Goal: Task Accomplishment & Management: Manage account settings

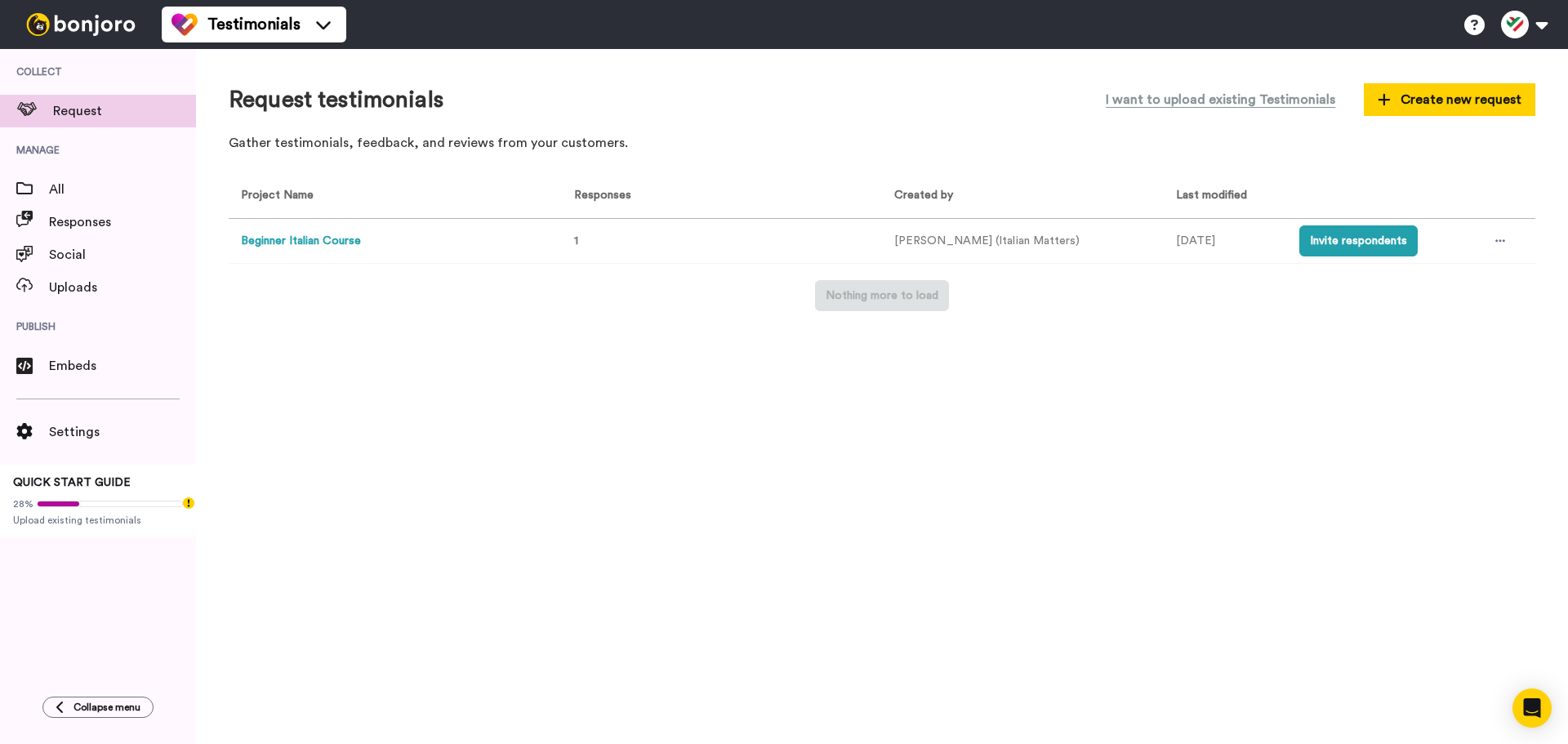
click at [943, 342] on div "Request testimonials I want to upload existing Testimonials Create new request …" at bounding box center [882, 396] width 1372 height 695
click at [1376, 255] on button "Invite respondents" at bounding box center [1359, 241] width 119 height 31
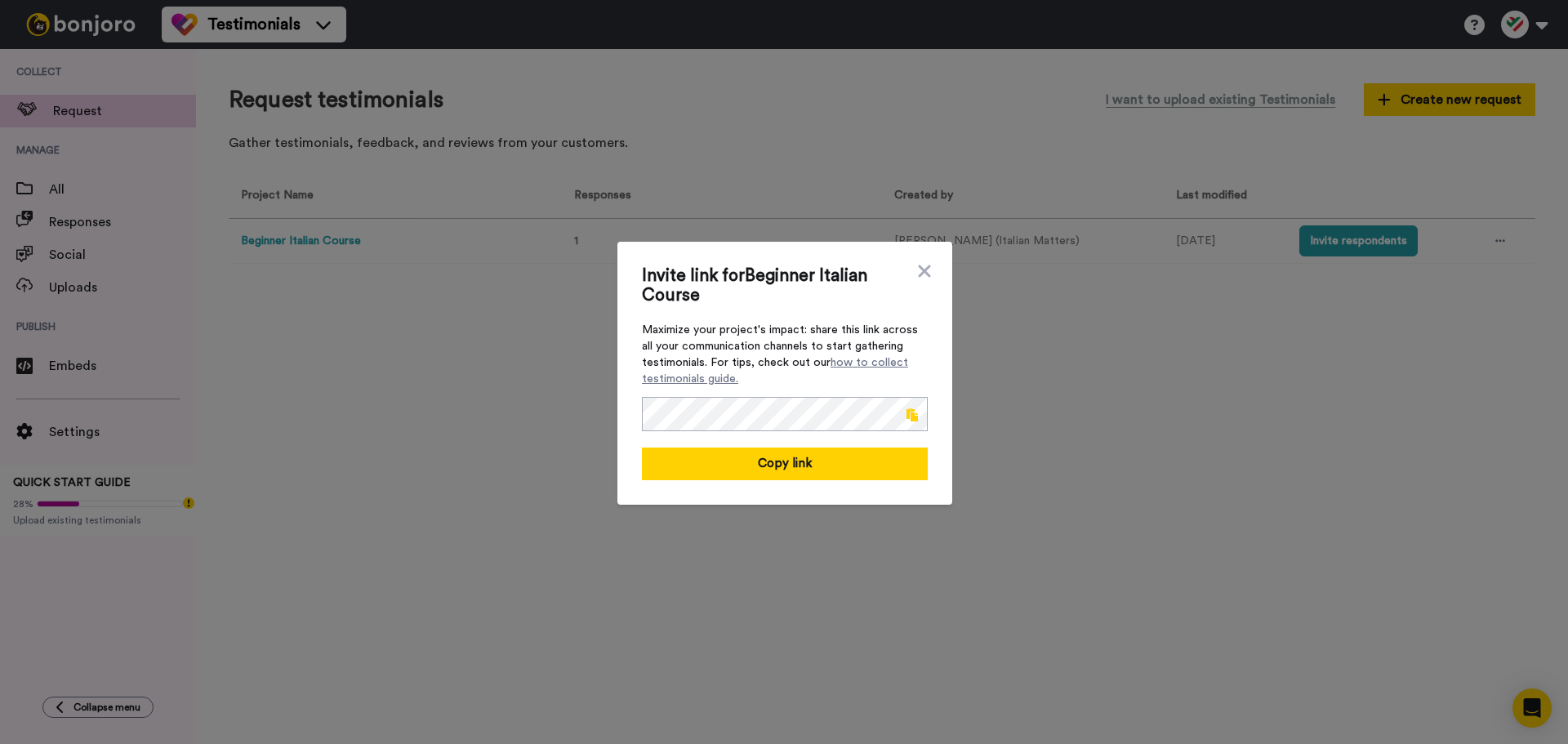
click at [906, 414] on span at bounding box center [911, 414] width 11 height 13
click at [687, 224] on div "Invite link for Beginner Italian Course Maximize your project's impact: share t…" at bounding box center [784, 372] width 1568 height 744
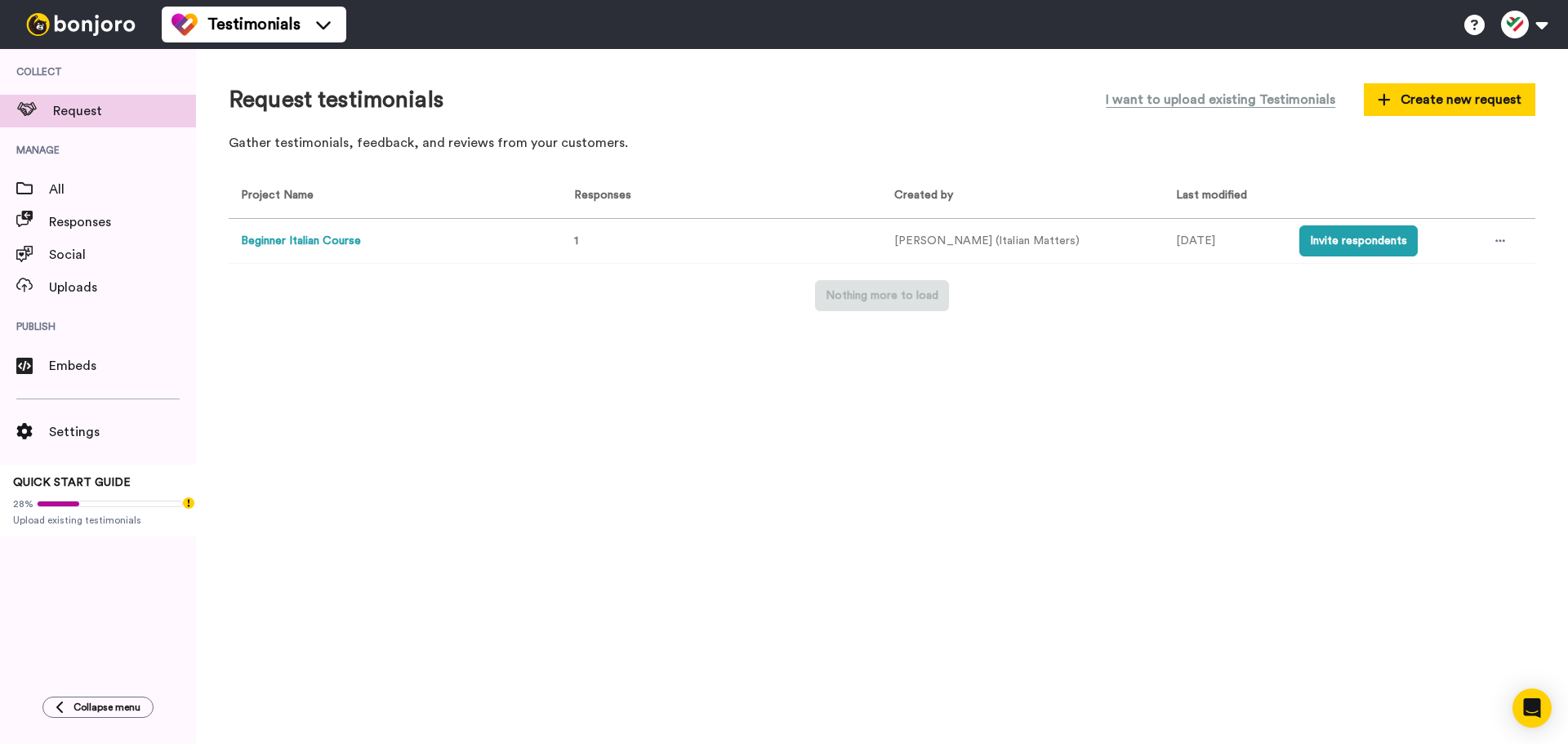
drag, startPoint x: 316, startPoint y: 242, endPoint x: 306, endPoint y: 283, distance: 42.2
click at [306, 283] on div "Project Name Responses Created by Last modified Beginner Italian Course 1 Margh…" at bounding box center [882, 242] width 1306 height 138
click at [310, 235] on button "Beginner Italian Course" at bounding box center [301, 242] width 120 height 17
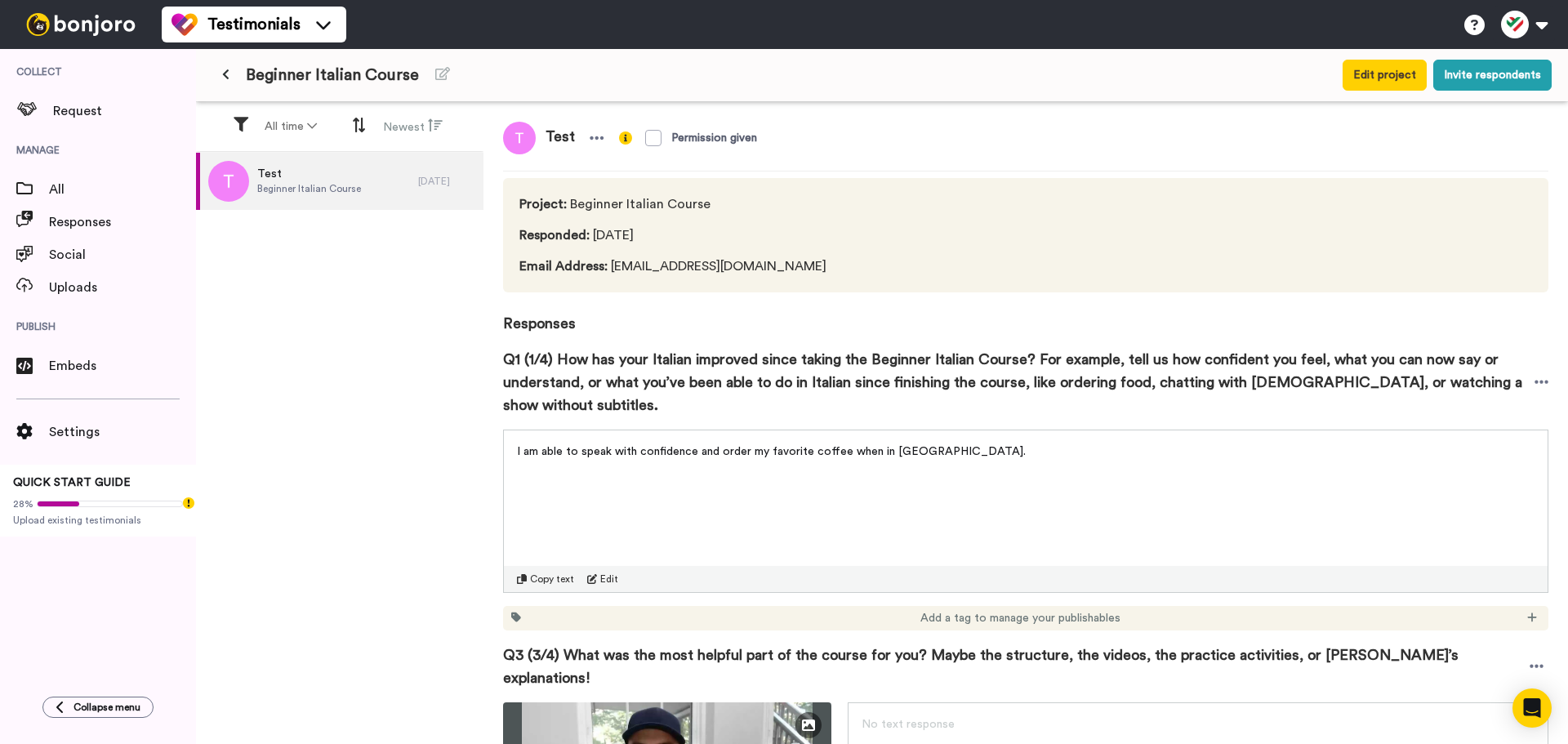
click at [581, 135] on span "Test" at bounding box center [560, 138] width 49 height 32
click at [590, 138] on icon at bounding box center [597, 138] width 14 height 3
click at [572, 188] on li "Delete response" at bounding box center [541, 188] width 140 height 23
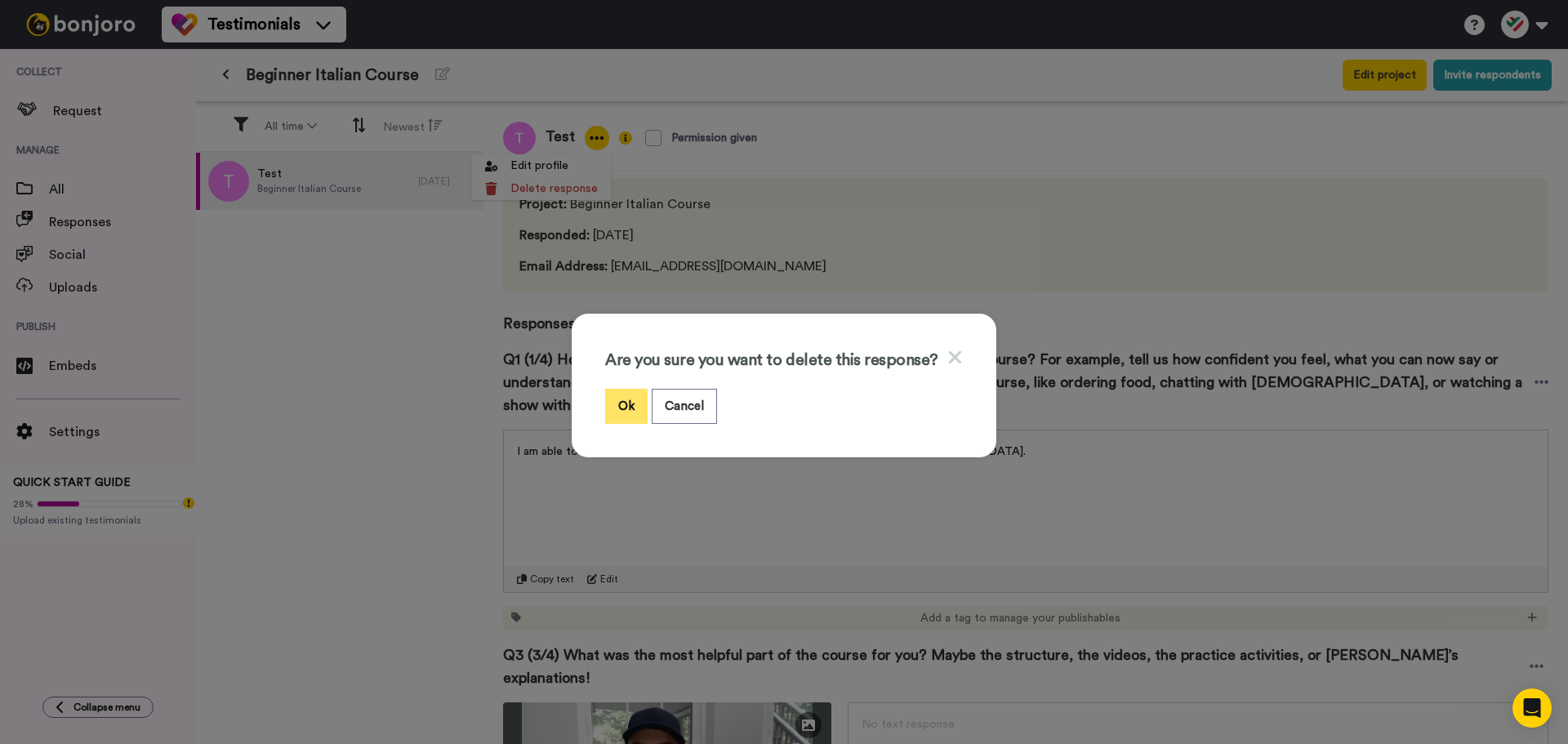
click at [624, 408] on button "Ok" at bounding box center [626, 406] width 43 height 35
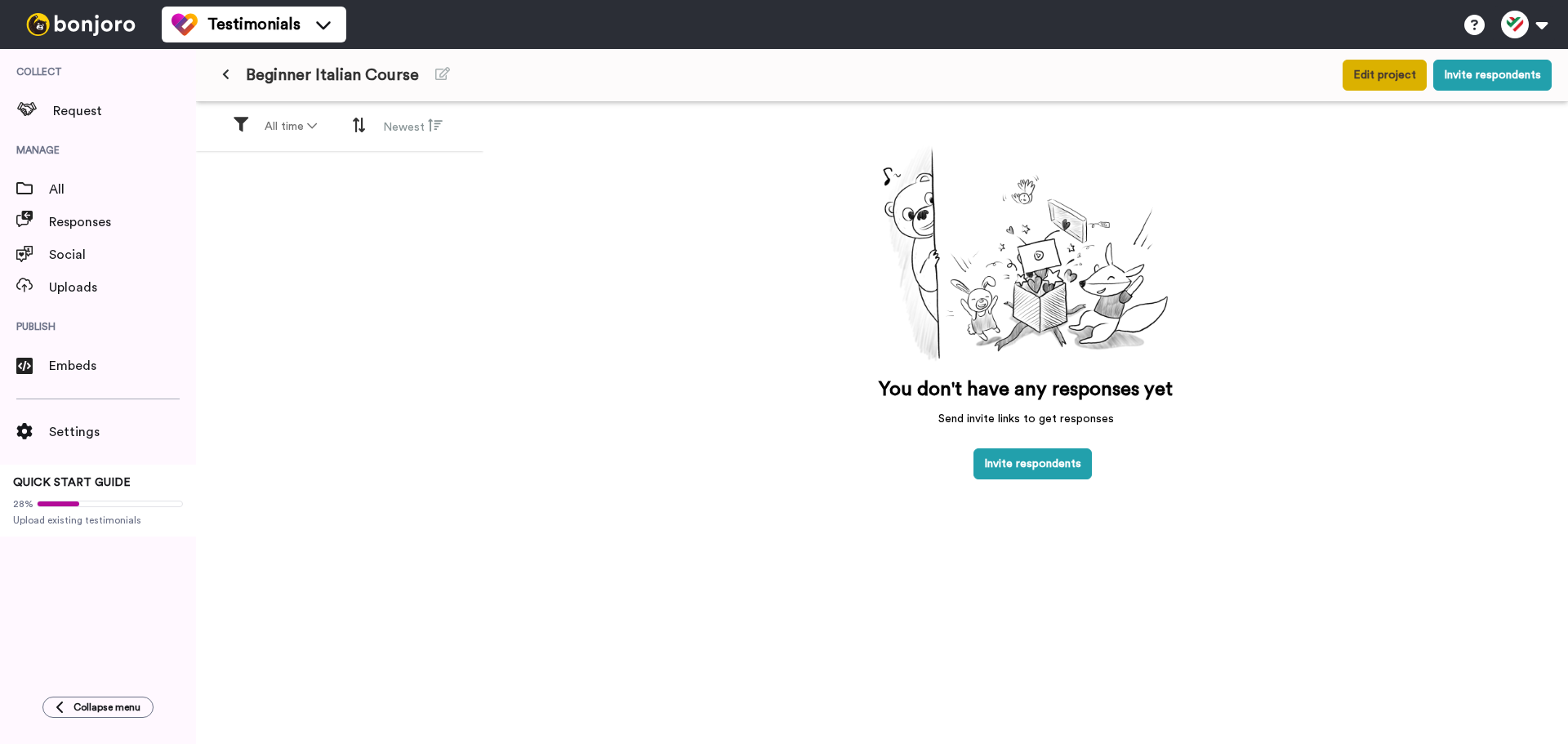
click at [1403, 73] on button "Edit project" at bounding box center [1385, 75] width 84 height 31
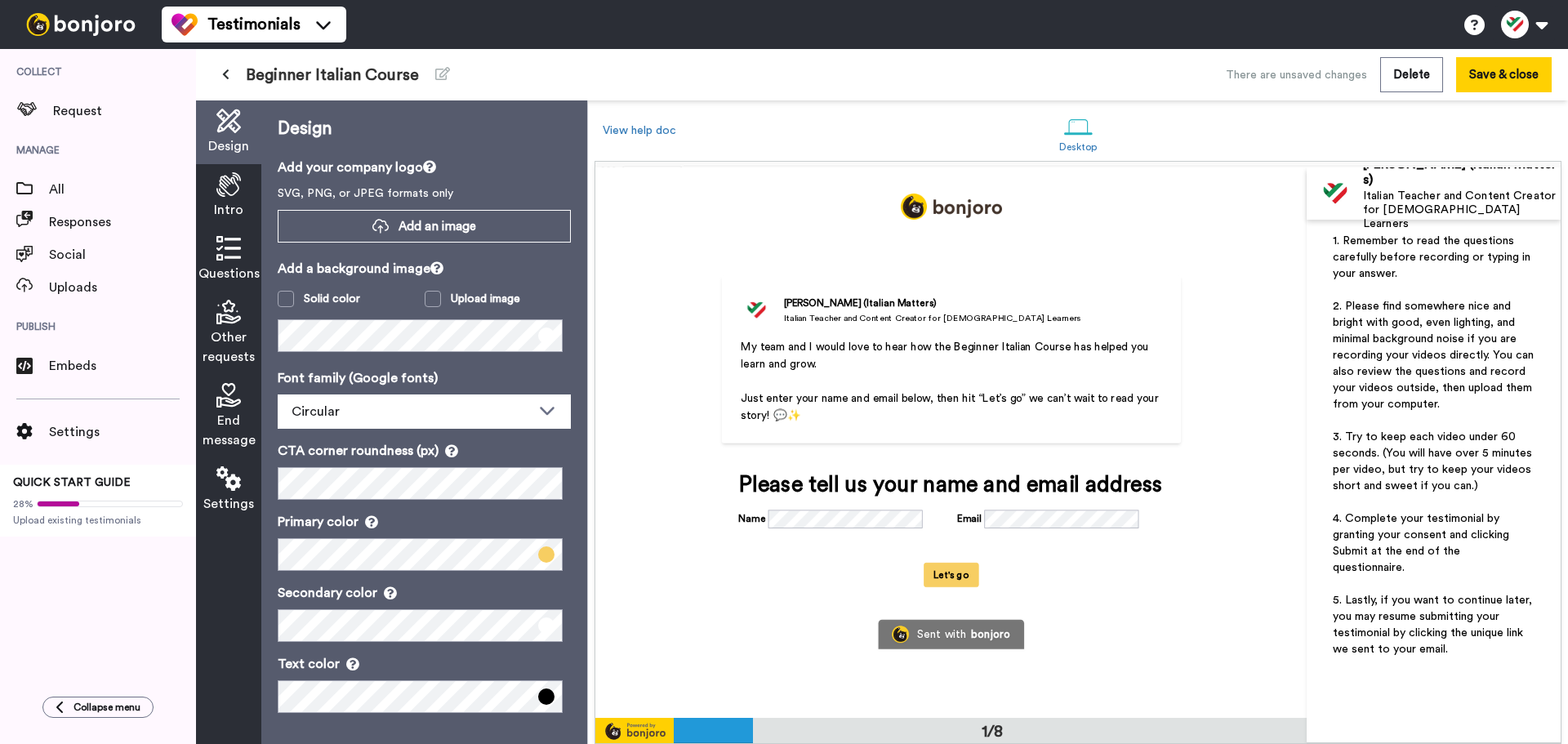
click at [1371, 258] on span "1. Remember to read the questions carefully before recording or typing in your …" at bounding box center [1433, 257] width 201 height 44
click at [1415, 245] on span "1. Remember to read the questions carefully before recording or typing in your …" at bounding box center [1433, 257] width 201 height 44
drag, startPoint x: 1441, startPoint y: 489, endPoint x: 1441, endPoint y: 361, distance: 128.0
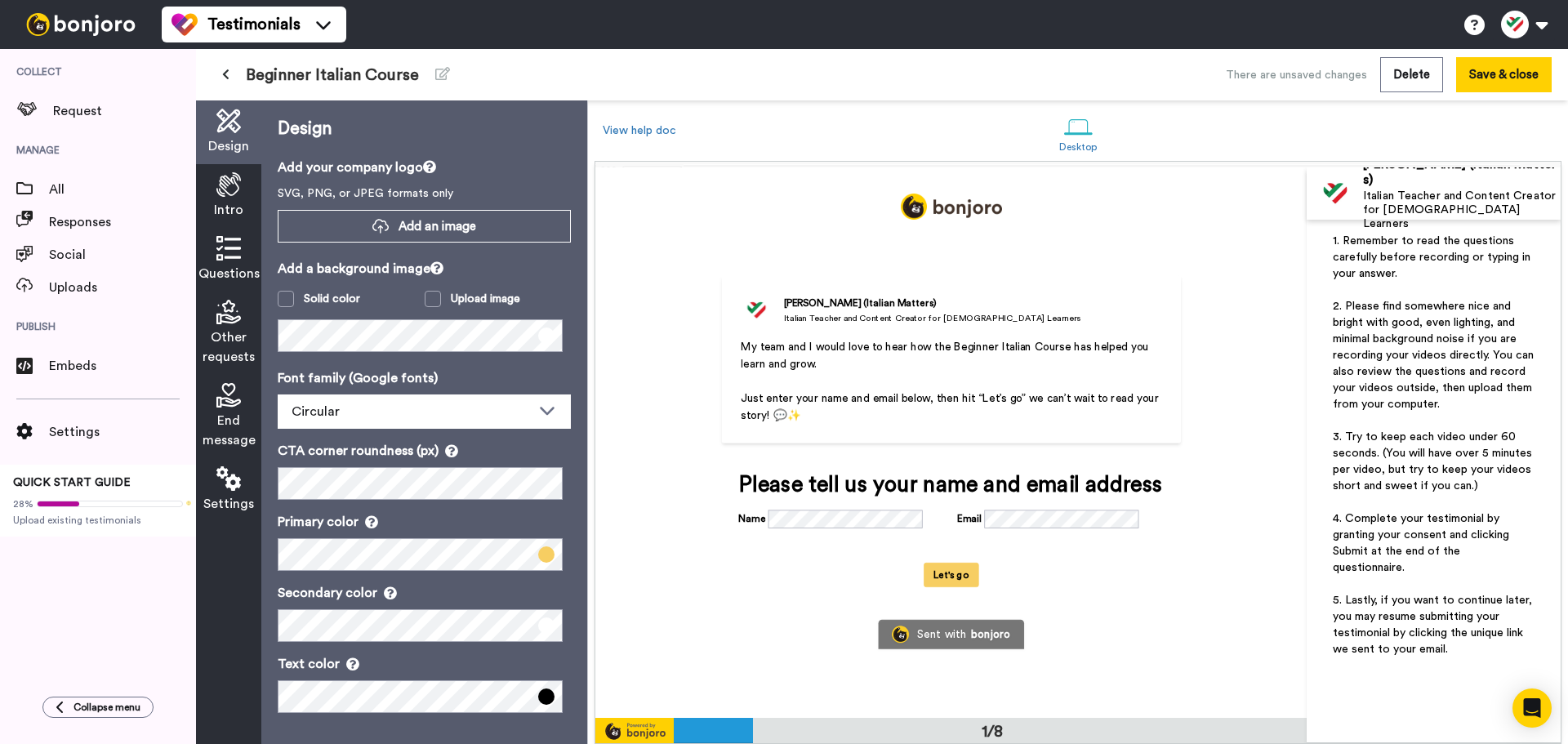
click at [1441, 484] on span "3. Try to keep each video under 60 seconds. (You will have over 5 minutes per v…" at bounding box center [1434, 461] width 202 height 60
drag, startPoint x: 1441, startPoint y: 361, endPoint x: 1441, endPoint y: 302, distance: 59.0
click at [1441, 320] on span "2. Please find somewhere nice and bright with good, even lighting, and minimal …" at bounding box center [1435, 355] width 204 height 109
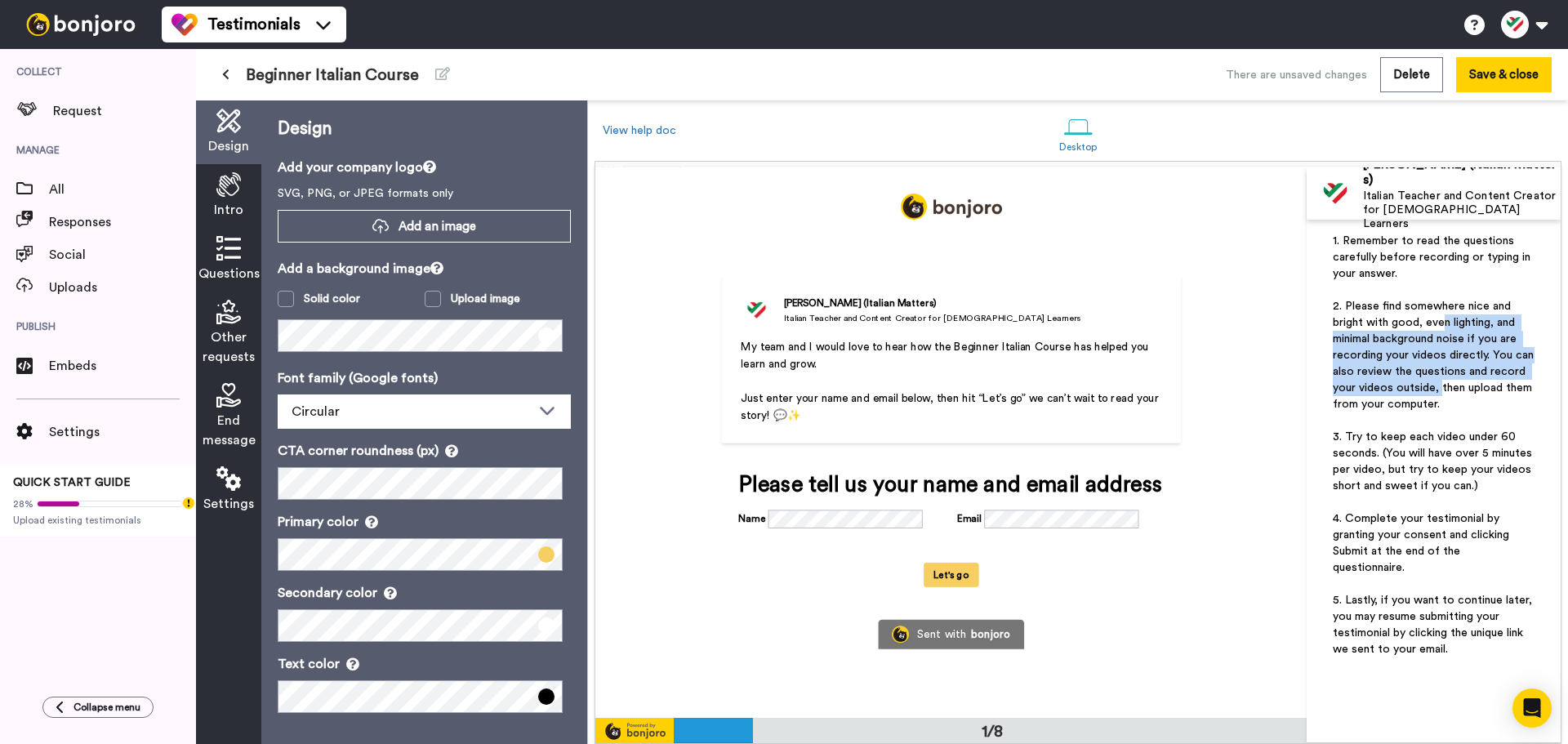
click at [1441, 310] on span "2. Please find somewhere nice and bright with good, even lighting, and minimal …" at bounding box center [1435, 355] width 204 height 109
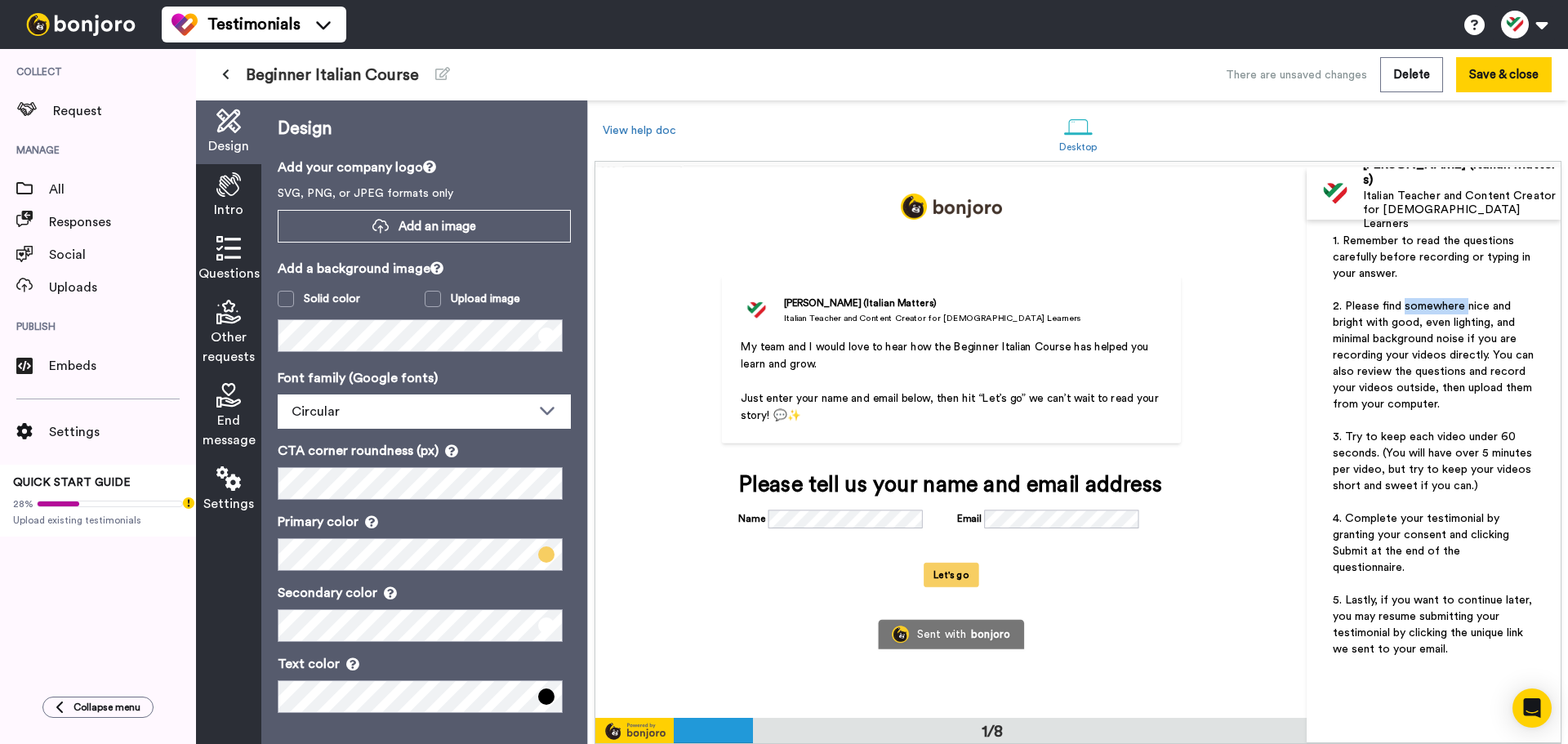
click at [1441, 307] on span "2. Please find somewhere nice and bright with good, even lighting, and minimal …" at bounding box center [1435, 355] width 204 height 109
click at [223, 332] on span "Other requests" at bounding box center [228, 347] width 52 height 39
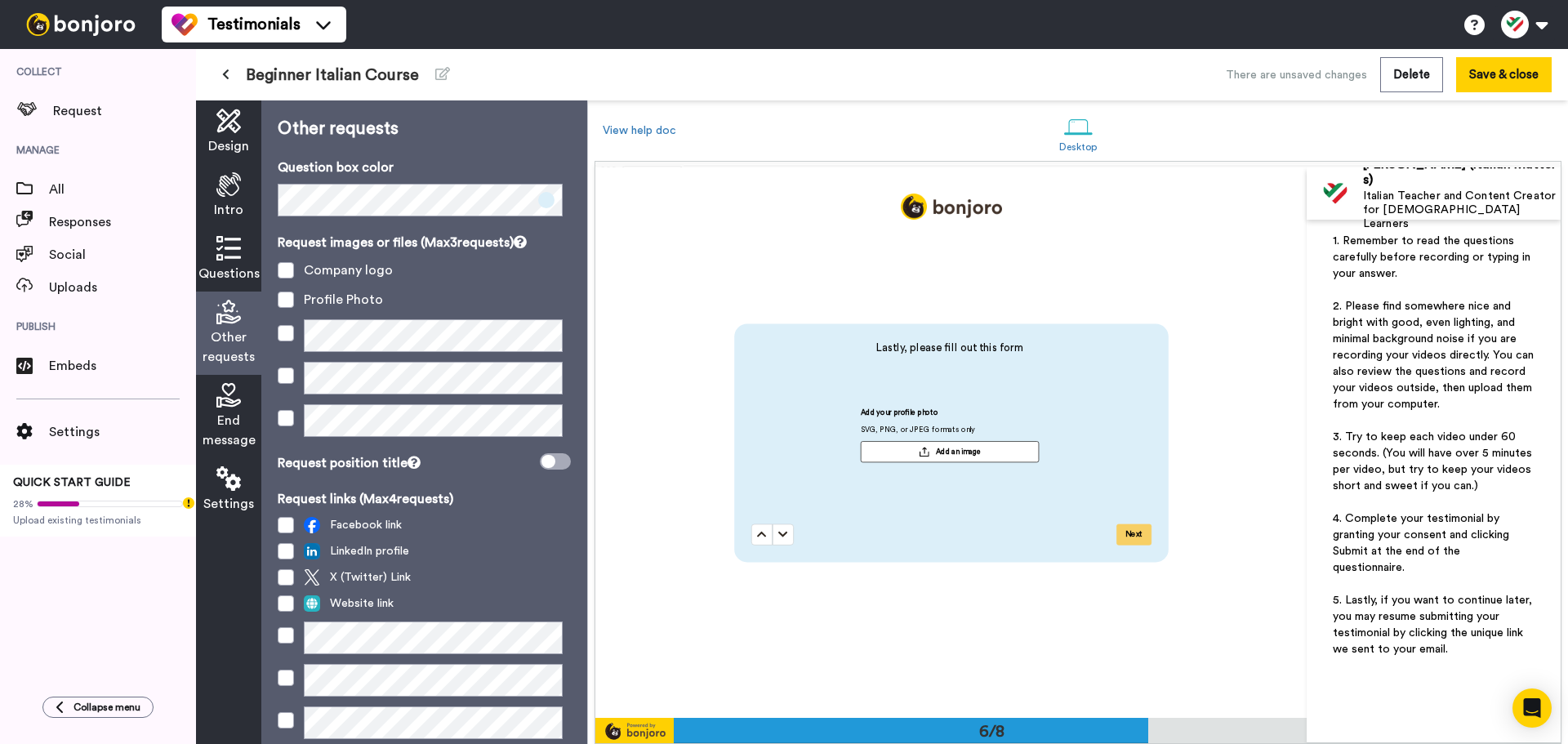
click at [233, 201] on span "Intro" at bounding box center [228, 209] width 30 height 19
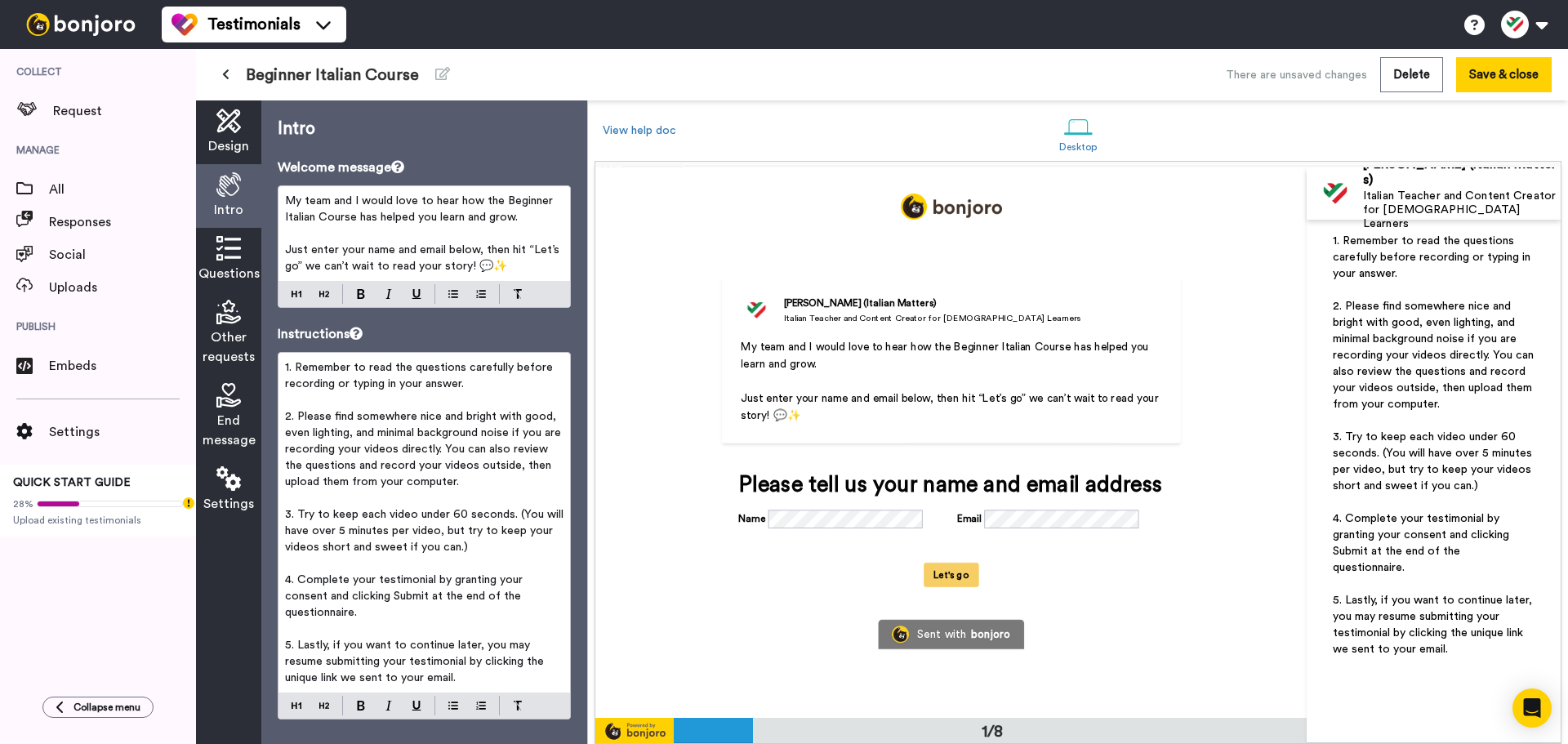
click at [228, 238] on icon at bounding box center [228, 249] width 24 height 24
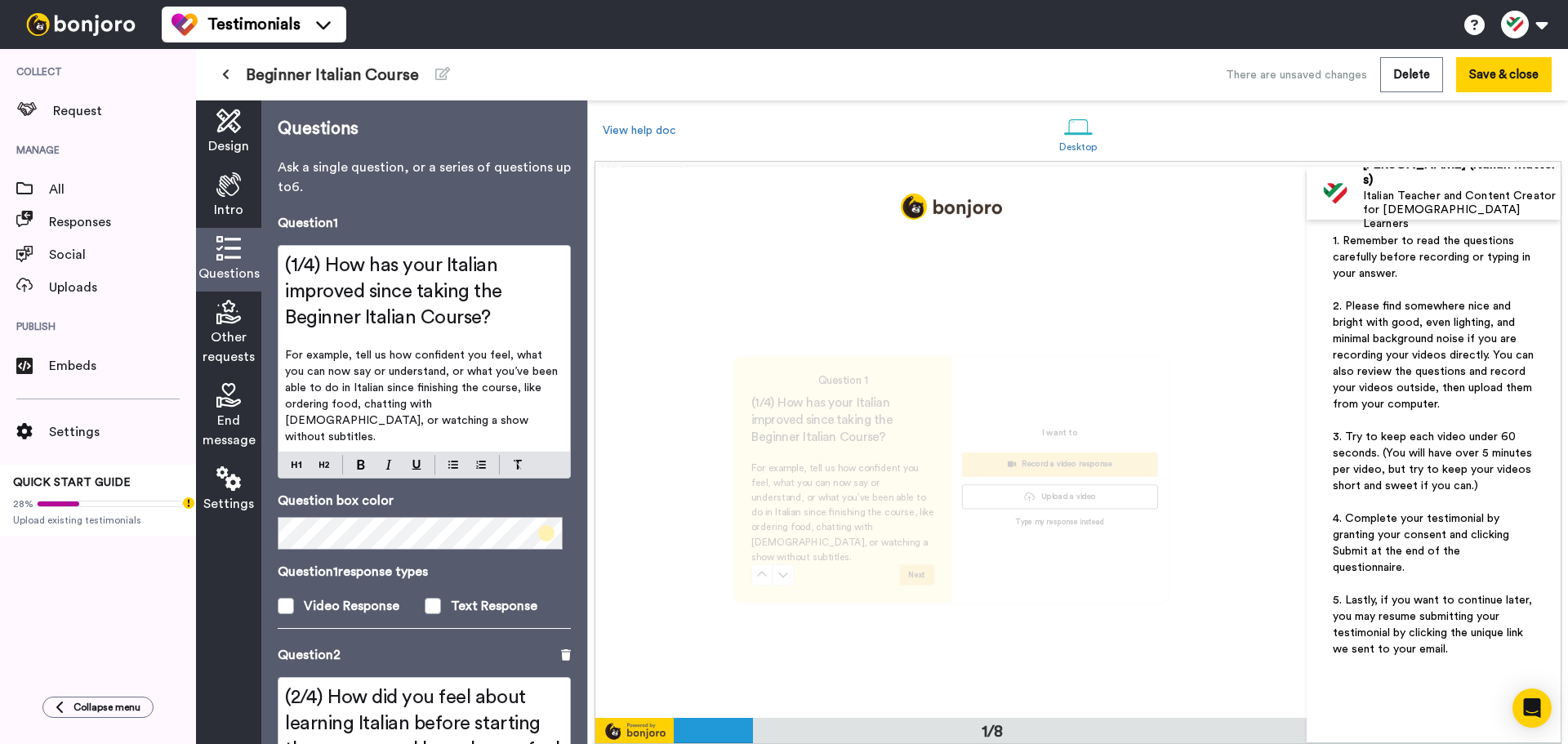
click at [225, 136] on span "Design" at bounding box center [228, 146] width 41 height 19
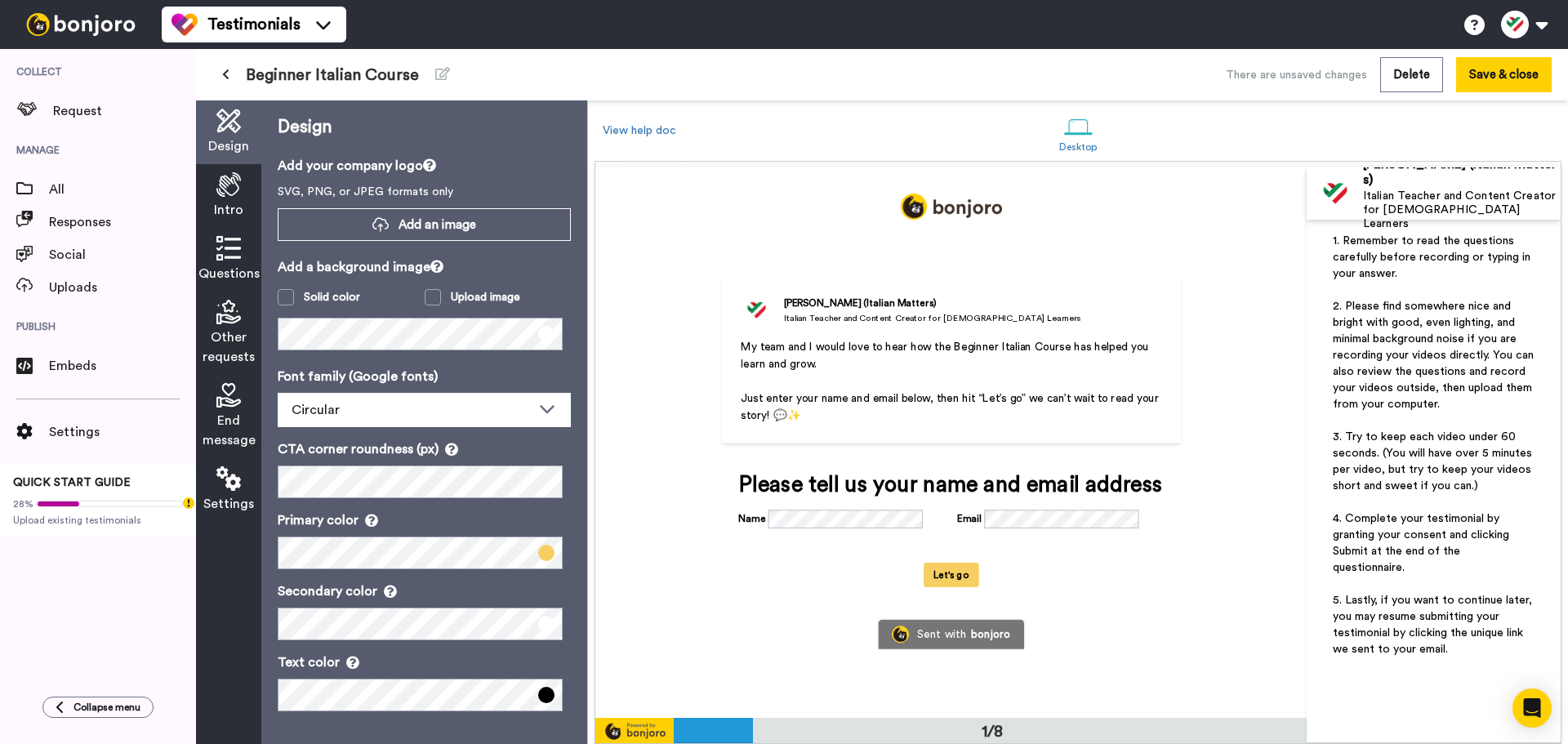
click at [213, 492] on div "Settings" at bounding box center [228, 489] width 65 height 64
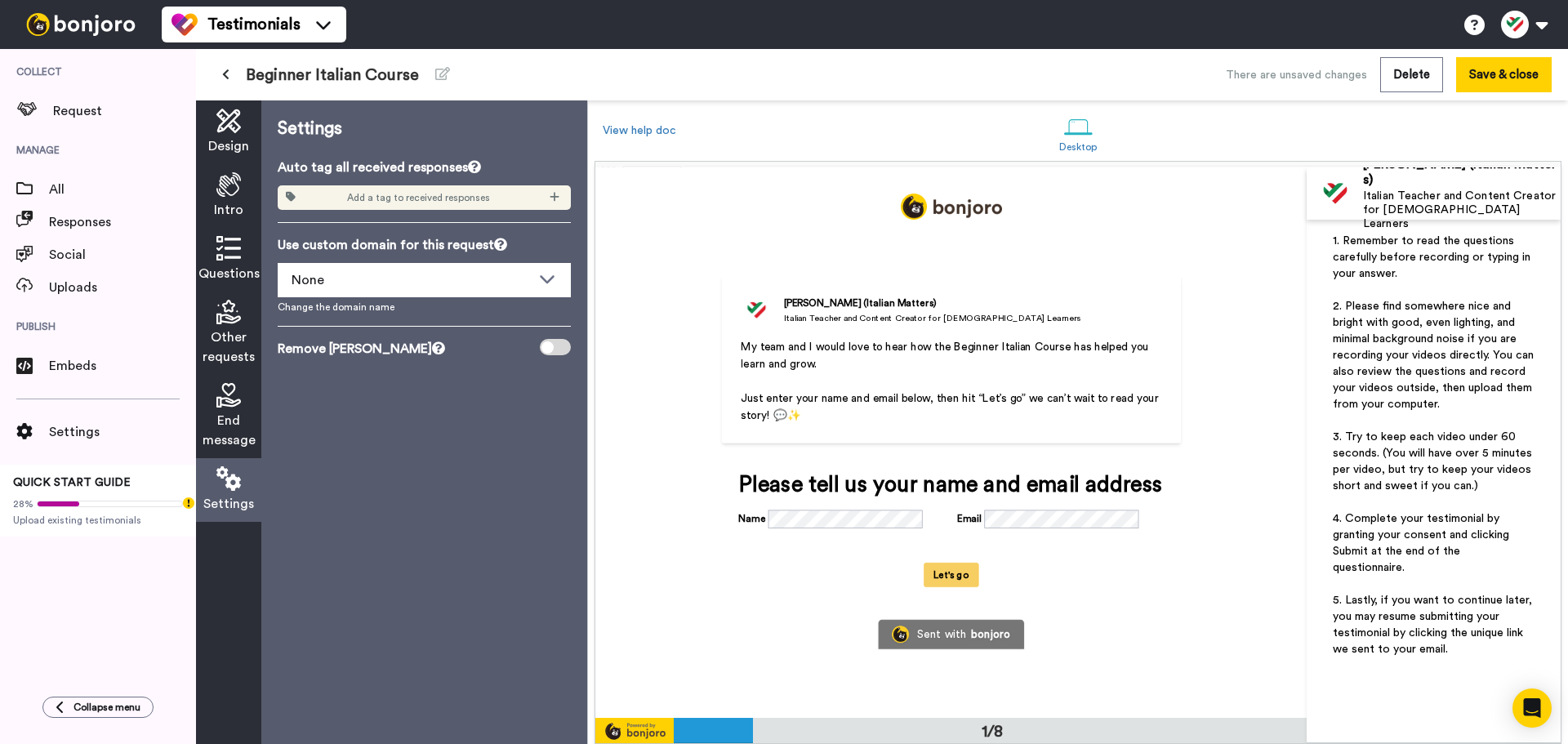
click at [228, 396] on icon at bounding box center [228, 395] width 24 height 24
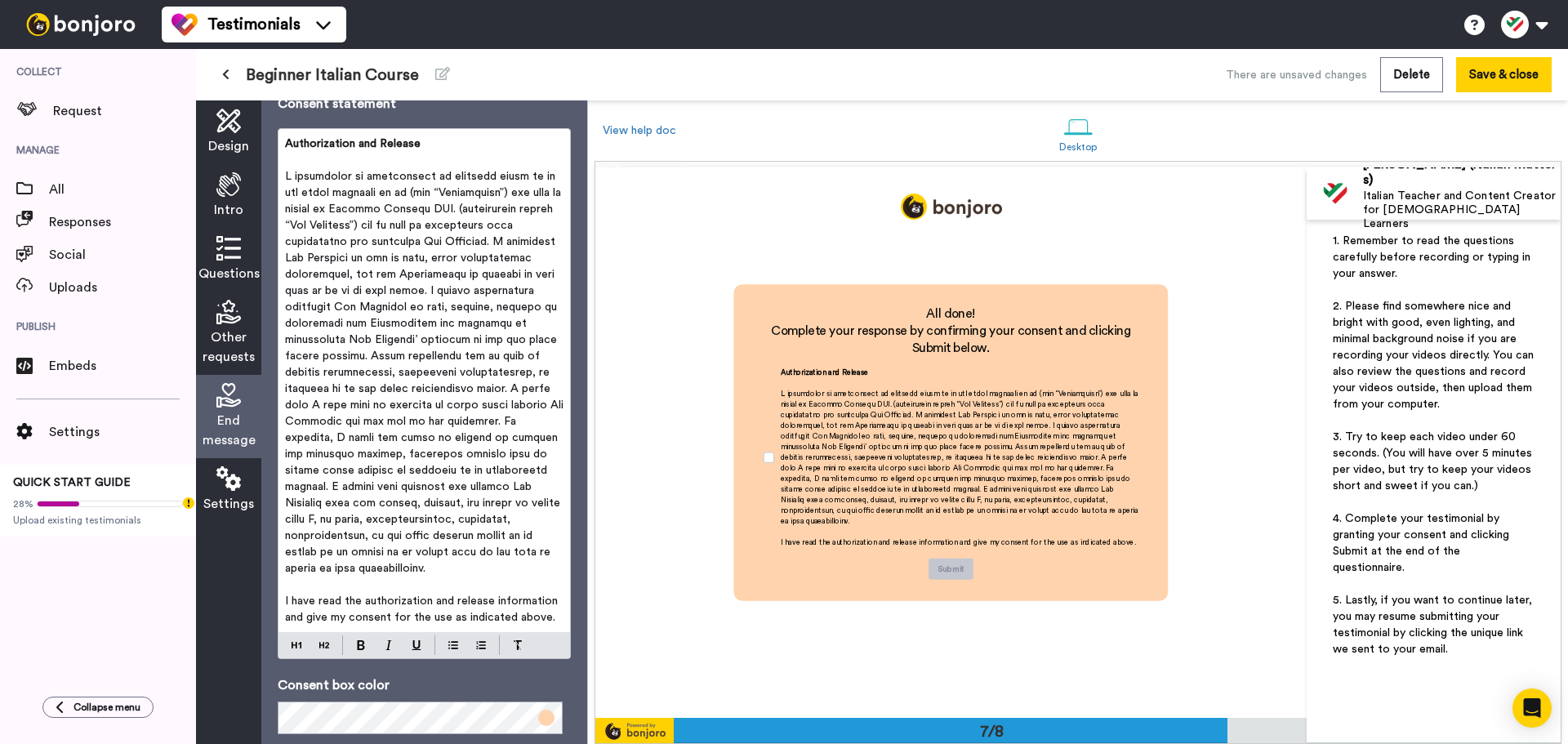
scroll to position [548, 0]
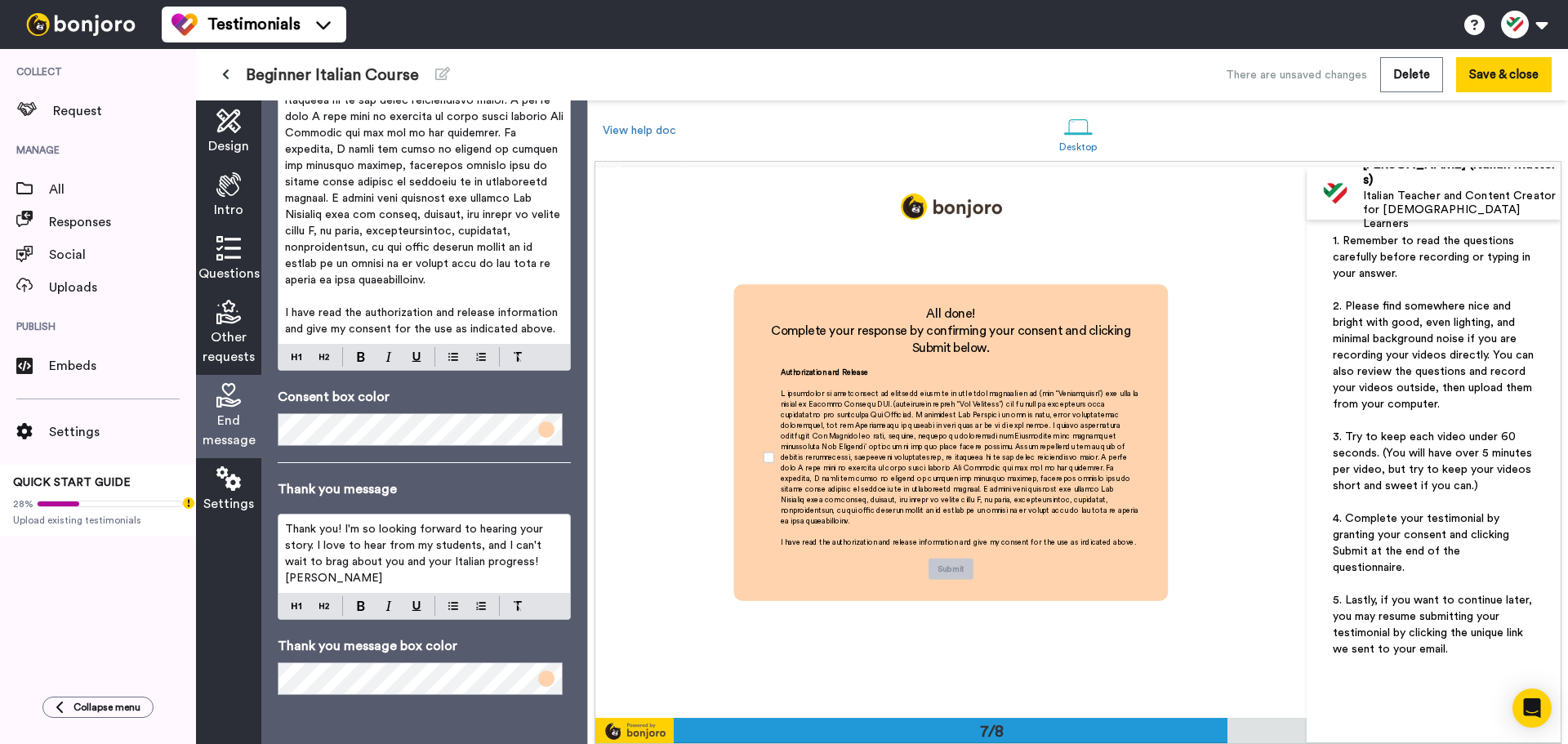
click at [1318, 379] on div "1. Remember to read the questions carefully before recording or typing in your …" at bounding box center [1433, 481] width 254 height 523
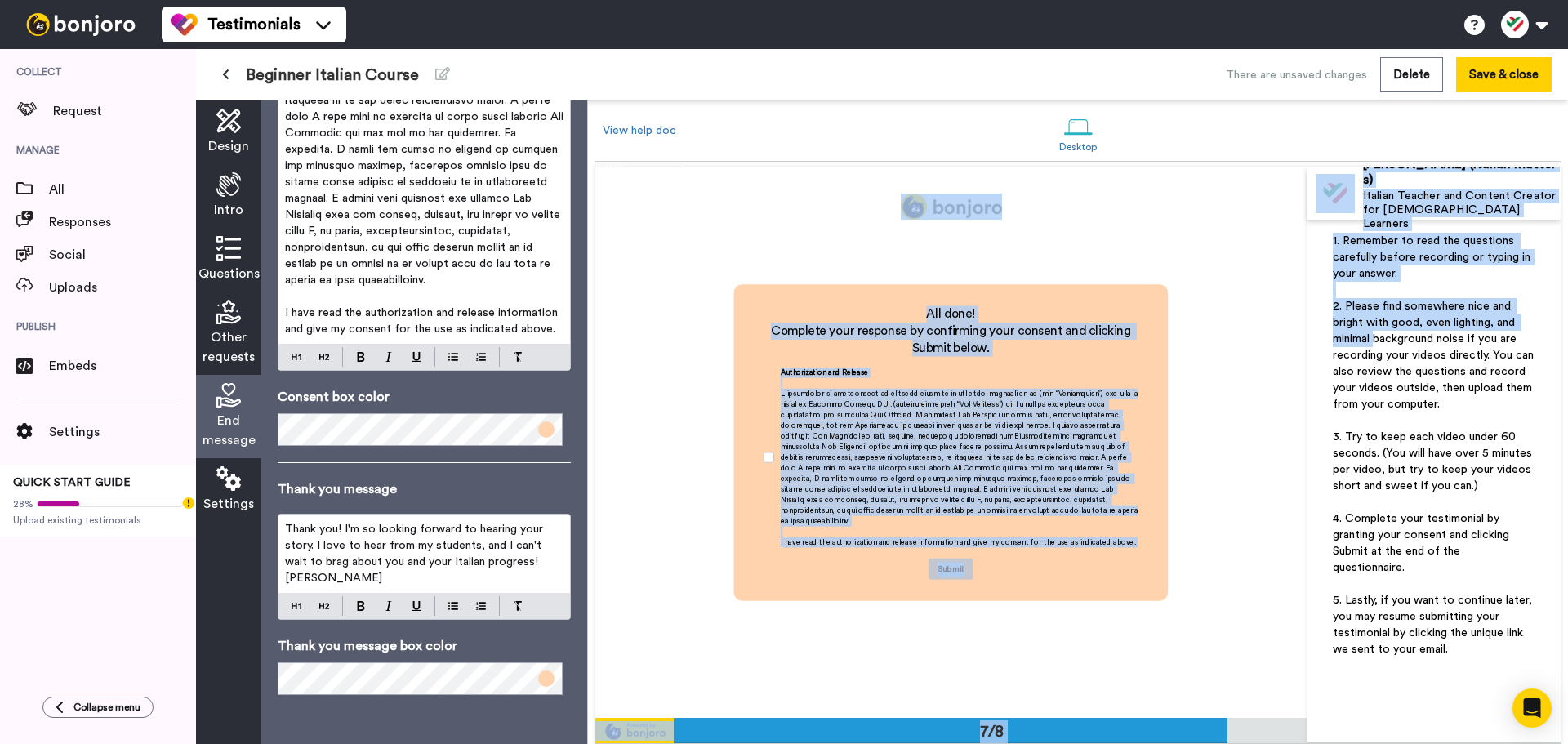
drag, startPoint x: 1380, startPoint y: 340, endPoint x: 1482, endPoint y: 160, distance: 206.9
click at [1482, 160] on div "View help doc Desktop Margherita Berti (Italian Matters) Italian Teacher and Co…" at bounding box center [1078, 422] width 980 height 644
click at [1453, 226] on div "1. Remember to read the questions carefully before recording or typing in your …" at bounding box center [1433, 481] width 254 height 523
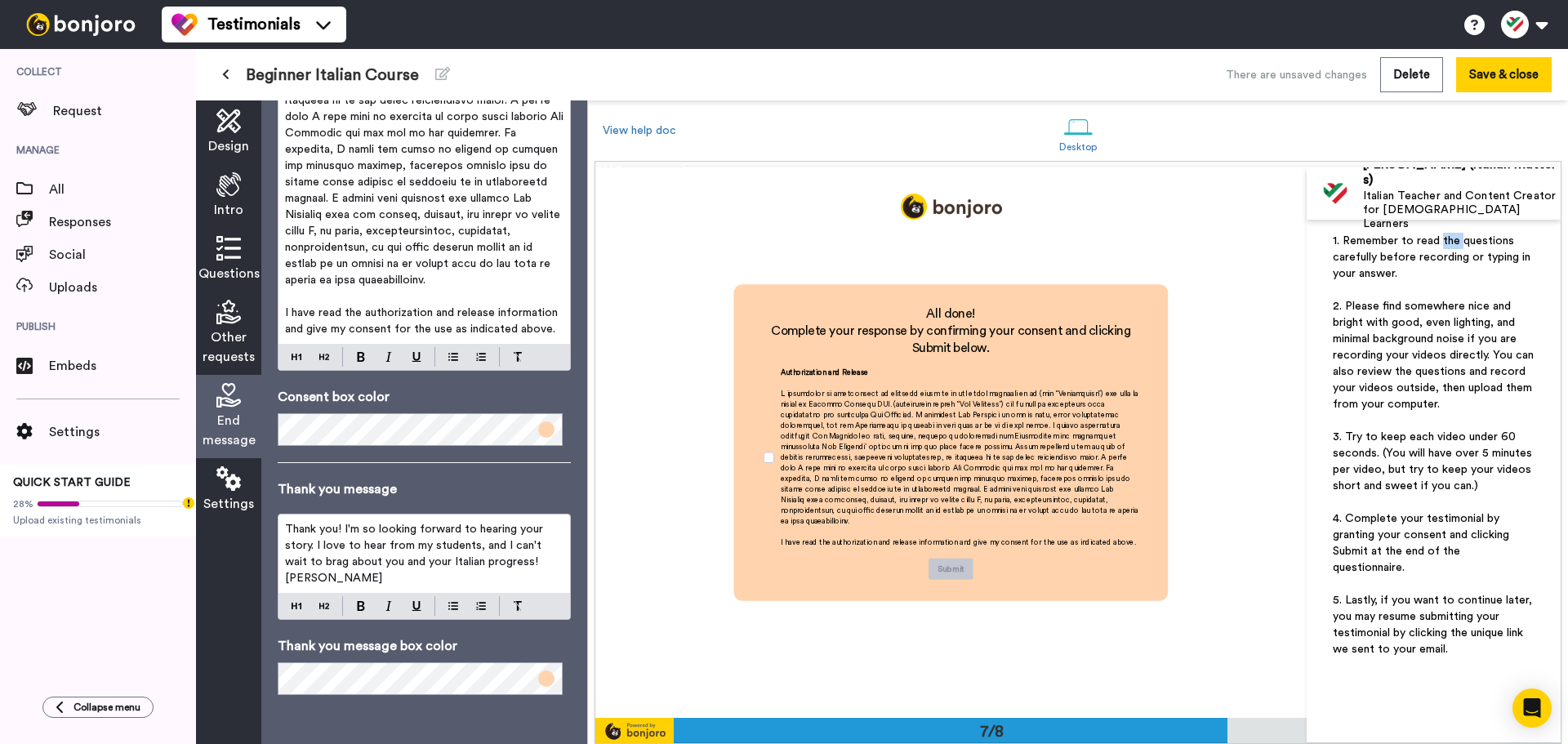
click at [1453, 226] on div "1. Remember to read the questions carefully before recording or typing in your …" at bounding box center [1433, 481] width 254 height 523
click at [225, 169] on div "Intro" at bounding box center [228, 195] width 65 height 64
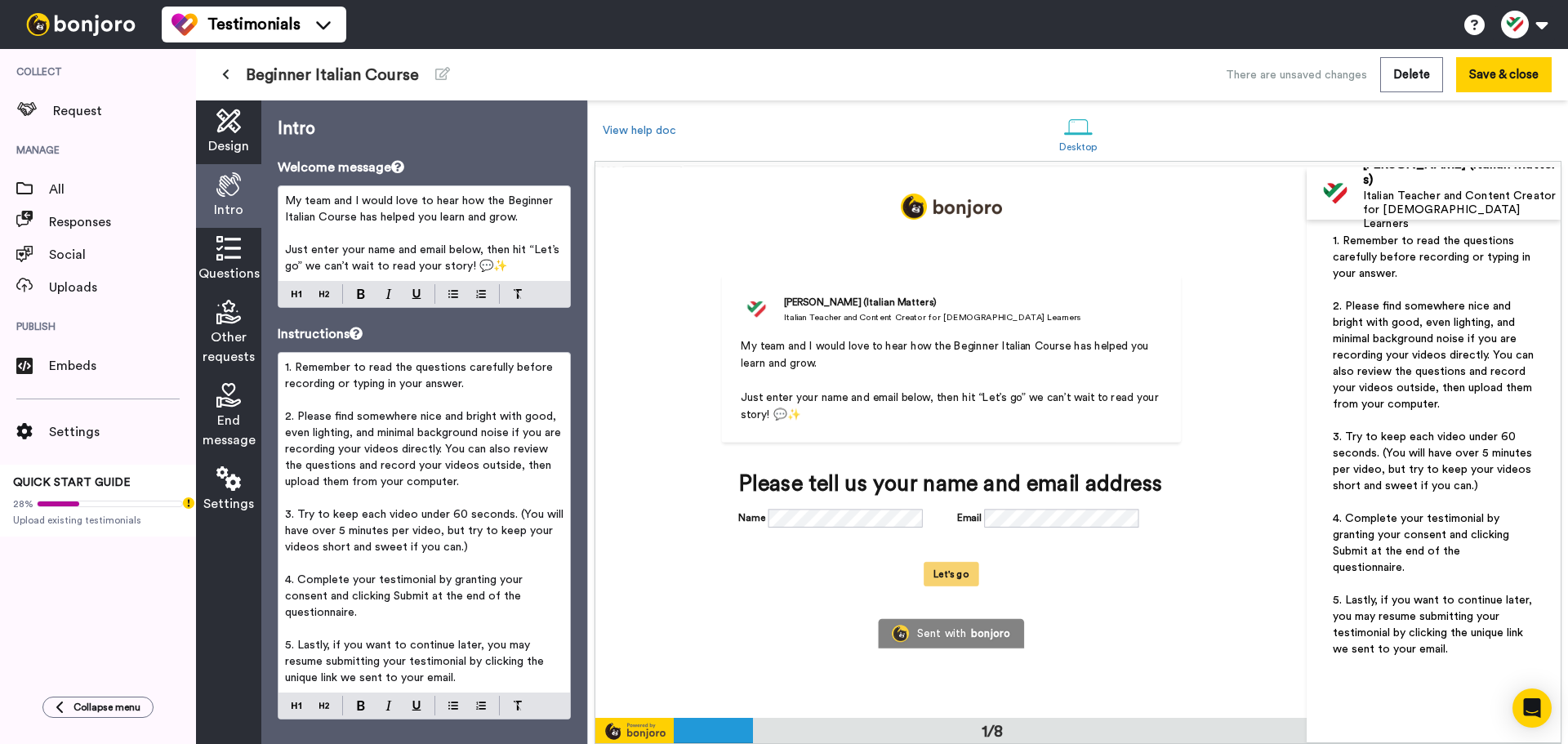
scroll to position [0, 0]
click at [346, 374] on p "1. Remember to read the questions carefully before recording or typing in your …" at bounding box center [424, 375] width 278 height 32
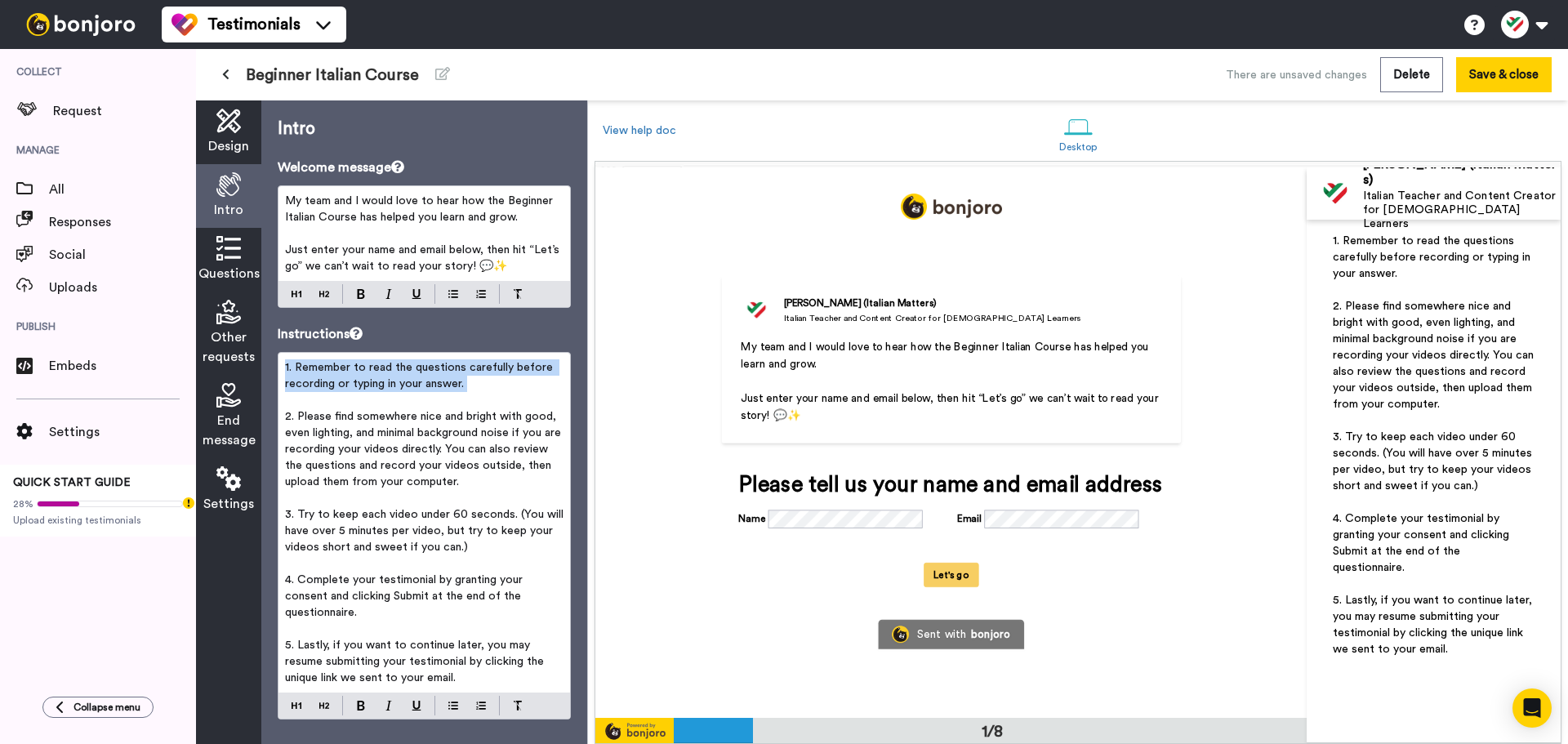
click at [346, 374] on p "1. Remember to read the questions carefully before recording or typing in your …" at bounding box center [424, 375] width 278 height 32
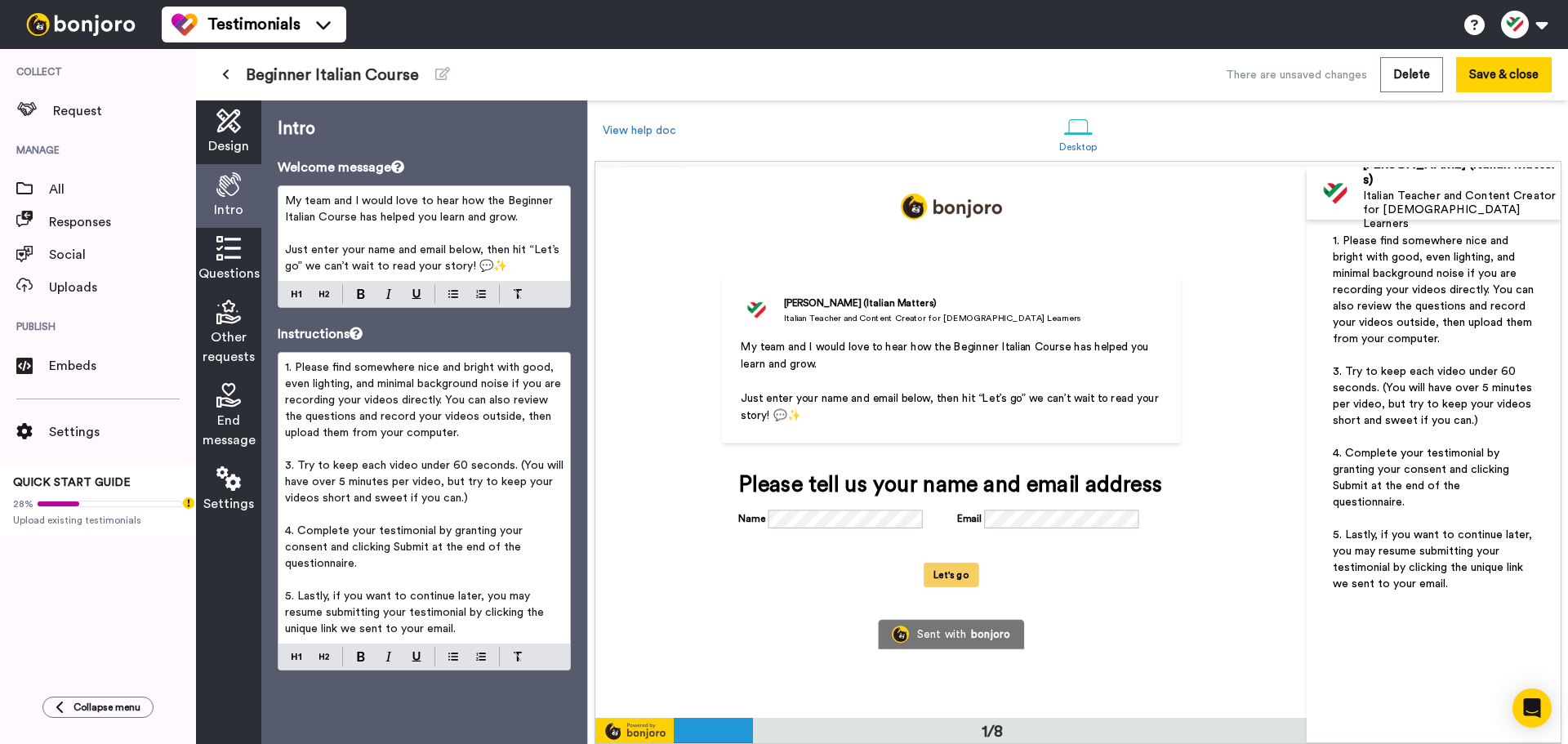
click at [469, 435] on p "1. Please find somewhere nice and bright with good, even lighting, and minimal …" at bounding box center [424, 400] width 278 height 82
click at [285, 462] on span "3. Try to keep each video under 60 seconds. (You will have over 5 minutes per v…" at bounding box center [426, 481] width 282 height 44
click at [342, 584] on p "﻿" at bounding box center [424, 580] width 278 height 17
click at [341, 592] on span "5. Lastly, if you want to continue later, you may resume submitting your testim…" at bounding box center [416, 612] width 262 height 44
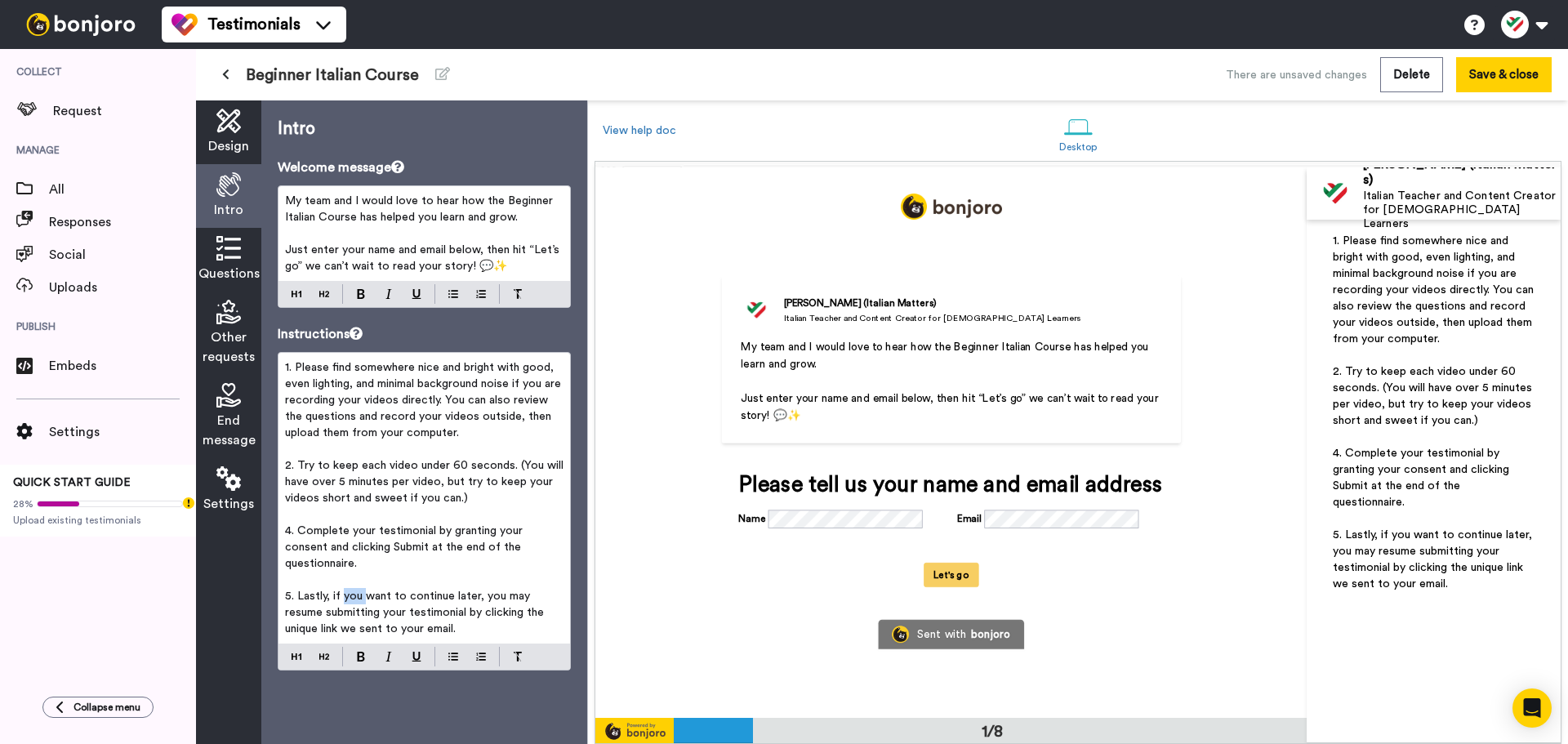
click at [341, 592] on span "5. Lastly, if you want to continue later, you may resume submitting your testim…" at bounding box center [416, 612] width 262 height 44
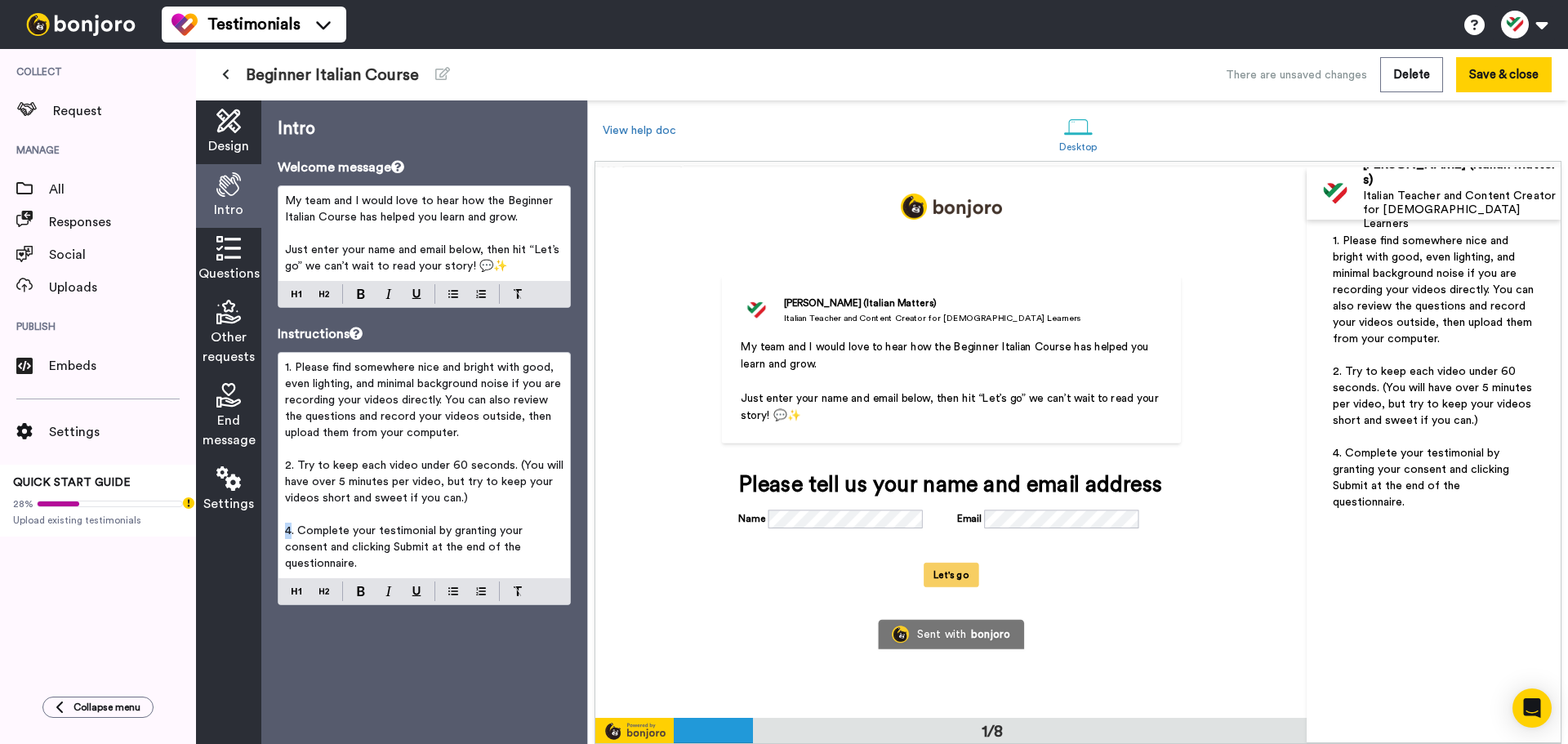
click at [290, 529] on span "4. Complete your testimonial by granting your consent and clicking Submit at th…" at bounding box center [406, 547] width 241 height 44
click at [1486, 84] on button "Save & close" at bounding box center [1504, 75] width 96 height 35
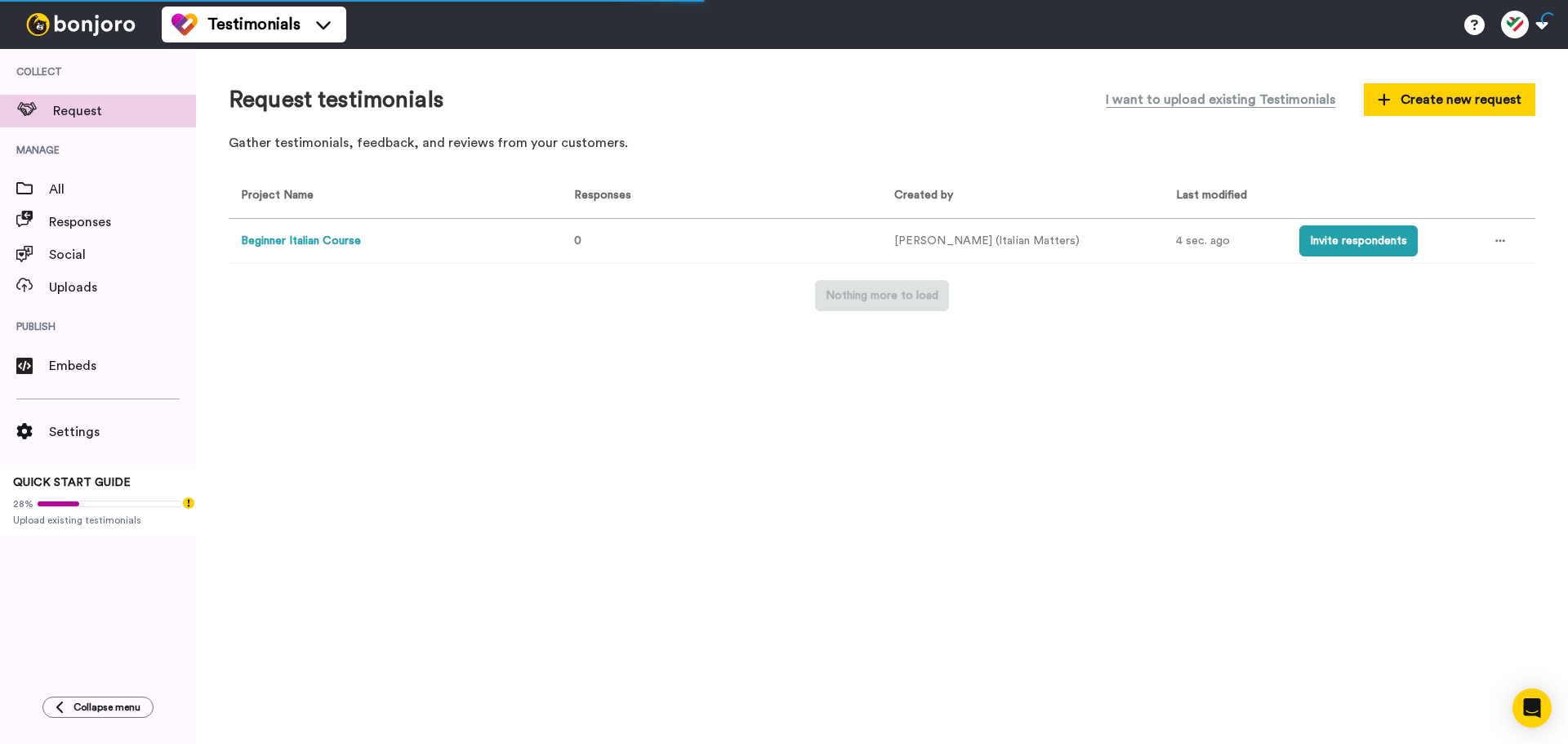
click at [99, 23] on img at bounding box center [80, 24] width 122 height 23
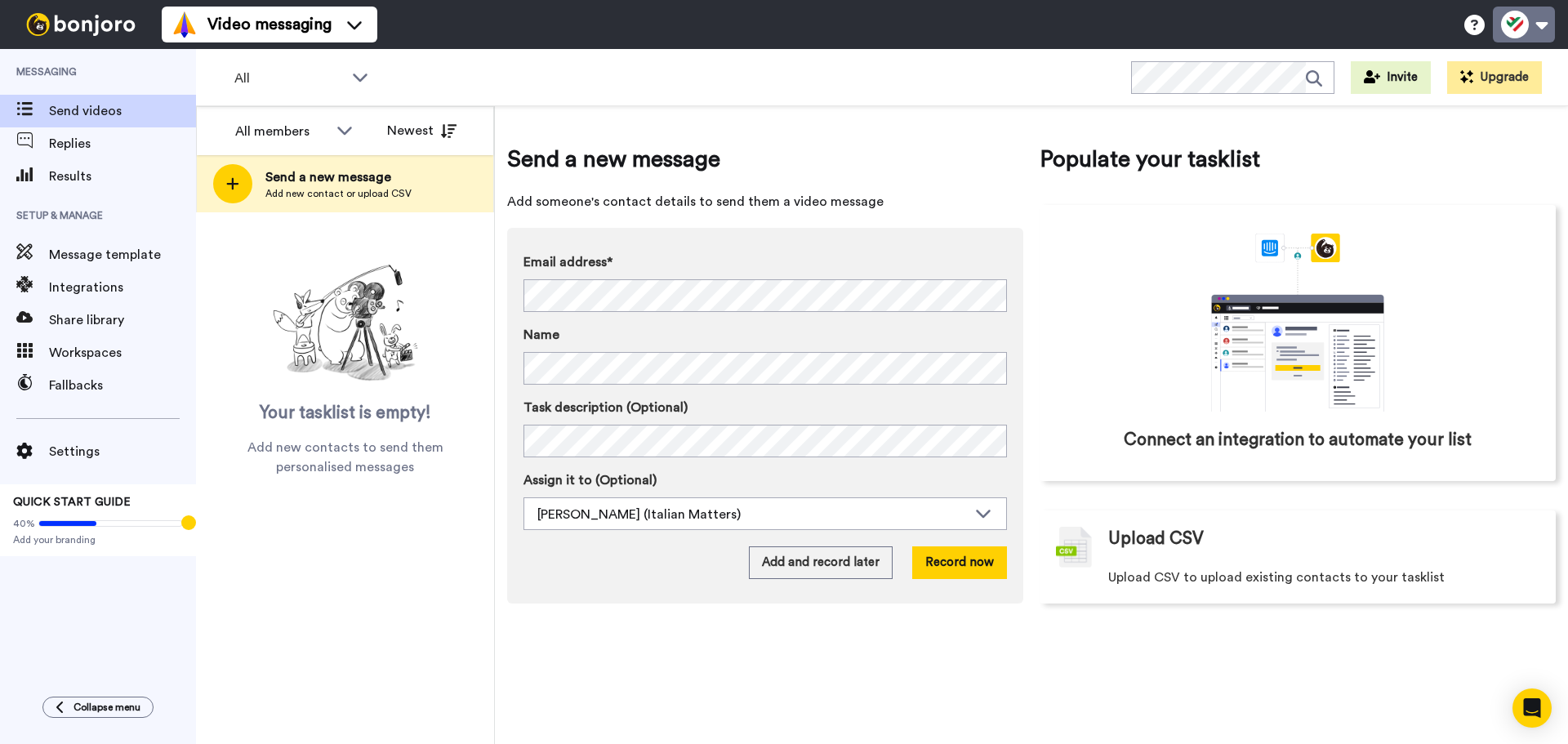
click at [1522, 20] on button at bounding box center [1524, 24] width 62 height 36
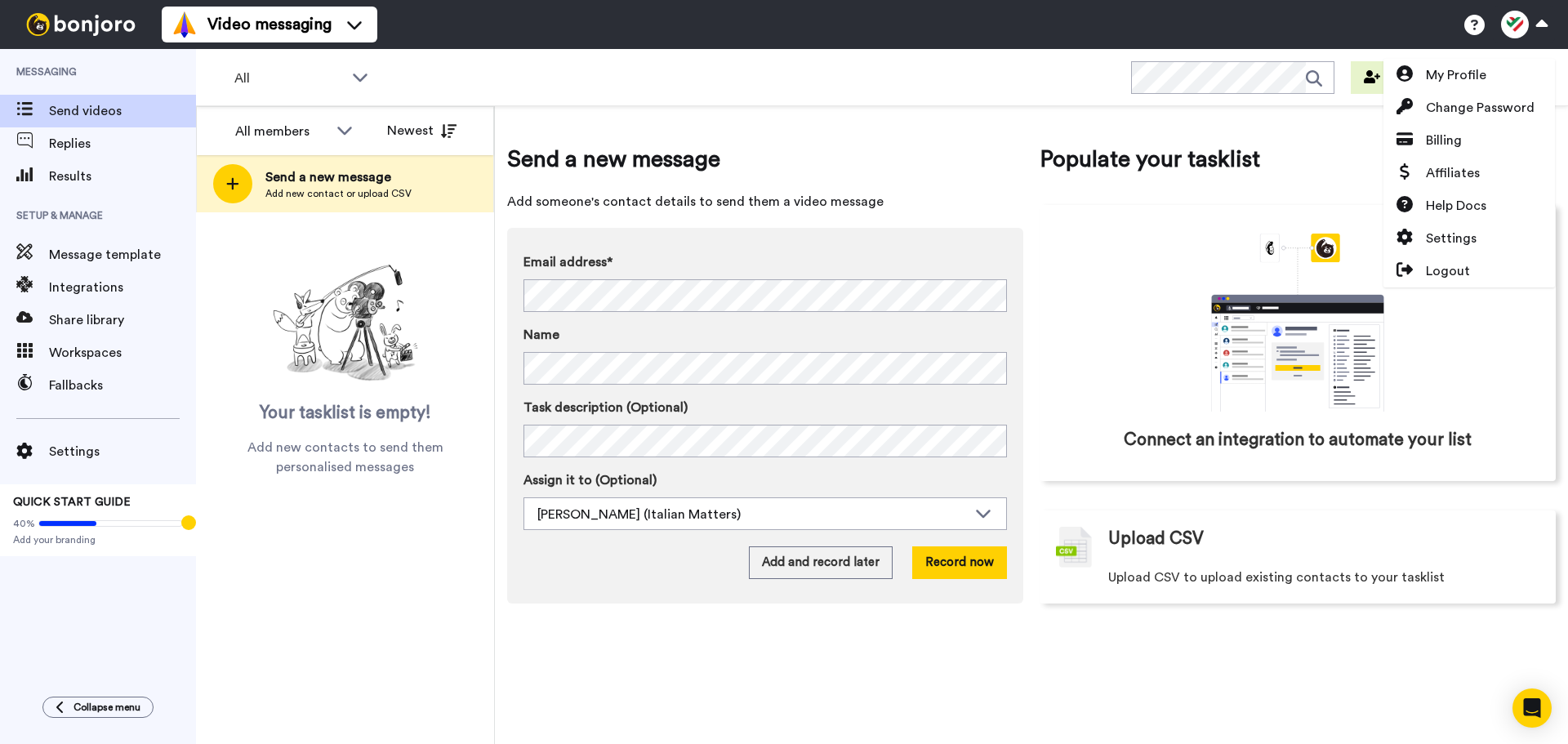
click at [1367, 31] on div "Video messaging Help docs Settings My Profile Change Password Billing Affiliate…" at bounding box center [864, 24] width 1407 height 49
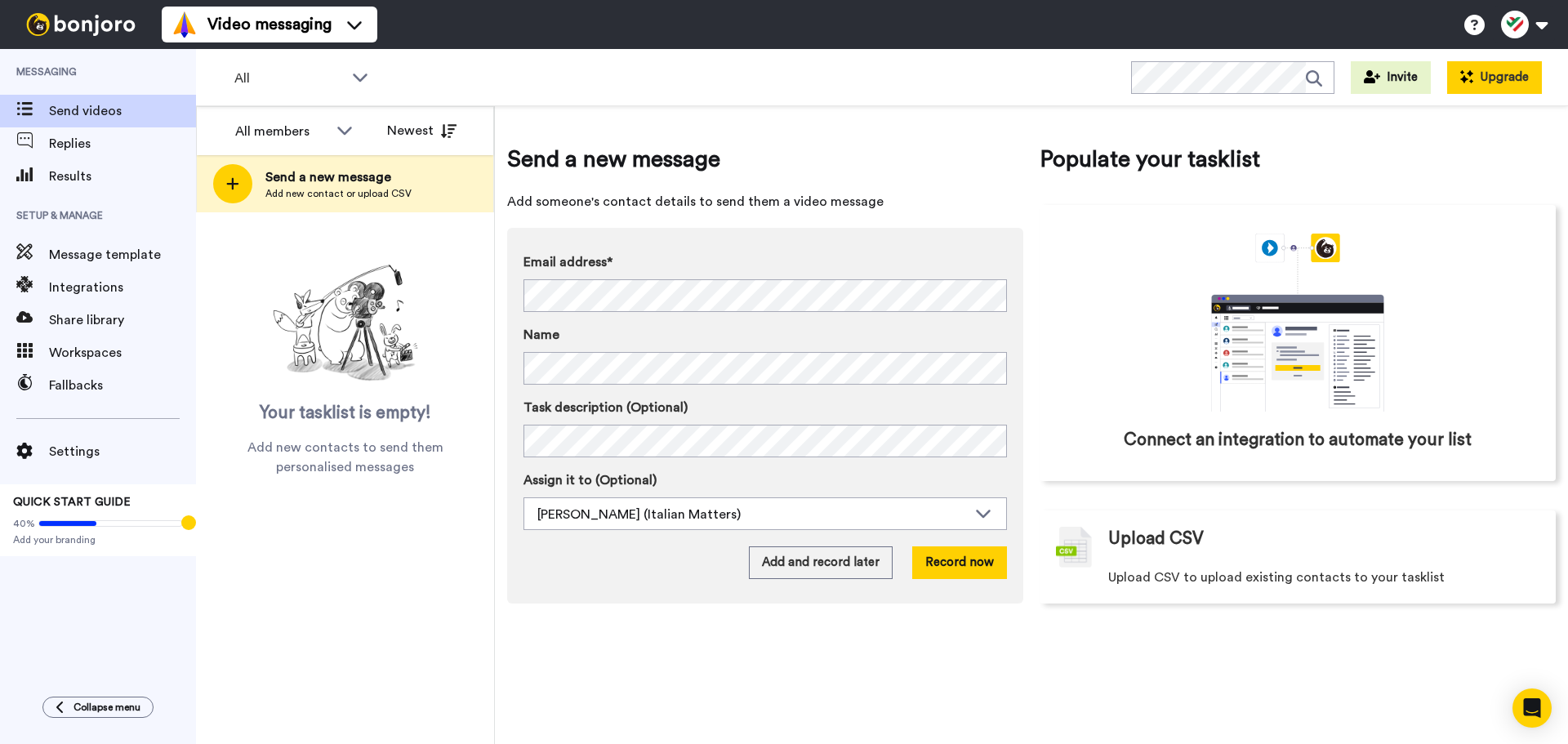
click at [1459, 71] on button "Upgrade" at bounding box center [1494, 77] width 95 height 32
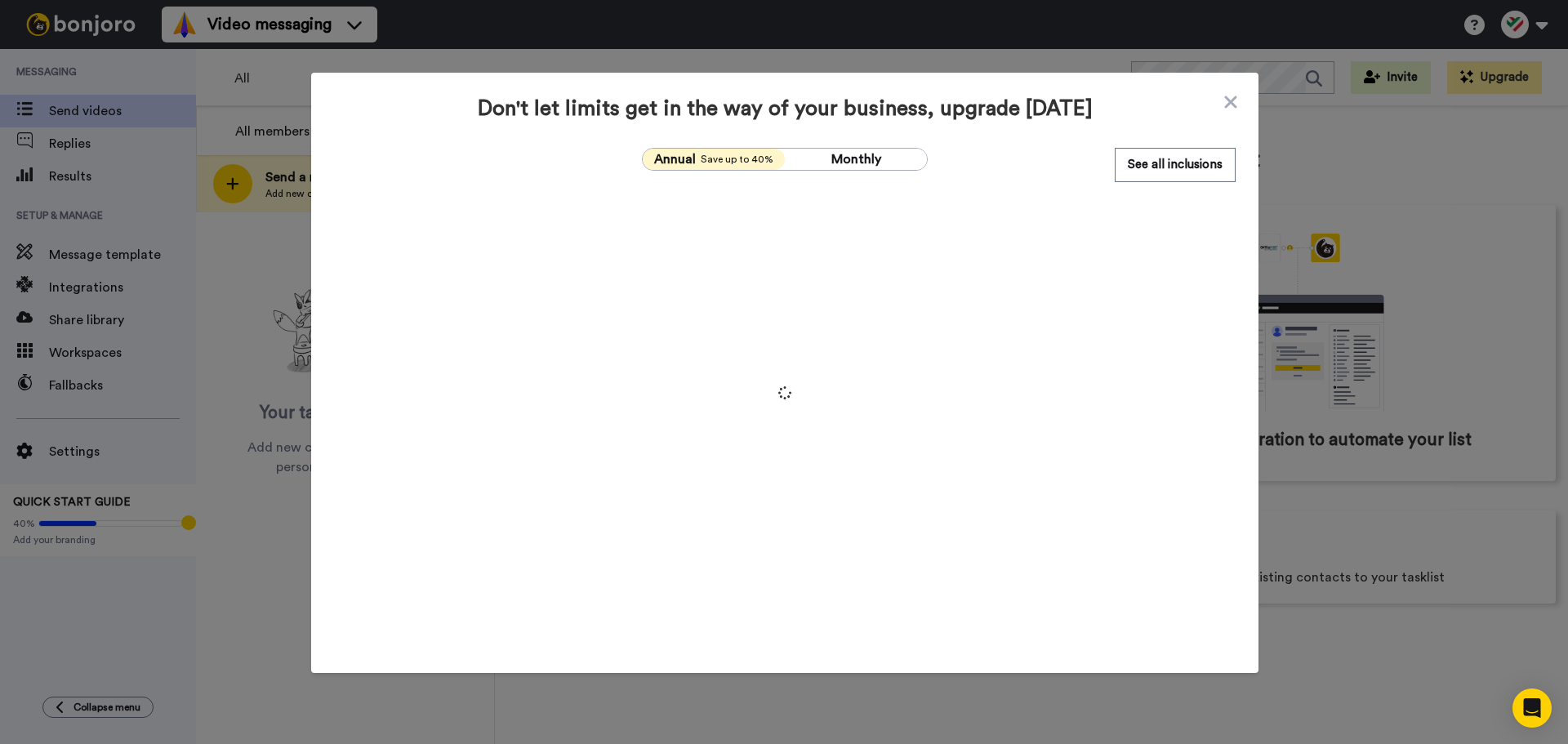
click at [856, 141] on div "Don't let limits get in the way of your business, upgrade today Annual Save up …" at bounding box center [785, 342] width 947 height 539
click at [856, 164] on span "Monthly" at bounding box center [856, 159] width 50 height 13
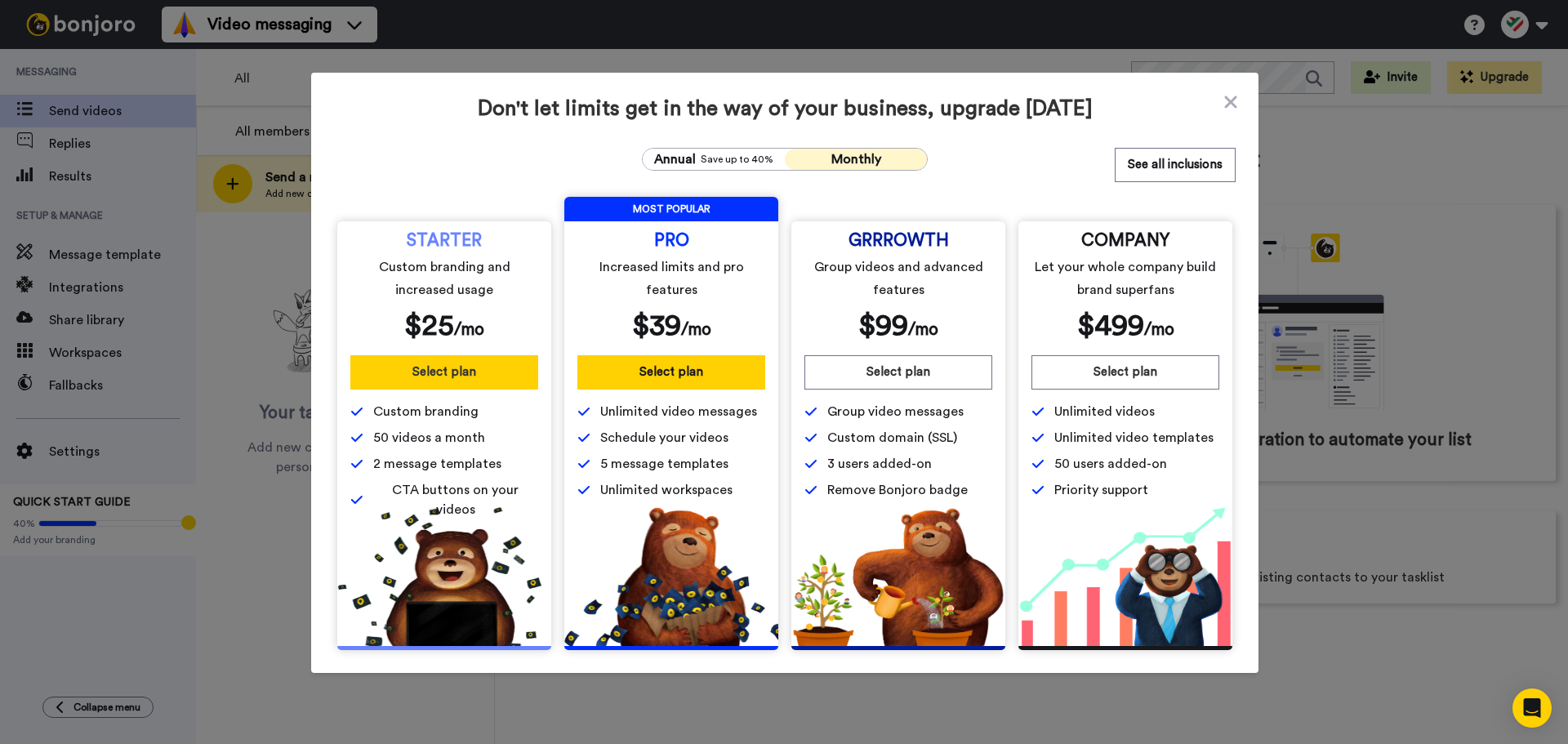
click at [493, 375] on button "Select plan" at bounding box center [444, 372] width 187 height 34
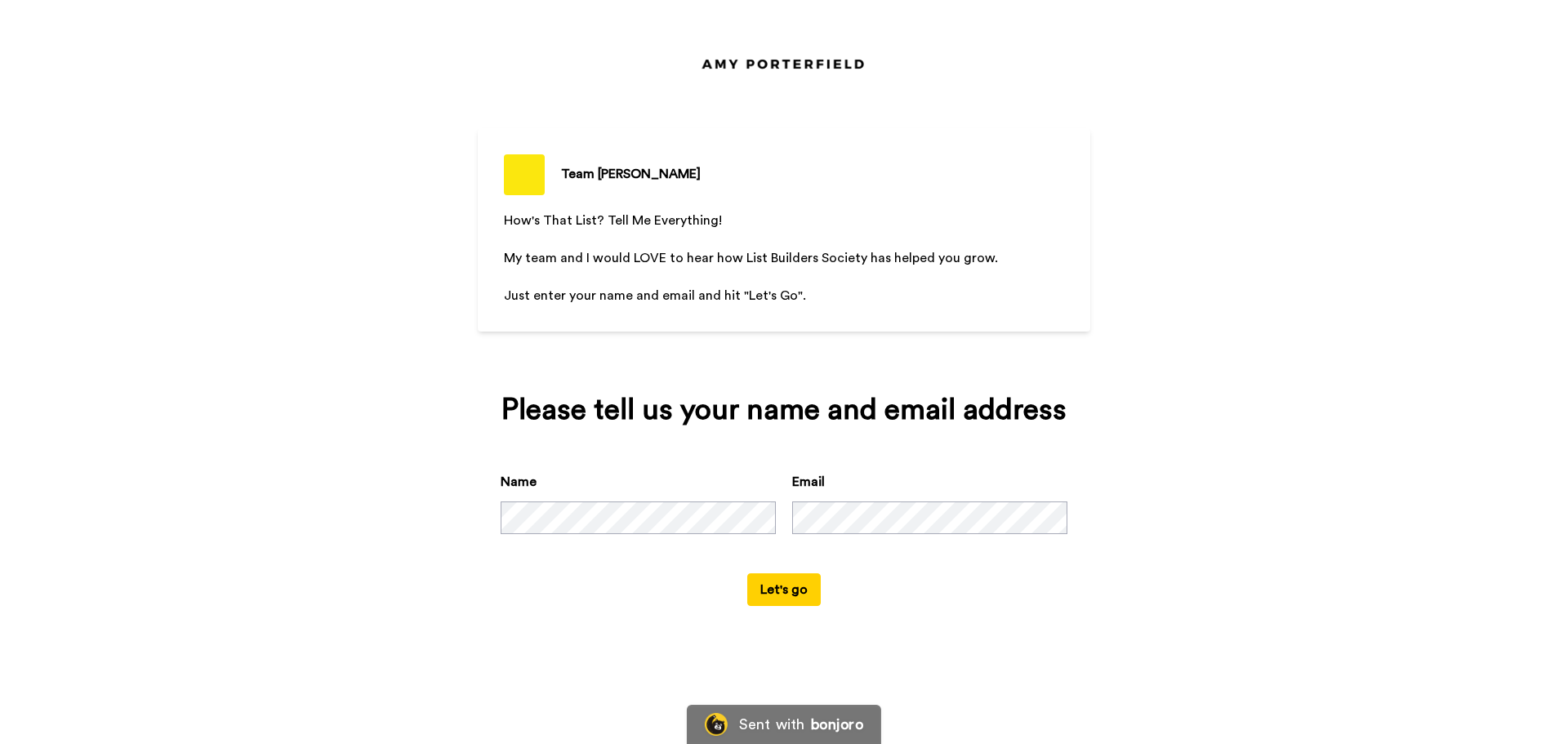
click at [826, 584] on form "Name Email Let's go" at bounding box center [784, 539] width 567 height 134
click at [810, 584] on button "Let's go" at bounding box center [784, 589] width 73 height 32
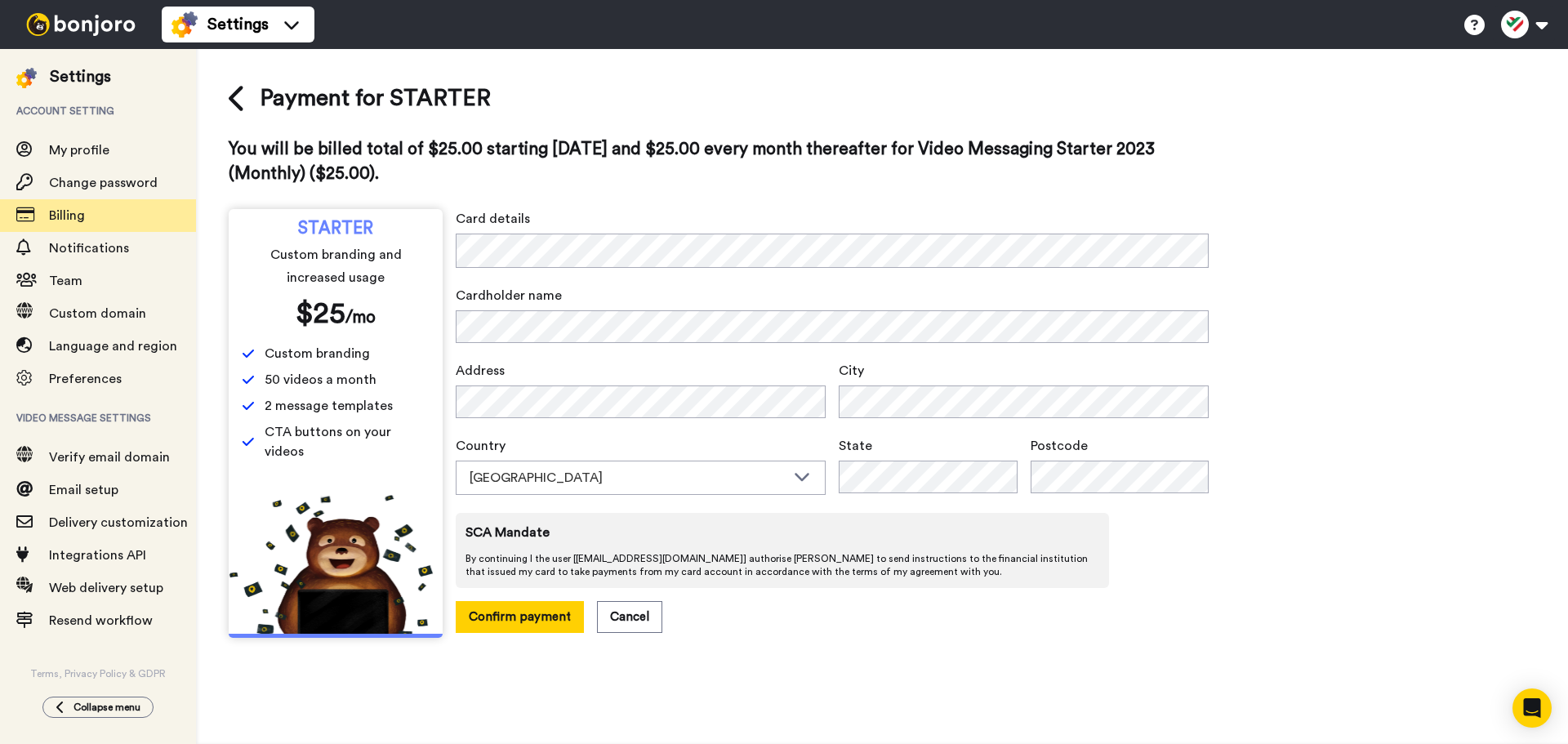
click at [409, 257] on span "Custom branding and increased usage" at bounding box center [336, 266] width 182 height 45
click at [662, 480] on div "[GEOGRAPHIC_DATA]" at bounding box center [627, 478] width 316 height 19
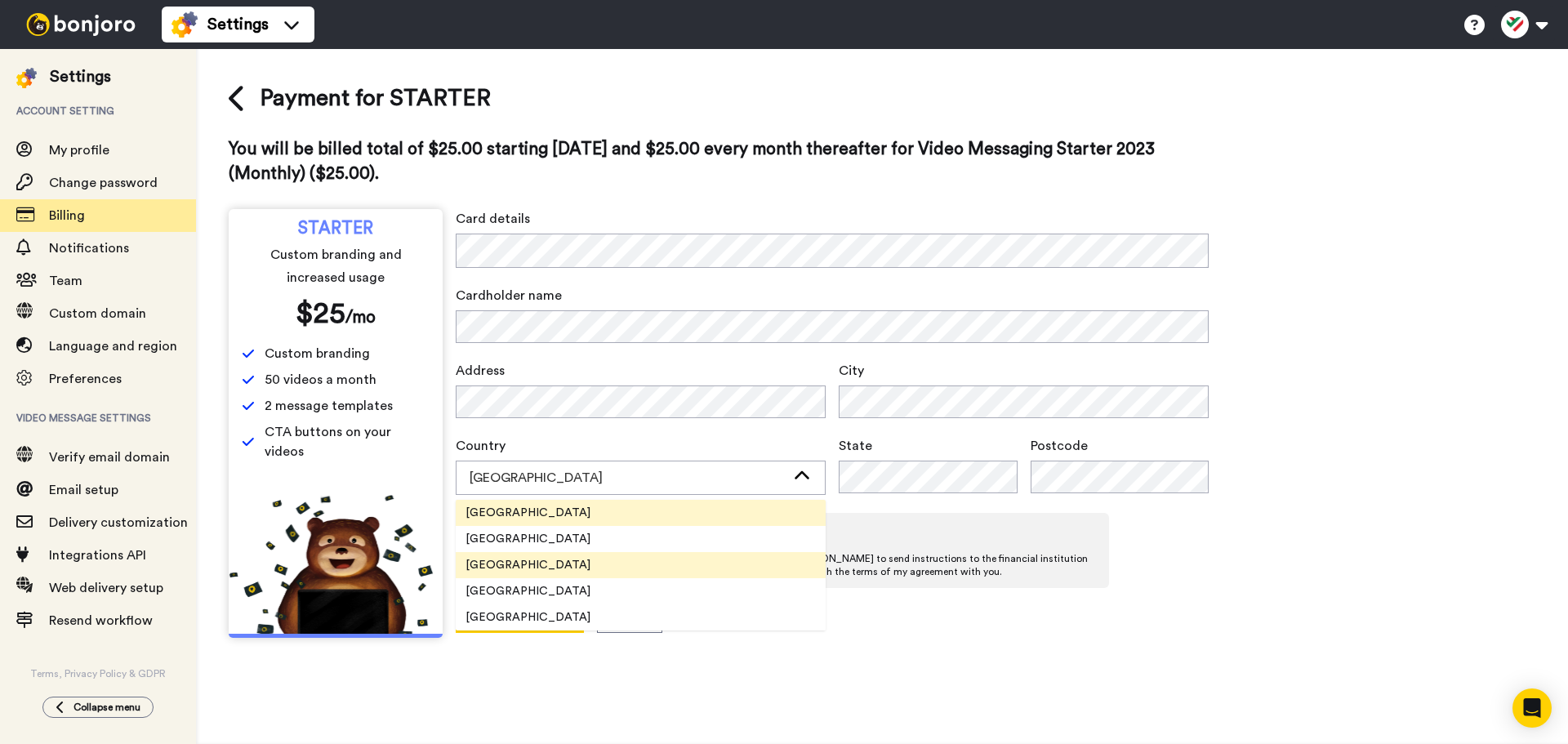
click at [648, 566] on li "United States" at bounding box center [641, 565] width 370 height 26
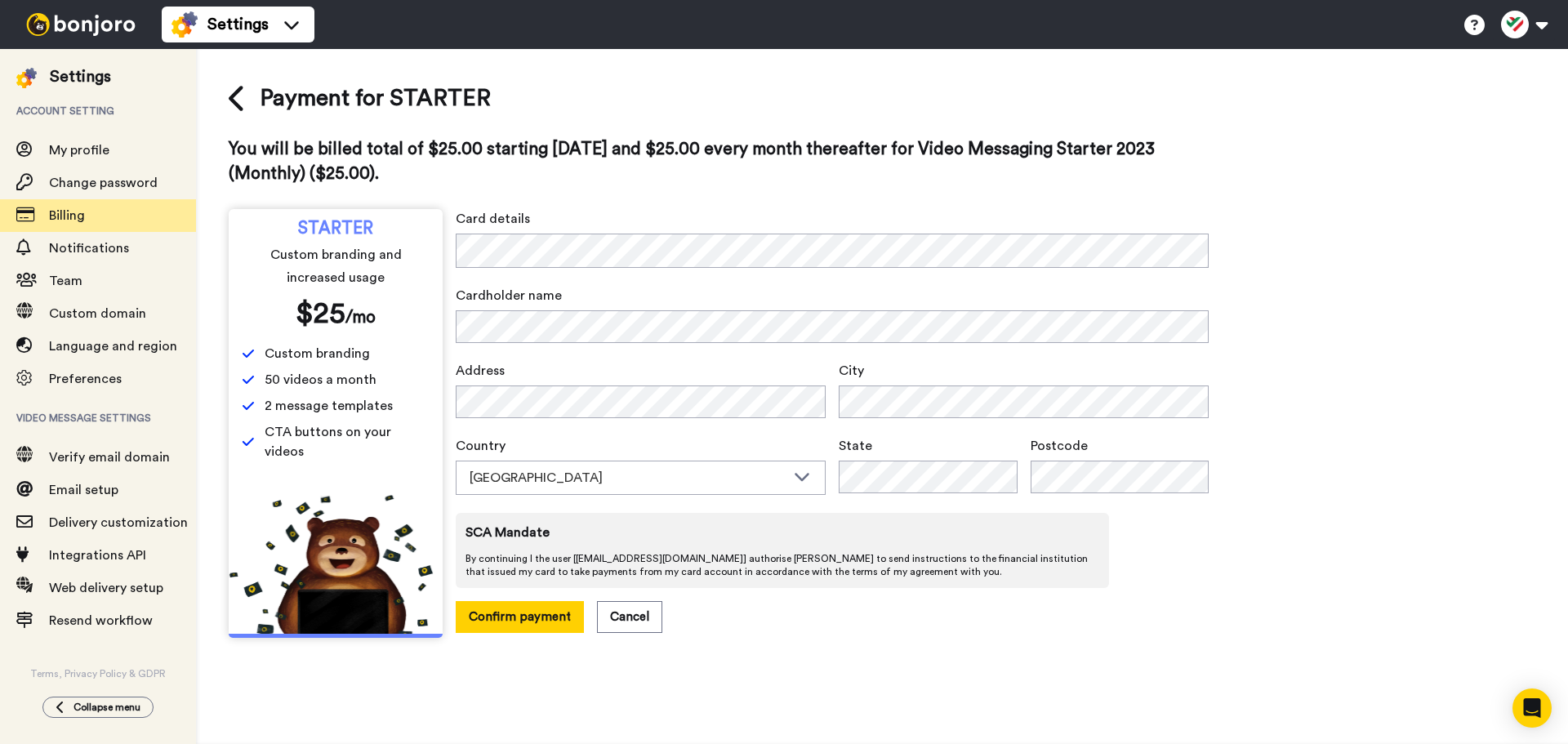
click at [854, 661] on div "Payment for STARTER You will be billed total of $25.00 starting today and $25.0…" at bounding box center [882, 359] width 1372 height 622
click at [534, 603] on button "Confirm payment" at bounding box center [520, 617] width 128 height 32
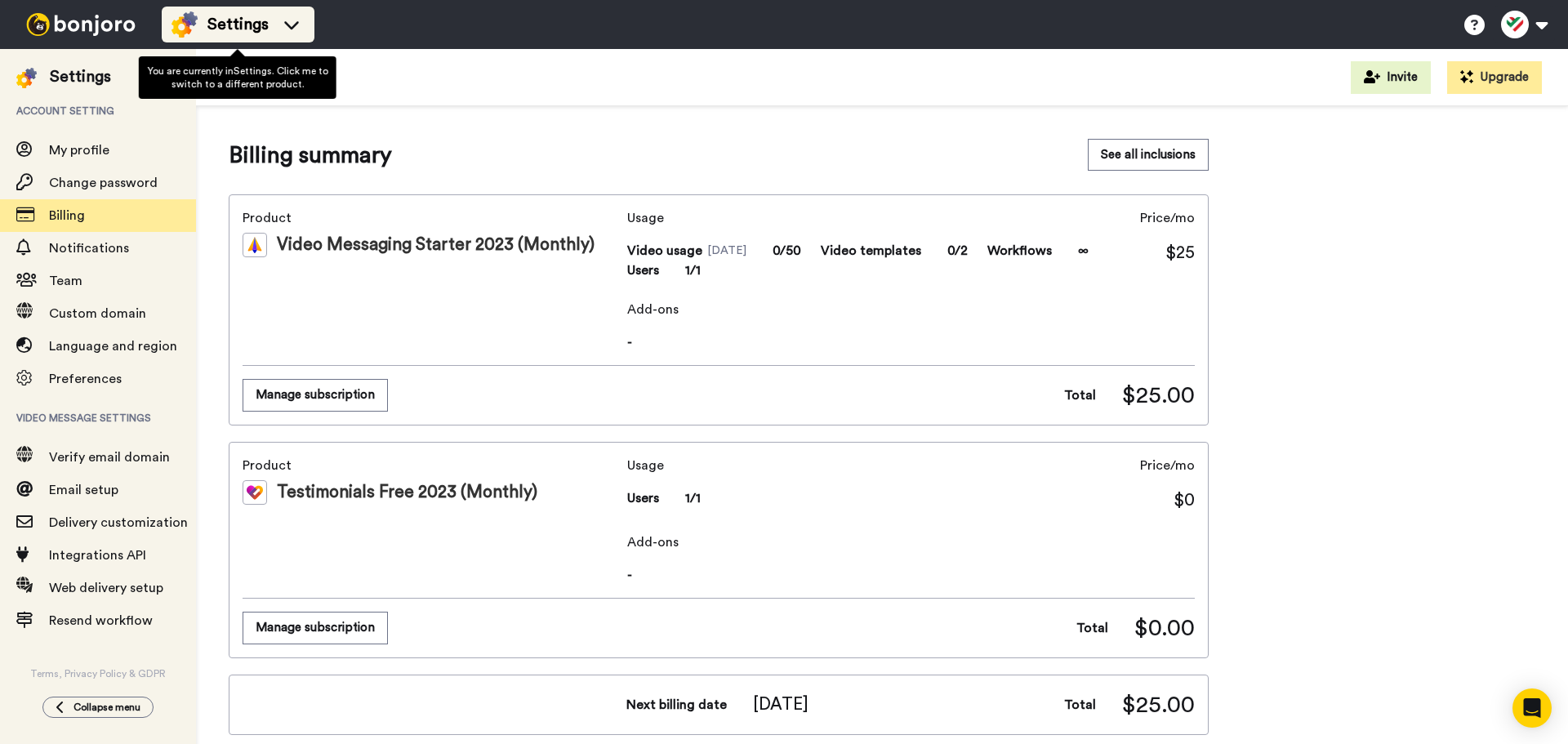
click at [265, 11] on div "Settings" at bounding box center [238, 24] width 133 height 26
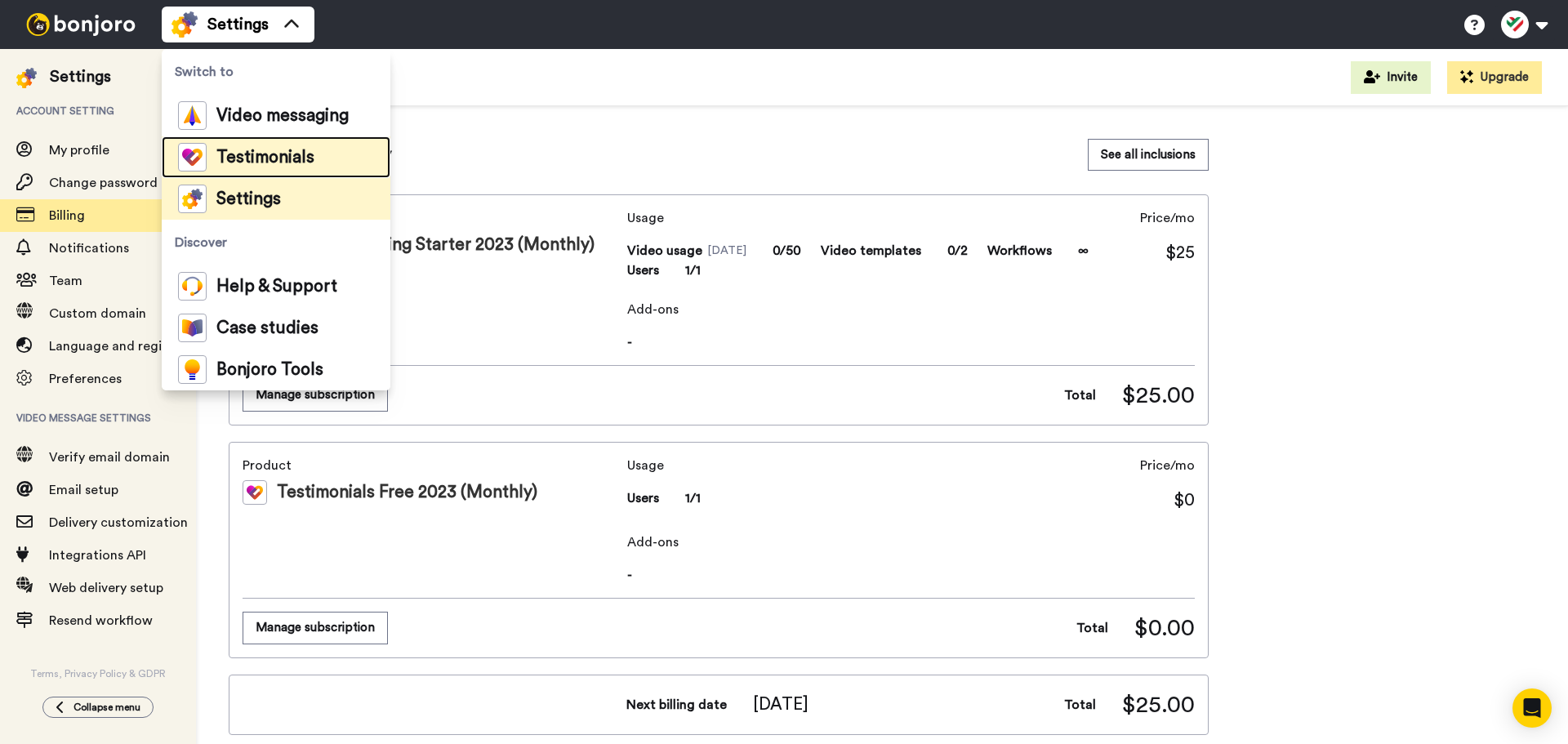
click at [309, 155] on span "Testimonials" at bounding box center [265, 157] width 98 height 17
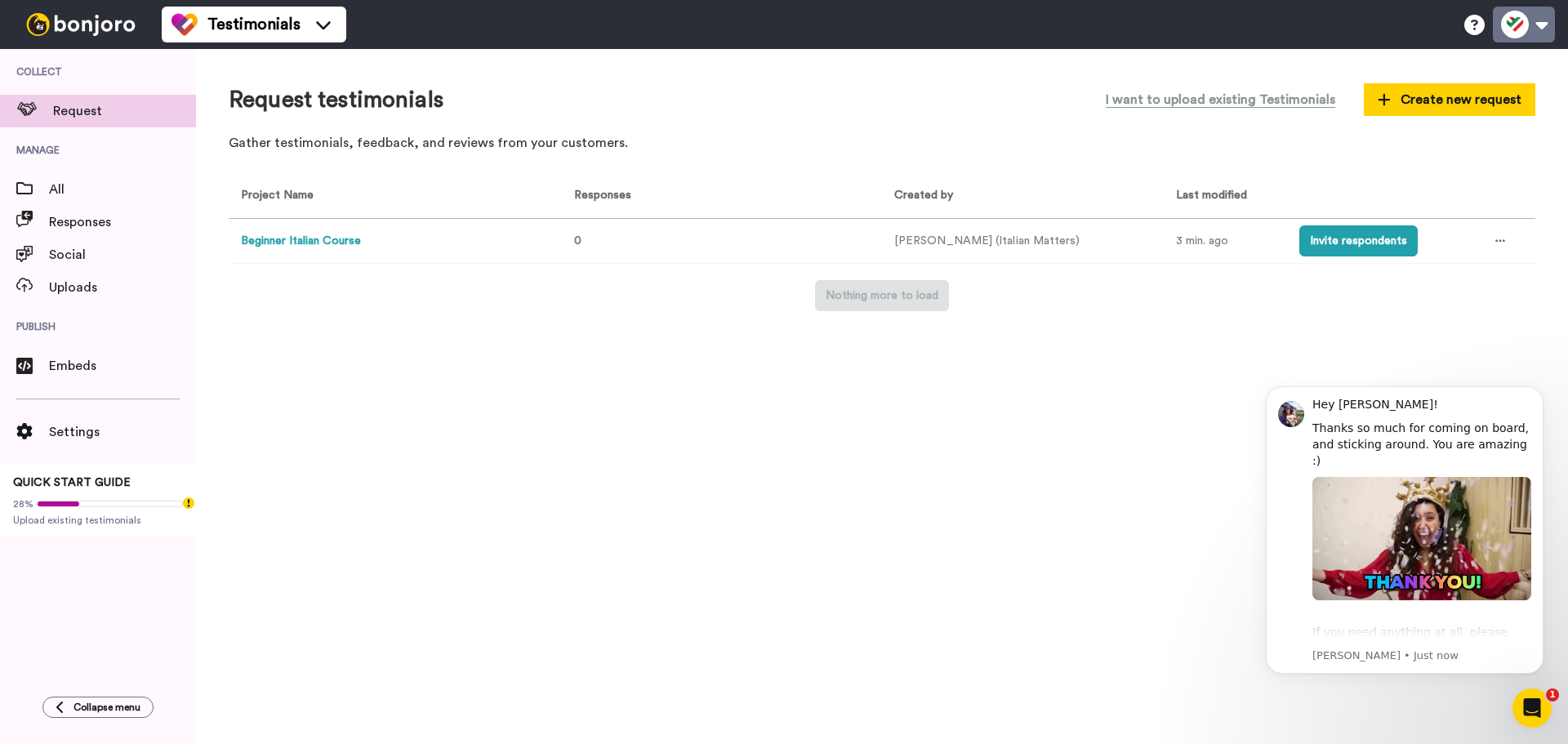
click at [1539, 19] on button at bounding box center [1524, 24] width 62 height 36
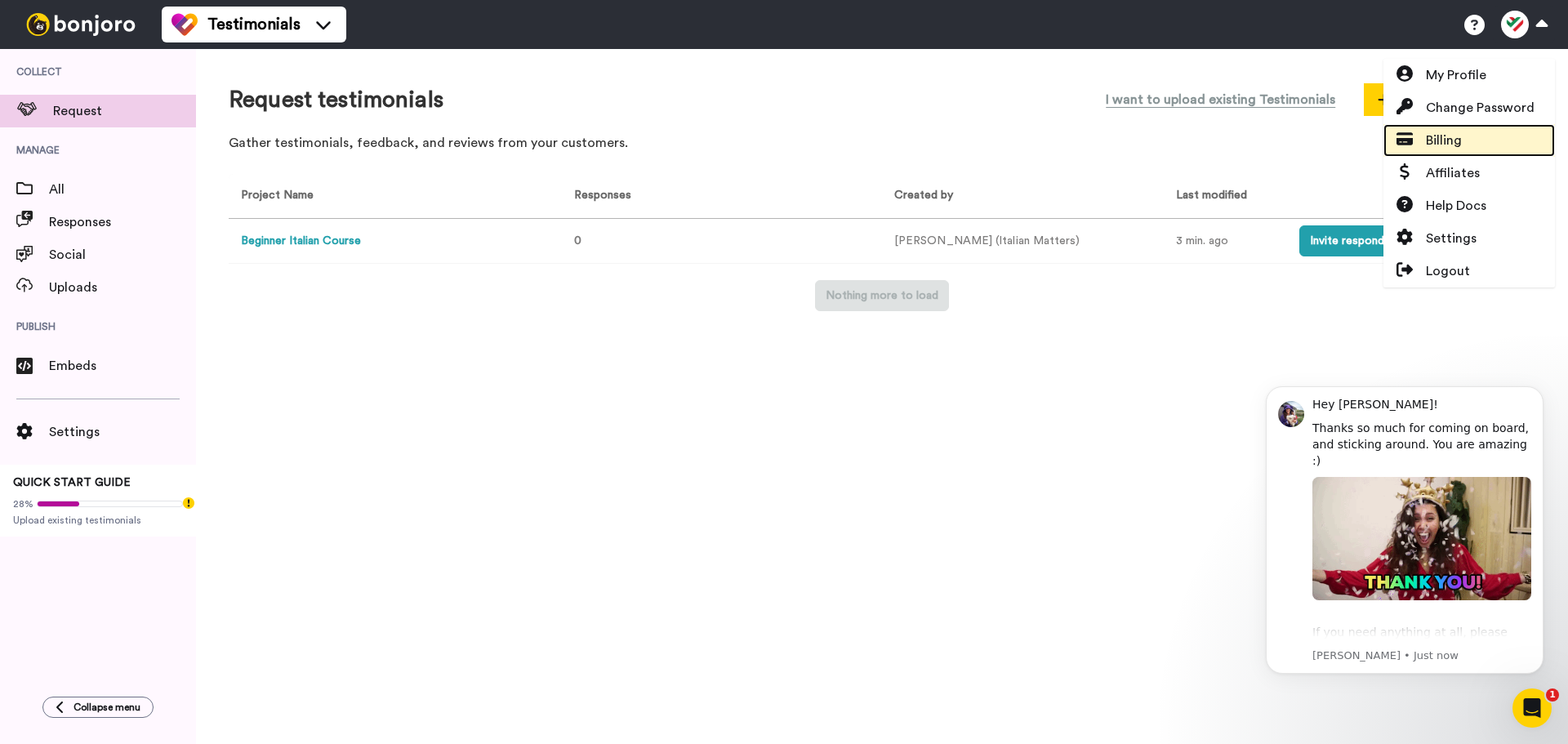
click at [1442, 147] on span "Billing" at bounding box center [1443, 140] width 36 height 19
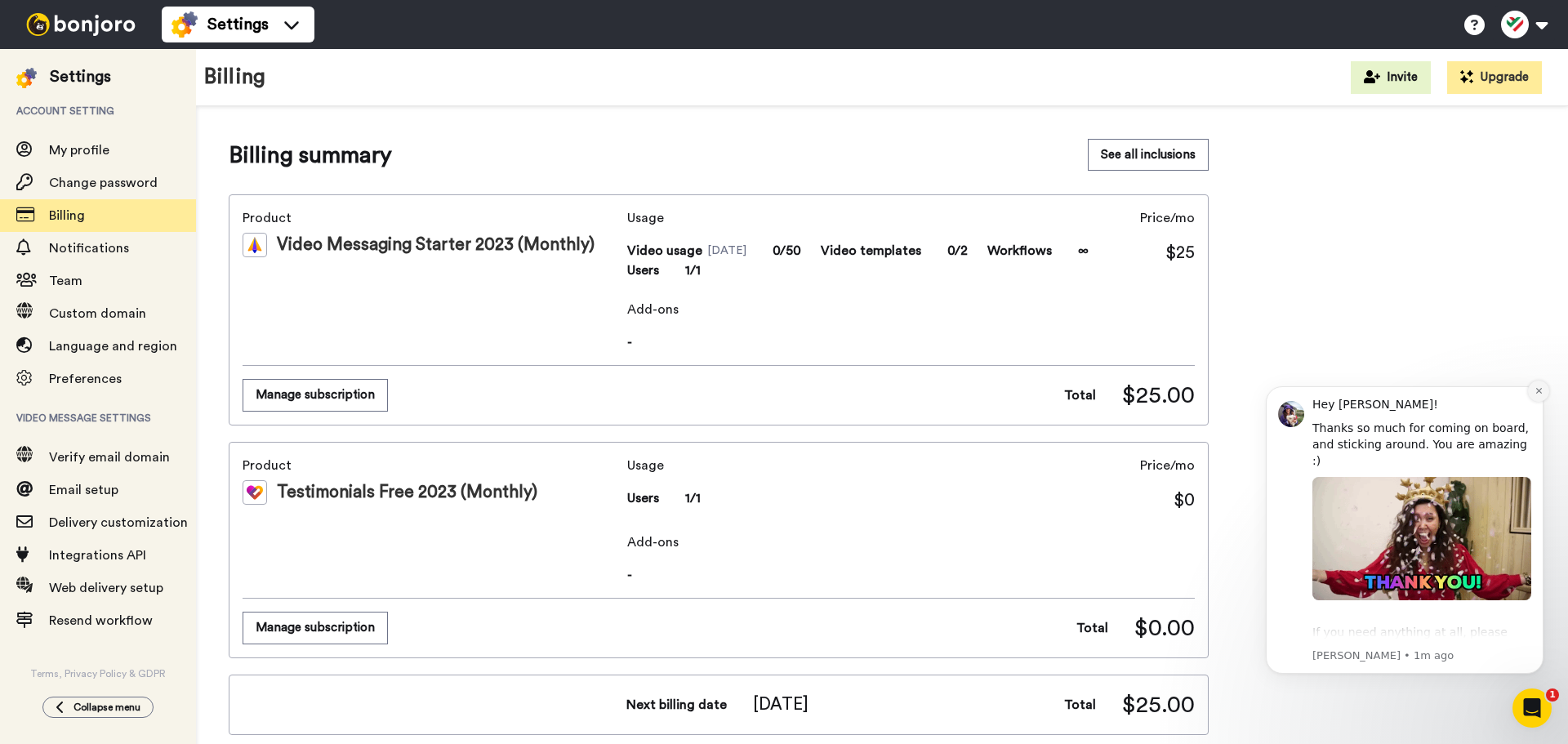
click at [1541, 387] on icon "Dismiss notification" at bounding box center [1539, 391] width 9 height 9
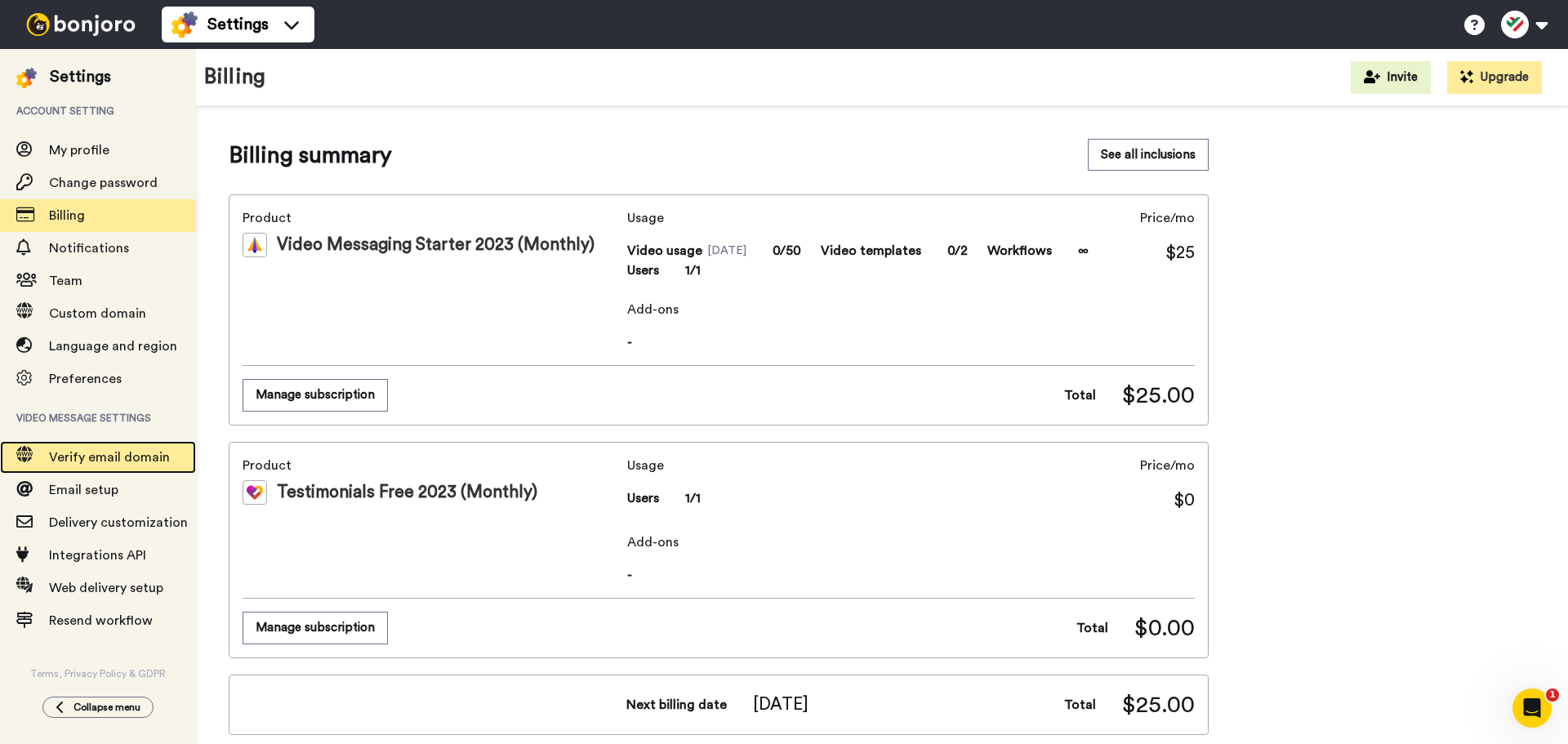
click at [140, 461] on span "Verify email domain" at bounding box center [109, 457] width 121 height 13
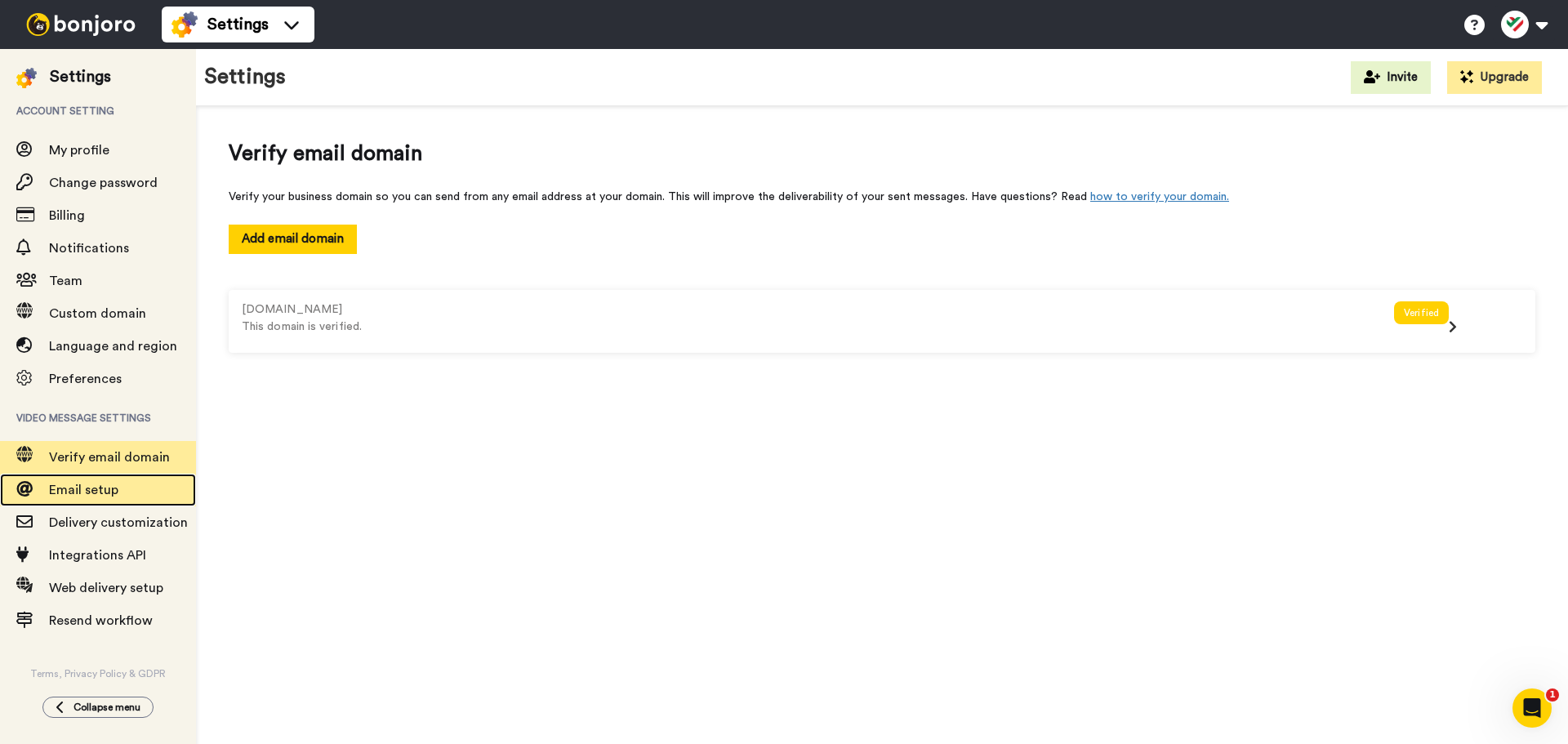
click at [159, 494] on span "Email setup" at bounding box center [122, 490] width 147 height 19
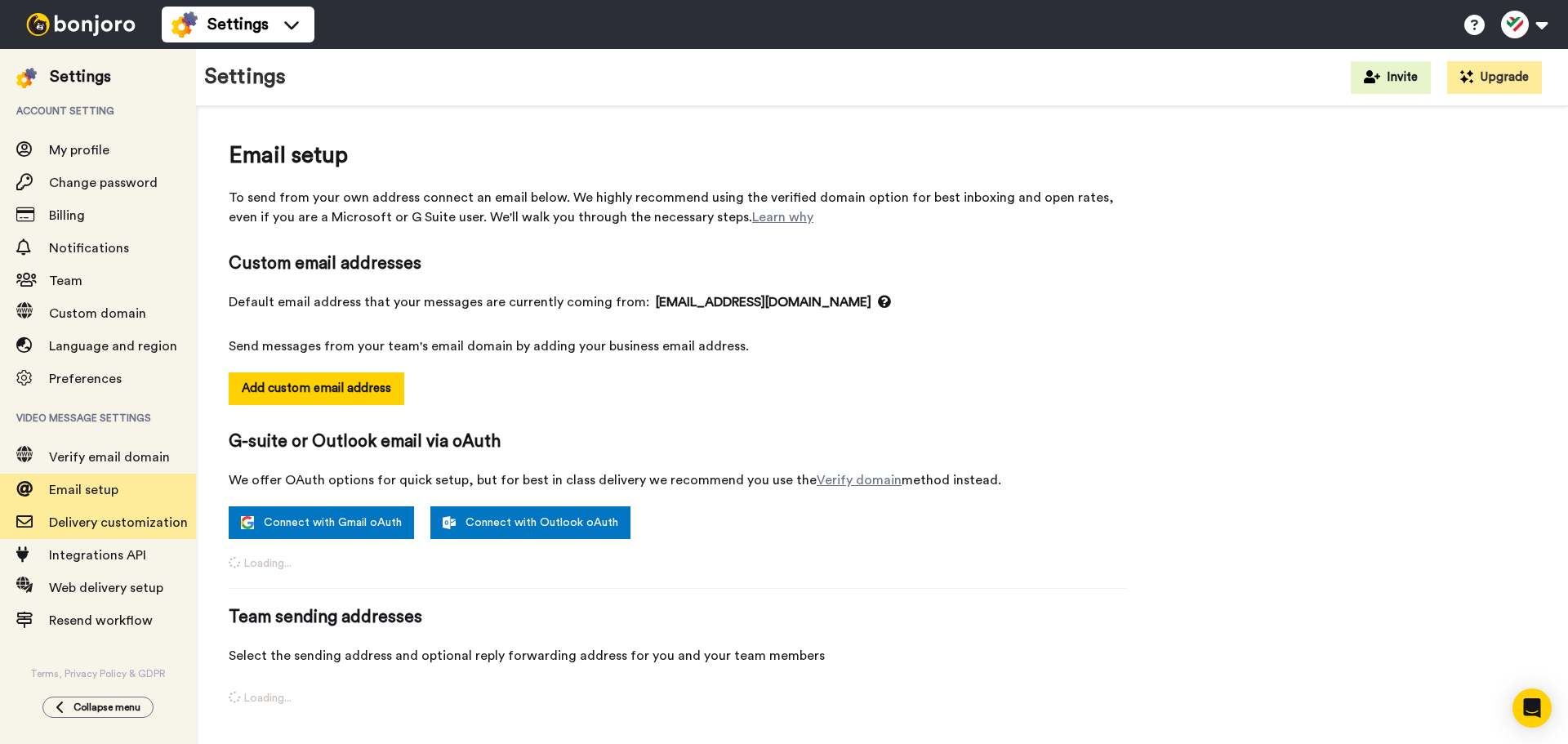
select select "164860"
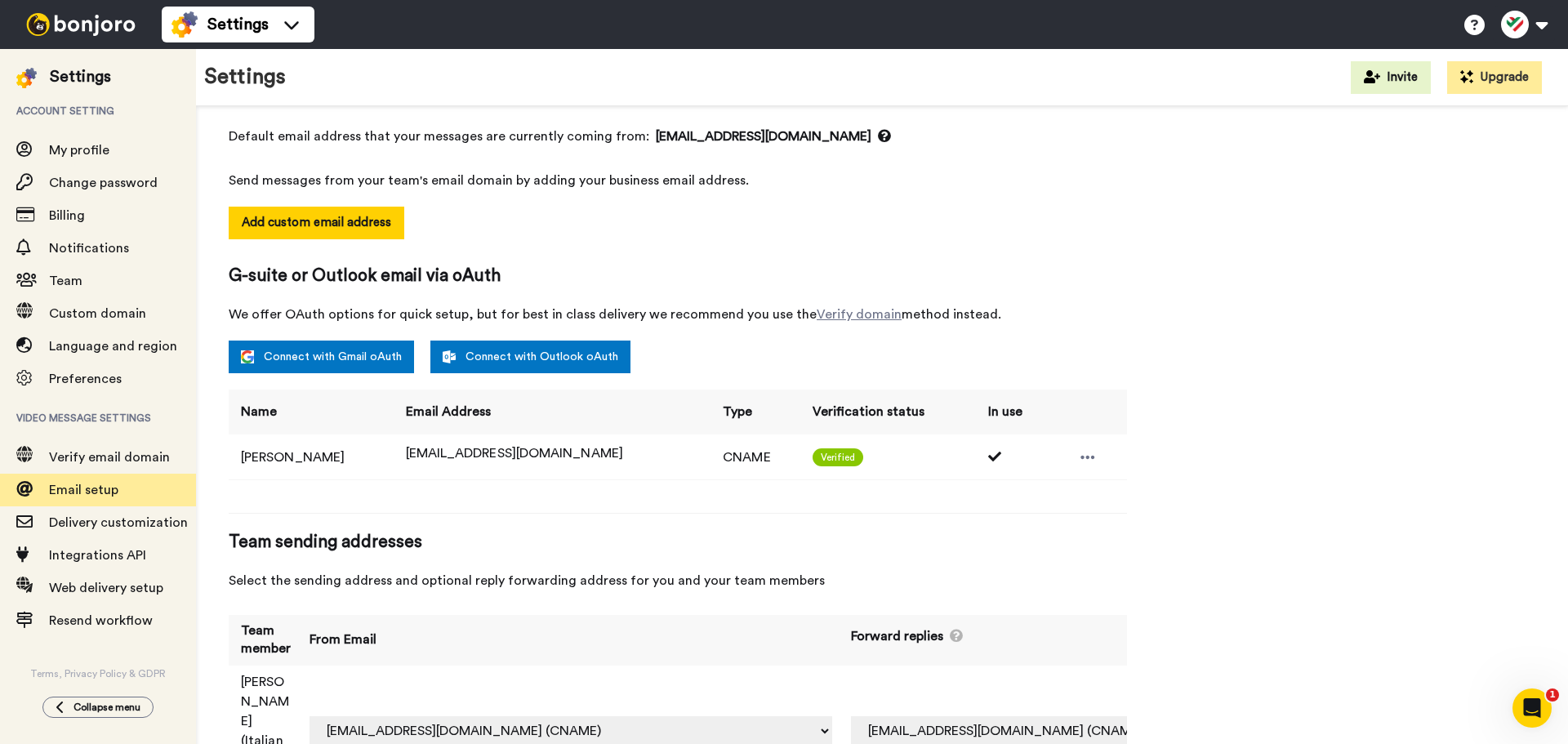
scroll to position [174, 0]
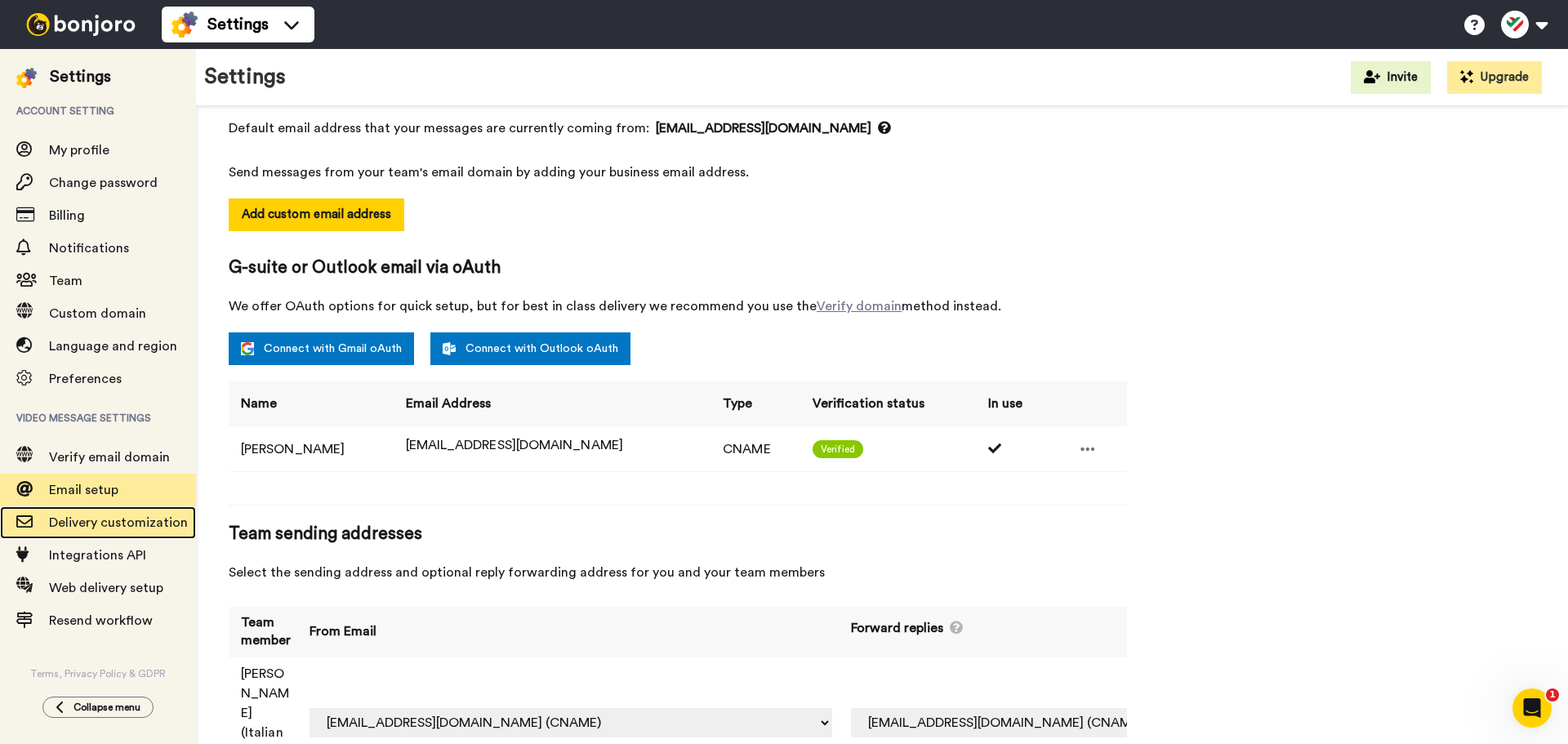
click at [154, 532] on span "Delivery customization" at bounding box center [122, 522] width 147 height 19
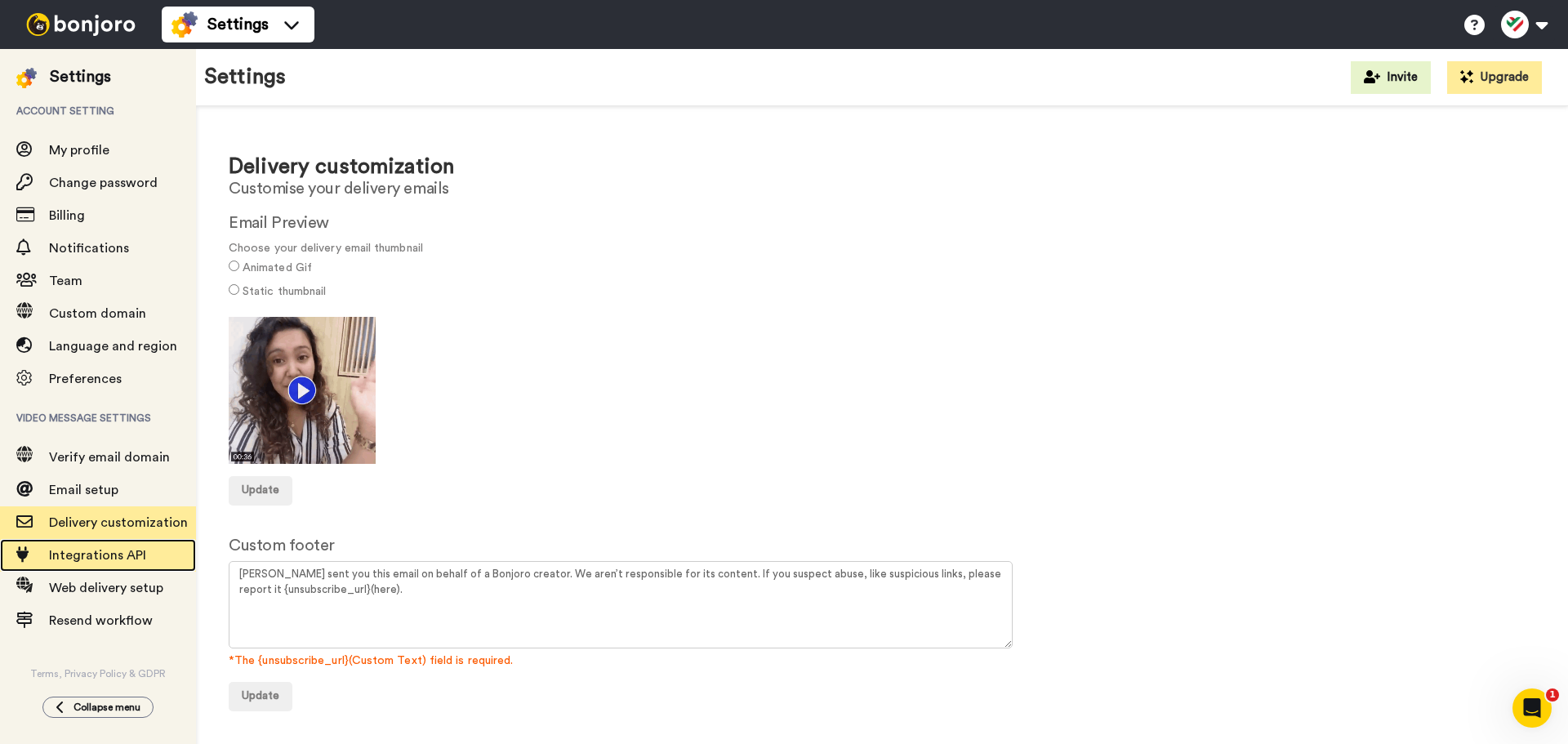
click at [147, 556] on span "Integrations API" at bounding box center [122, 556] width 147 height 19
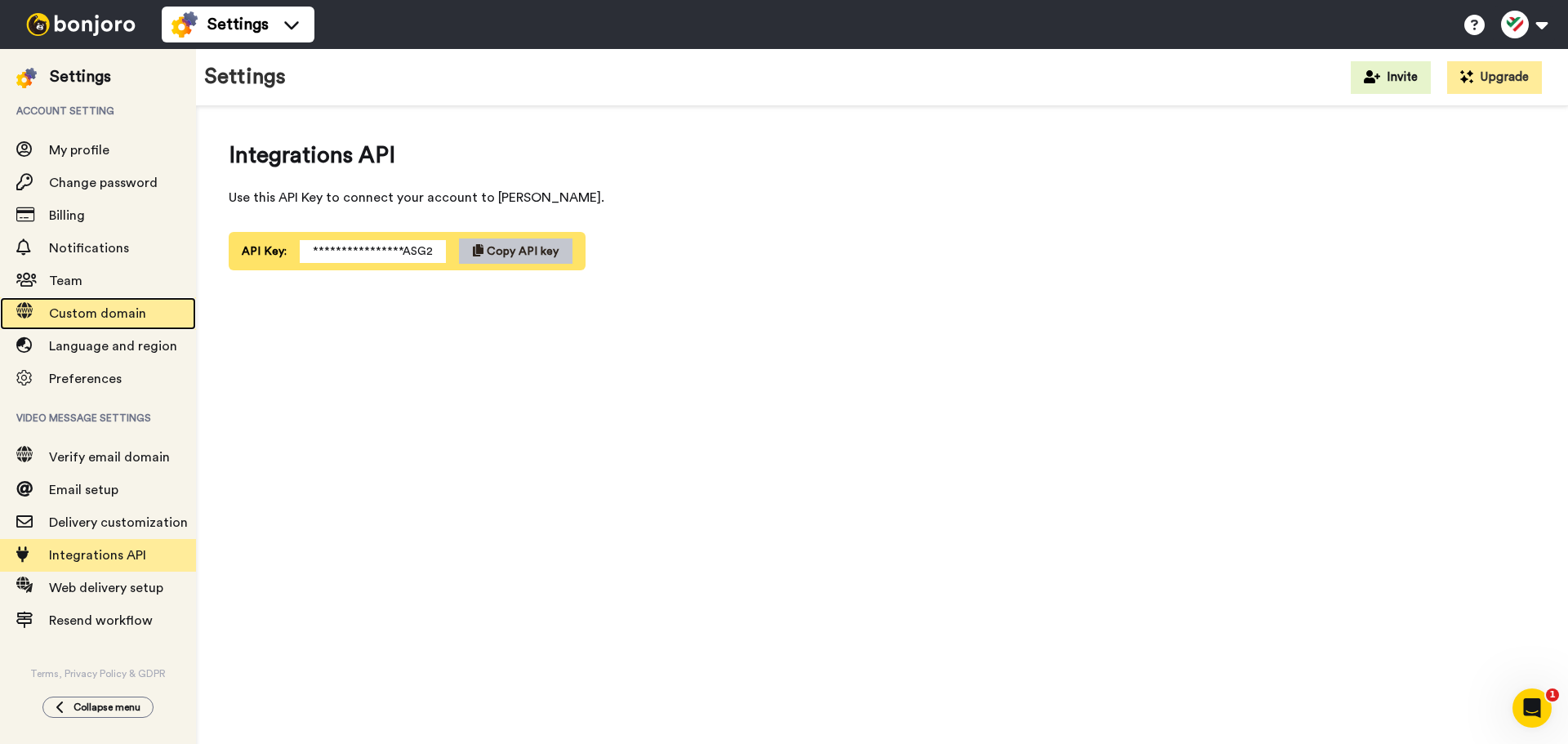
click at [125, 322] on span "Custom domain" at bounding box center [122, 313] width 147 height 19
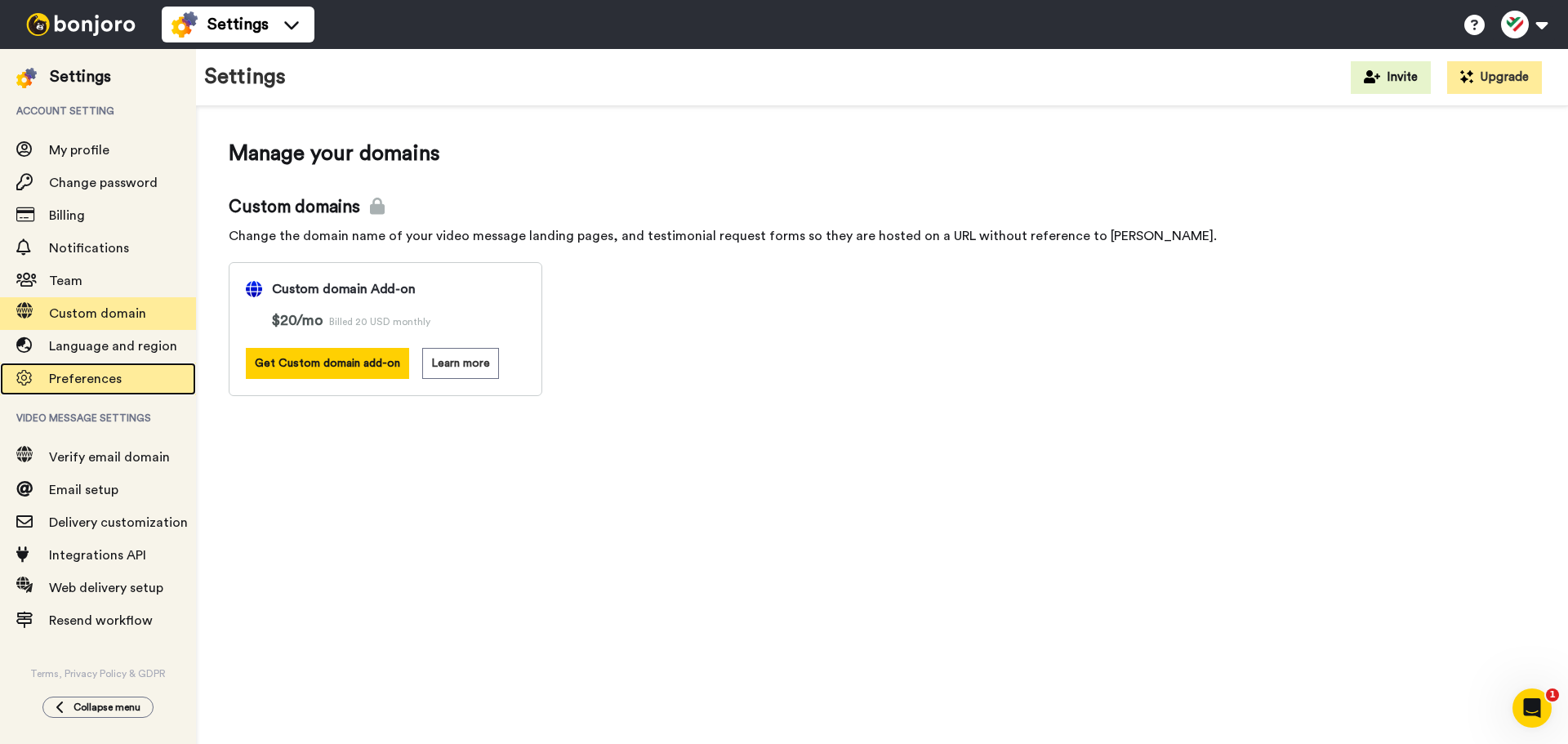
click at [133, 374] on span "Preferences" at bounding box center [122, 379] width 147 height 19
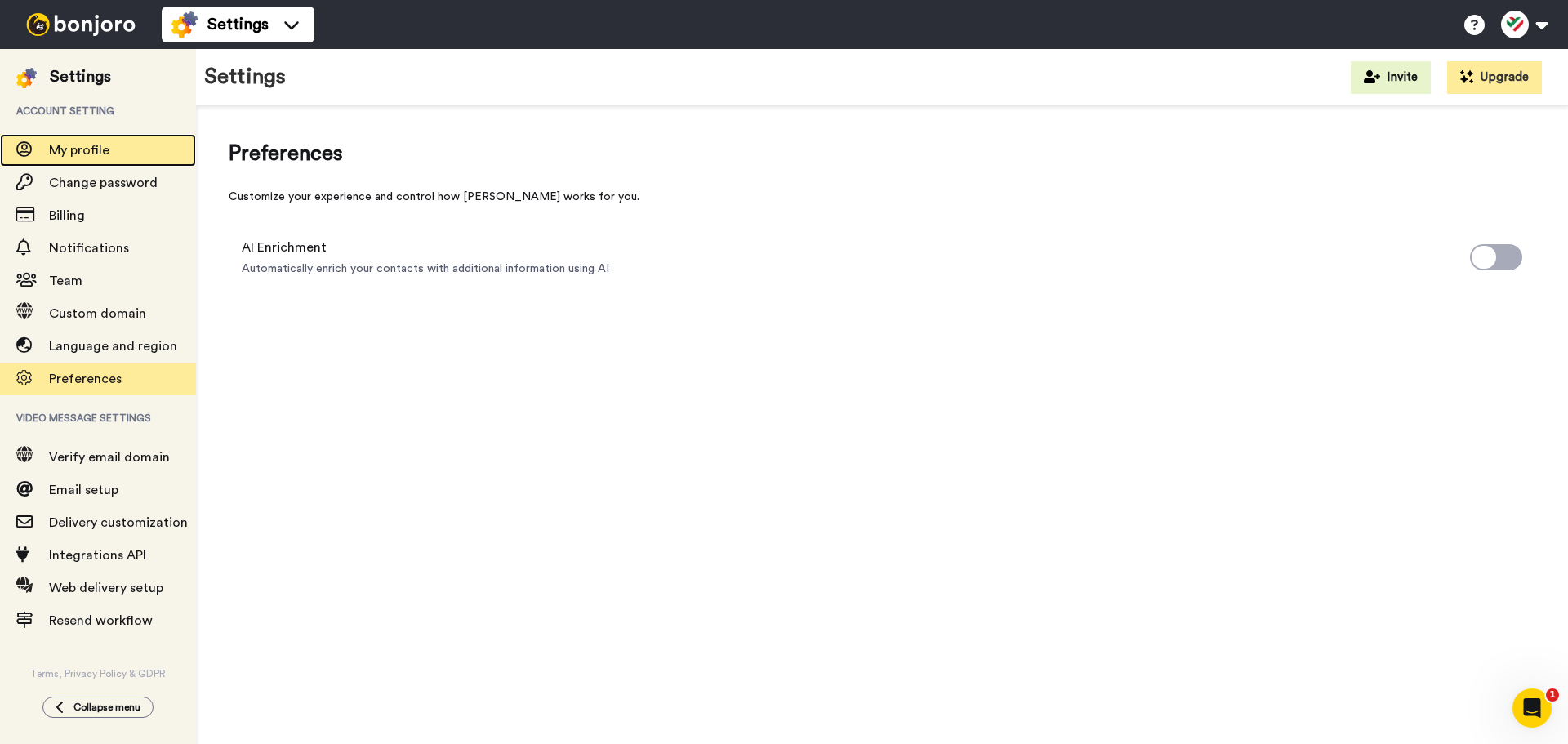
click at [135, 140] on div "My profile" at bounding box center [98, 150] width 196 height 32
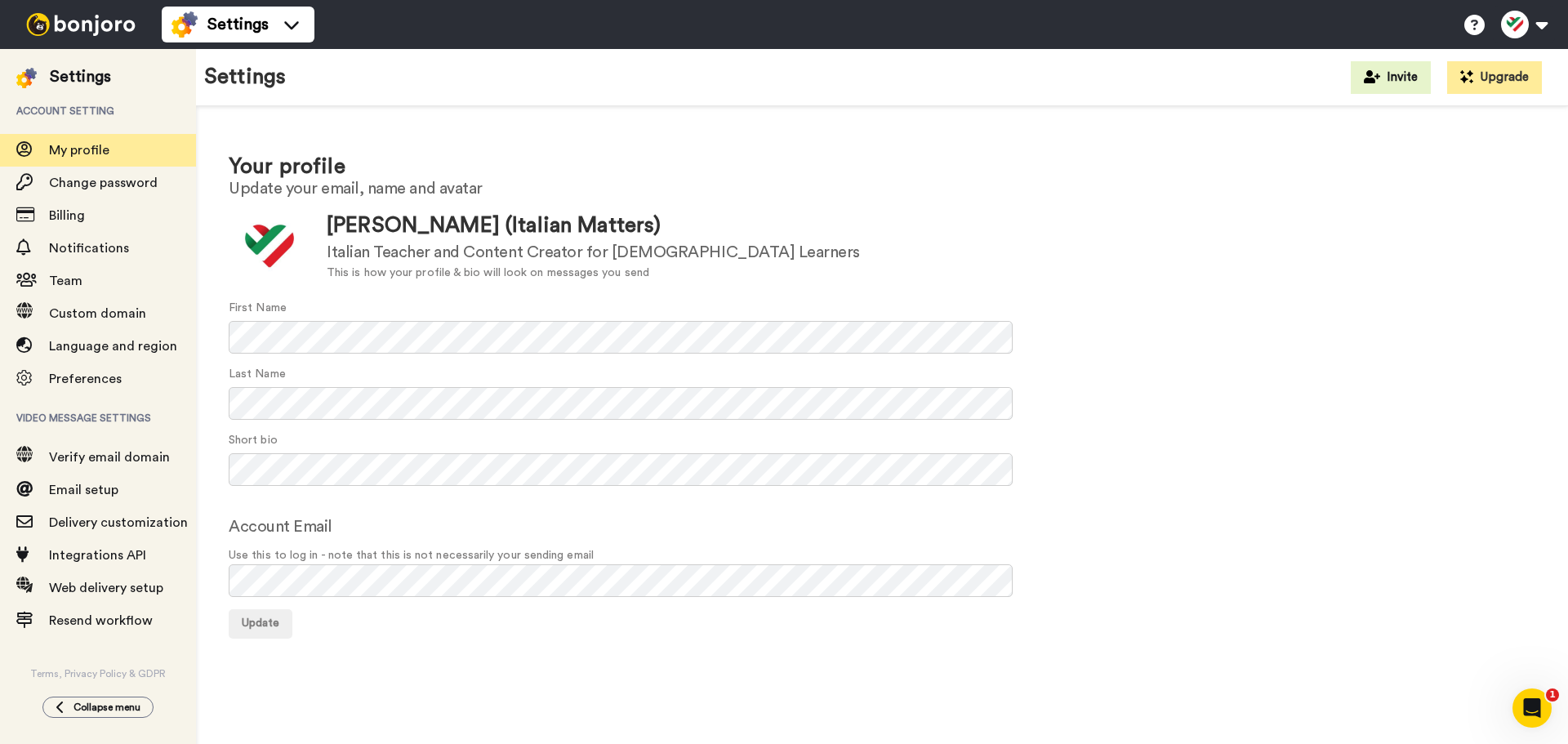
click at [185, 5] on ul "Settings" at bounding box center [237, 24] width 153 height 49
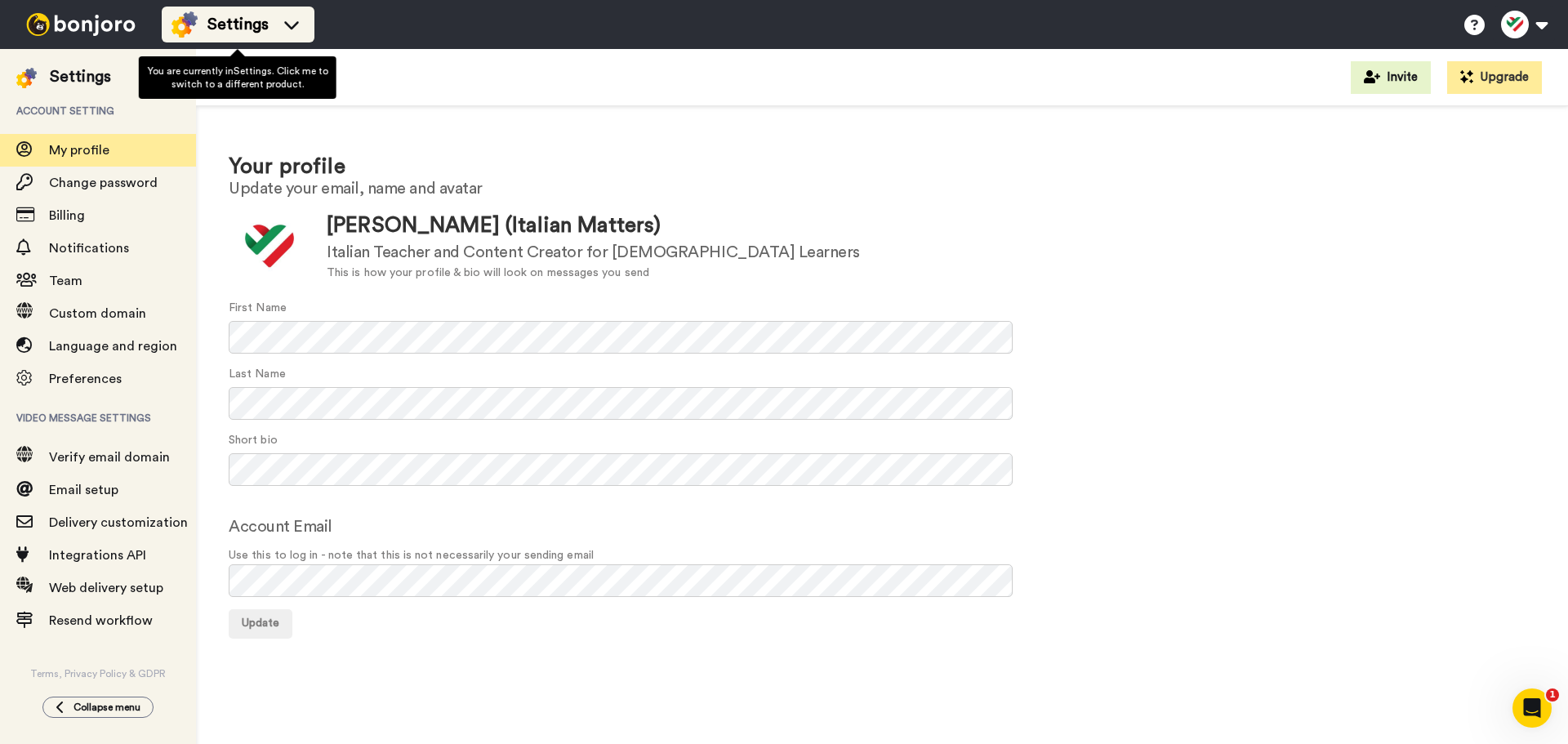
click at [215, 14] on span "Settings" at bounding box center [238, 24] width 61 height 23
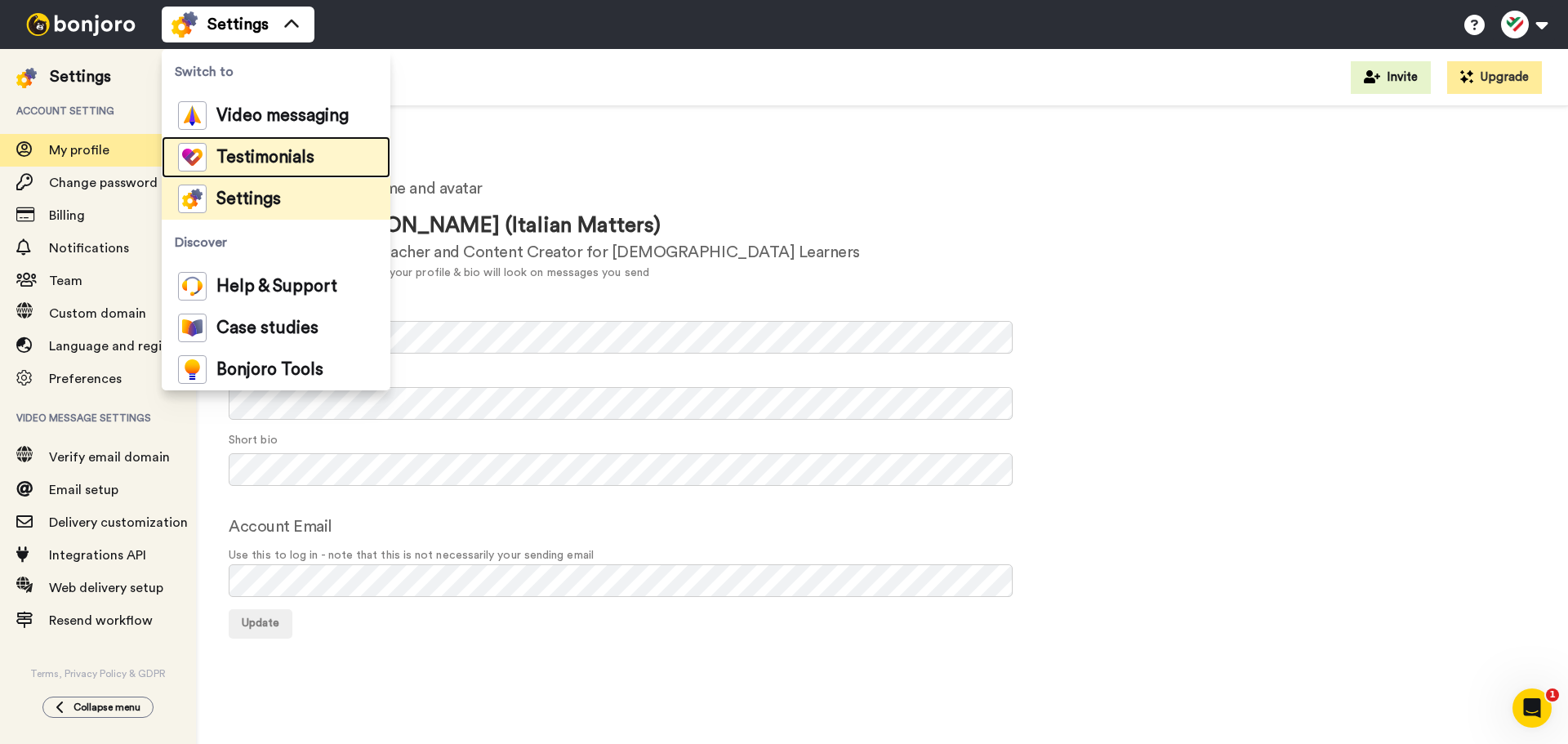
click at [244, 142] on li "Testimonials" at bounding box center [276, 157] width 228 height 42
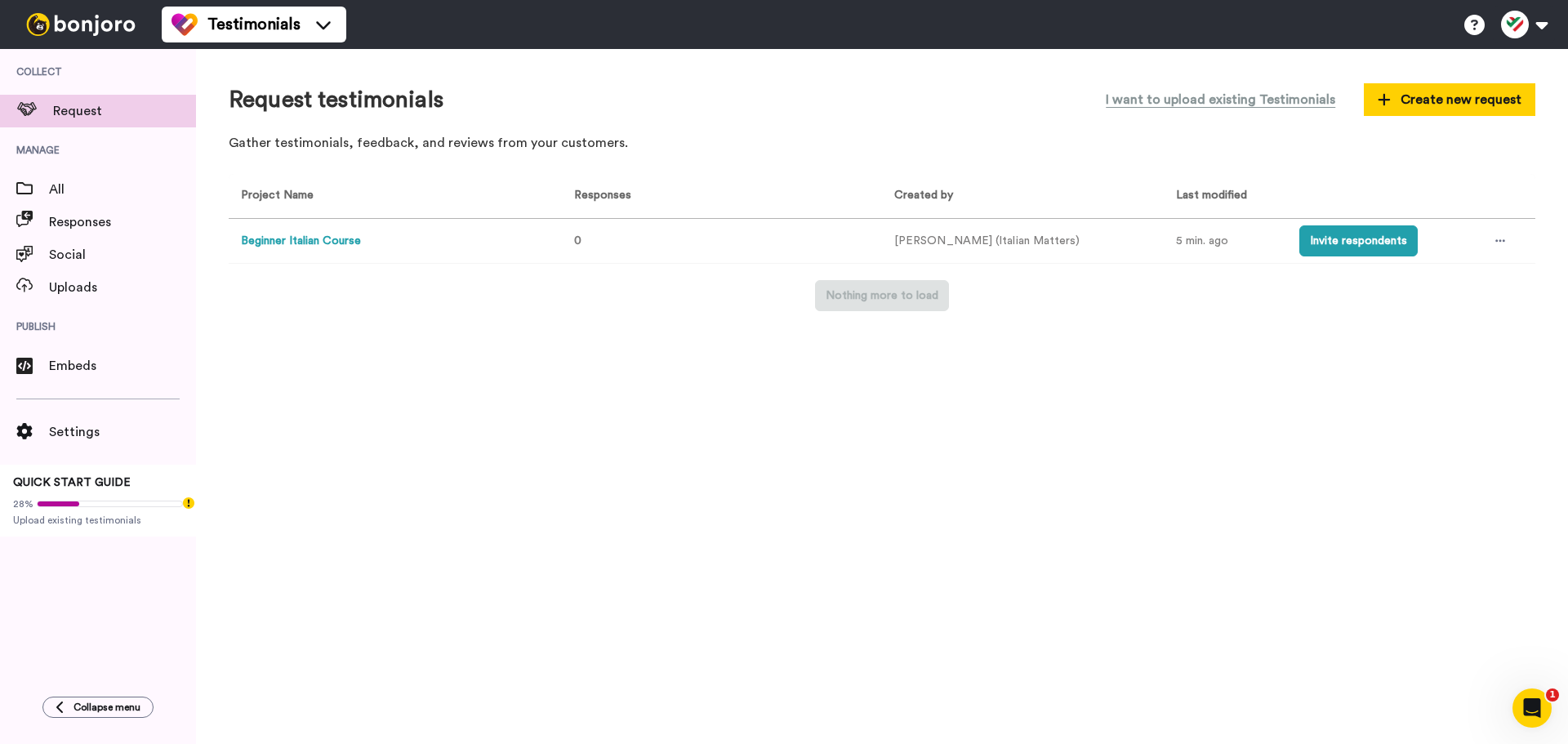
click at [294, 241] on button "Beginner Italian Course" at bounding box center [301, 242] width 120 height 17
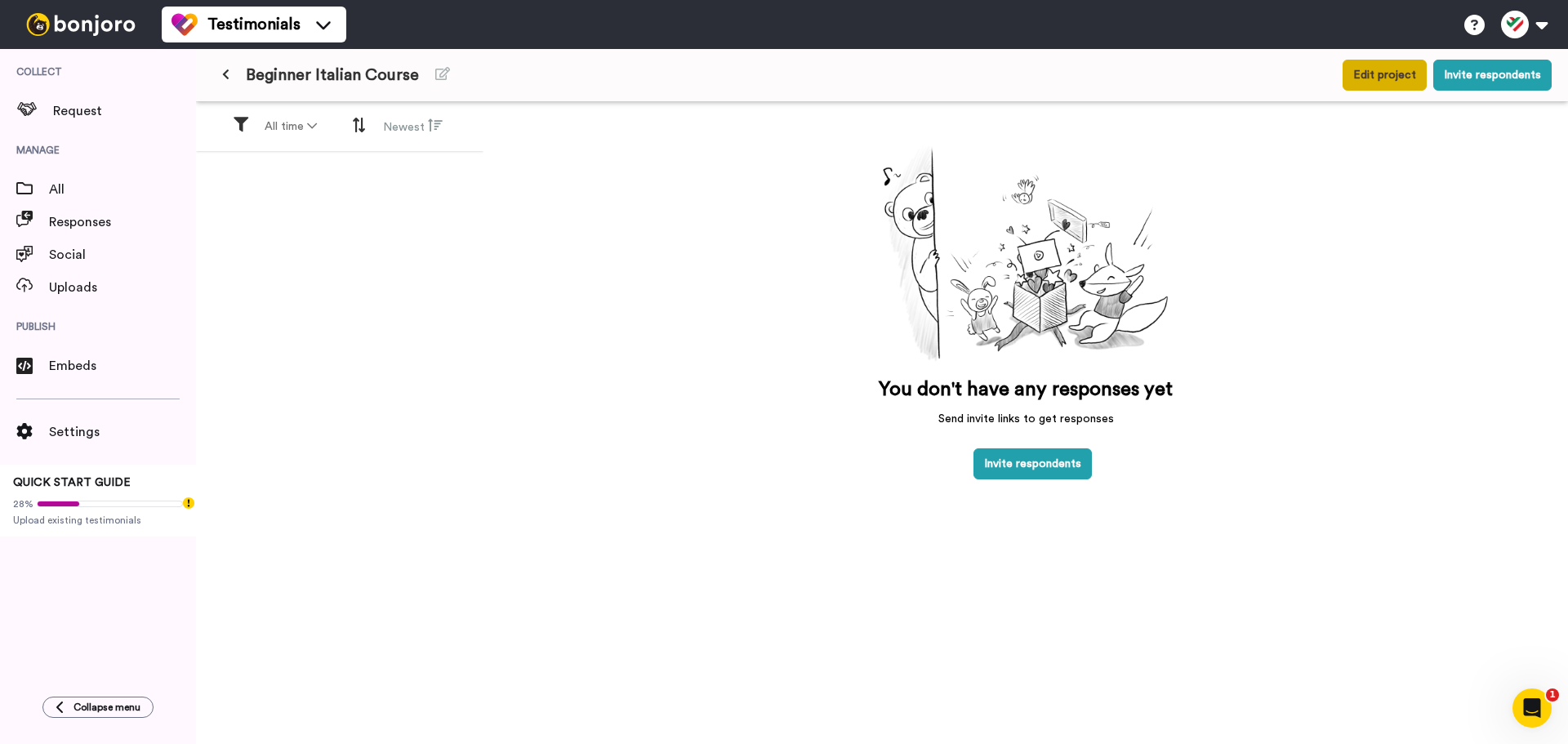
click at [1398, 78] on button "Edit project" at bounding box center [1385, 75] width 84 height 31
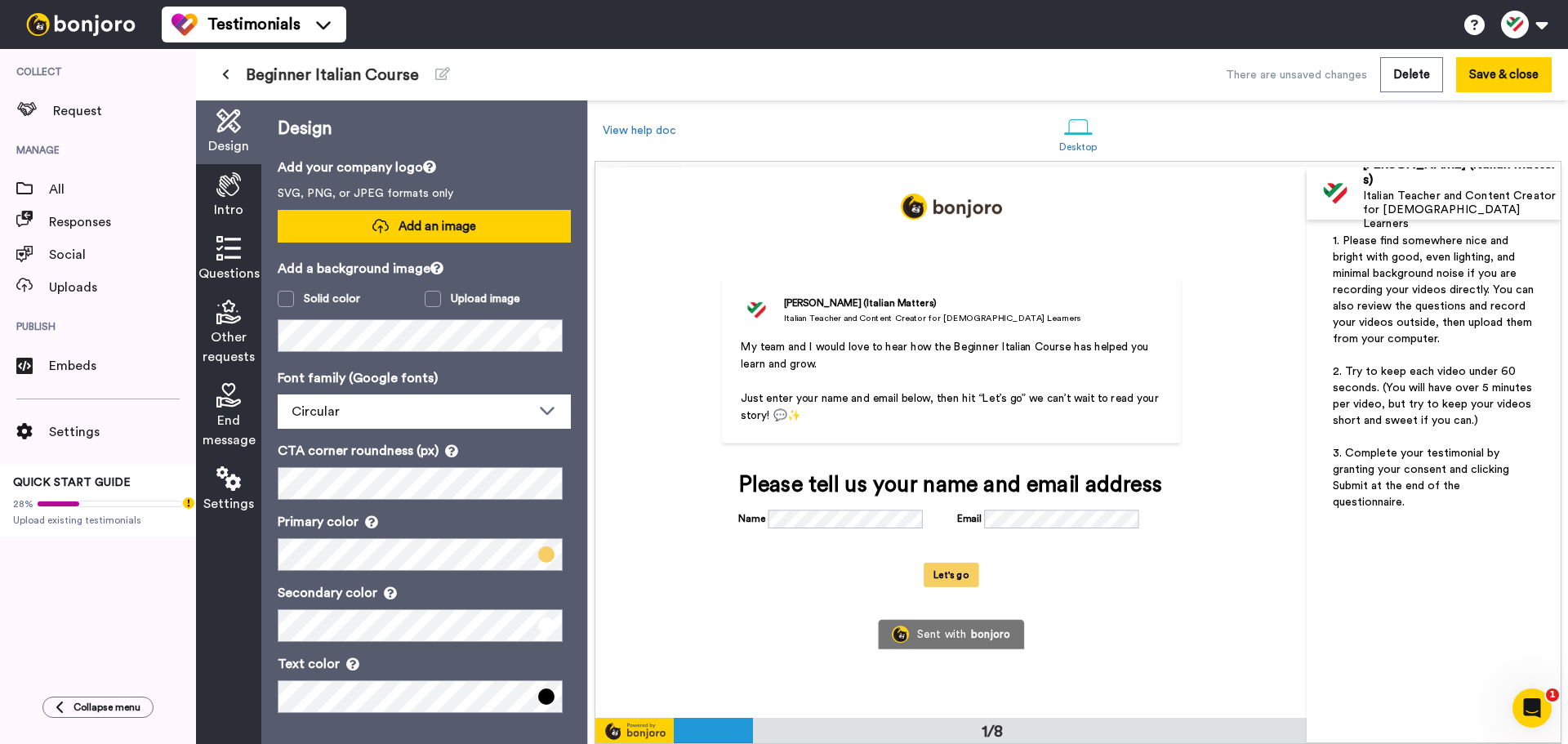
click at [423, 233] on span "Add an image" at bounding box center [437, 227] width 78 height 17
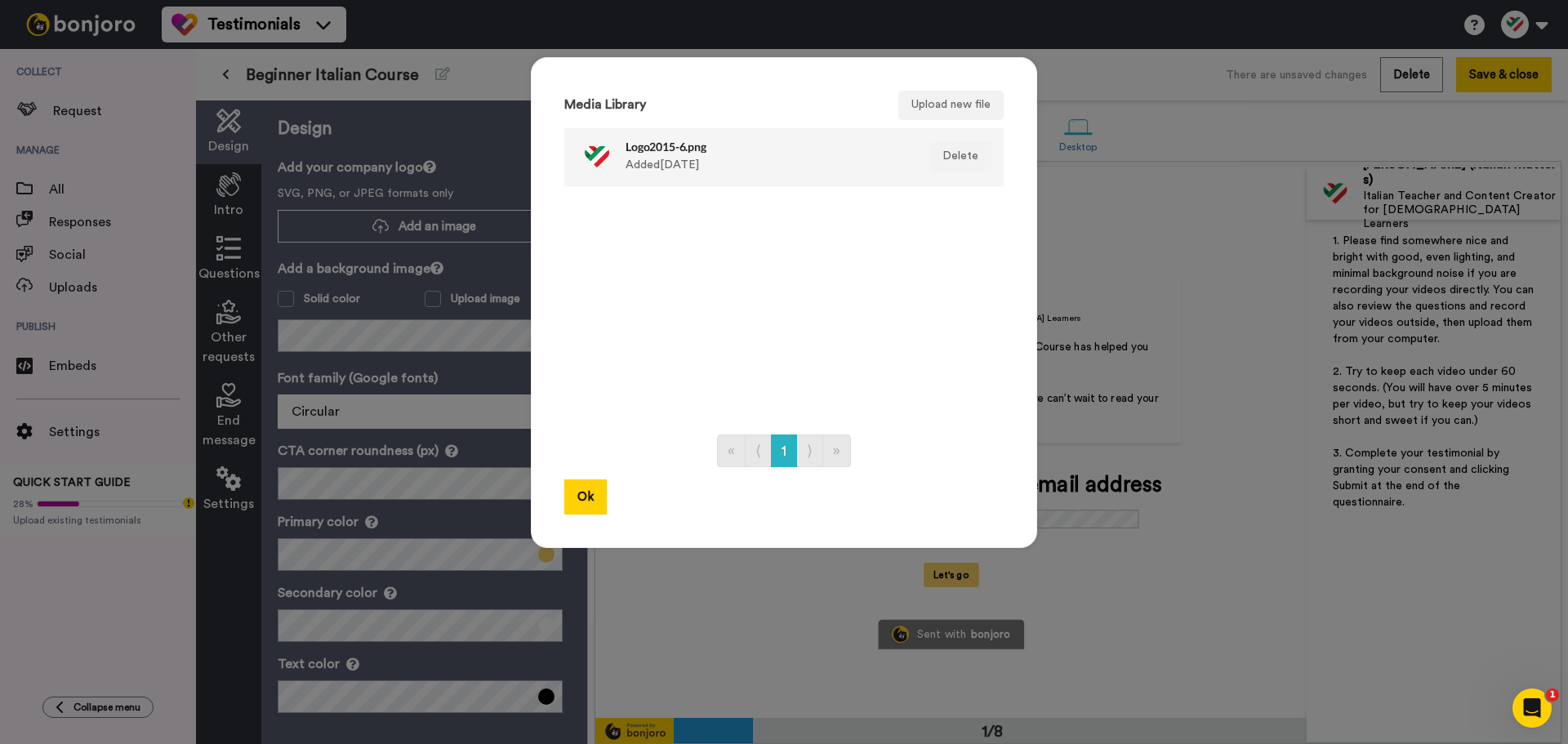
click at [618, 150] on div "Logo2015-6.png Added 4 days ago" at bounding box center [742, 156] width 331 height 41
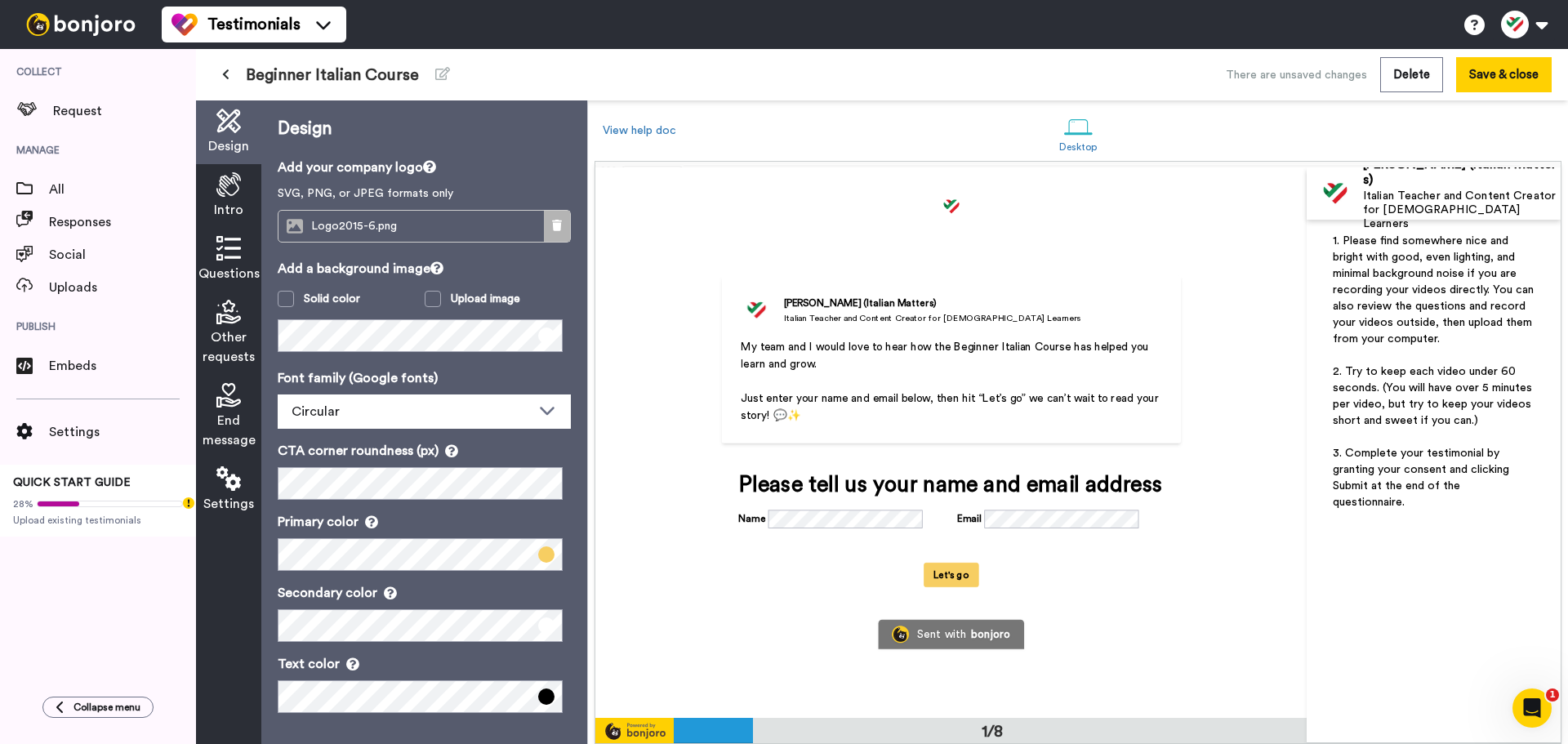
click at [552, 223] on icon at bounding box center [556, 225] width 10 height 11
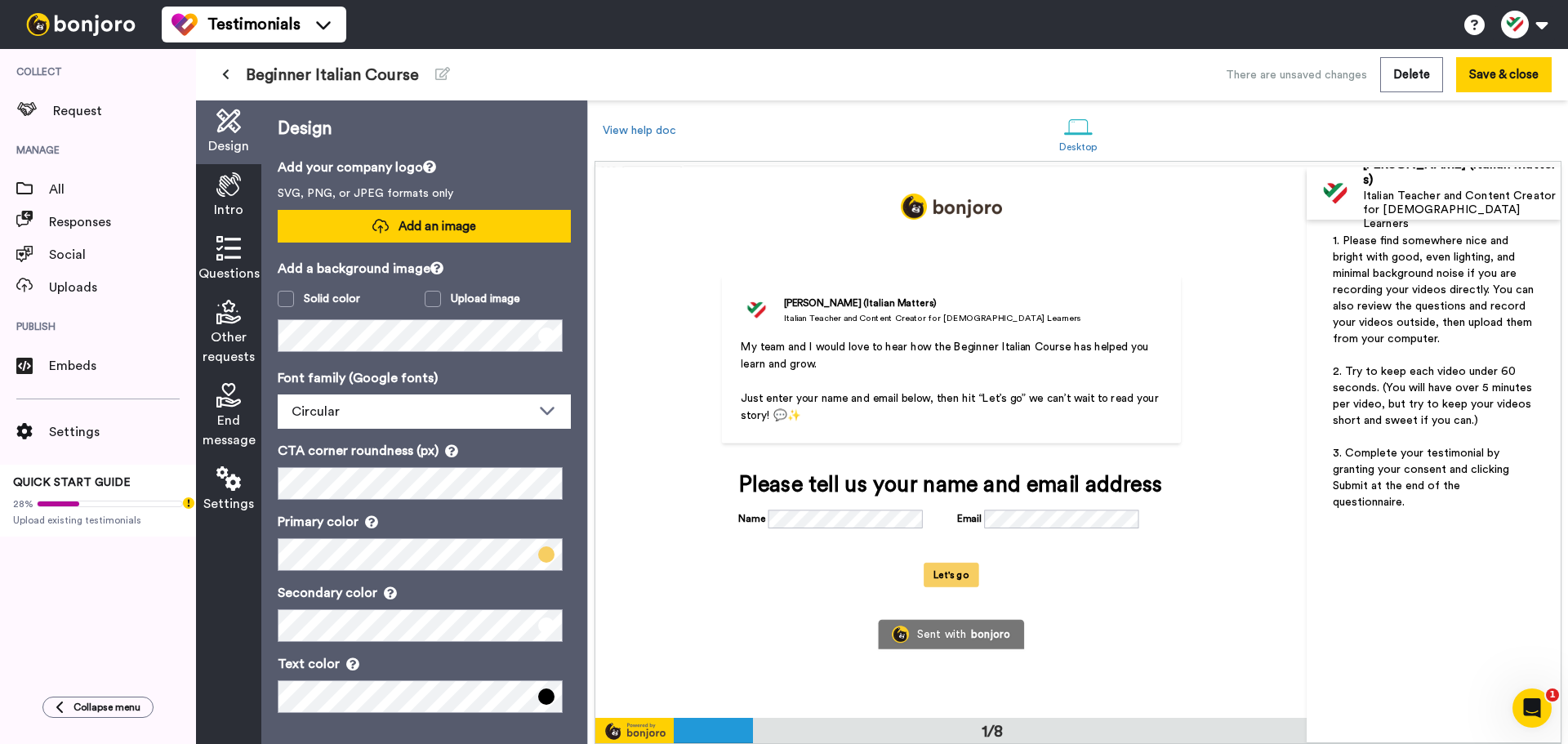
click at [378, 215] on button "Add an image" at bounding box center [424, 226] width 293 height 32
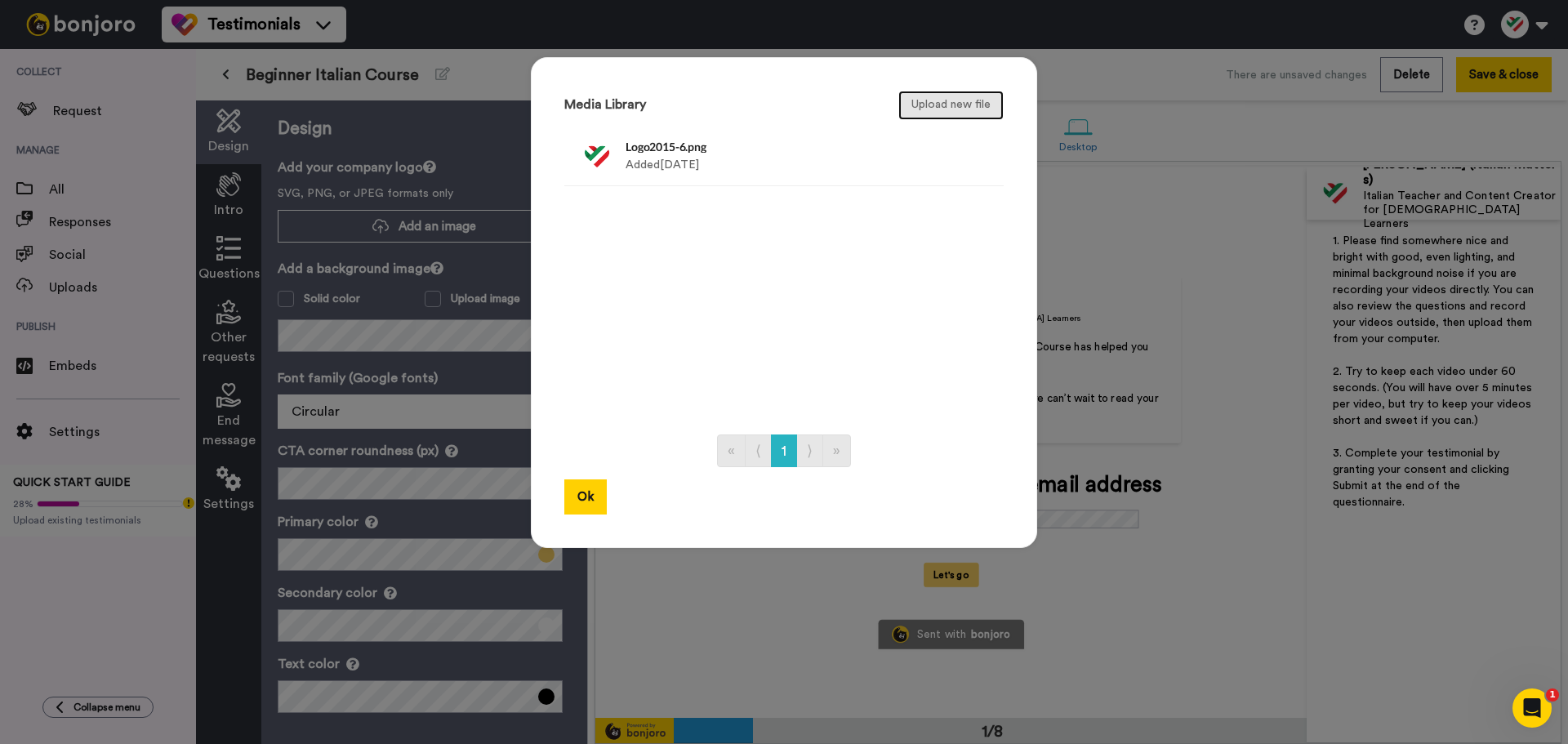
click at [948, 107] on button "Upload new file" at bounding box center [951, 106] width 106 height 30
click at [585, 495] on button "Ok" at bounding box center [585, 497] width 43 height 35
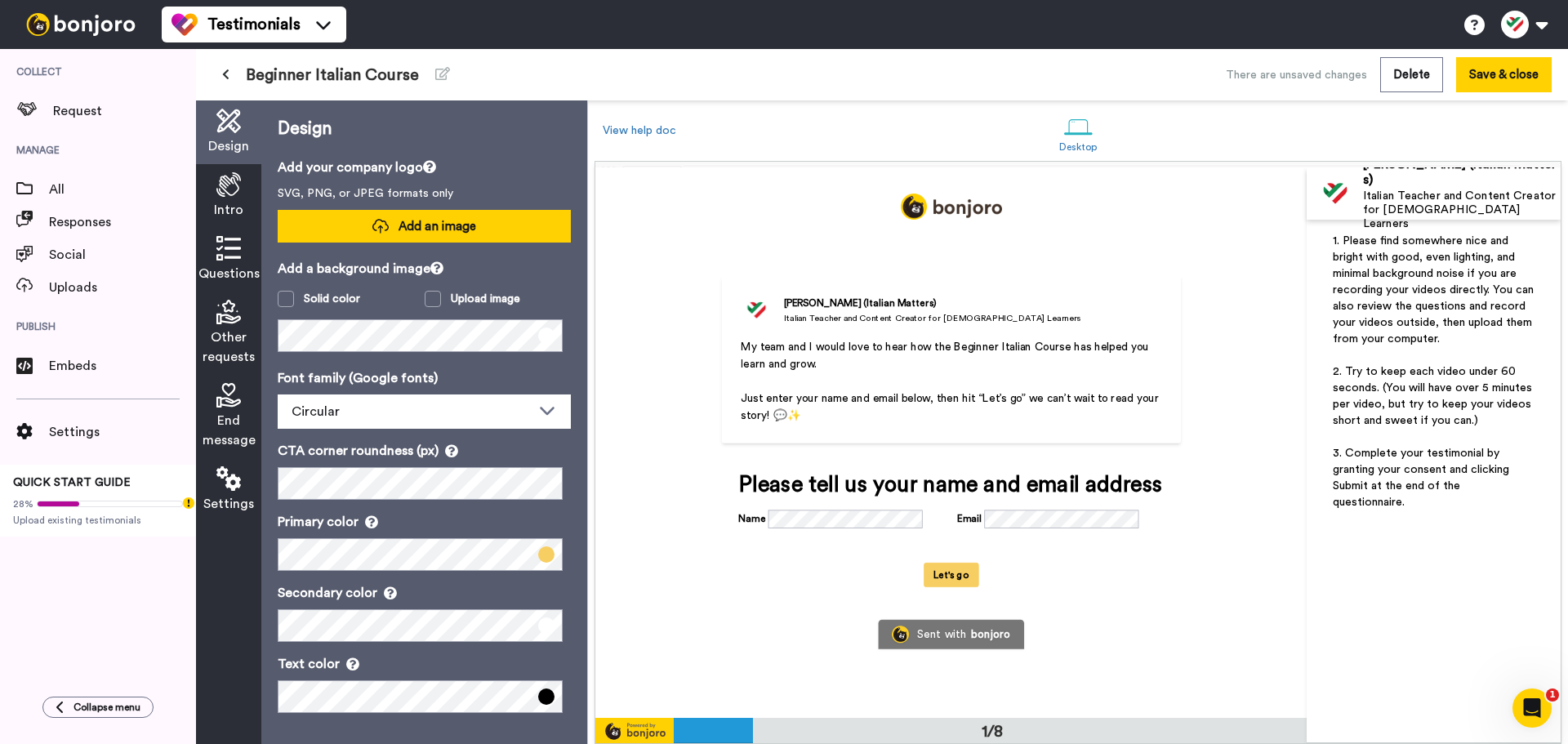
click at [456, 227] on span "Add an image" at bounding box center [437, 227] width 78 height 17
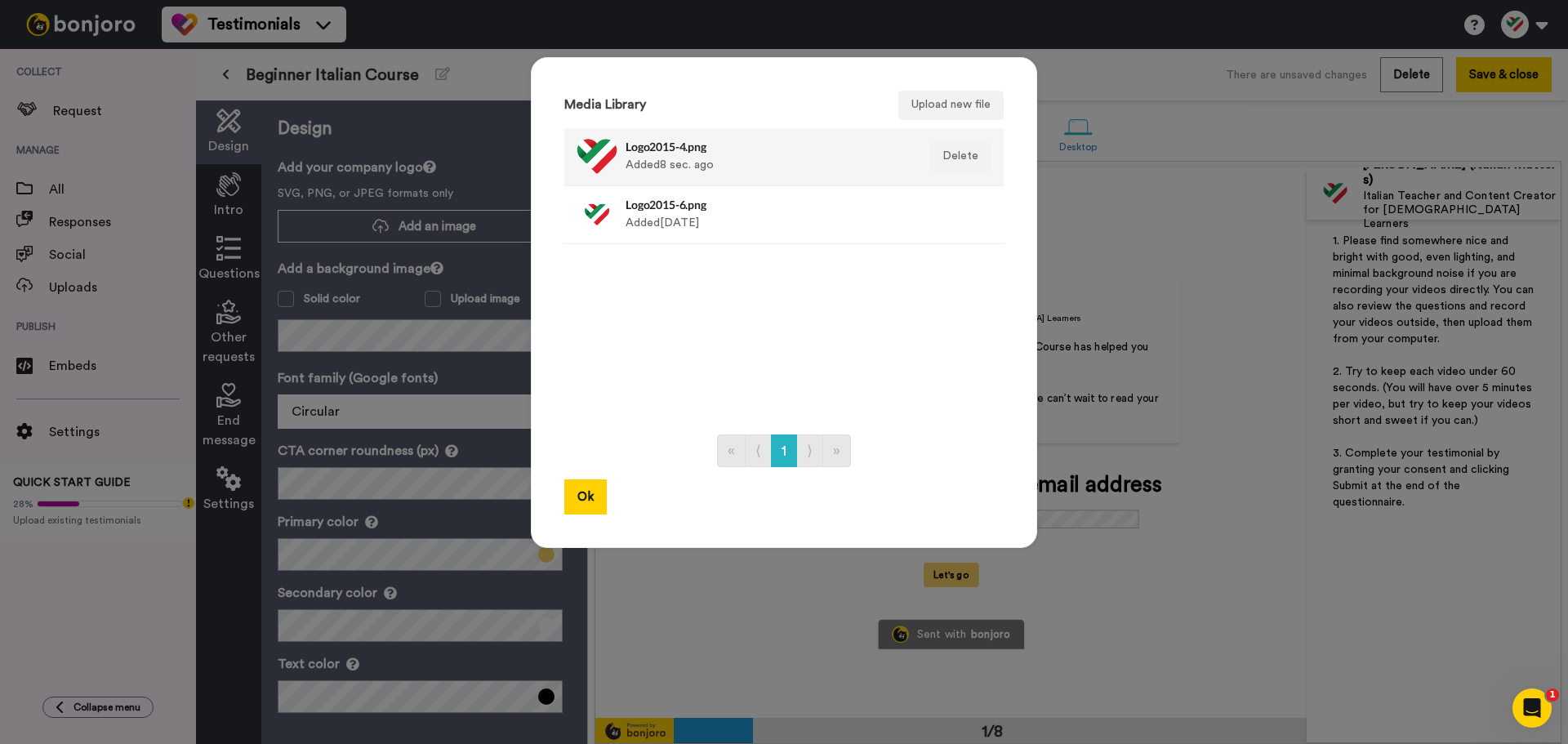
click at [732, 156] on div "Logo2015-4.png Added 8 sec. ago" at bounding box center [766, 156] width 282 height 41
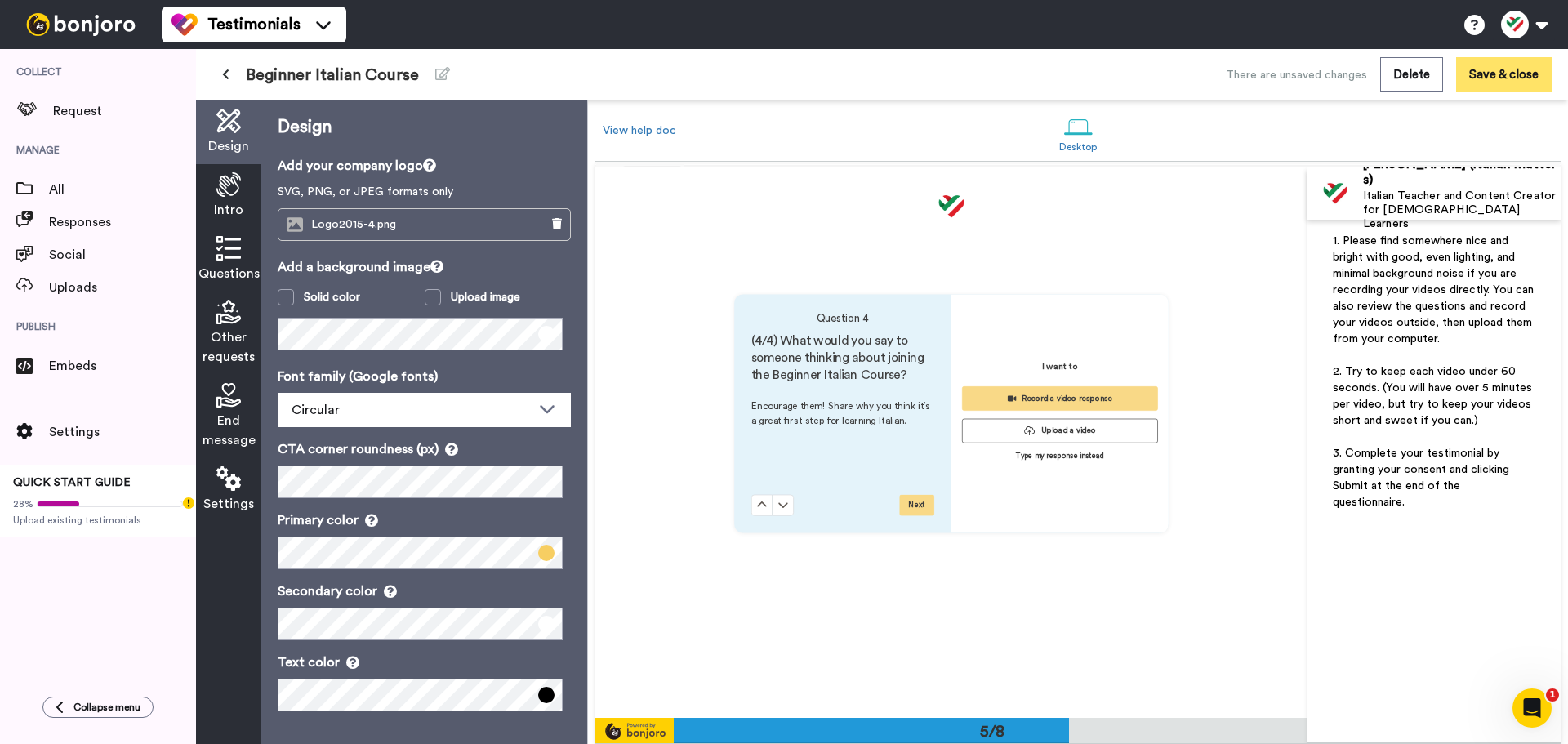
click at [1501, 73] on button "Save & close" at bounding box center [1504, 75] width 96 height 35
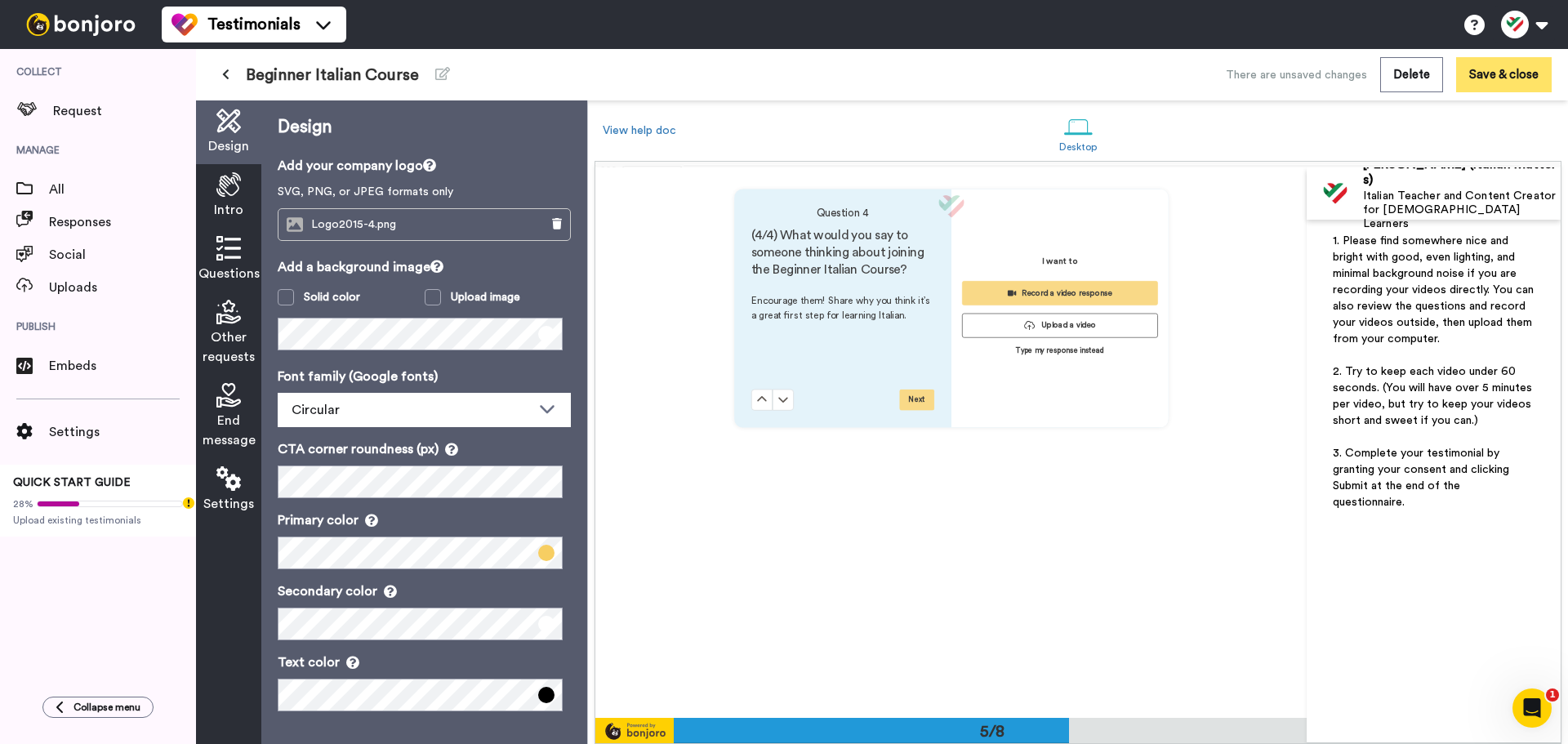
scroll to position [2369, 0]
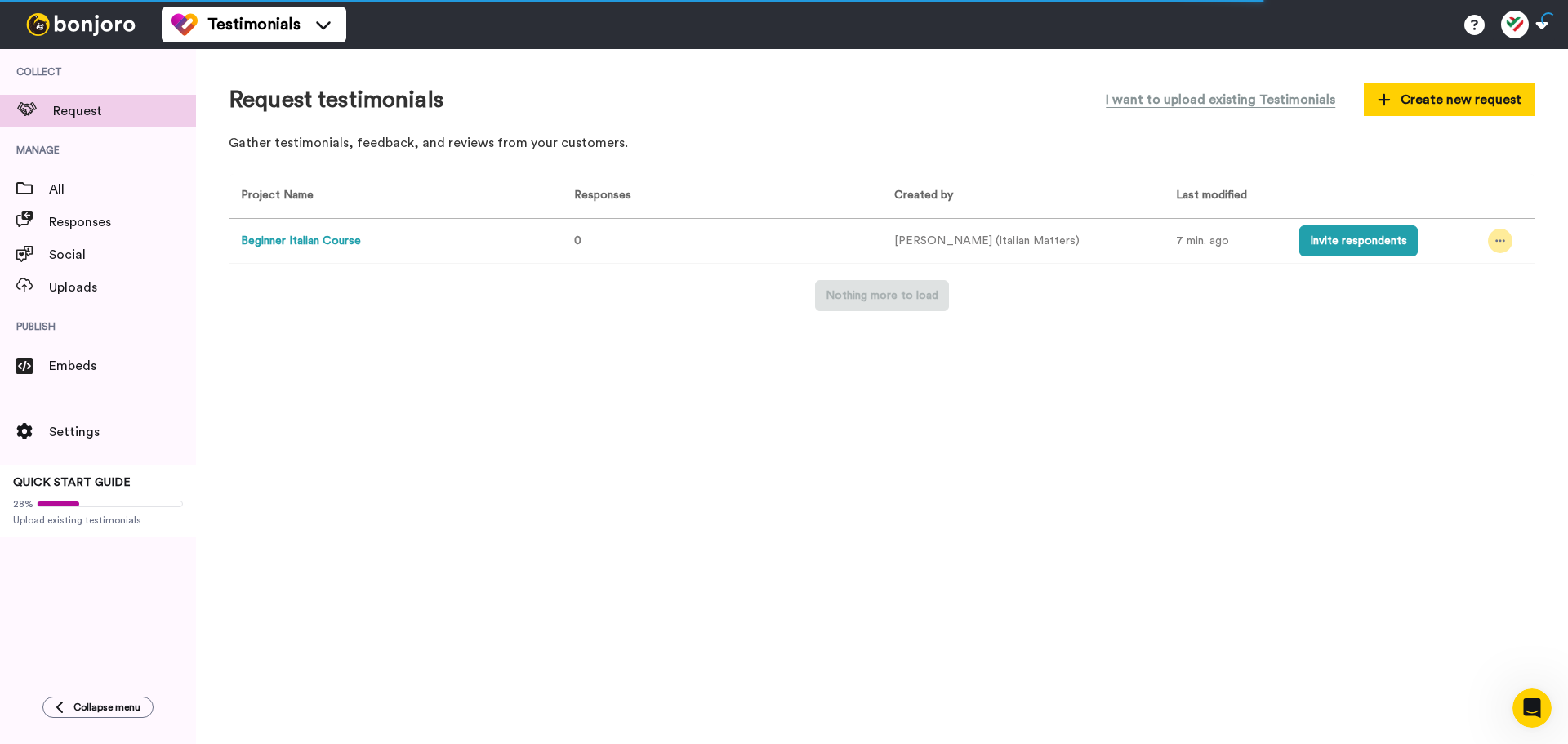
click at [1494, 252] on div at bounding box center [1500, 241] width 24 height 24
click at [978, 295] on div "Nothing more to load" at bounding box center [882, 296] width 1306 height 31
drag, startPoint x: 338, startPoint y: 235, endPoint x: 1446, endPoint y: 91, distance: 1117.3
click at [1446, 91] on span "Create new request" at bounding box center [1449, 99] width 144 height 19
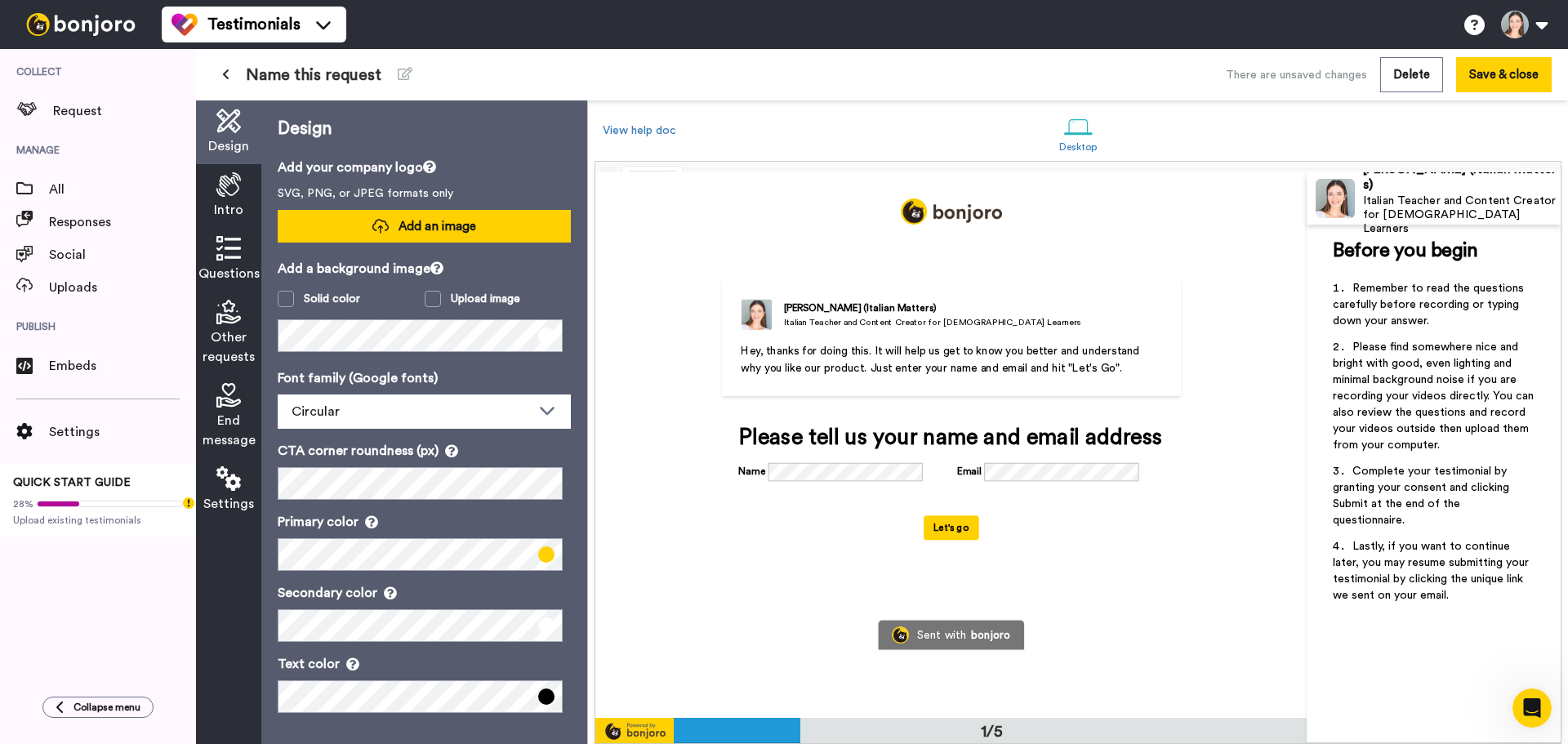
click at [492, 218] on button "Add an image" at bounding box center [424, 226] width 293 height 32
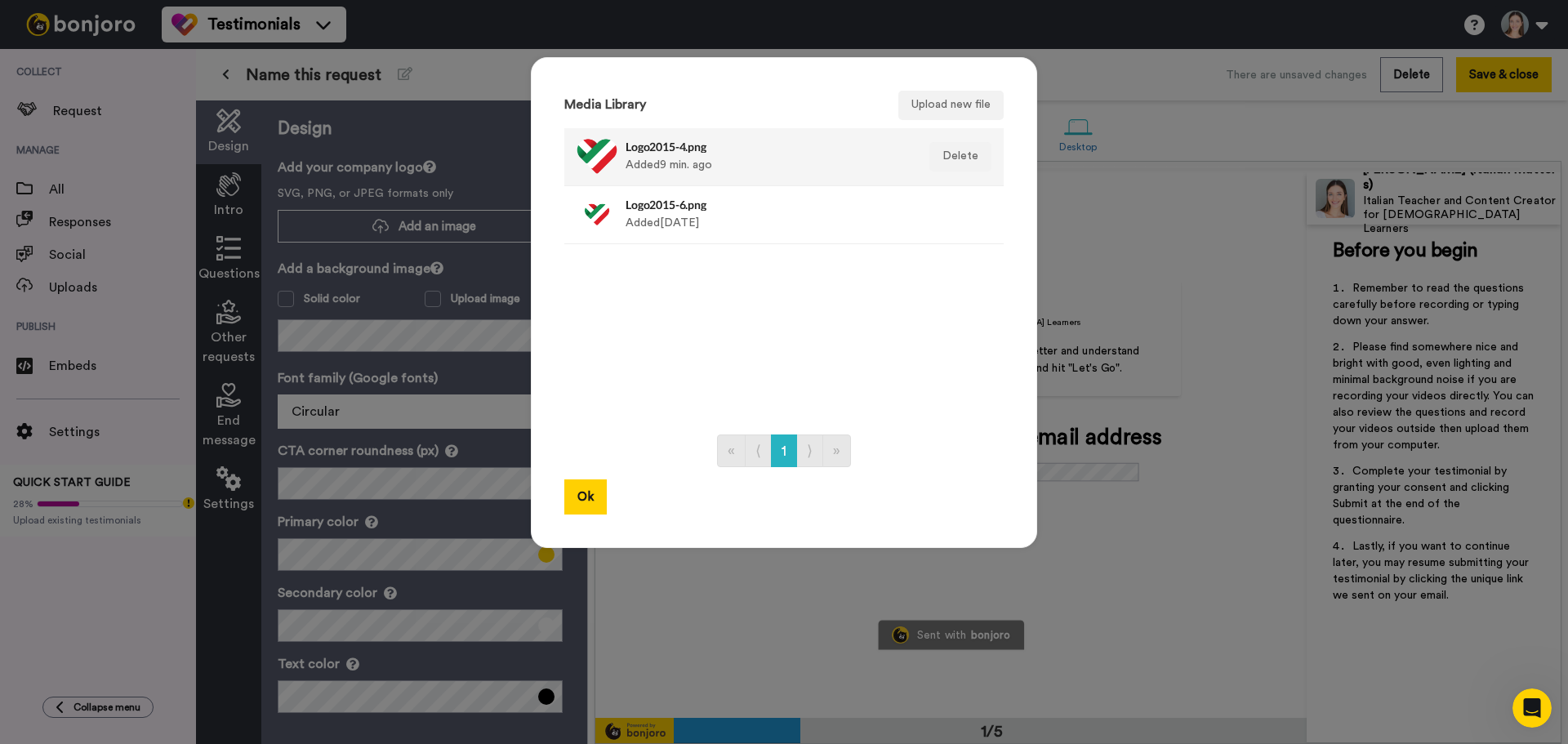
click at [703, 167] on div "Logo2015-4.png Added 9 min. ago" at bounding box center [766, 156] width 282 height 41
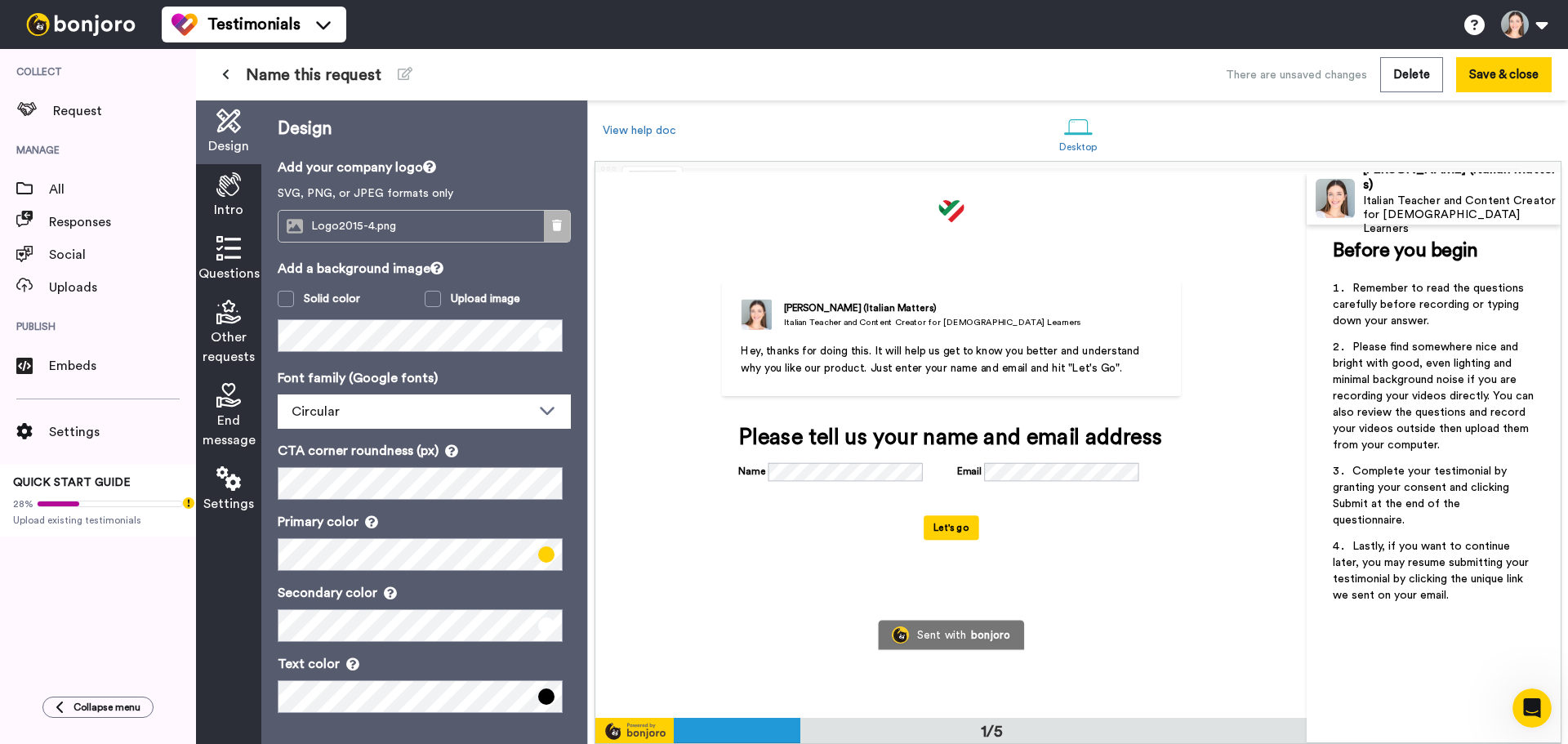
click at [552, 227] on icon at bounding box center [556, 225] width 10 height 11
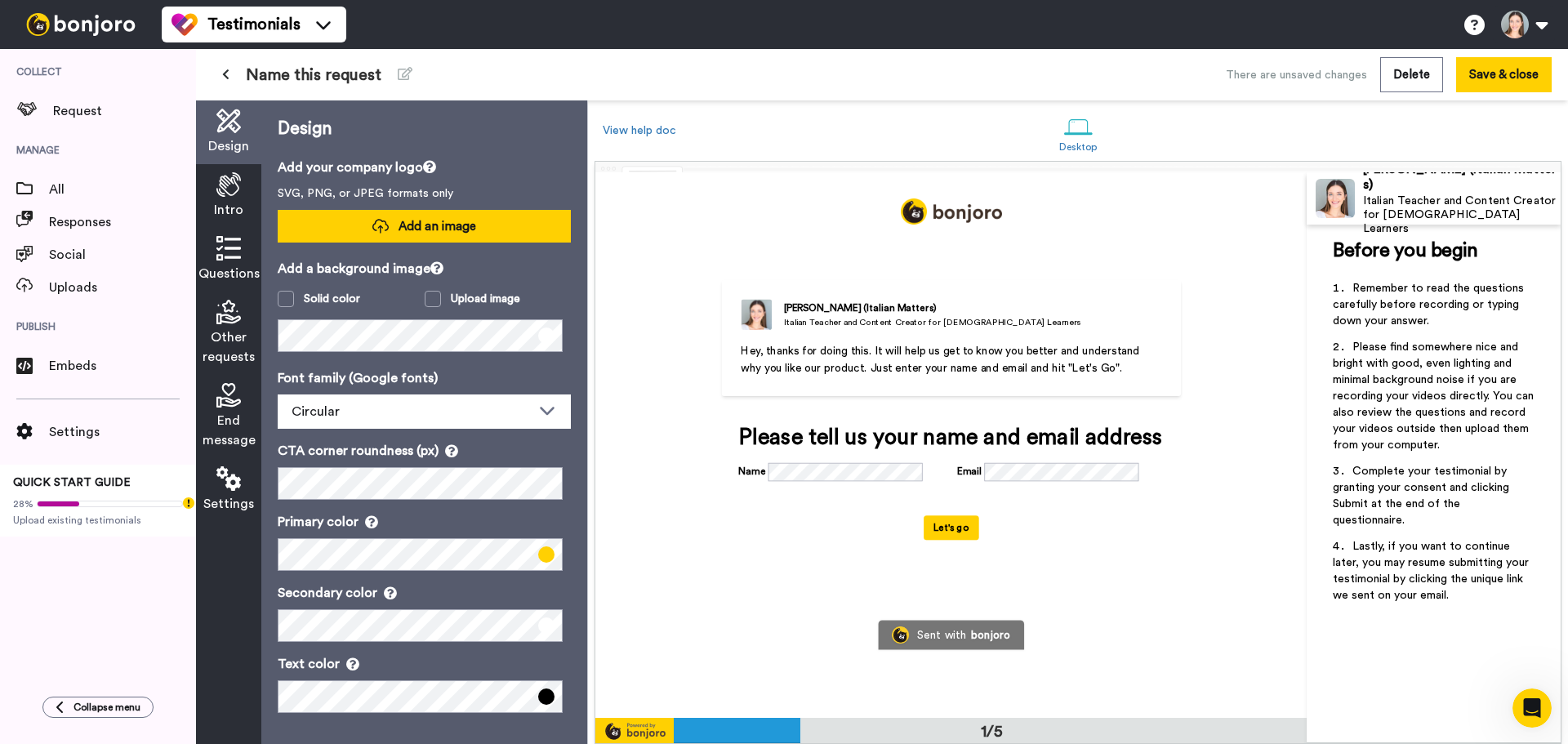
click at [474, 223] on button "Add an image" at bounding box center [424, 226] width 293 height 32
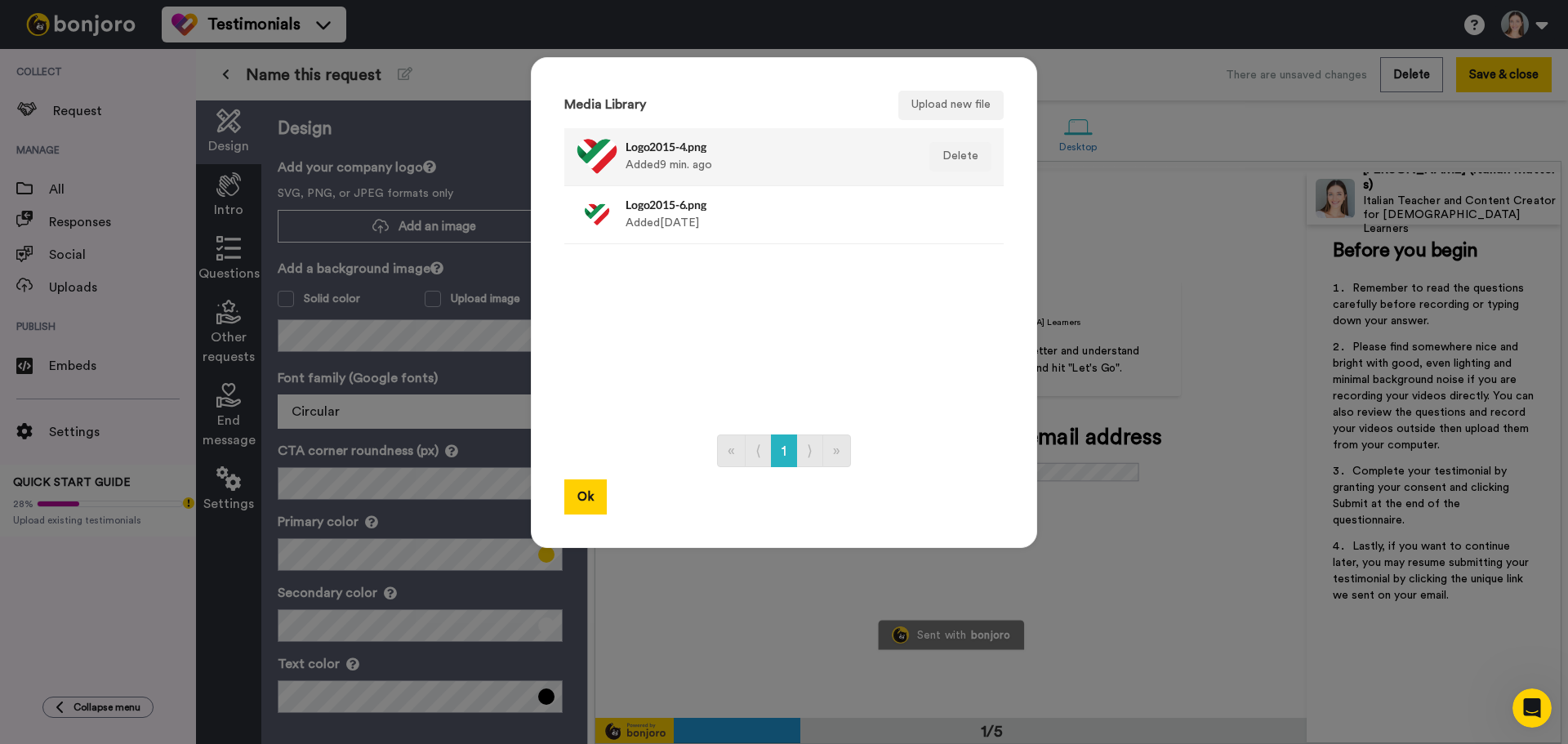
click at [584, 147] on div at bounding box center [597, 156] width 41 height 41
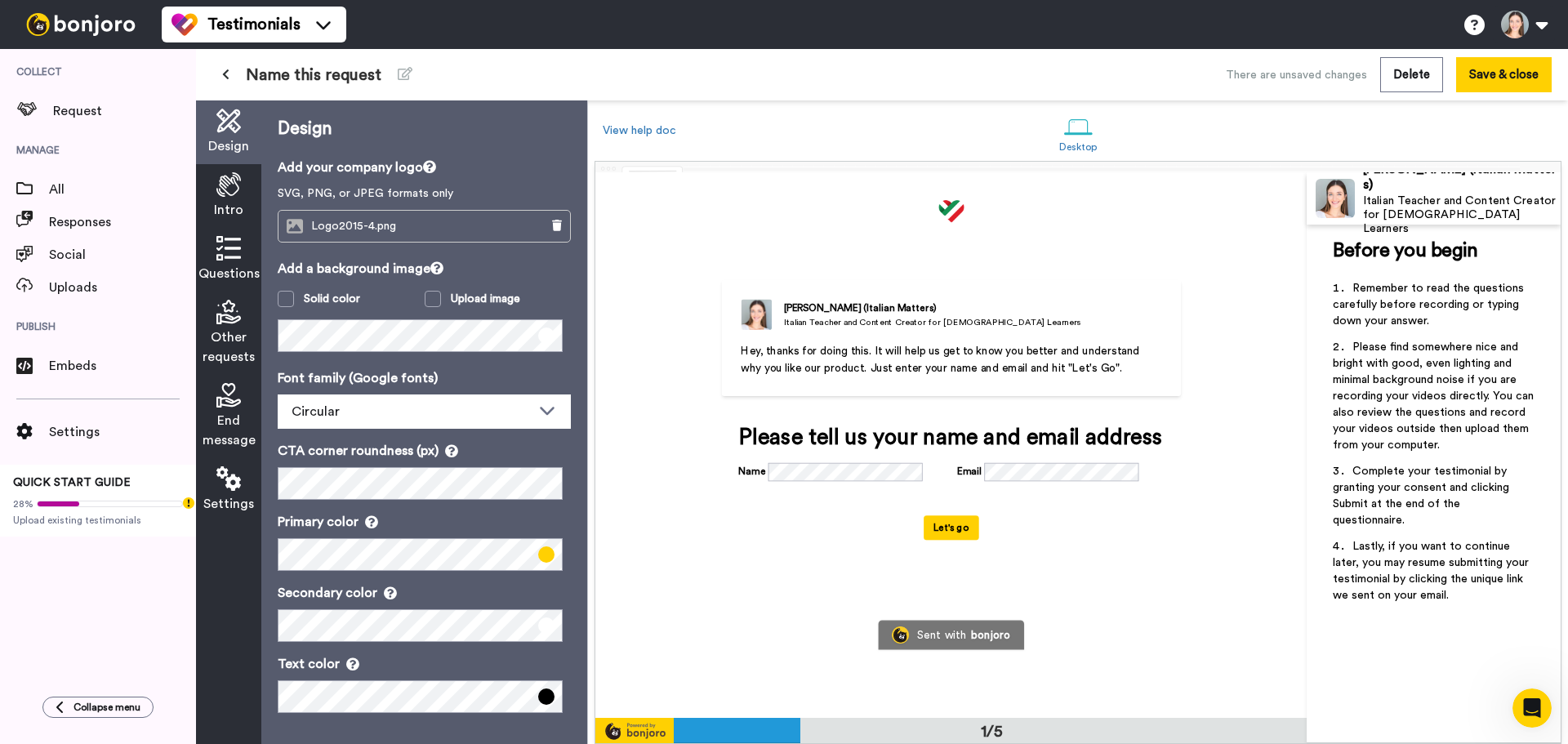
click at [775, 379] on div "Hey, thanks for doing this. It will help us get to know you better and understa…" at bounding box center [951, 380] width 420 height 78
click at [409, 76] on icon at bounding box center [405, 73] width 15 height 13
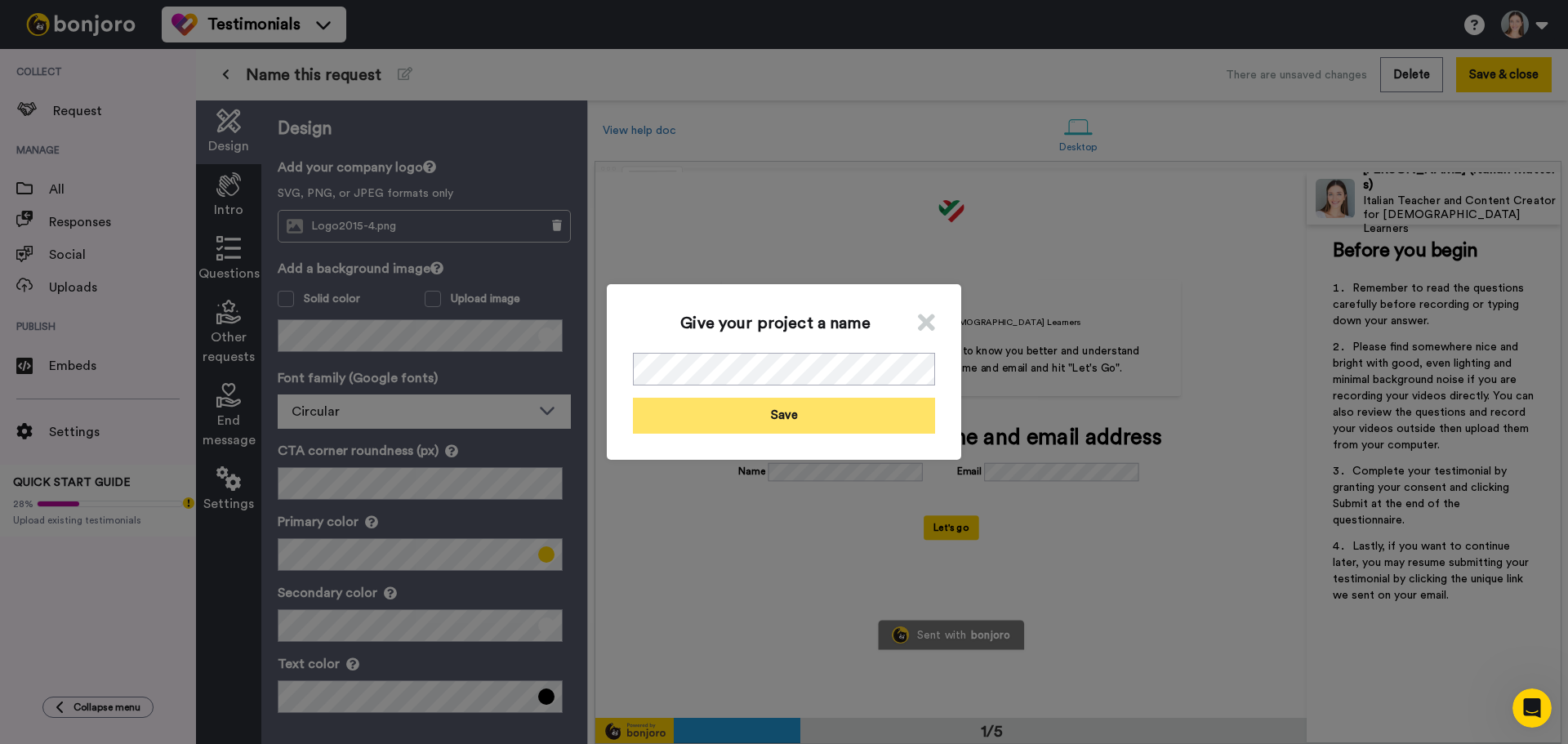
click at [793, 417] on button "Save" at bounding box center [784, 415] width 302 height 35
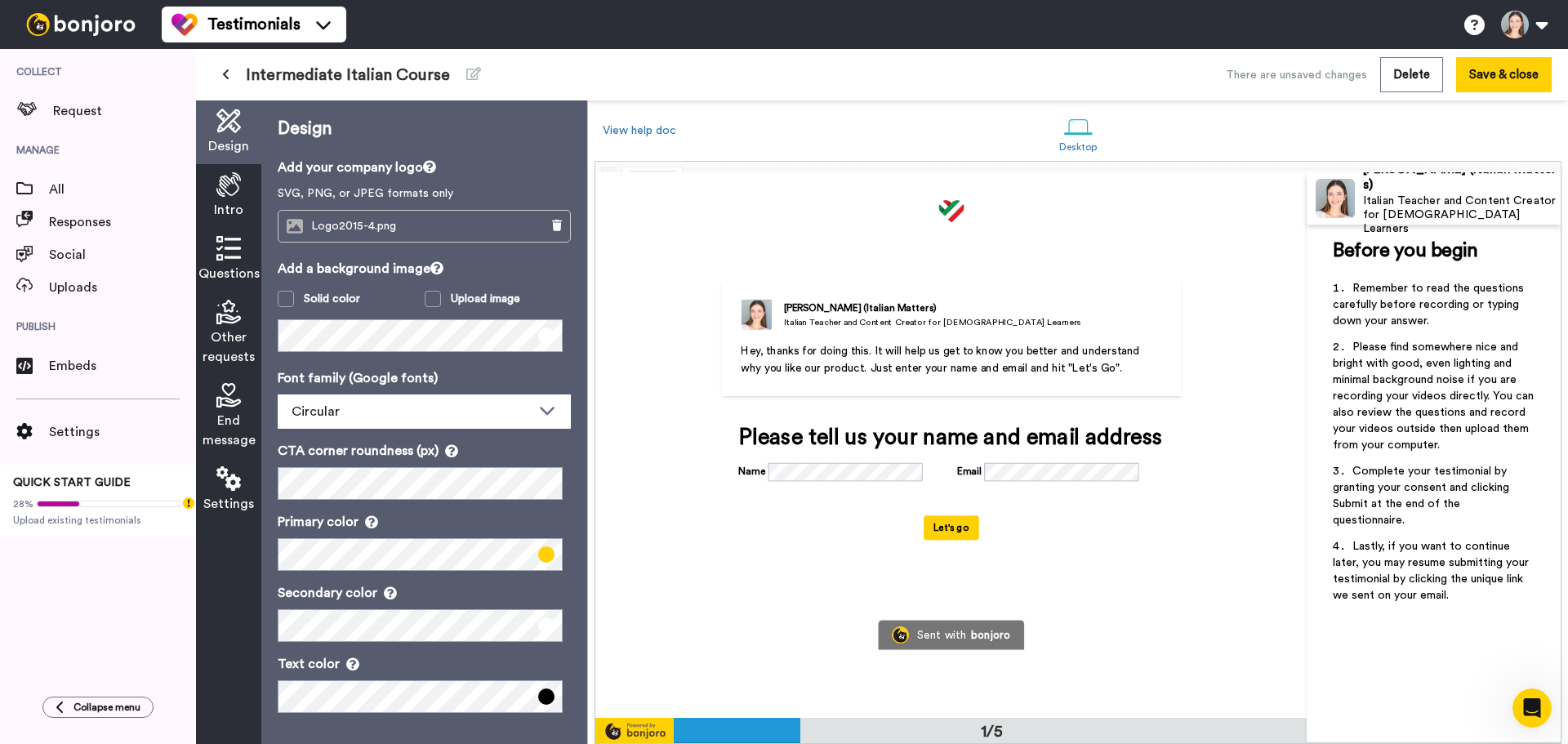
click at [222, 247] on icon at bounding box center [228, 249] width 24 height 24
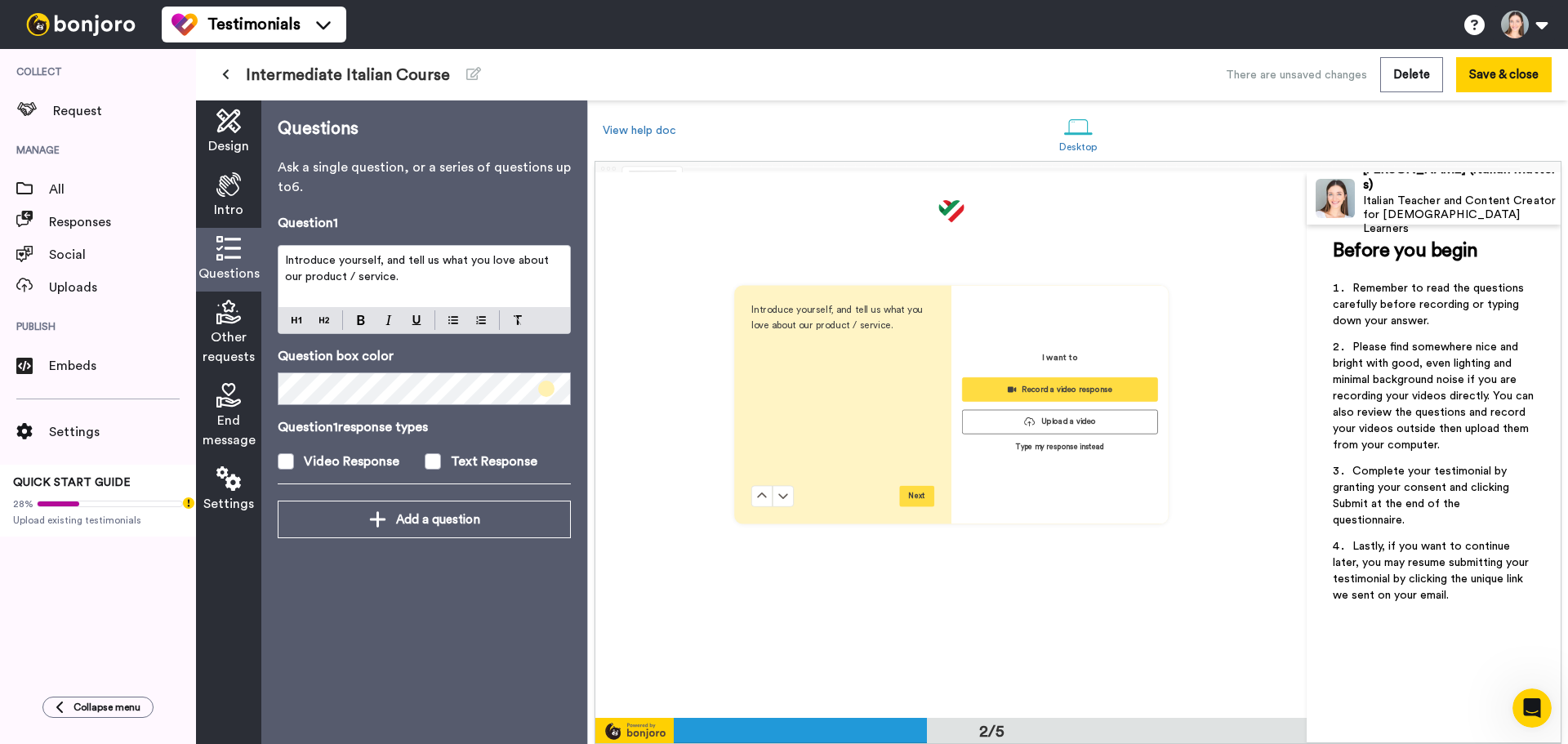
click at [225, 316] on icon at bounding box center [228, 312] width 24 height 24
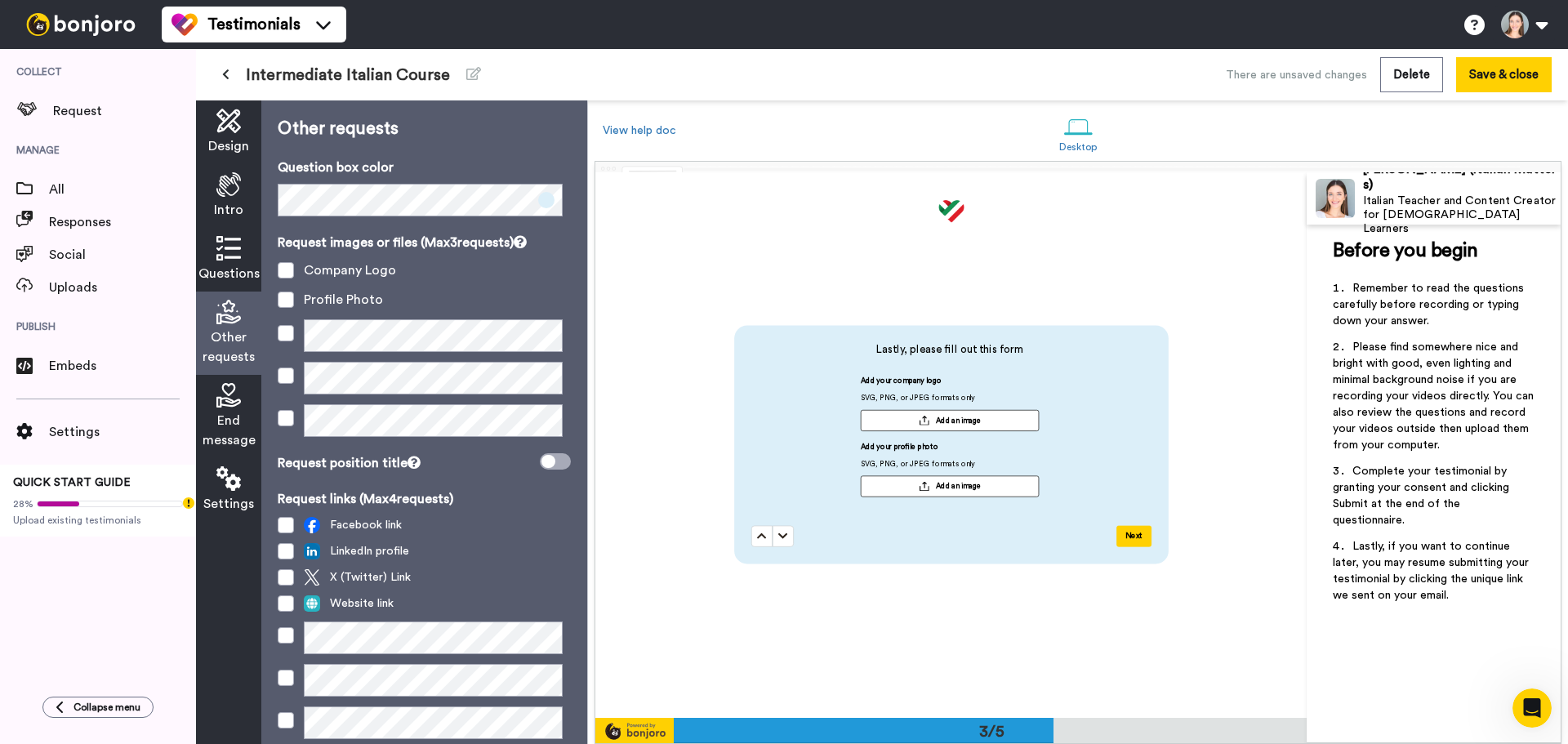
click at [222, 404] on icon at bounding box center [228, 395] width 24 height 24
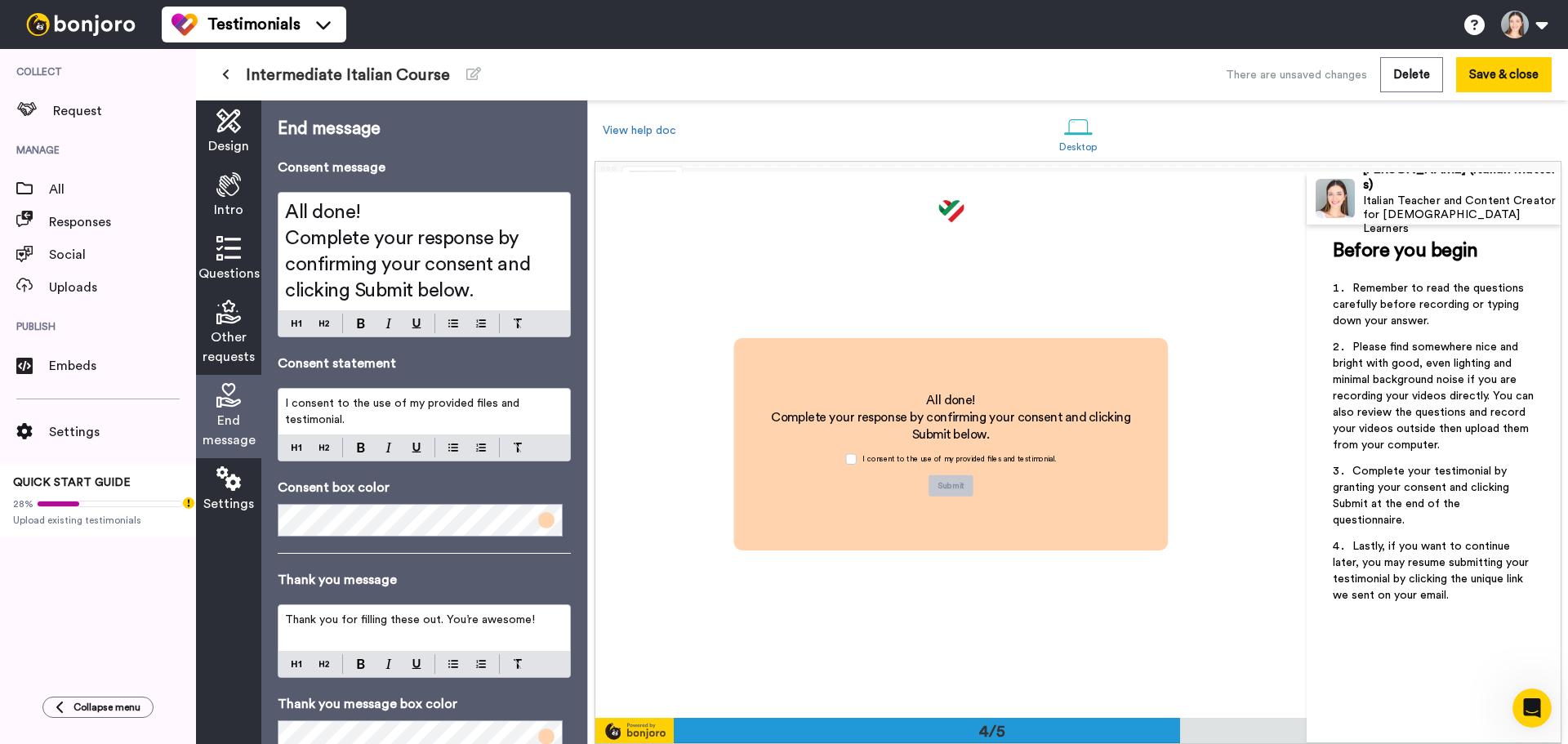
click at [222, 480] on icon at bounding box center [228, 479] width 24 height 24
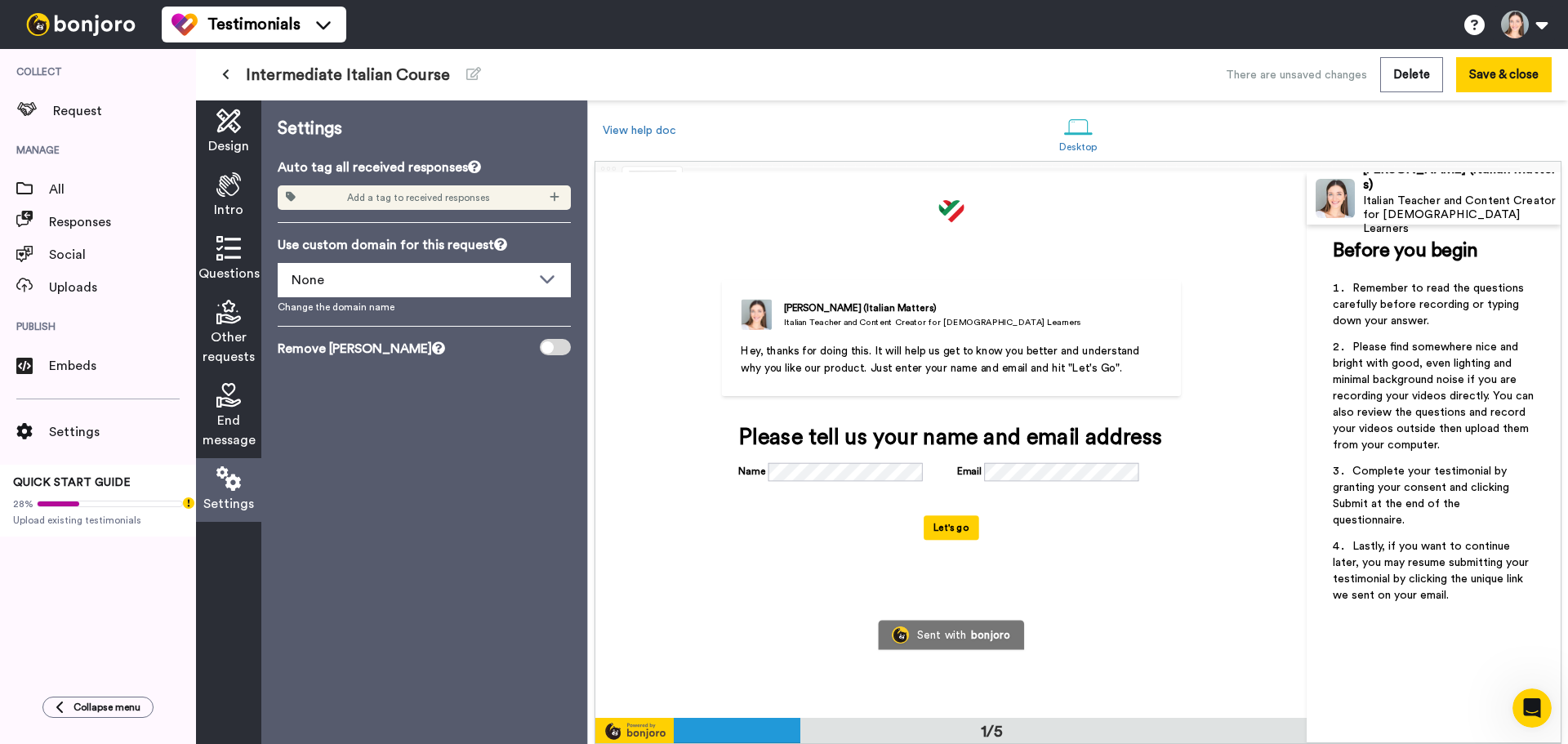
click at [230, 172] on div "Intro" at bounding box center [228, 195] width 65 height 64
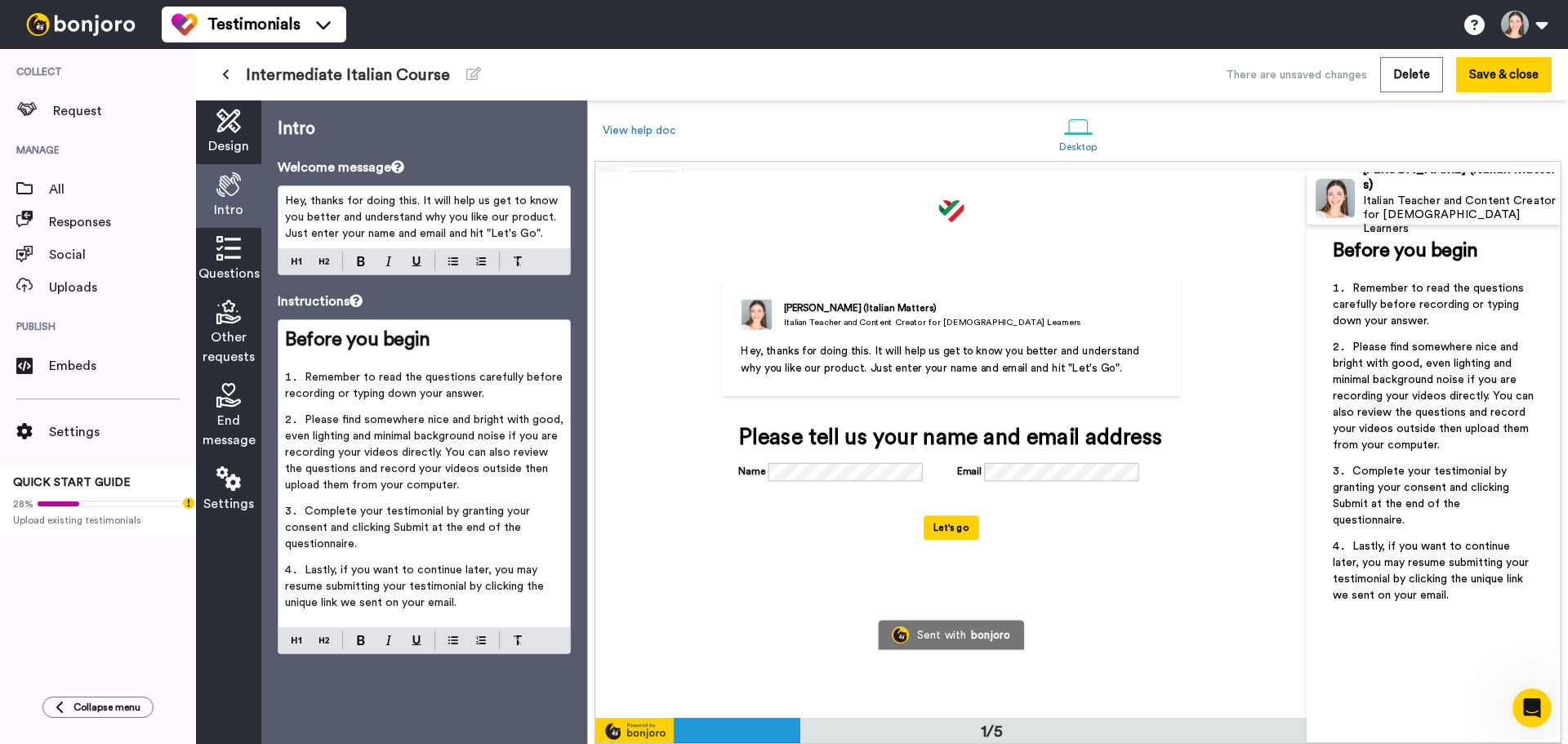
click at [406, 370] on li "Remember to read the questions carefully before recording or typing down your a…" at bounding box center [424, 390] width 278 height 43
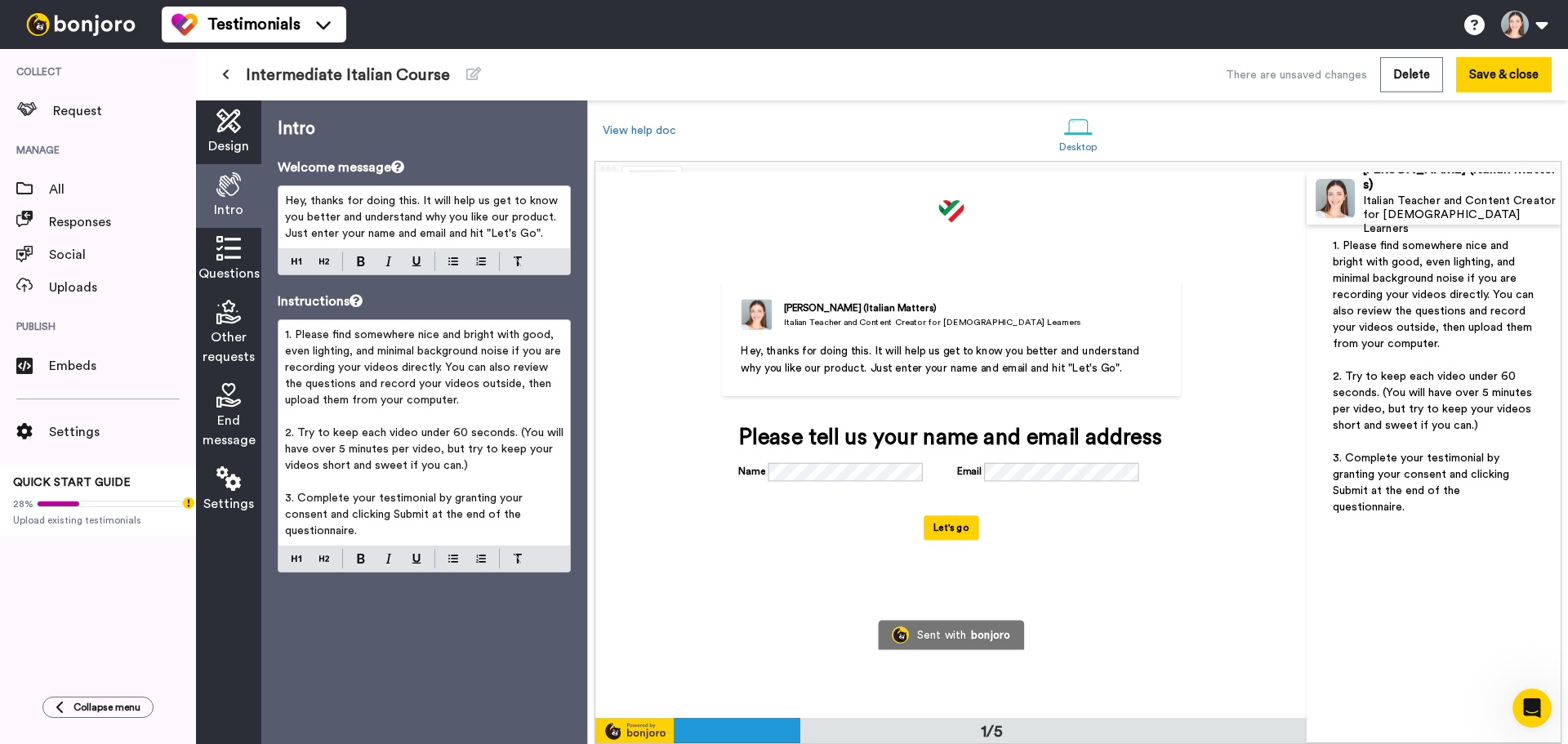
click at [217, 133] on icon at bounding box center [228, 121] width 24 height 24
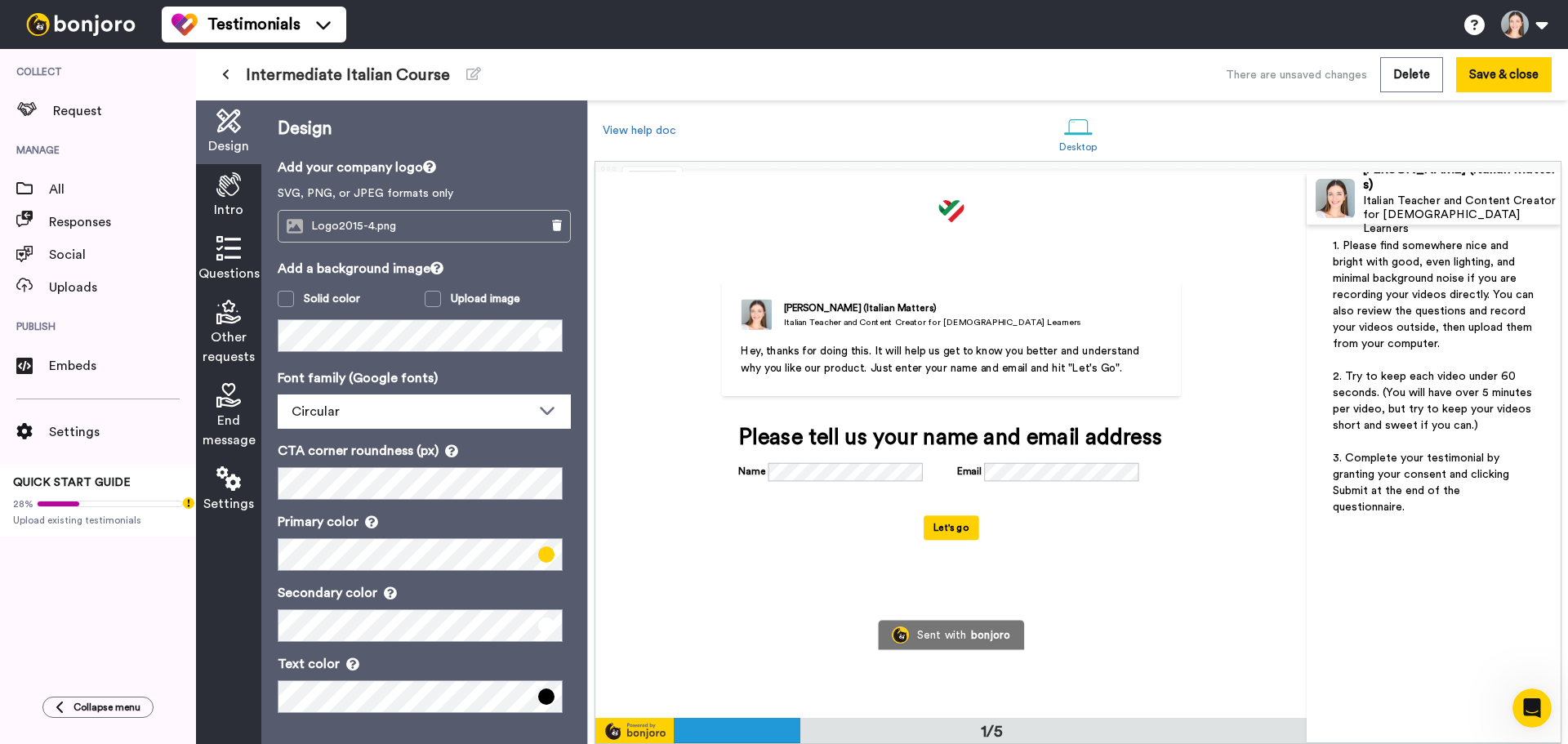
click at [801, 357] on p "Hey, thanks for doing this. It will help us get to know you better and understa…" at bounding box center [951, 358] width 420 height 34
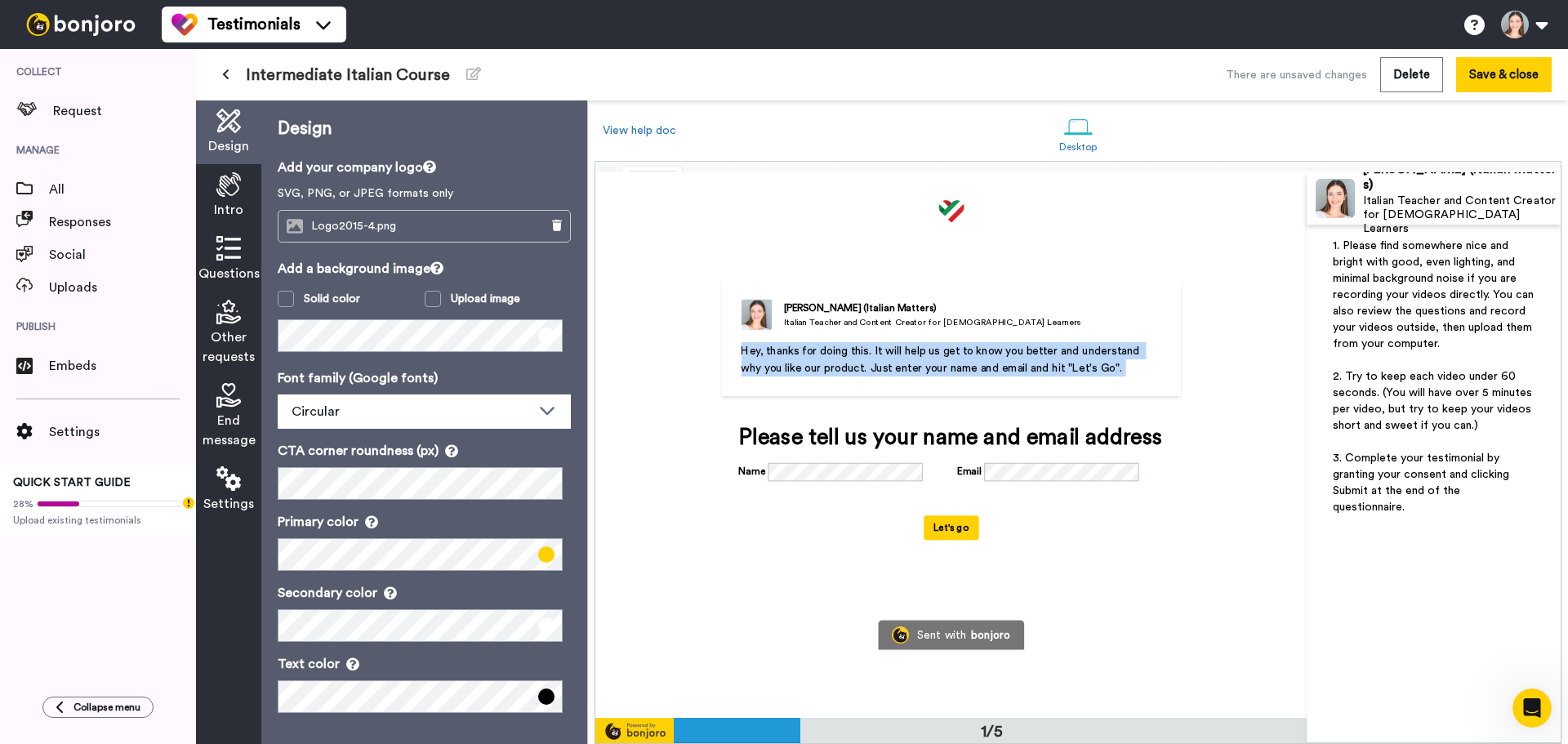
click at [801, 357] on p "Hey, thanks for doing this. It will help us get to know you better and understa…" at bounding box center [951, 358] width 420 height 34
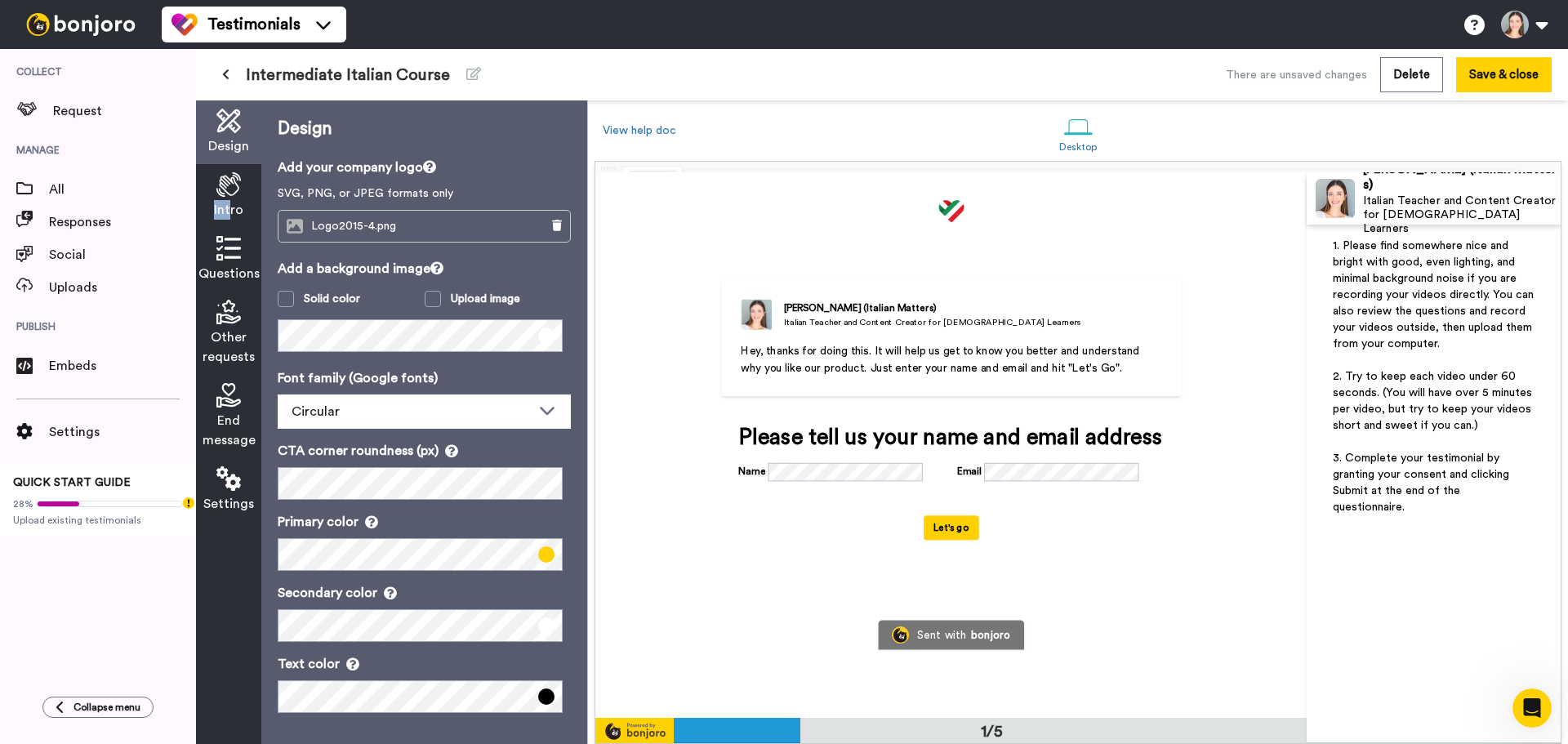
click at [233, 195] on div "Intro" at bounding box center [228, 195] width 65 height 64
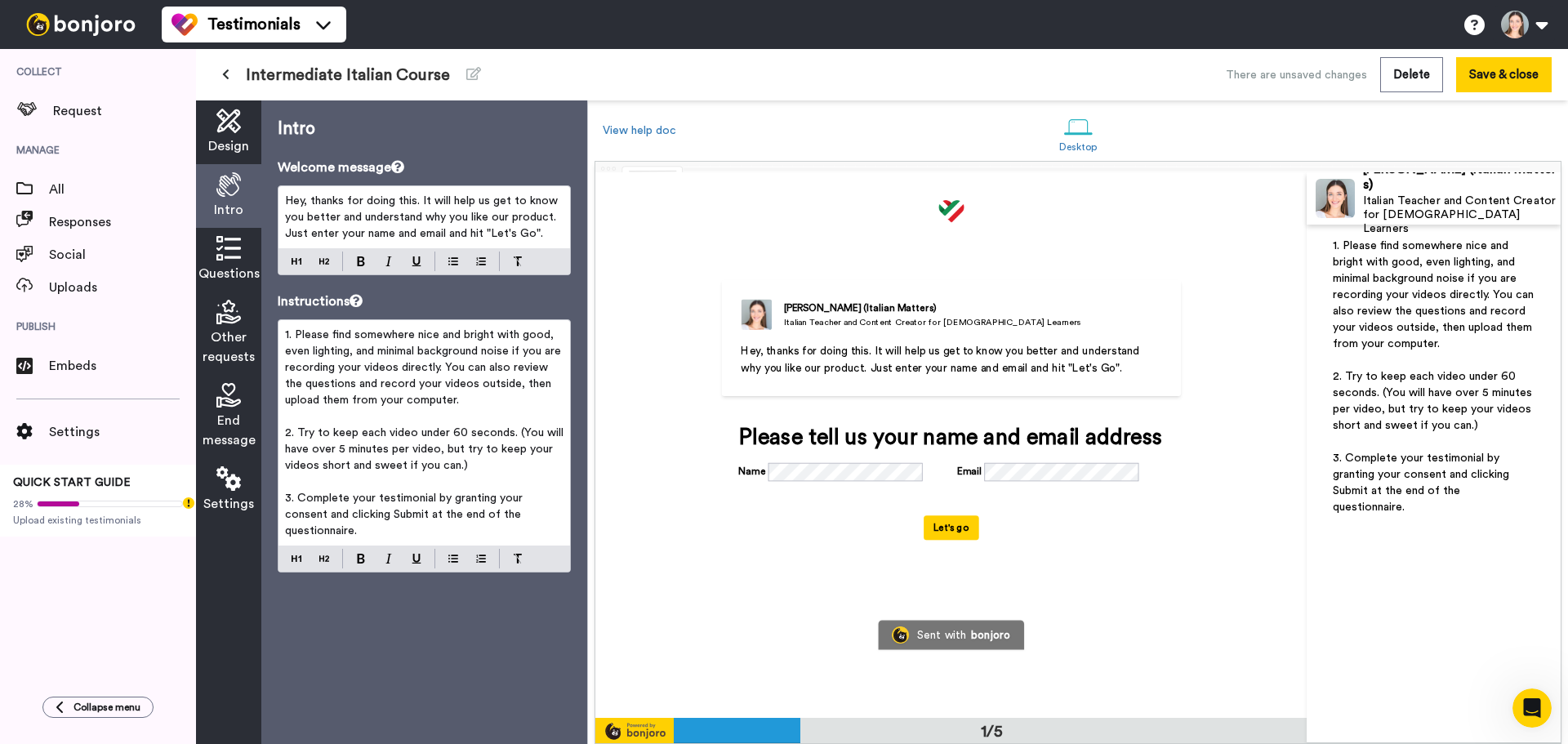
click at [501, 387] on span "1. Please find somewhere nice and bright with good, even lighting, and minimal …" at bounding box center [425, 367] width 279 height 77
click at [466, 240] on p "Hey, thanks for doing this. It will help us get to know you better and understa…" at bounding box center [424, 217] width 278 height 49
click at [449, 195] on span "Hey, thanks for doing this. It will help us get to know you better and understa…" at bounding box center [423, 217] width 276 height 44
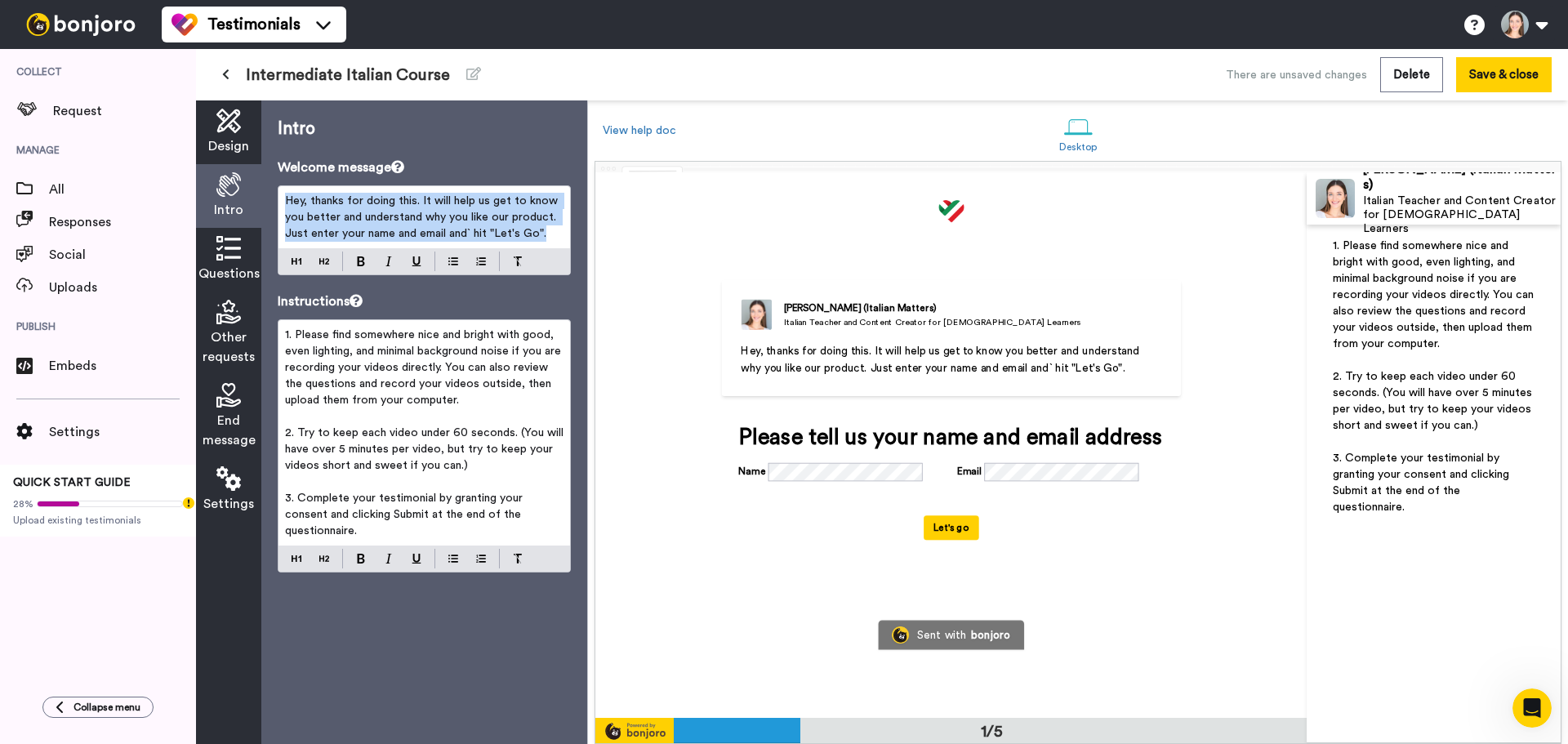
paste div
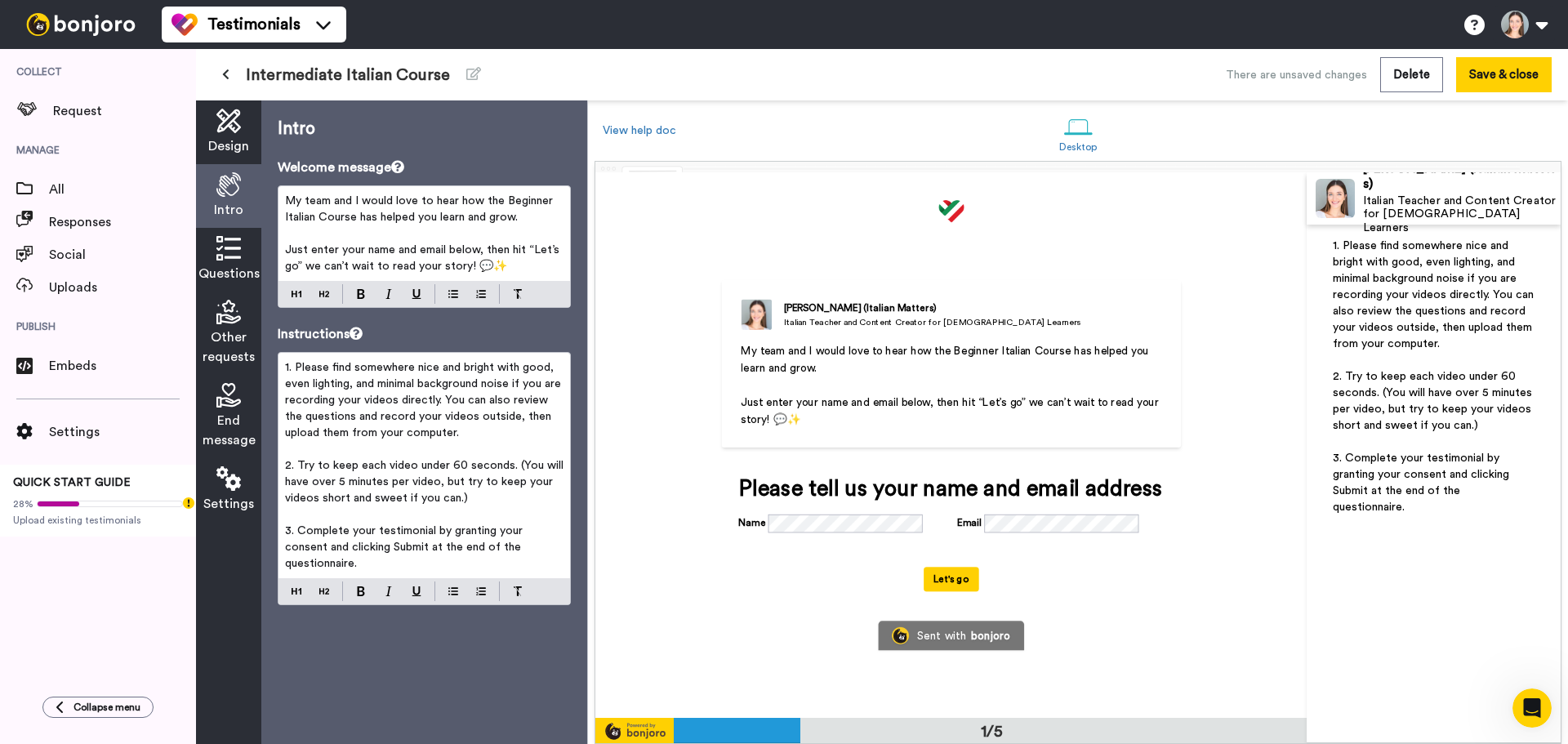
click at [508, 194] on p "My team and I would love to hear how the Beginner Italian Course has helped you…" at bounding box center [424, 208] width 278 height 32
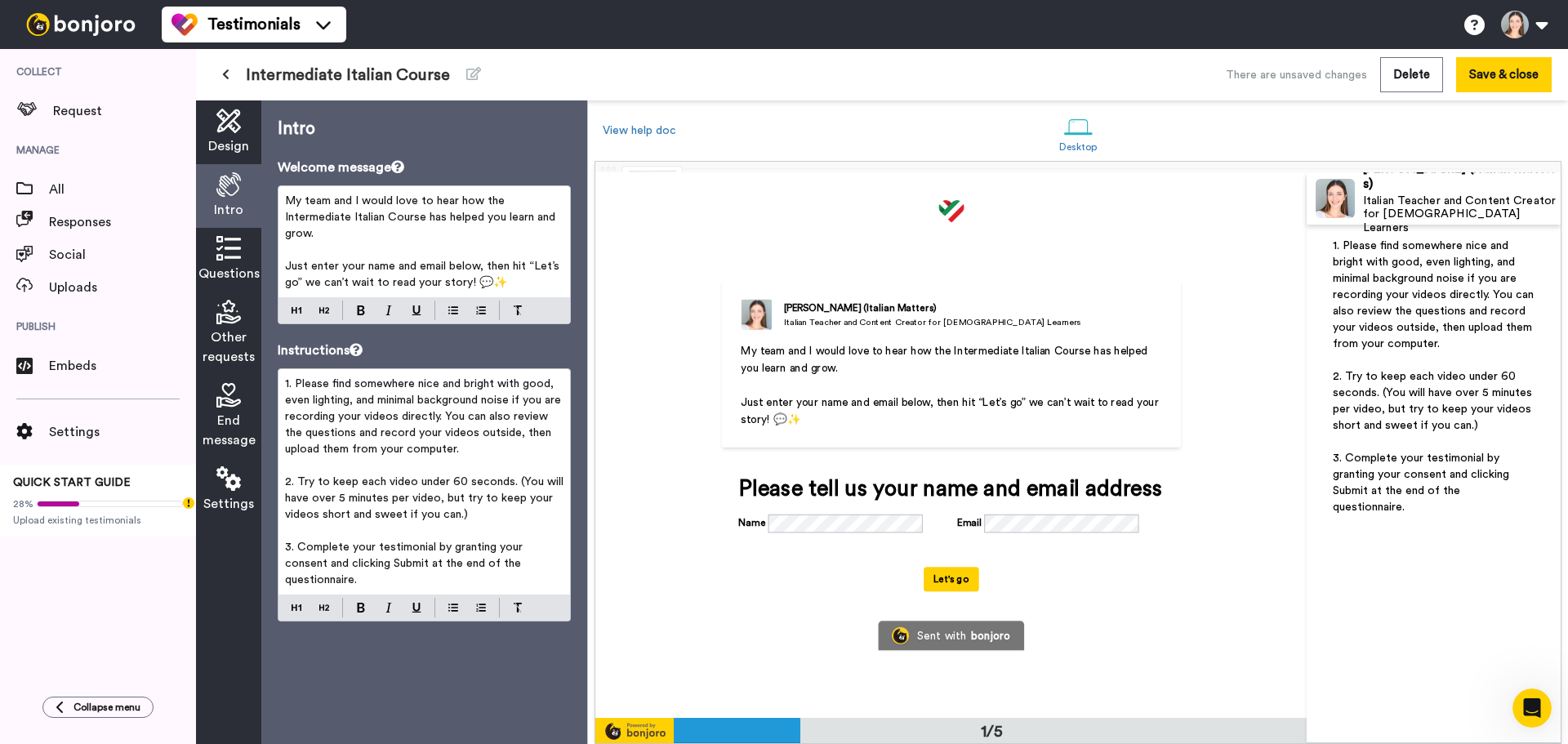
click at [597, 304] on div "Margherita Berti (Italian Matters) Italian Teacher and Content Creator for Ital…" at bounding box center [951, 446] width 712 height 546
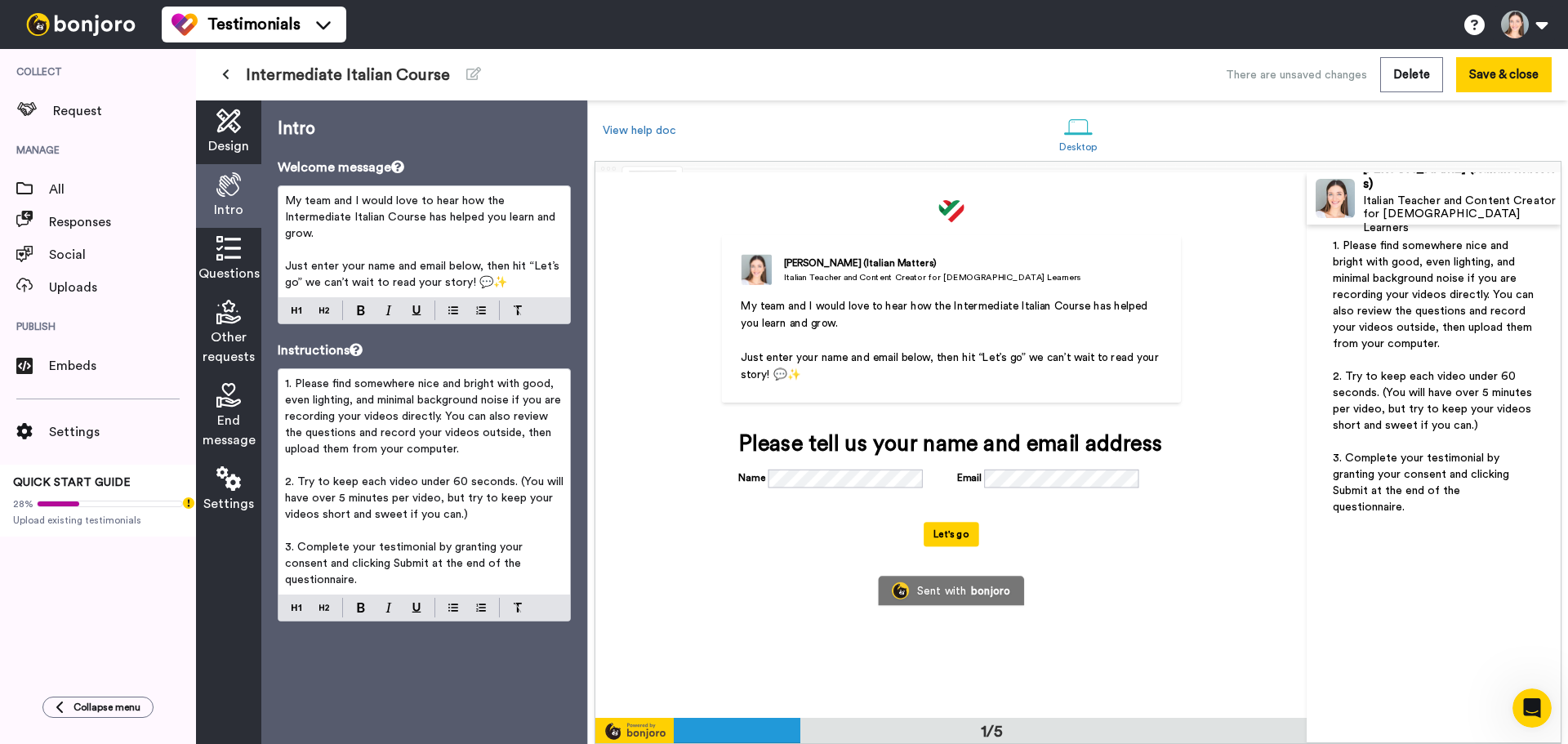
scroll to position [82, 0]
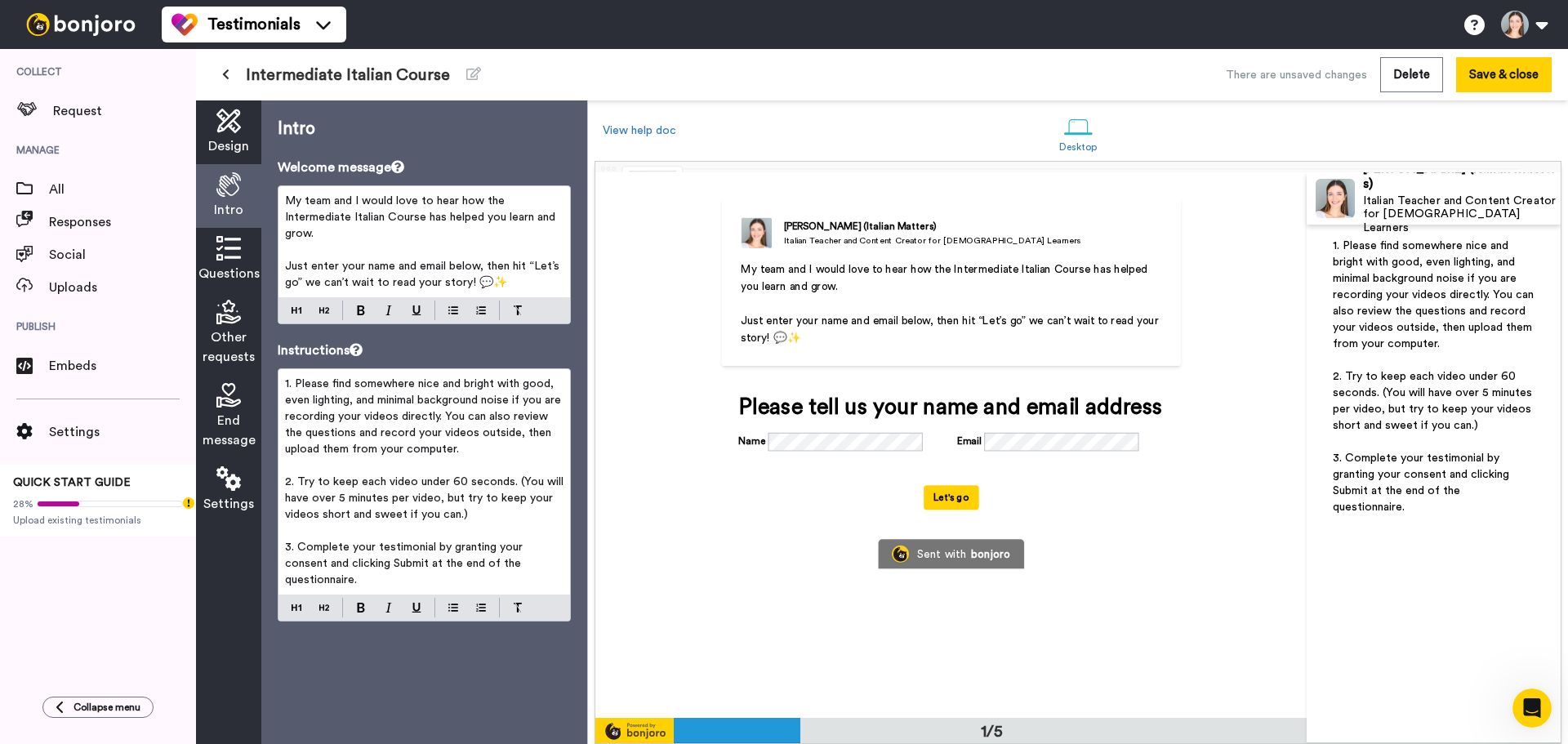
click at [237, 248] on icon at bounding box center [228, 249] width 24 height 24
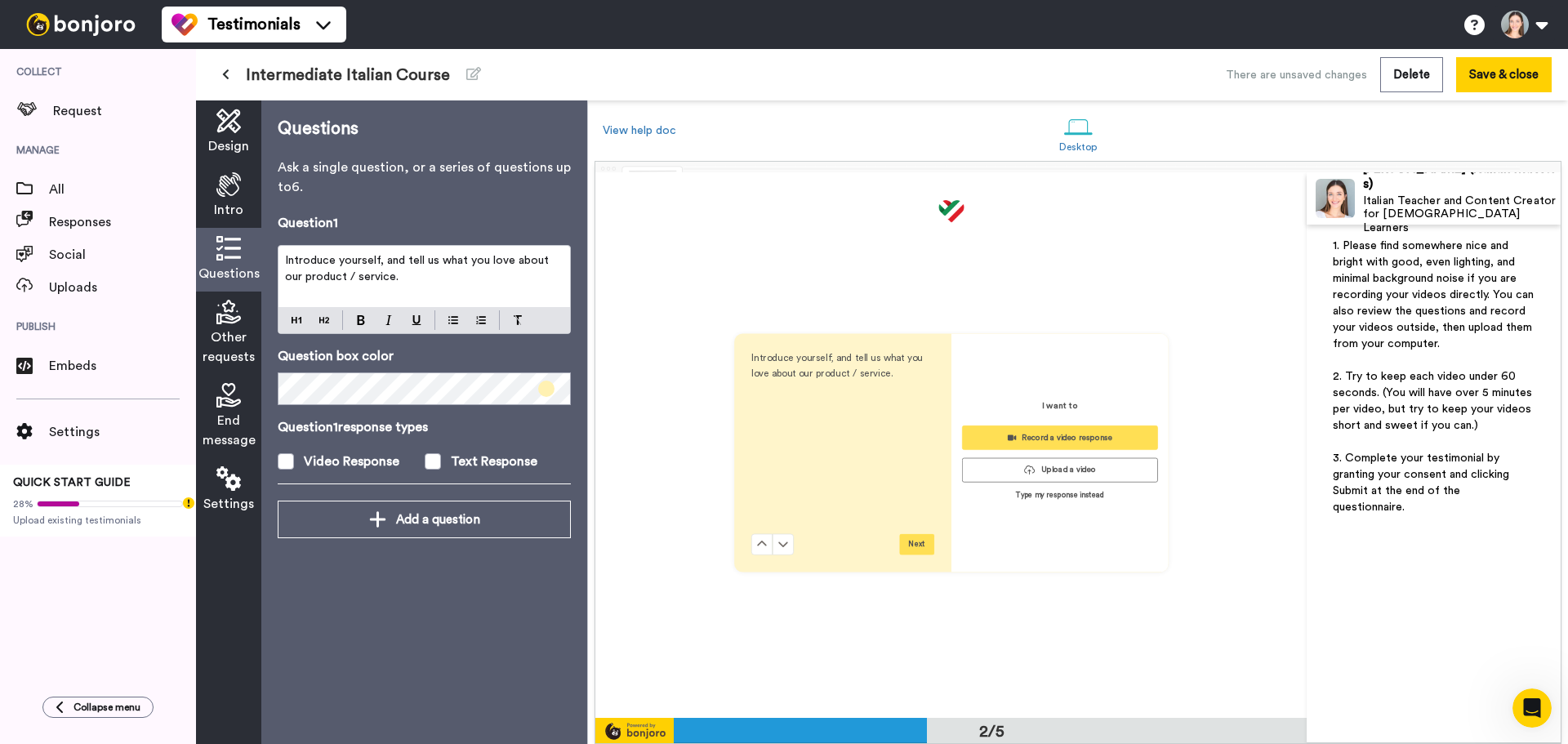
scroll to position [546, 0]
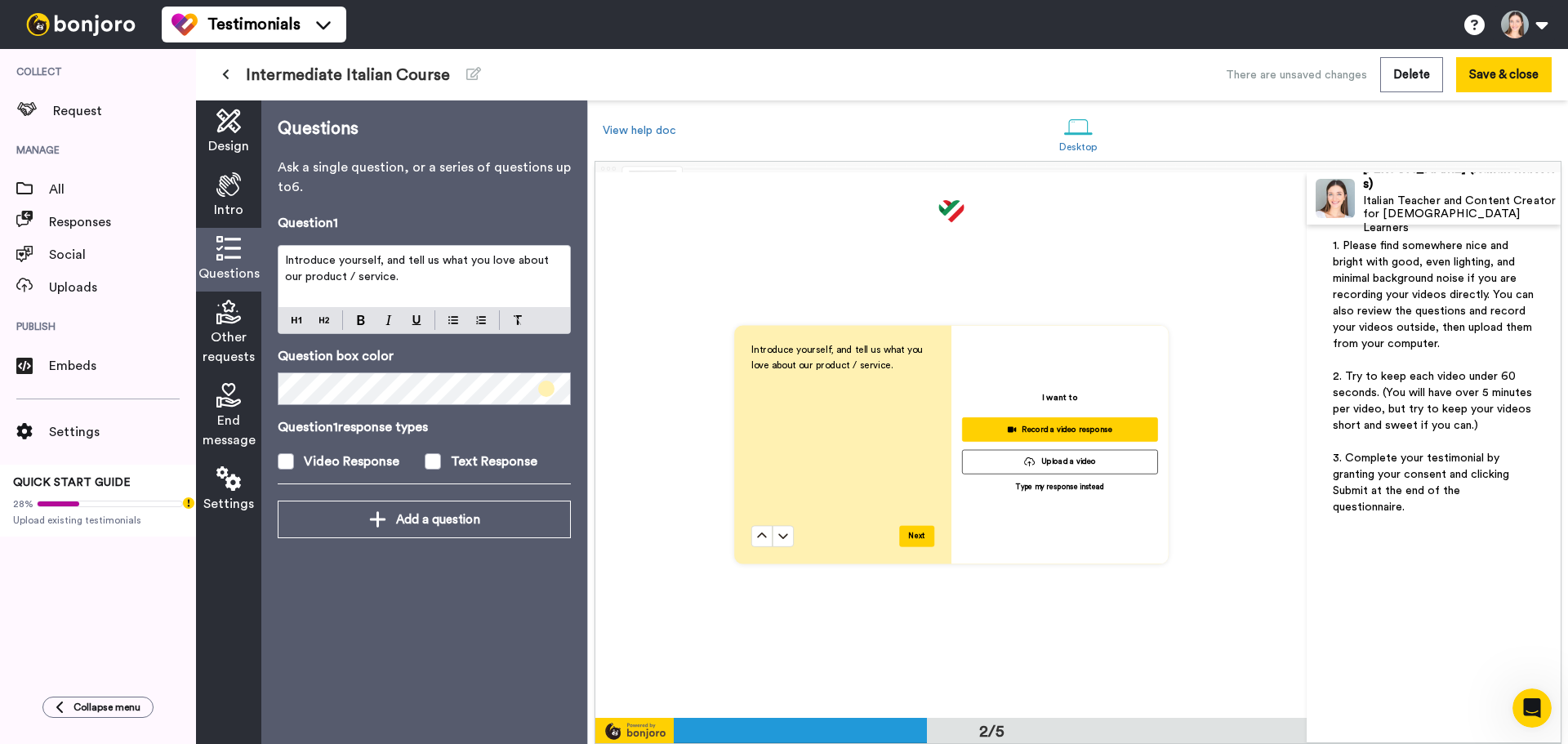
click at [418, 268] on p "Introduce yourself, and tell us what you love about our product / service." at bounding box center [424, 268] width 278 height 32
paste div
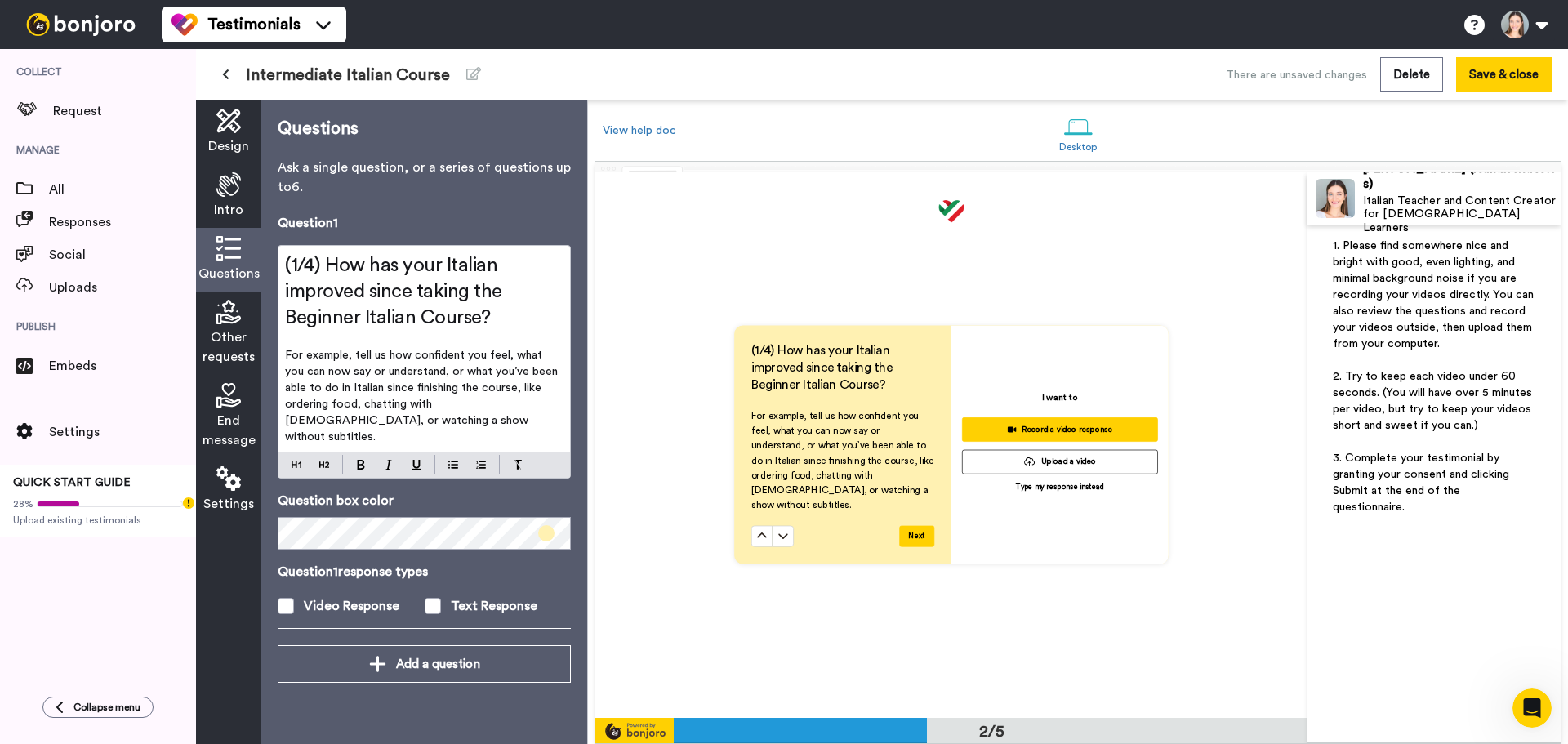
click at [317, 318] on span "(1/4) How has your Italian improved since taking the Beginner Italian Course?" at bounding box center [396, 291] width 222 height 72
click at [498, 420] on p "For example, tell us how confident you feel, what you can now say or understand…" at bounding box center [424, 396] width 278 height 98
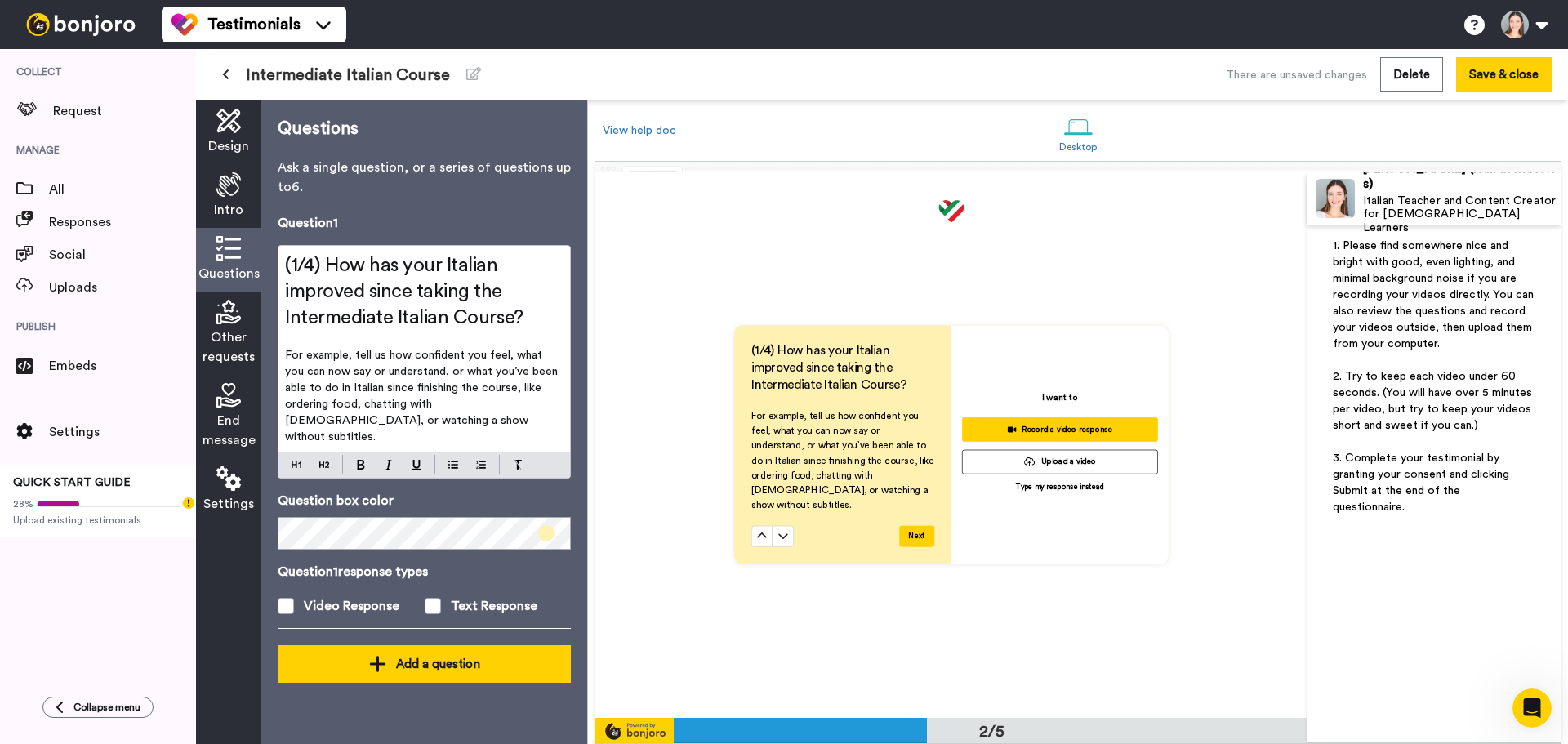
click at [445, 645] on button "Add a question" at bounding box center [424, 664] width 293 height 38
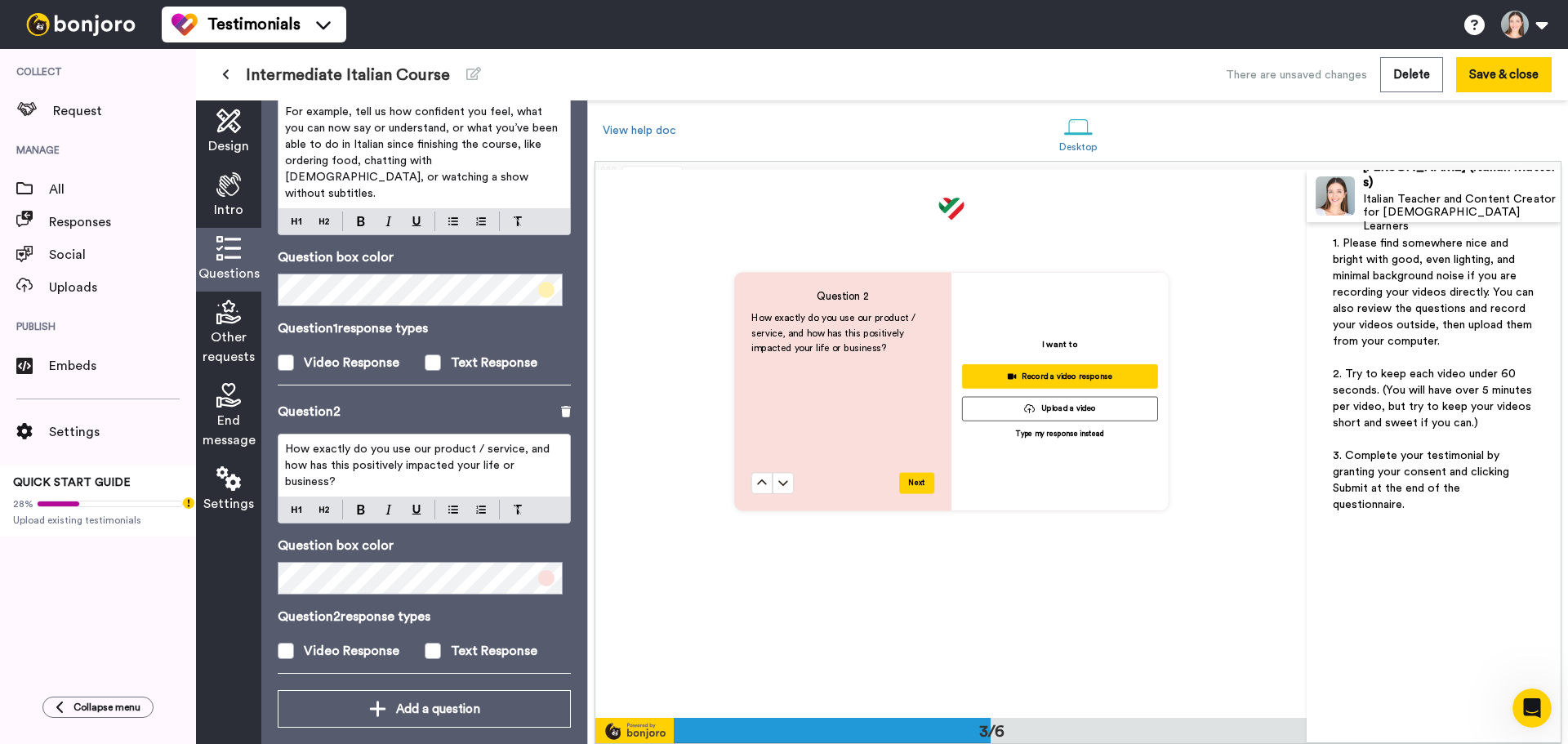
scroll to position [1175, 0]
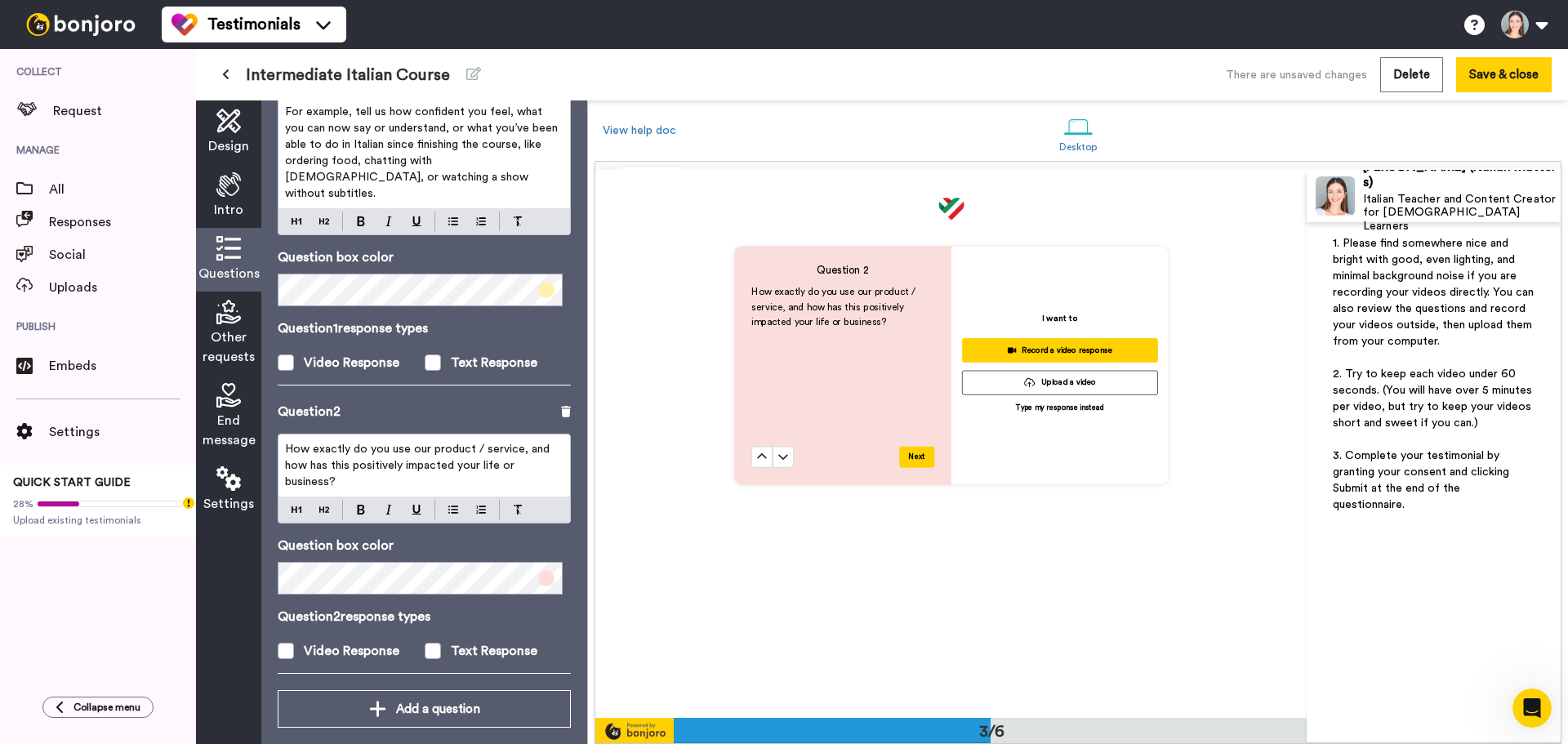
click at [414, 443] on span "How exactly do you use our product / service, and how has this positively impac…" at bounding box center [419, 465] width 268 height 44
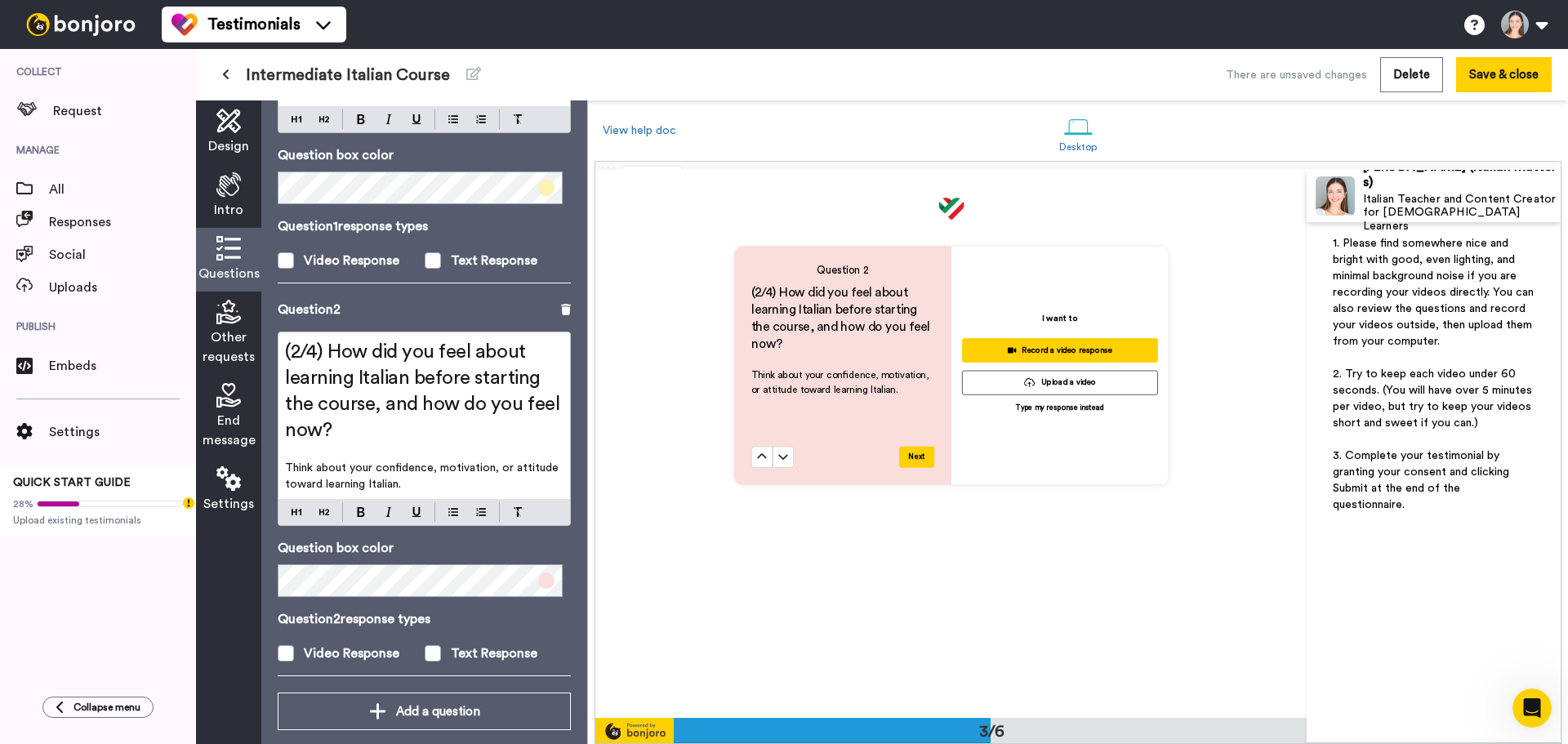
scroll to position [348, 0]
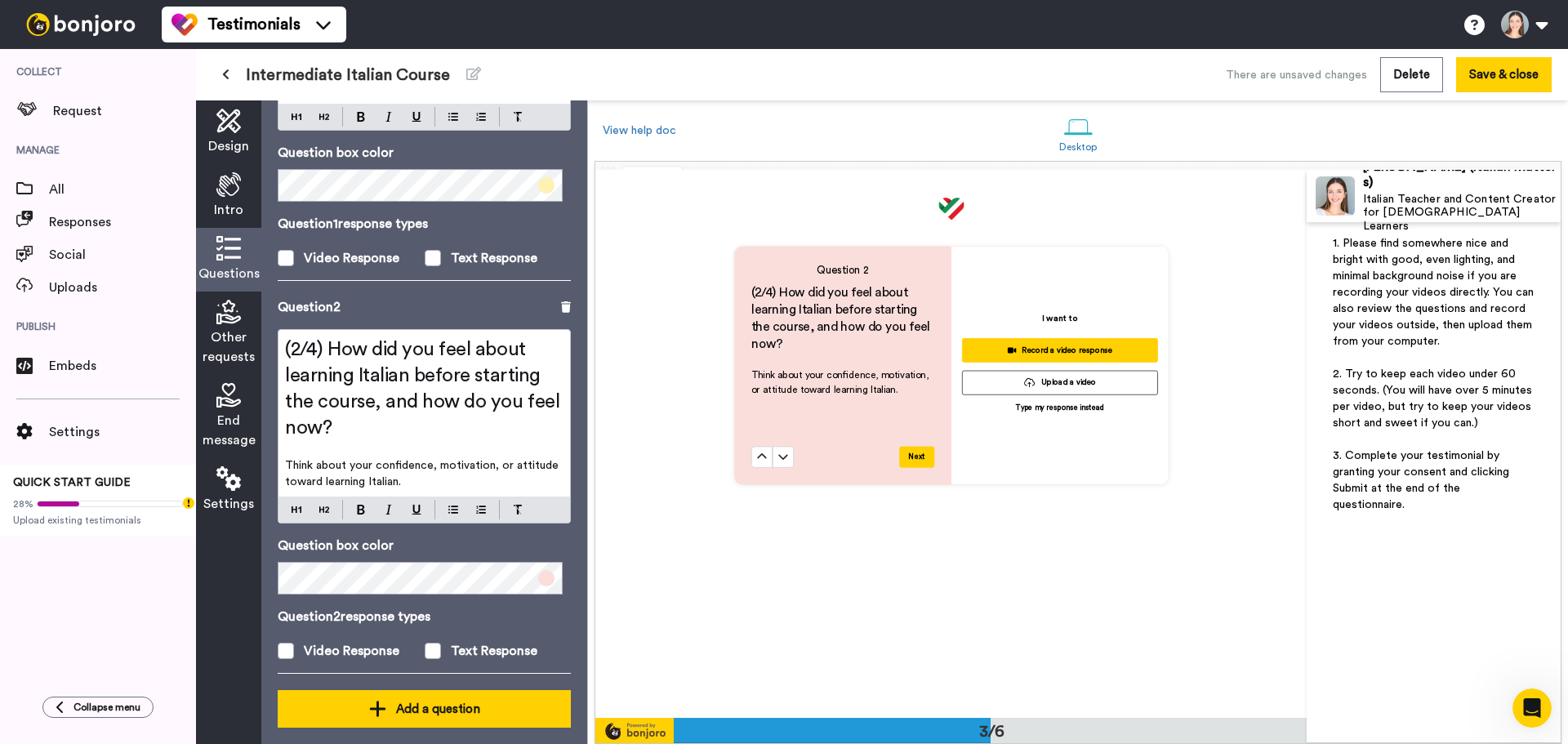
click at [402, 704] on button "Add a question" at bounding box center [424, 708] width 293 height 38
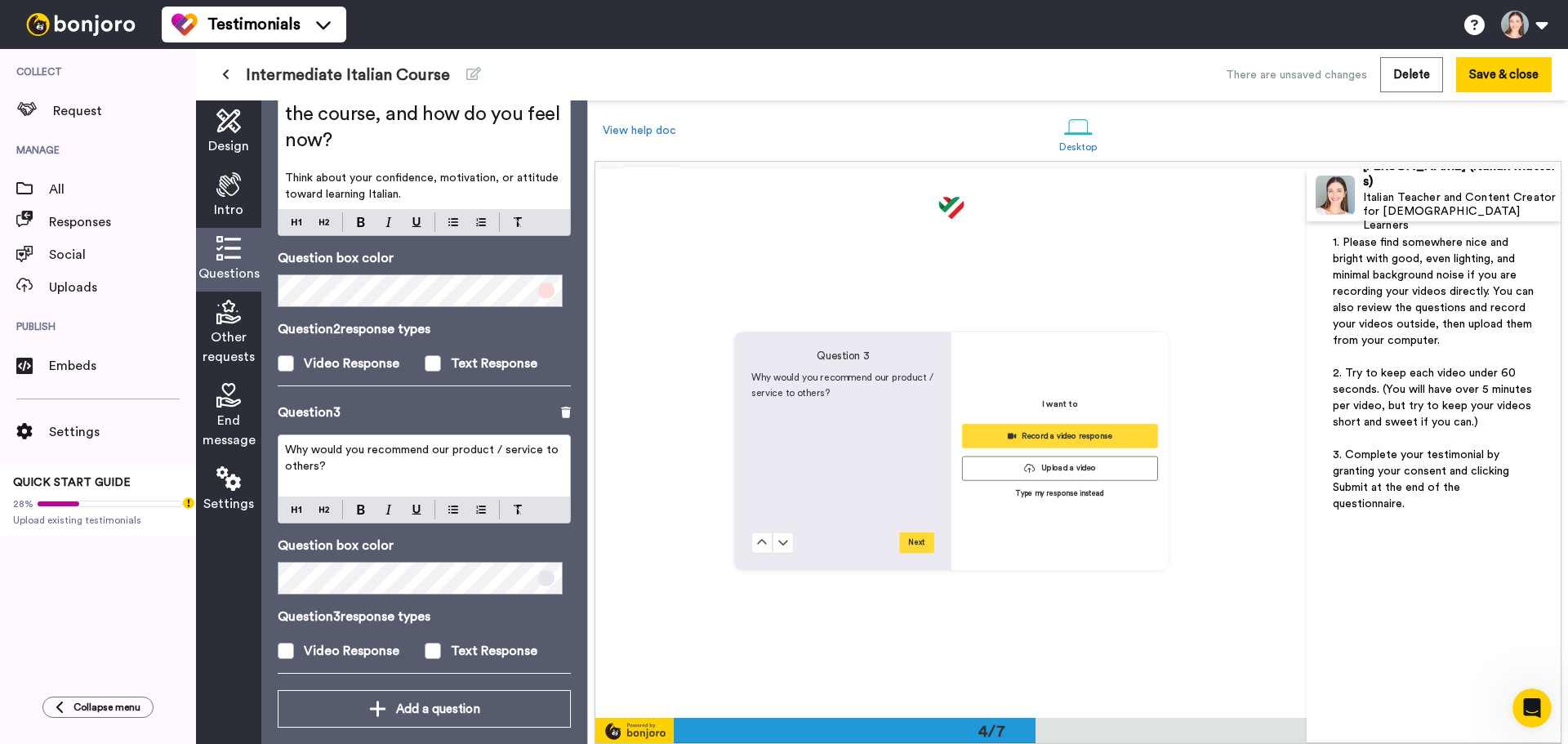
scroll to position [1644, 0]
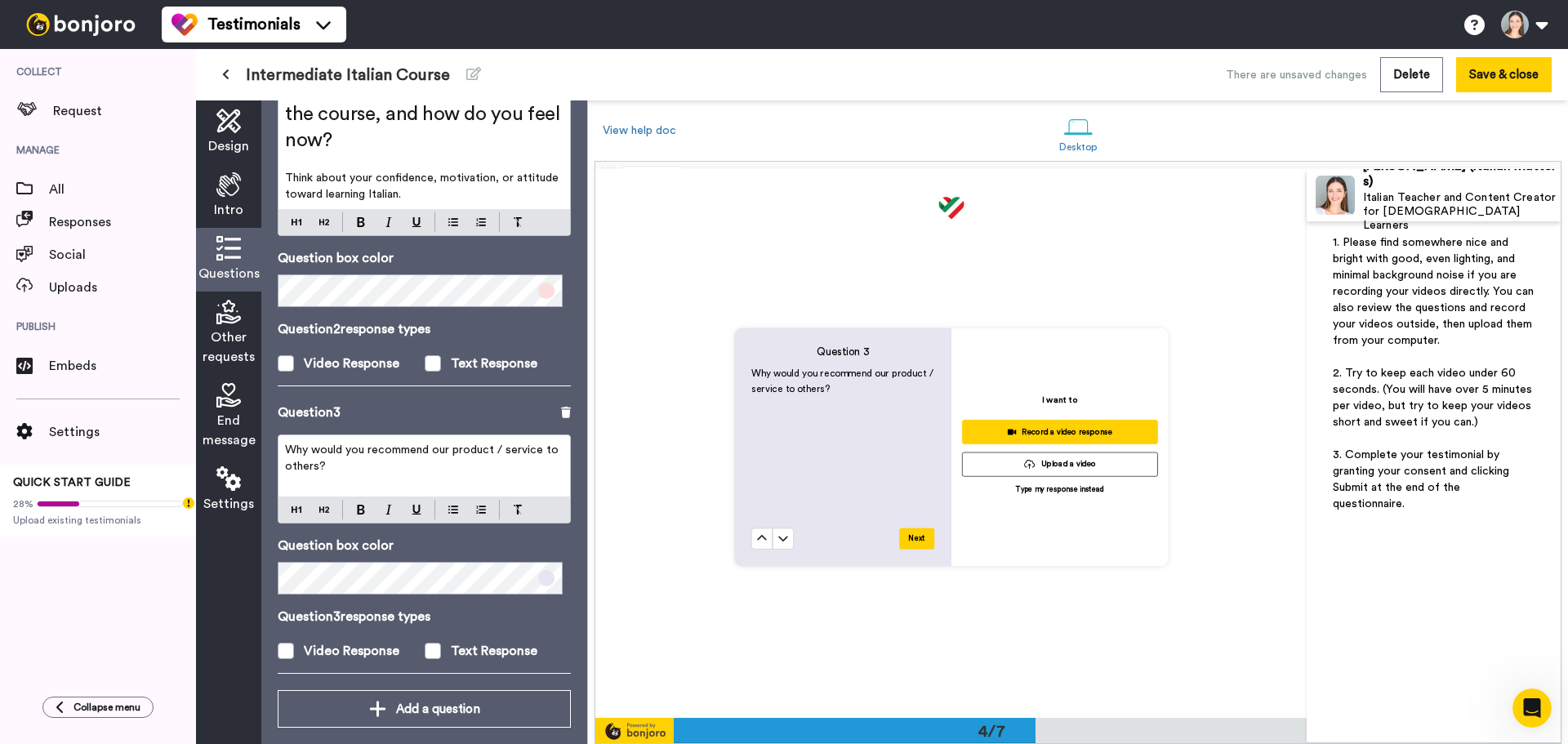
click at [426, 446] on p "Why would you recommend our product / service to others?" at bounding box center [424, 458] width 278 height 32
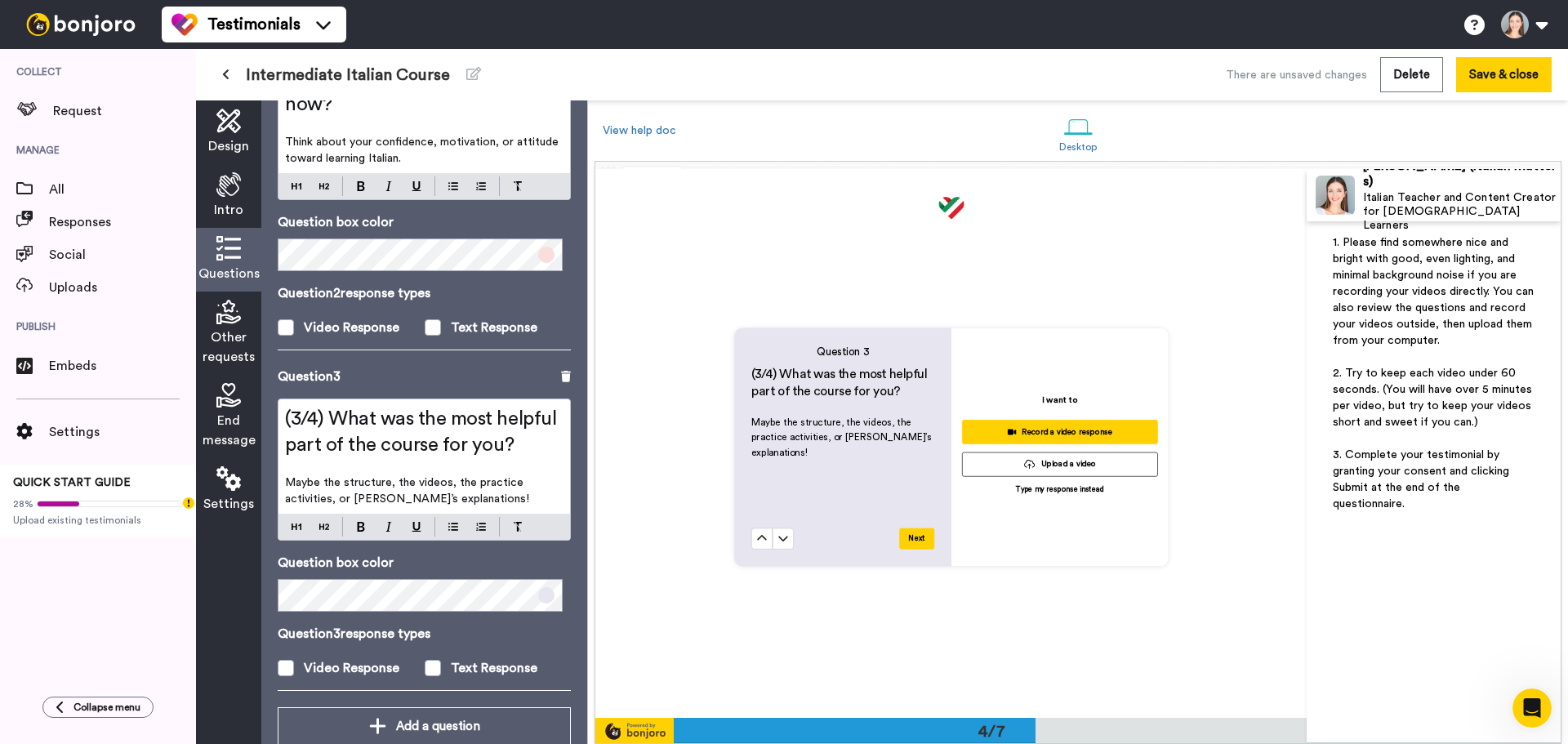
scroll to position [688, 0]
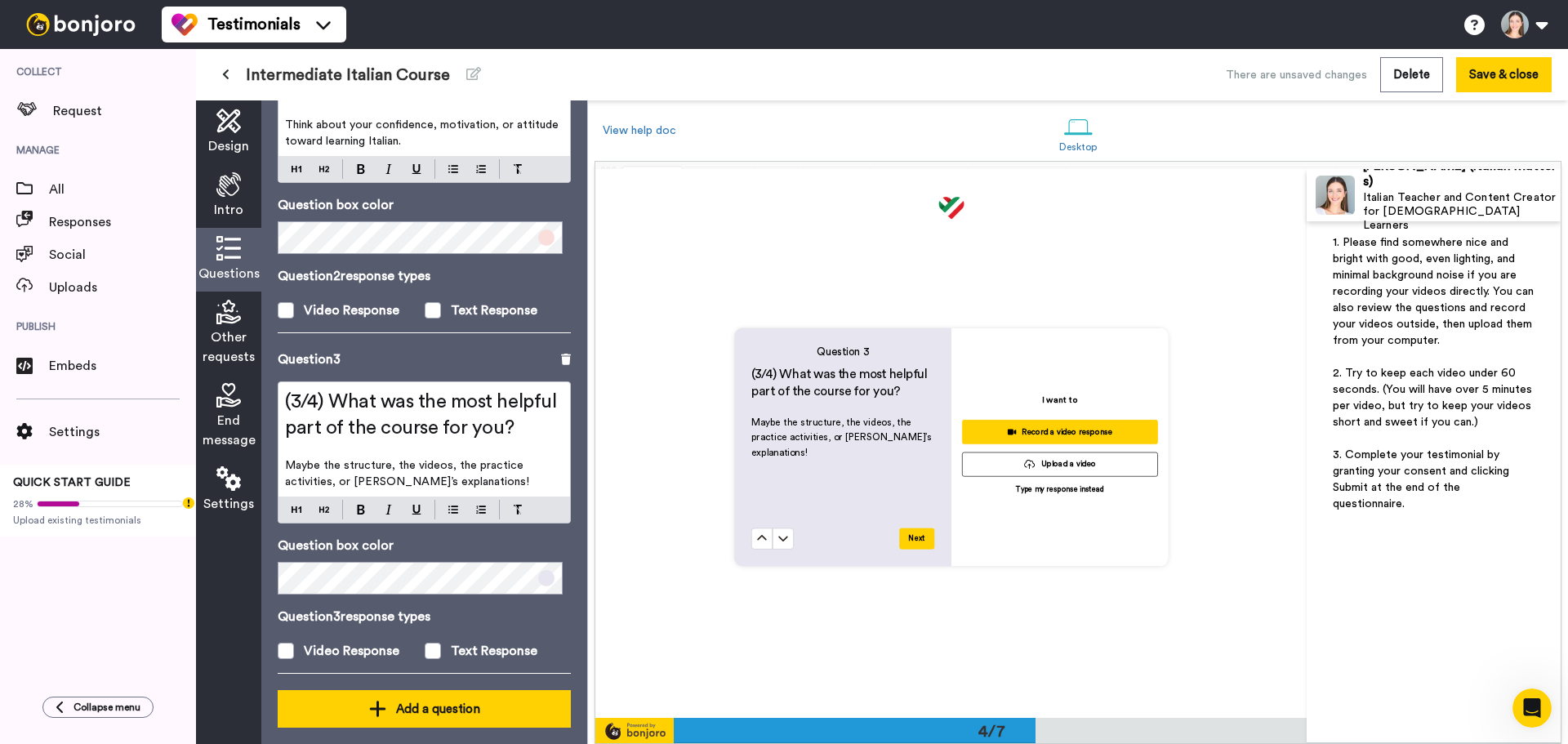
click at [442, 700] on div "Add a question" at bounding box center [424, 709] width 267 height 19
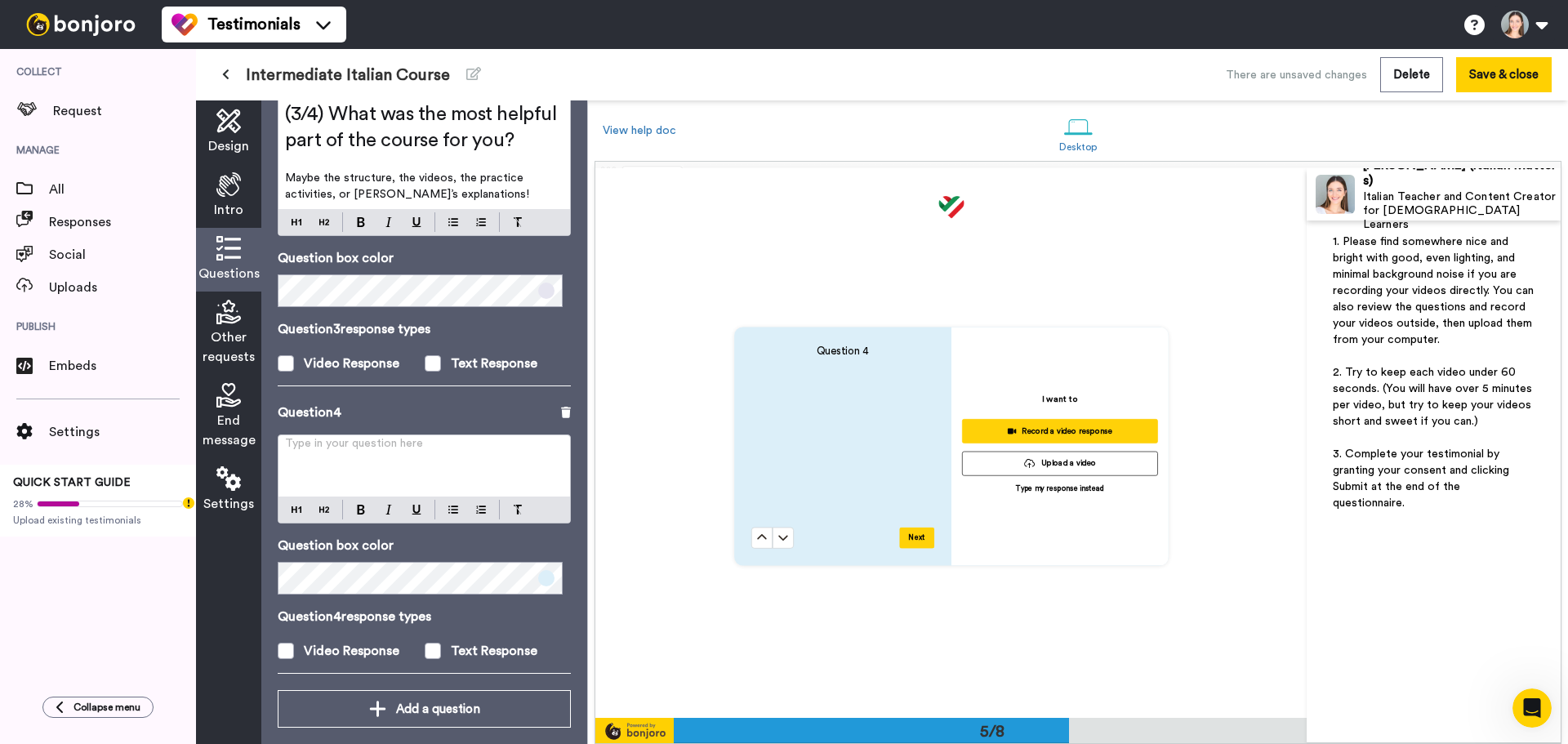
scroll to position [2197, 0]
click at [398, 460] on div "Type in your question here ﻿" at bounding box center [424, 466] width 291 height 61
paste div
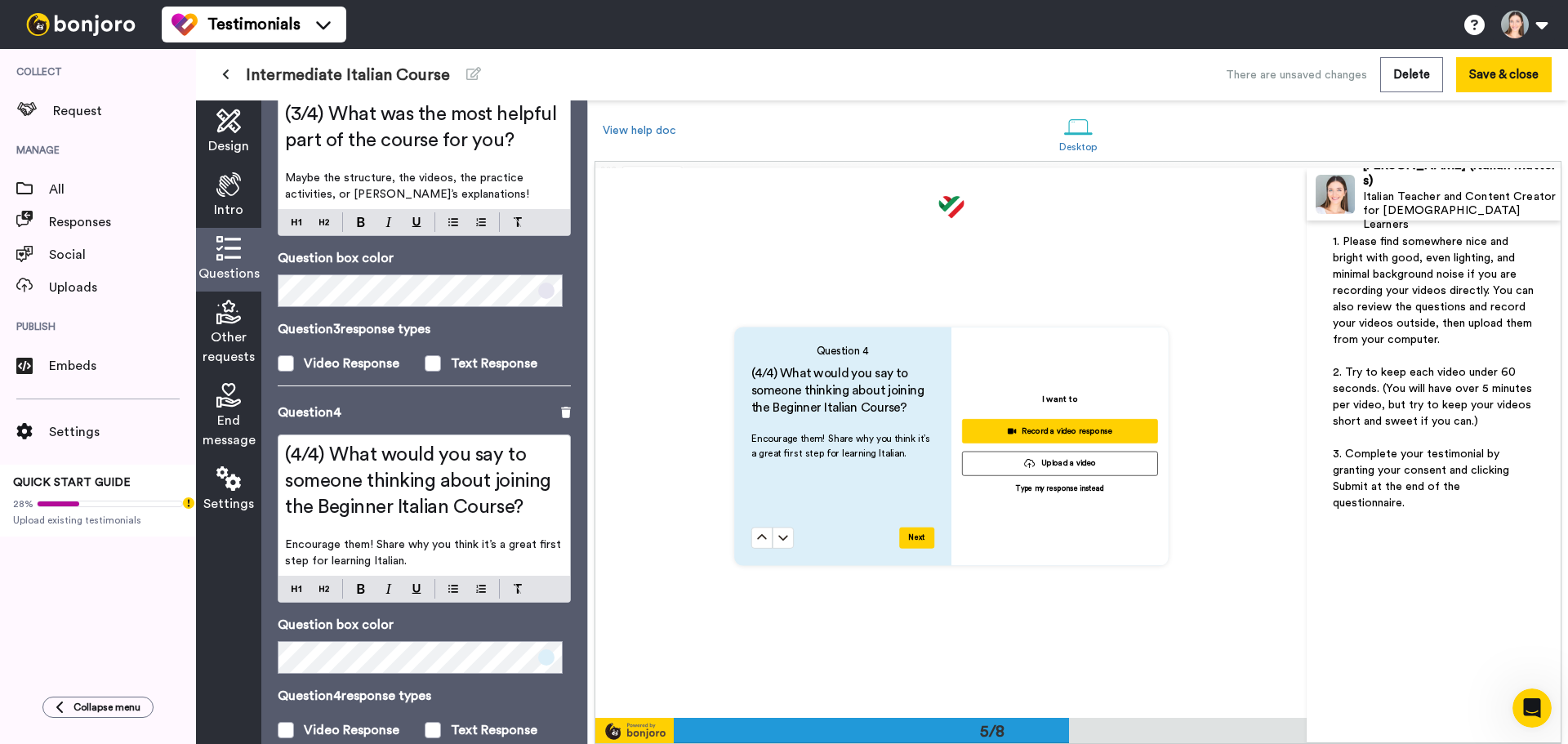
click at [365, 490] on span "(4/4) What would you say to someone thinking about joining the Beginner Italian…" at bounding box center [420, 481] width 270 height 72
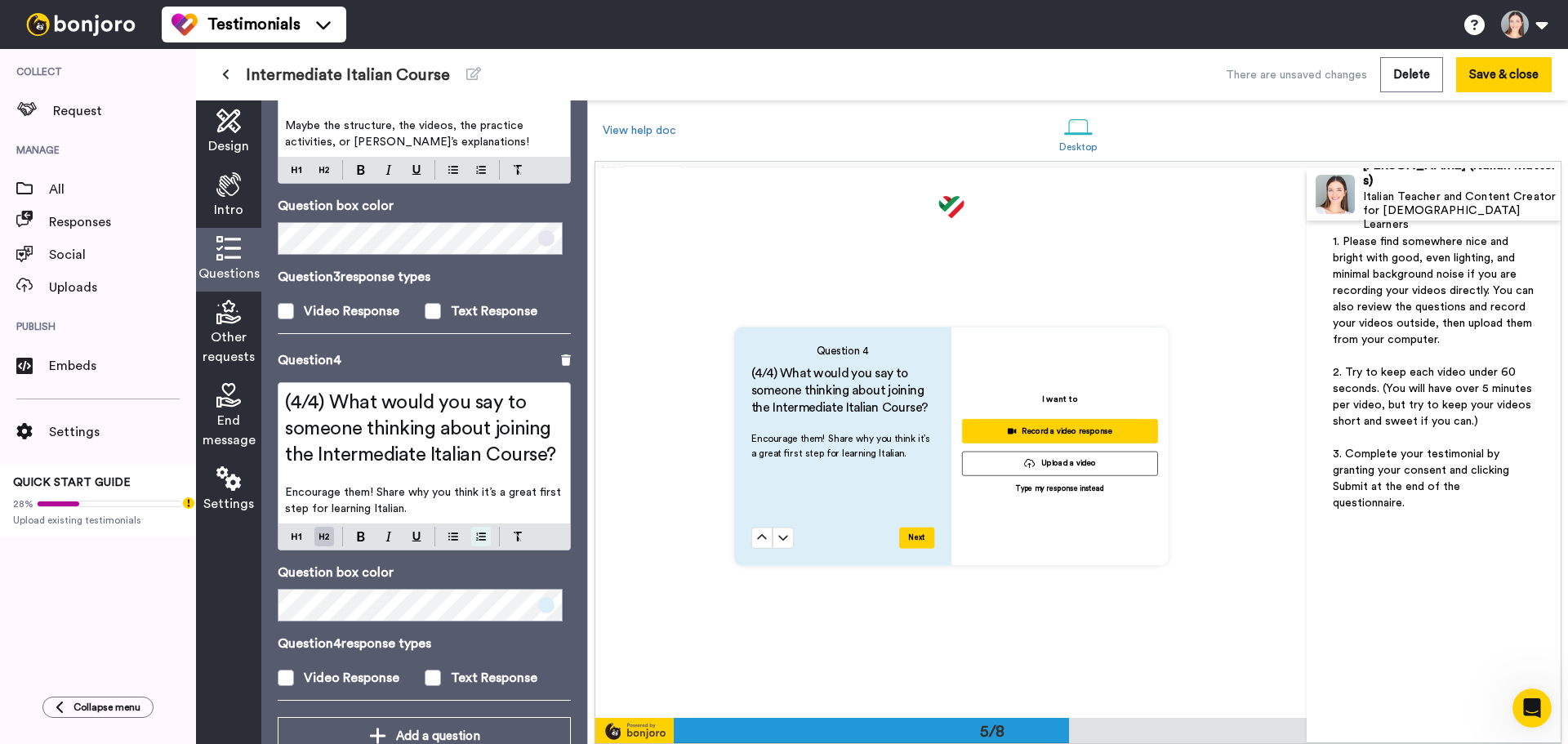
scroll to position [1055, 0]
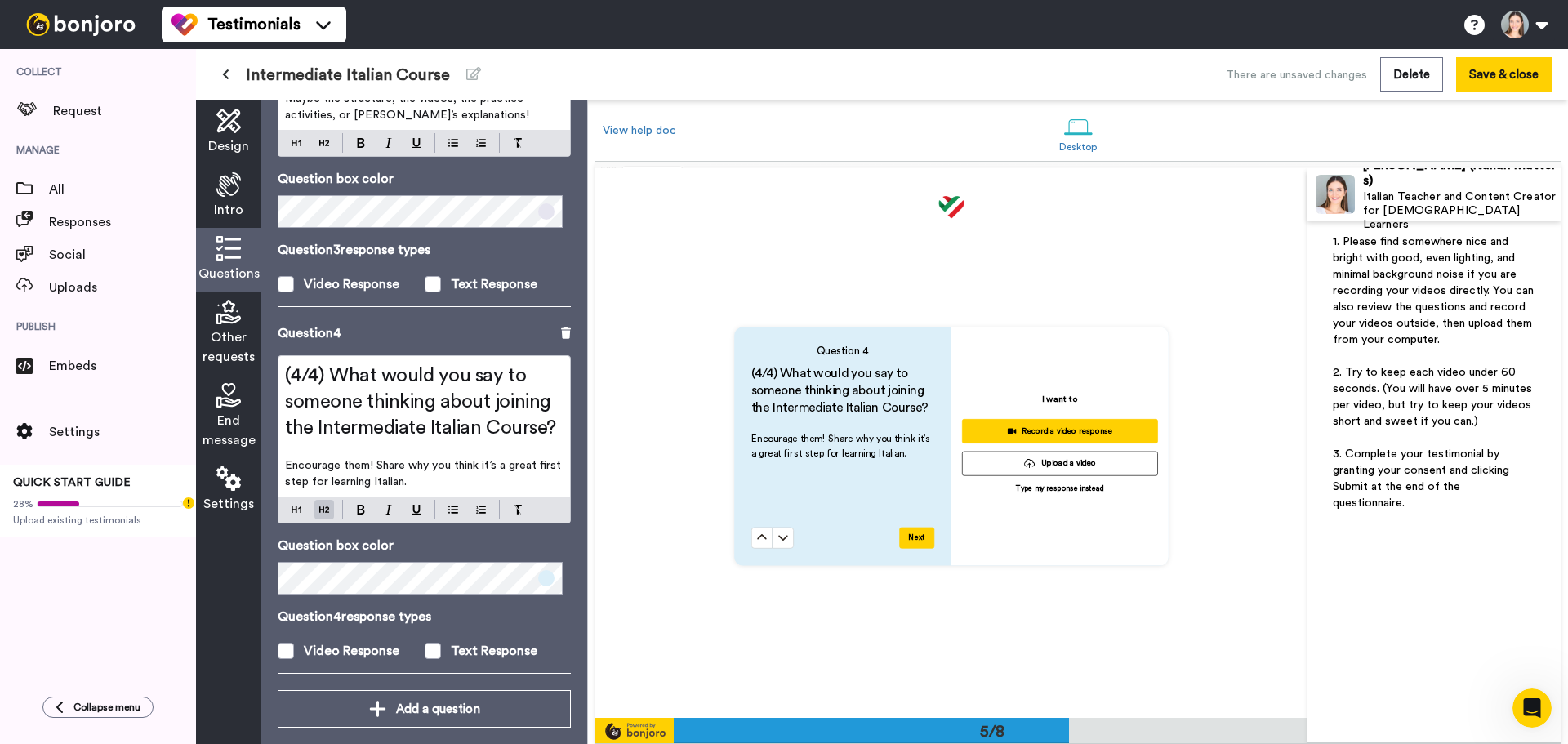
click at [240, 307] on icon at bounding box center [228, 312] width 24 height 24
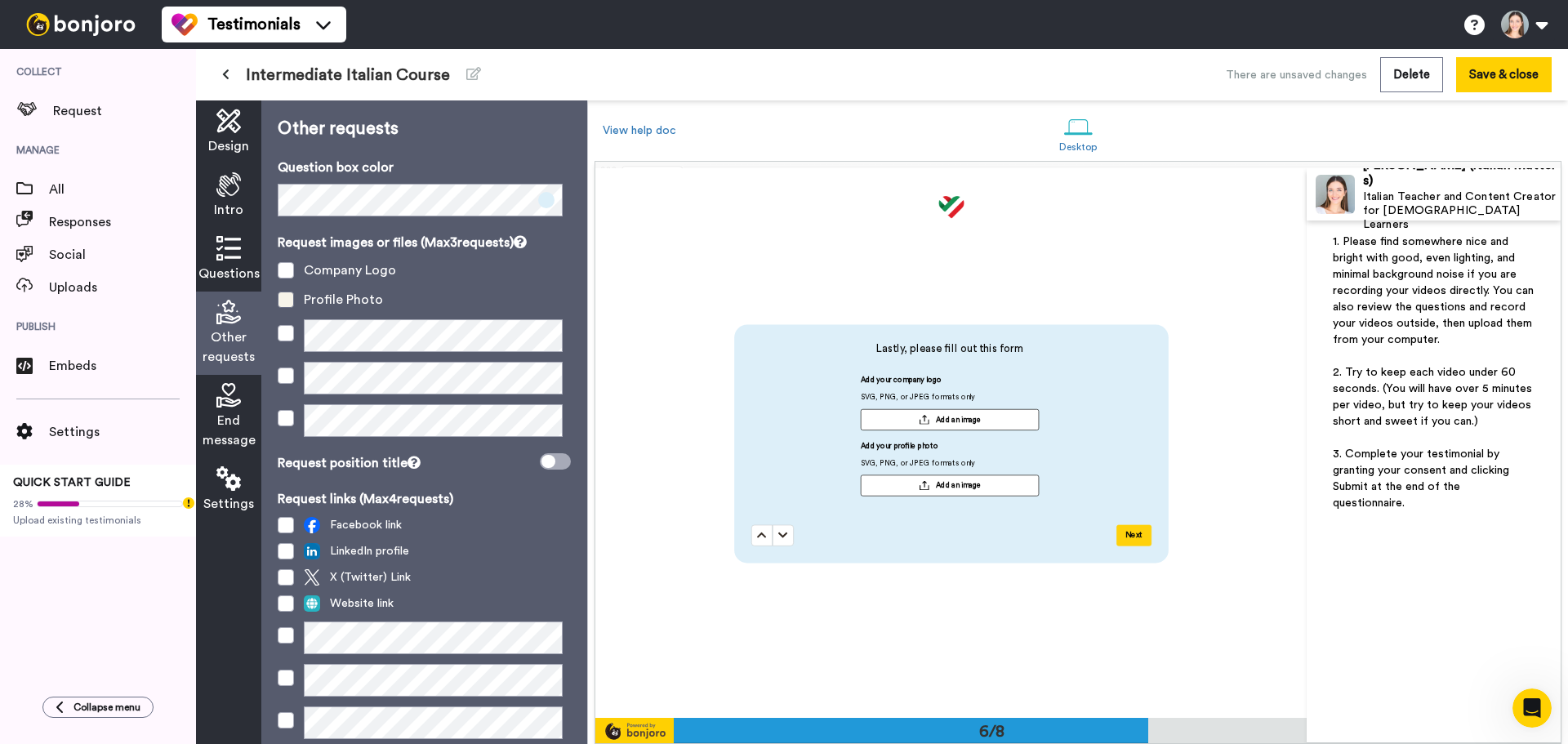
scroll to position [2751, 0]
click at [292, 266] on span at bounding box center [285, 270] width 17 height 17
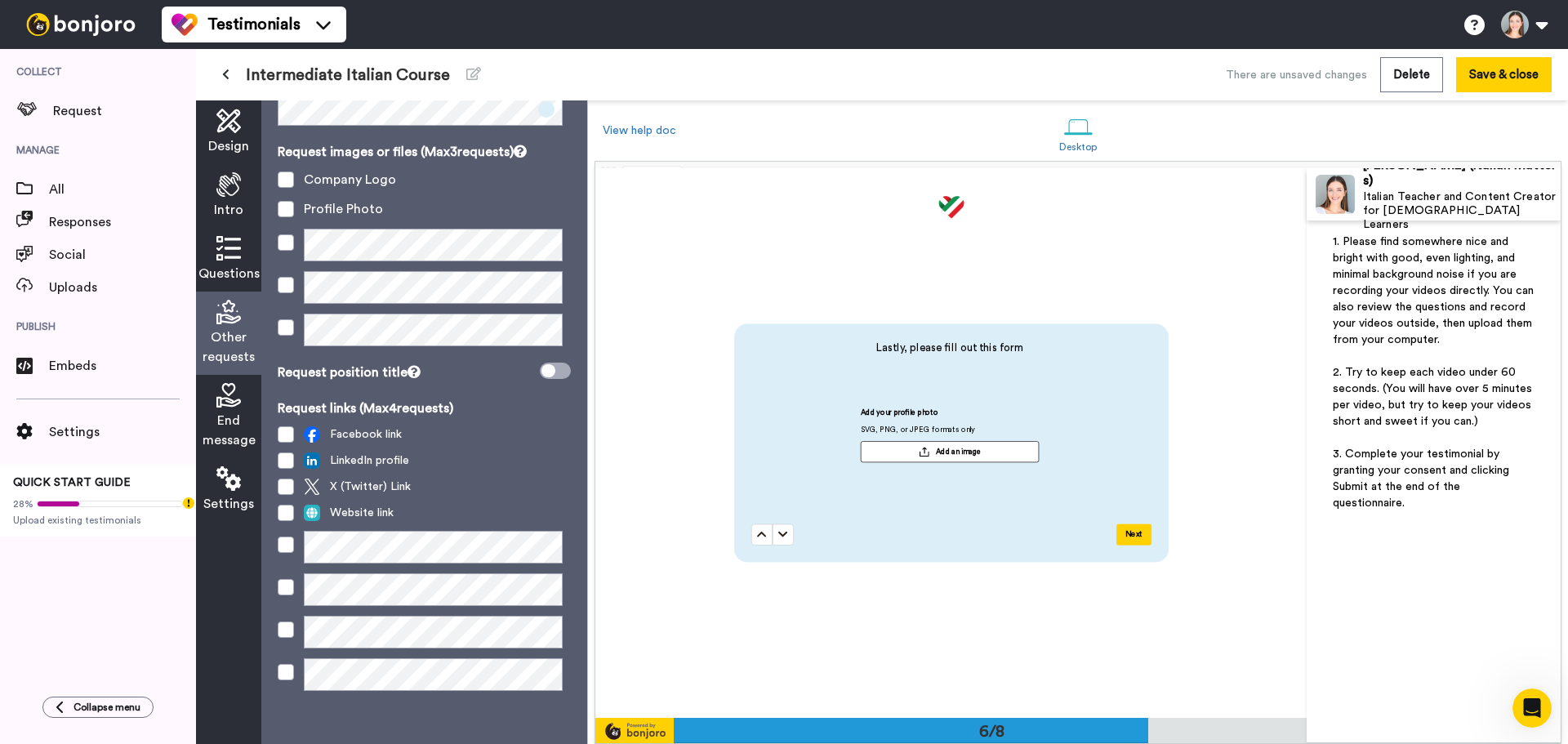
scroll to position [97, 0]
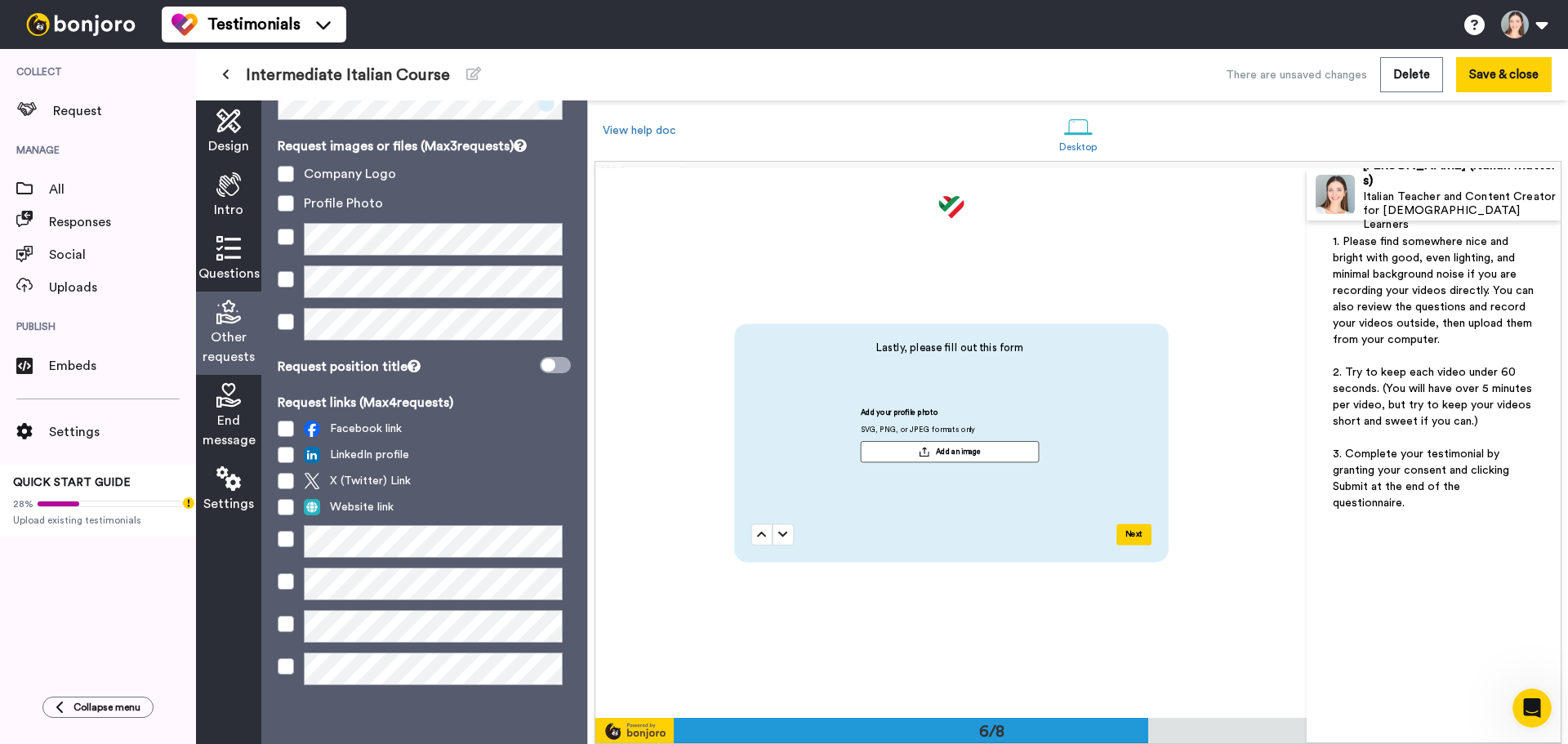
click at [212, 410] on div "End message" at bounding box center [228, 417] width 65 height 84
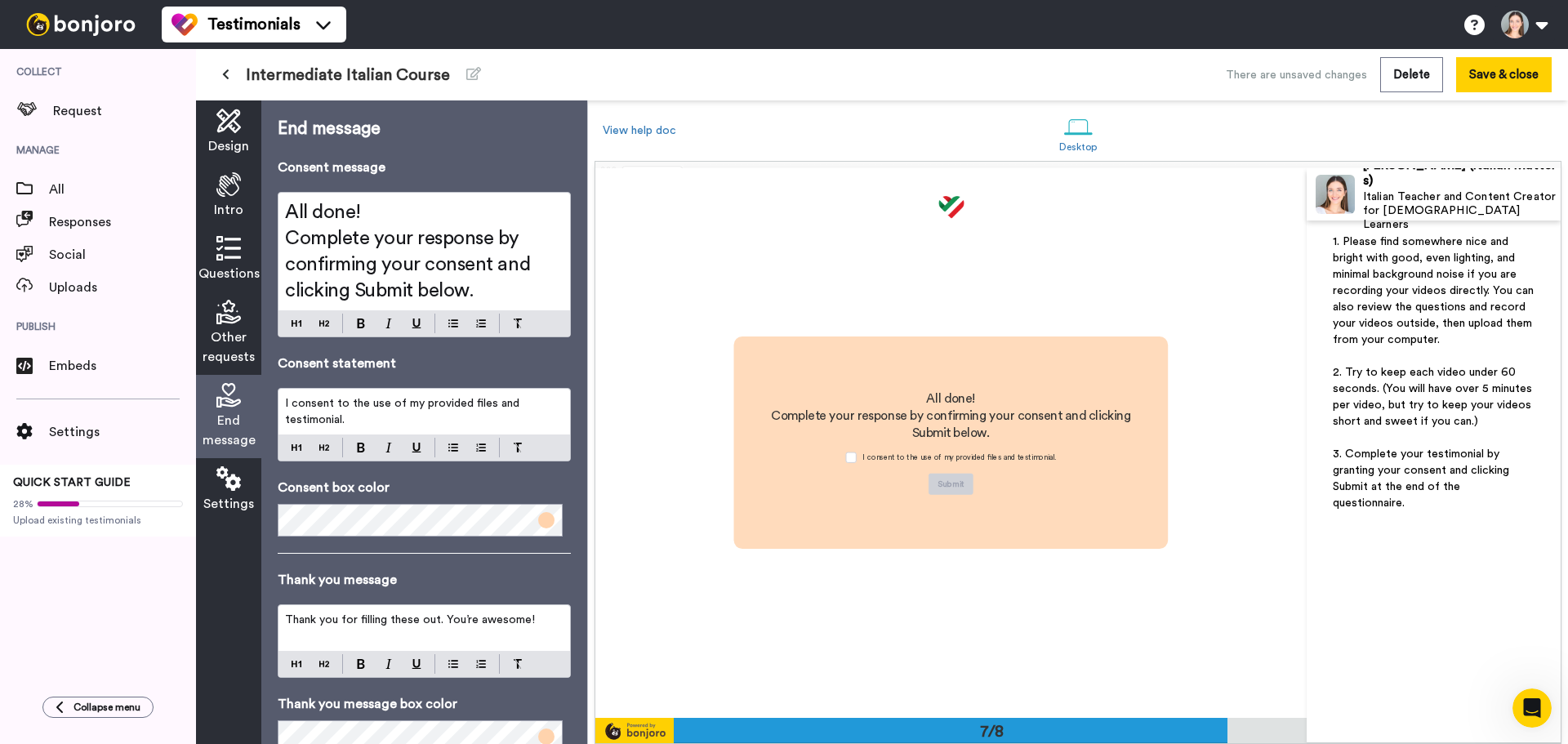
scroll to position [3301, 0]
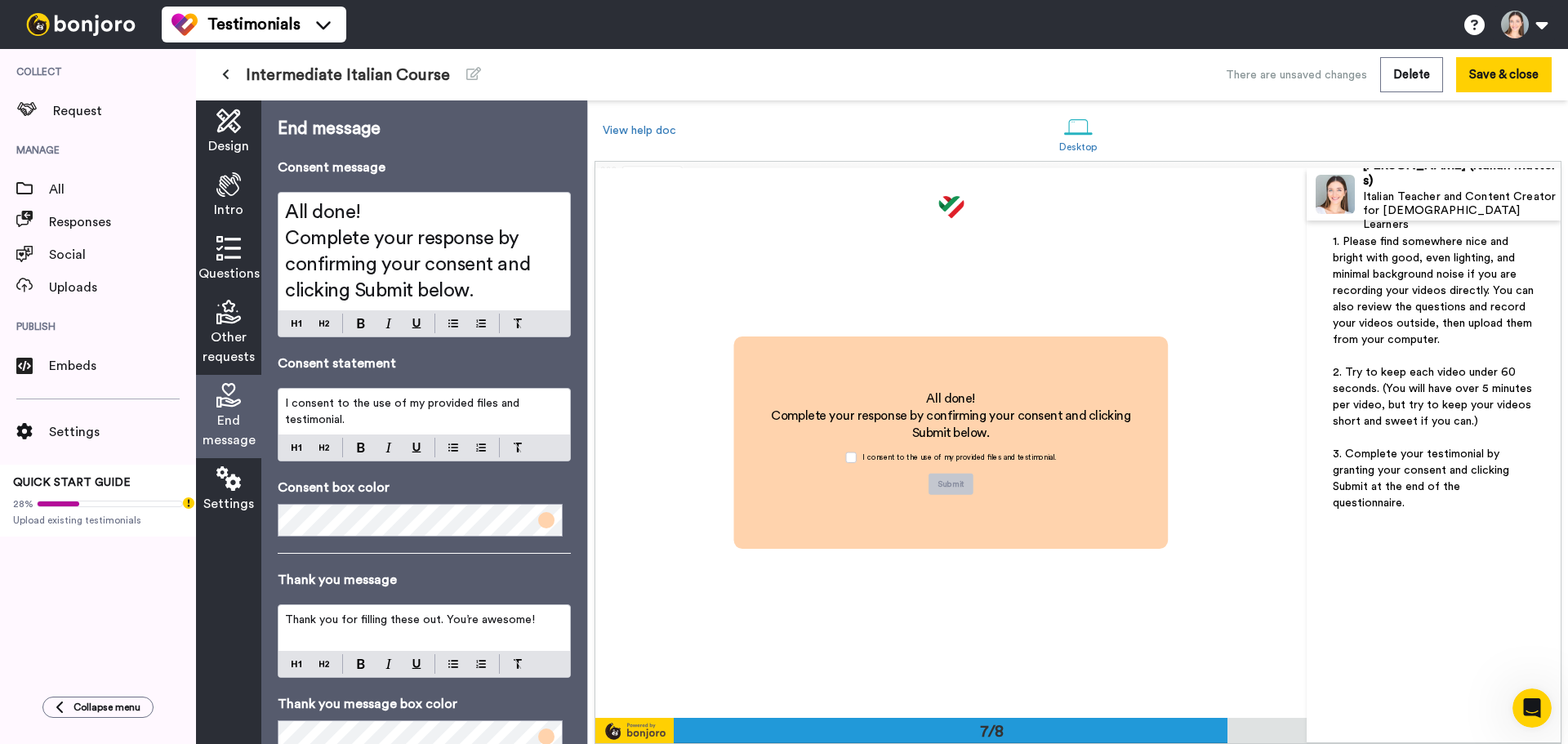
click at [508, 400] on span "I consent to the use of my provided files and testimonial." at bounding box center [404, 412] width 238 height 28
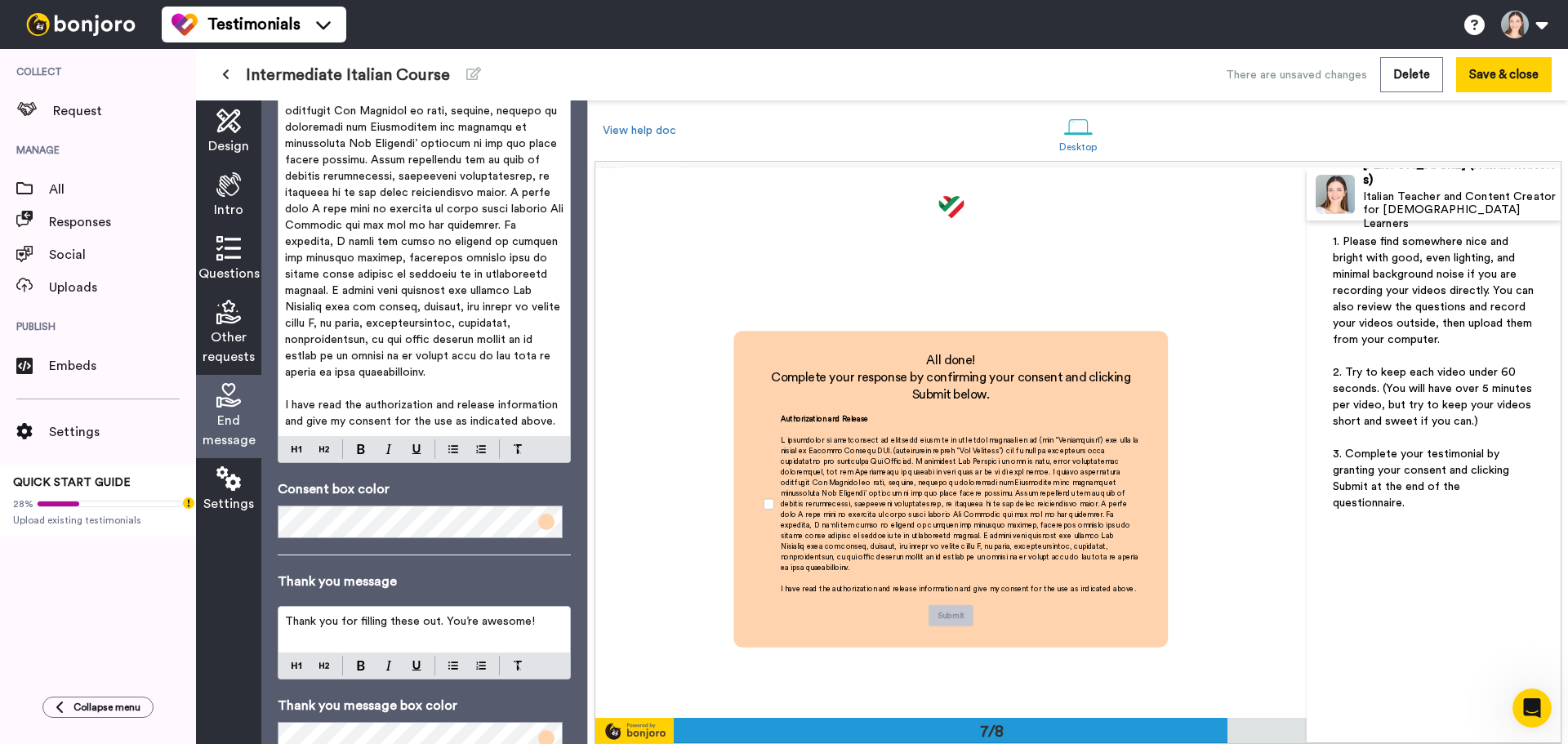
click at [396, 618] on span "Thank you for filling these out. You’re awesome!" at bounding box center [410, 621] width 250 height 11
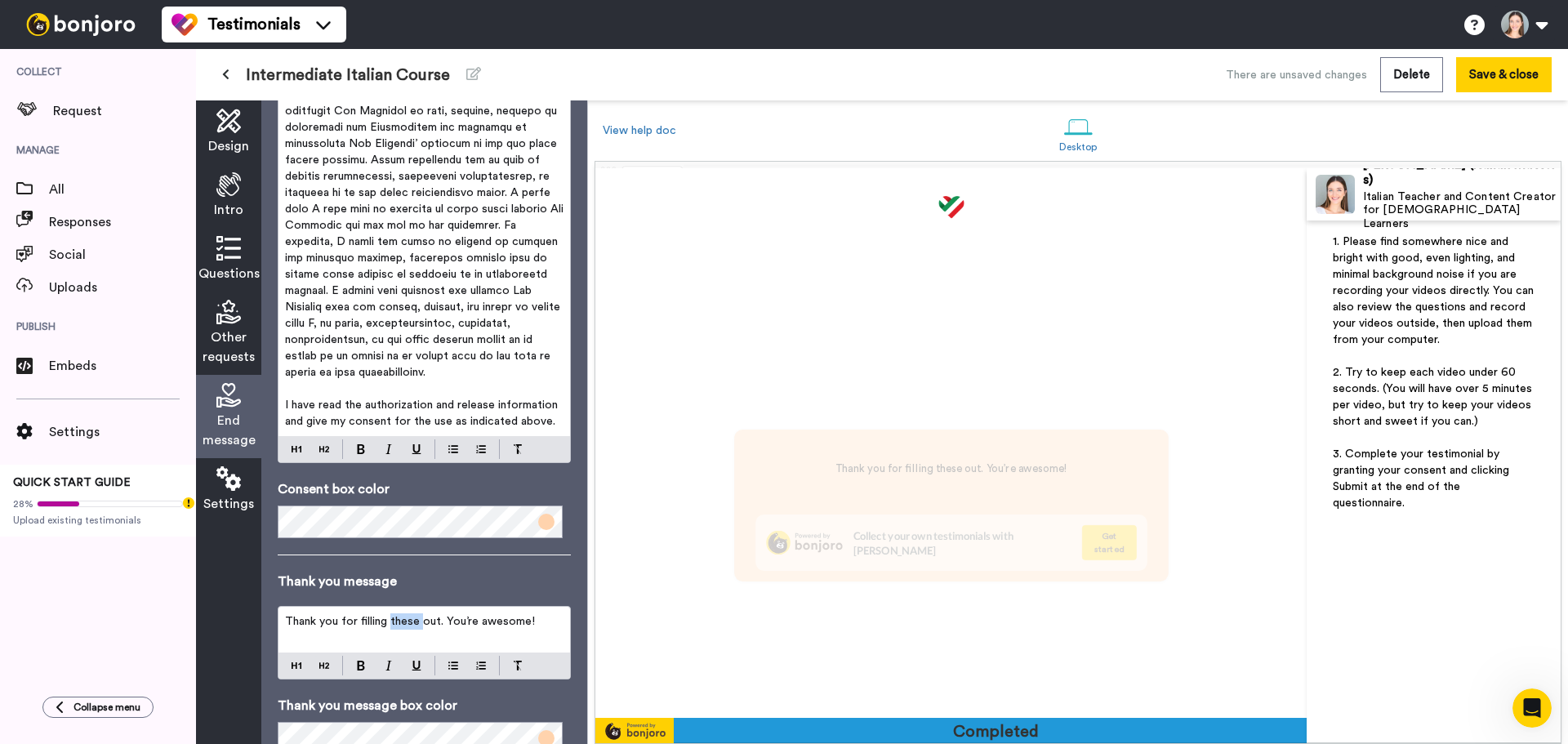
click at [396, 618] on span "Thank you for filling these out. You’re awesome!" at bounding box center [410, 621] width 250 height 11
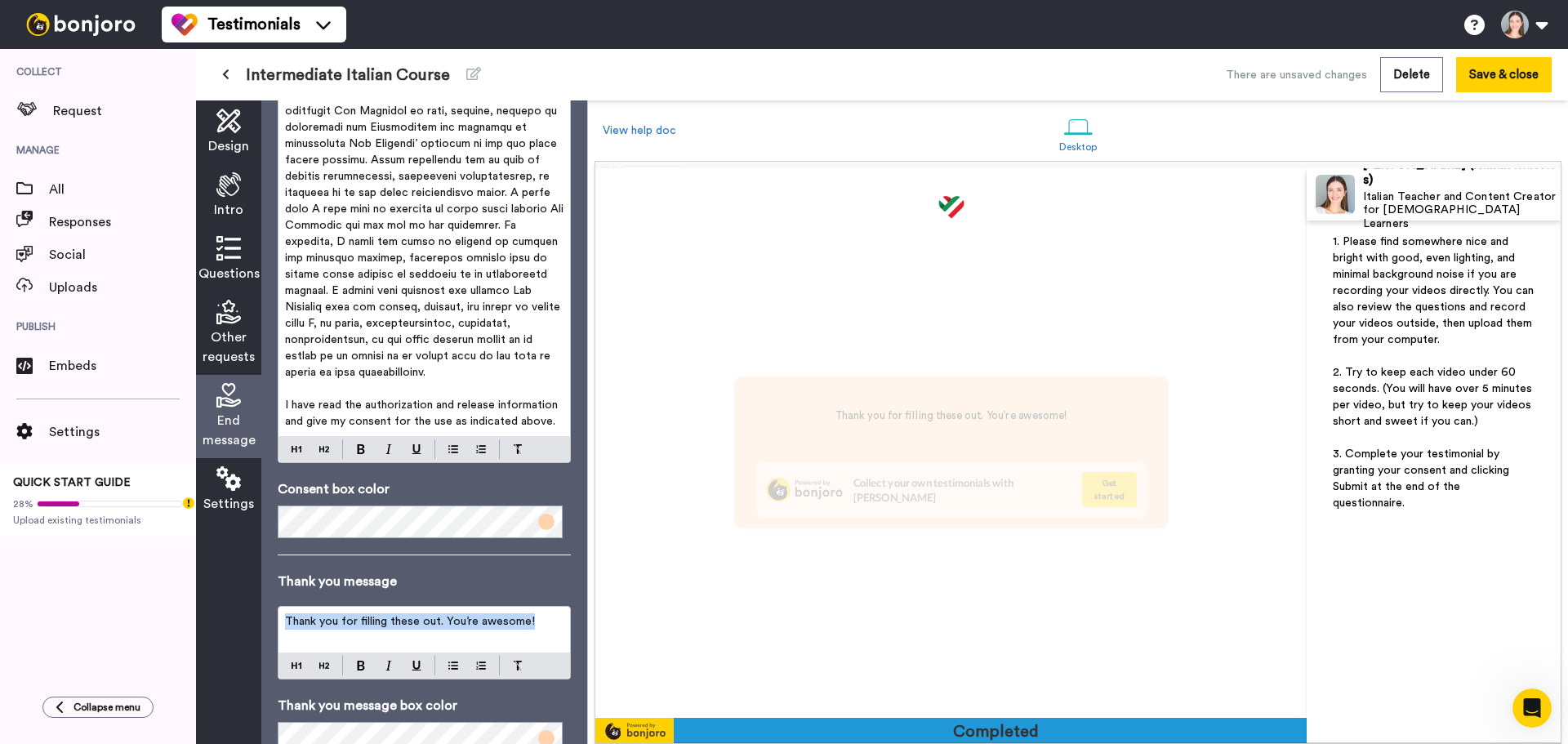
click at [396, 618] on span "Thank you for filling these out. You’re awesome!" at bounding box center [410, 621] width 250 height 11
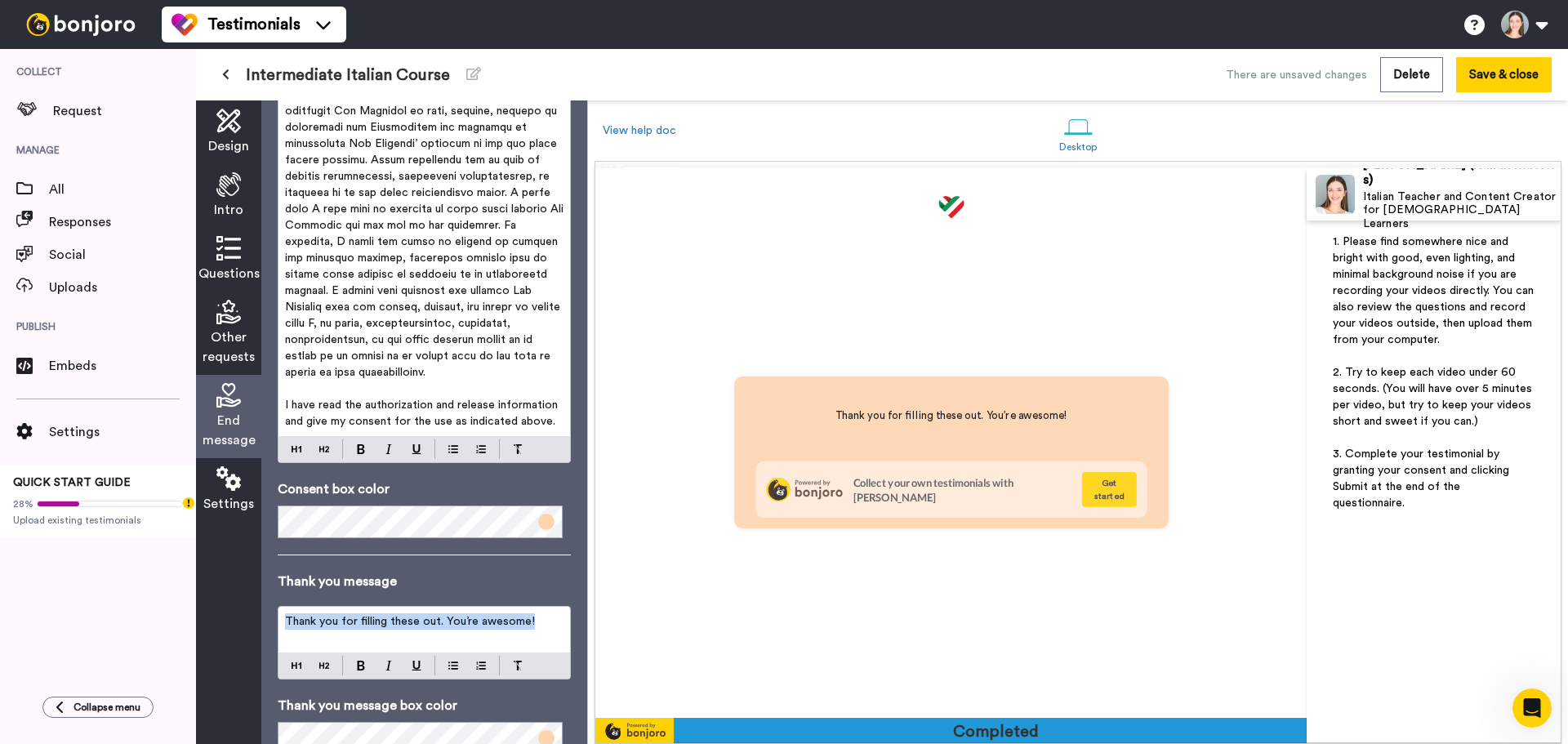
scroll to position [3853, 0]
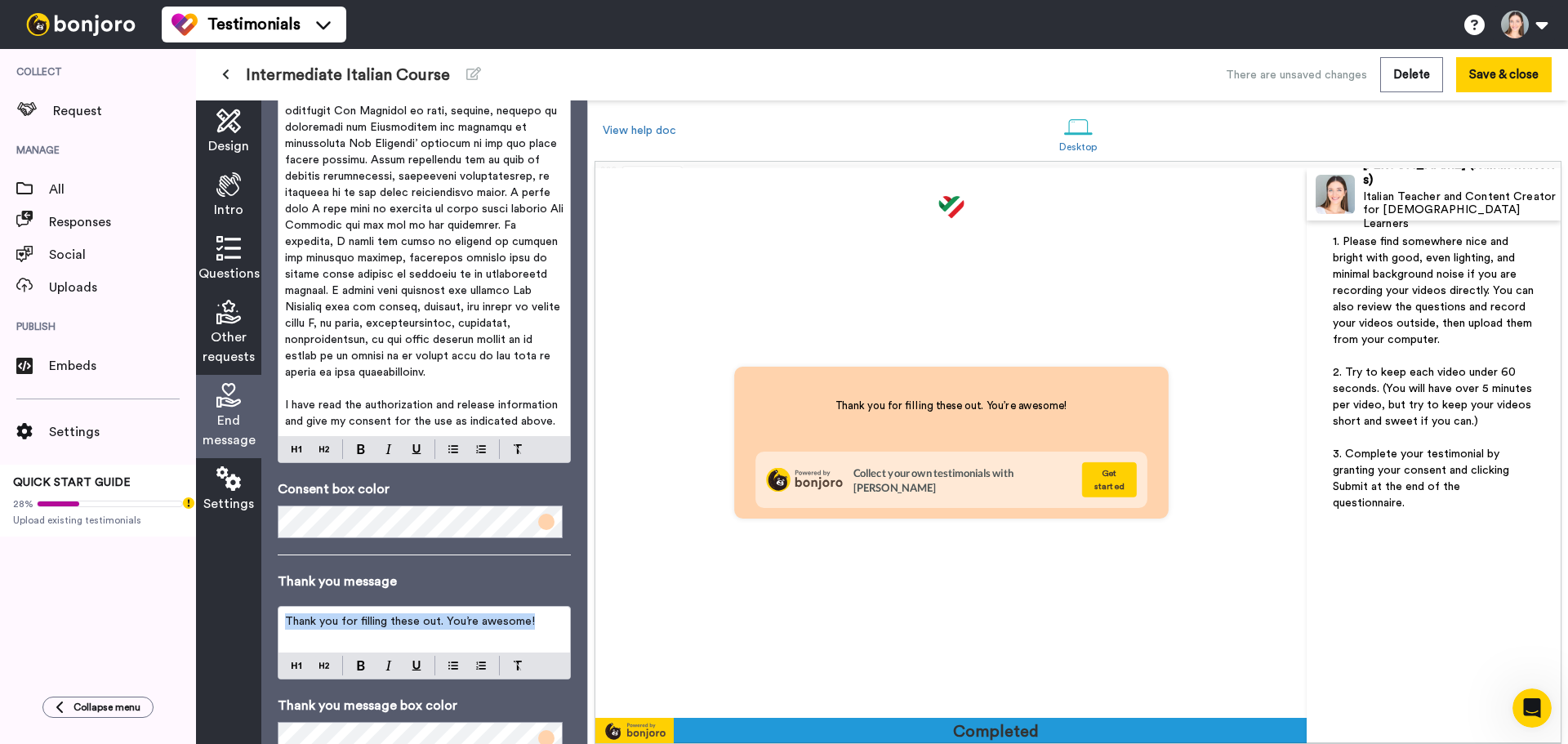
click at [432, 635] on div "Thank you for filling these out. You’re awesome!" at bounding box center [424, 630] width 291 height 45
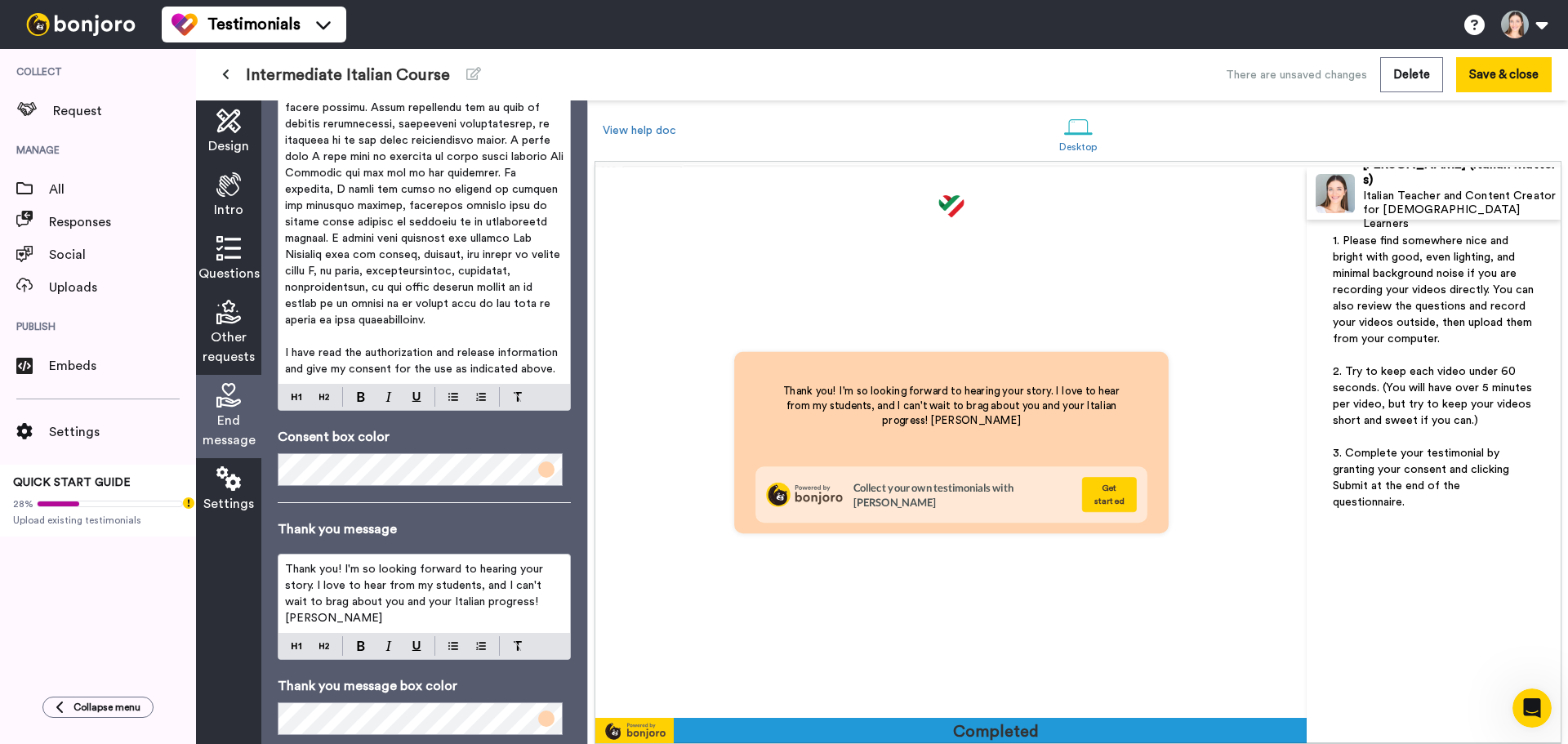
scroll to position [548, 0]
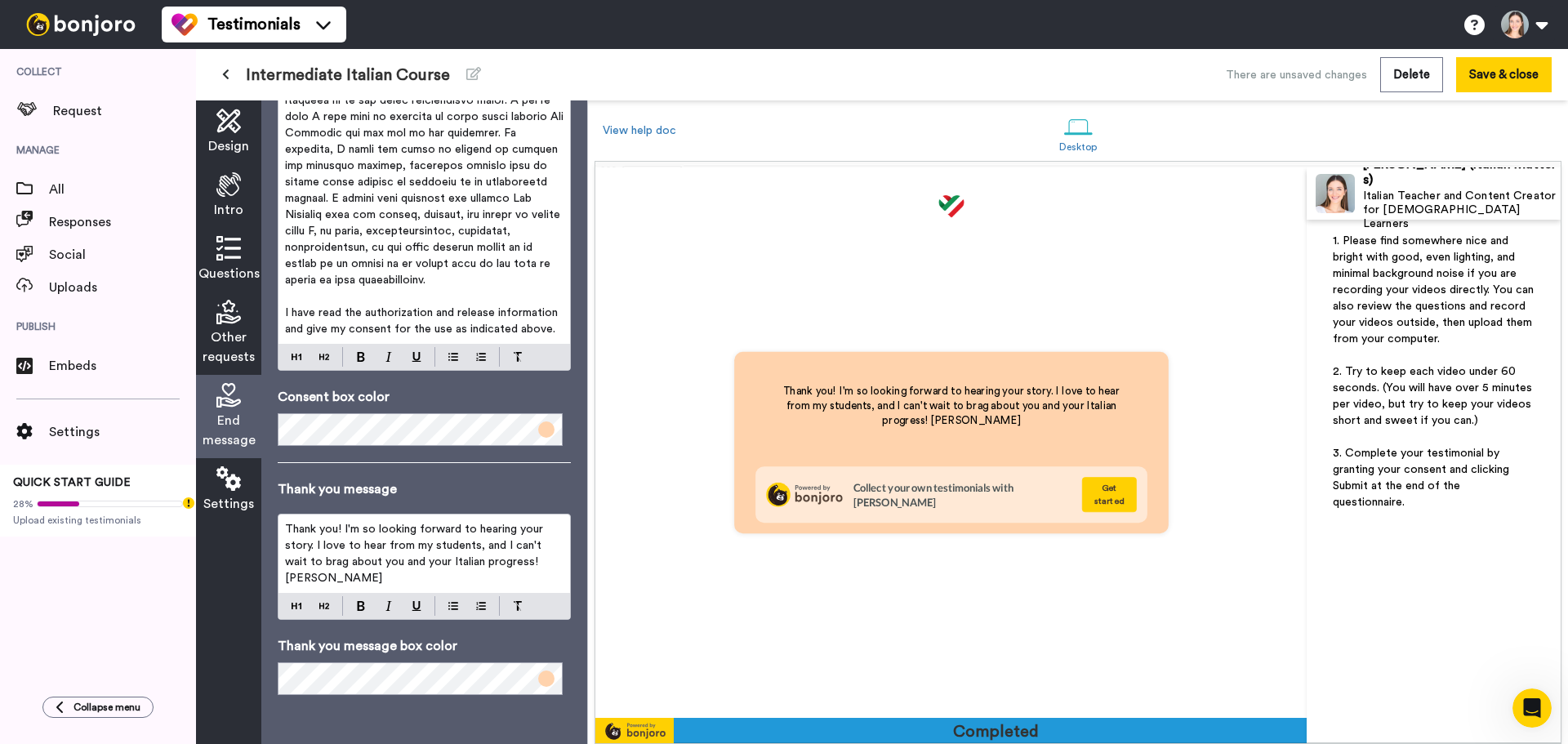
click at [247, 472] on div "Settings" at bounding box center [228, 489] width 65 height 64
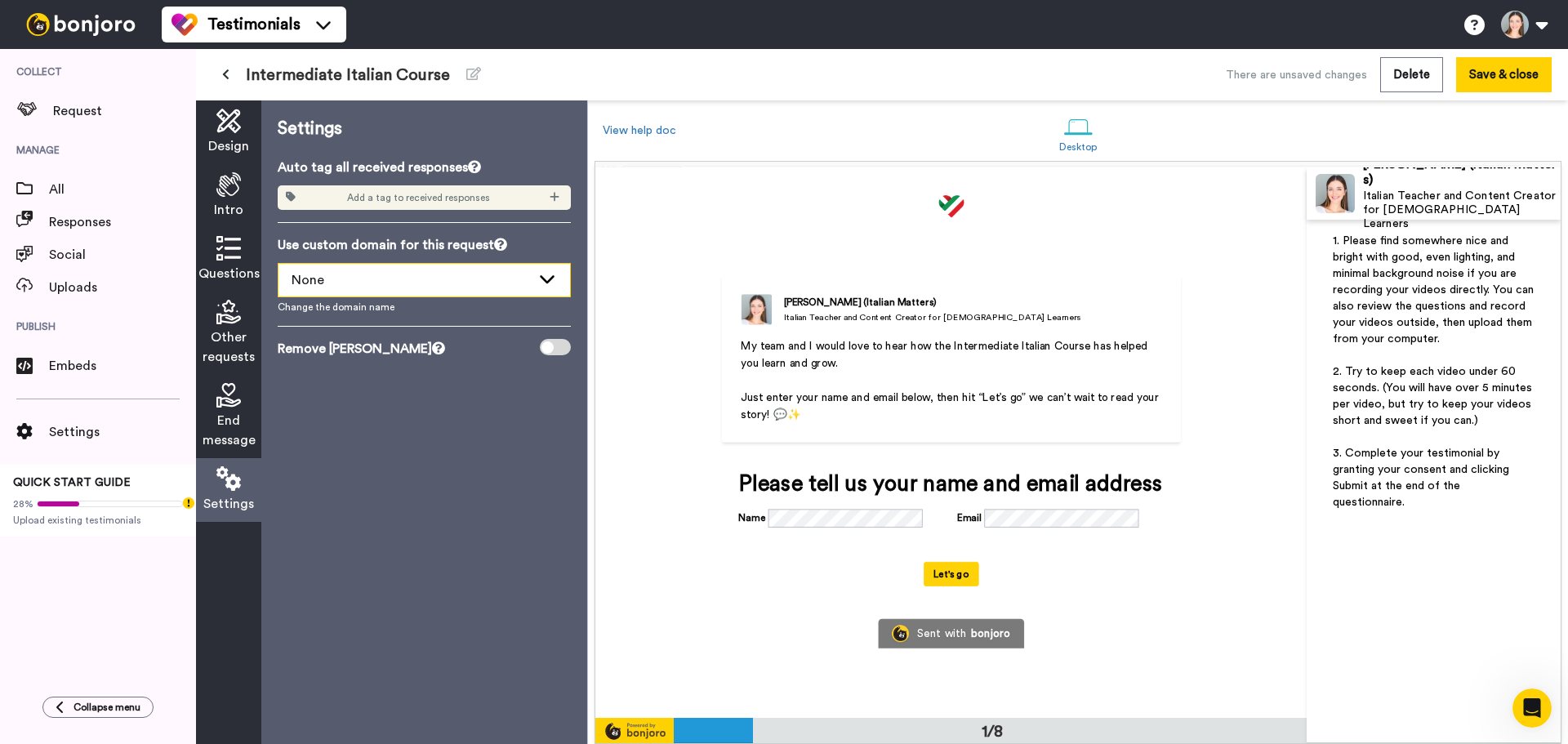
scroll to position [0, 0]
click at [471, 286] on div "None" at bounding box center [411, 280] width 239 height 19
click at [561, 346] on div at bounding box center [556, 347] width 31 height 17
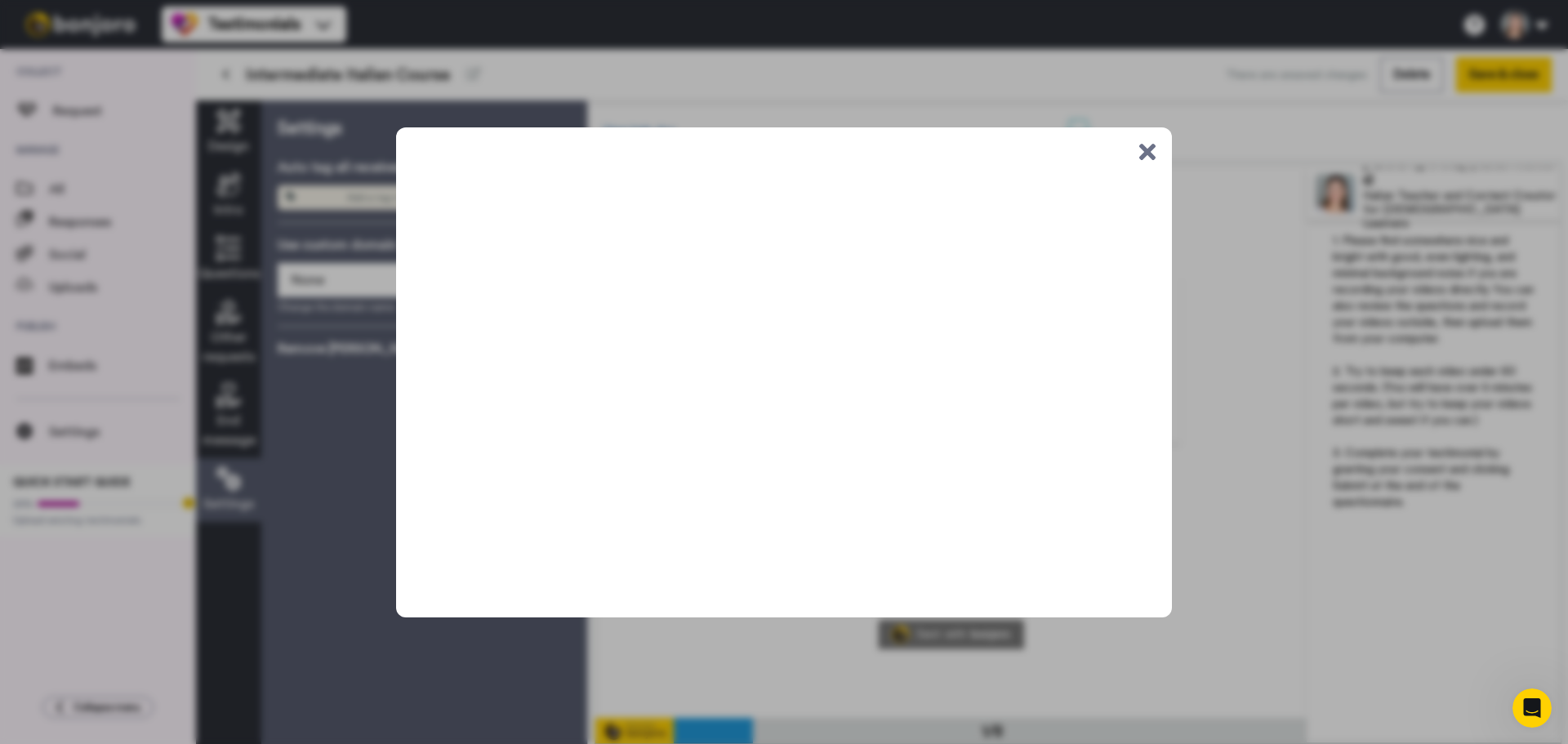
click at [1152, 149] on button ".cls-1{stroke-width:0px;}" at bounding box center [1147, 152] width 17 height 17
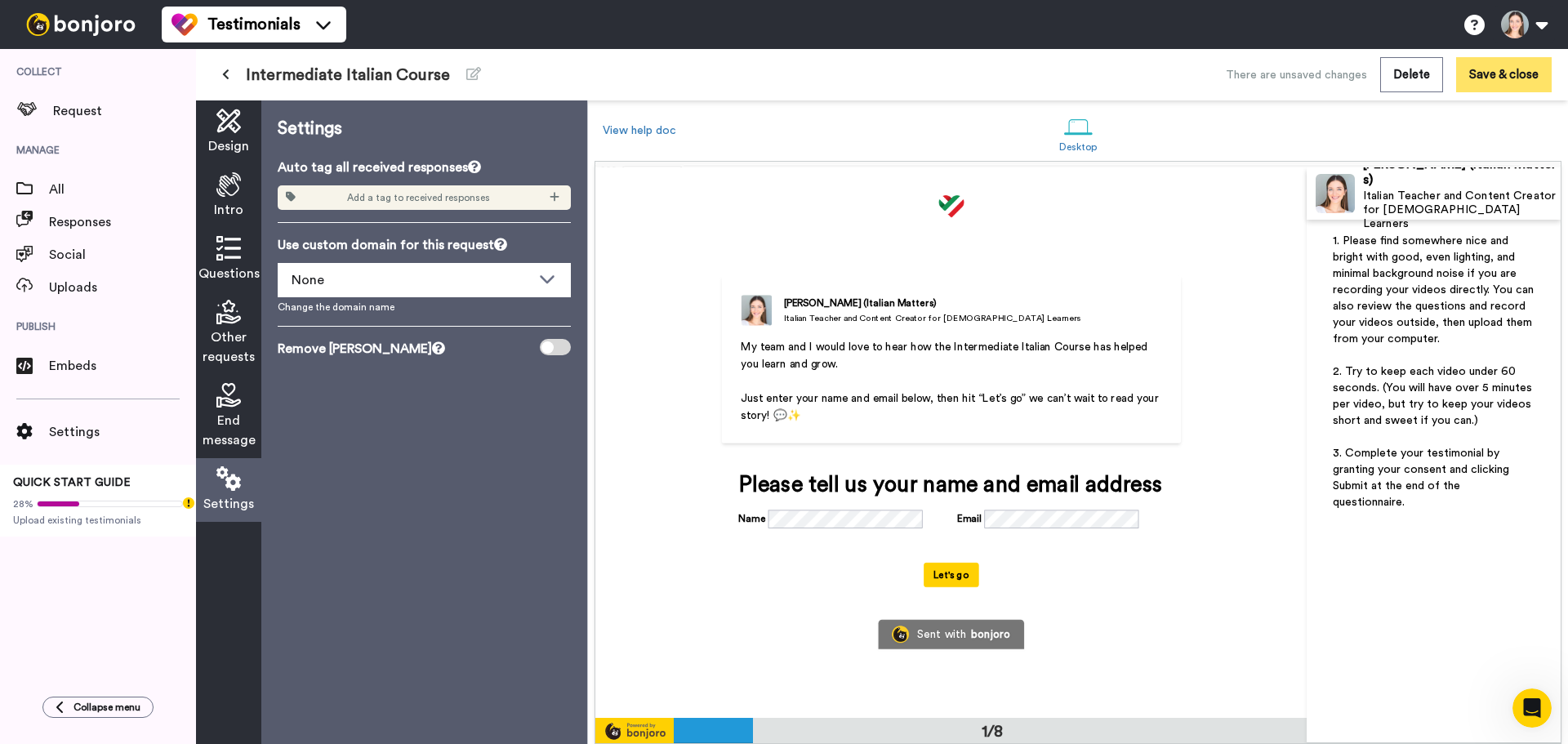
click at [1471, 68] on button "Save & close" at bounding box center [1504, 75] width 96 height 35
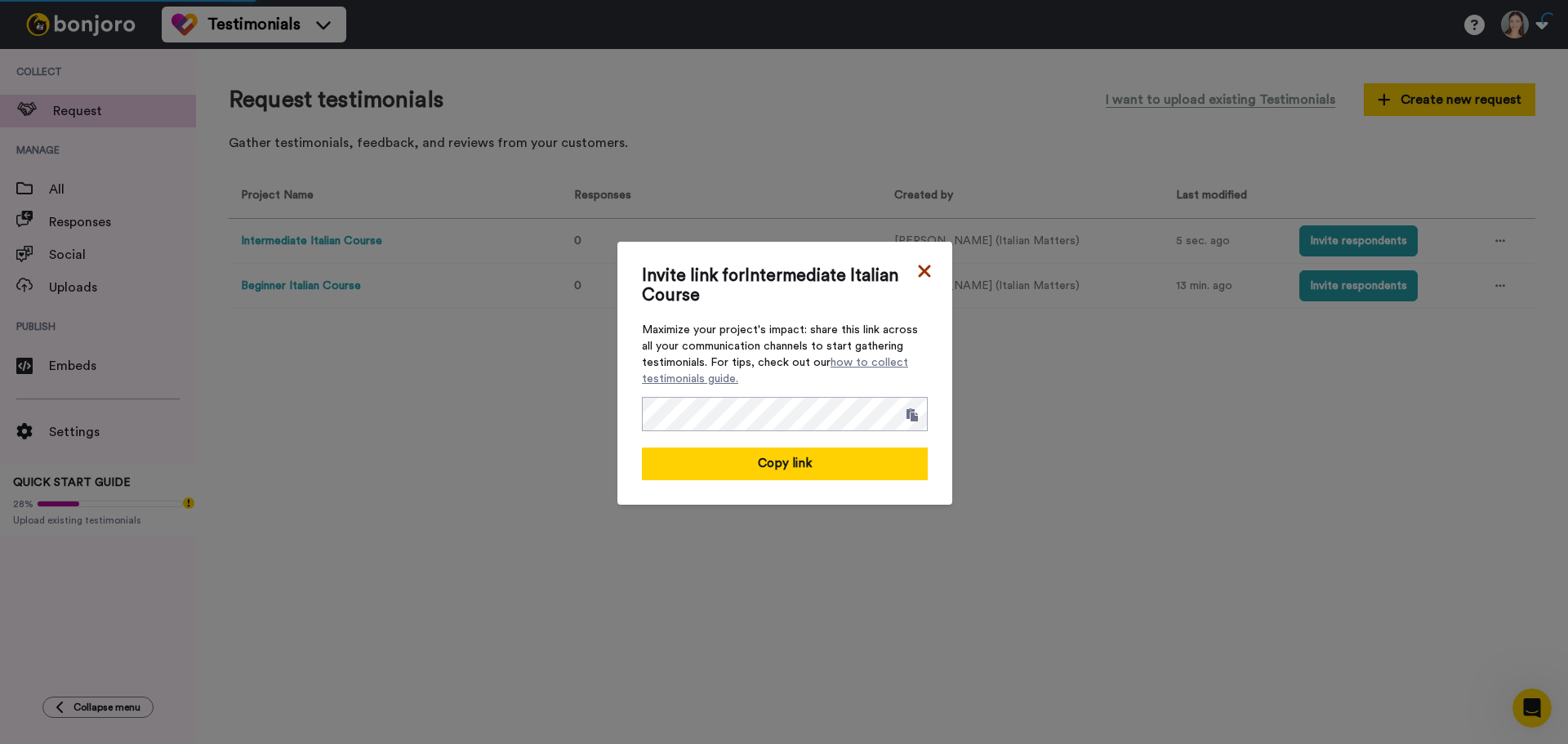
click at [918, 272] on icon at bounding box center [924, 270] width 12 height 12
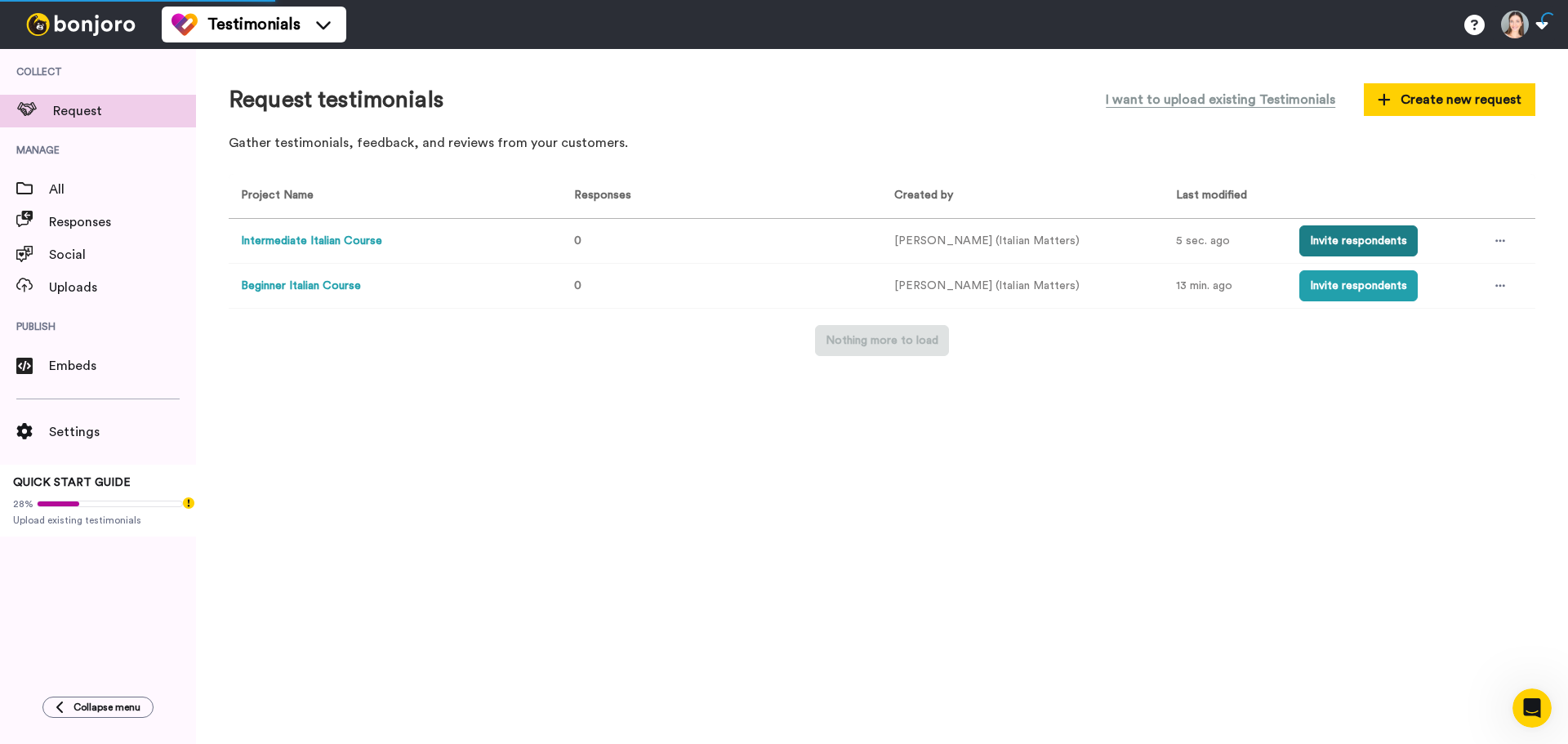
click at [1351, 236] on button "Invite respondents" at bounding box center [1359, 241] width 119 height 31
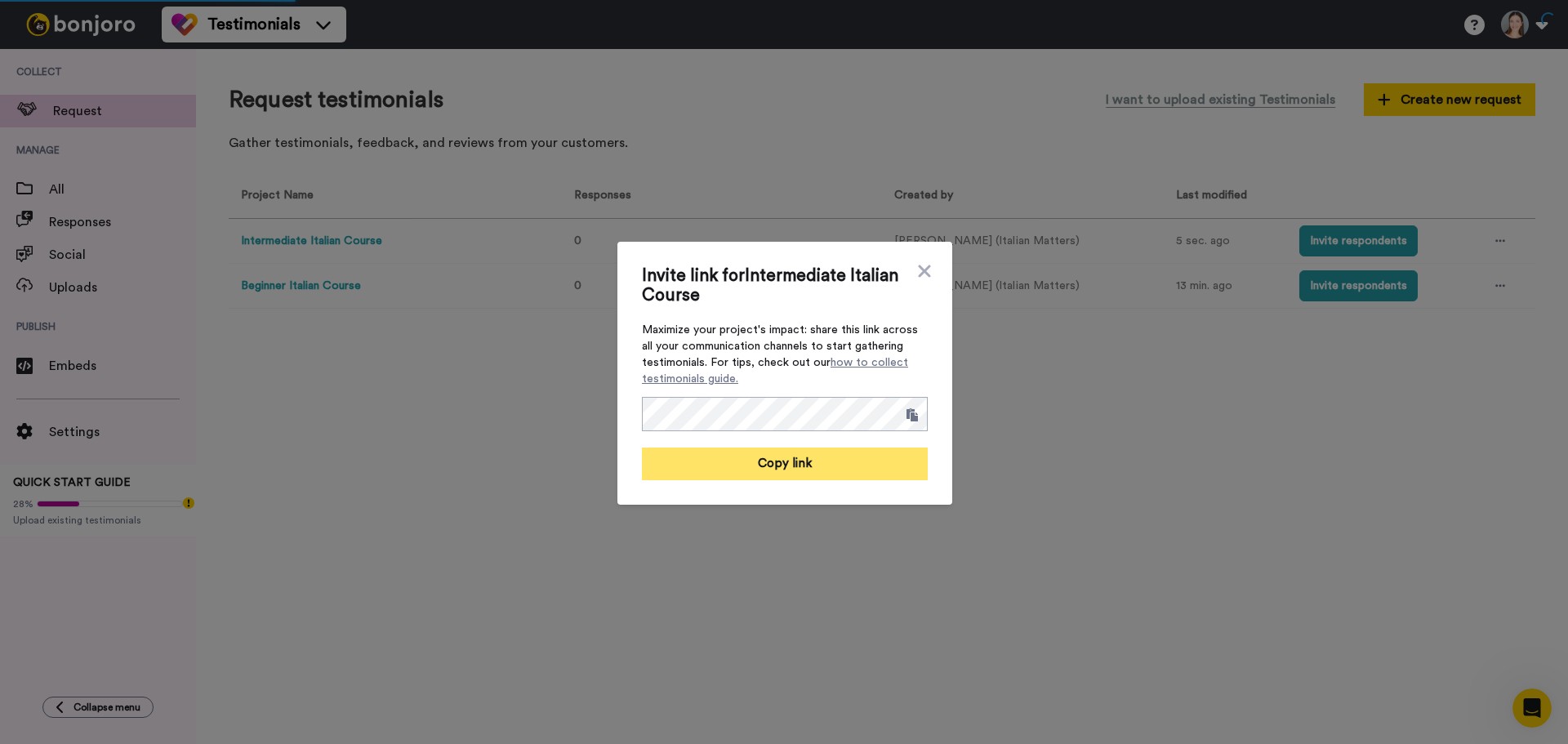
click at [831, 472] on button "Copy link" at bounding box center [785, 463] width 286 height 32
click at [918, 274] on icon at bounding box center [924, 270] width 12 height 12
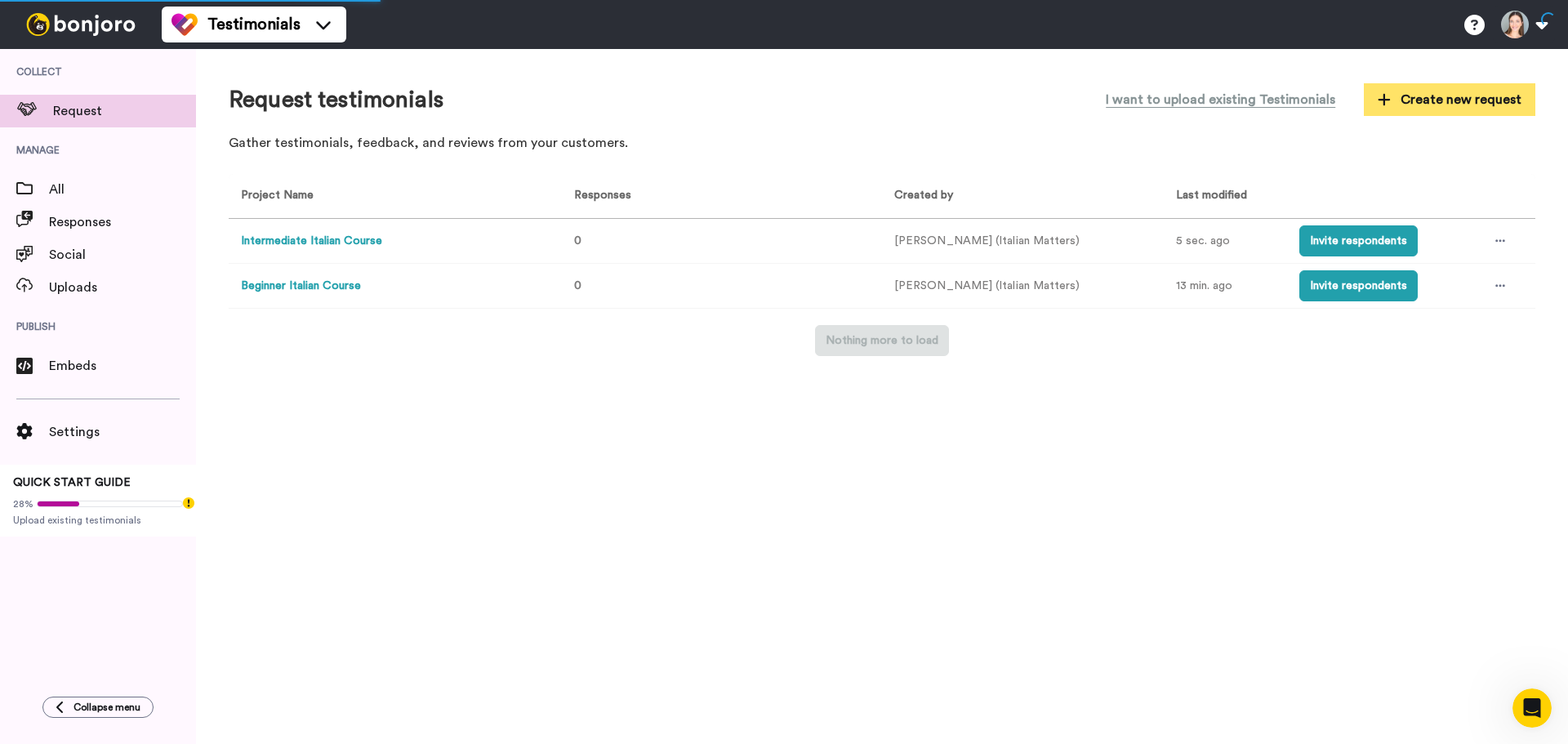
click at [1408, 91] on span "Create new request" at bounding box center [1449, 99] width 144 height 19
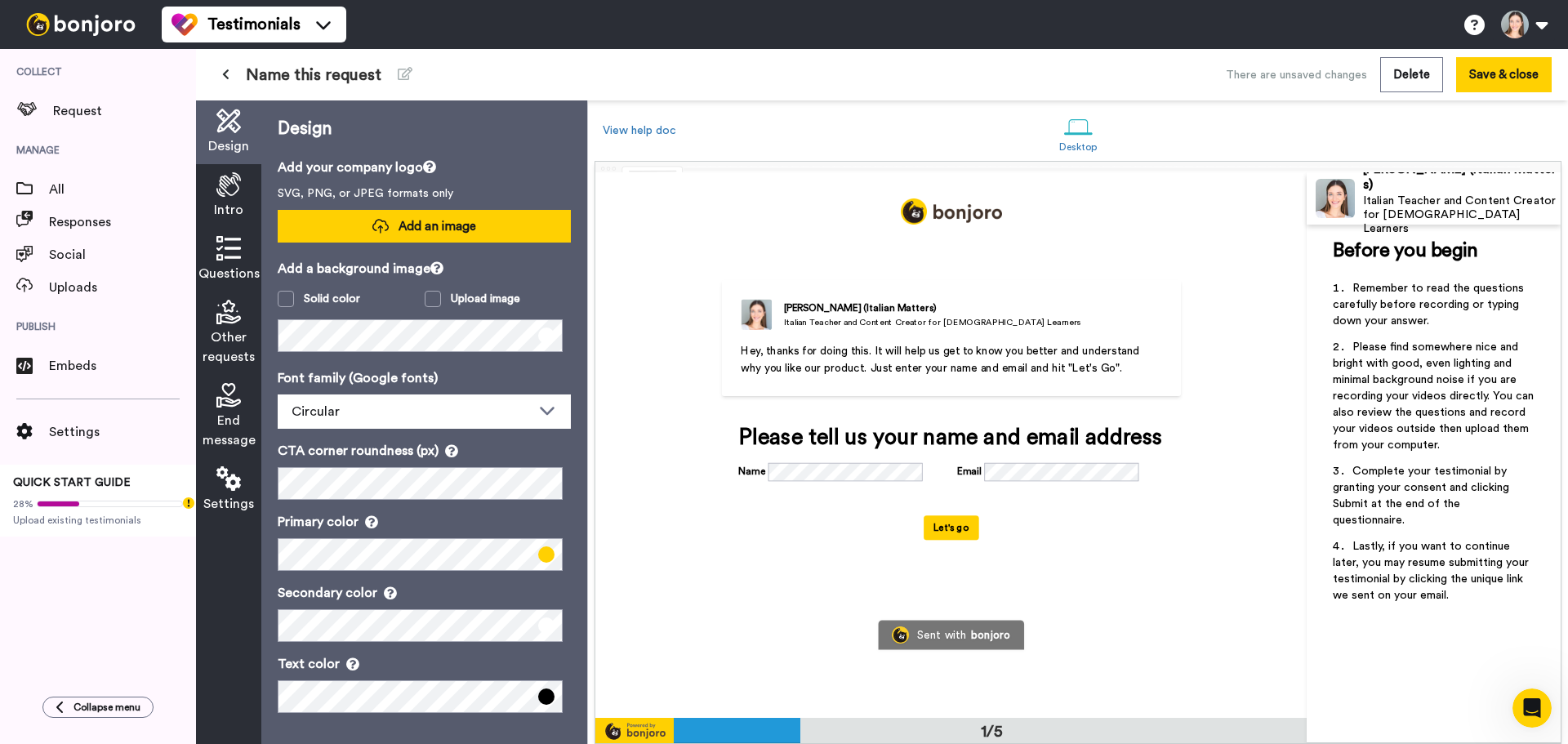
click at [399, 218] on span "Add an image" at bounding box center [437, 227] width 78 height 17
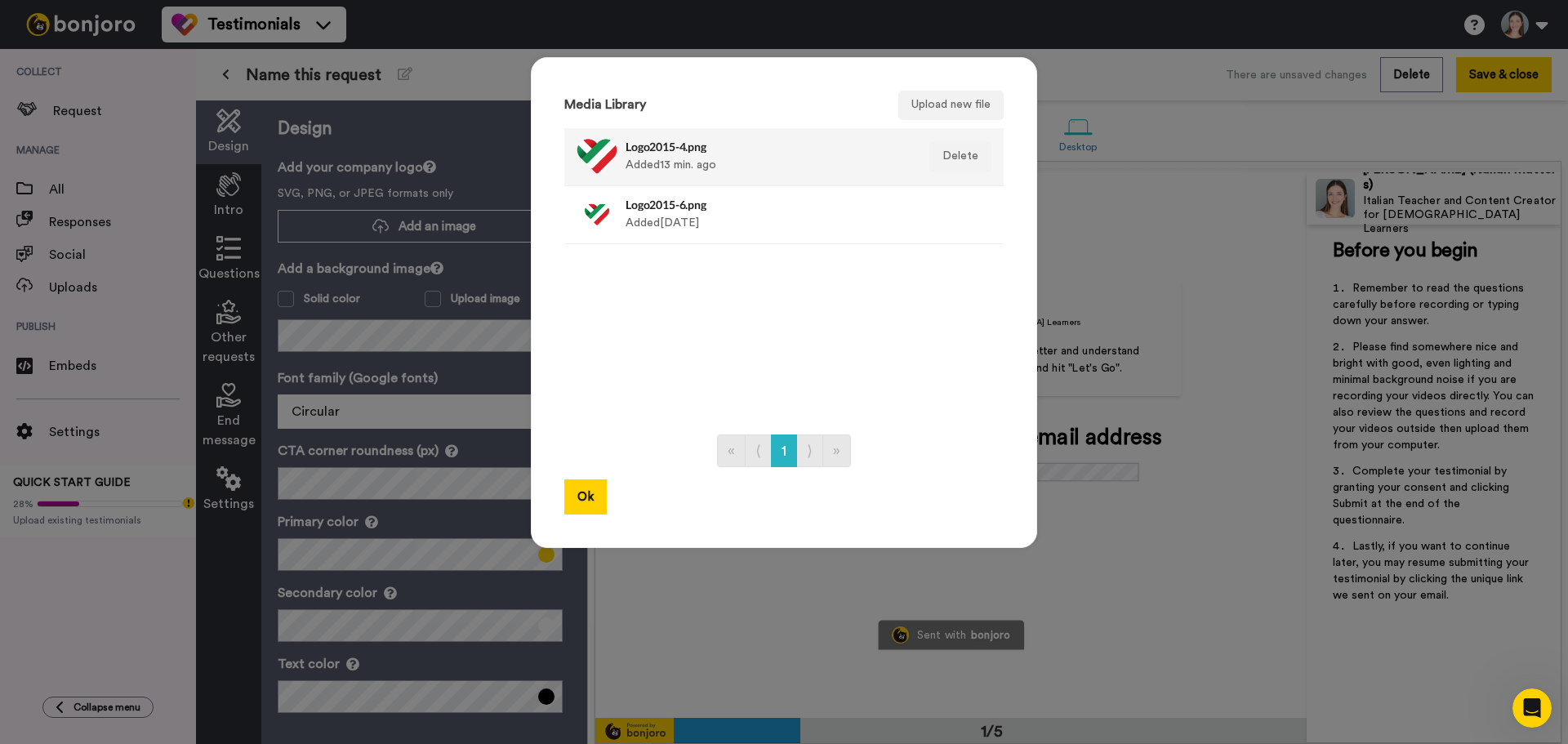
click at [638, 176] on div "Logo2015-4.png Added 13 min. ago" at bounding box center [766, 156] width 282 height 41
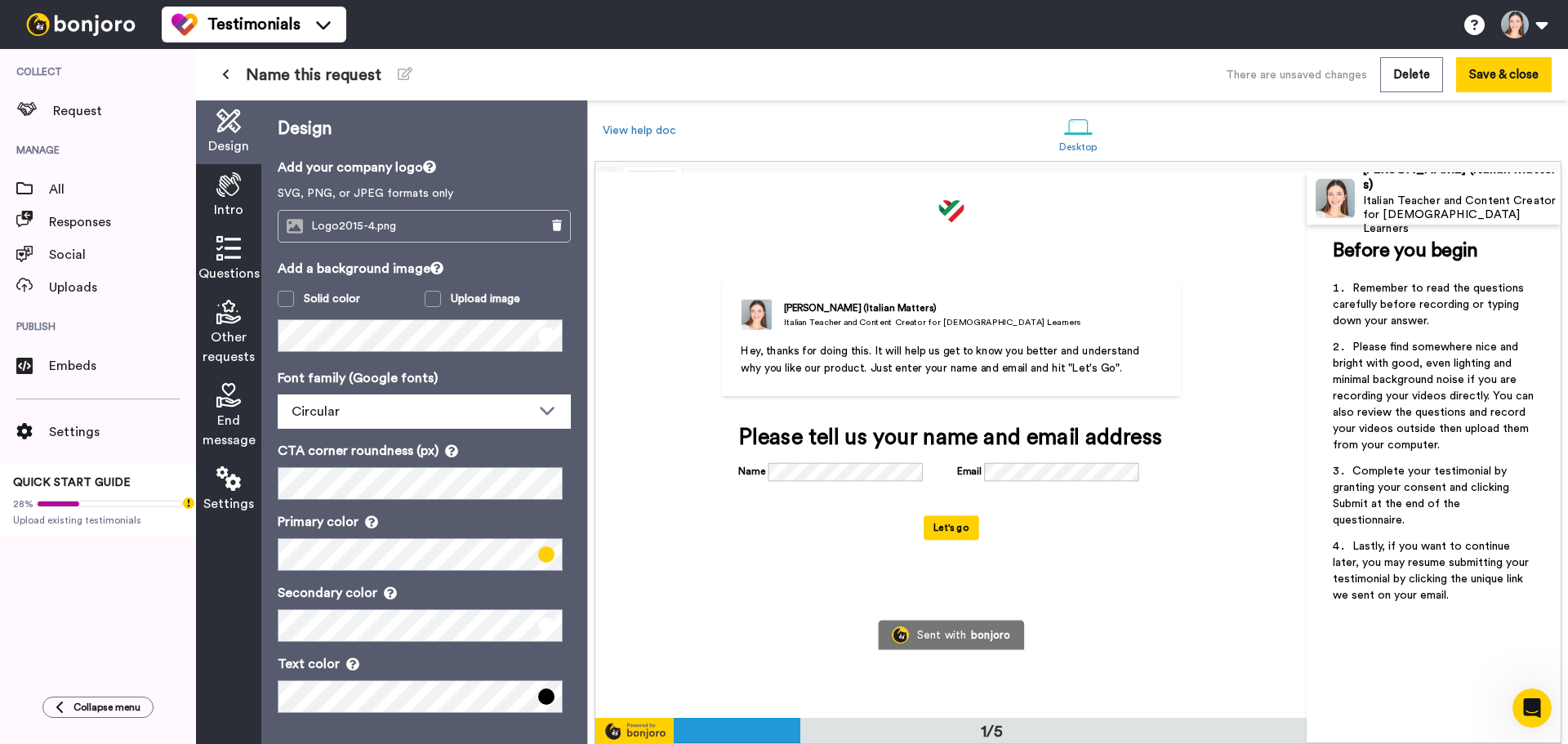
click at [214, 334] on span "Other requests" at bounding box center [228, 347] width 52 height 39
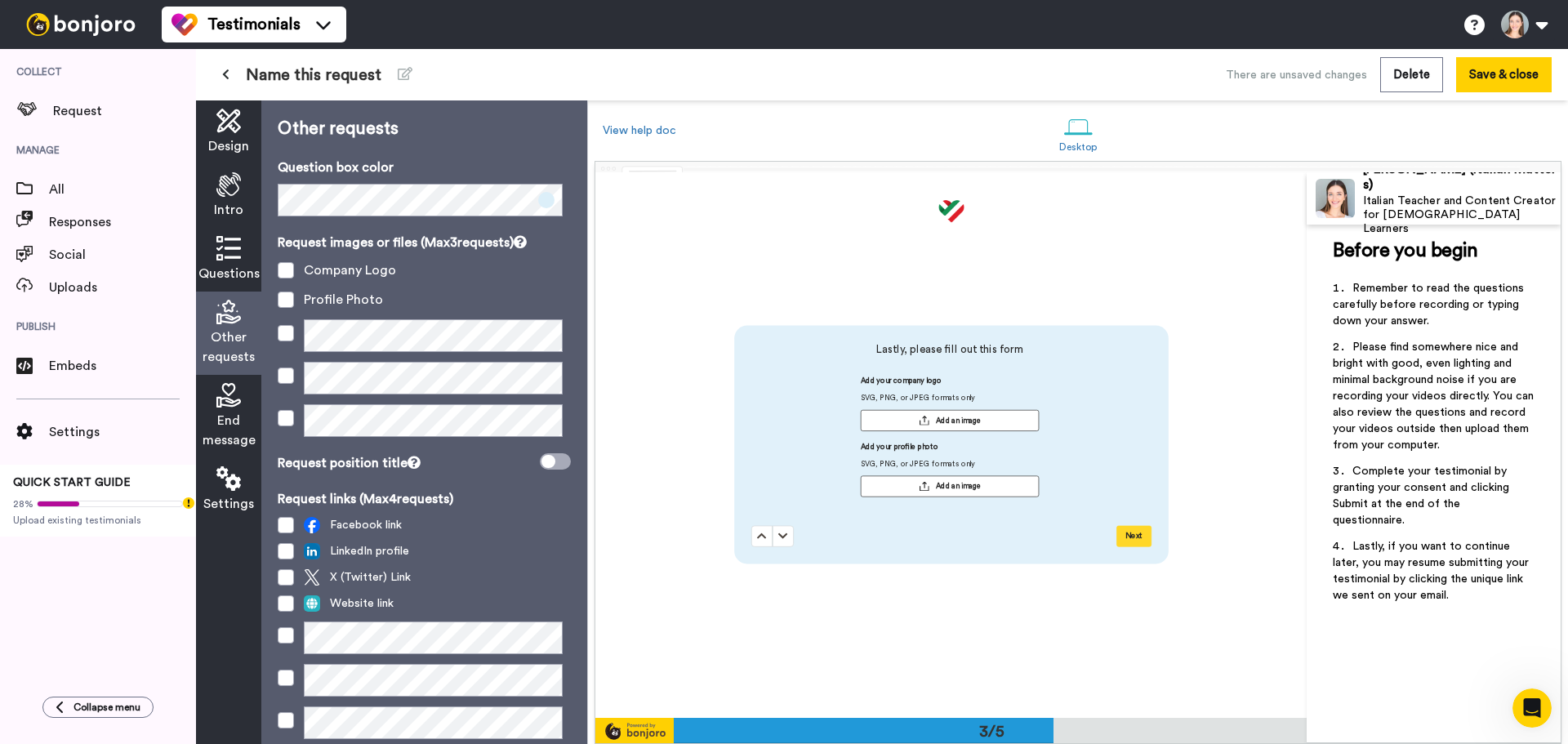
scroll to position [1092, 0]
click at [215, 256] on div "Questions" at bounding box center [228, 259] width 65 height 64
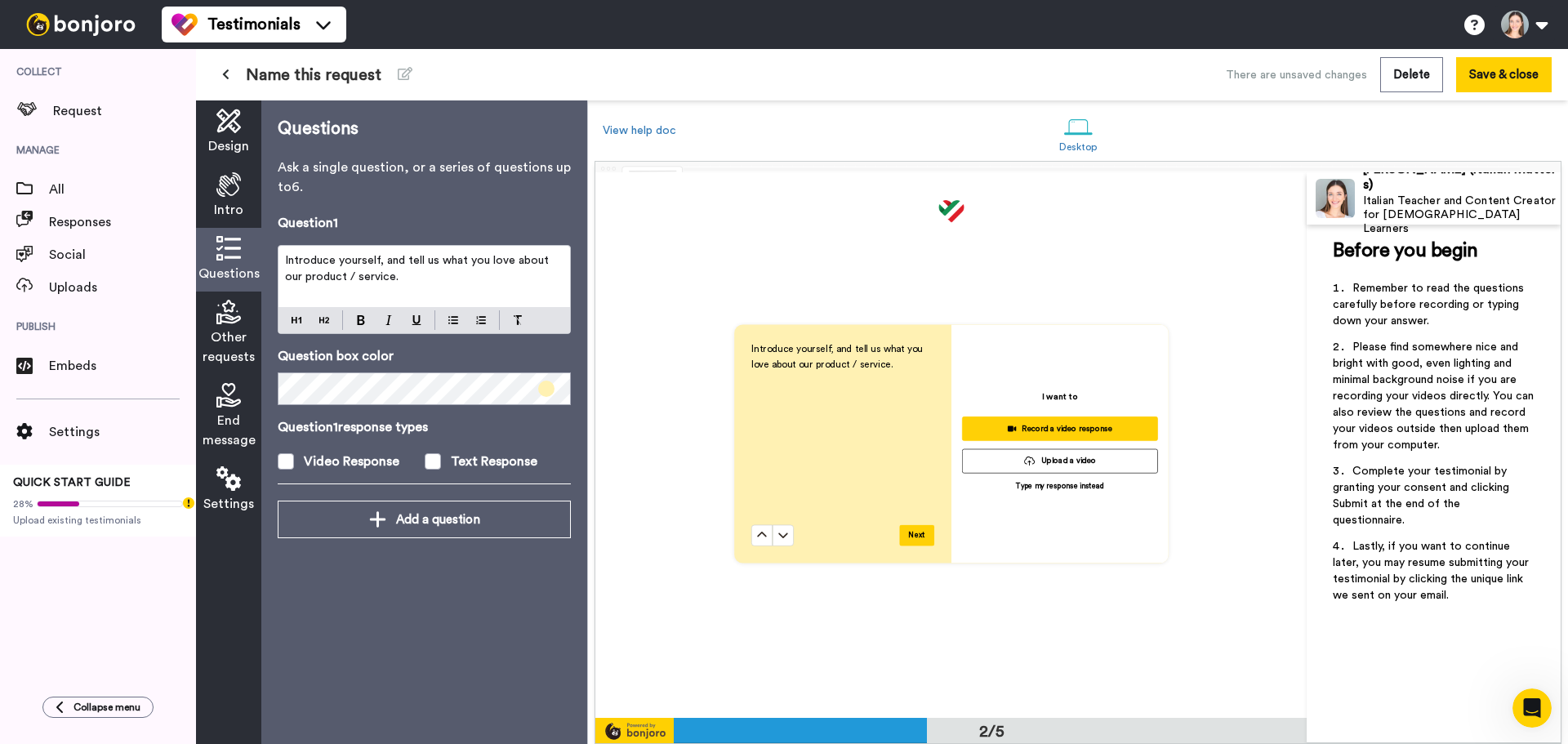
scroll to position [546, 0]
click at [235, 423] on span "End message" at bounding box center [228, 430] width 53 height 39
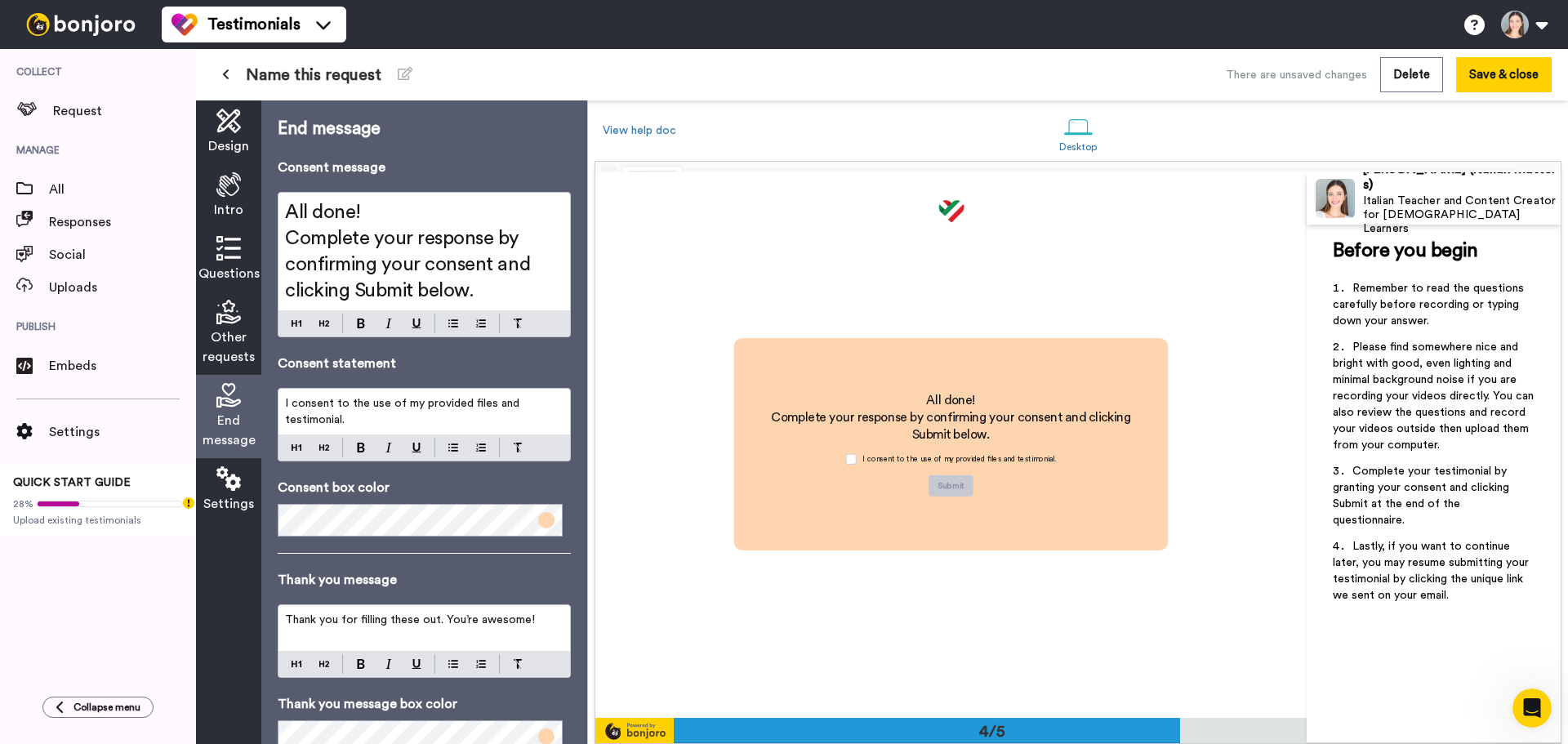
scroll to position [1639, 0]
click at [243, 124] on div "Design" at bounding box center [228, 132] width 65 height 64
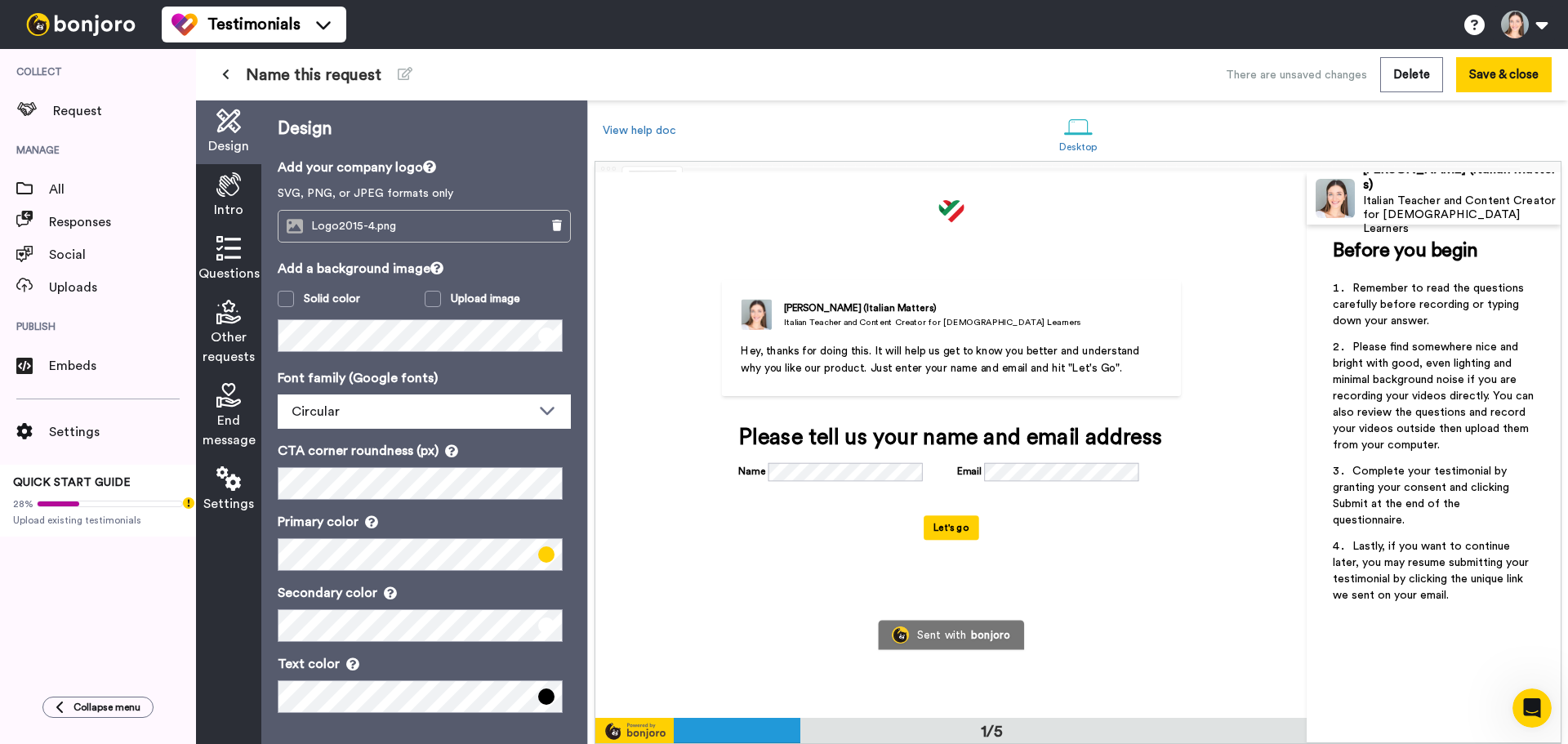
scroll to position [2, 0]
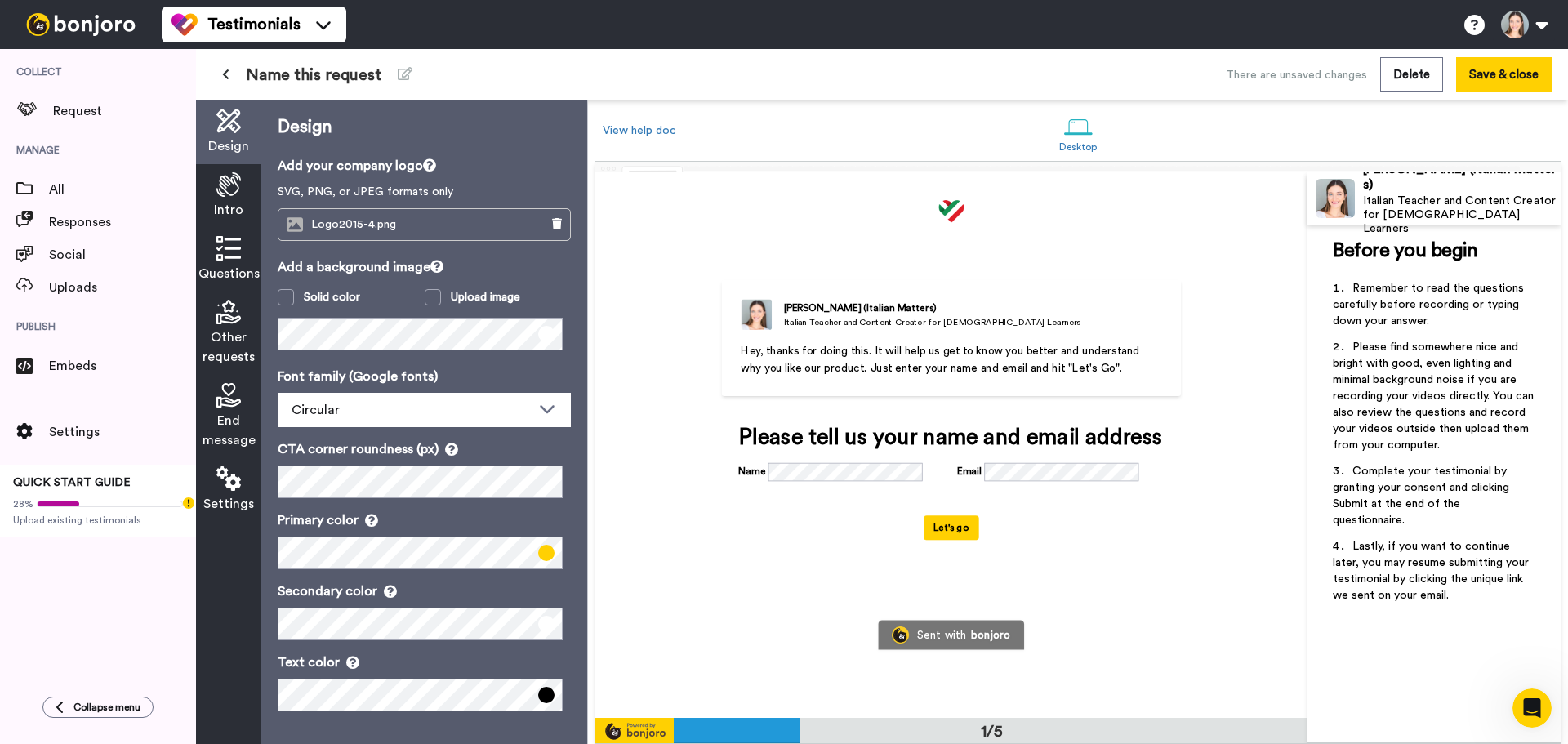
click at [216, 201] on span "Intro" at bounding box center [228, 209] width 30 height 19
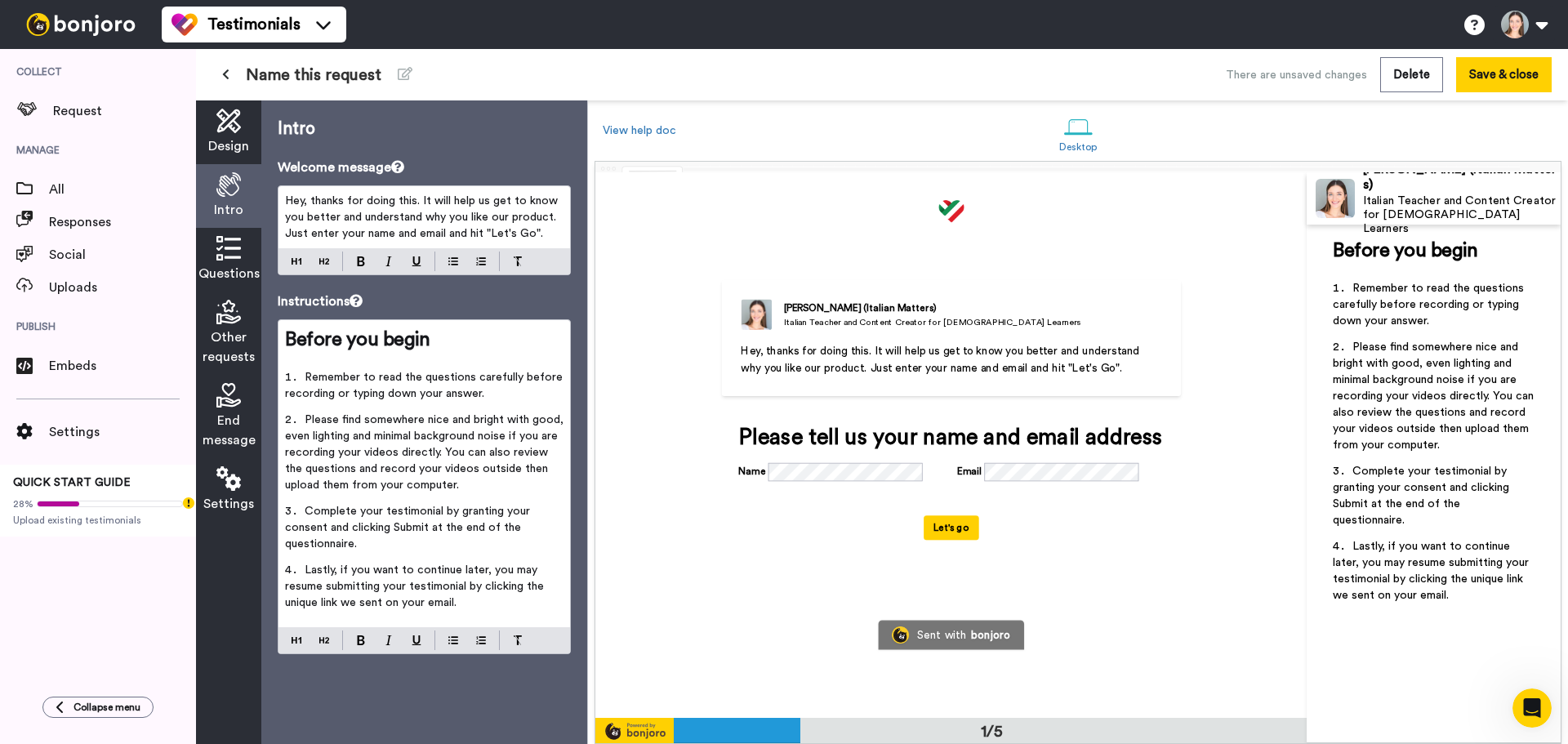
click at [516, 230] on span "Hey, thanks for doing this. It will help us get to know you better and understa…" at bounding box center [423, 217] width 276 height 44
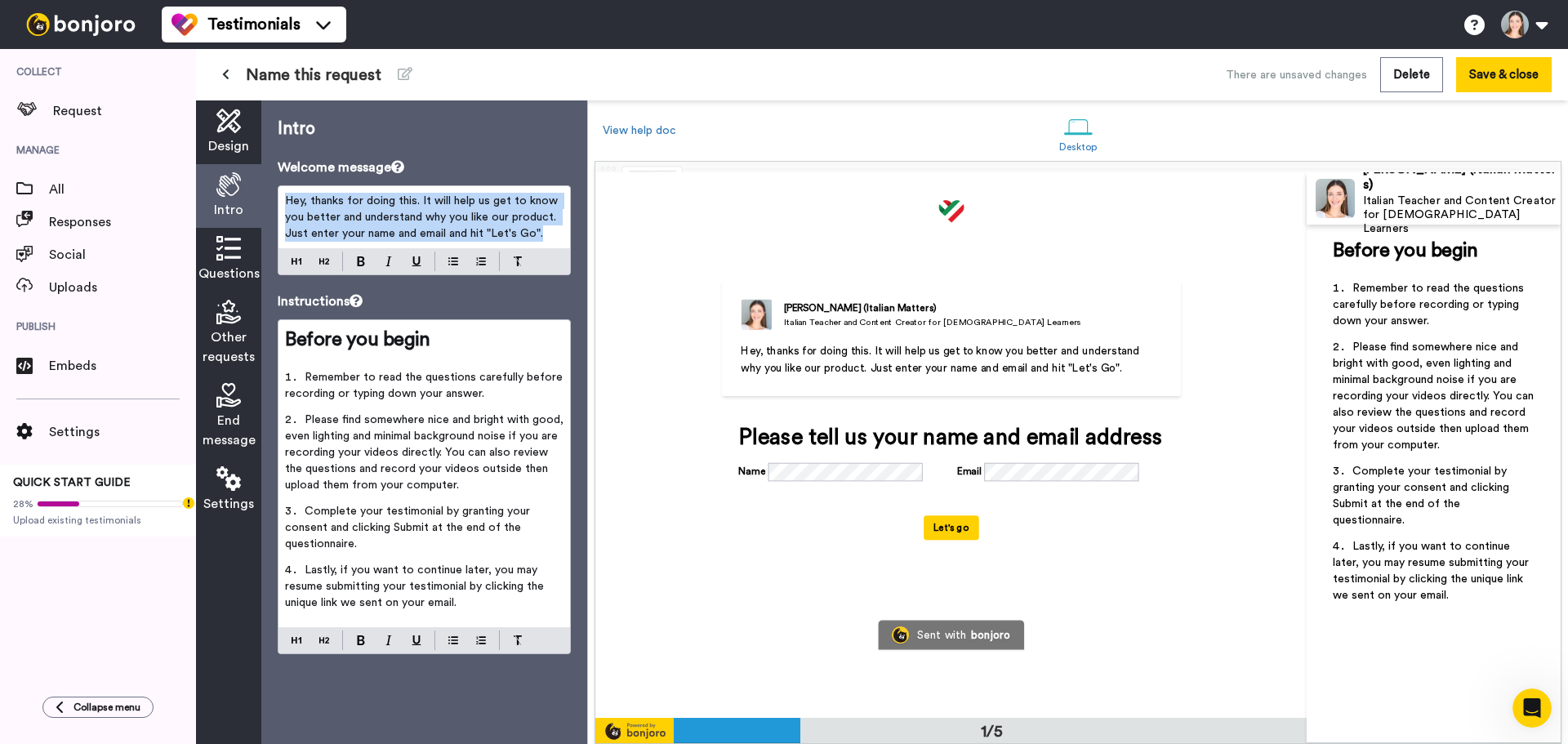
click at [516, 230] on span "Hey, thanks for doing this. It will help us get to know you better and understa…" at bounding box center [423, 217] width 276 height 44
paste div
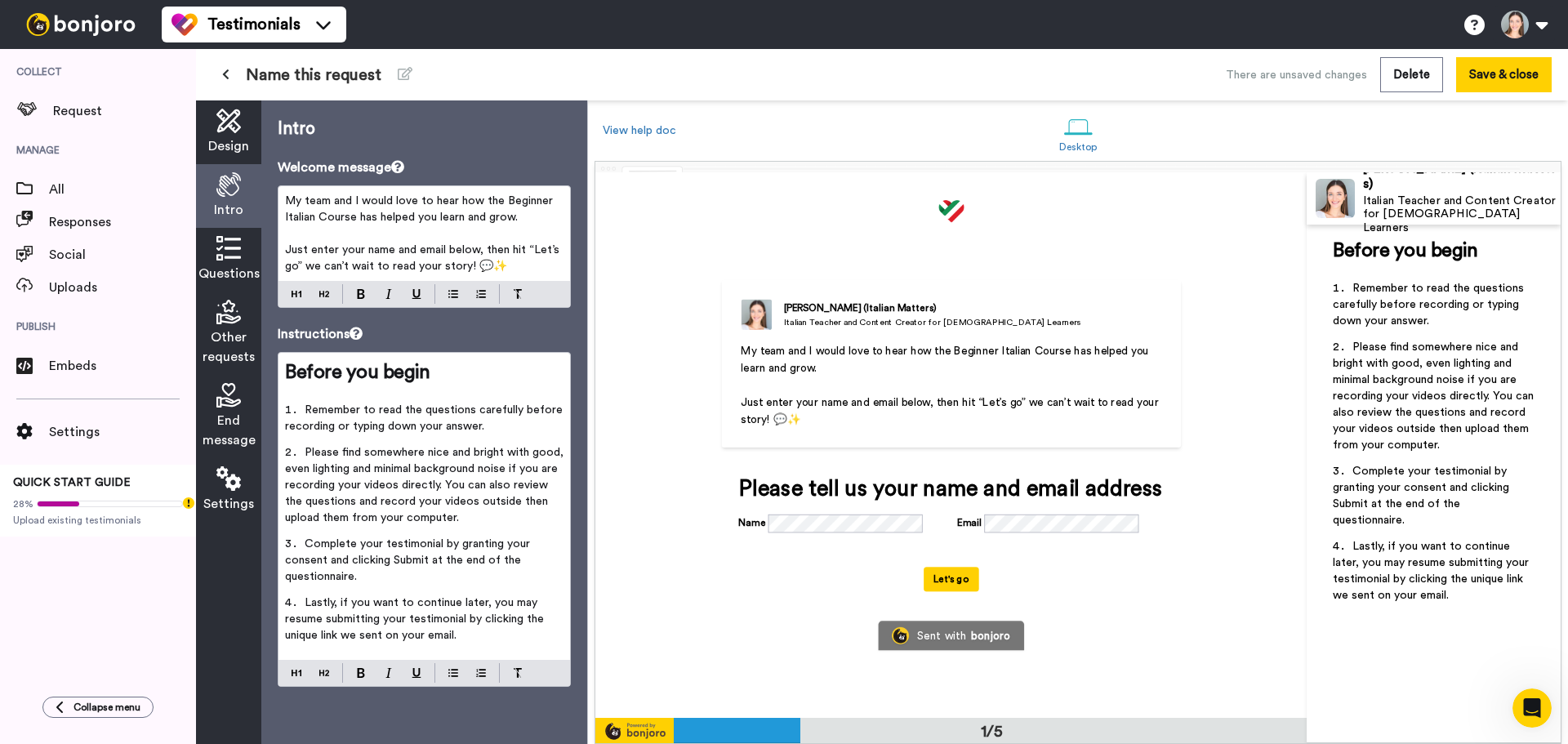
click at [518, 202] on span "My team and I would love to hear how the Beginner Italian Course has helped you…" at bounding box center [420, 209] width 271 height 28
click at [437, 420] on span "Remember to read the questions carefully before recording or typing down your a…" at bounding box center [426, 419] width 281 height 28
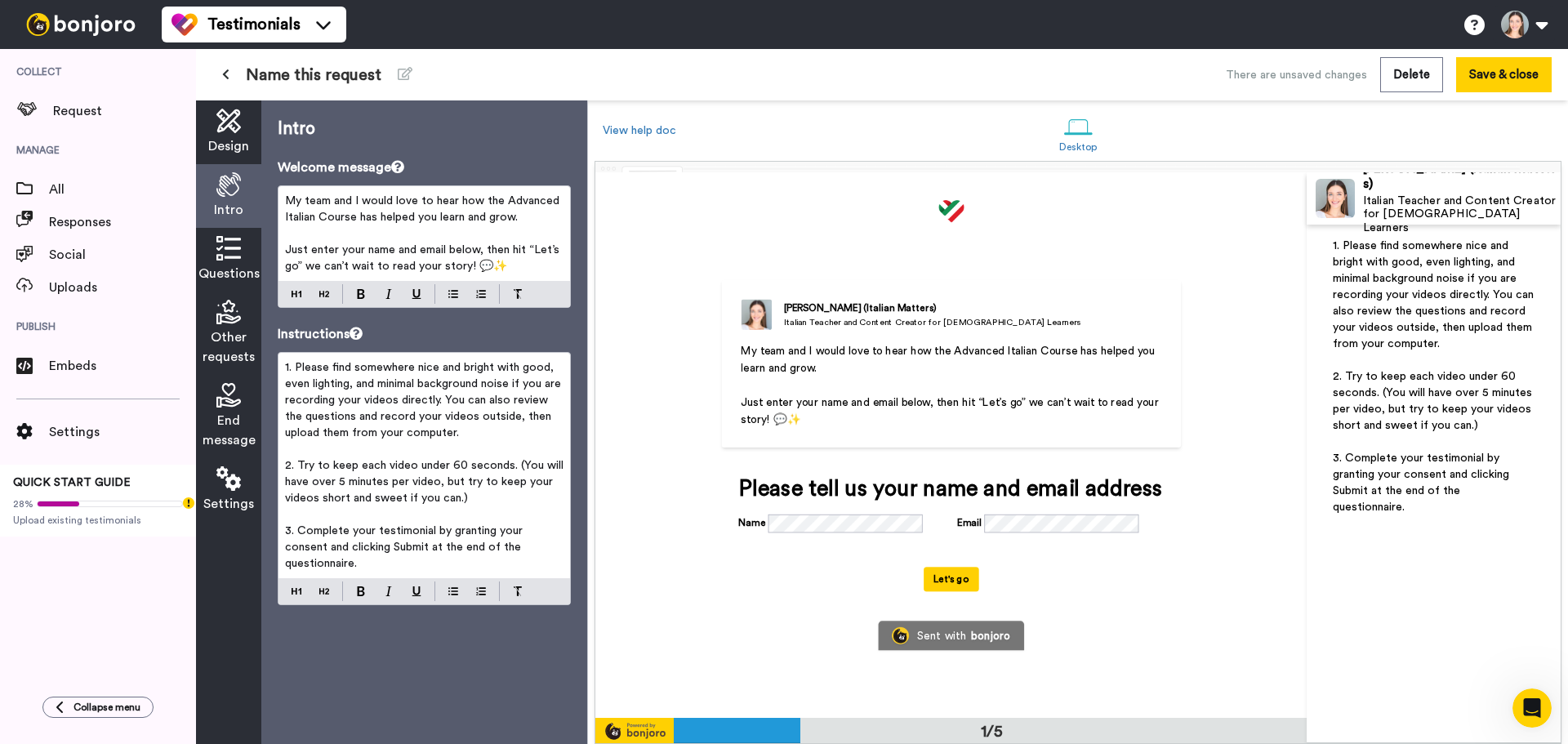
click at [232, 247] on icon at bounding box center [228, 249] width 24 height 24
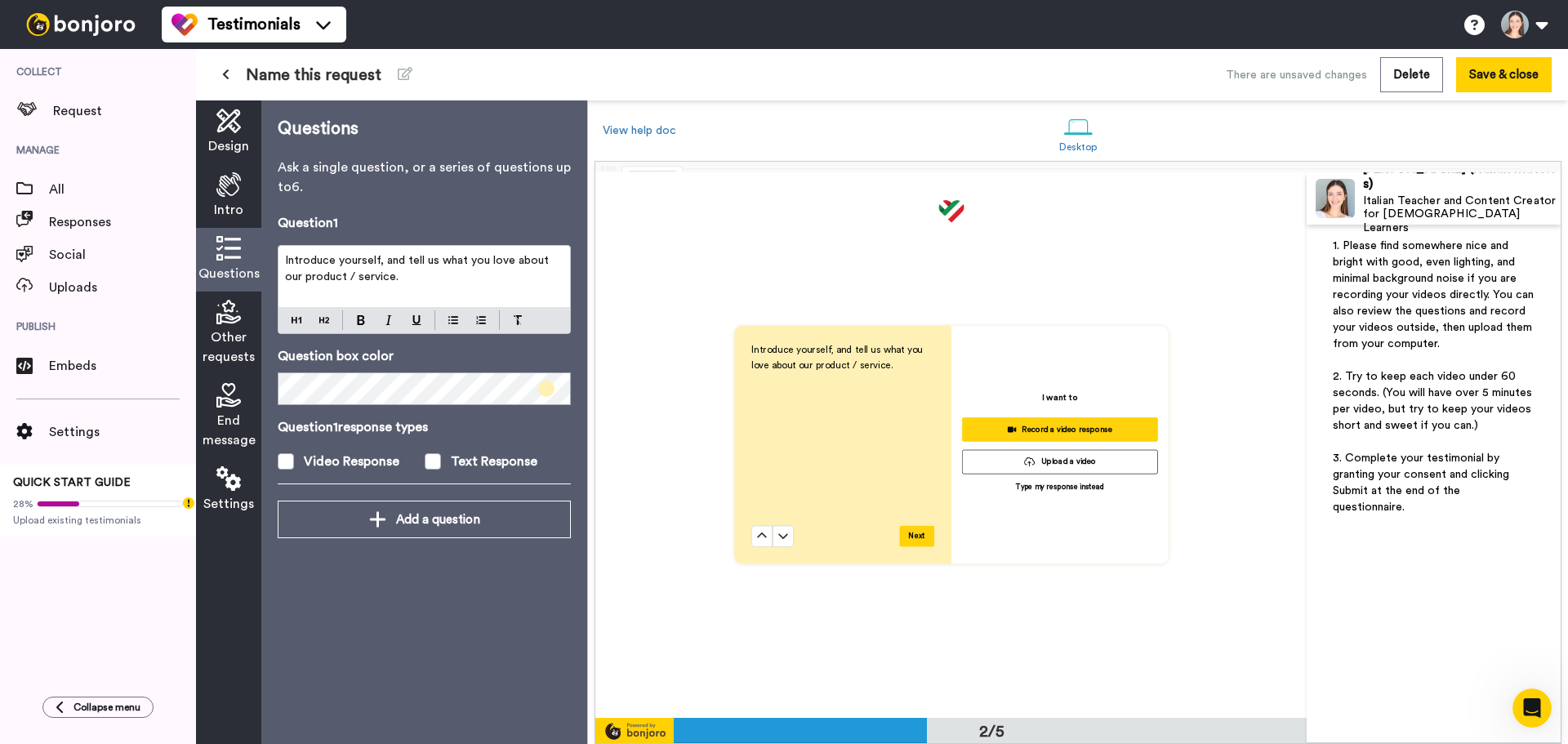
scroll to position [546, 0]
click at [382, 273] on p "Introduce yourself, and tell us what you love about our product / service." at bounding box center [424, 268] width 278 height 32
paste div
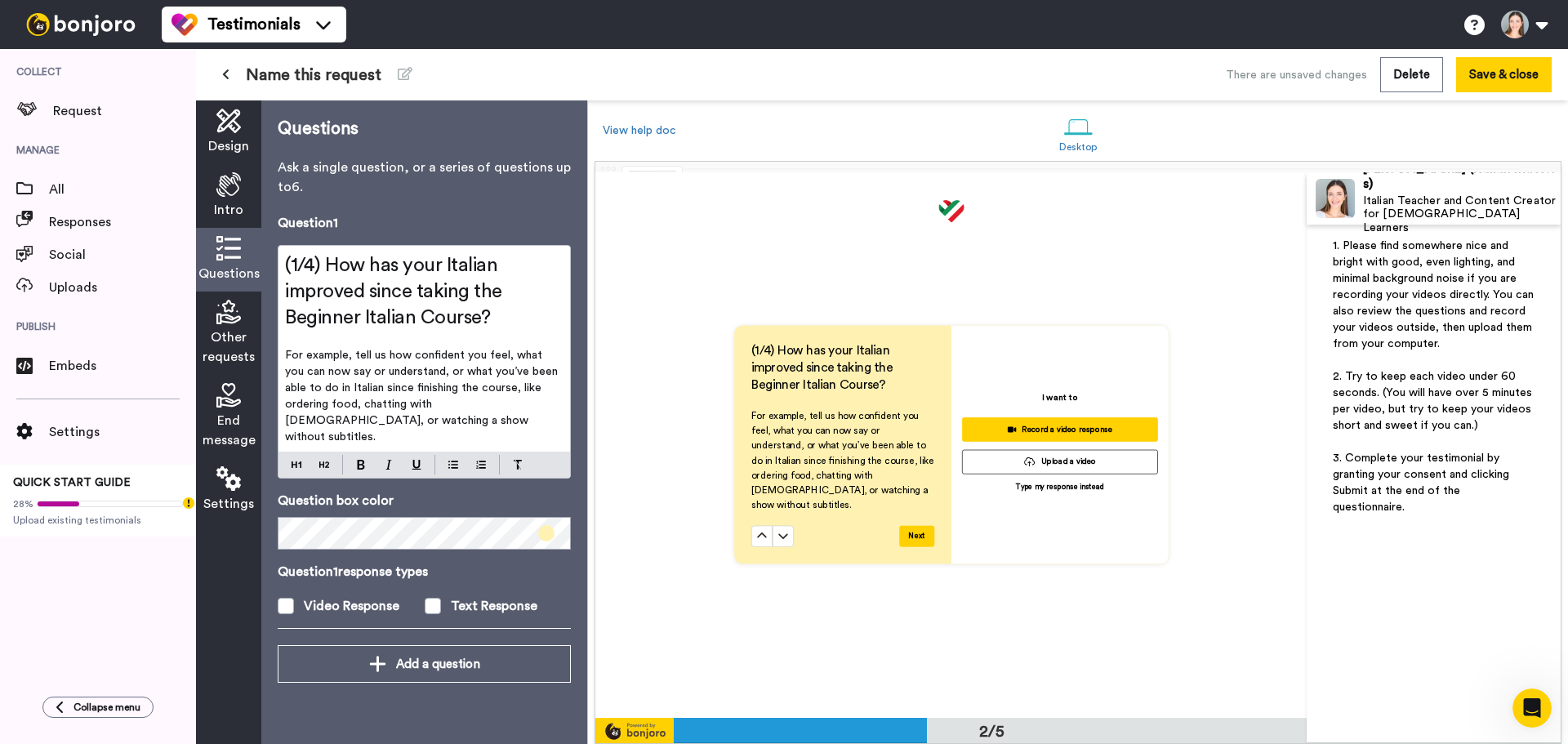
click at [353, 316] on span "(1/4) How has your Italian improved since taking the Beginner Italian Course?" at bounding box center [396, 291] width 222 height 72
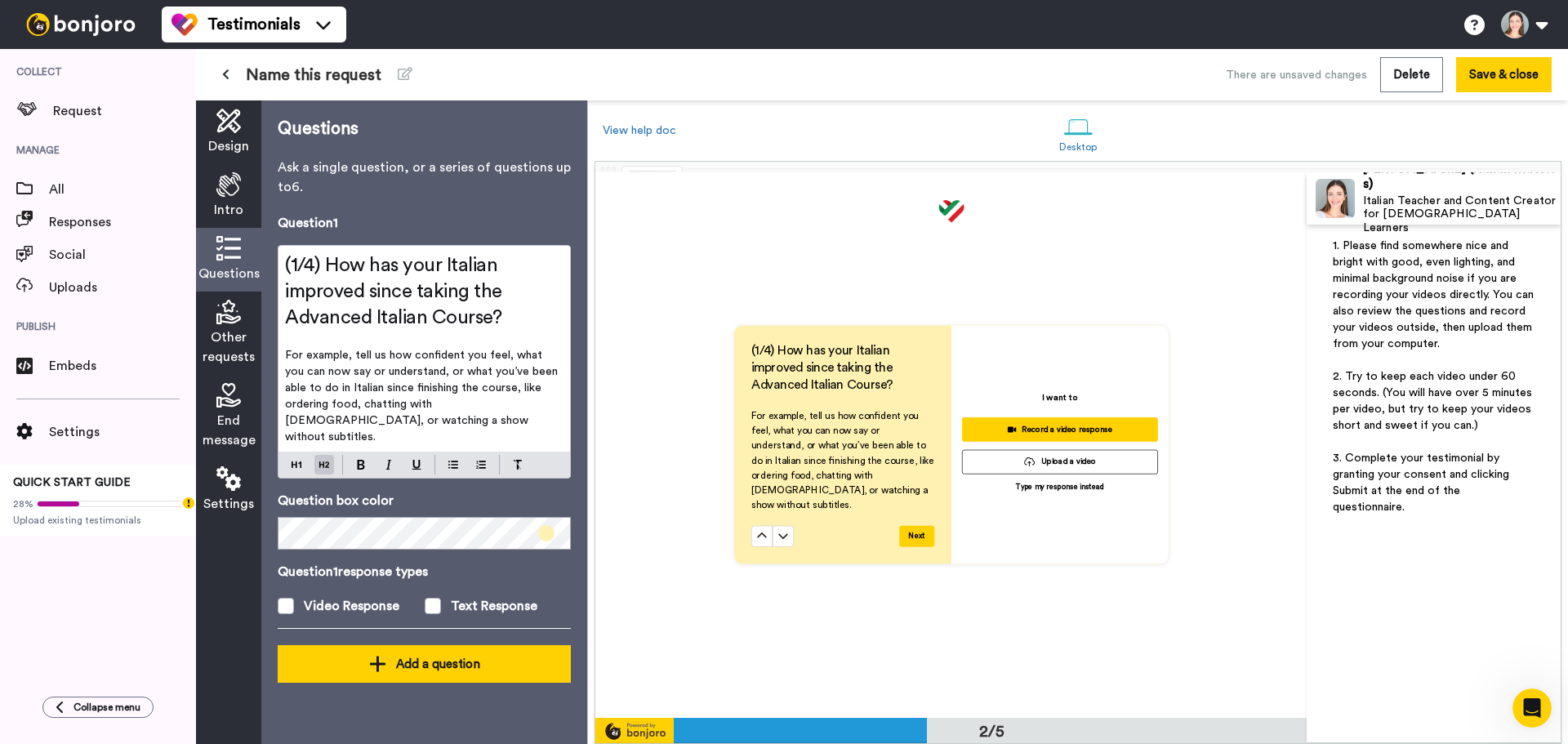
click at [432, 654] on div "Add a question" at bounding box center [424, 664] width 267 height 19
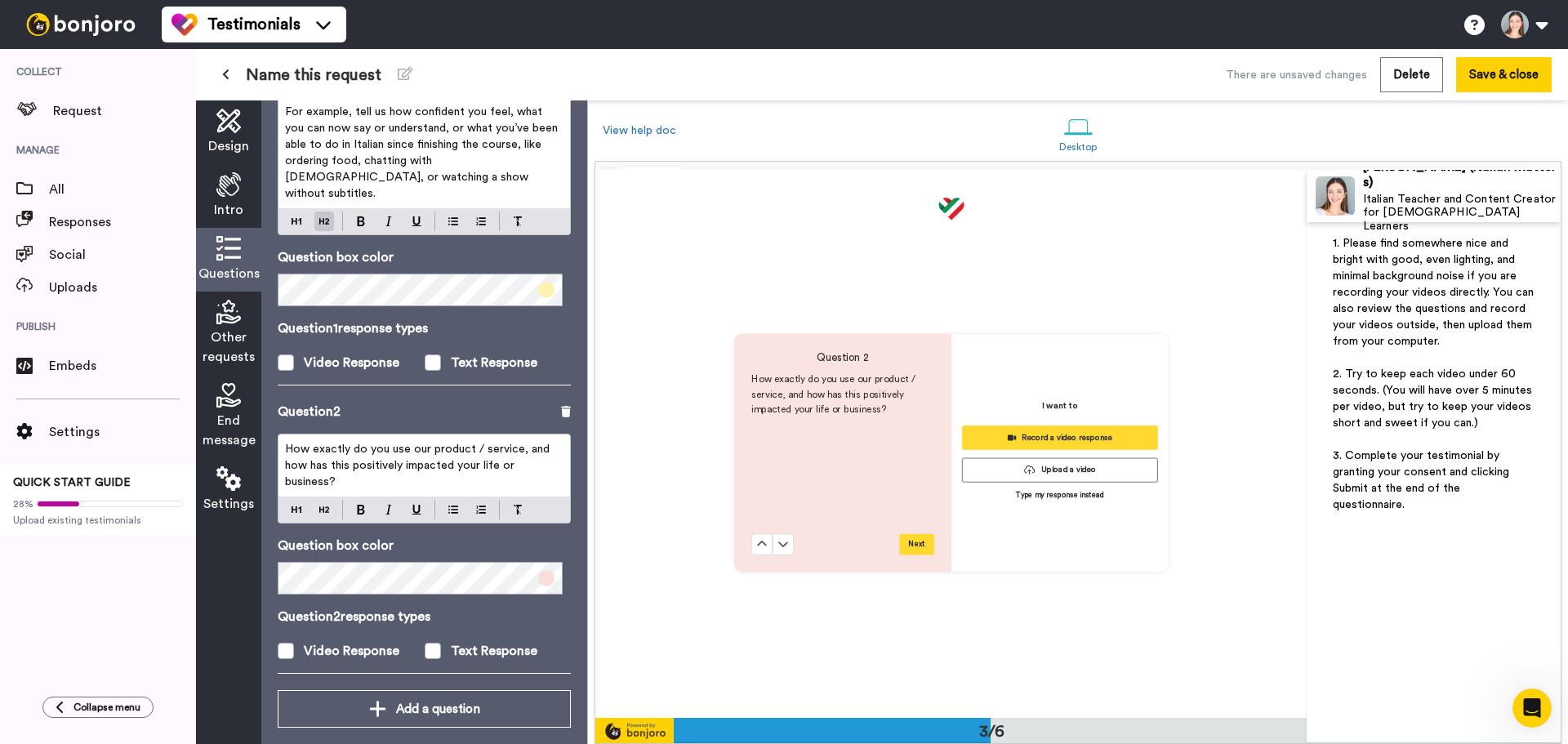
scroll to position [1093, 0]
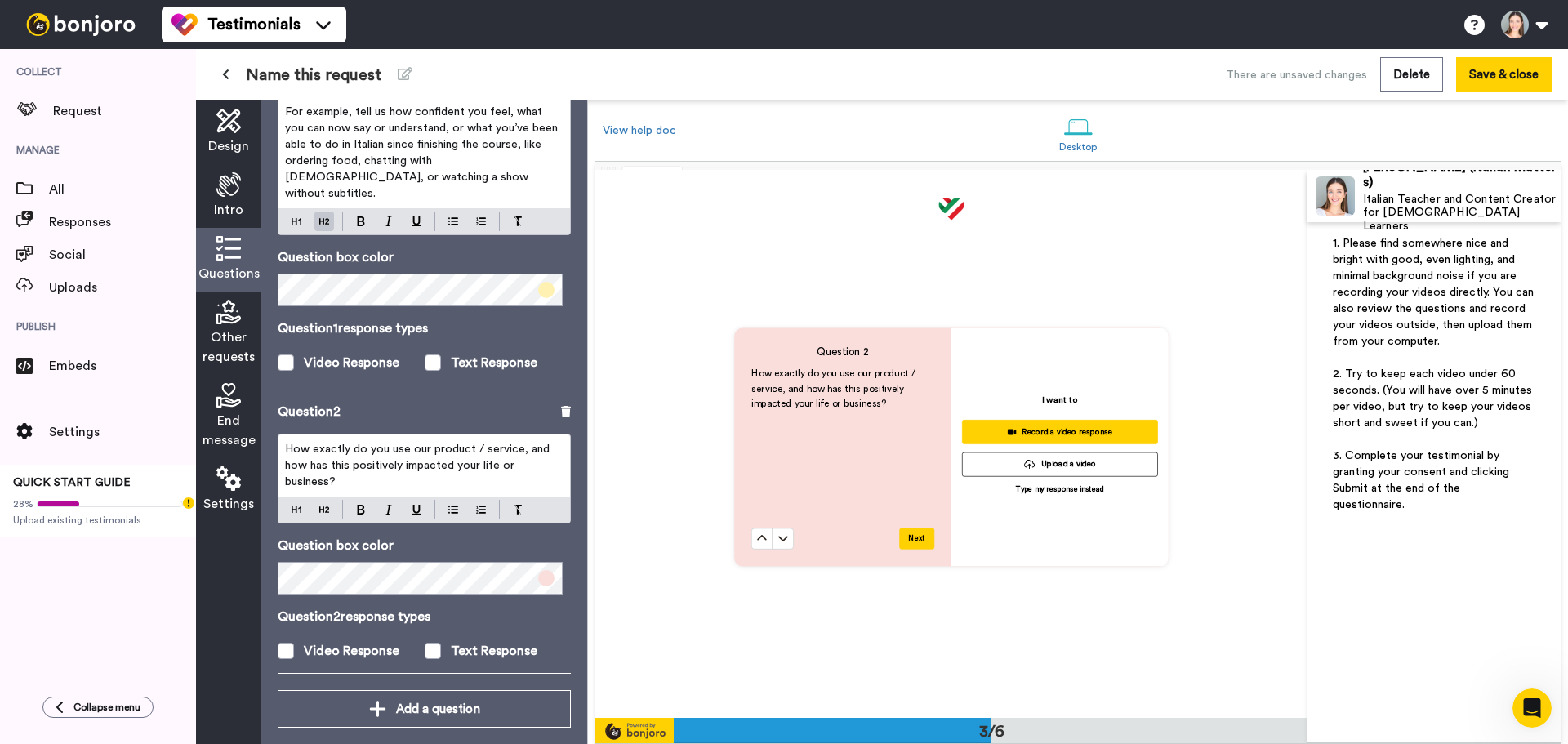
click at [417, 457] on p "How exactly do you use our product / service, and how has this positively impac…" at bounding box center [424, 466] width 278 height 49
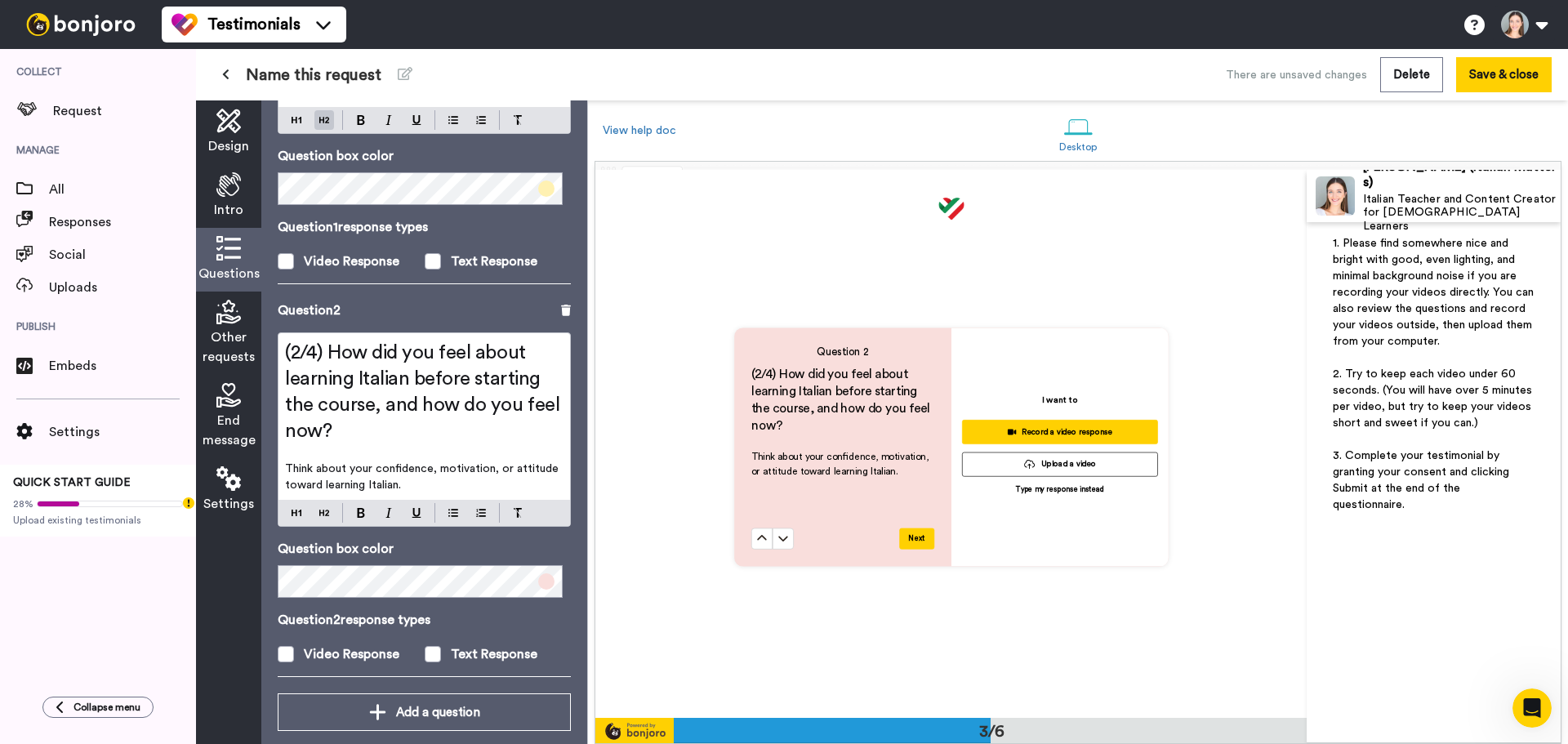
scroll to position [348, 0]
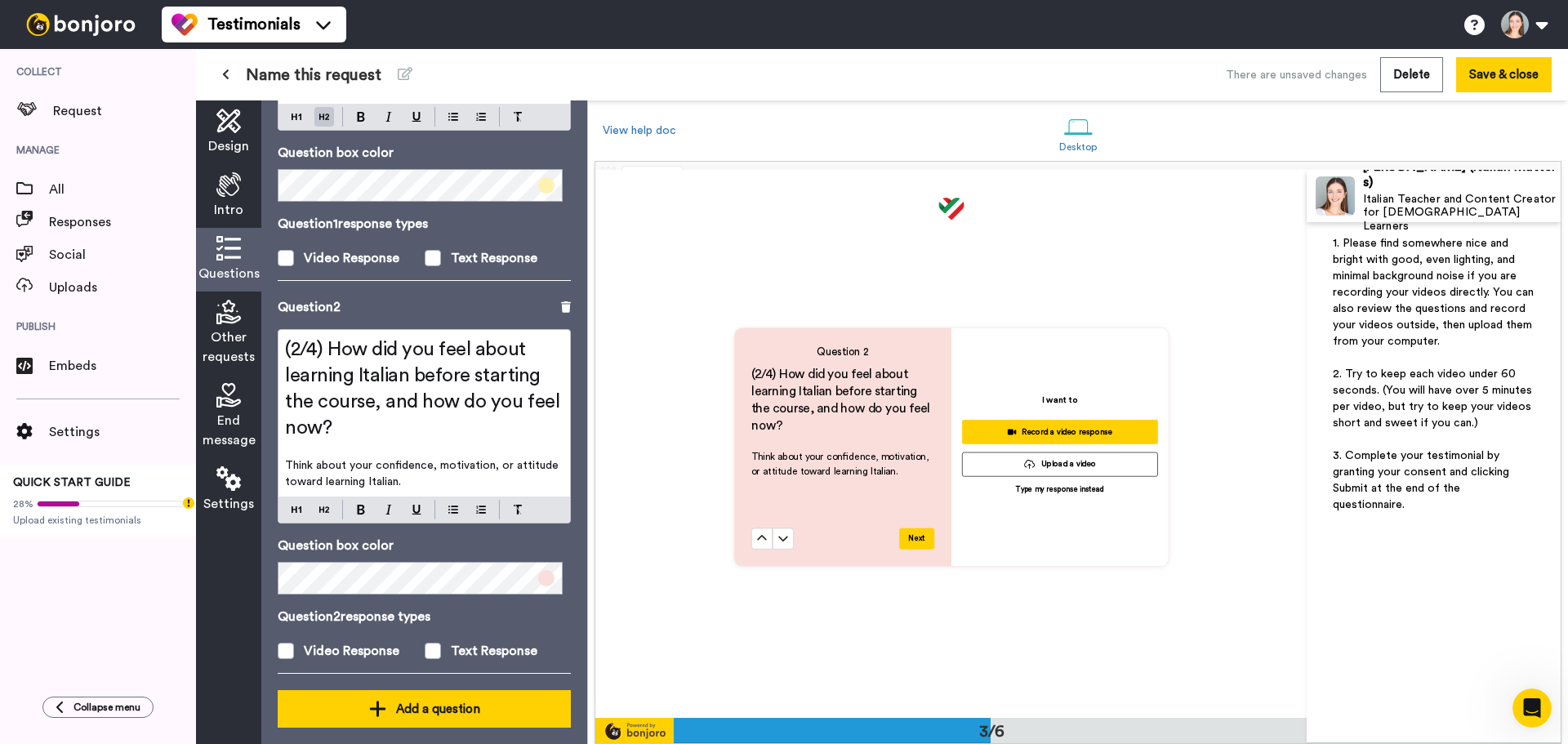
click at [469, 690] on button "Add a question" at bounding box center [424, 708] width 293 height 38
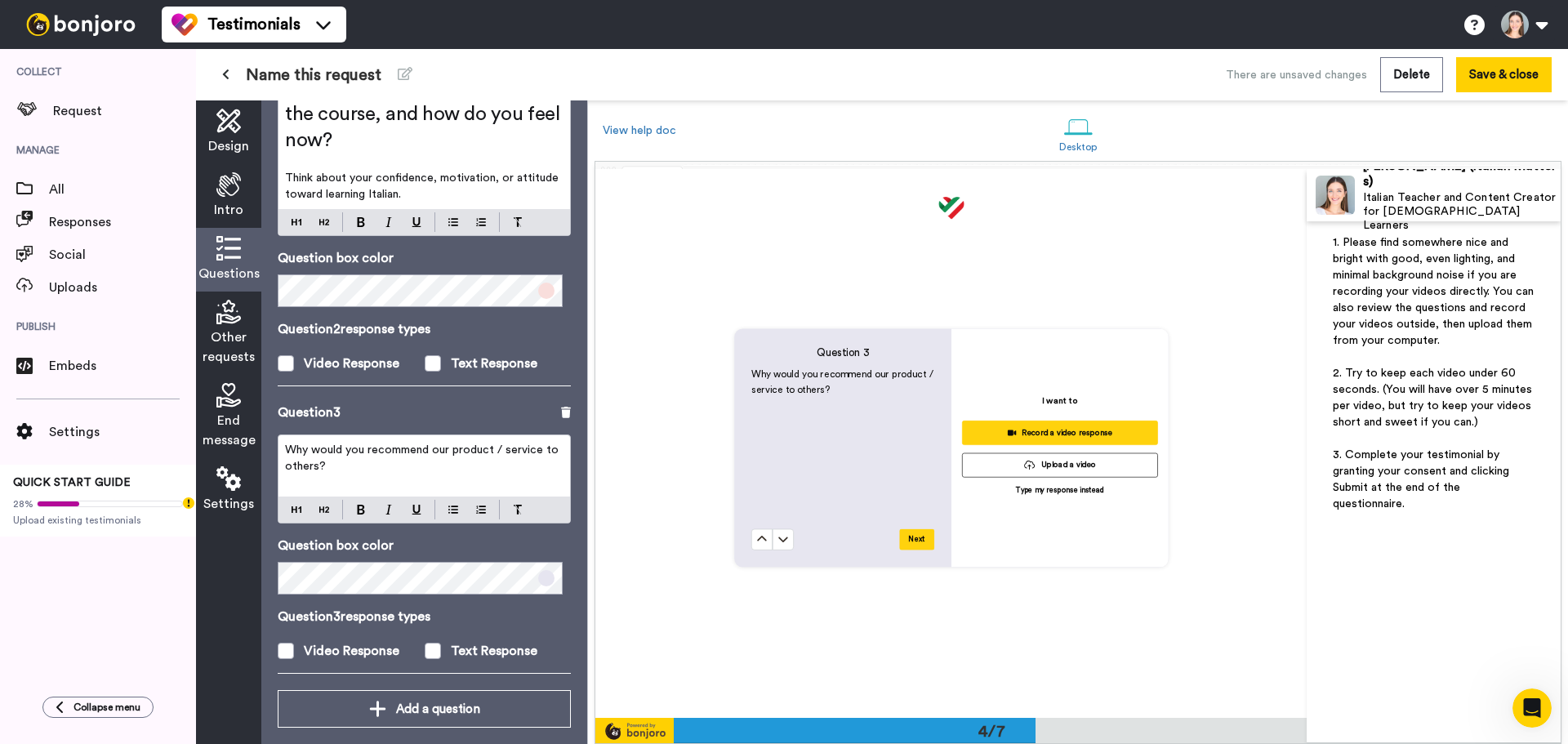
scroll to position [1644, 0]
click at [487, 442] on p "Why would you recommend our product / service to others?" at bounding box center [424, 458] width 278 height 32
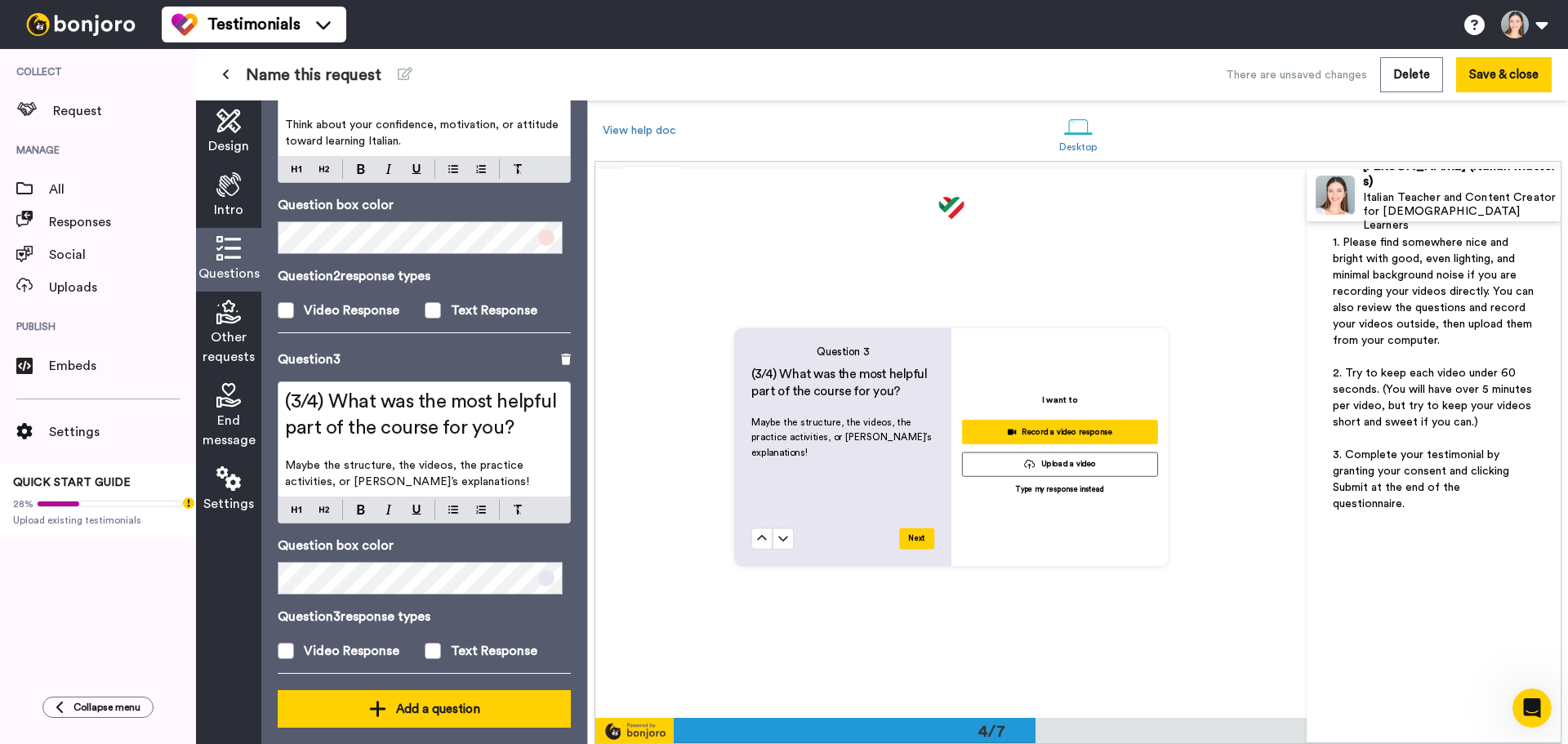
click at [417, 700] on div "Add a question" at bounding box center [424, 709] width 267 height 19
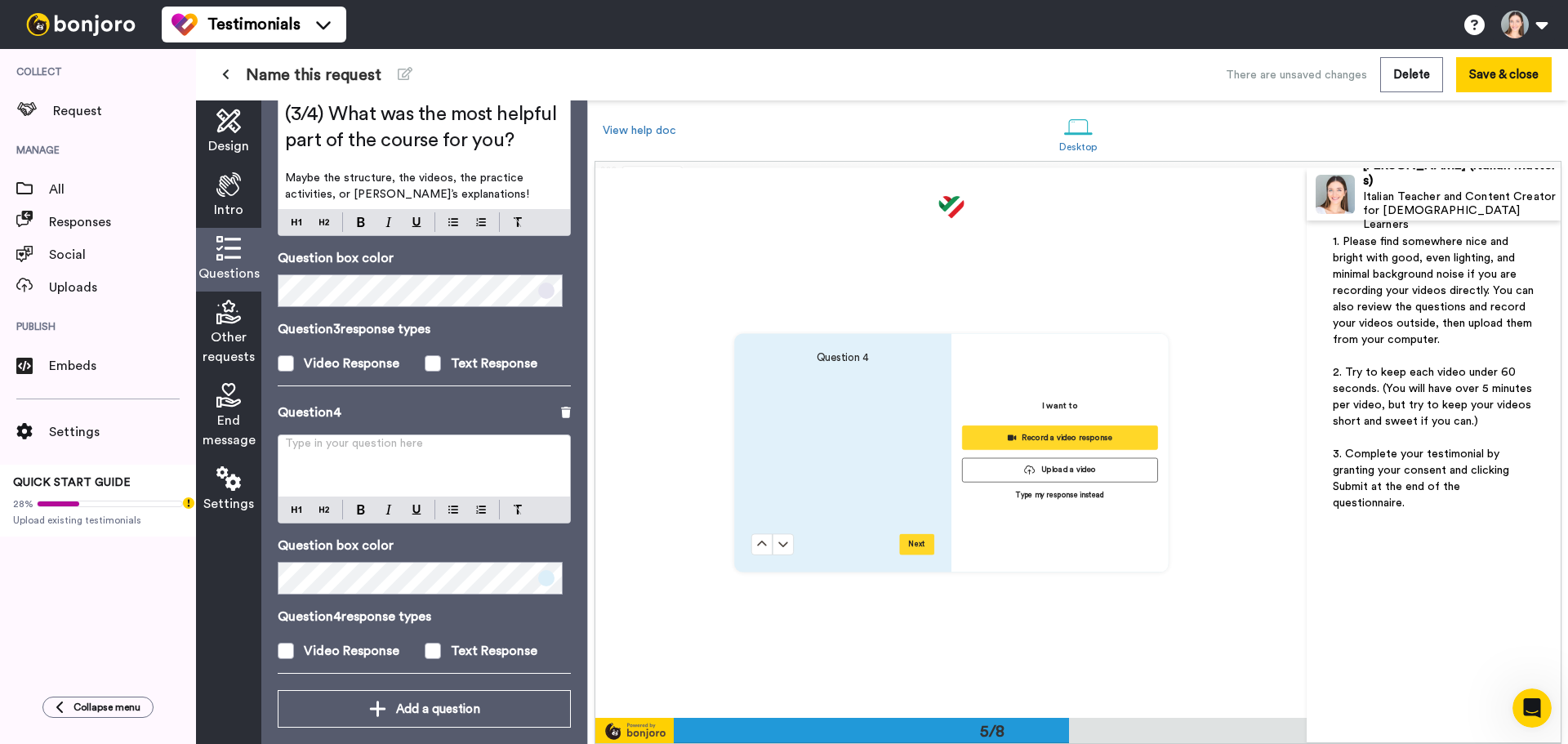
scroll to position [2197, 0]
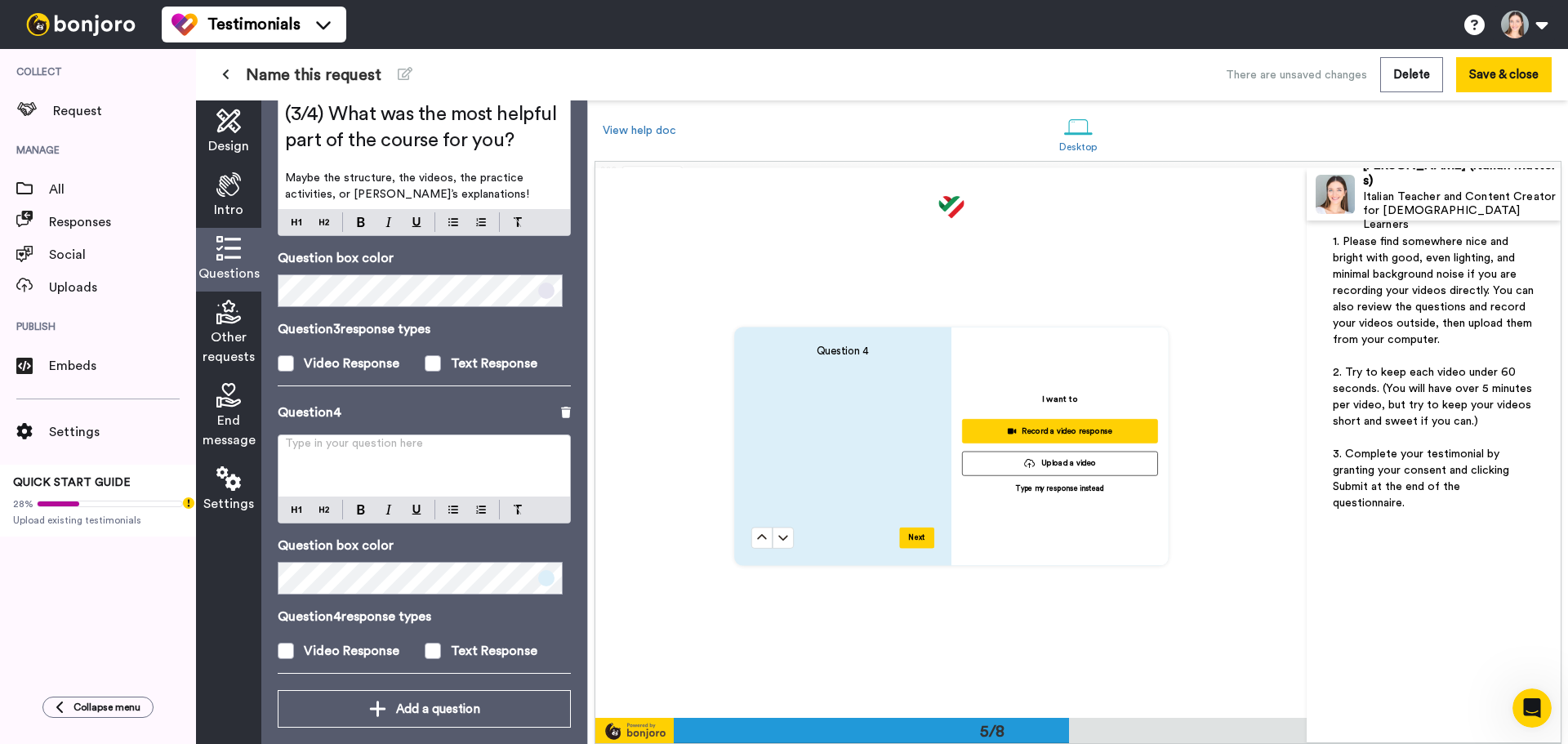
click at [408, 445] on div "Type in your question here ﻿" at bounding box center [424, 466] width 291 height 61
paste div
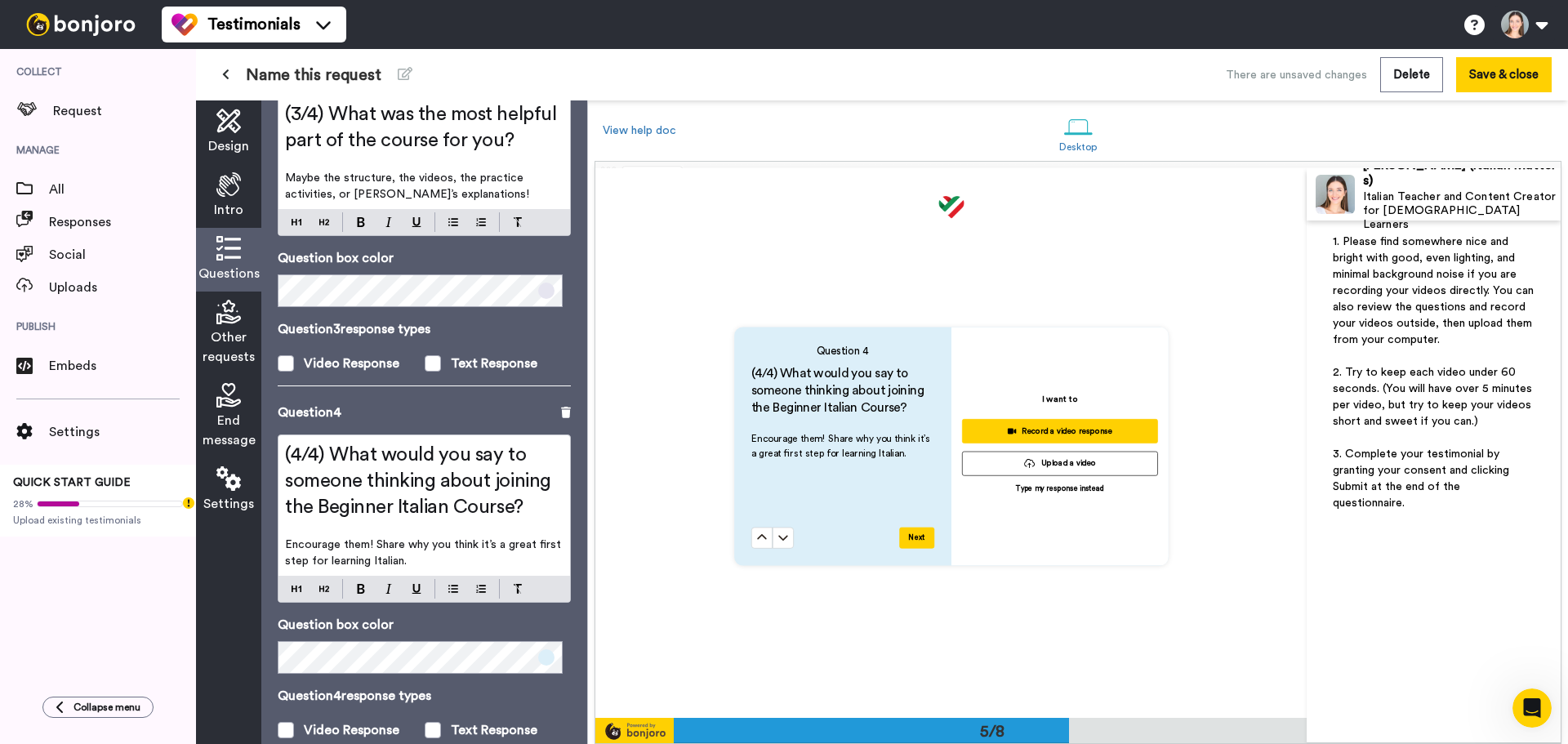
click at [341, 487] on span "(4/4) What would you say to someone thinking about joining the Beginner Italian…" at bounding box center [420, 481] width 270 height 72
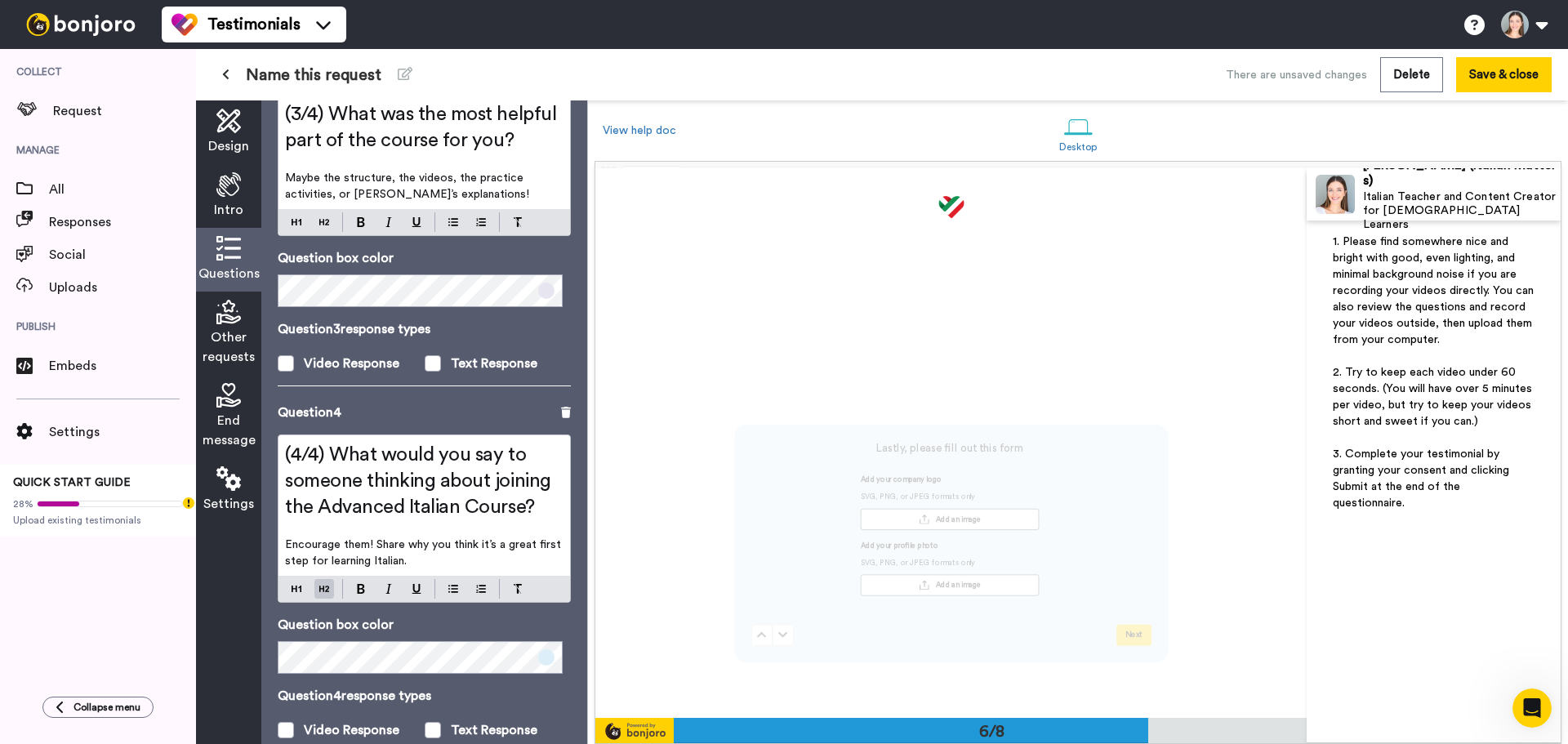
scroll to position [2687, 0]
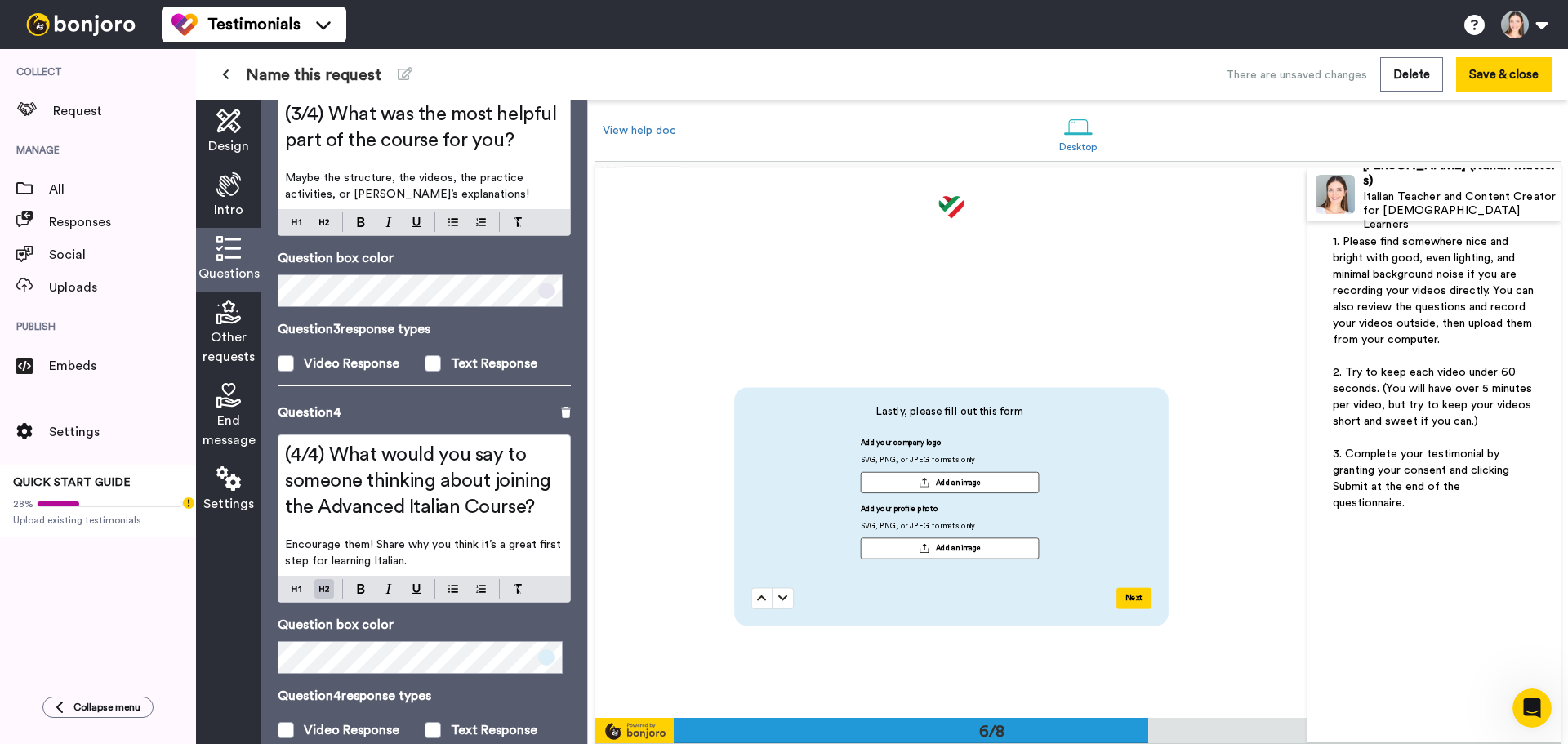
click at [239, 423] on span "End message" at bounding box center [228, 430] width 53 height 39
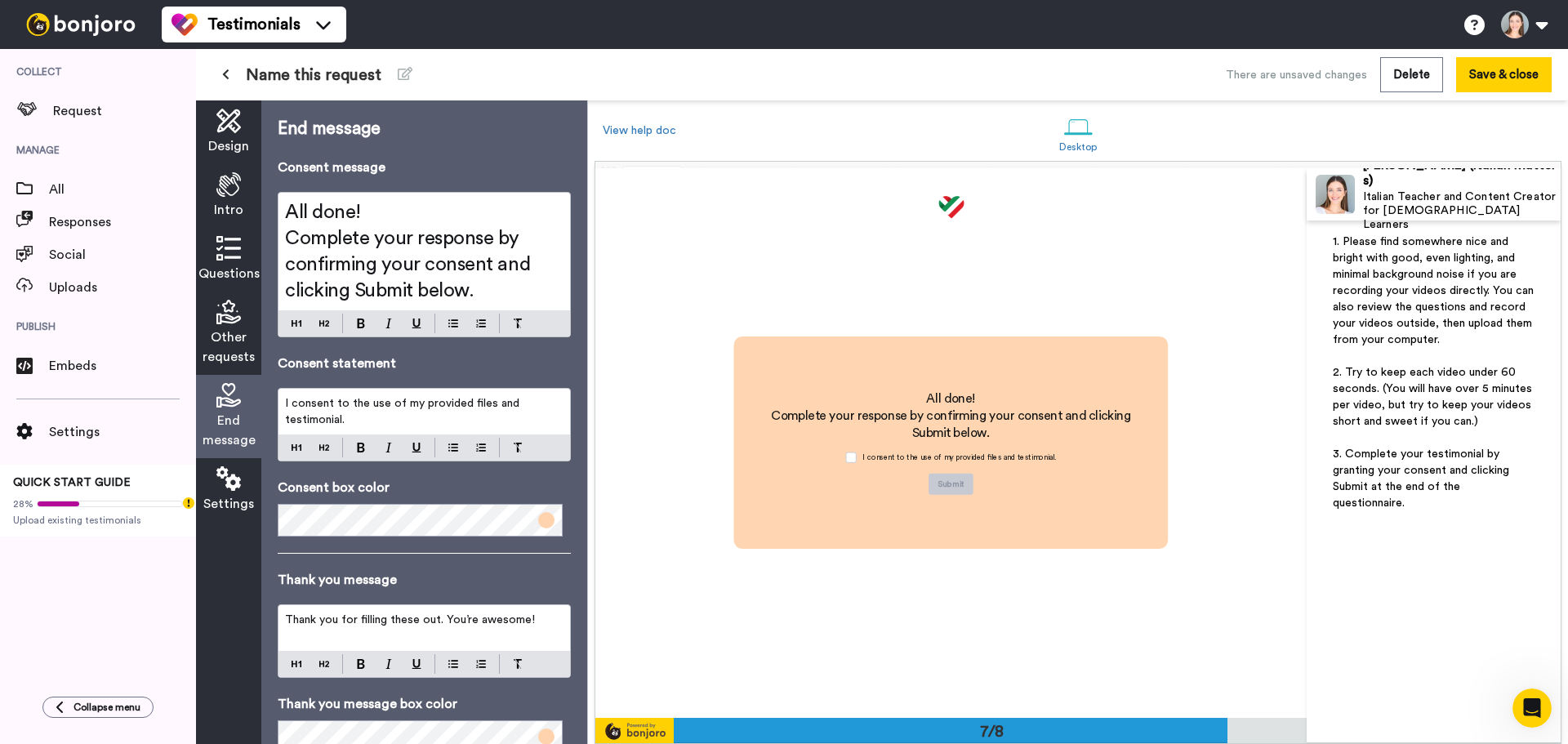
scroll to position [3301, 0]
click at [392, 414] on p "I consent to the use of my provided files and testimonial." at bounding box center [424, 411] width 278 height 32
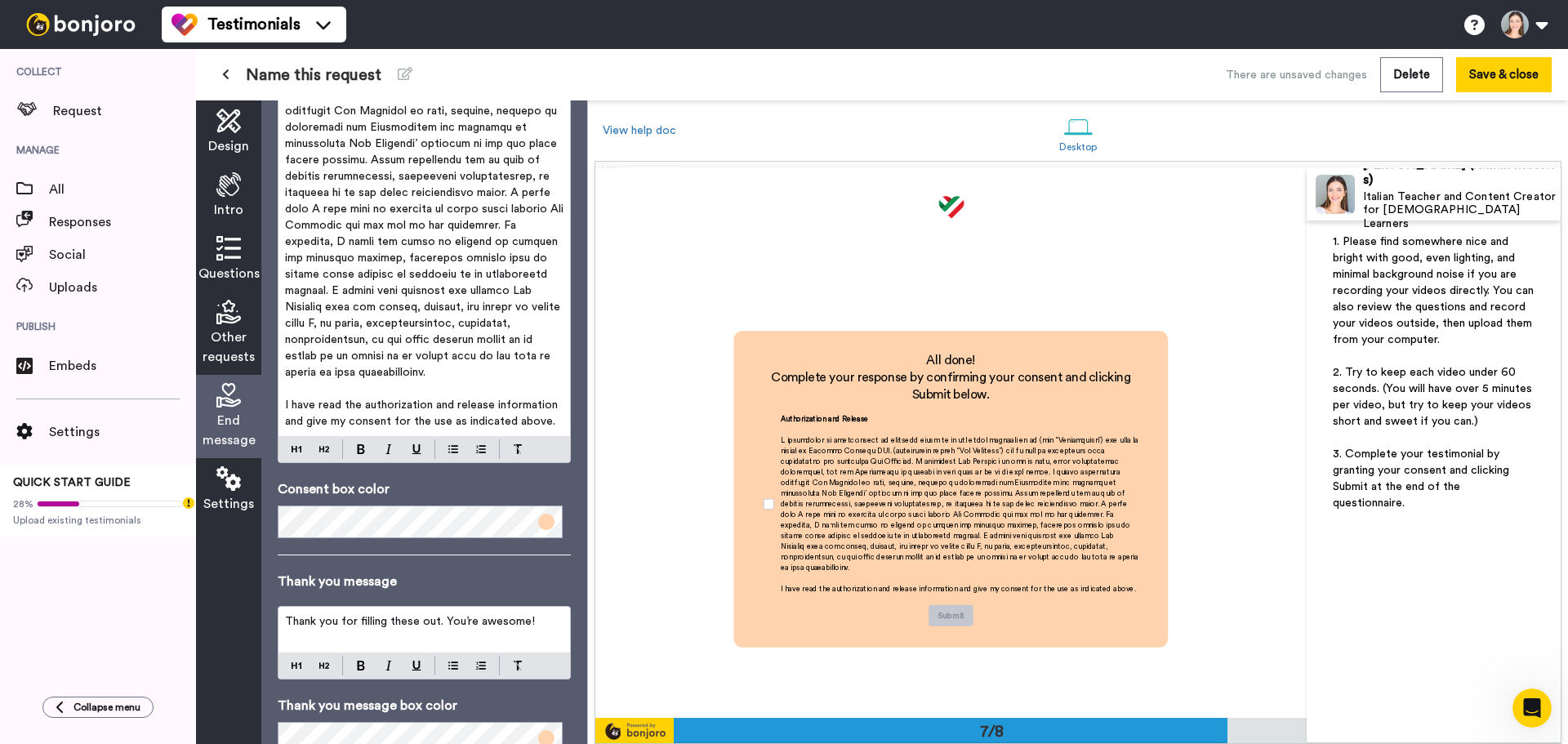
scroll to position [515, 0]
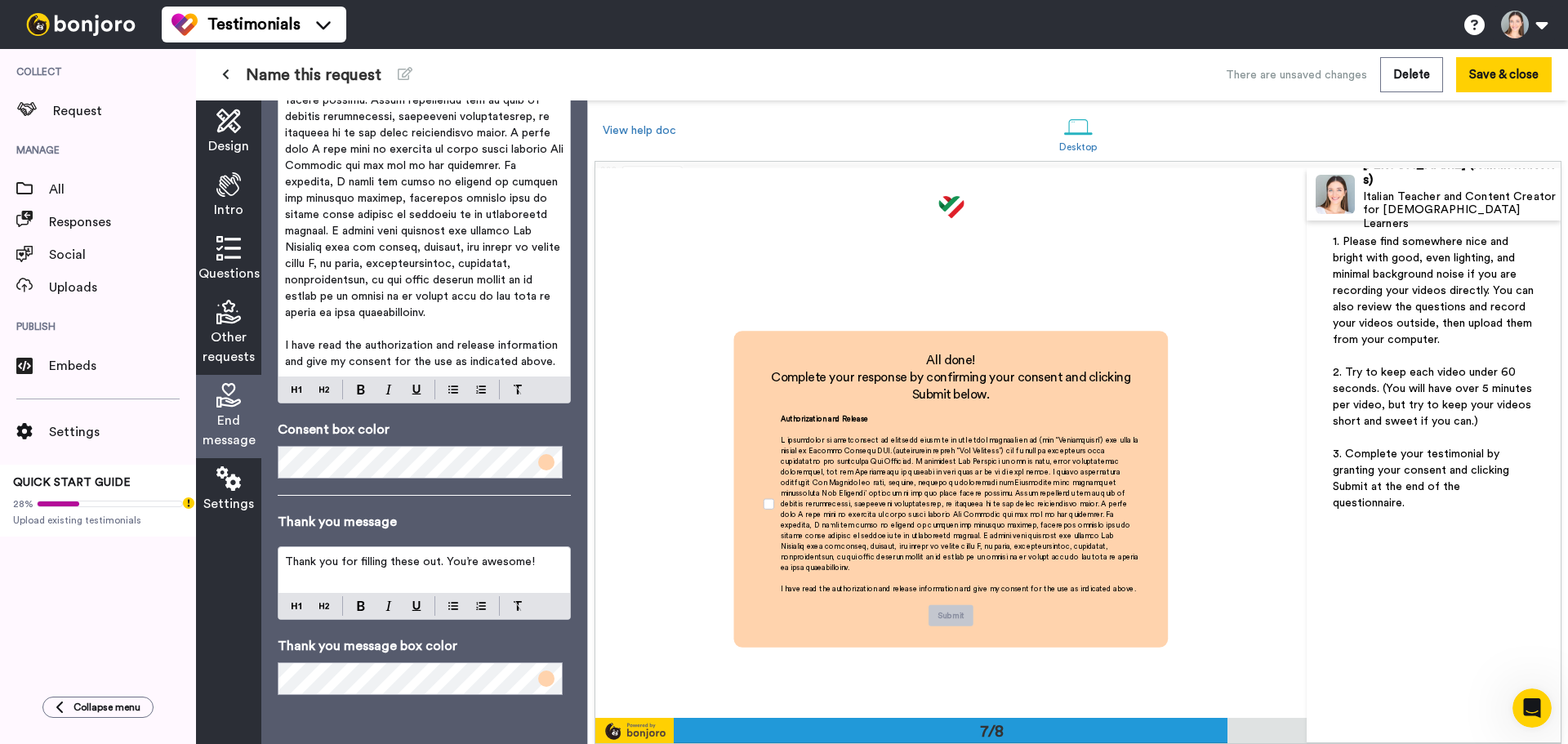
click at [480, 565] on span "Thank you for filling these out. You’re awesome!" at bounding box center [410, 562] width 250 height 11
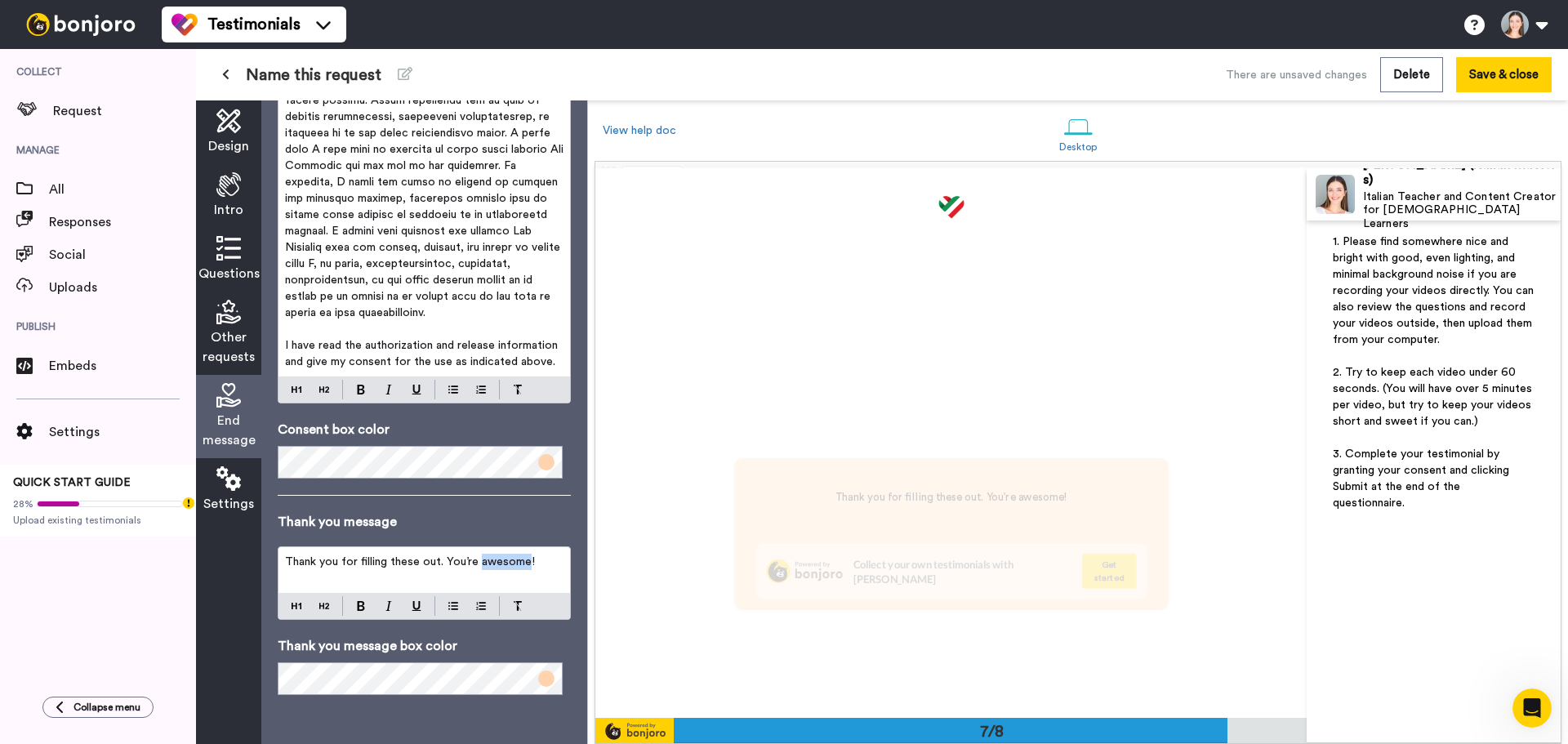
click at [480, 565] on span "Thank you for filling these out. You’re awesome!" at bounding box center [410, 562] width 250 height 11
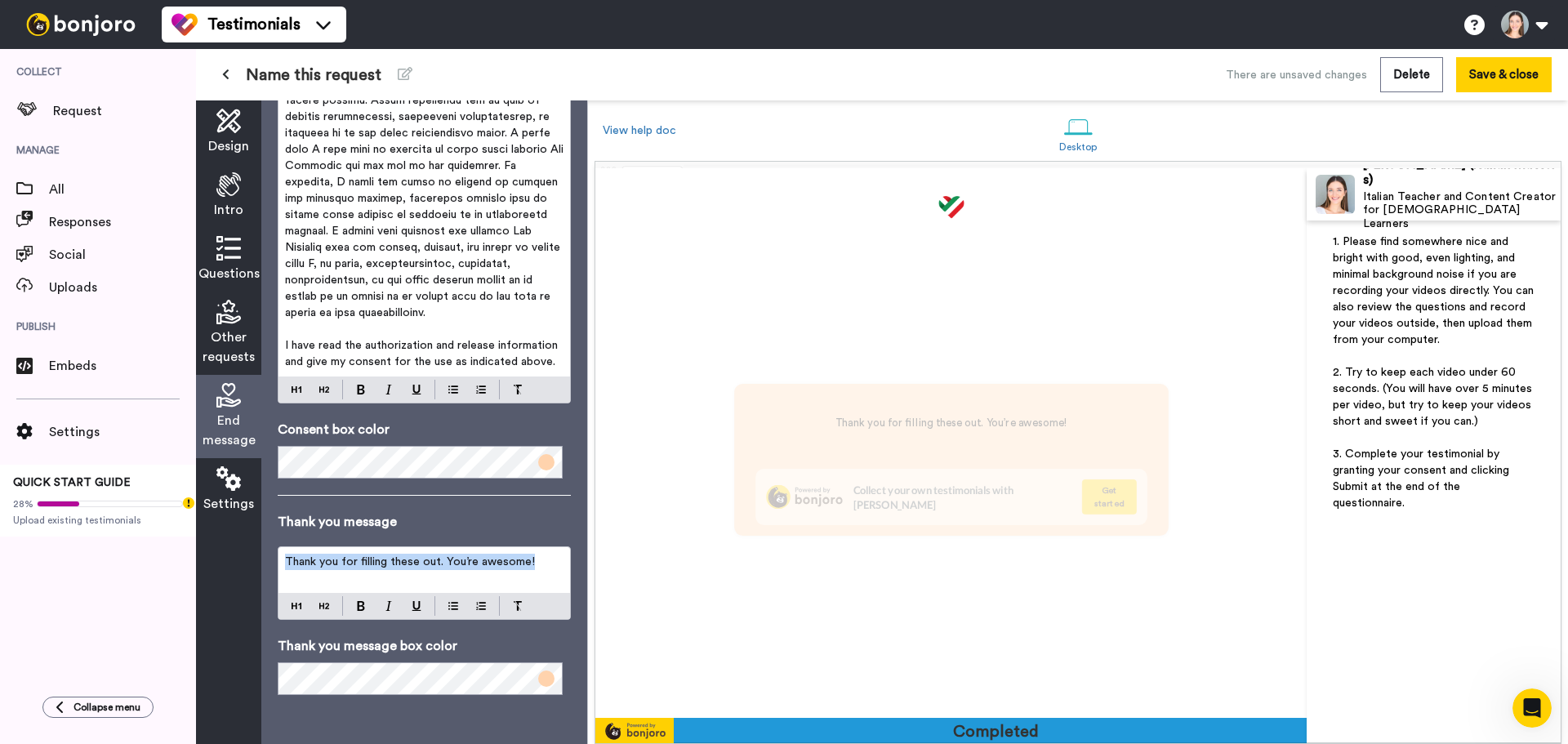
click at [480, 565] on span "Thank you for filling these out. You’re awesome!" at bounding box center [410, 562] width 250 height 11
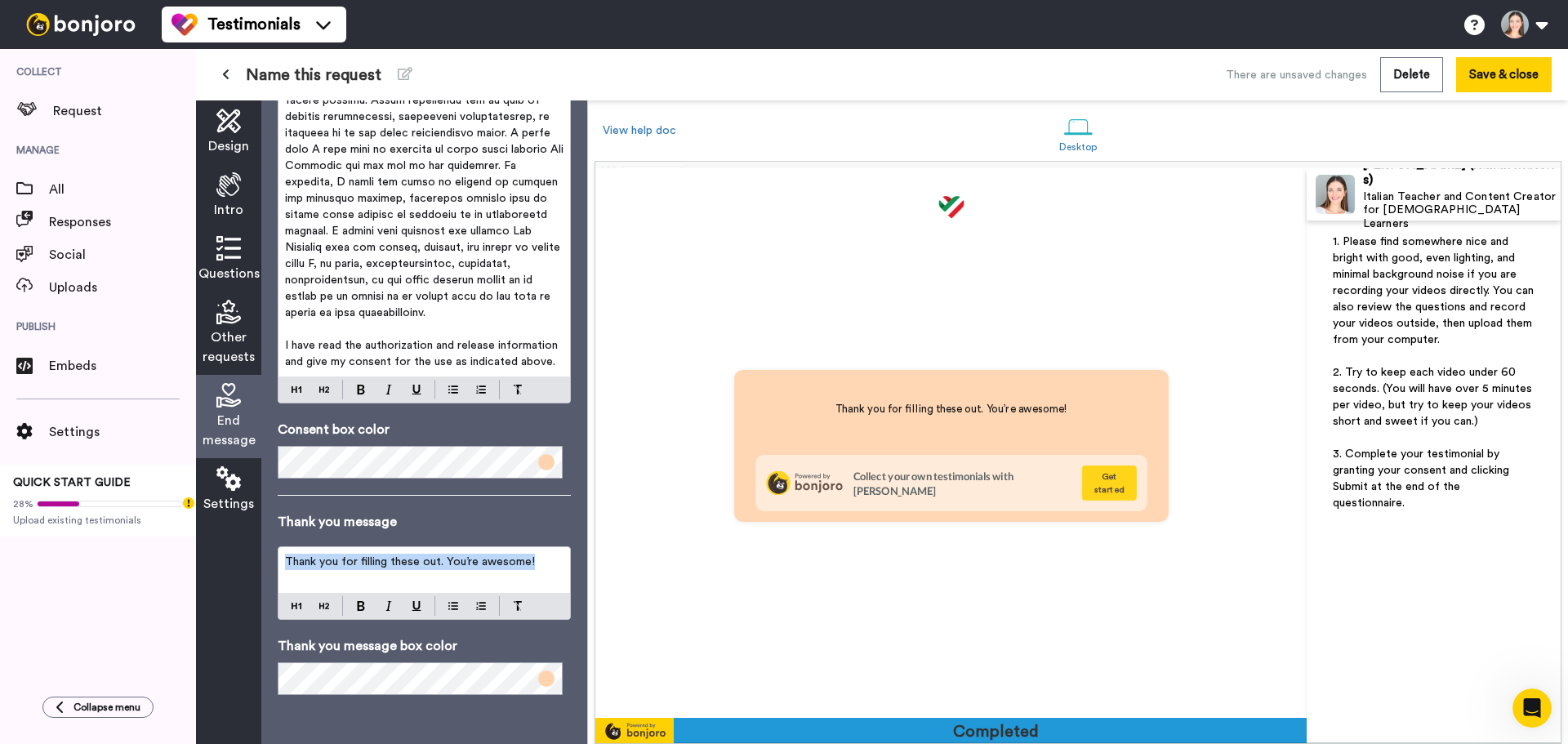
scroll to position [3853, 0]
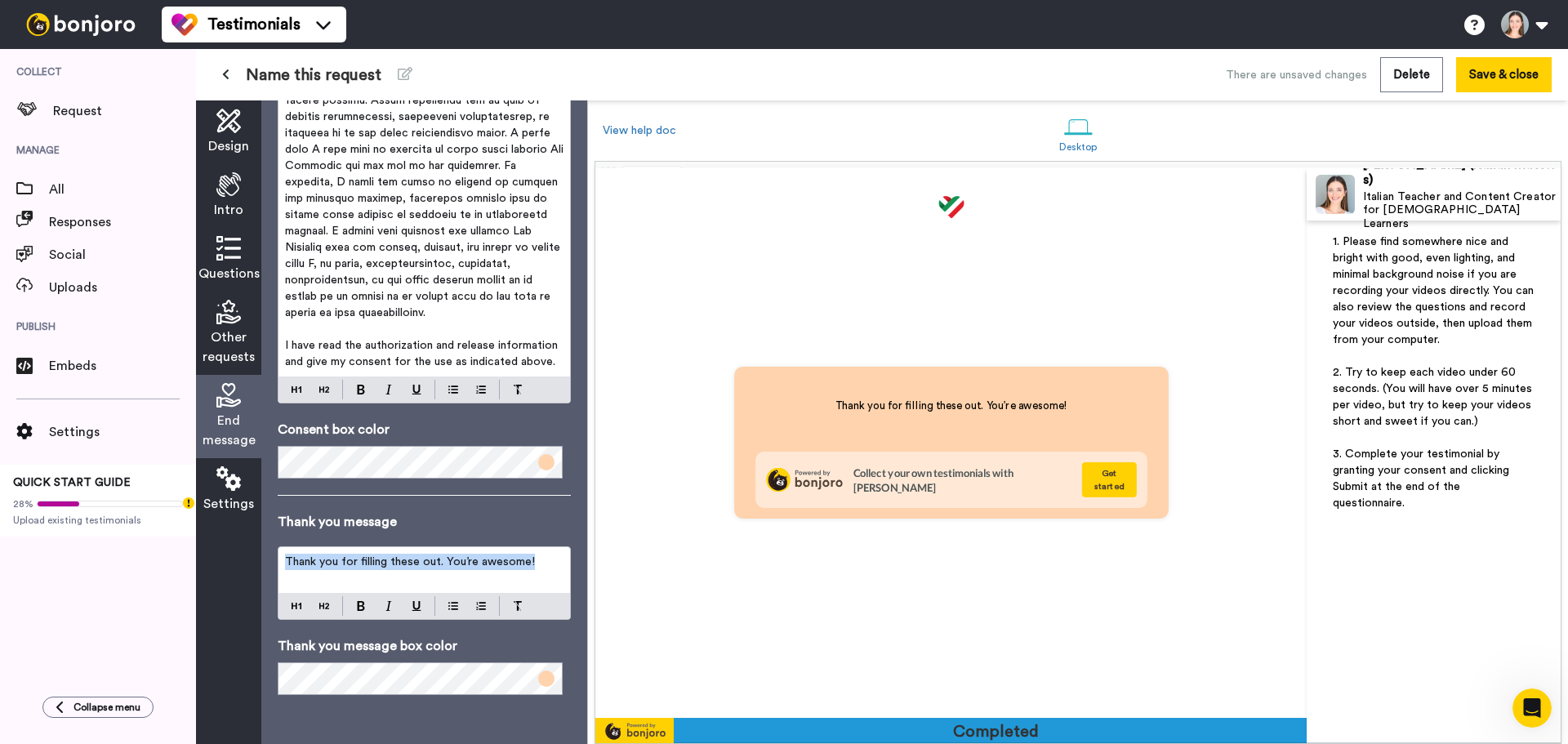
click at [518, 570] on p "Thank you for filling these out. You’re awesome!" at bounding box center [424, 562] width 278 height 17
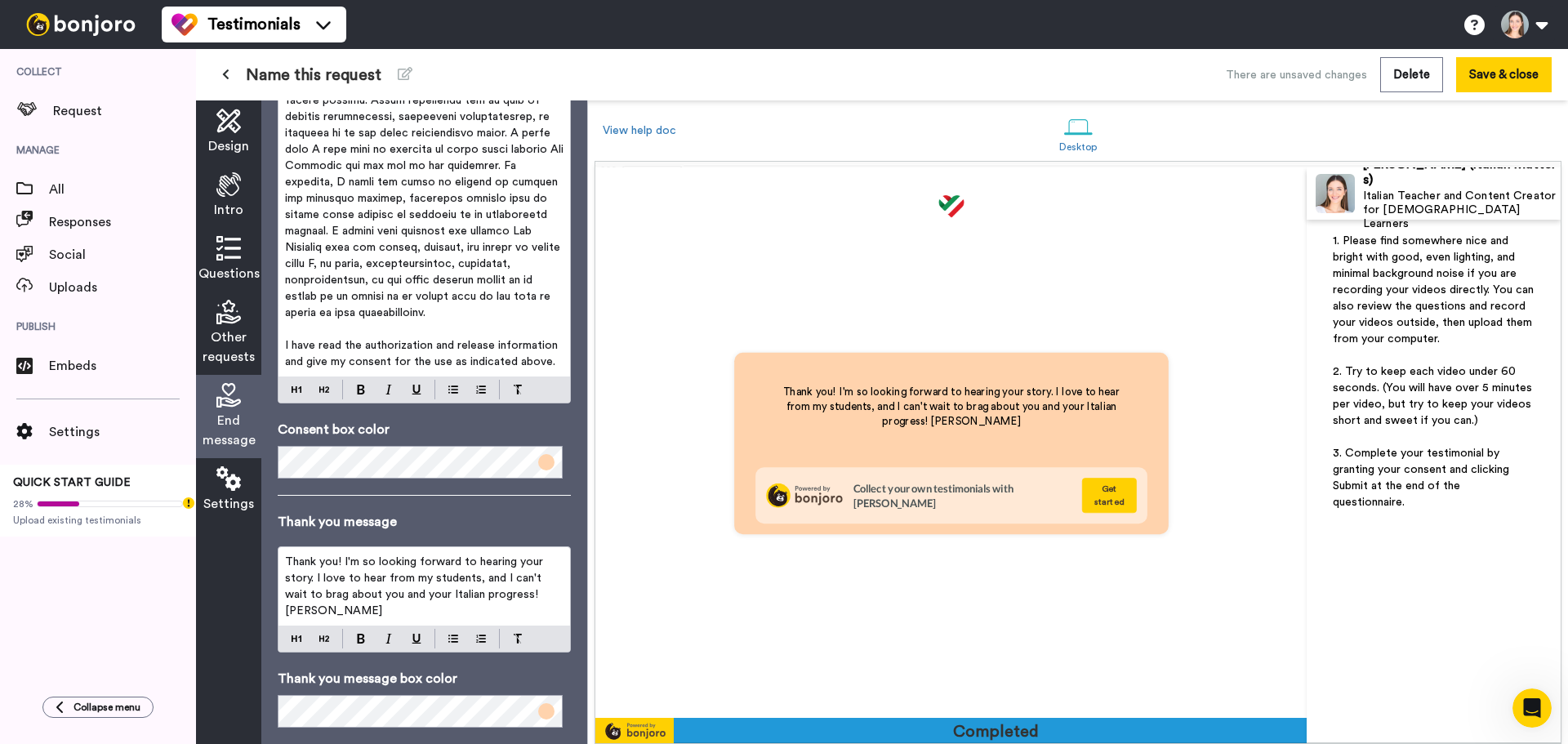
scroll to position [3853, 0]
click at [383, 611] on p "Thank you! I'm so looking forward to hearing your story. I love to hear from my…" at bounding box center [424, 586] width 278 height 65
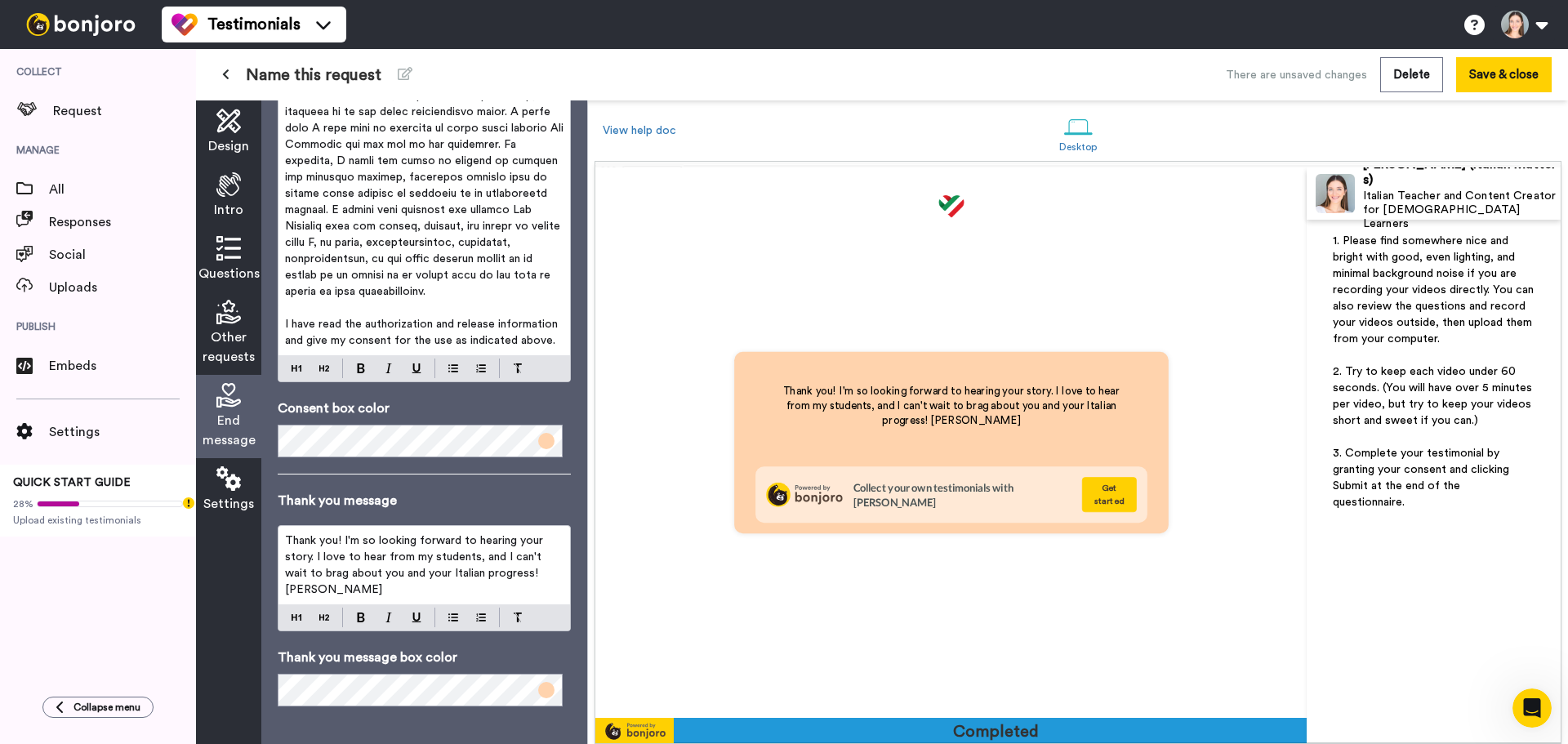
scroll to position [548, 0]
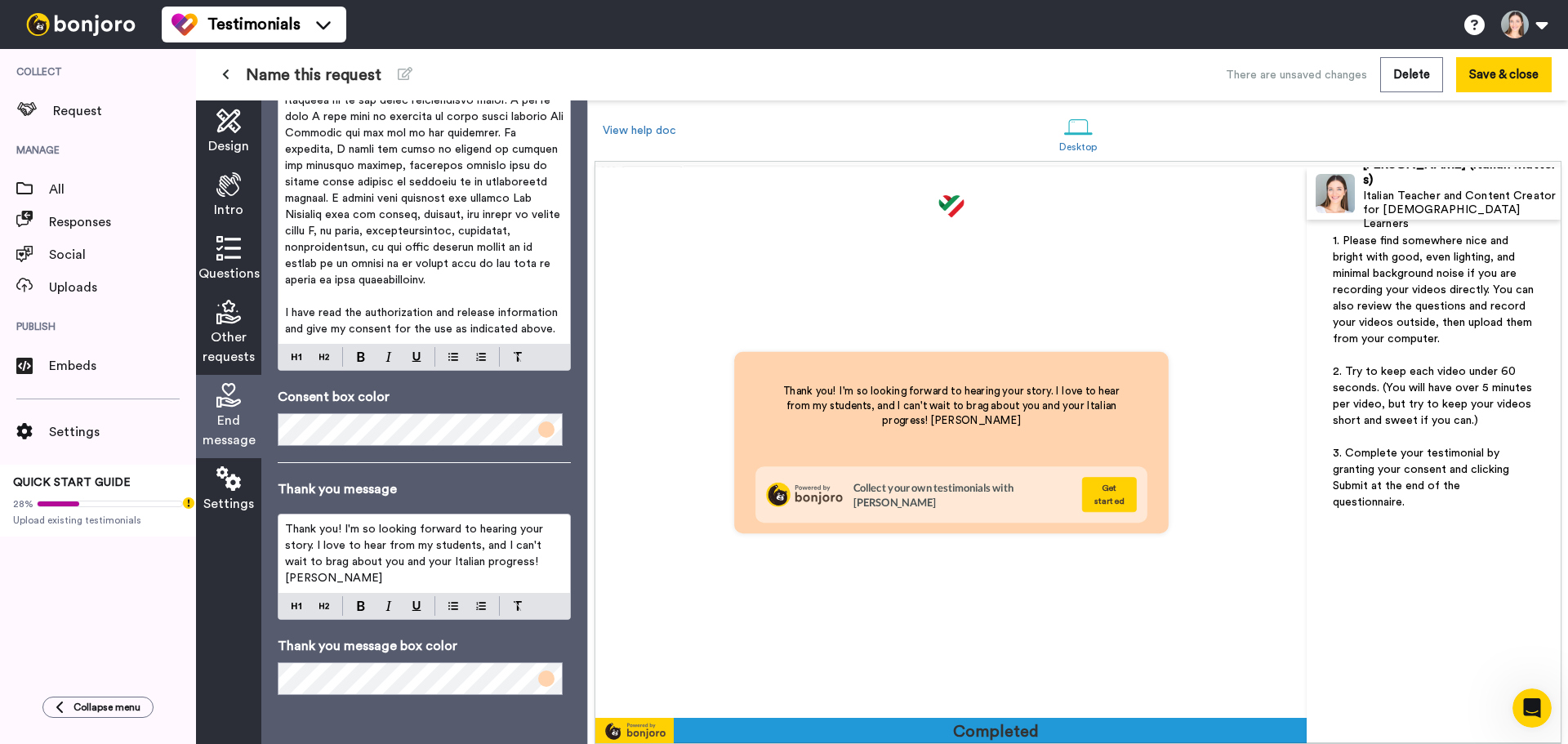
click at [226, 482] on icon at bounding box center [228, 479] width 24 height 24
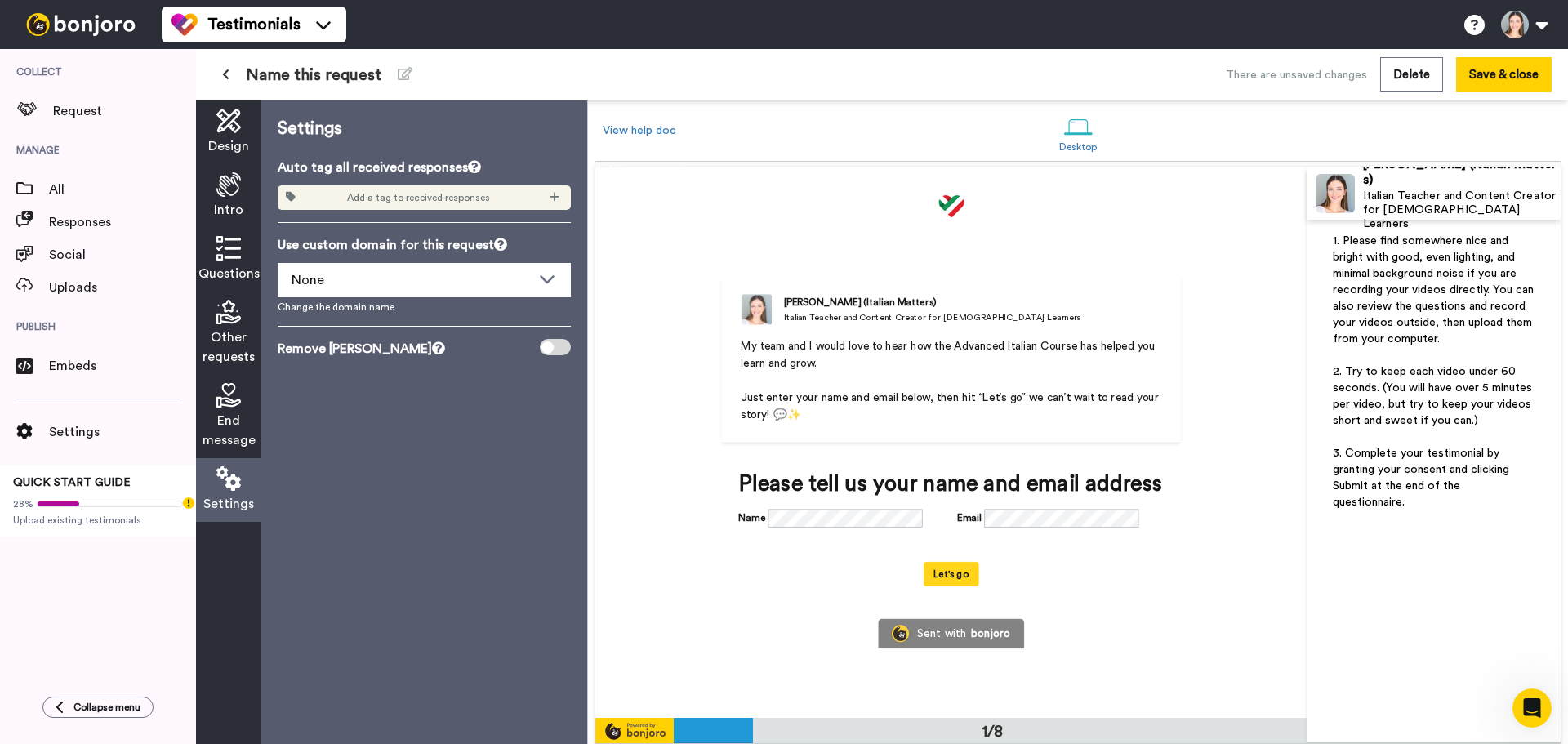
scroll to position [0, 0]
click at [256, 424] on div "End message" at bounding box center [228, 417] width 65 height 84
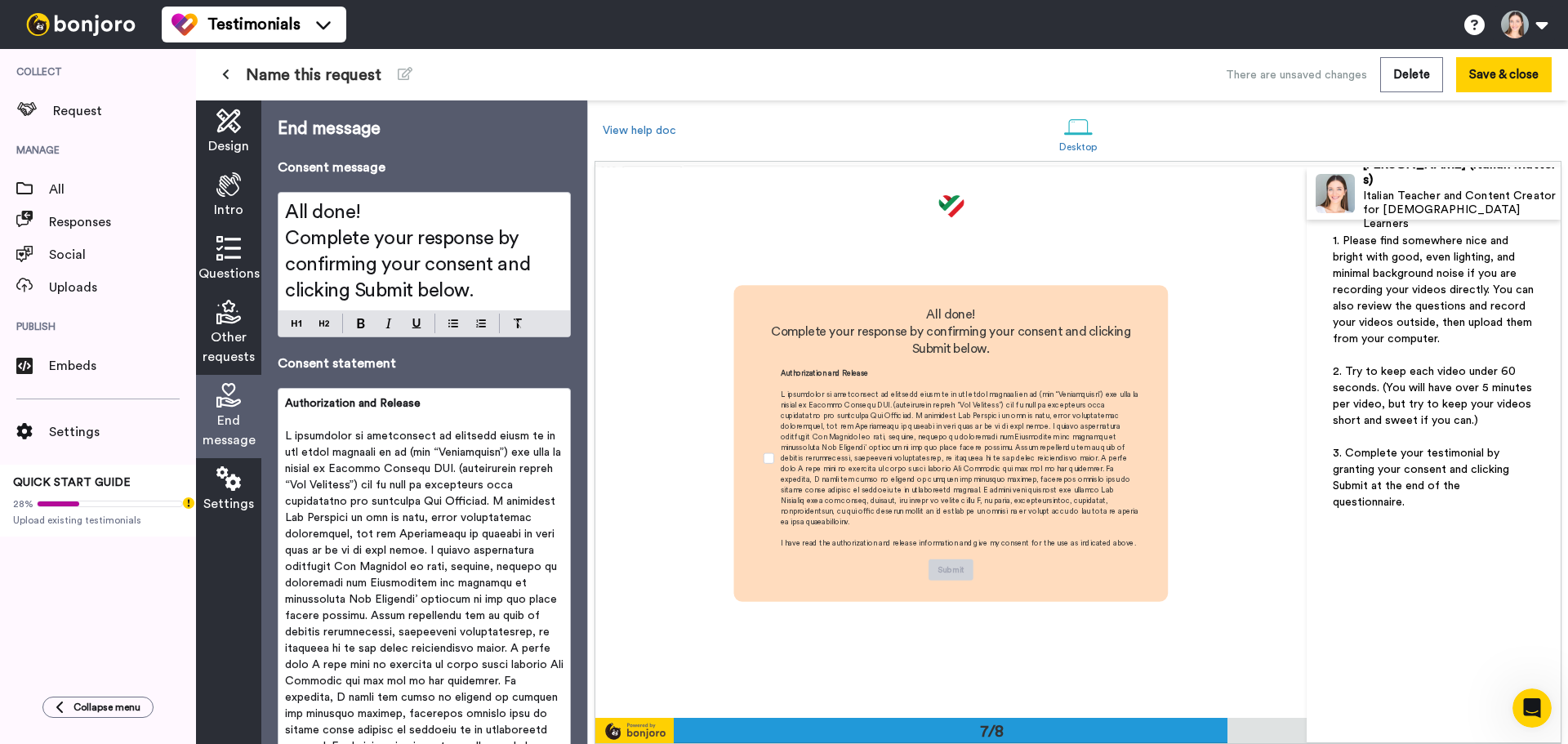
scroll to position [3303, 0]
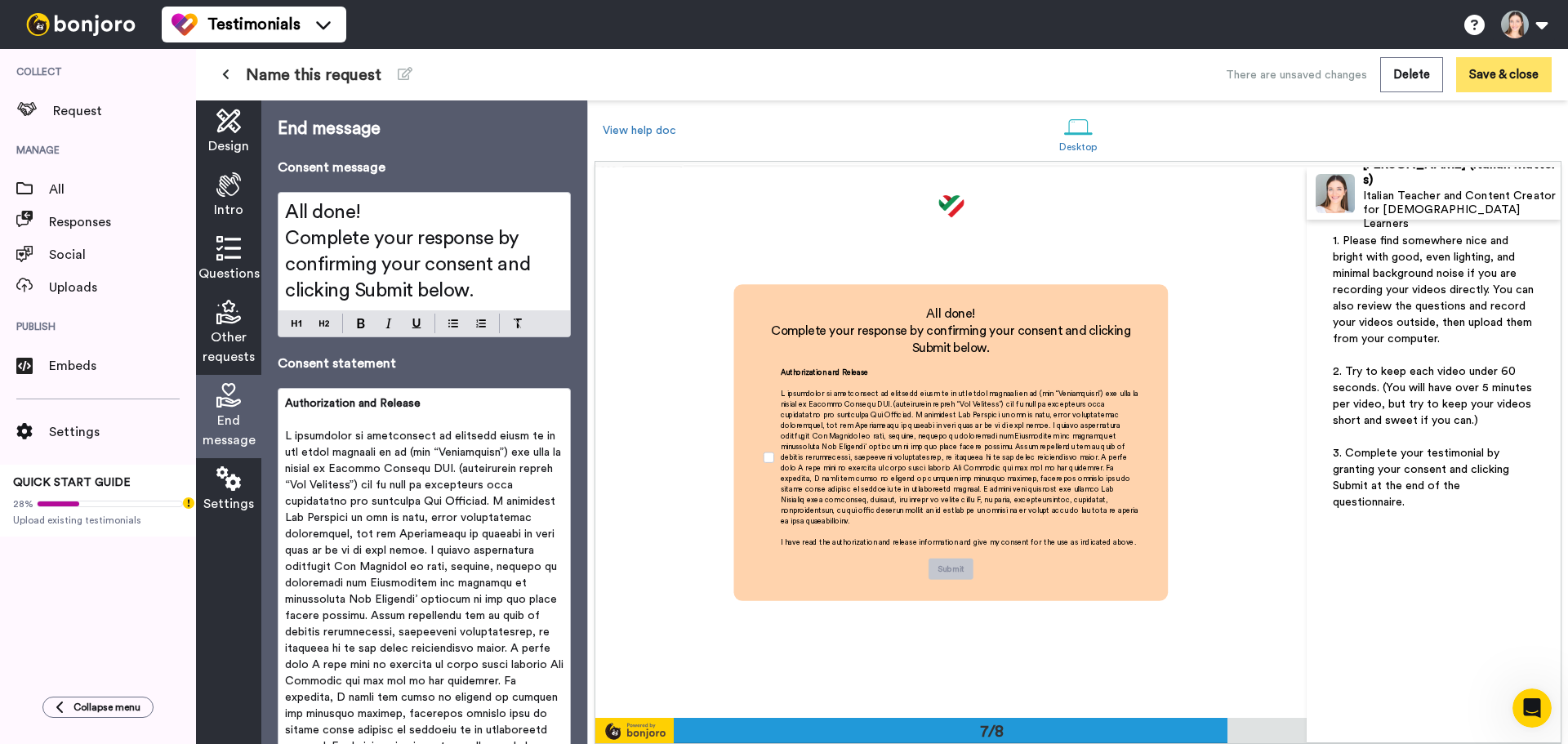
click at [1516, 76] on button "Save & close" at bounding box center [1504, 75] width 96 height 35
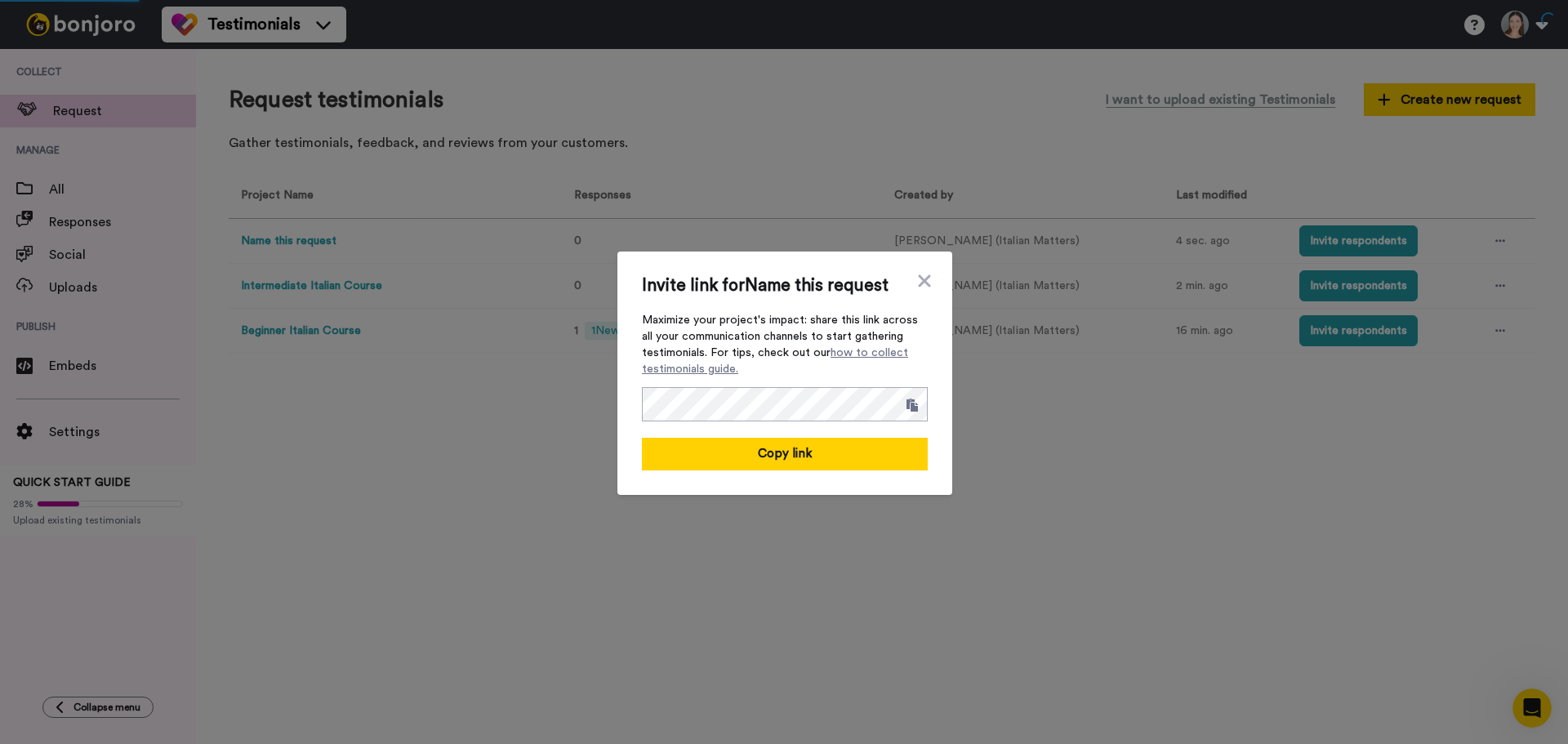
click at [503, 317] on div "Invite link for Name this request Maximize your project's impact: share this li…" at bounding box center [784, 372] width 1568 height 744
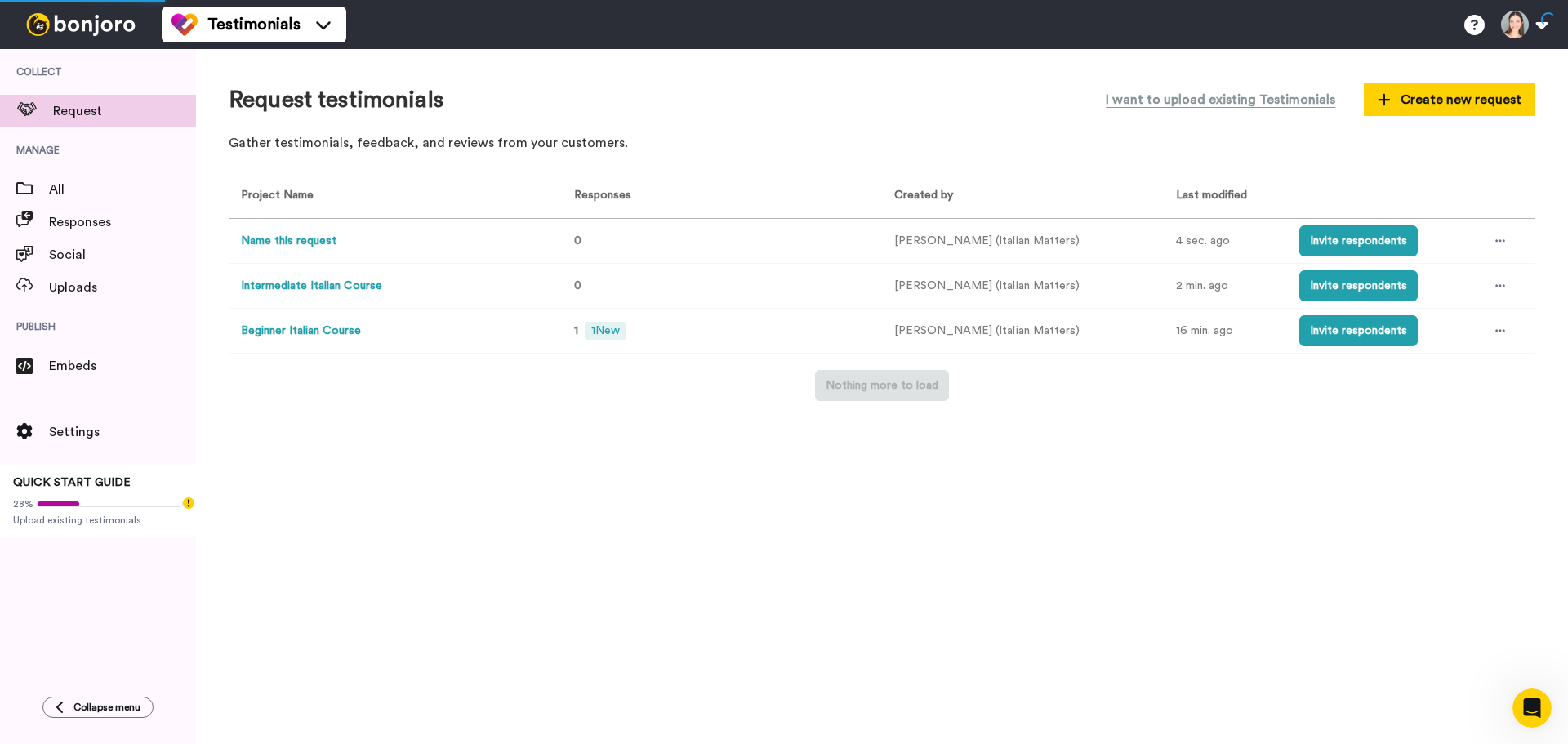
click at [269, 239] on button "Name this request" at bounding box center [289, 242] width 96 height 17
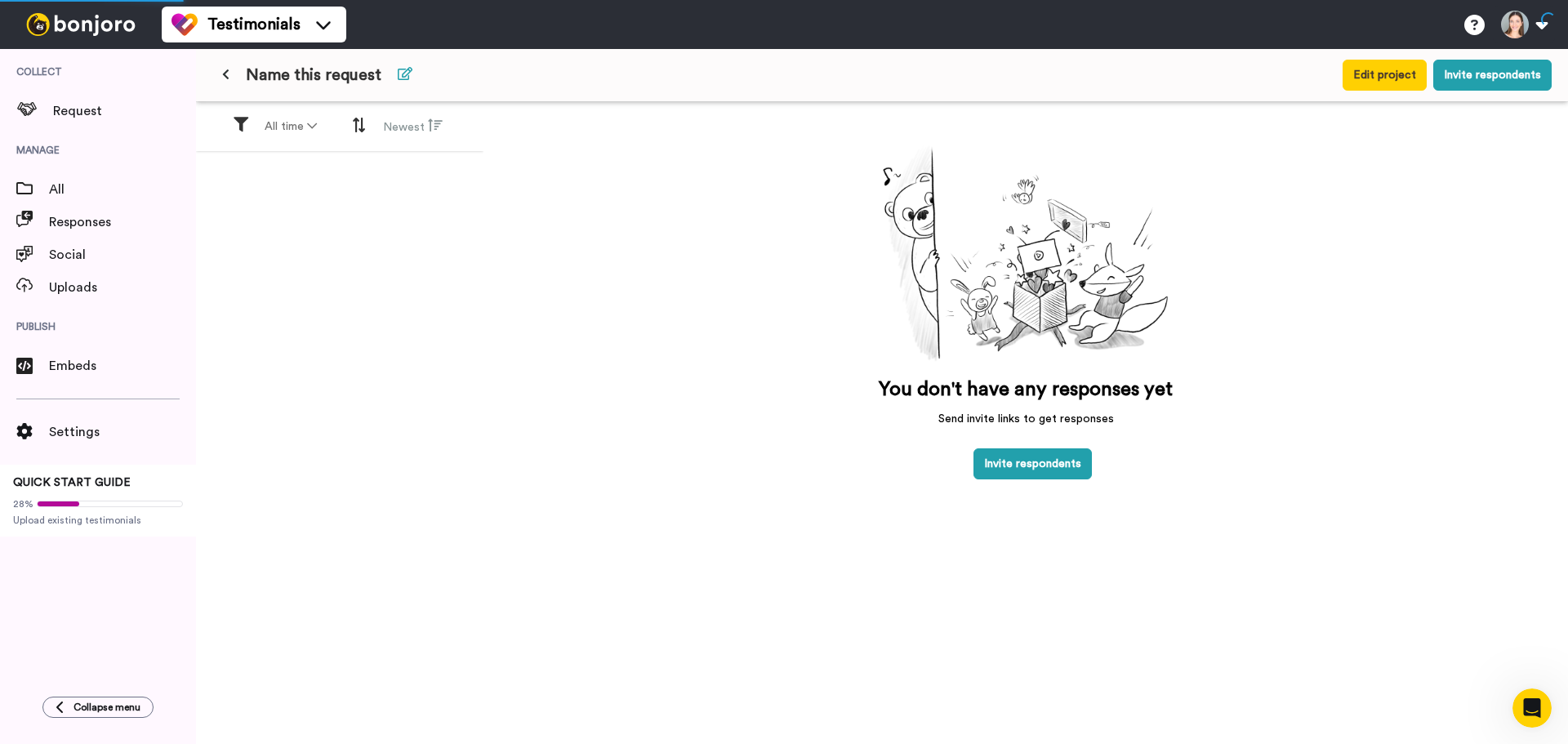
click at [394, 72] on button at bounding box center [405, 75] width 34 height 30
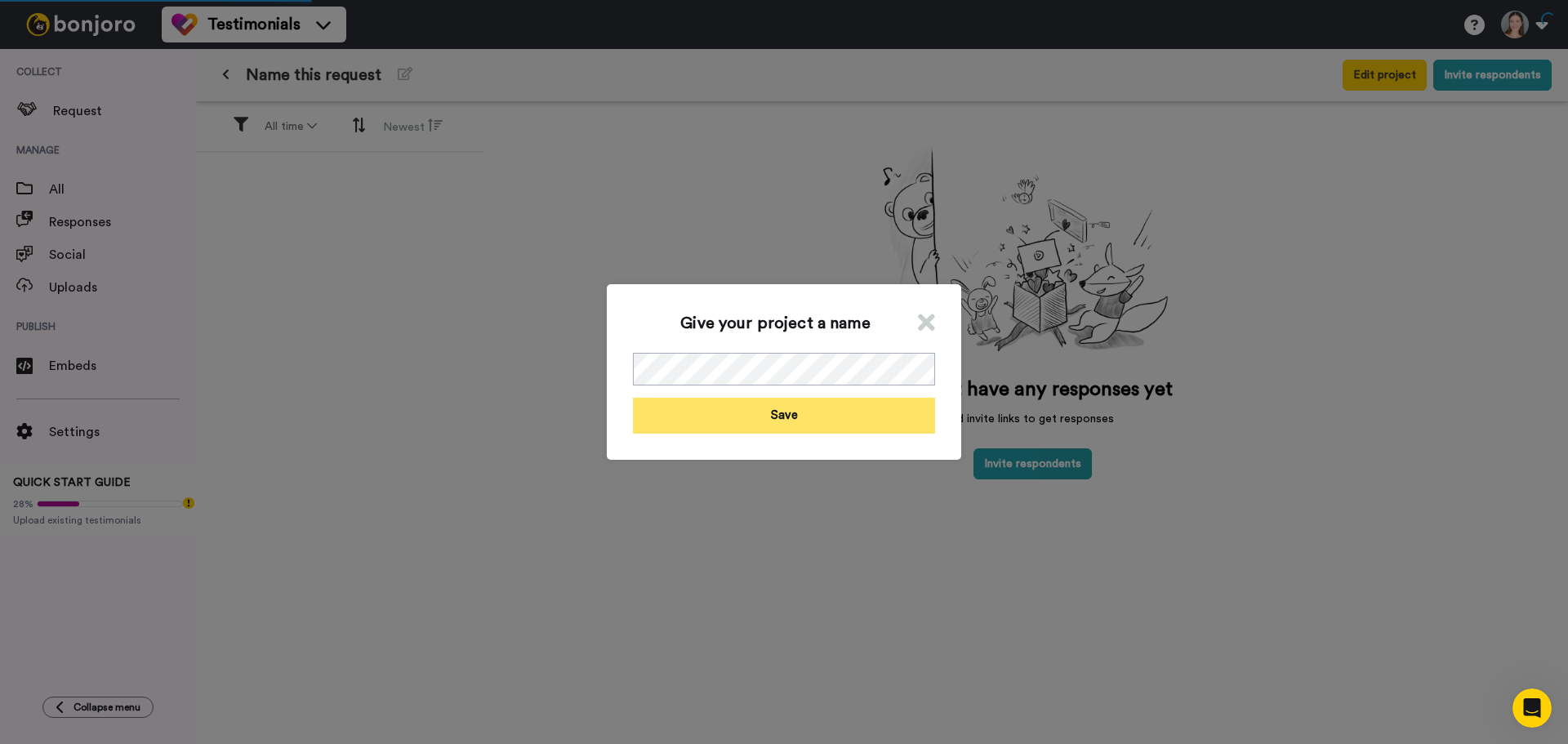
click at [734, 424] on button "Save" at bounding box center [784, 415] width 302 height 35
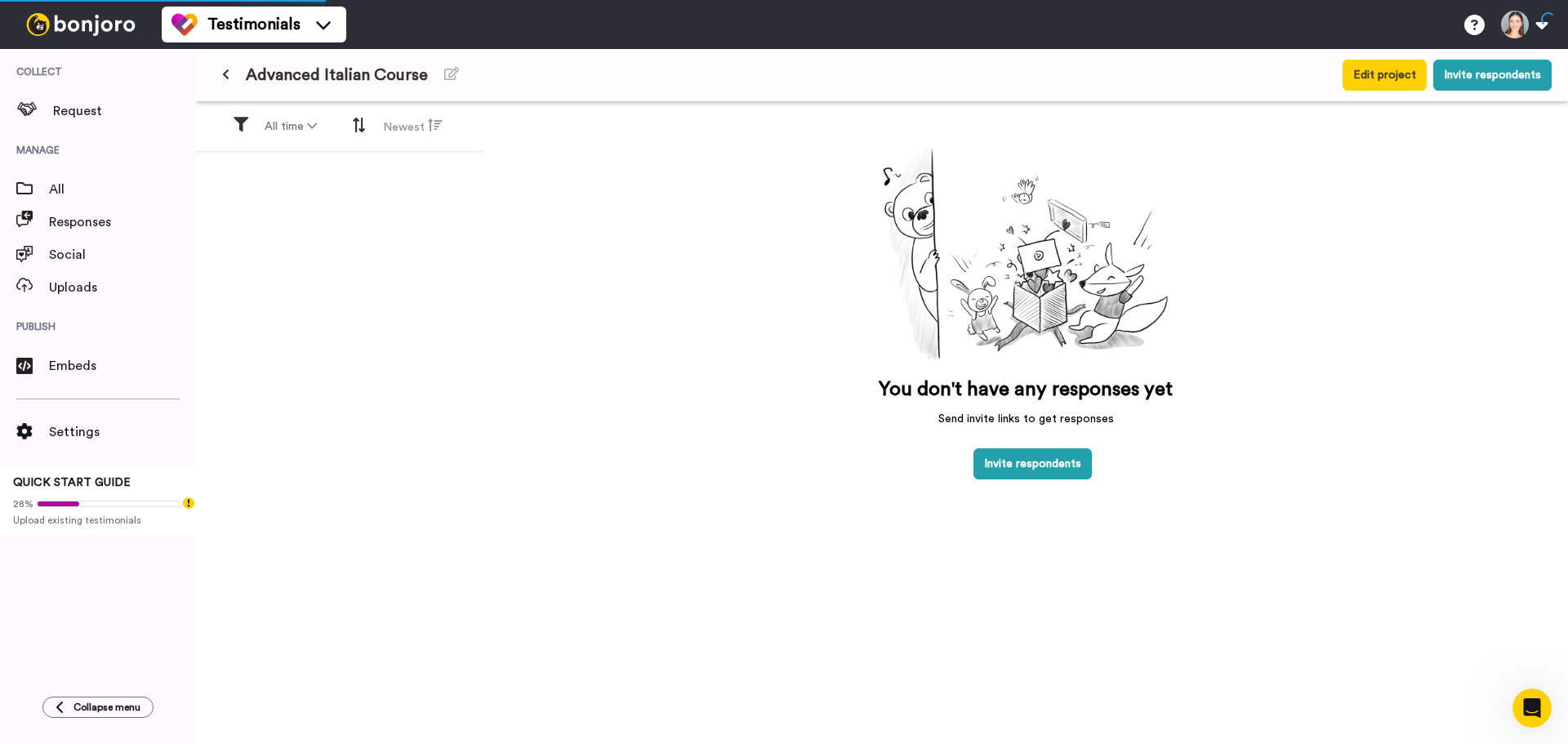
click at [224, 69] on icon at bounding box center [226, 74] width 7 height 11
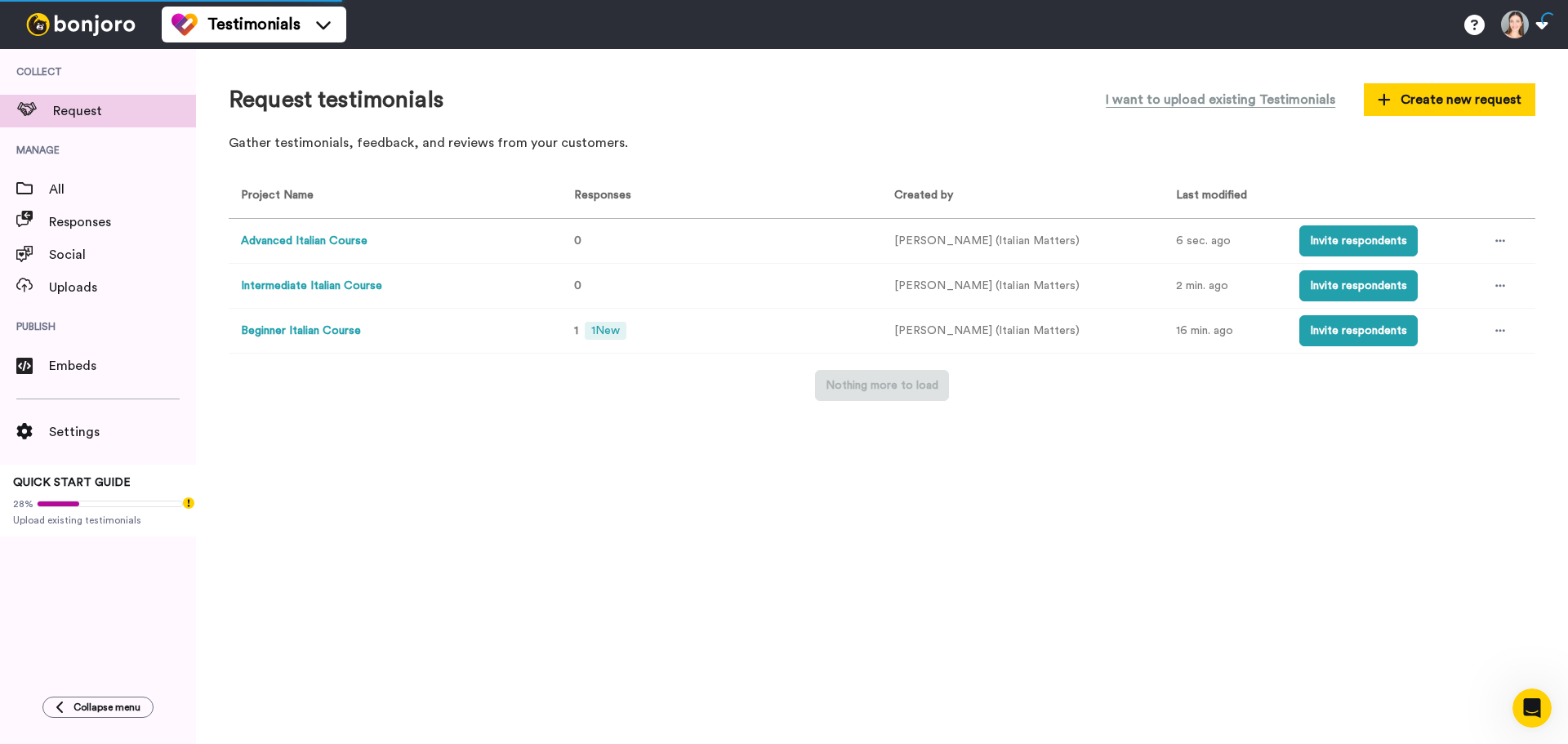
click at [326, 330] on button "Beginner Italian Course" at bounding box center [301, 331] width 120 height 17
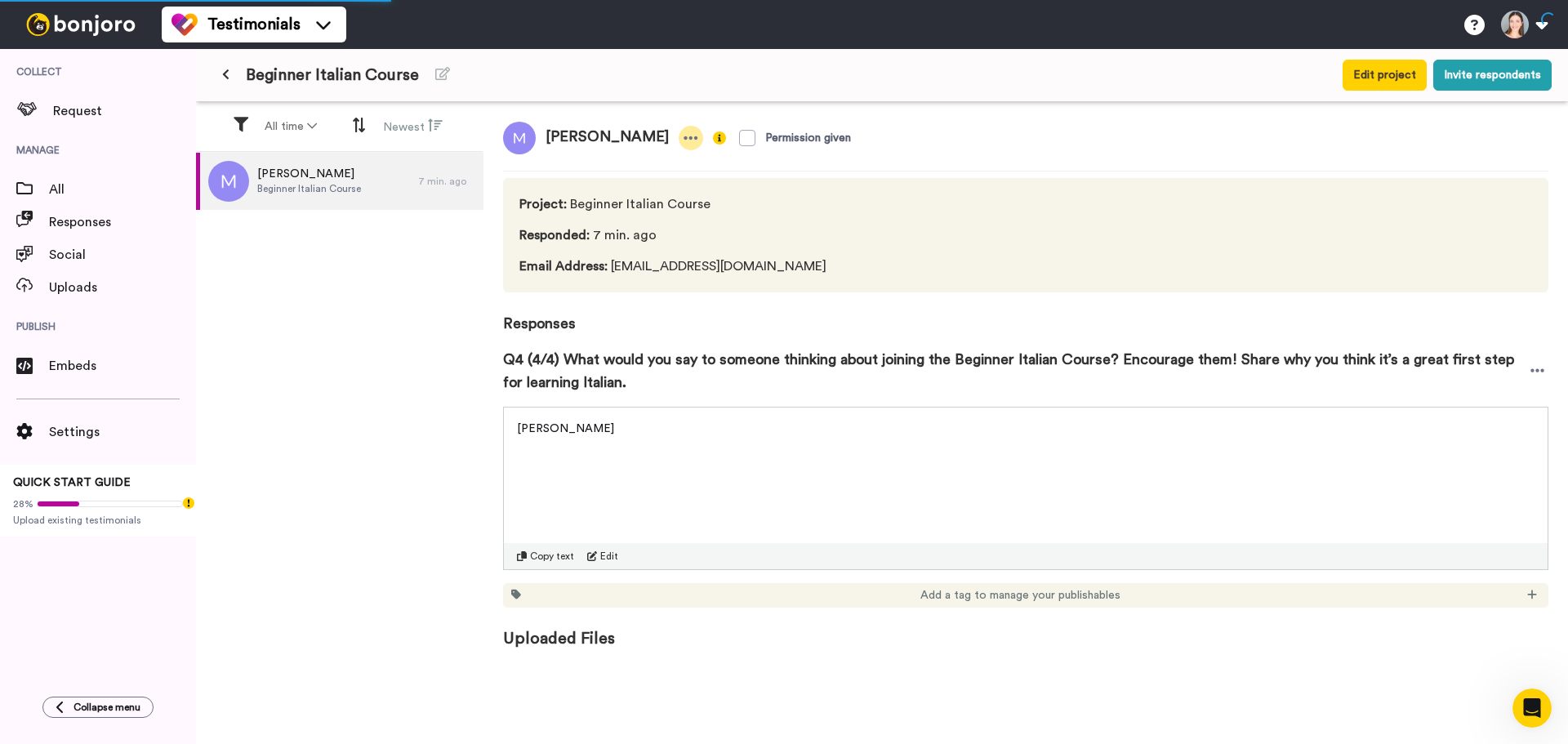
click at [678, 138] on div at bounding box center [691, 138] width 24 height 24
click at [549, 178] on li "Delete response" at bounding box center [546, 188] width 140 height 23
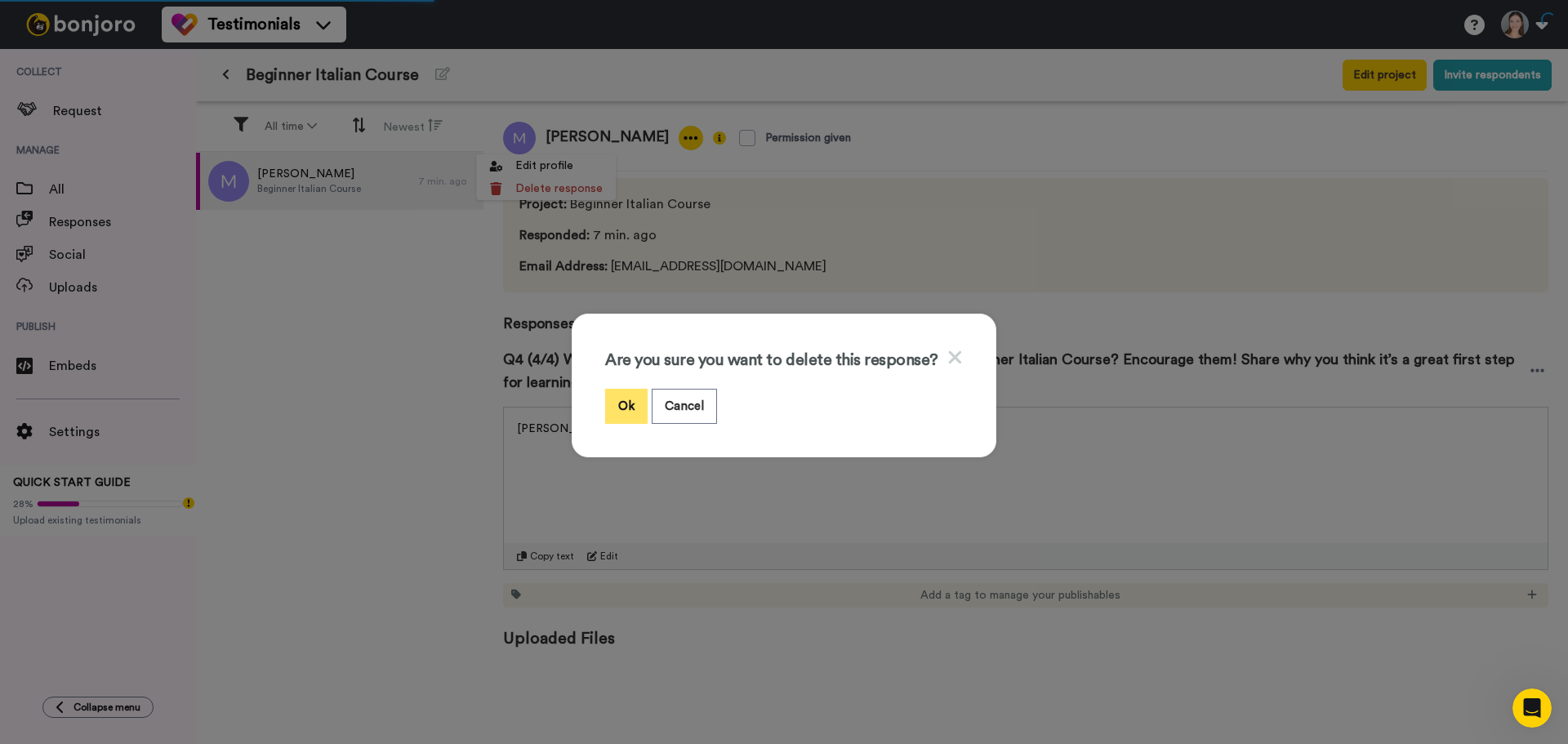
click at [624, 405] on button "Ok" at bounding box center [626, 406] width 43 height 35
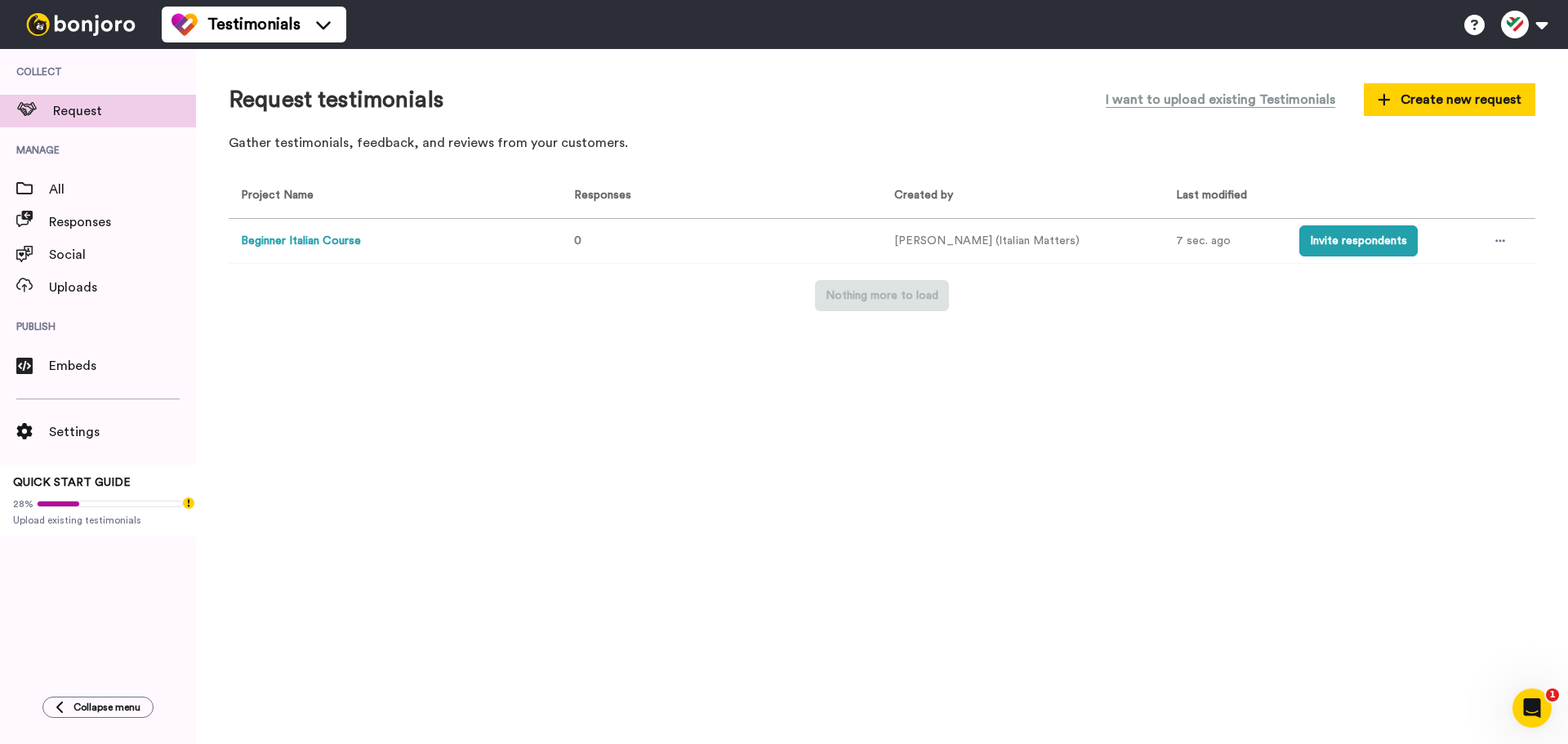
click at [326, 233] on button "Beginner Italian Course" at bounding box center [301, 242] width 120 height 17
click at [1498, 232] on div at bounding box center [1500, 241] width 24 height 24
click at [1347, 234] on button "Invite respondents" at bounding box center [1359, 241] width 119 height 31
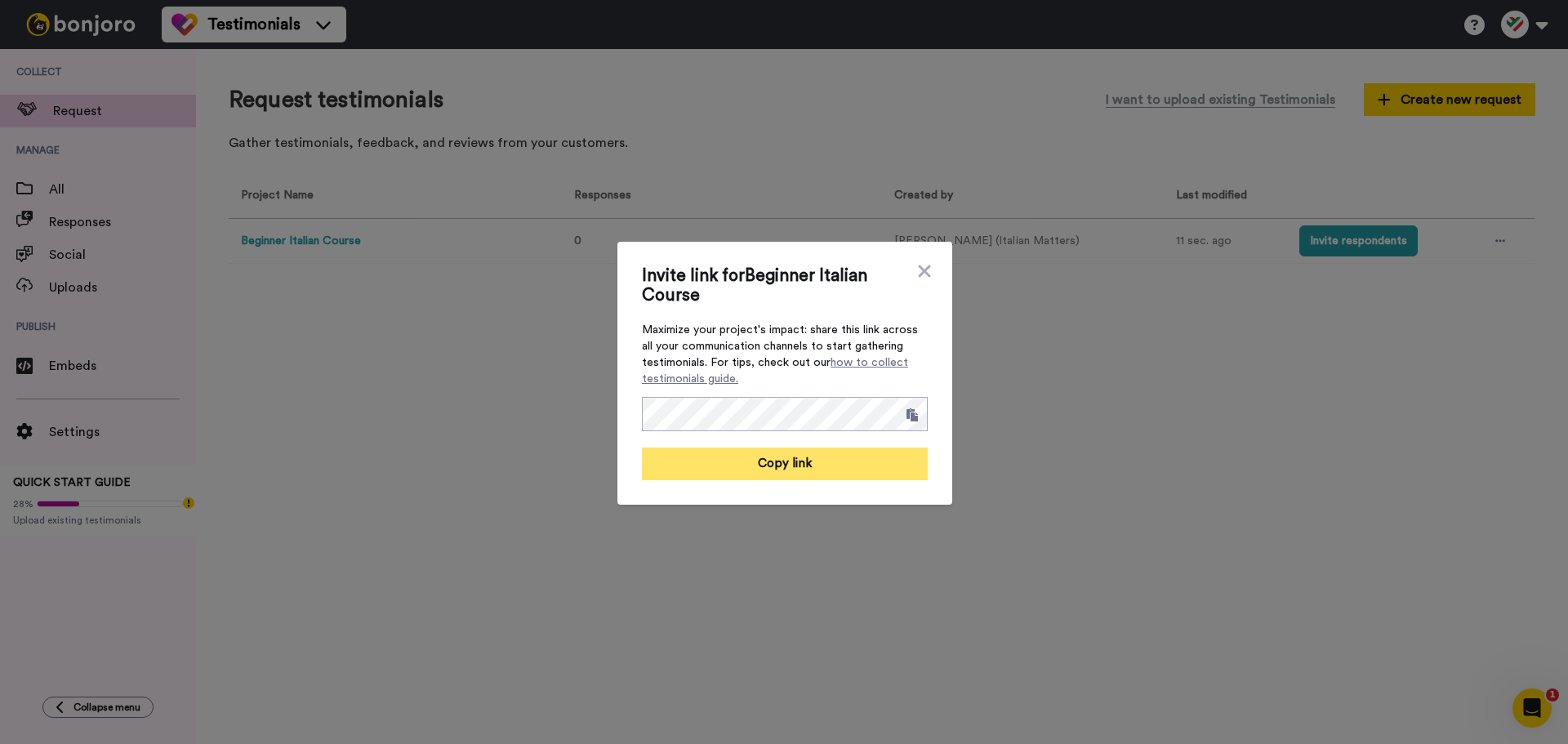
click at [814, 465] on button "Copy link" at bounding box center [785, 463] width 286 height 32
drag, startPoint x: 868, startPoint y: 106, endPoint x: 917, endPoint y: 116, distance: 50.0
click at [867, 105] on div "Invite link for Beginner Italian Course Maximize your project's impact: share t…" at bounding box center [784, 372] width 1568 height 744
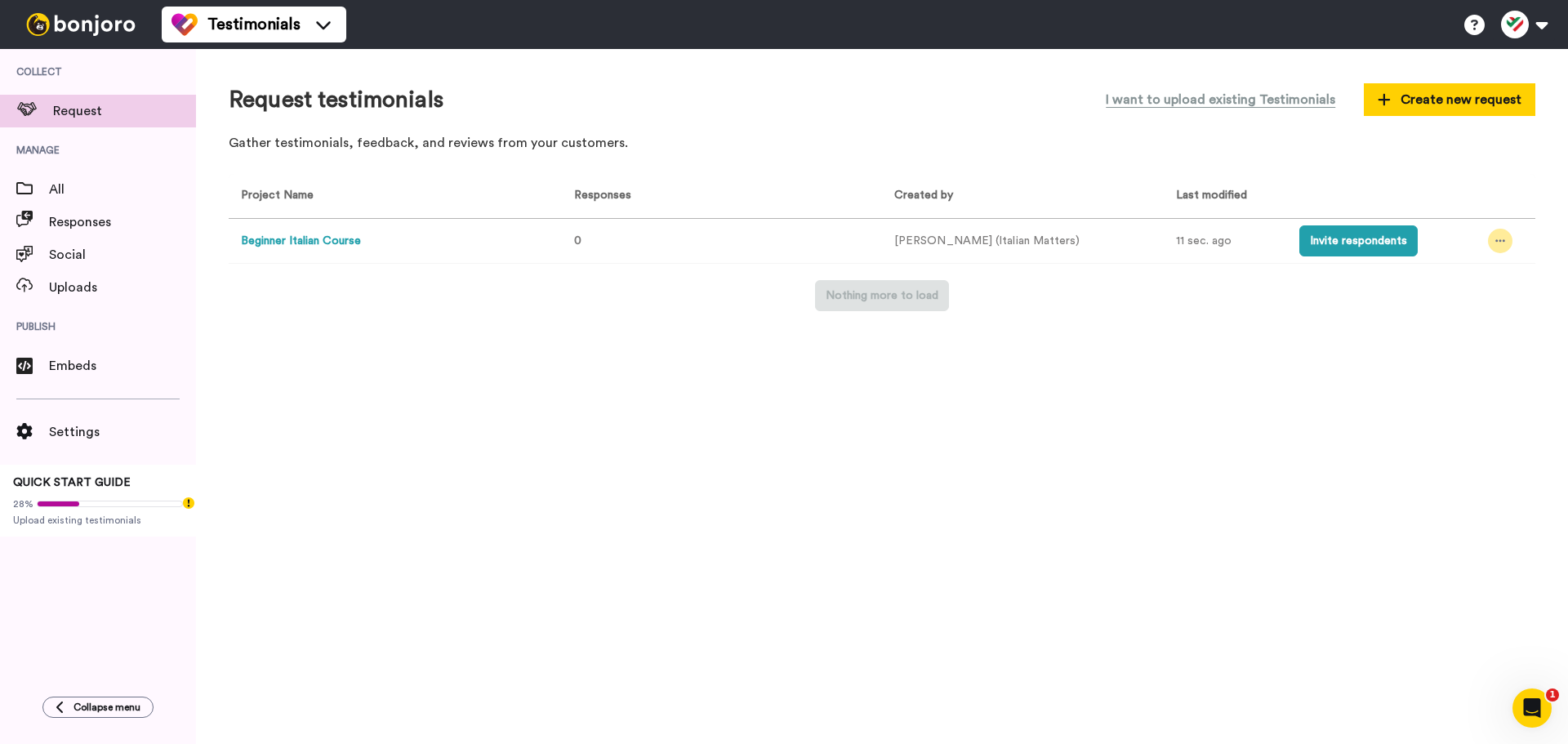
click at [1504, 242] on div at bounding box center [1500, 241] width 24 height 24
click at [1456, 354] on span "Edit project" at bounding box center [1456, 359] width 63 height 11
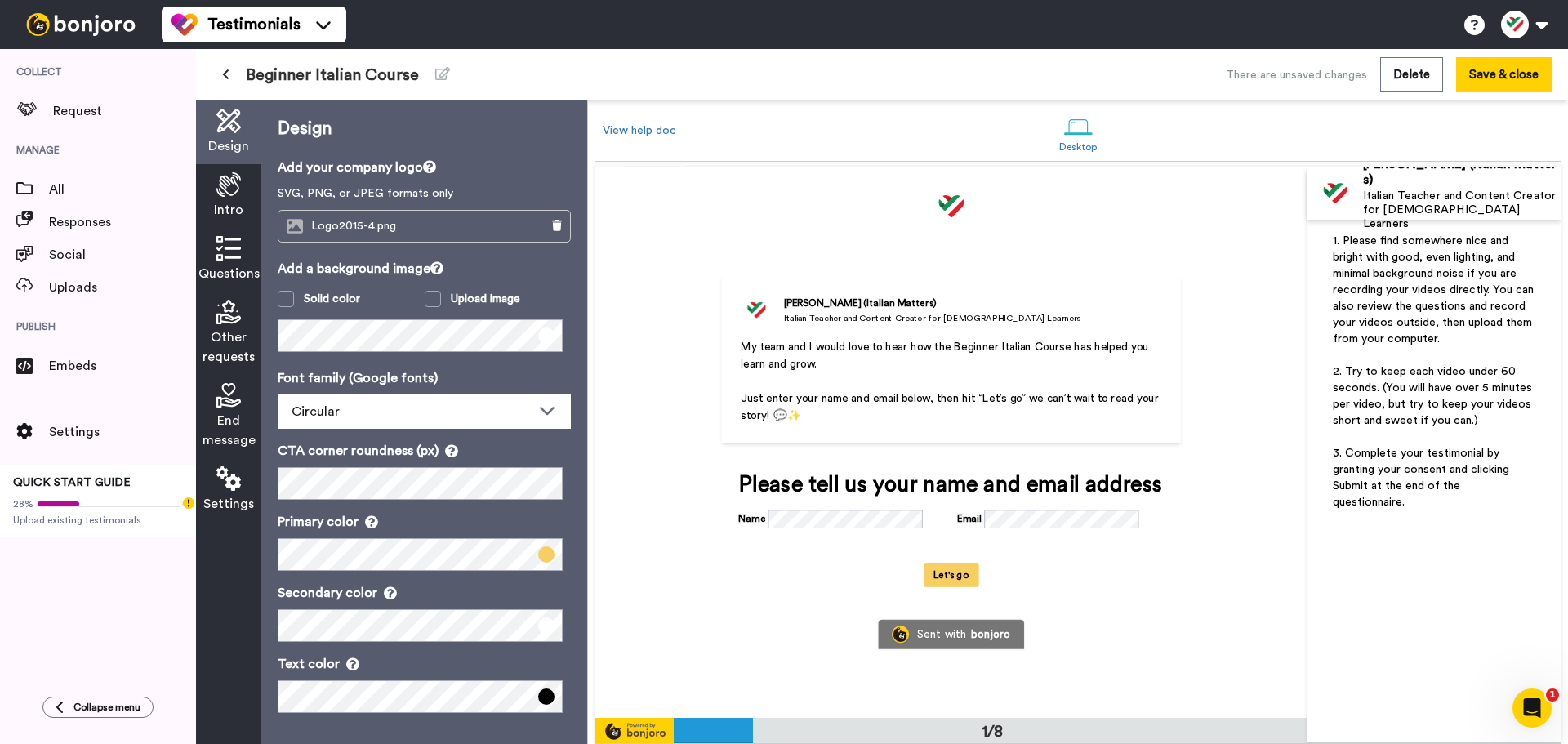
click at [747, 330] on div "Margherita Berti (Italian Matters) Italian Teacher and Content Creator for Ital…" at bounding box center [951, 360] width 460 height 168
click at [101, 20] on img at bounding box center [80, 24] width 122 height 23
click at [348, 24] on div "Testimonials Switch to Video messaging Testimonials Settings Discover Help & Su…" at bounding box center [864, 24] width 1407 height 49
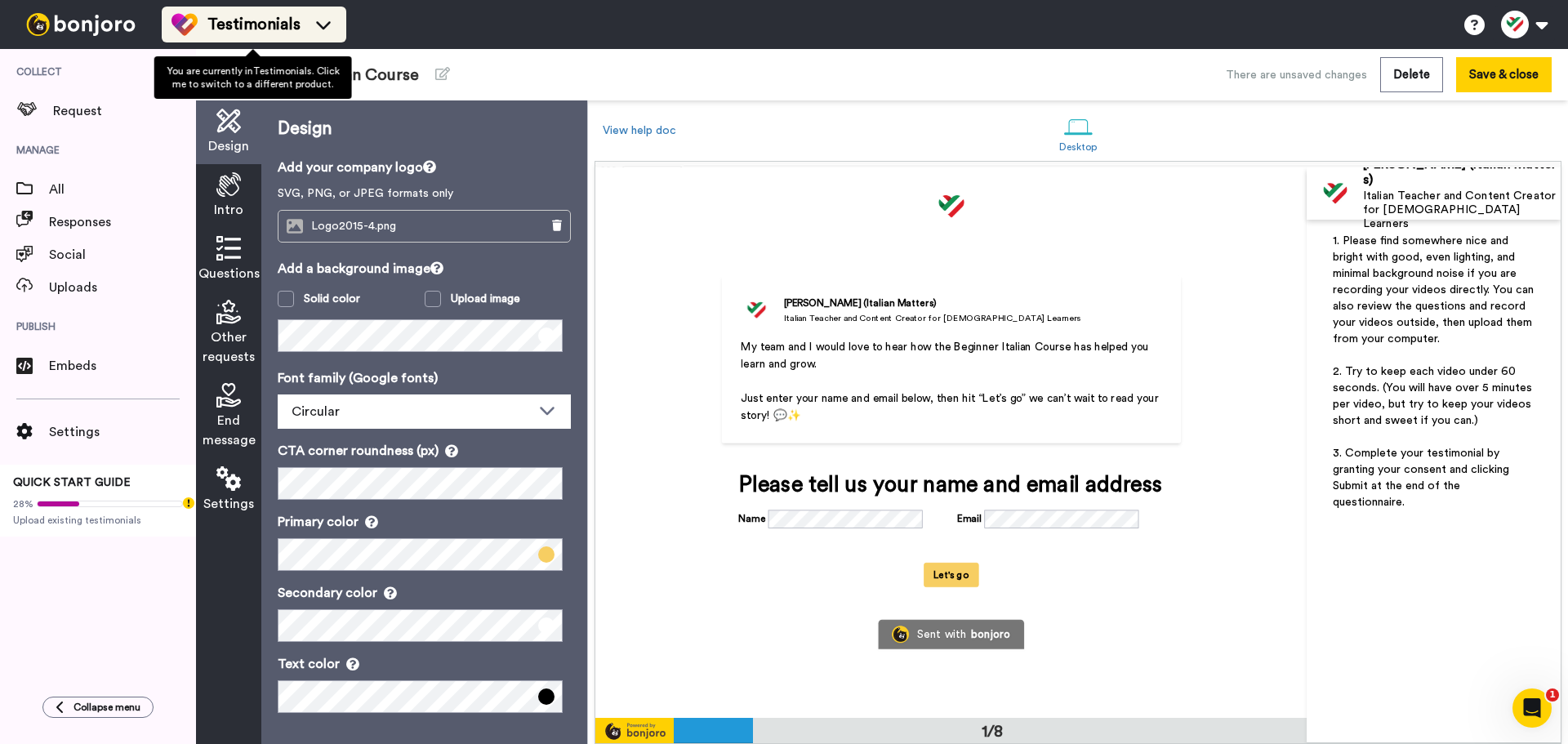
click at [329, 27] on icon at bounding box center [324, 24] width 26 height 17
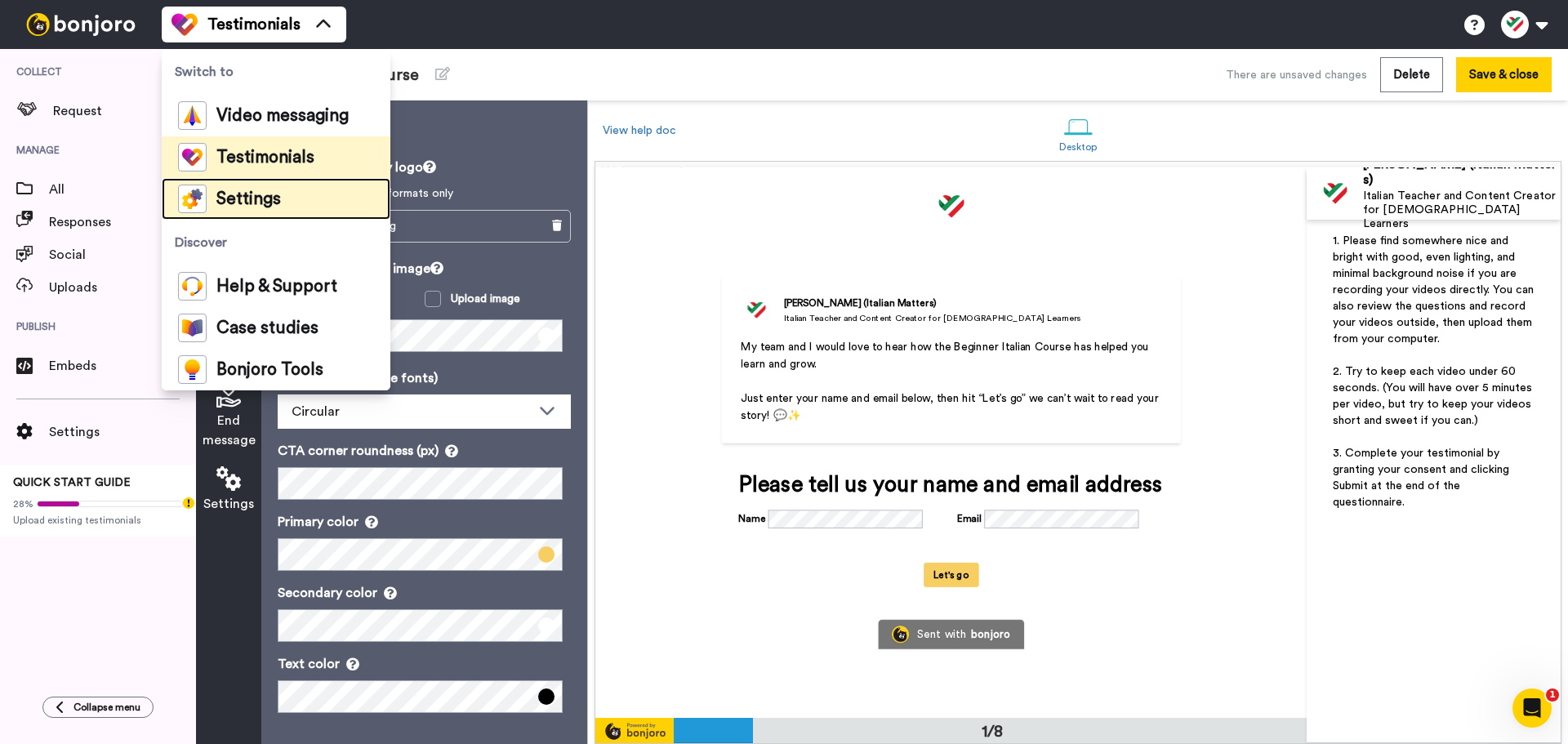
click at [284, 194] on li "Settings" at bounding box center [276, 199] width 228 height 42
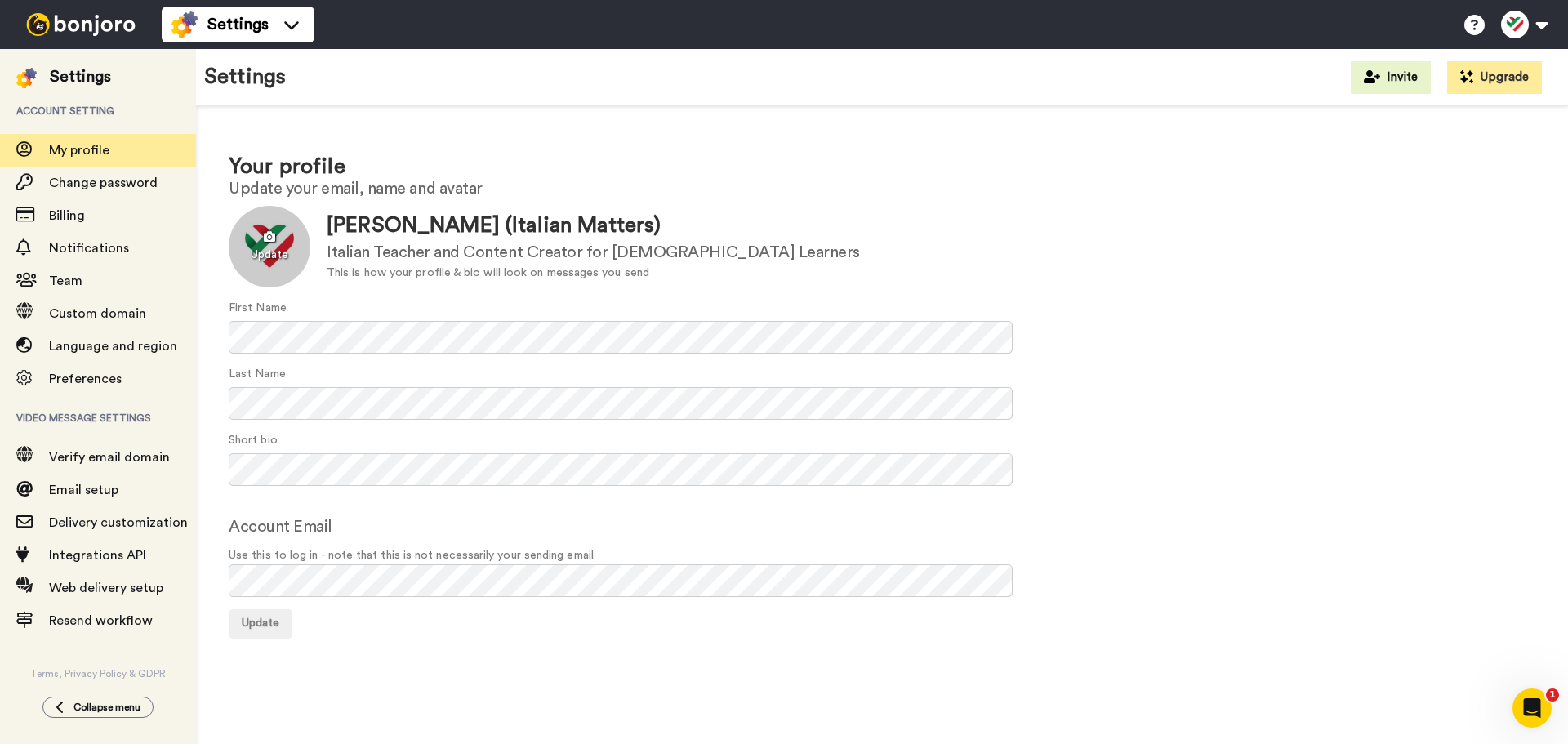
click at [272, 238] on div at bounding box center [269, 247] width 82 height 82
click at [256, 242] on div at bounding box center [269, 247] width 82 height 82
click at [1408, 633] on div "Update" at bounding box center [882, 625] width 1306 height 30
click at [1544, 710] on div "Open Intercom Messenger" at bounding box center [1530, 706] width 54 height 54
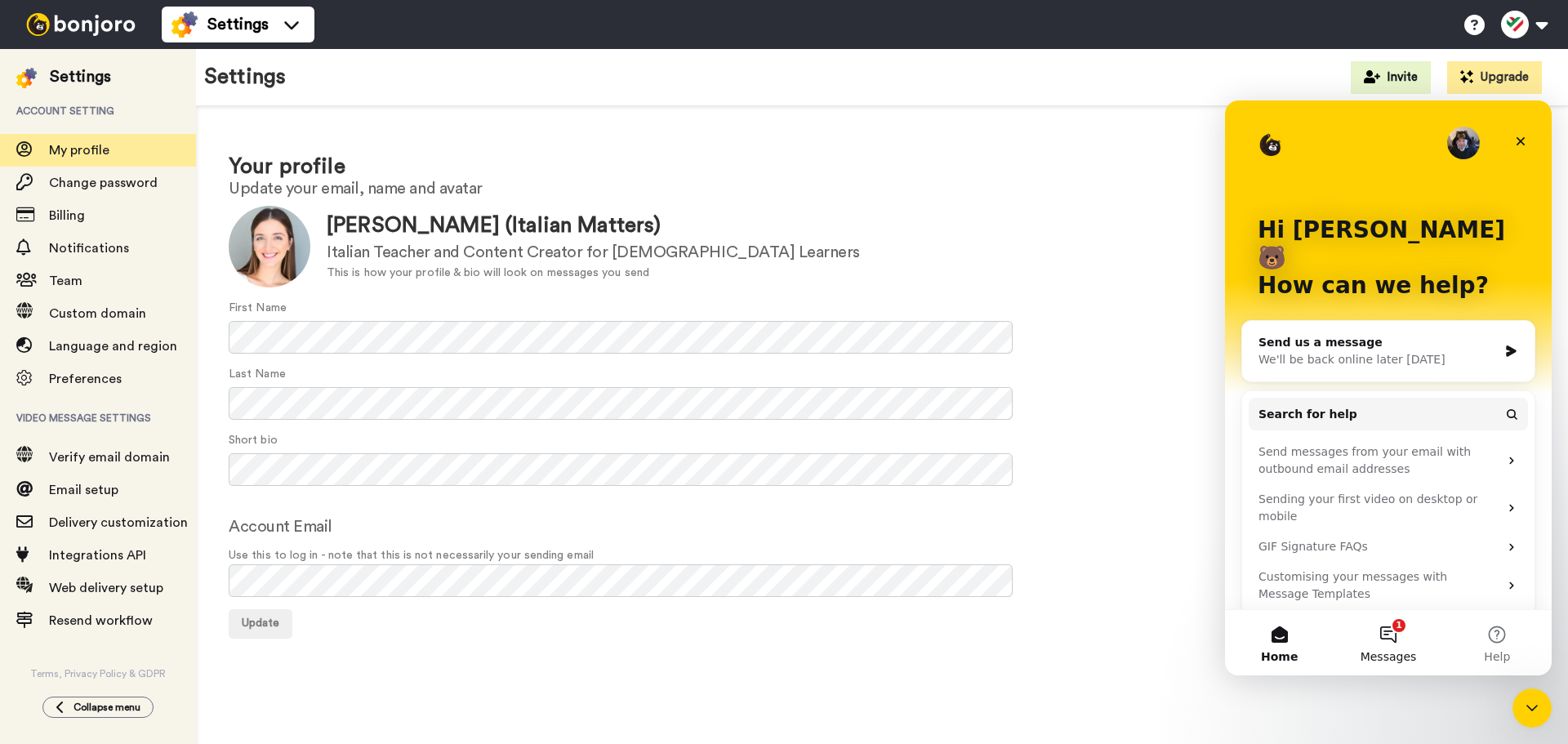
click at [1372, 629] on button "1 Messages" at bounding box center [1387, 643] width 109 height 65
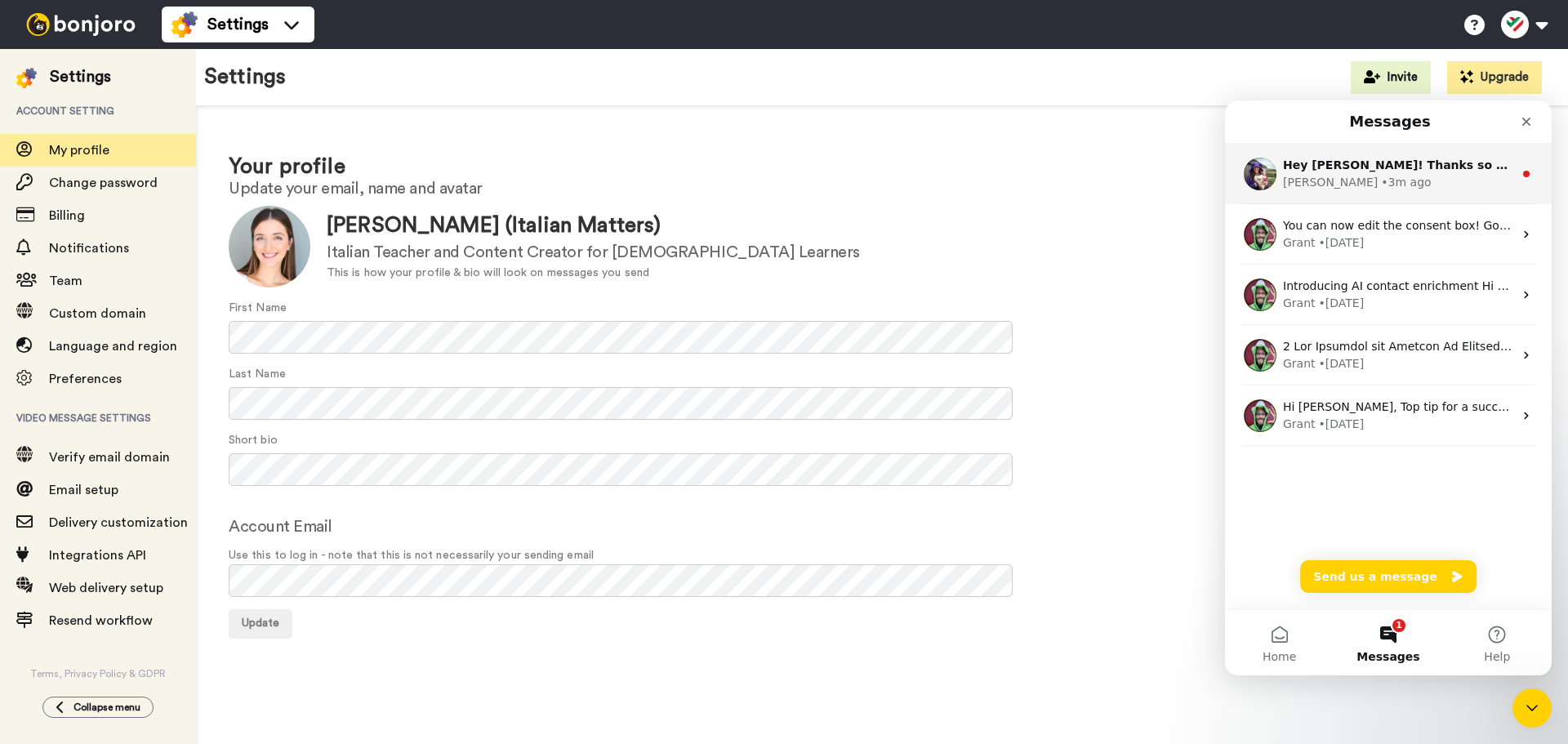
click at [1306, 196] on div "Hey Margherita! Thanks so much for coming on board, and sticking around. You ar…" at bounding box center [1388, 174] width 327 height 60
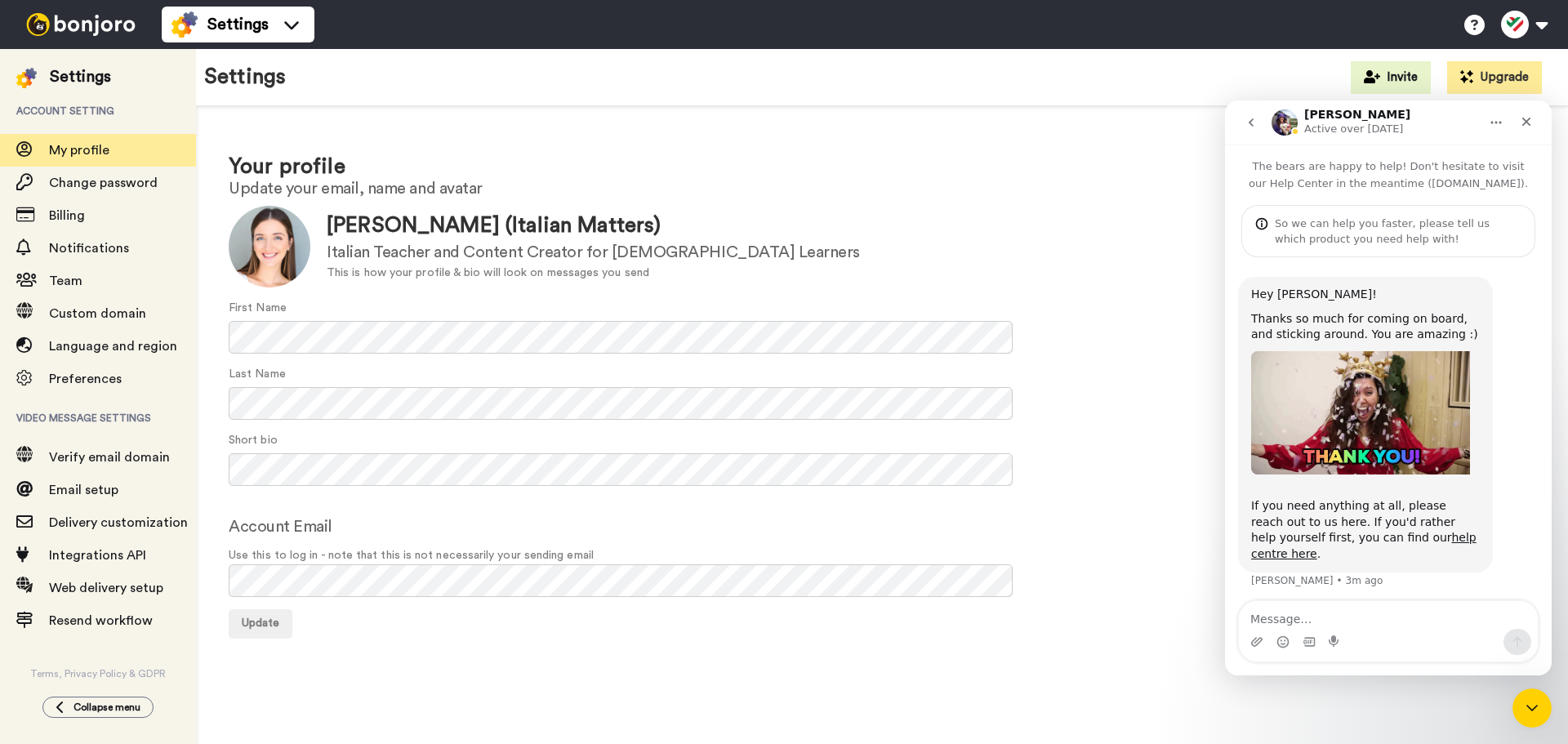
click at [435, 620] on div "Update" at bounding box center [882, 625] width 1306 height 30
click at [250, 625] on span "Update" at bounding box center [260, 623] width 37 height 11
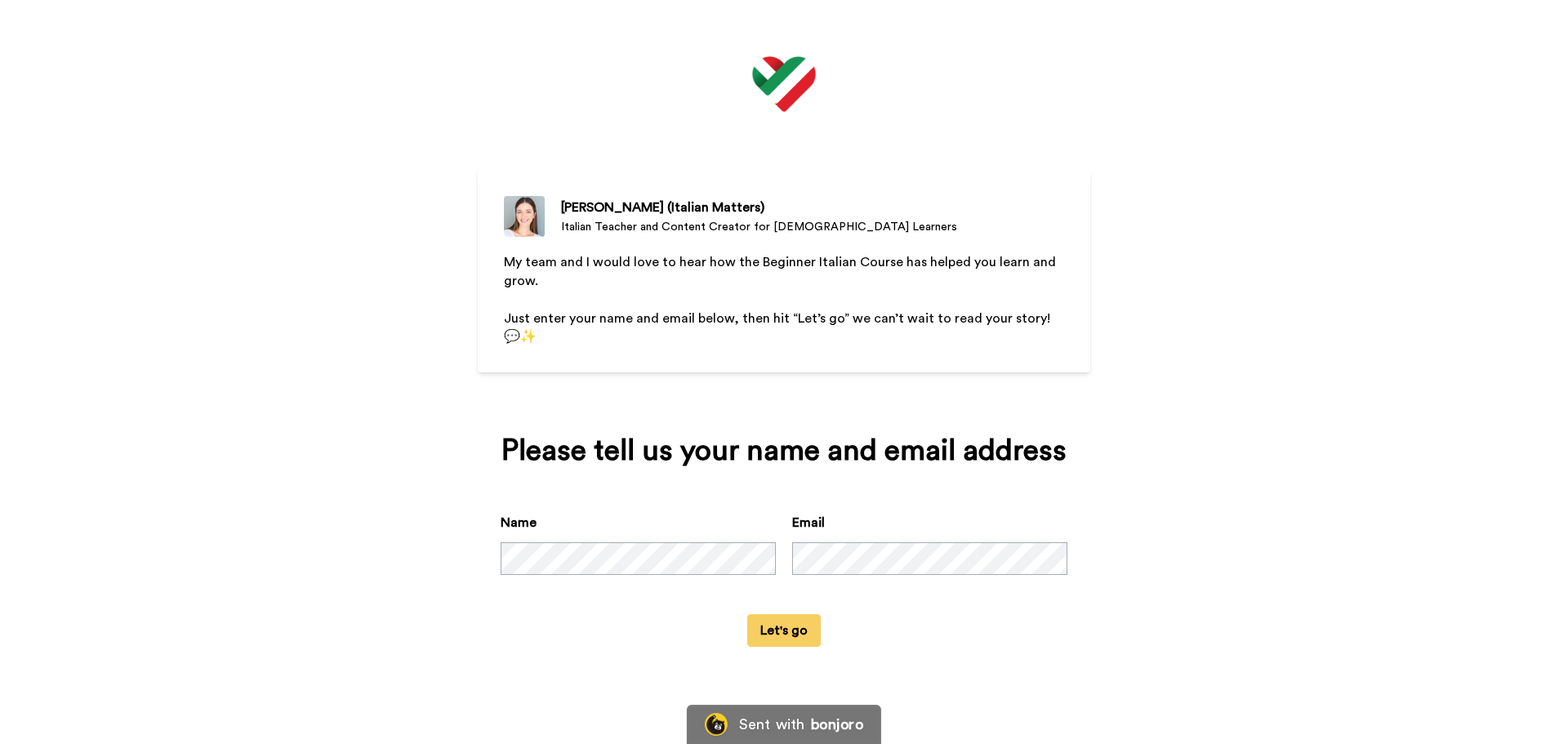
click at [542, 247] on div "[PERSON_NAME] (Italian Matters) [DEMOGRAPHIC_DATA] Teacher and Content Creator …" at bounding box center [784, 271] width 612 height 202
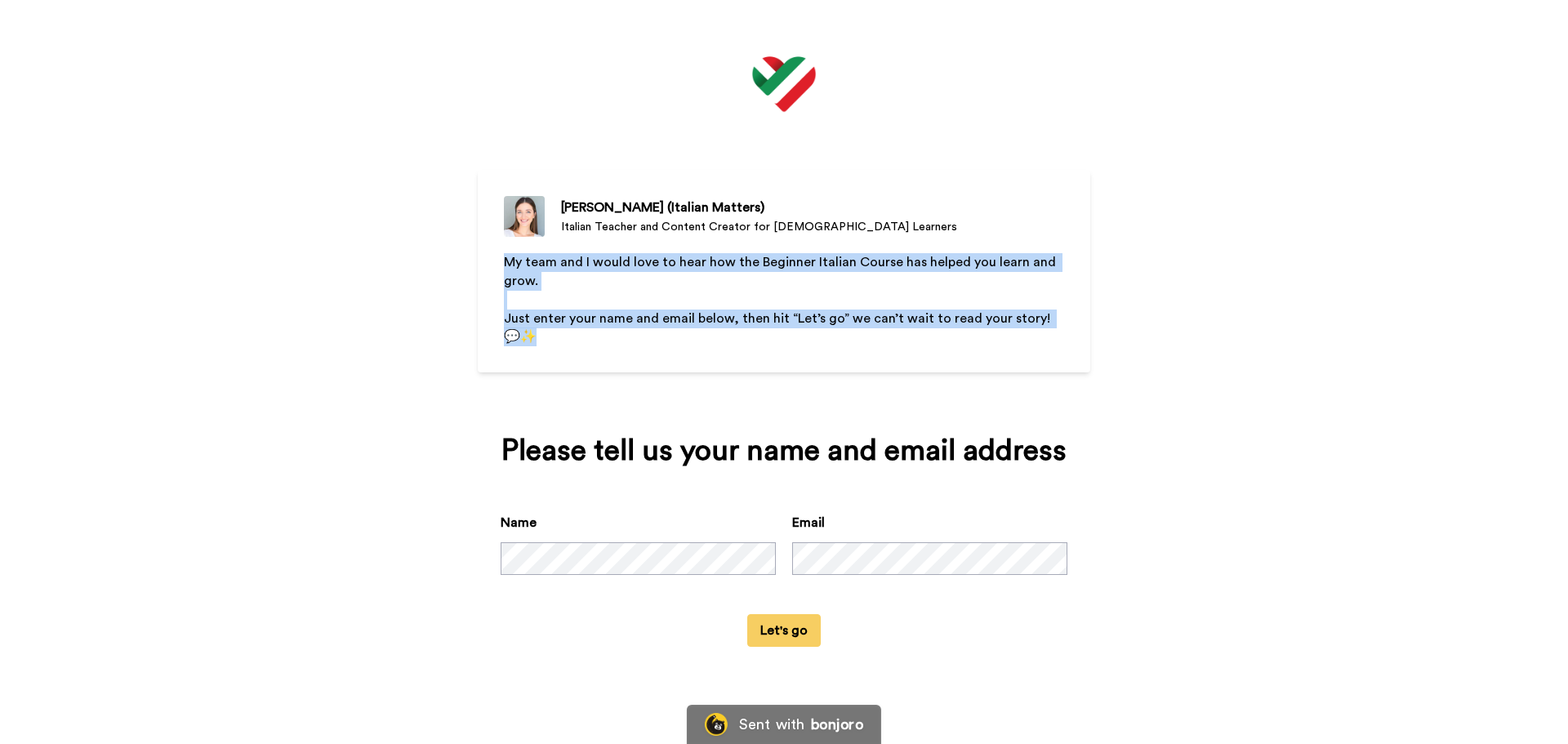
drag, startPoint x: 506, startPoint y: 259, endPoint x: 622, endPoint y: 369, distance: 159.9
click at [622, 369] on div "My team and I would love to hear how the Beginner Italian Course has helped you…" at bounding box center [784, 328] width 560 height 150
copy div "My team and I would love to hear how the Beginner Italian Course has helped you…"
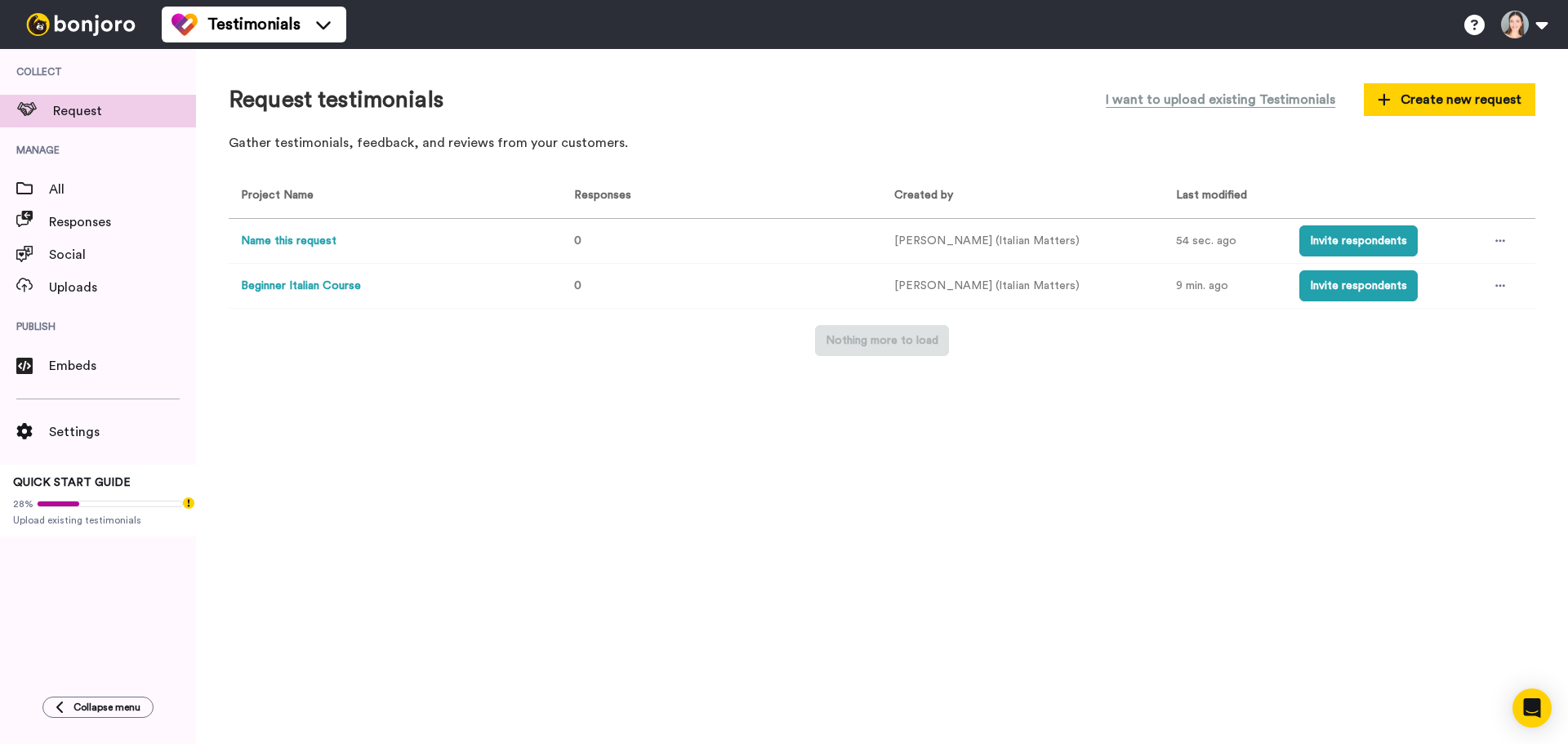
click at [212, 294] on div "Request testimonials I want to upload existing Testimonials Create new request …" at bounding box center [882, 396] width 1372 height 695
click at [264, 285] on button "Beginner Italian Course" at bounding box center [301, 286] width 120 height 17
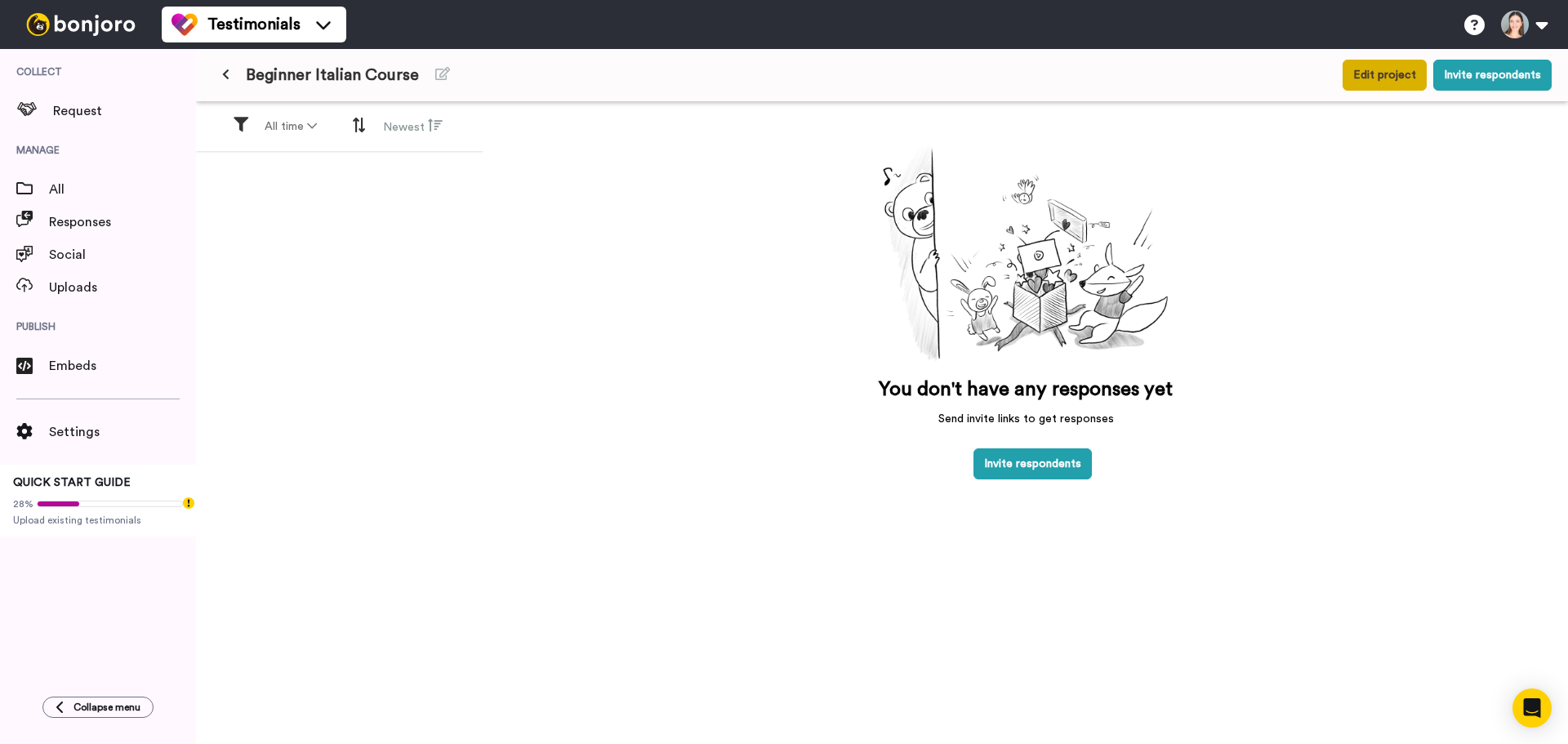
click at [1381, 63] on button "Edit project" at bounding box center [1385, 75] width 84 height 31
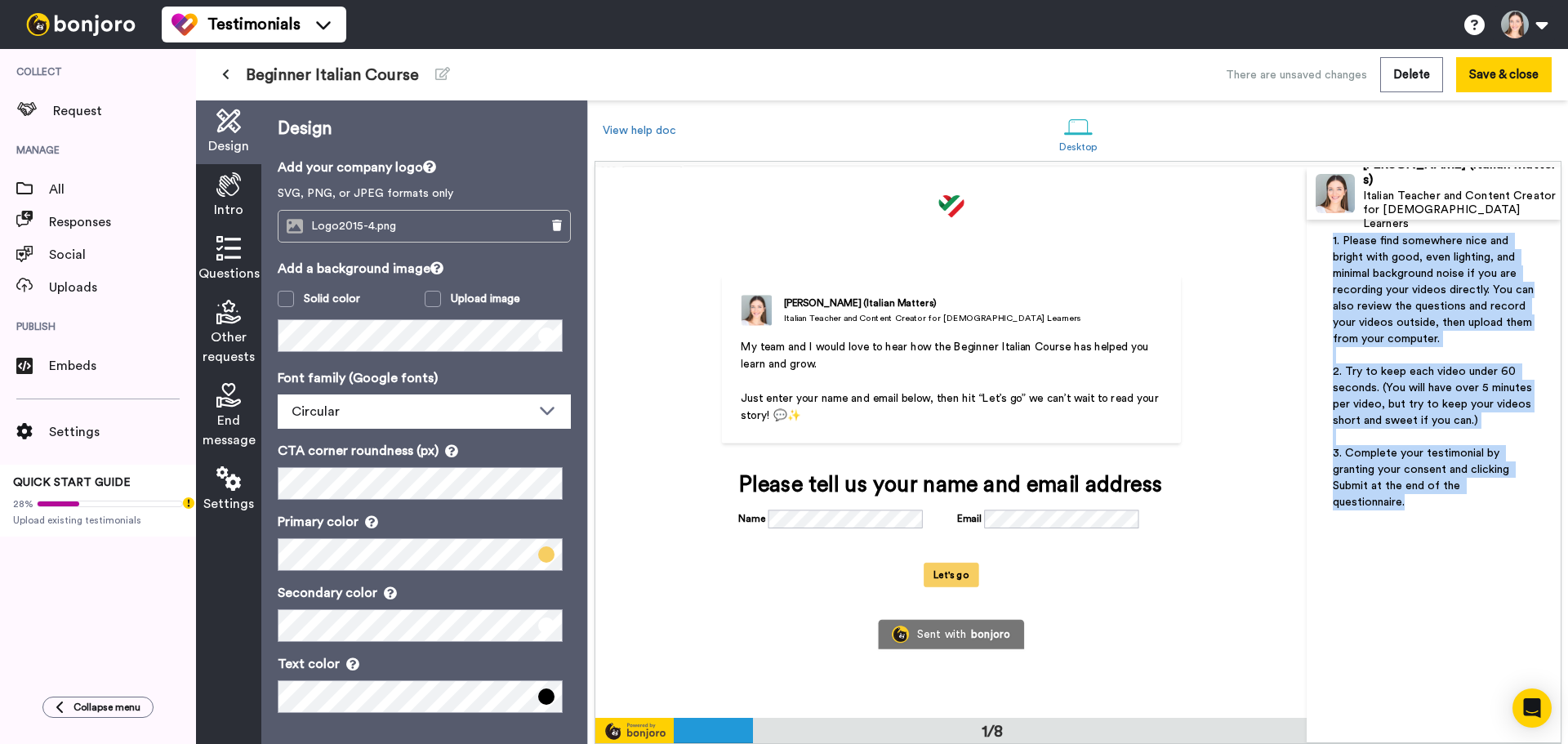
drag, startPoint x: 1531, startPoint y: 485, endPoint x: 1328, endPoint y: 226, distance: 329.1
click at [1328, 226] on div "1. Please find somewhere nice and bright with good, even lighting, and minimal …" at bounding box center [1433, 481] width 254 height 523
copy div "1. Please find somewhere nice and bright with good, even lighting, and minimal …"
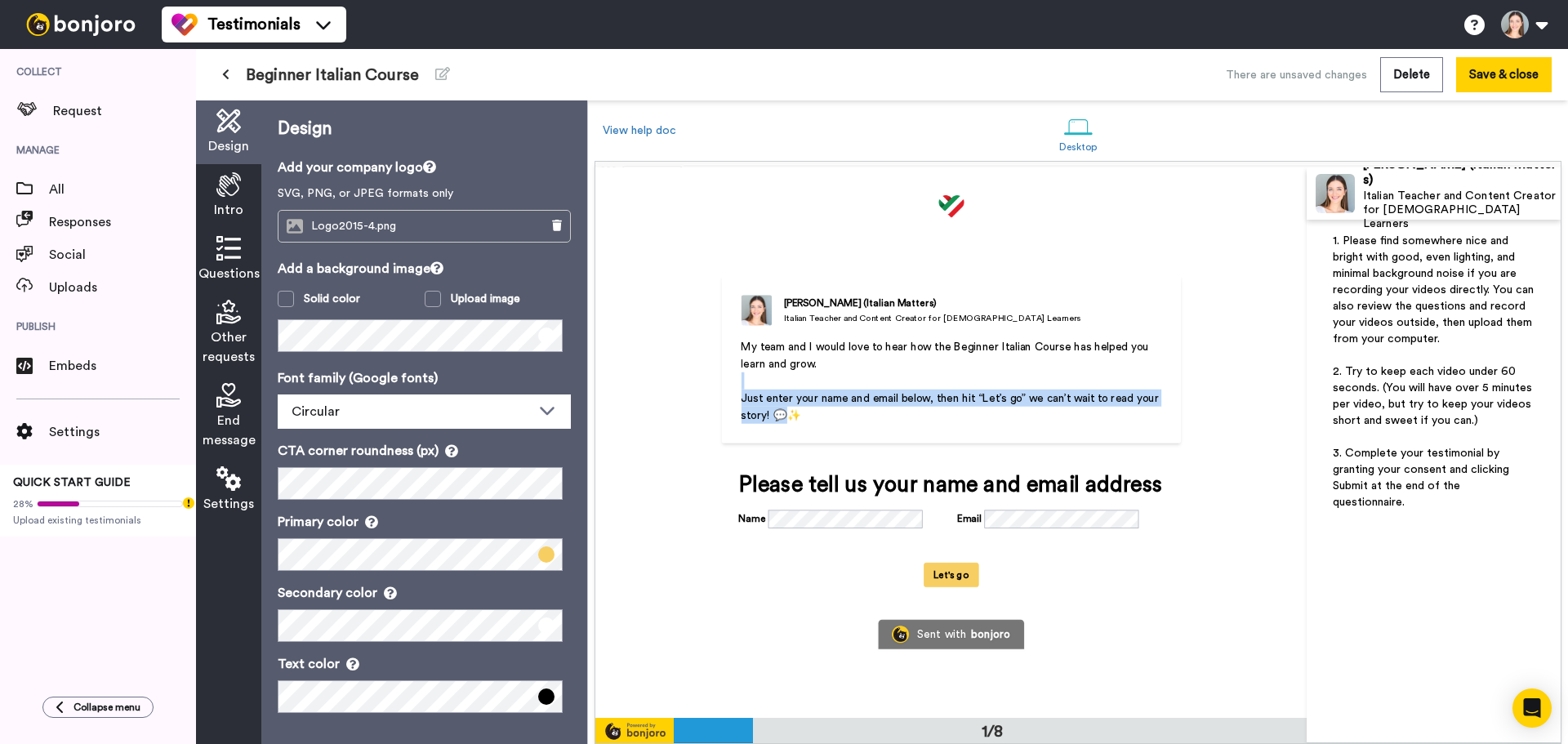
drag, startPoint x: 787, startPoint y: 423, endPoint x: 748, endPoint y: 385, distance: 54.5
click at [748, 385] on div "My team and I would love to hear how the Beginner Italian Course has helped you…" at bounding box center [951, 403] width 420 height 129
click at [846, 407] on p "Just enter your name and email below, then hit “Let’s go” we can’t wait to read…" at bounding box center [951, 406] width 420 height 34
drag, startPoint x: 849, startPoint y: 418, endPoint x: 735, endPoint y: 353, distance: 131.2
click at [735, 353] on div "[PERSON_NAME] (Italian Matters) [DEMOGRAPHIC_DATA] Teacher and Content Creator …" at bounding box center [951, 360] width 460 height 168
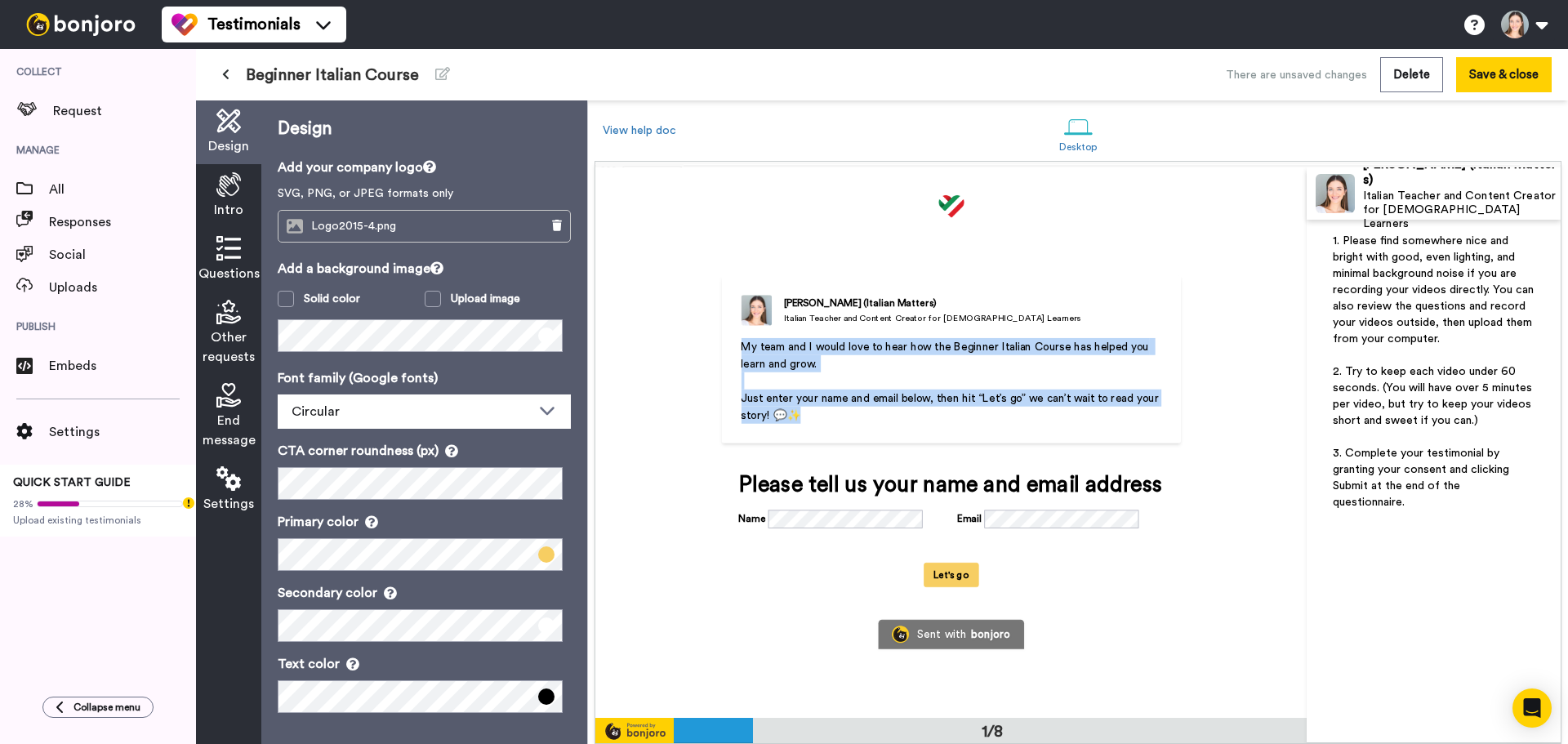
copy div "My team and I would love to hear how the Beginner Italian Course has helped you…"
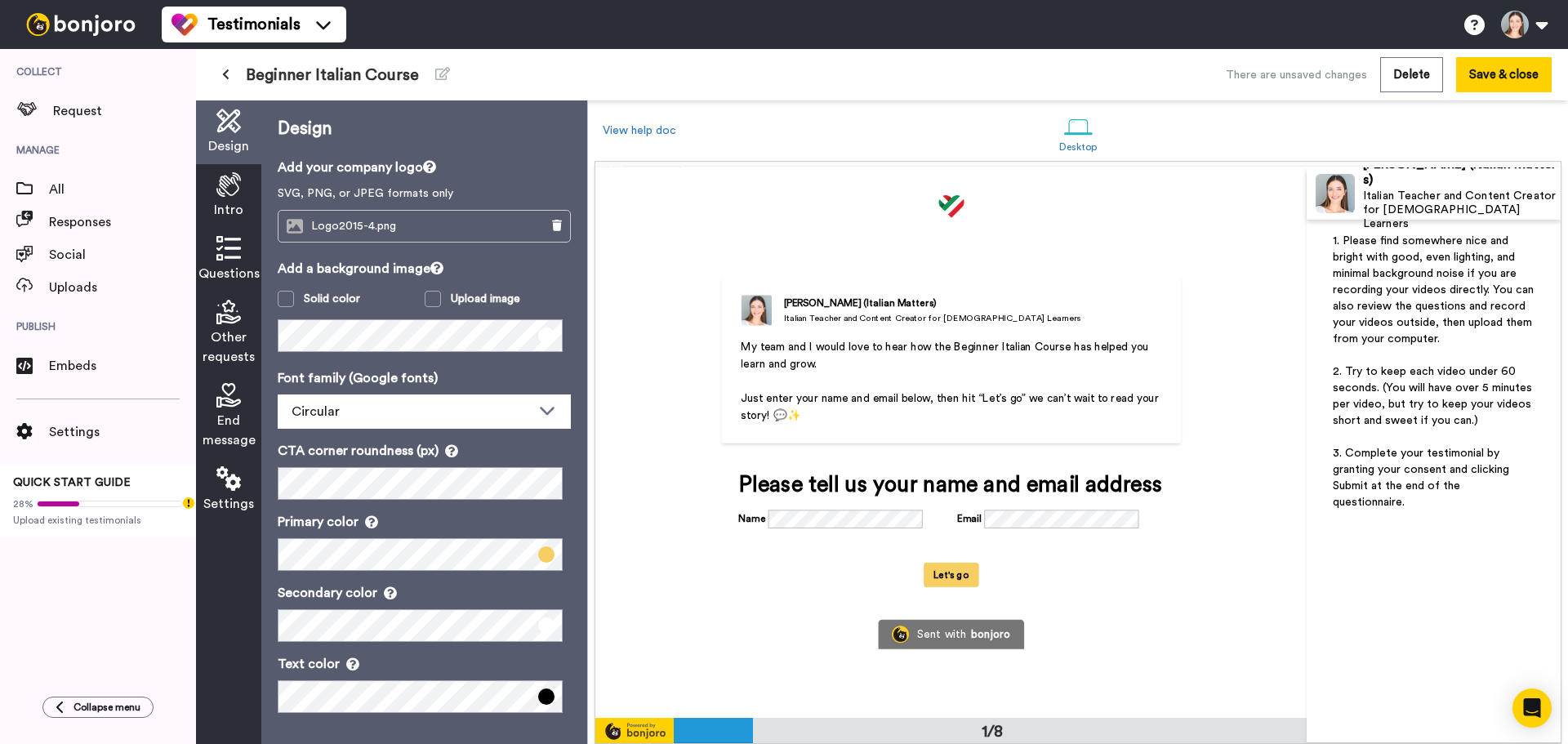
click at [226, 254] on icon at bounding box center [228, 249] width 24 height 24
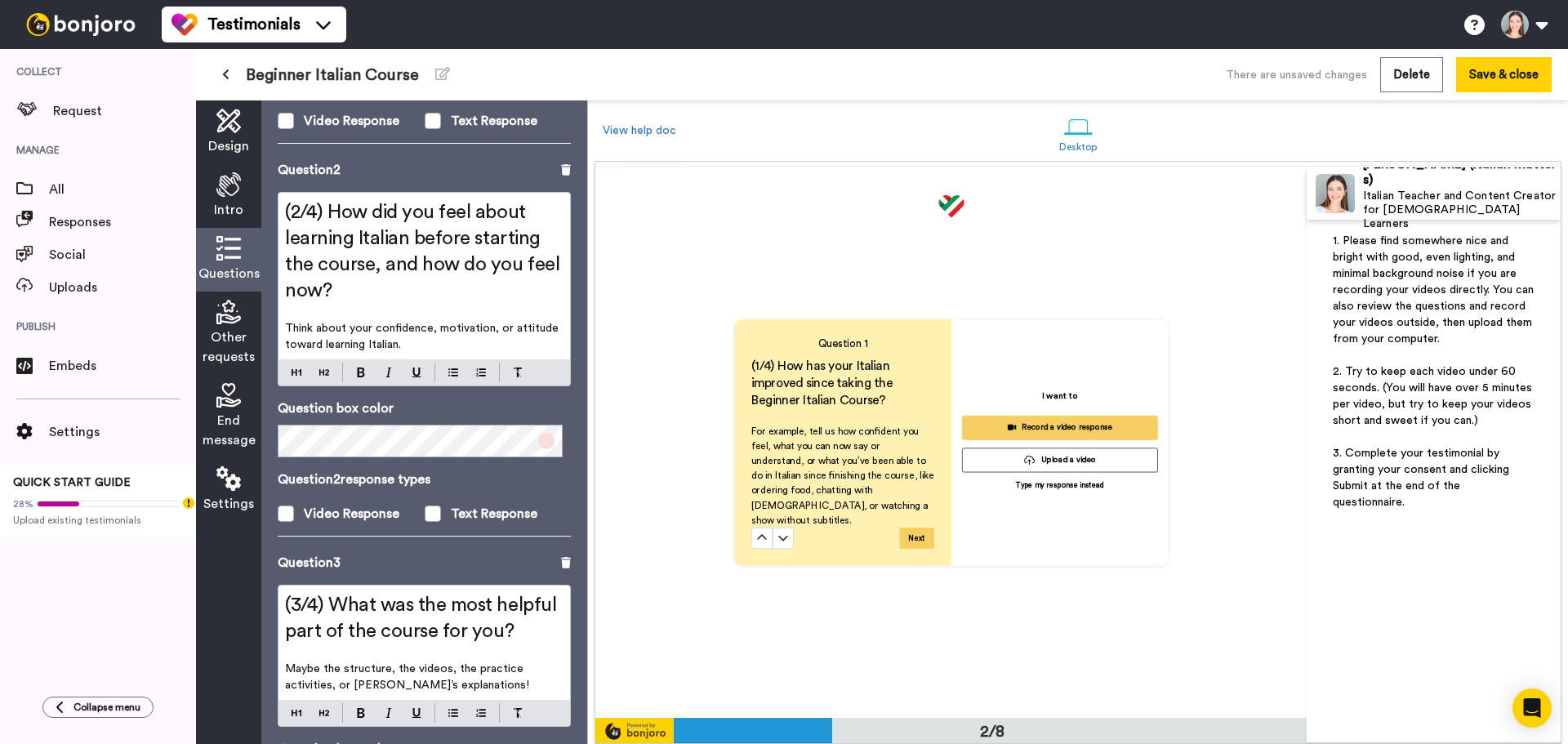
scroll to position [1055, 0]
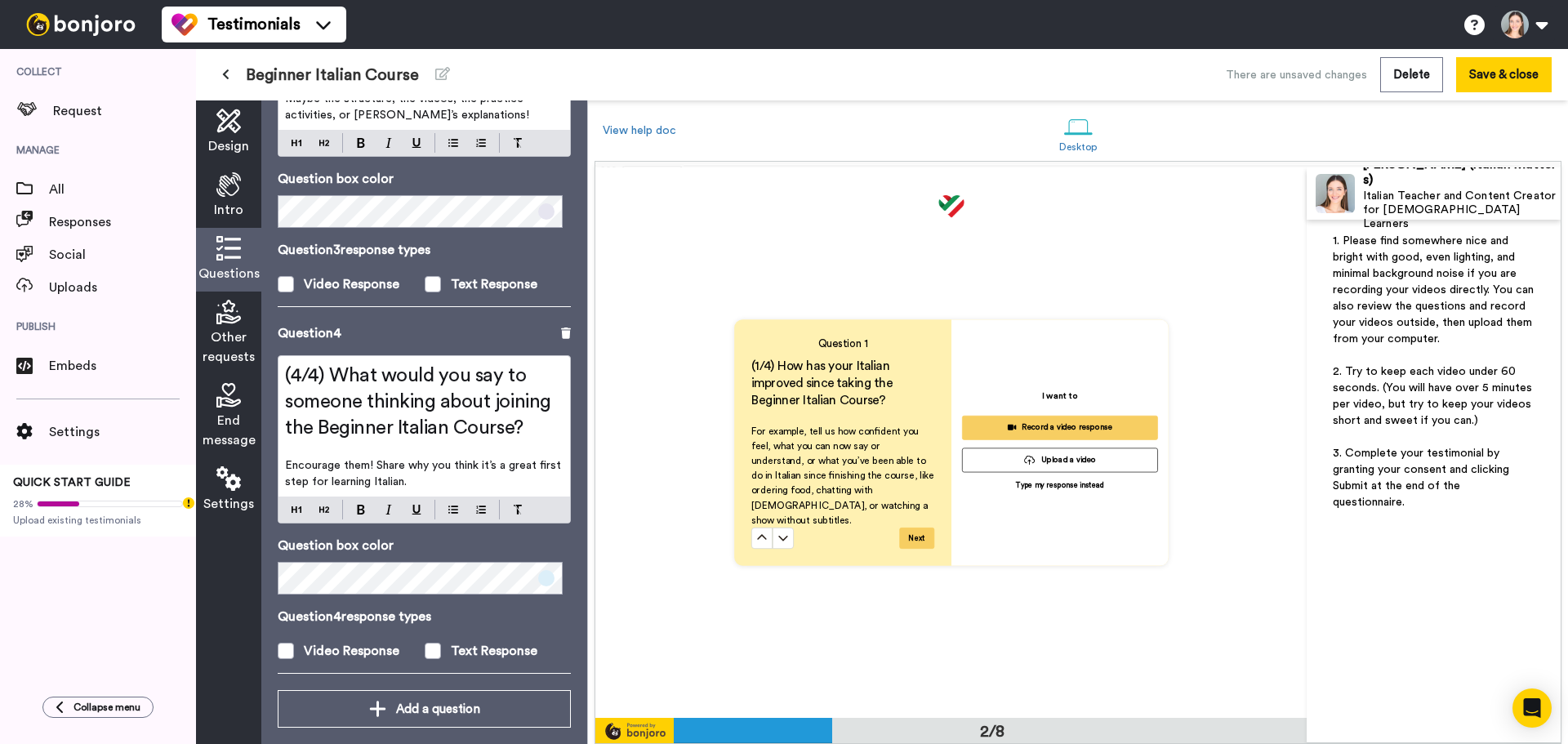
click at [230, 325] on div "Other requests" at bounding box center [228, 333] width 65 height 84
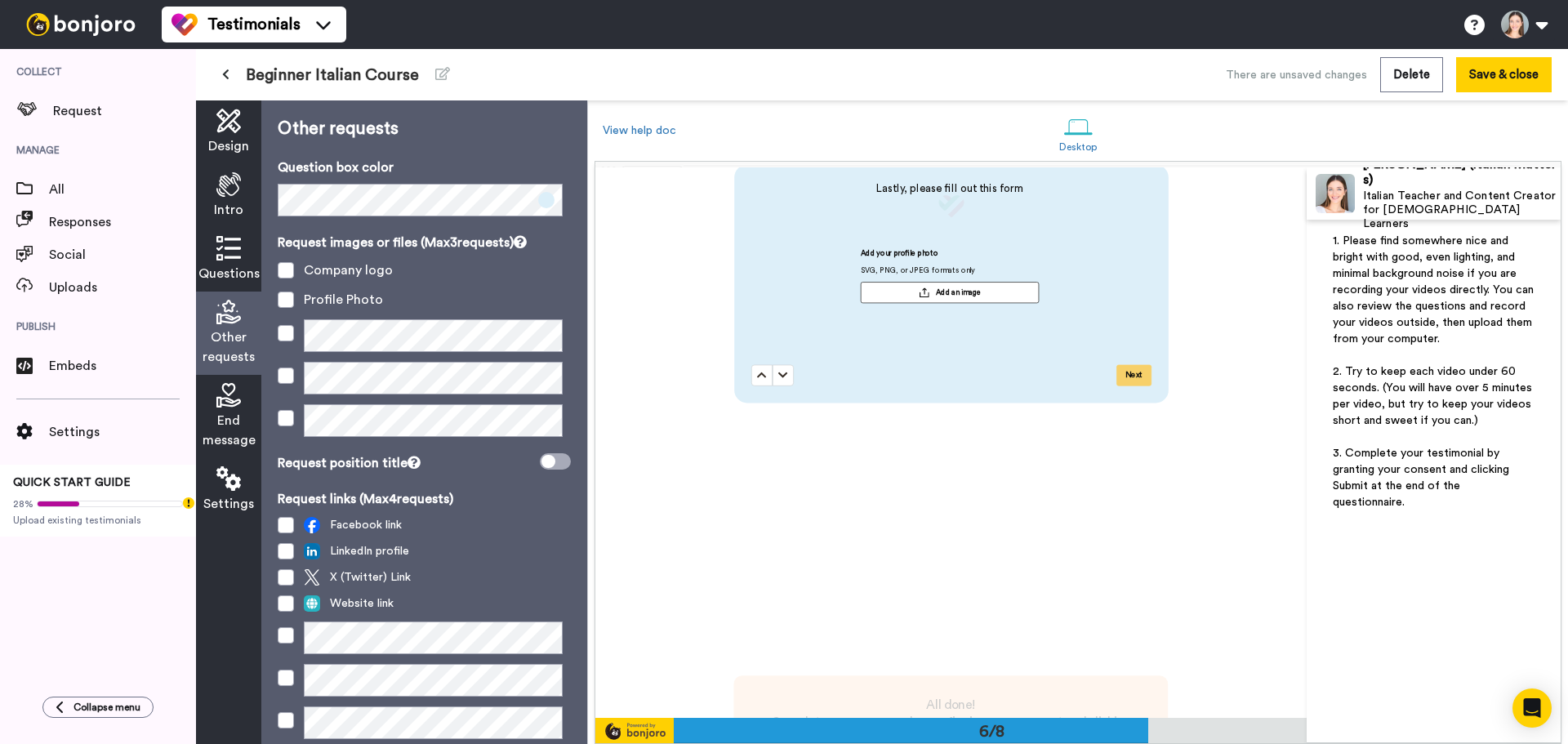
scroll to position [2916, 0]
click at [777, 339] on div "Lastly, please fill out this form Add your profile photo SVG, PNG, or JPEG form…" at bounding box center [953, 263] width 406 height 173
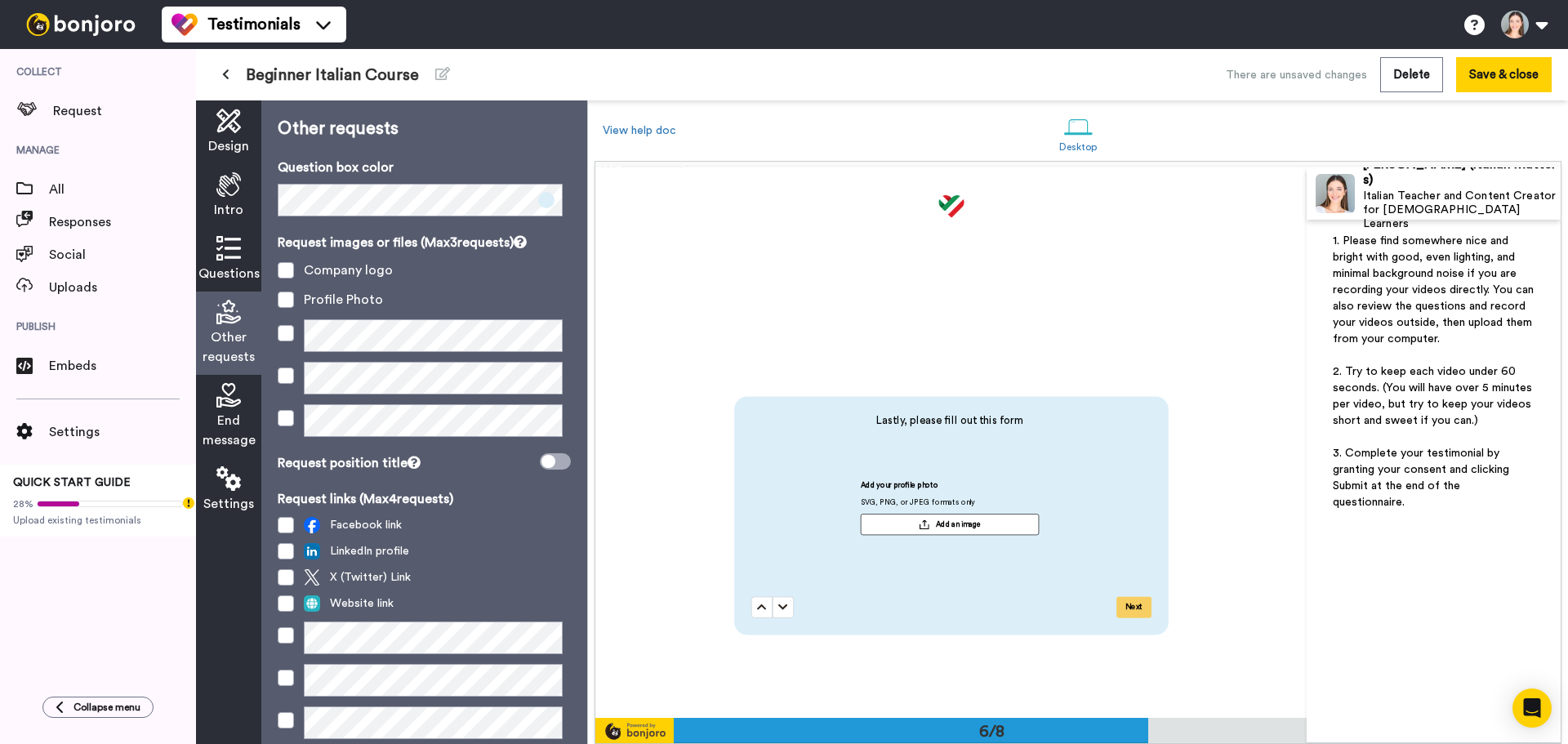
scroll to position [2671, 0]
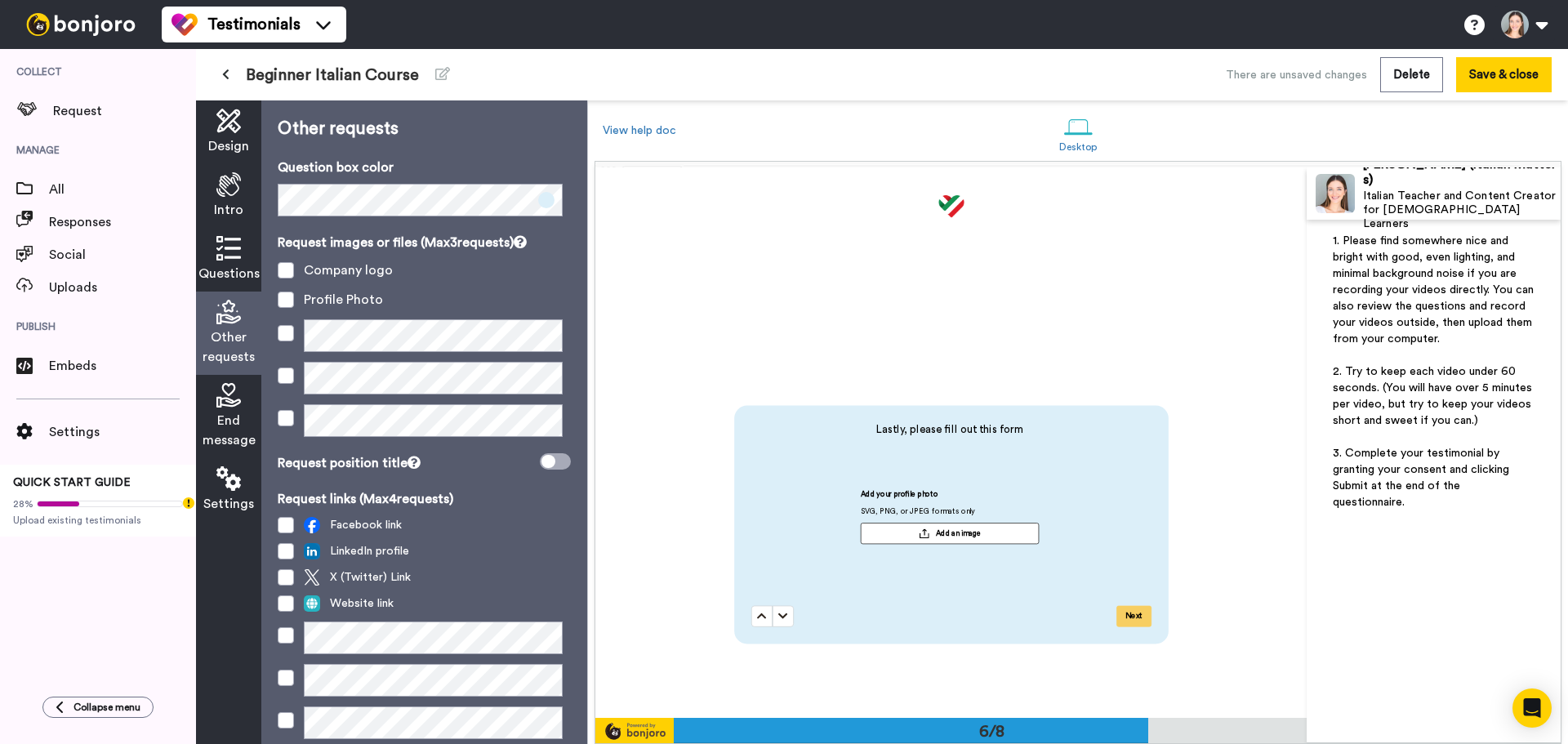
click at [240, 258] on icon at bounding box center [228, 249] width 24 height 24
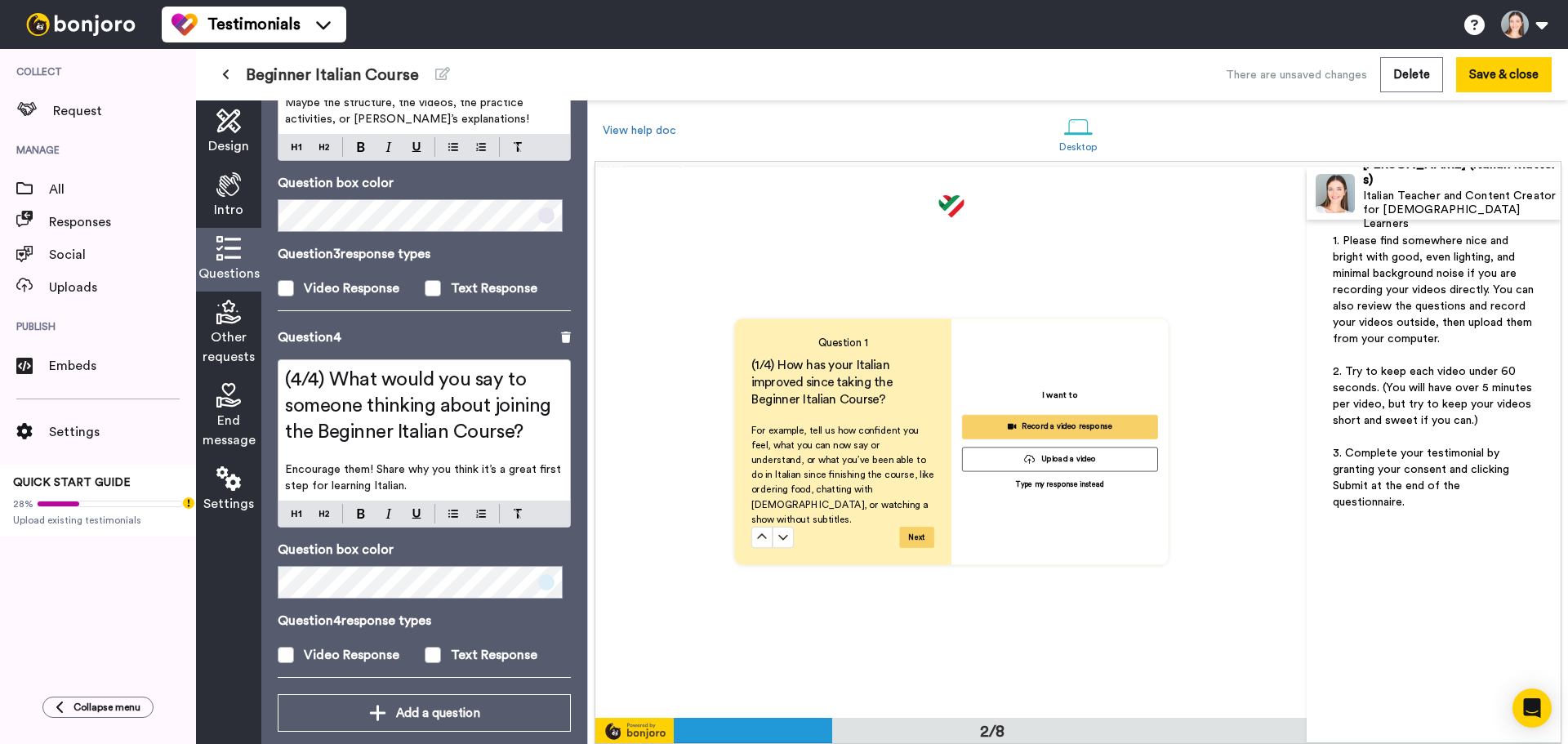
scroll to position [550, 0]
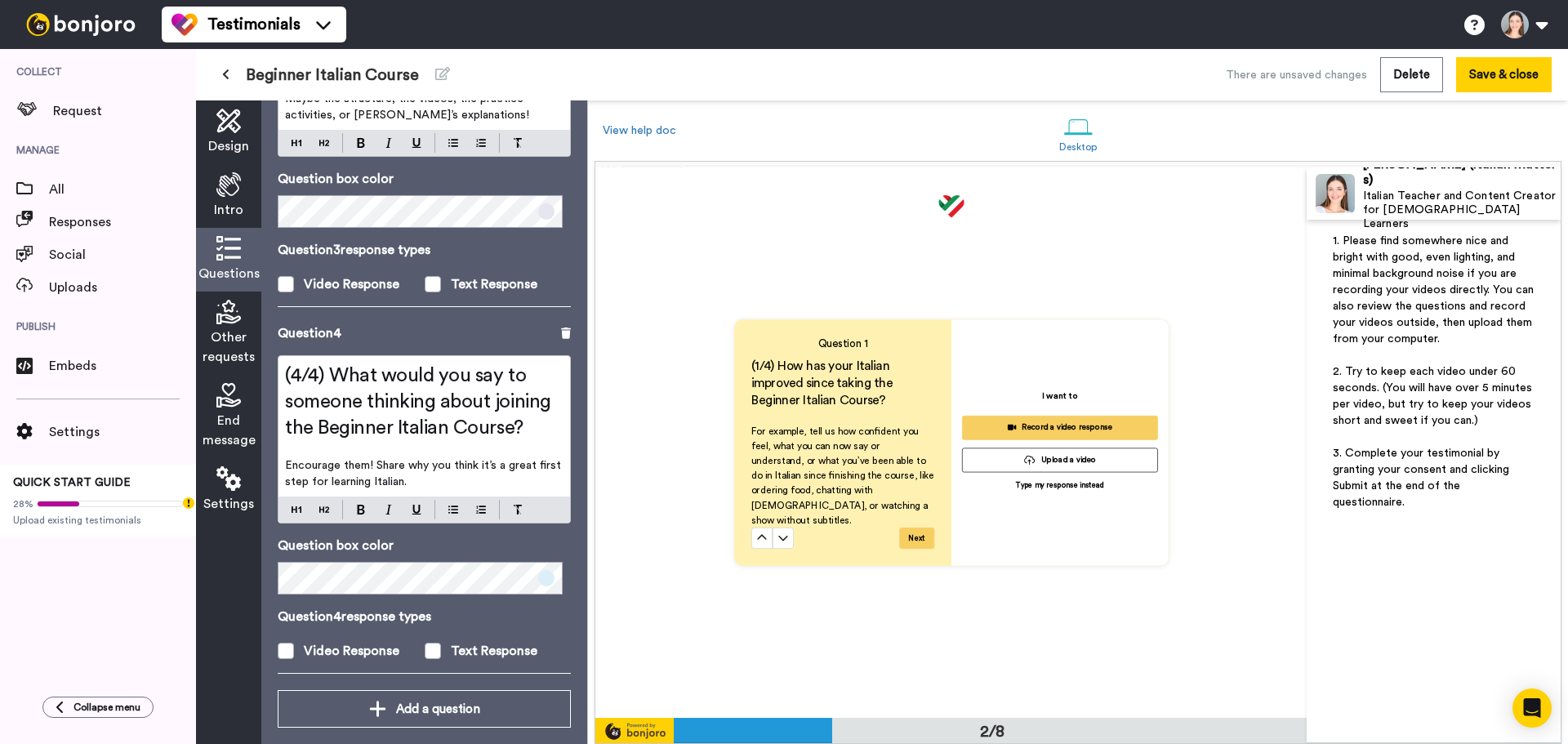
click at [247, 324] on div "Other requests" at bounding box center [228, 333] width 65 height 84
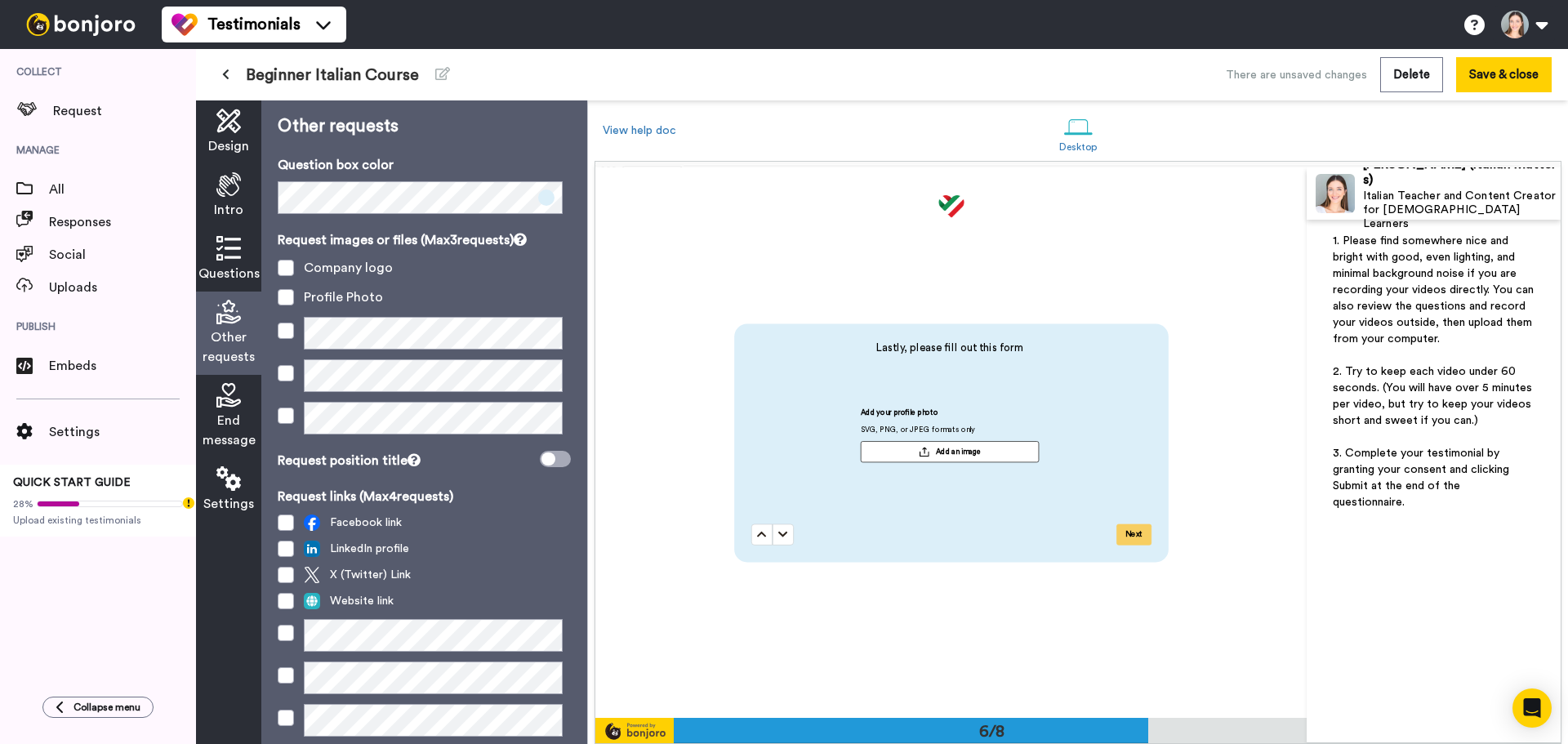
scroll to position [0, 0]
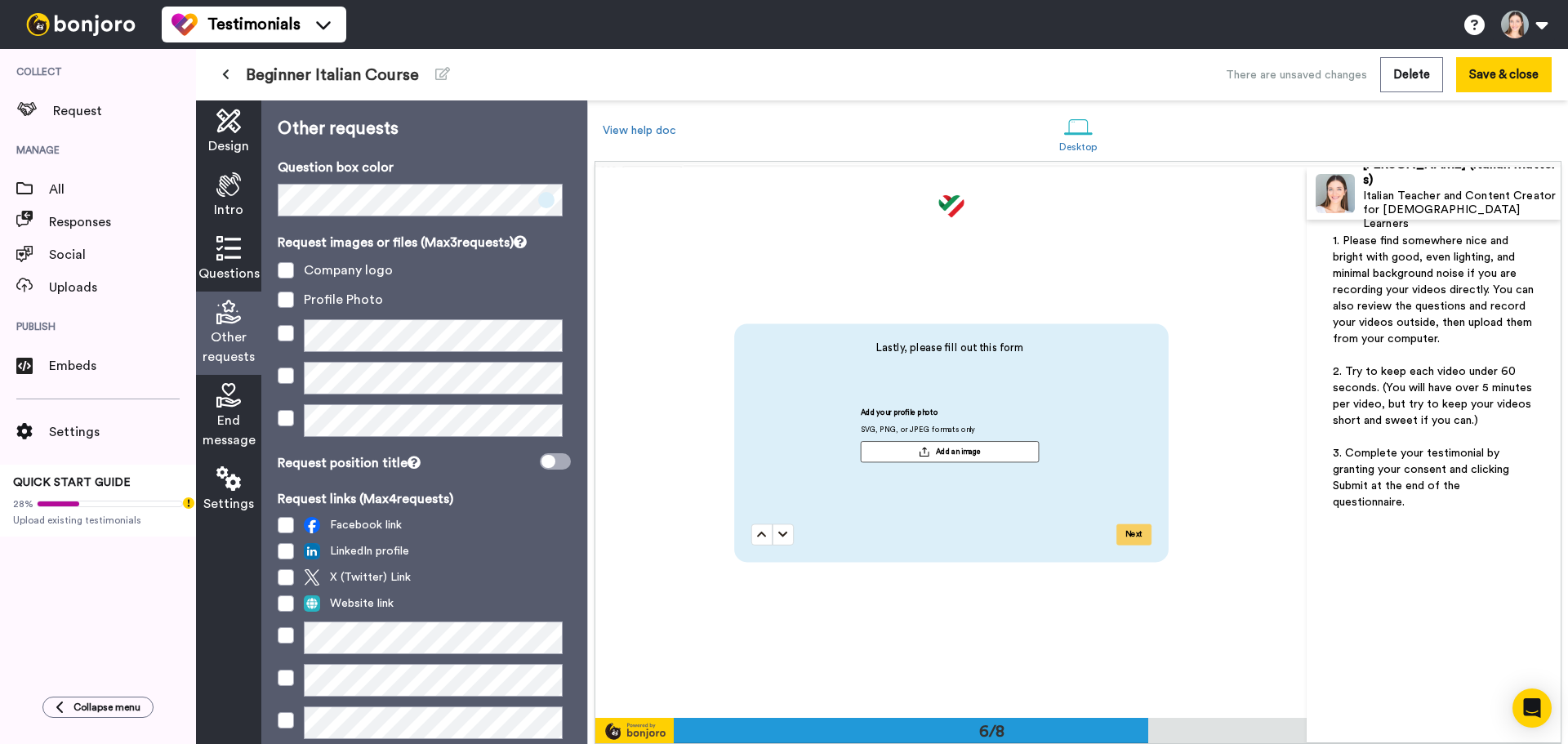
click at [883, 452] on button "Add an image" at bounding box center [949, 452] width 178 height 21
click at [991, 445] on button "Add an image" at bounding box center [949, 452] width 178 height 21
click at [542, 463] on icon at bounding box center [549, 461] width 14 height 13
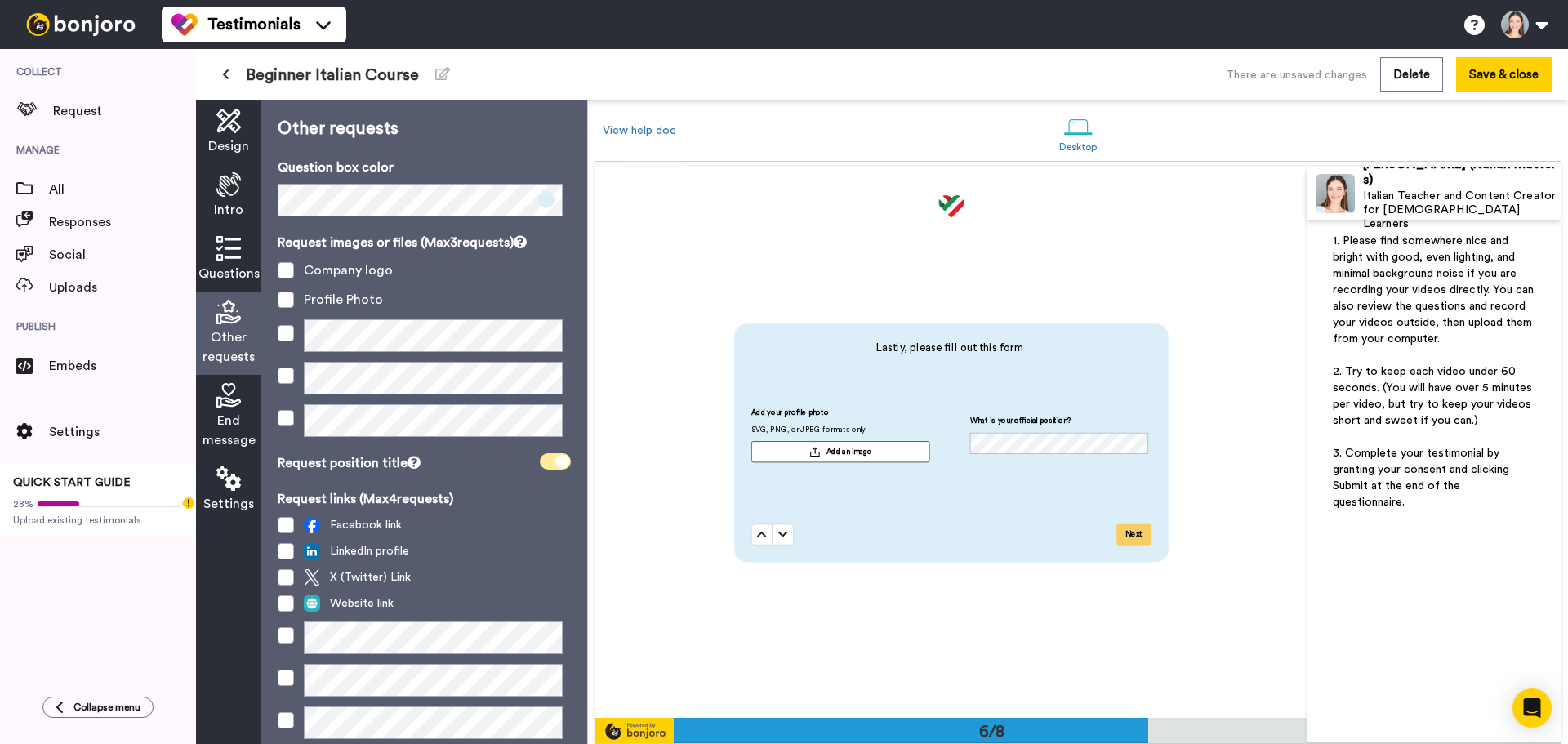
click at [540, 463] on span at bounding box center [556, 461] width 31 height 17
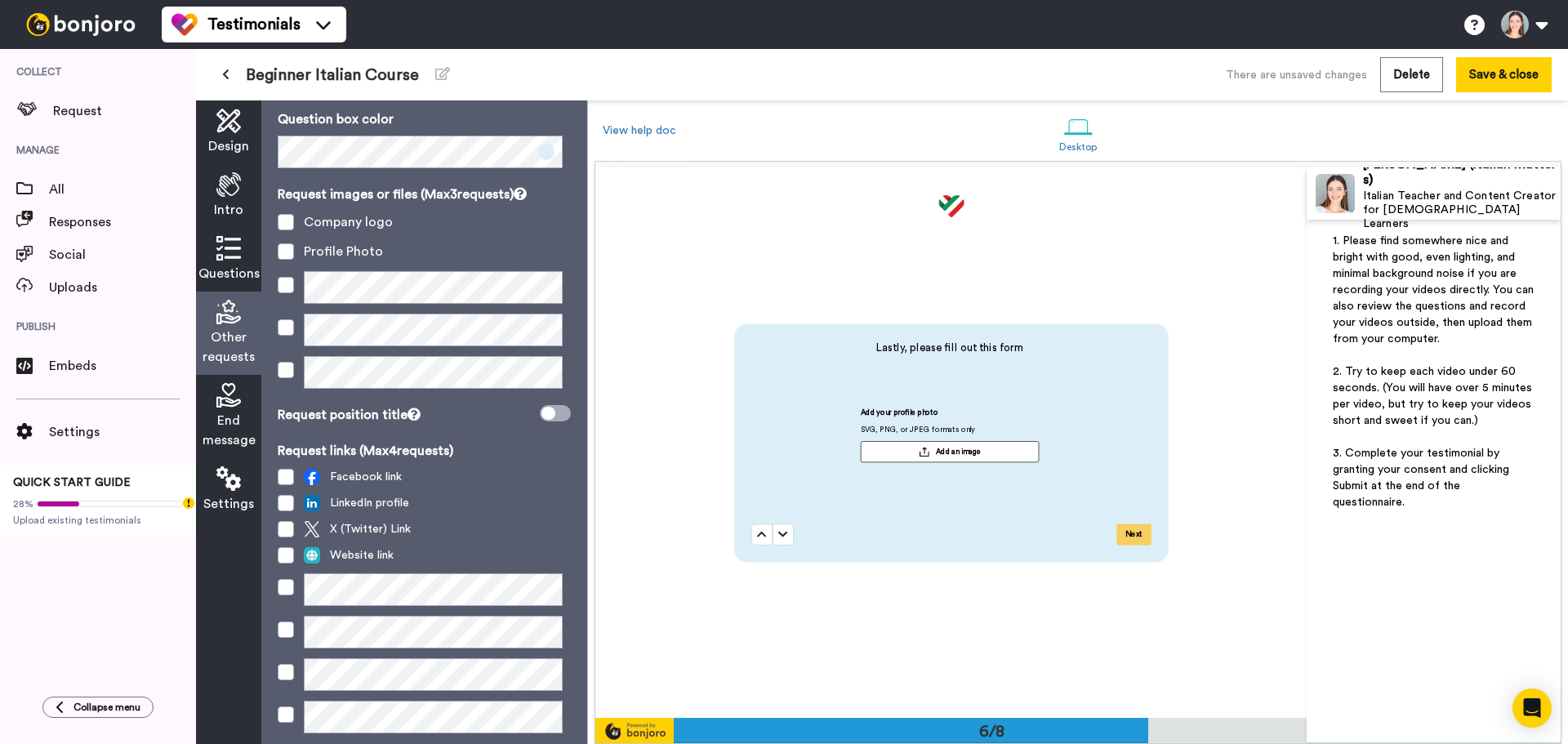
scroll to position [97, 0]
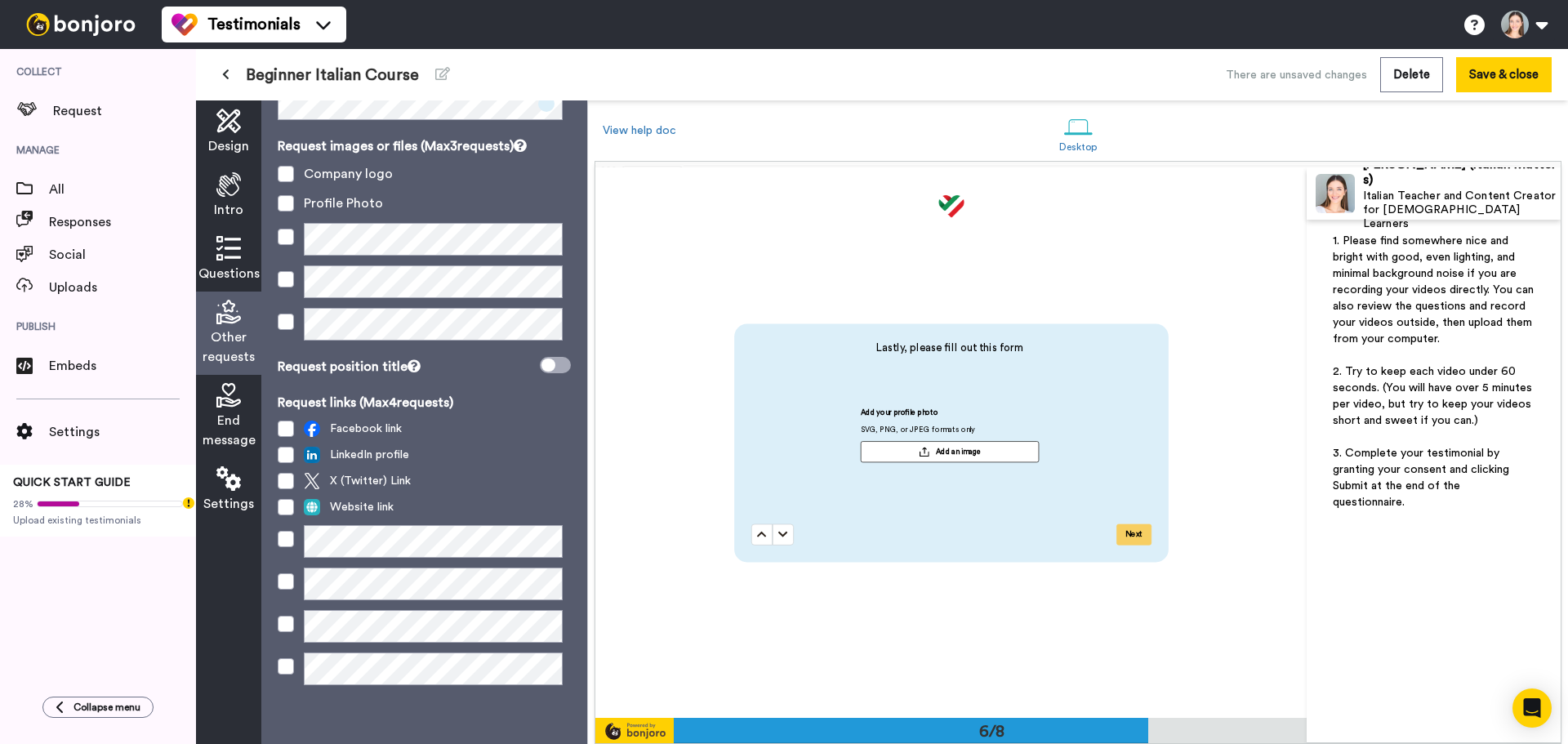
click at [221, 252] on icon at bounding box center [228, 249] width 24 height 24
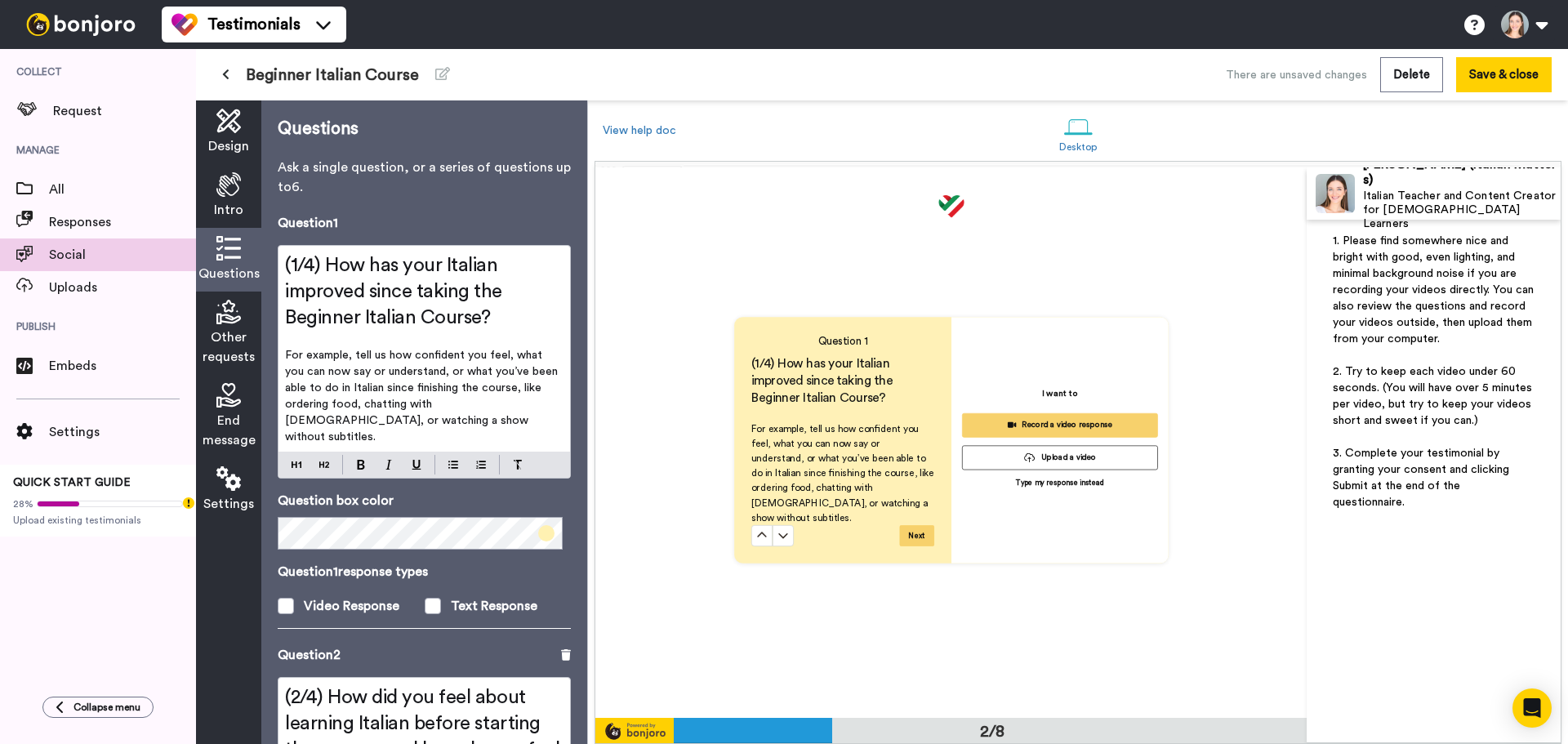
scroll to position [550, 0]
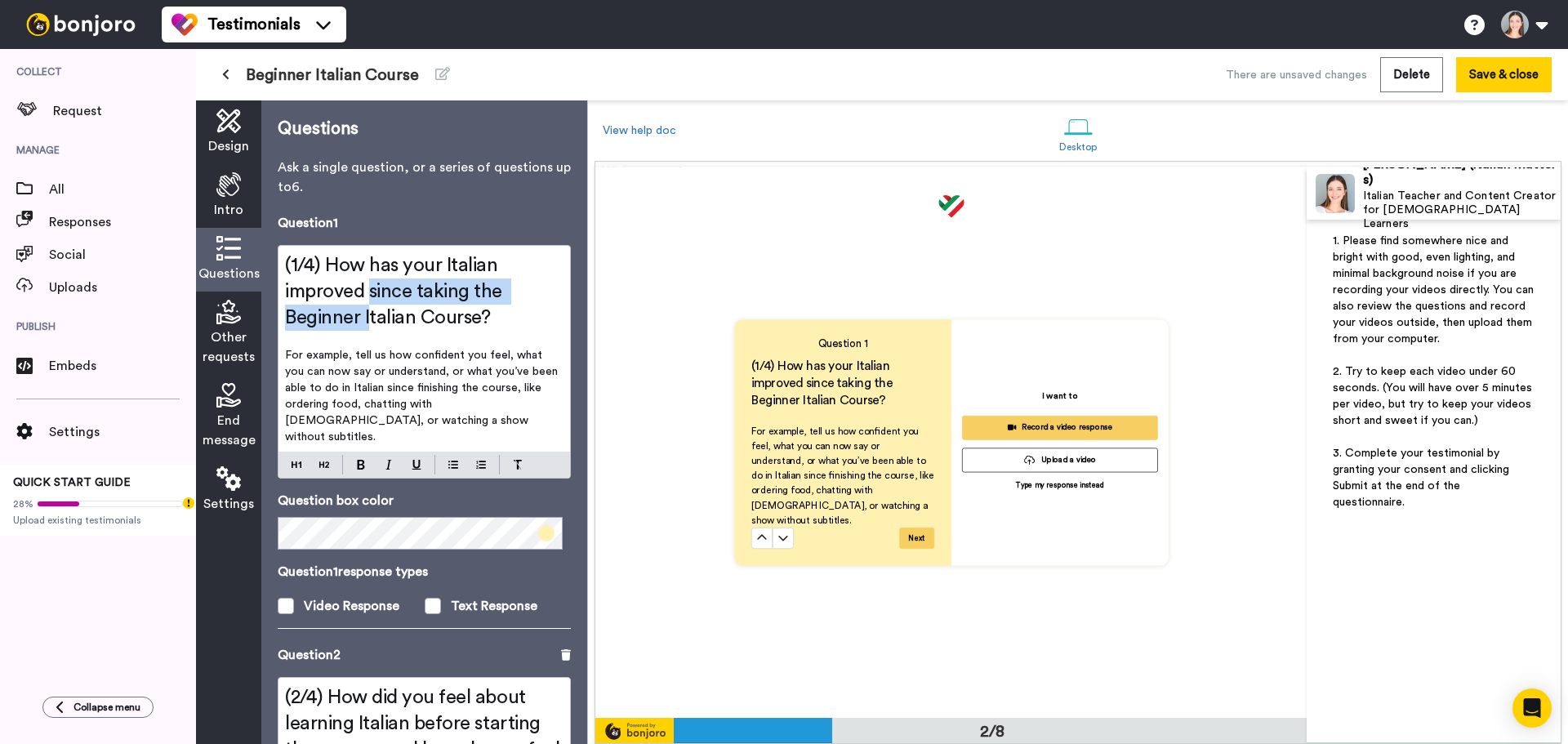
click at [373, 304] on h2 "(1/4) How has your Italian improved since taking the Beginner Italian Course?" at bounding box center [424, 291] width 278 height 78
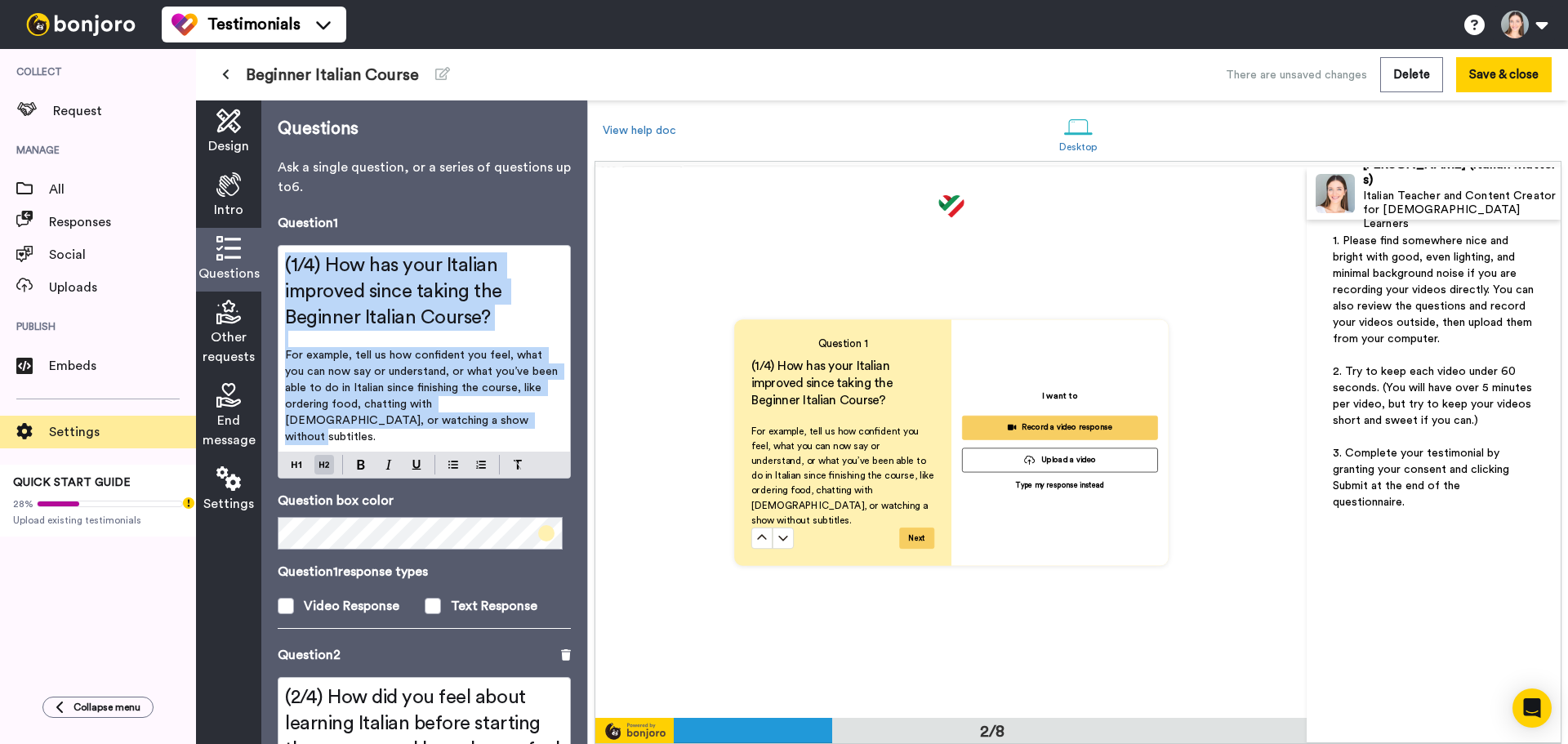
copy div "(1/4) How has your Italian improved since taking the Beginner Italian Course? ﻿…"
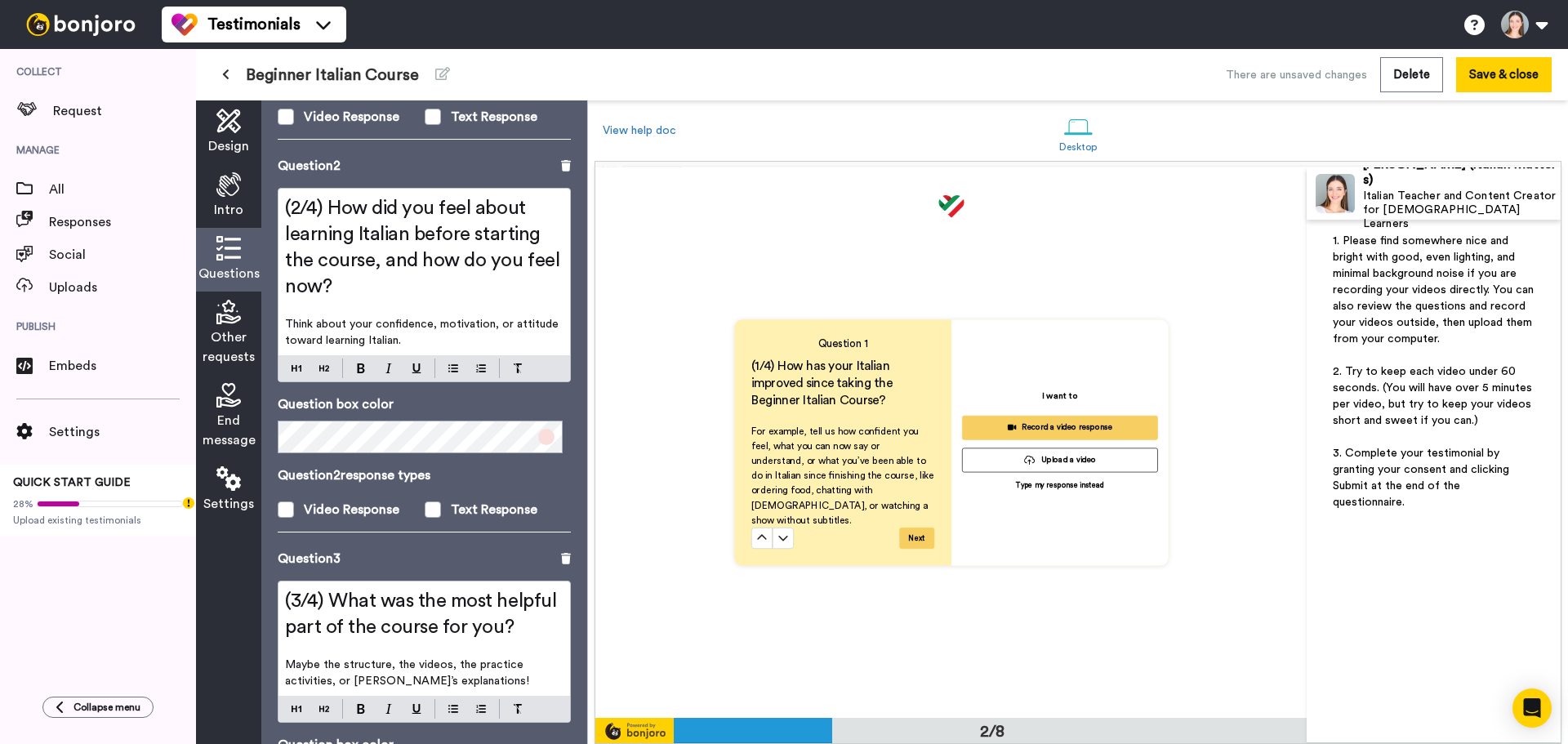
scroll to position [490, 0]
click at [424, 250] on span "(2/4) How did you feel about learning Italian before starting the course, and h…" at bounding box center [425, 247] width 279 height 98
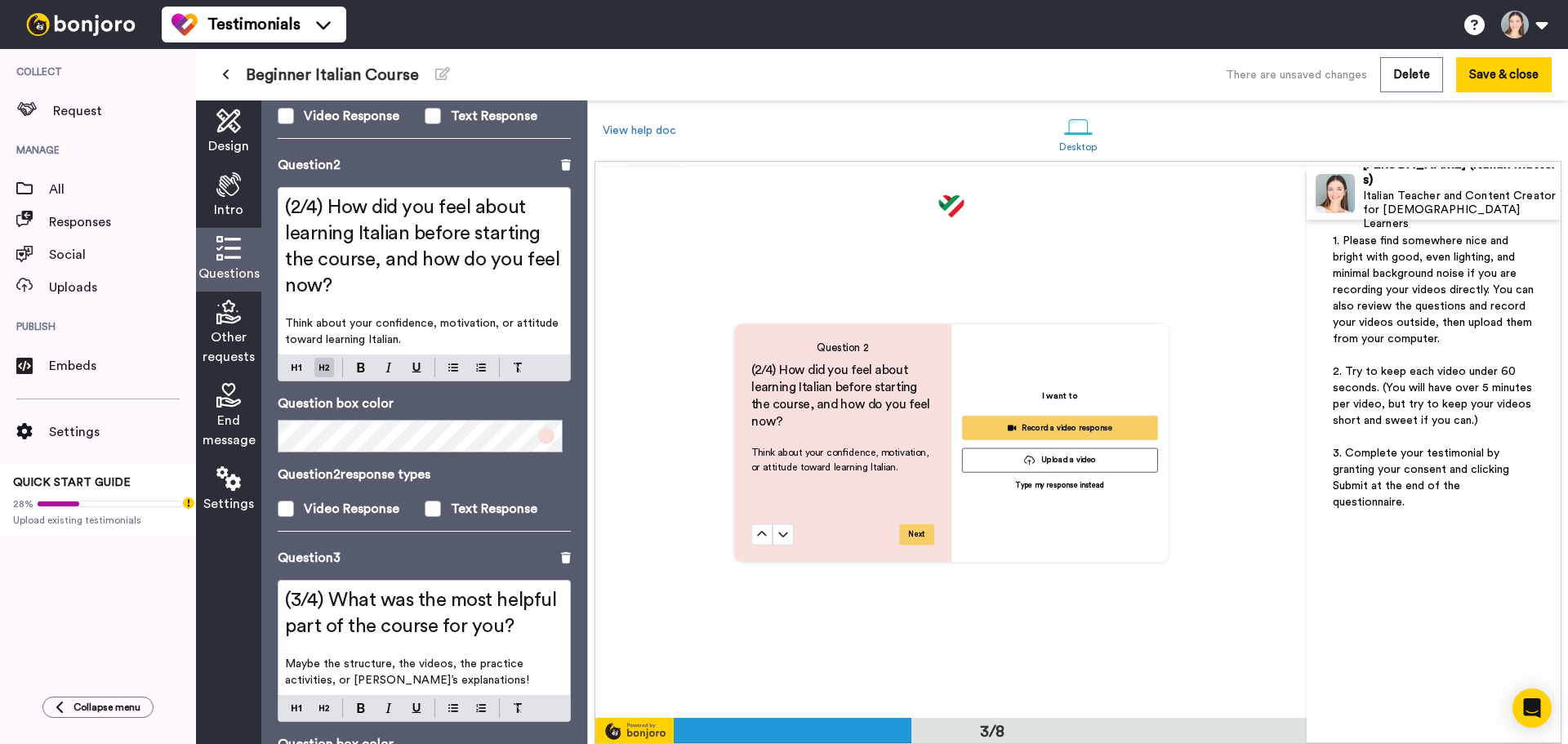
scroll to position [1101, 0]
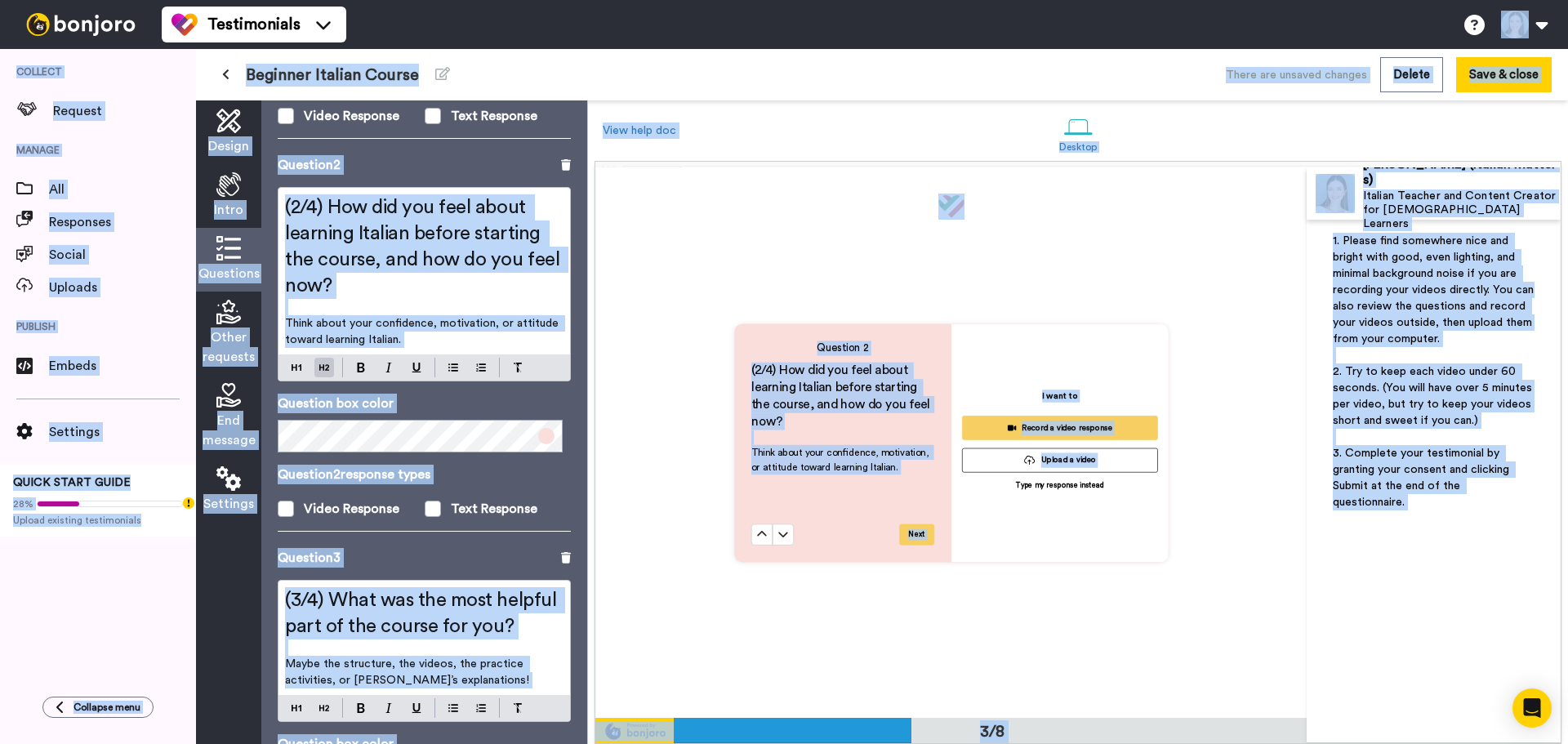
click at [442, 214] on span "(2/4) How did you feel about learning Italian before starting the course, and h…" at bounding box center [425, 247] width 279 height 98
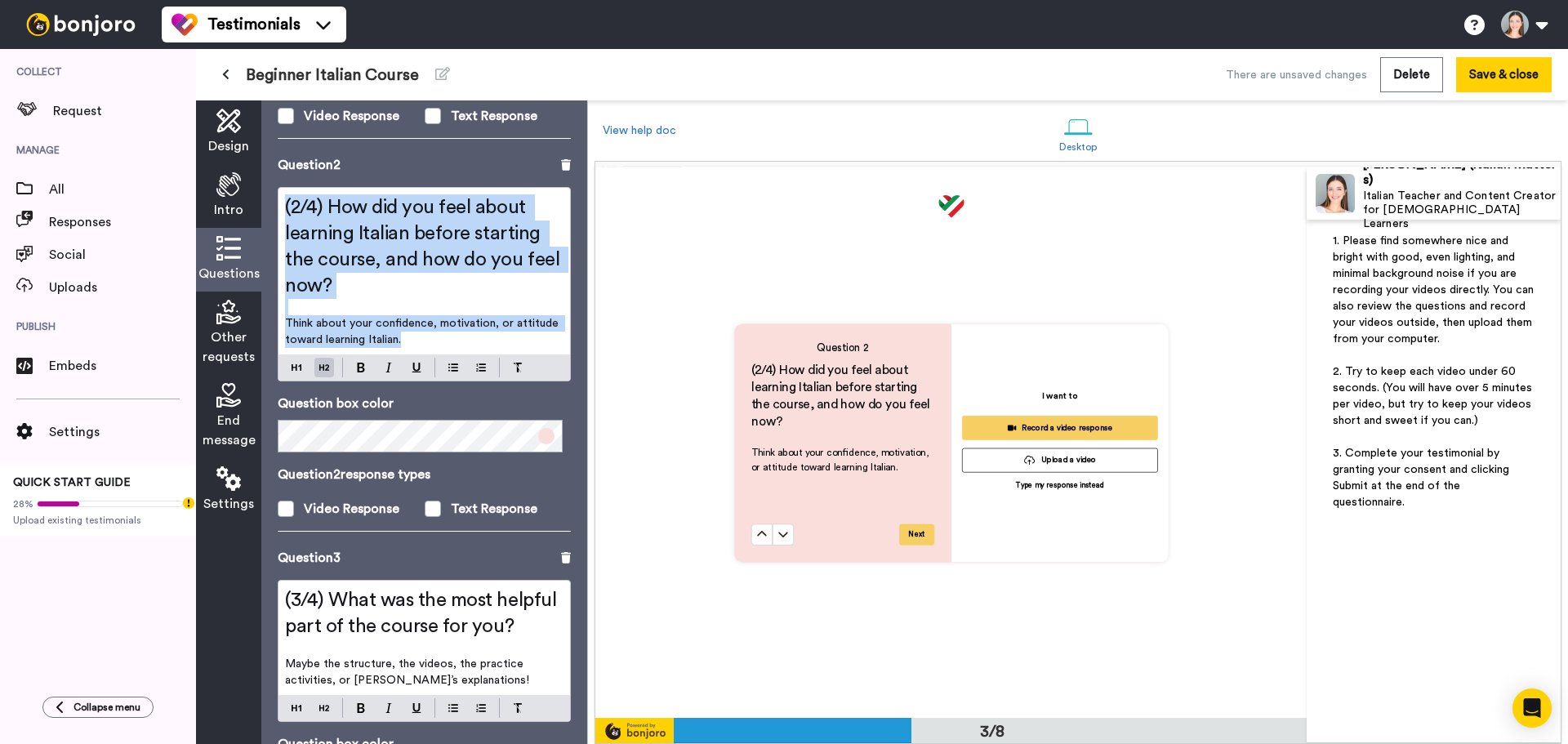
drag, startPoint x: 435, startPoint y: 325, endPoint x: 280, endPoint y: 160, distance: 226.4
click at [280, 160] on div "Question 2 (2/4) How did you feel about learning Italian before starting the co…" at bounding box center [424, 352] width 293 height 392
copy div "(2/4) How did you feel about learning Italian before starting the course, and h…"
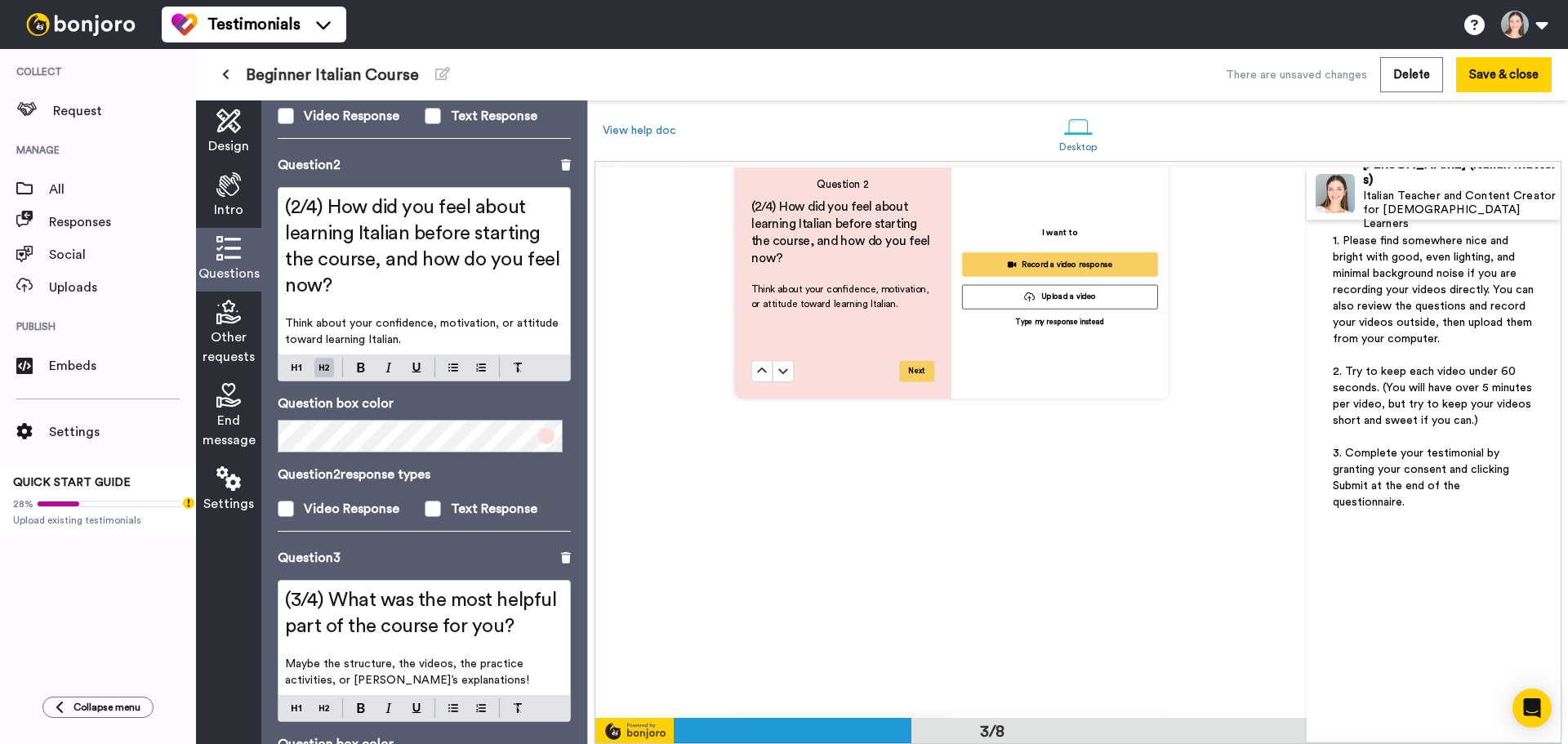
click at [435, 581] on div "(3/4) What was the most helpful part of the course for you? ﻿ Maybe the structu…" at bounding box center [424, 638] width 291 height 114
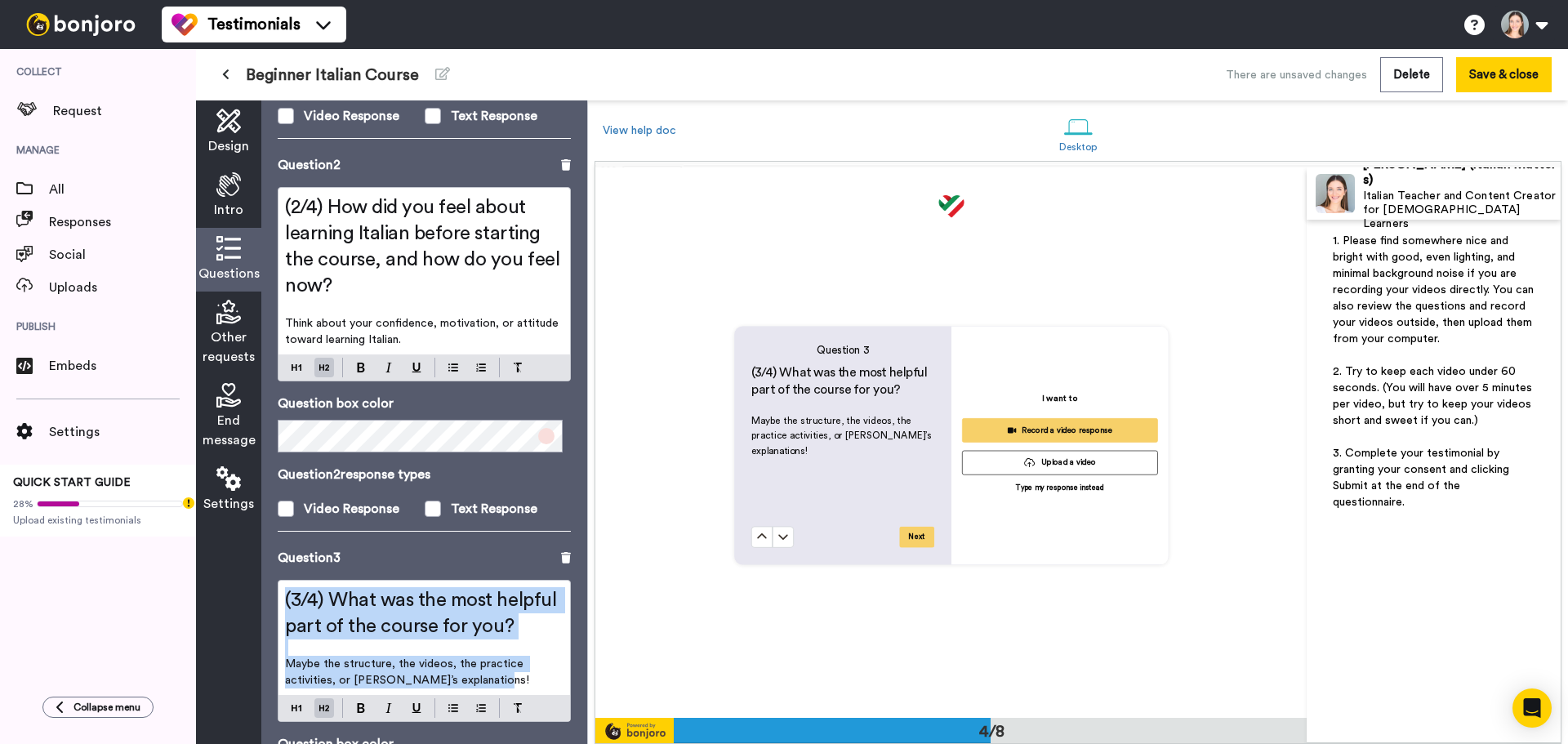
scroll to position [1652, 0]
copy div "(3/4) What was the most helpful part of the course for you? ﻿ Maybe the structu…"
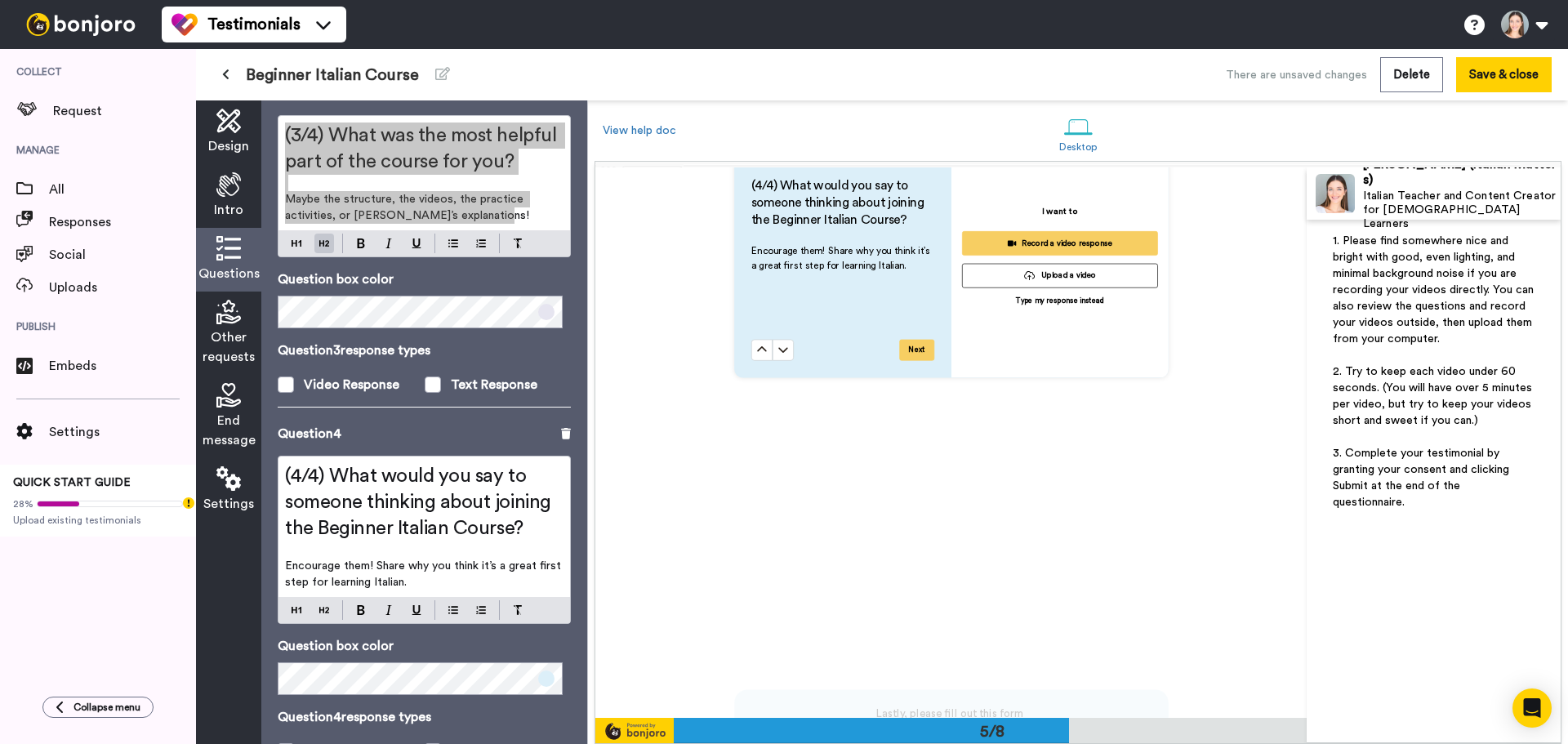
scroll to position [980, 0]
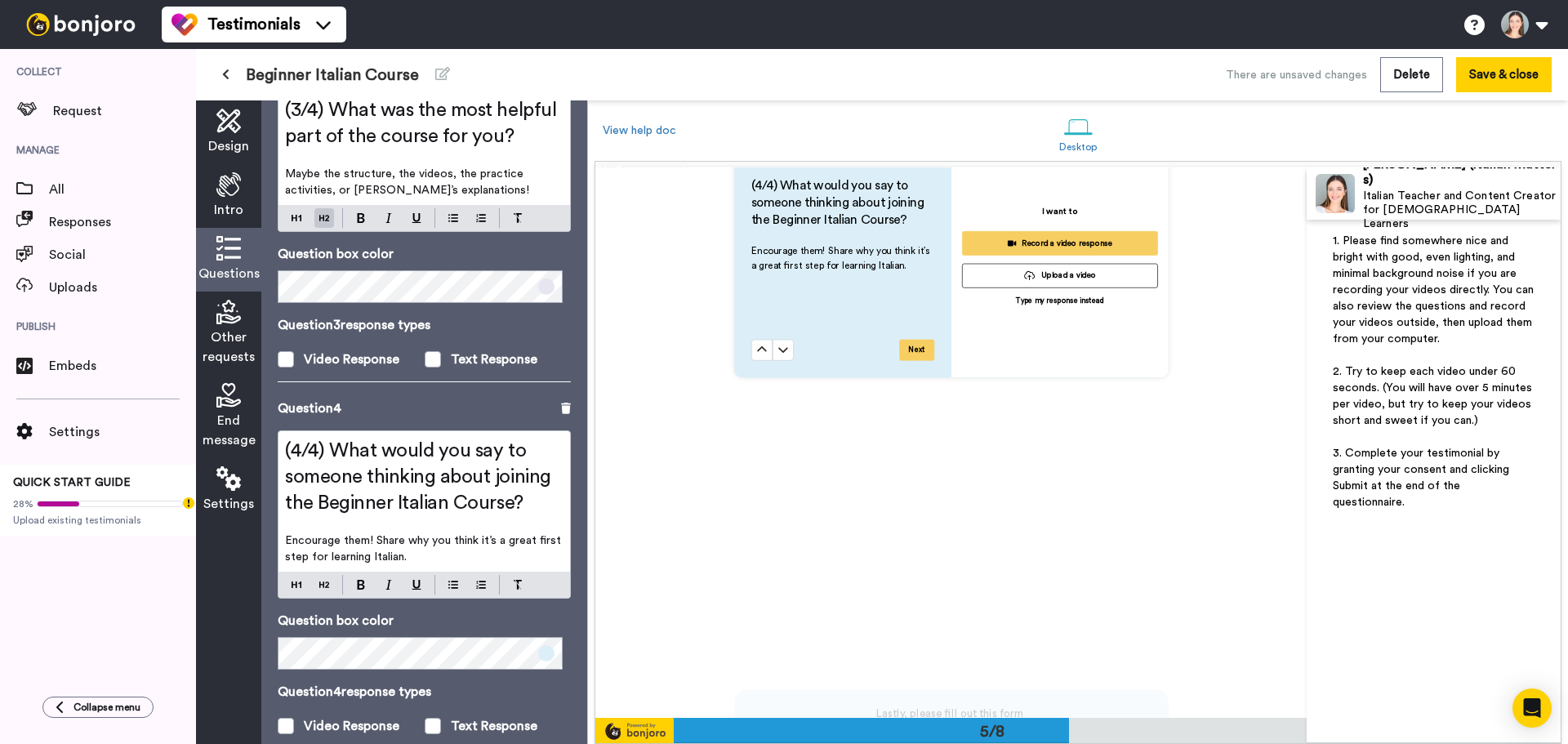
click at [383, 450] on h2 "(4/4) What would you say to someone thinking about joining the Beginner Italian…" at bounding box center [424, 477] width 278 height 78
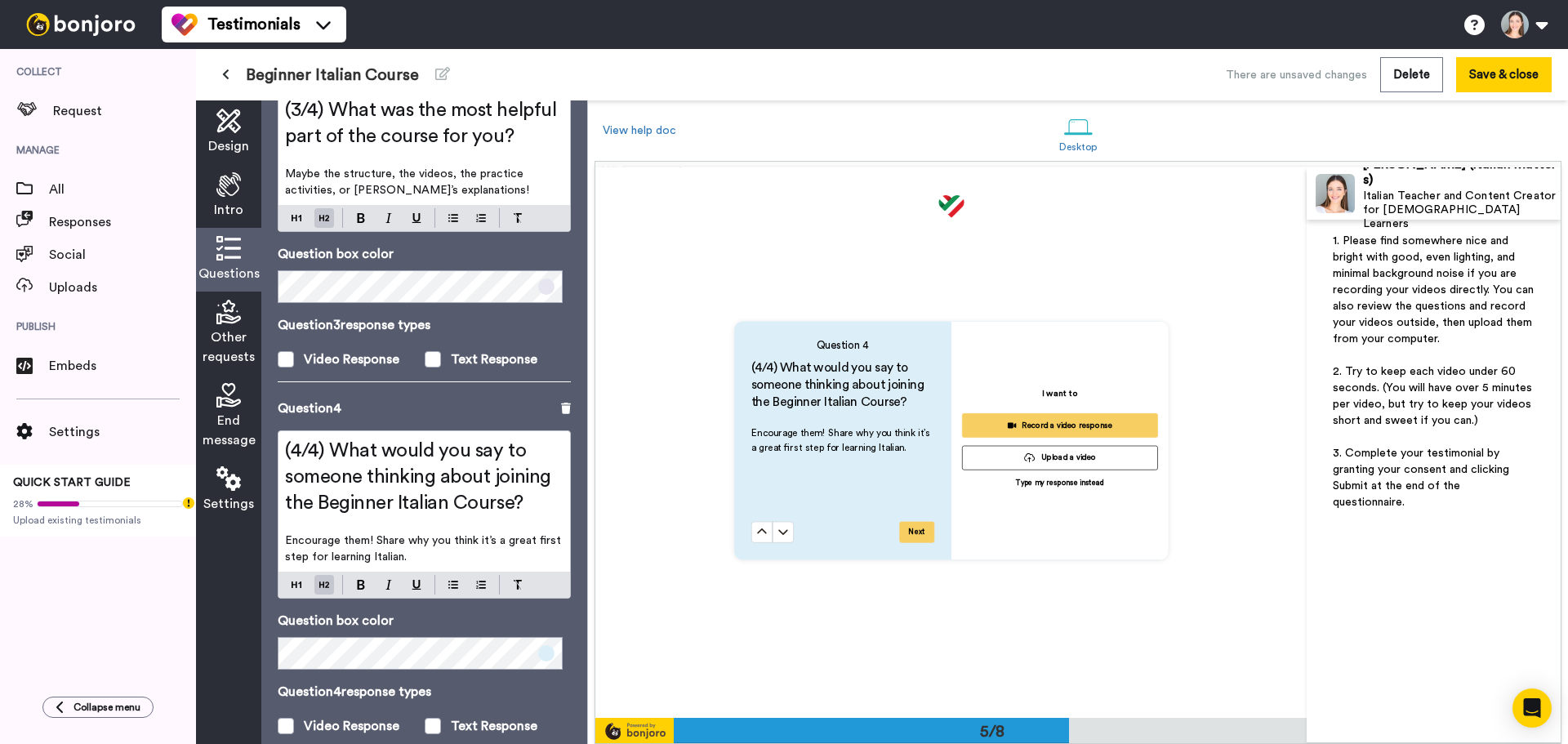
scroll to position [2202, 0]
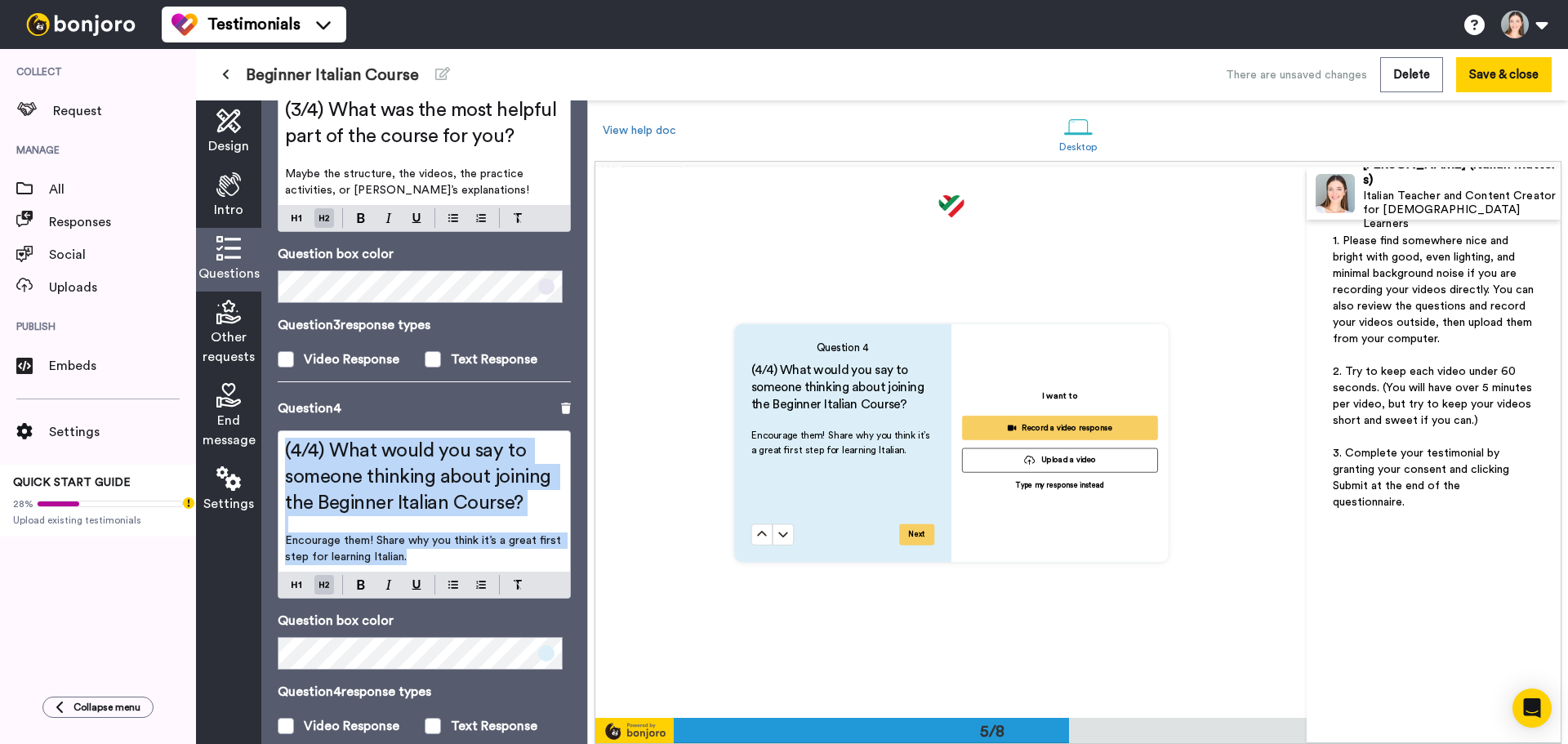
copy div "(4/4) What would you say to someone thinking about joining the Beginner Italian…"
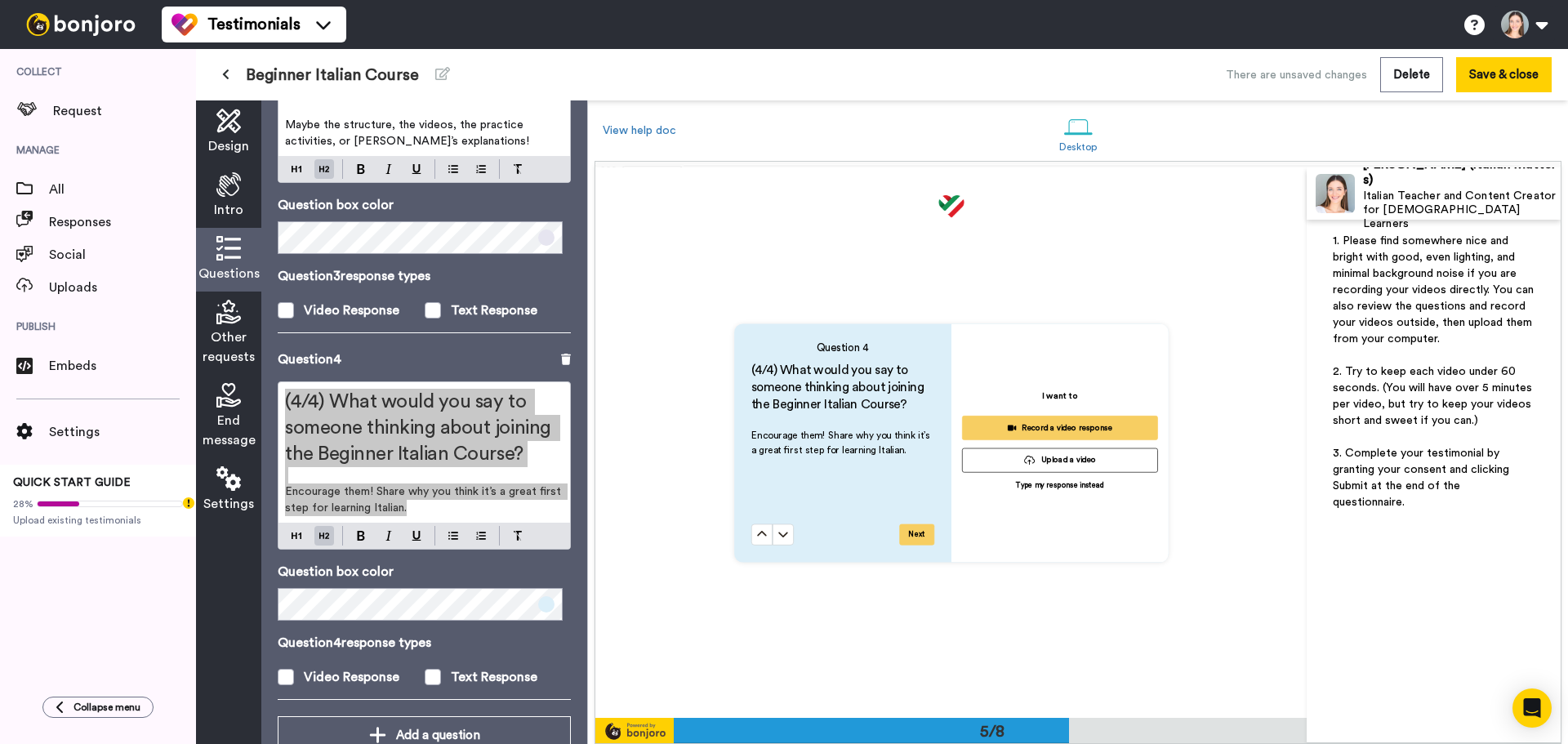
scroll to position [1055, 0]
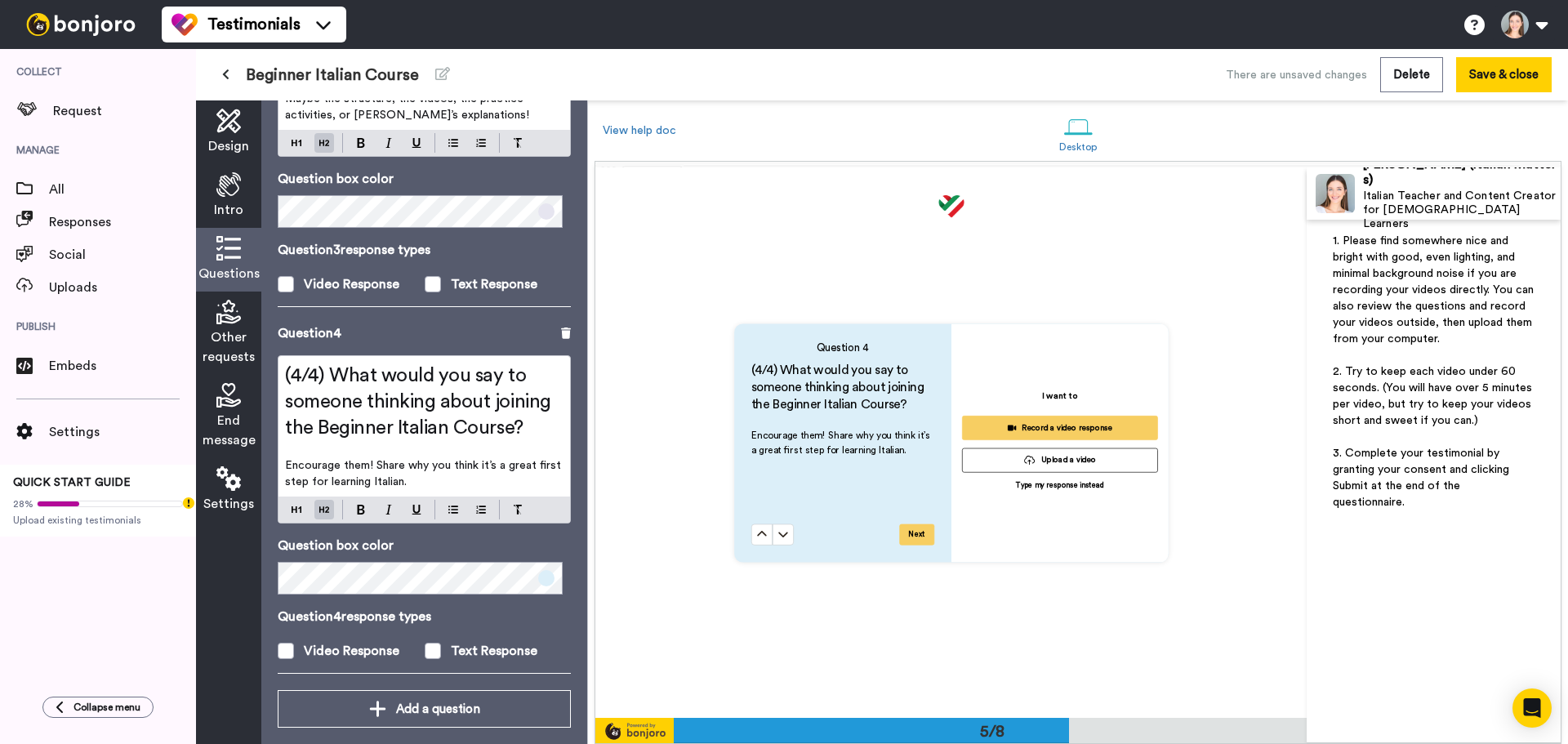
click at [245, 328] on span "Other requests" at bounding box center [228, 347] width 52 height 39
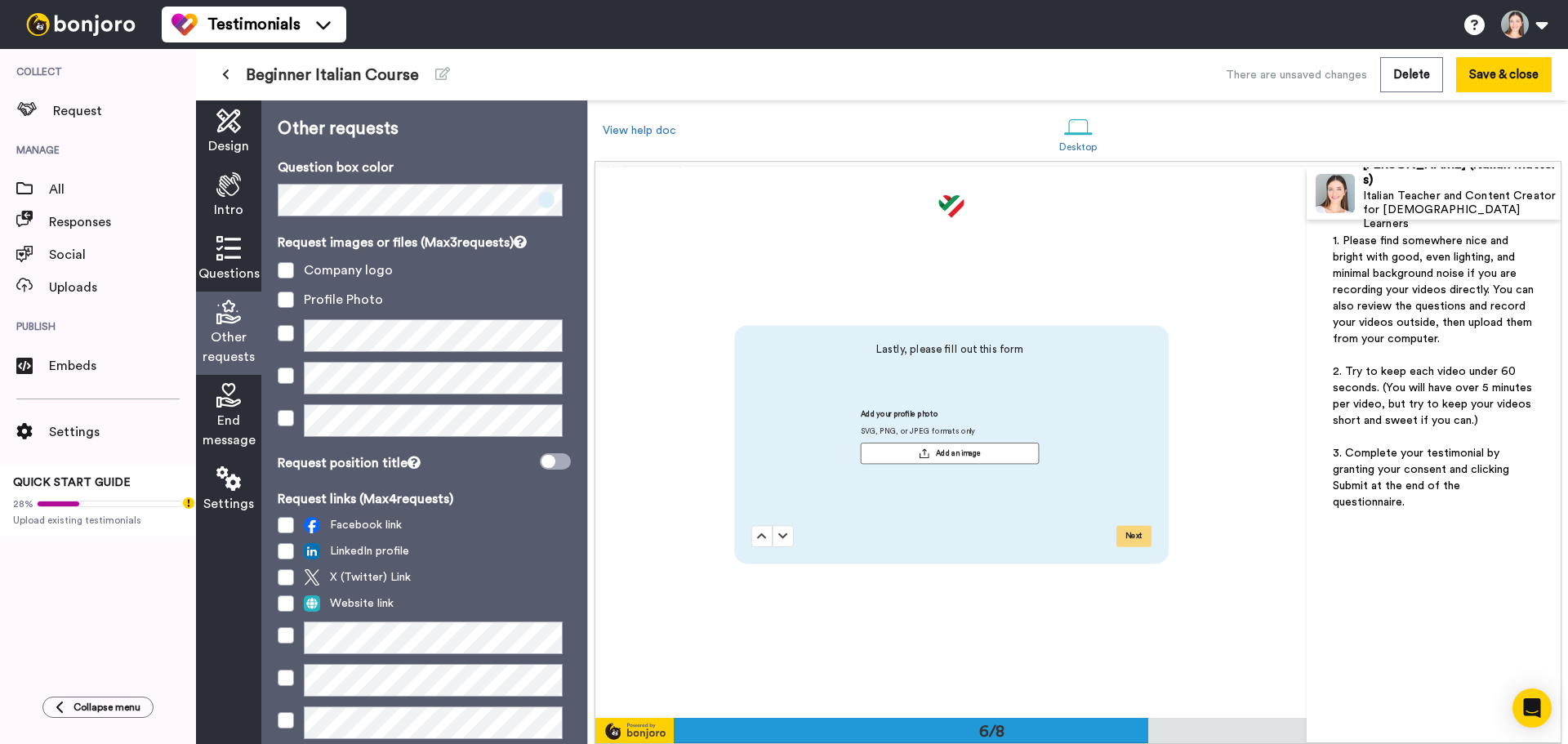
scroll to position [2753, 0]
click at [228, 422] on span "End message" at bounding box center [228, 430] width 53 height 39
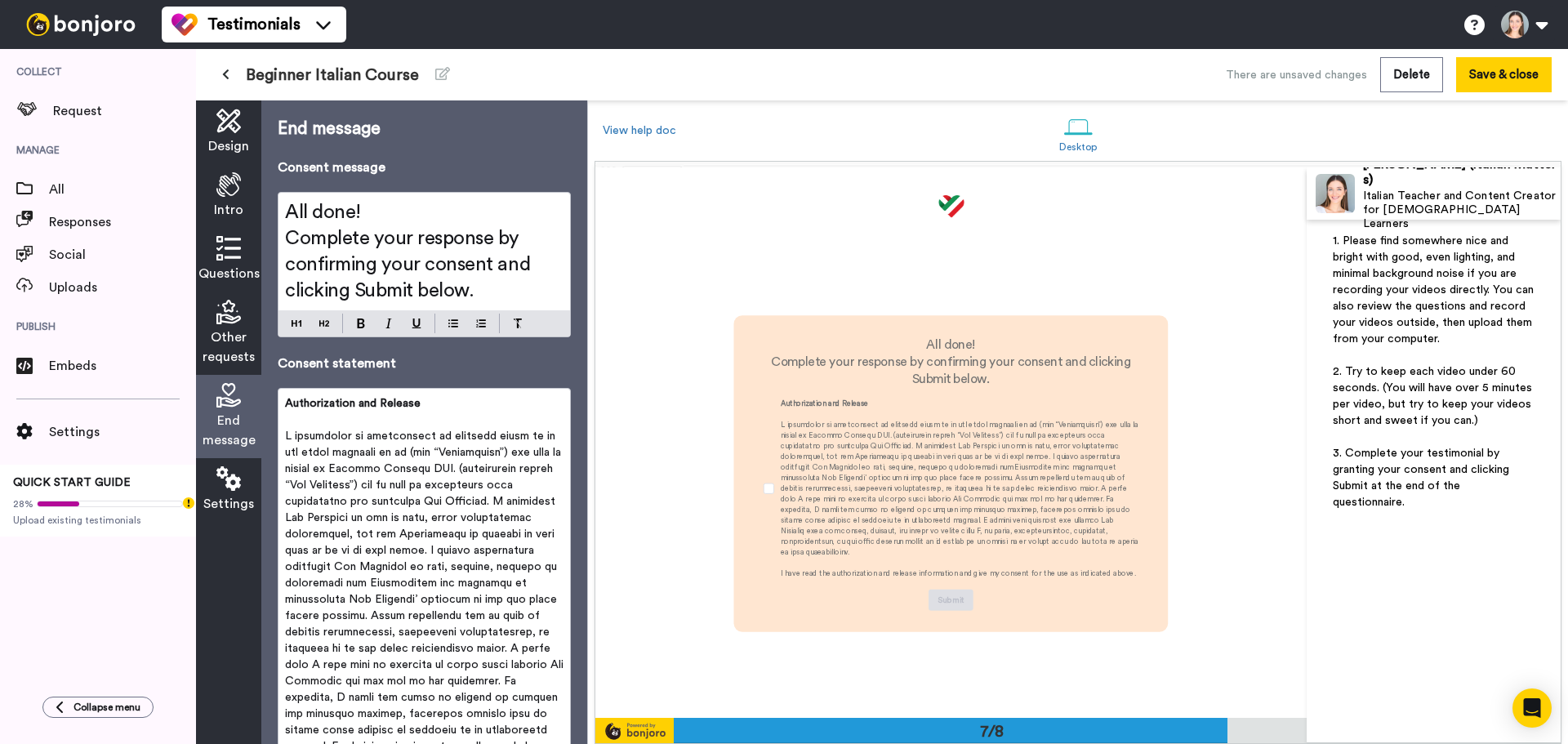
scroll to position [3303, 0]
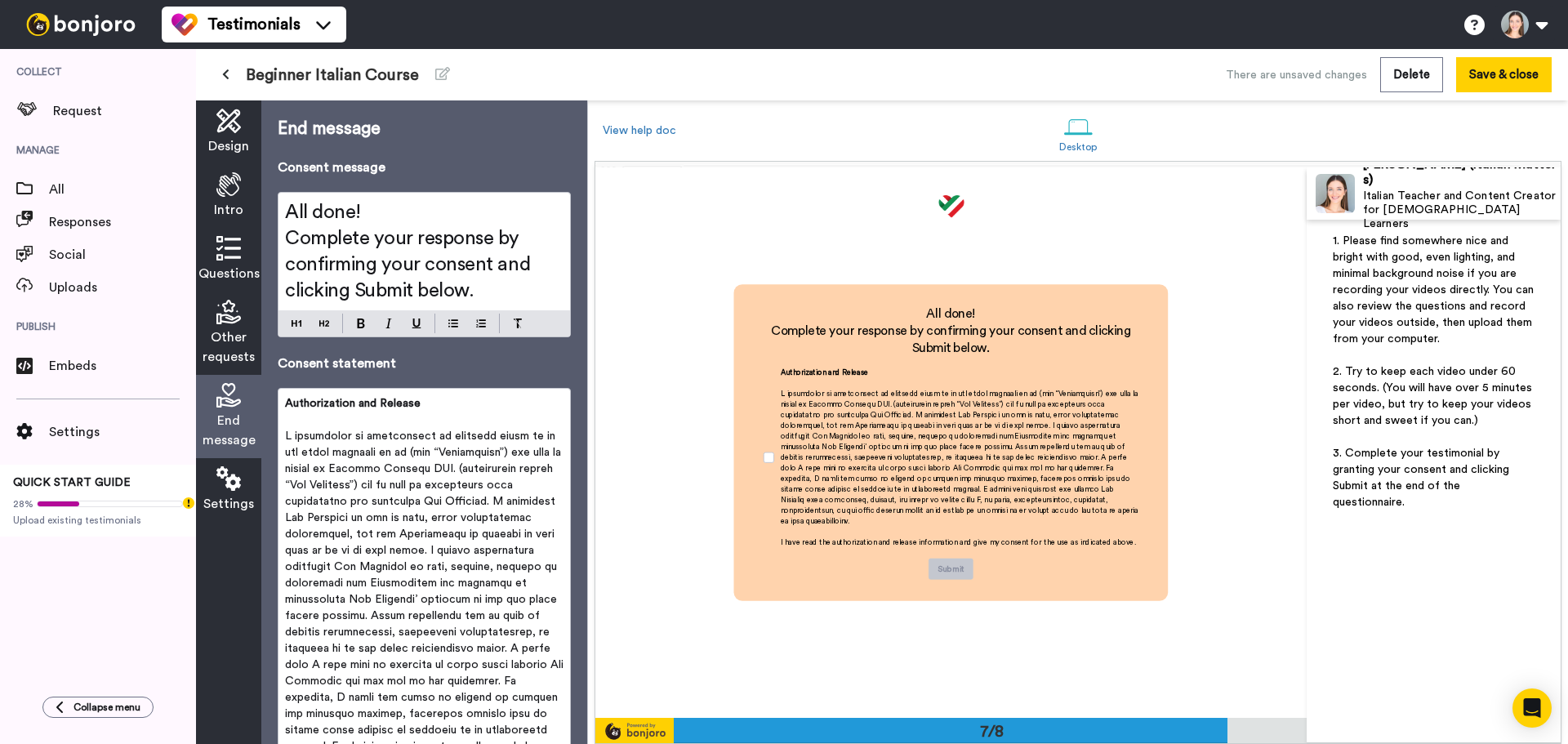
click at [344, 469] on span at bounding box center [426, 632] width 282 height 404
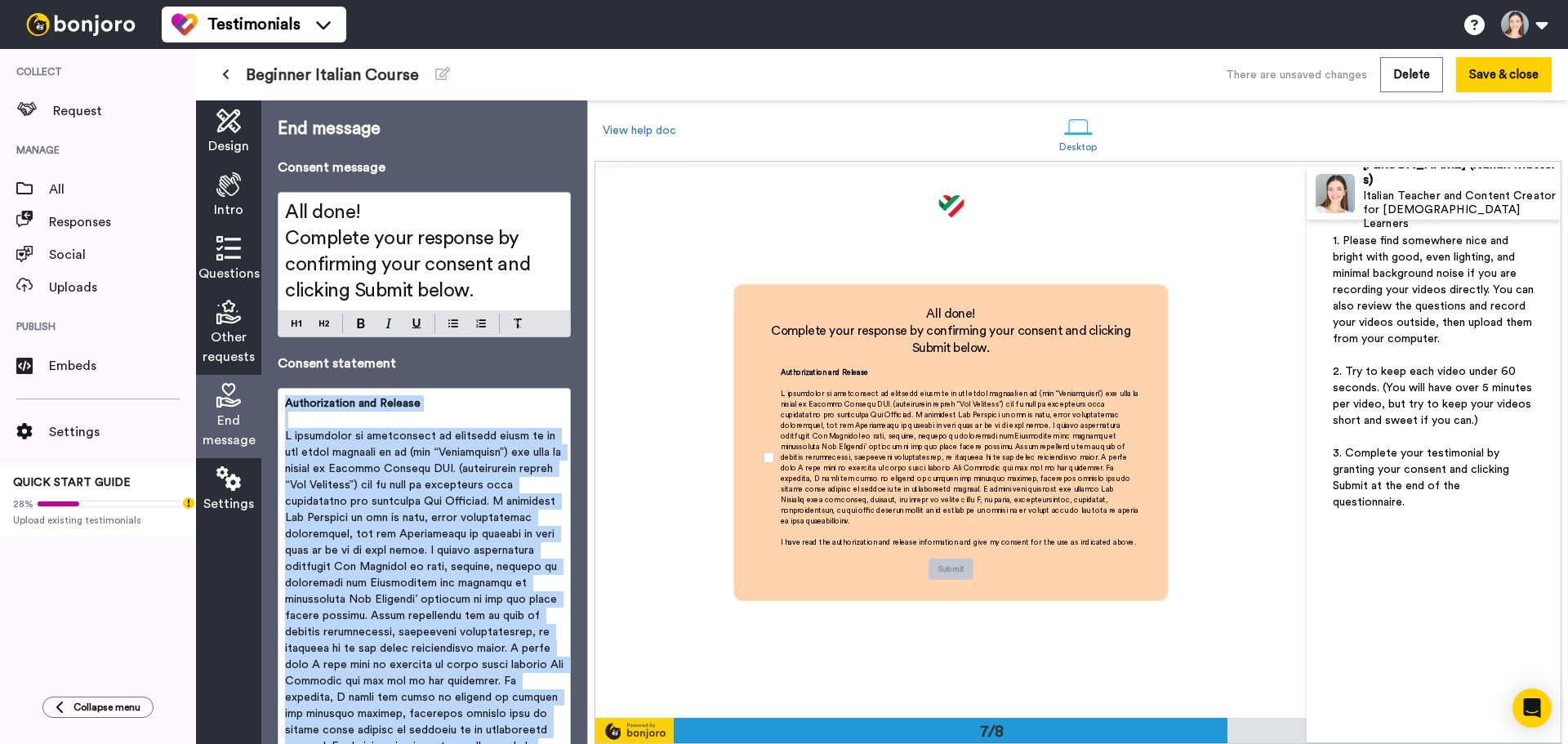
copy div "Authorization and Release ﻿ I understand my testimonial as outlined above or in…"
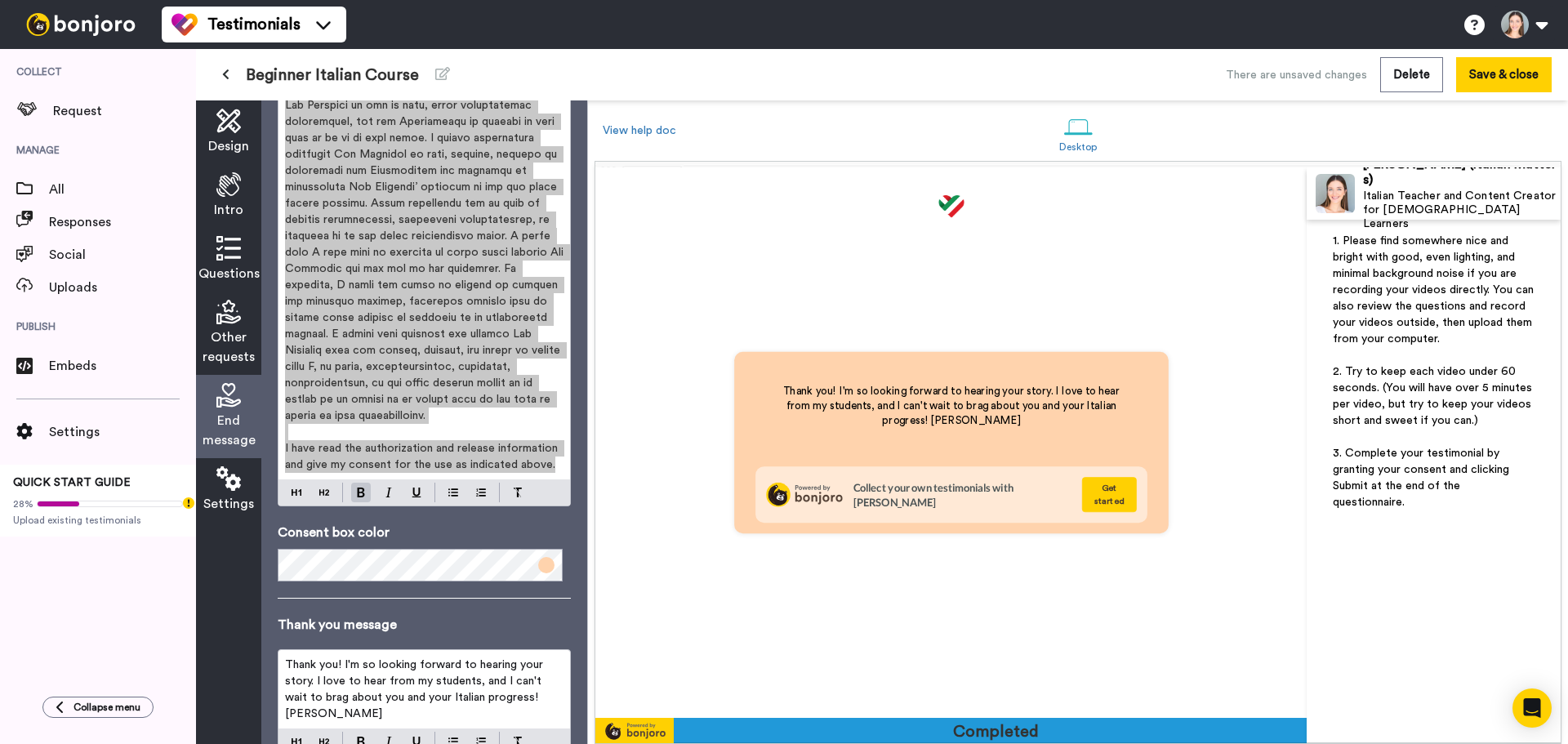
scroll to position [490, 0]
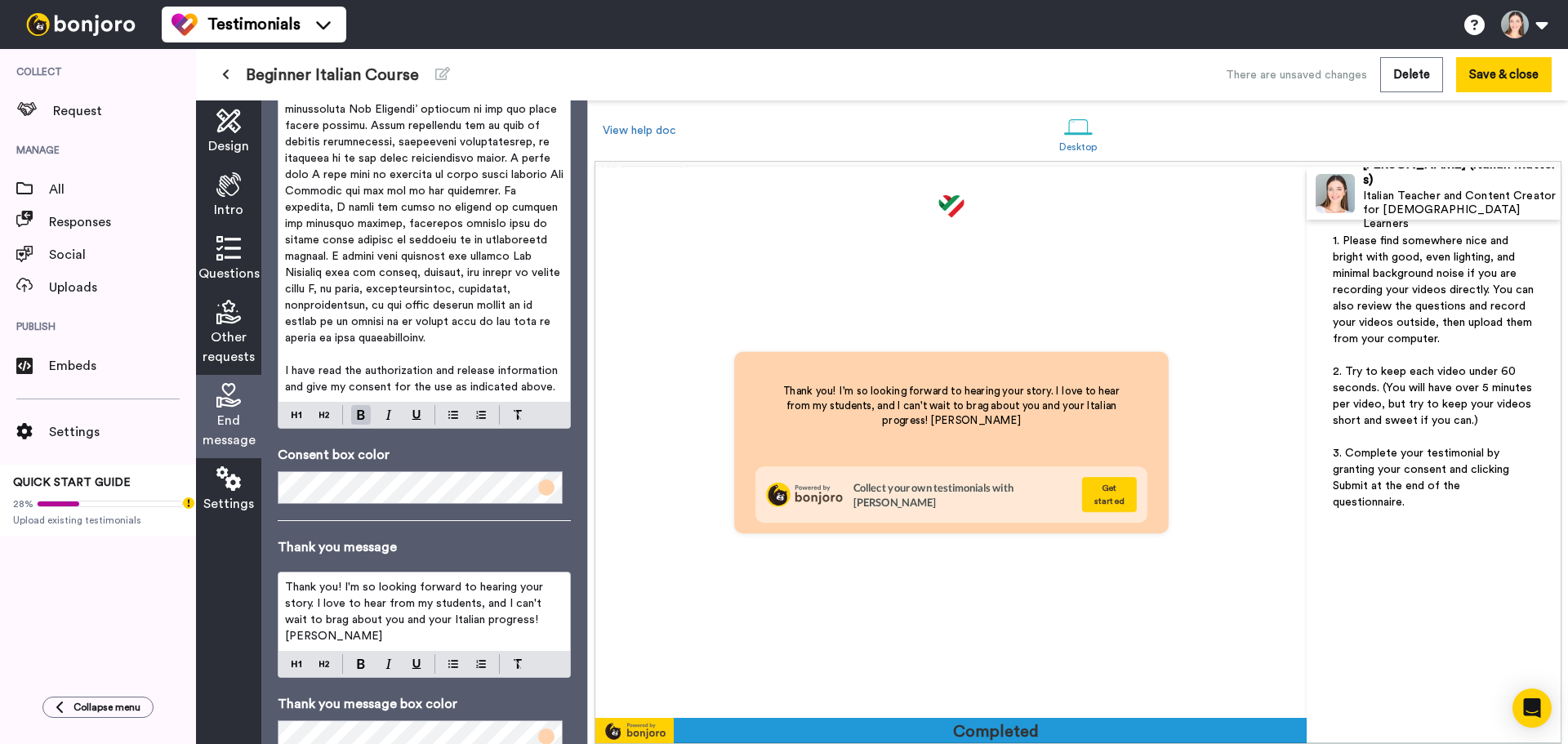
click at [399, 596] on p "Thank you! I'm so looking forward to hearing your story. I love to hear from my…" at bounding box center [424, 611] width 278 height 65
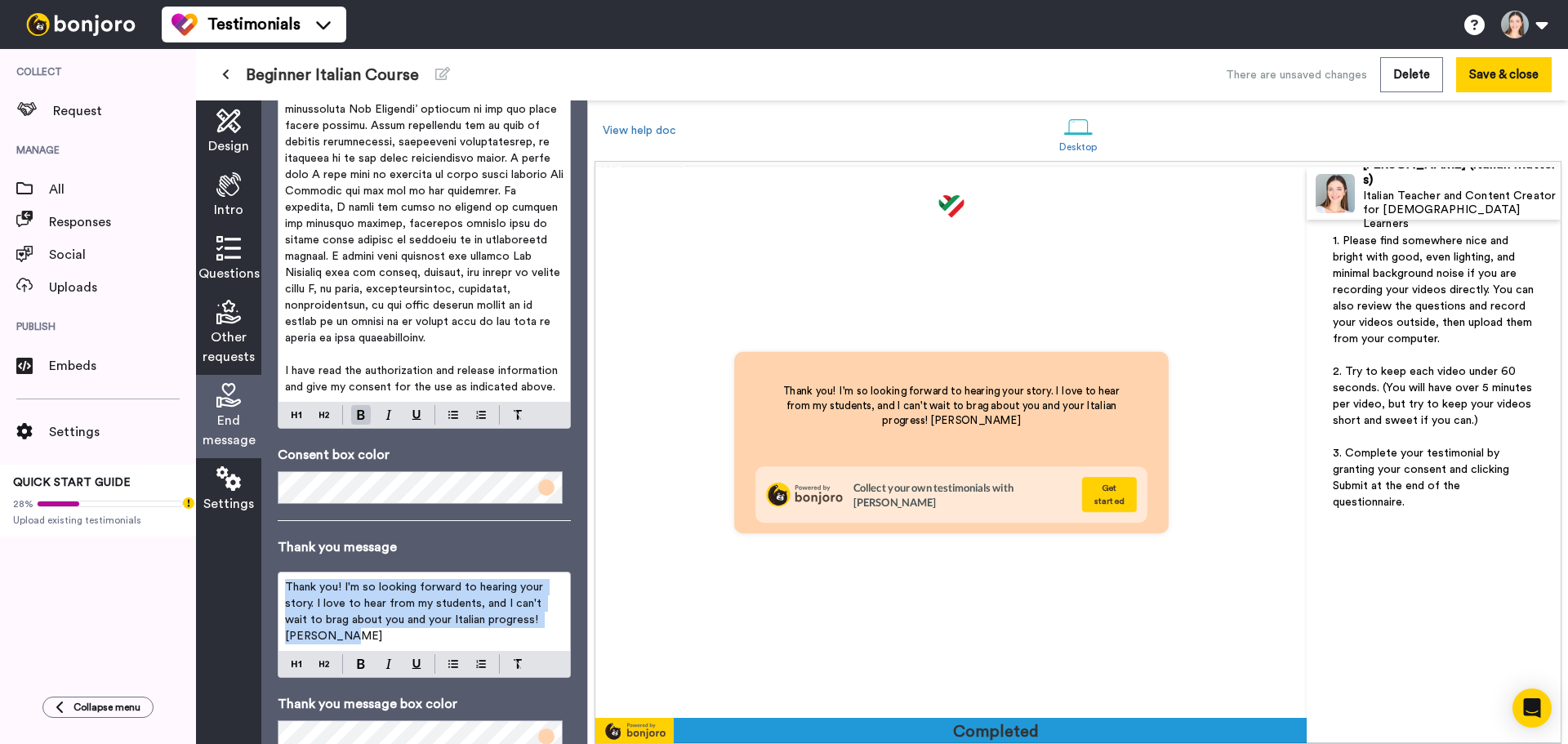
click at [399, 596] on p "Thank you! I'm so looking forward to hearing your story. I love to hear from my…" at bounding box center [424, 611] width 278 height 65
copy span "Thank you! I'm so looking forward to hearing your story. I love to hear from my…"
click at [447, 602] on span "Thank you! I'm so looking forward to hearing your story. I love to hear from my…" at bounding box center [416, 611] width 262 height 60
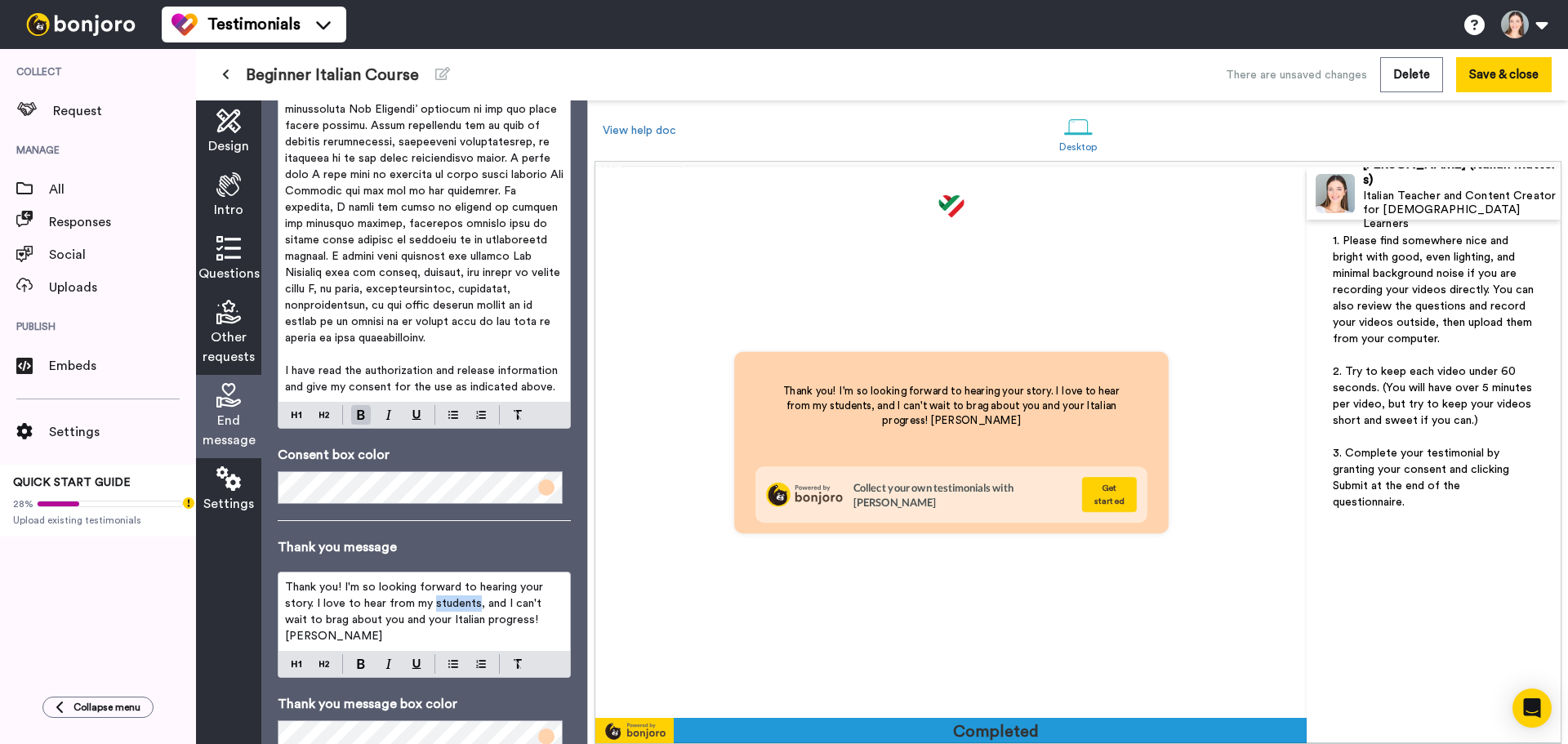
click at [447, 602] on span "Thank you! I'm so looking forward to hearing your story. I love to hear from my…" at bounding box center [416, 611] width 262 height 60
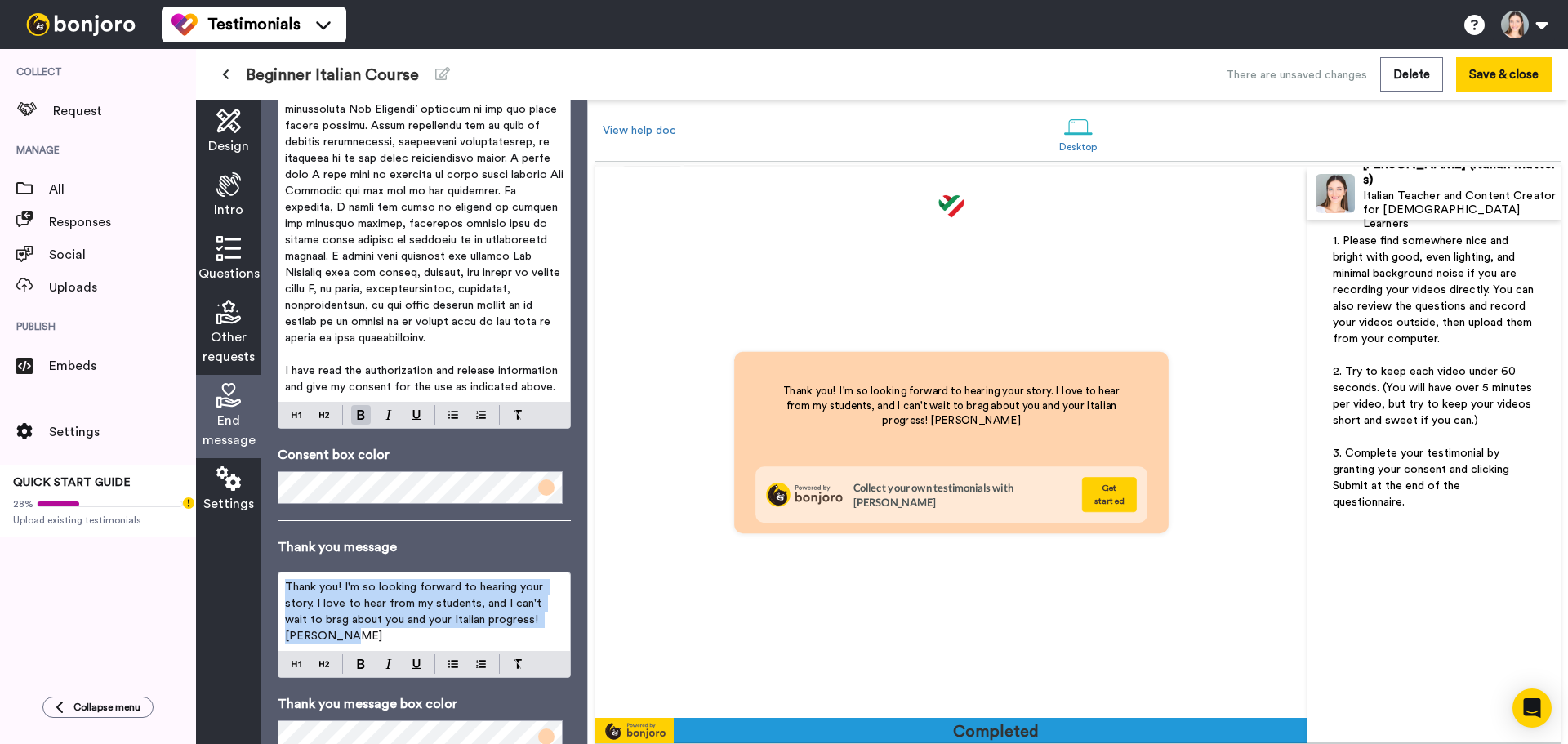
click at [447, 602] on span "Thank you! I'm so looking forward to hearing your story. I love to hear from my…" at bounding box center [416, 611] width 262 height 60
copy span "Thank you! I'm so looking forward to hearing your story. I love to hear from my…"
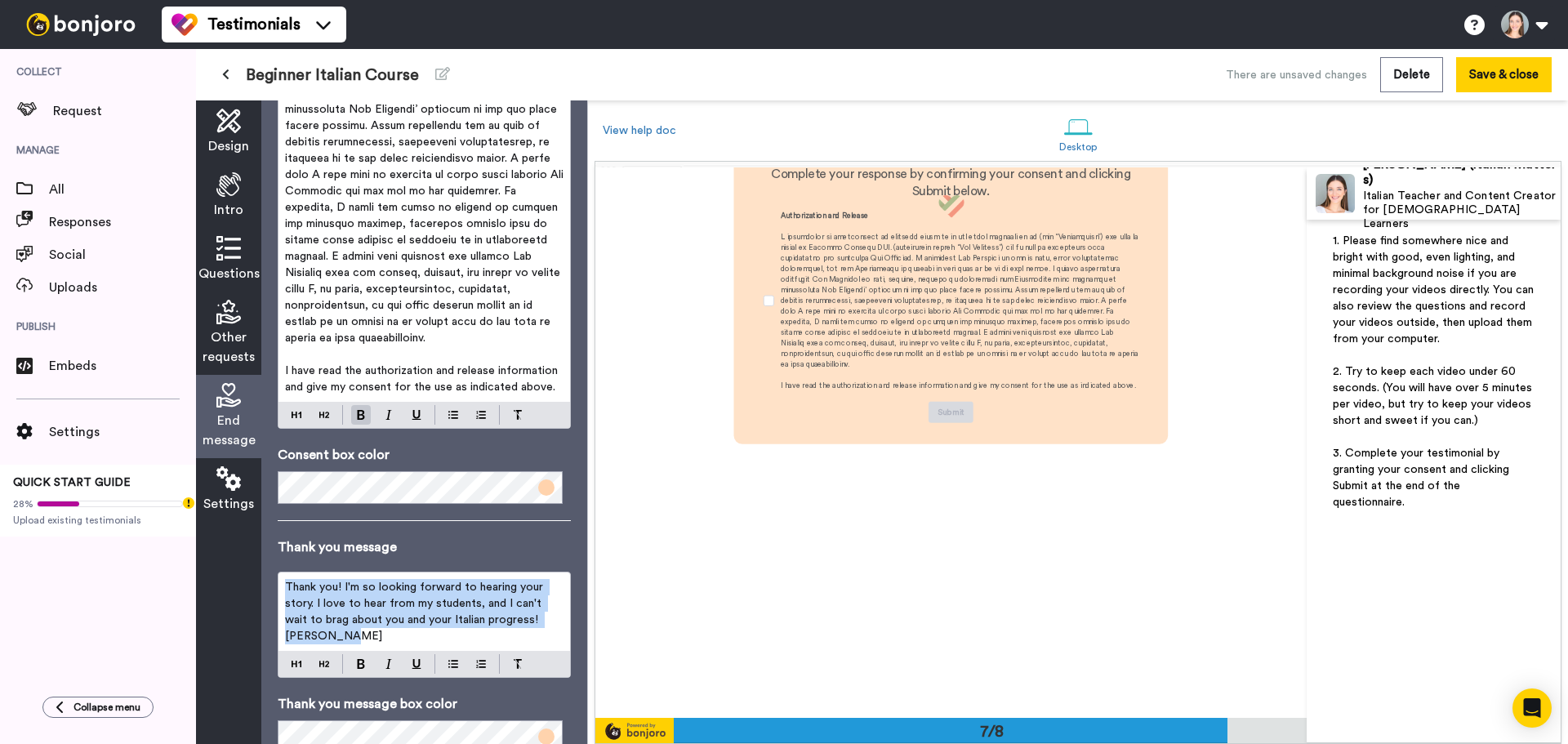
scroll to position [3445, 0]
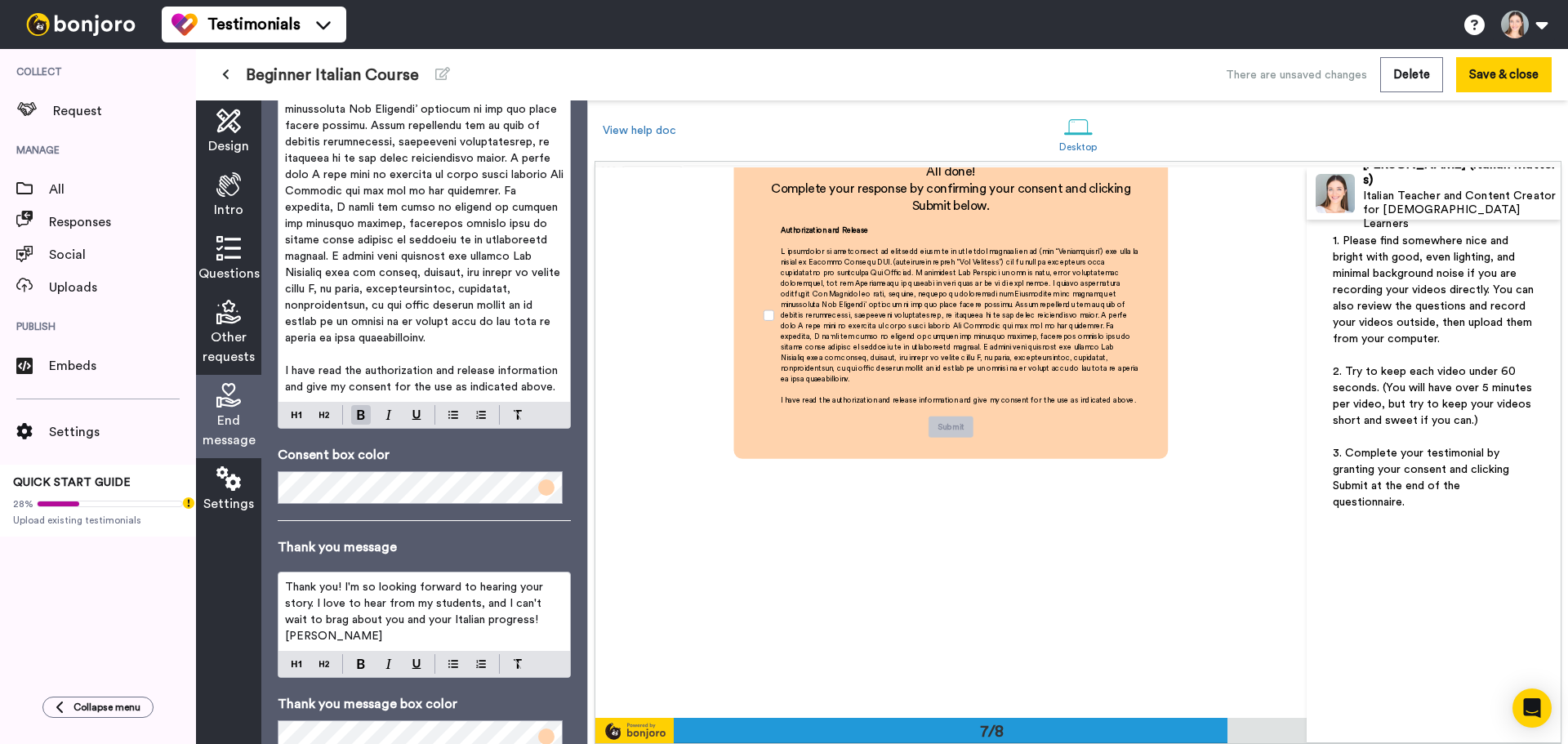
click at [226, 200] on span "Intro" at bounding box center [228, 209] width 30 height 19
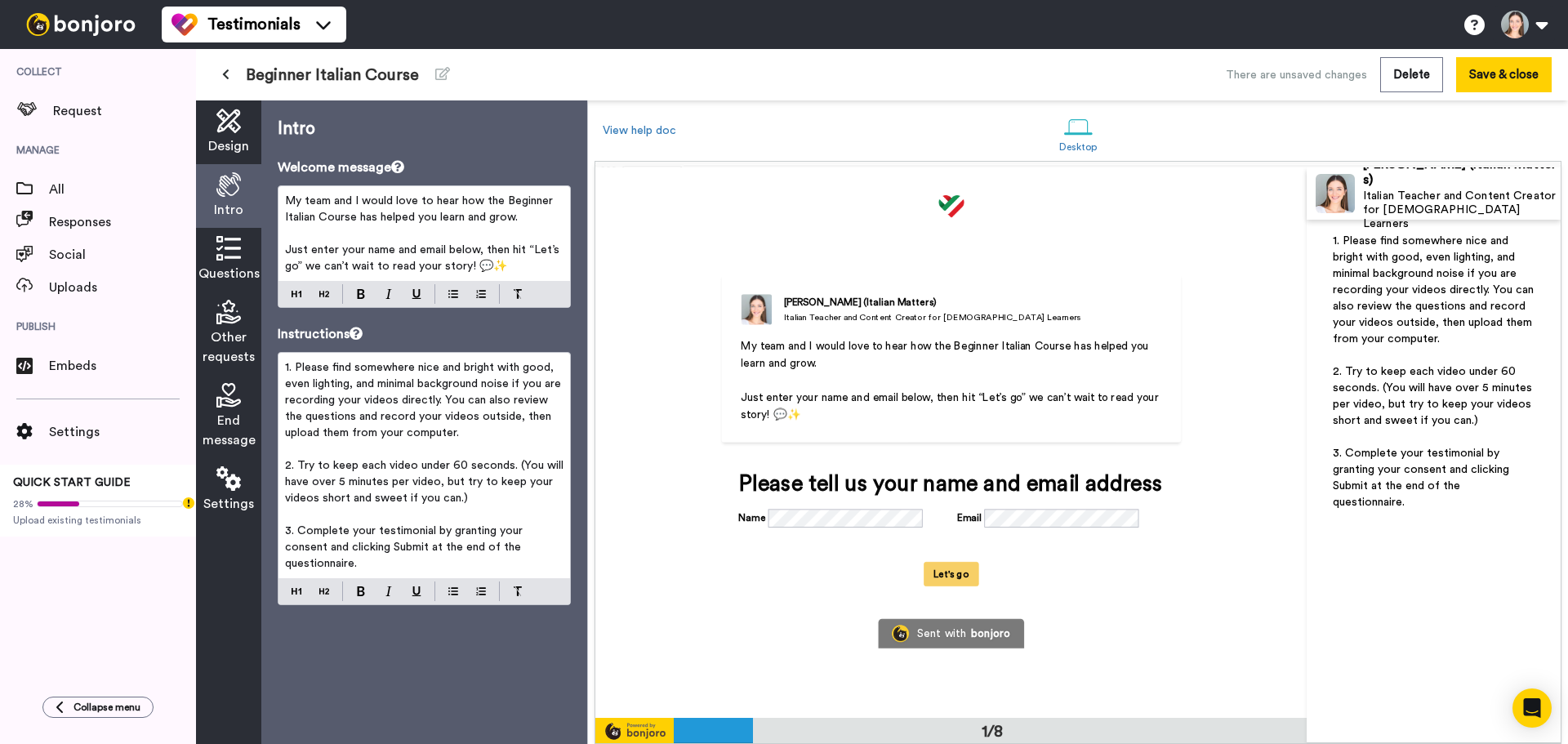
scroll to position [0, 0]
click at [506, 236] on p "﻿" at bounding box center [424, 233] width 278 height 17
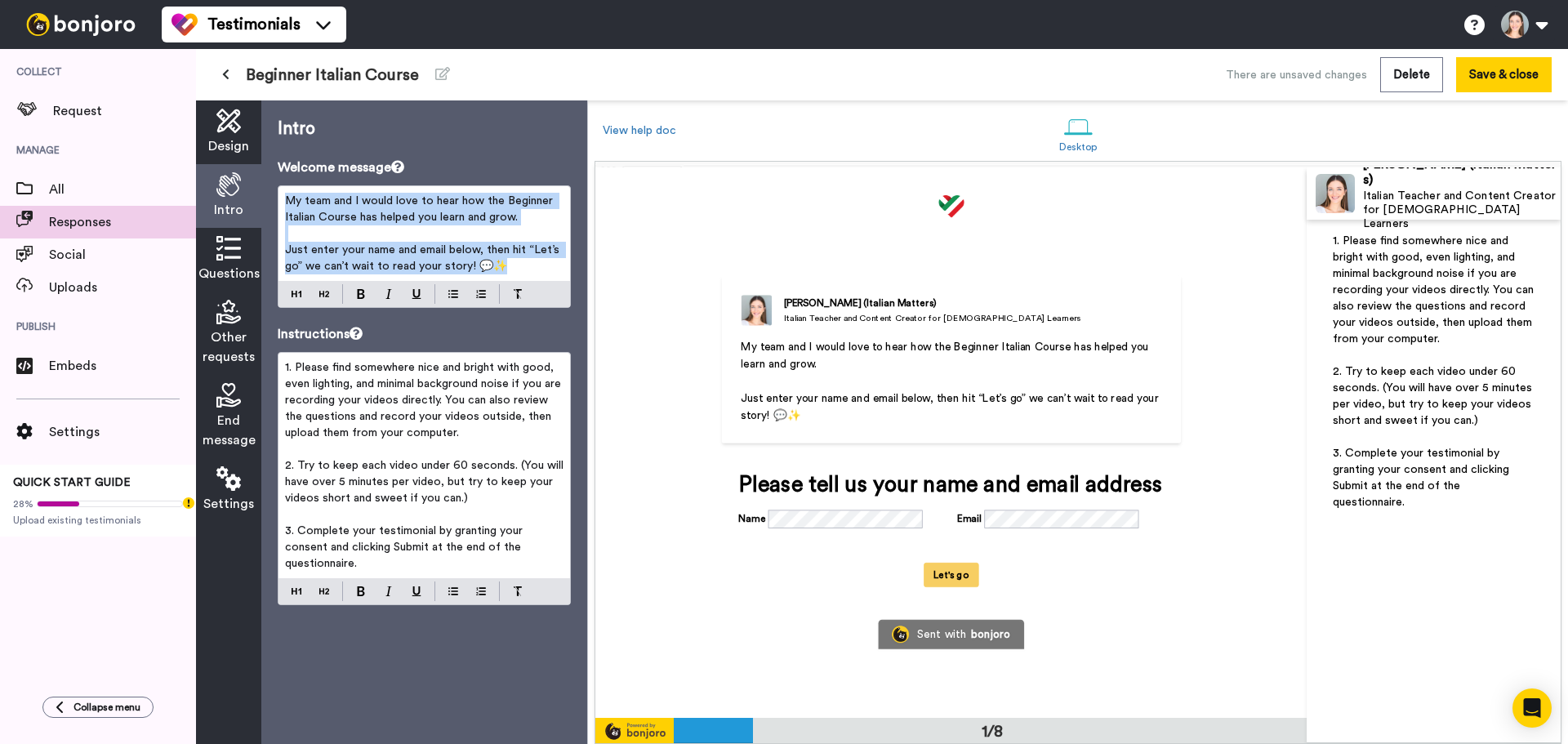
copy div "My team and I would love to hear how the Beginner Italian Course has helped you…"
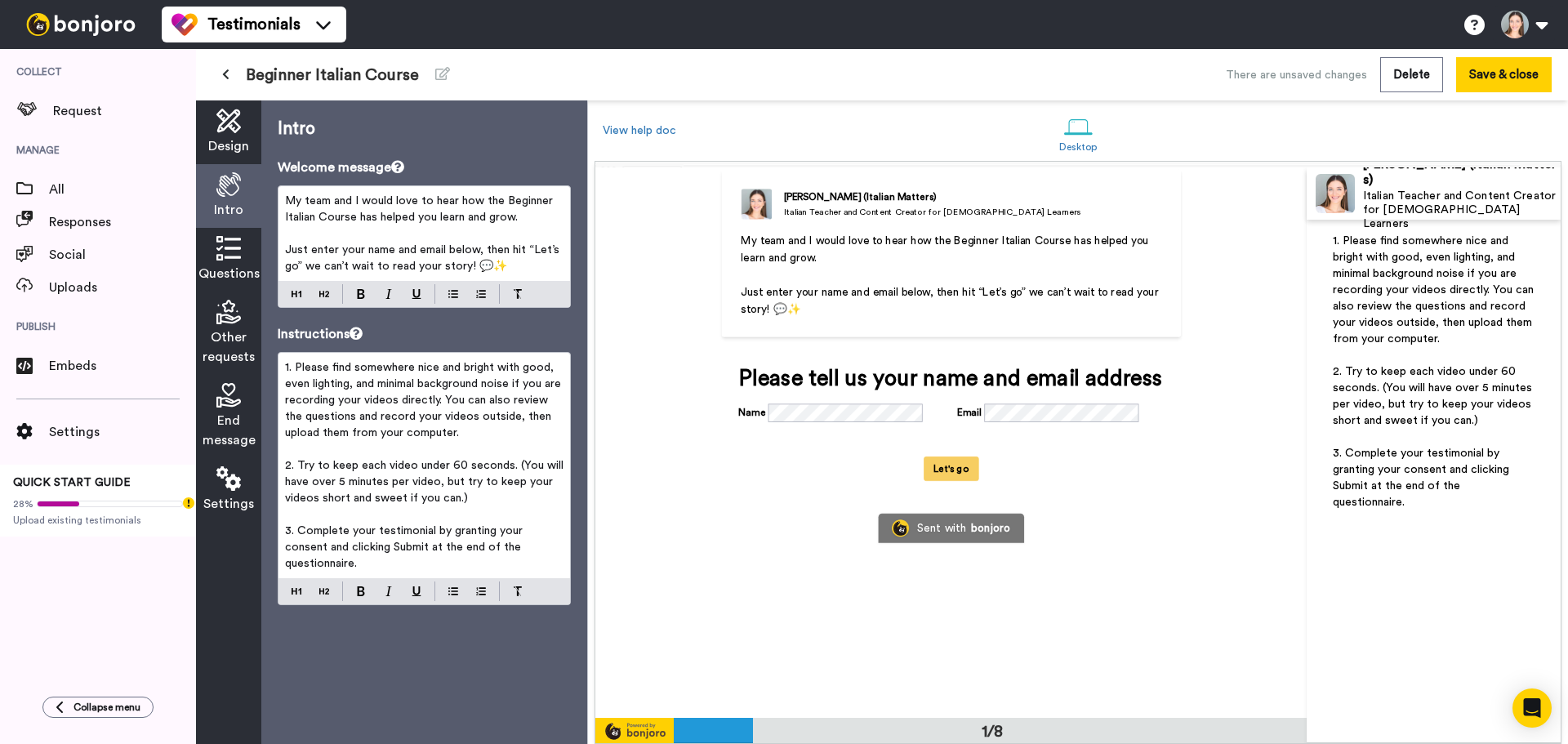
scroll to position [82, 0]
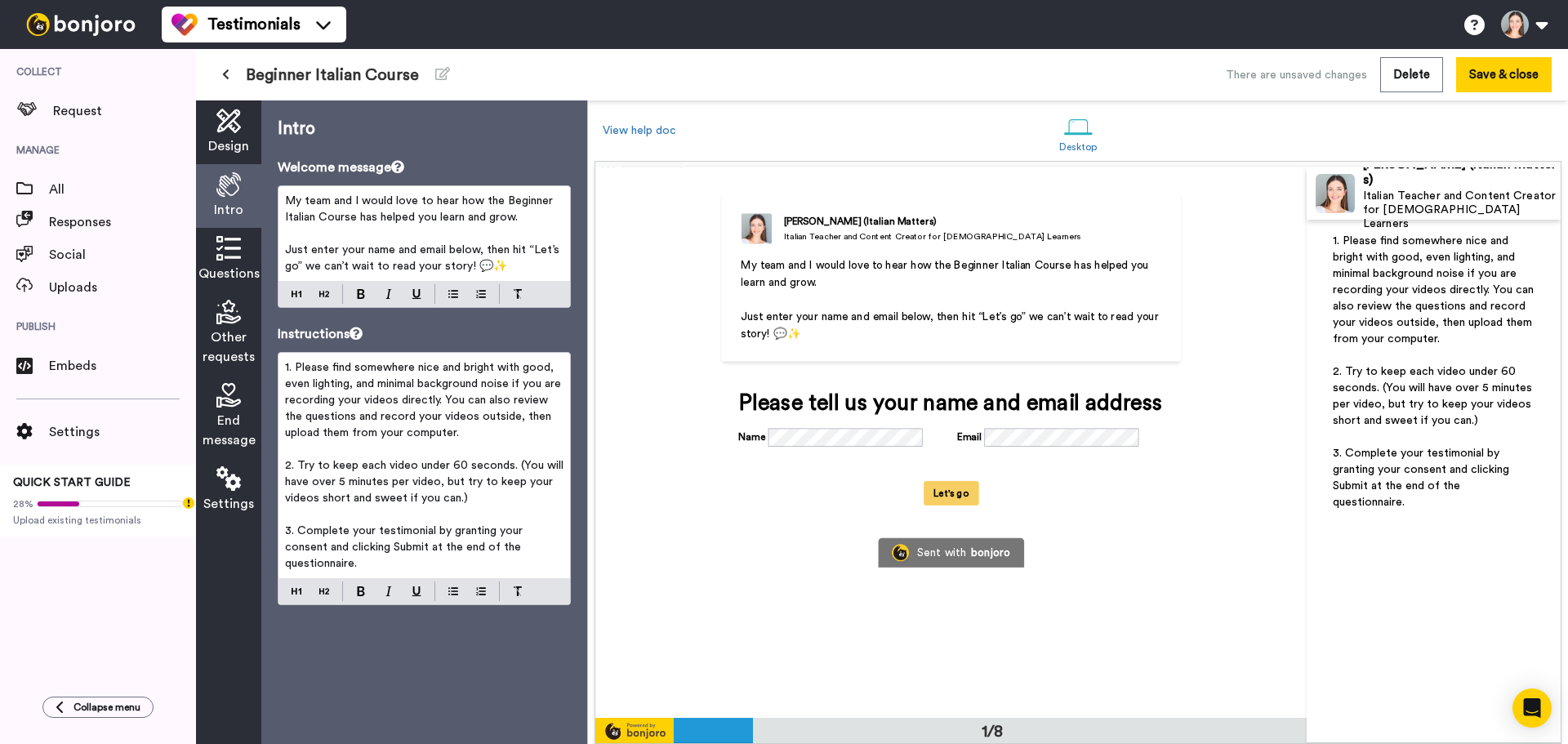
drag, startPoint x: 1039, startPoint y: 373, endPoint x: 386, endPoint y: 407, distance: 653.9
click at [385, 407] on p "1. Please find somewhere nice and bright with good, even lighting, and minimal …" at bounding box center [424, 400] width 278 height 82
click at [400, 399] on span "1. Please find somewhere nice and bright with good, even lighting, and minimal …" at bounding box center [425, 400] width 279 height 77
click at [225, 272] on span "Questions" at bounding box center [229, 273] width 61 height 19
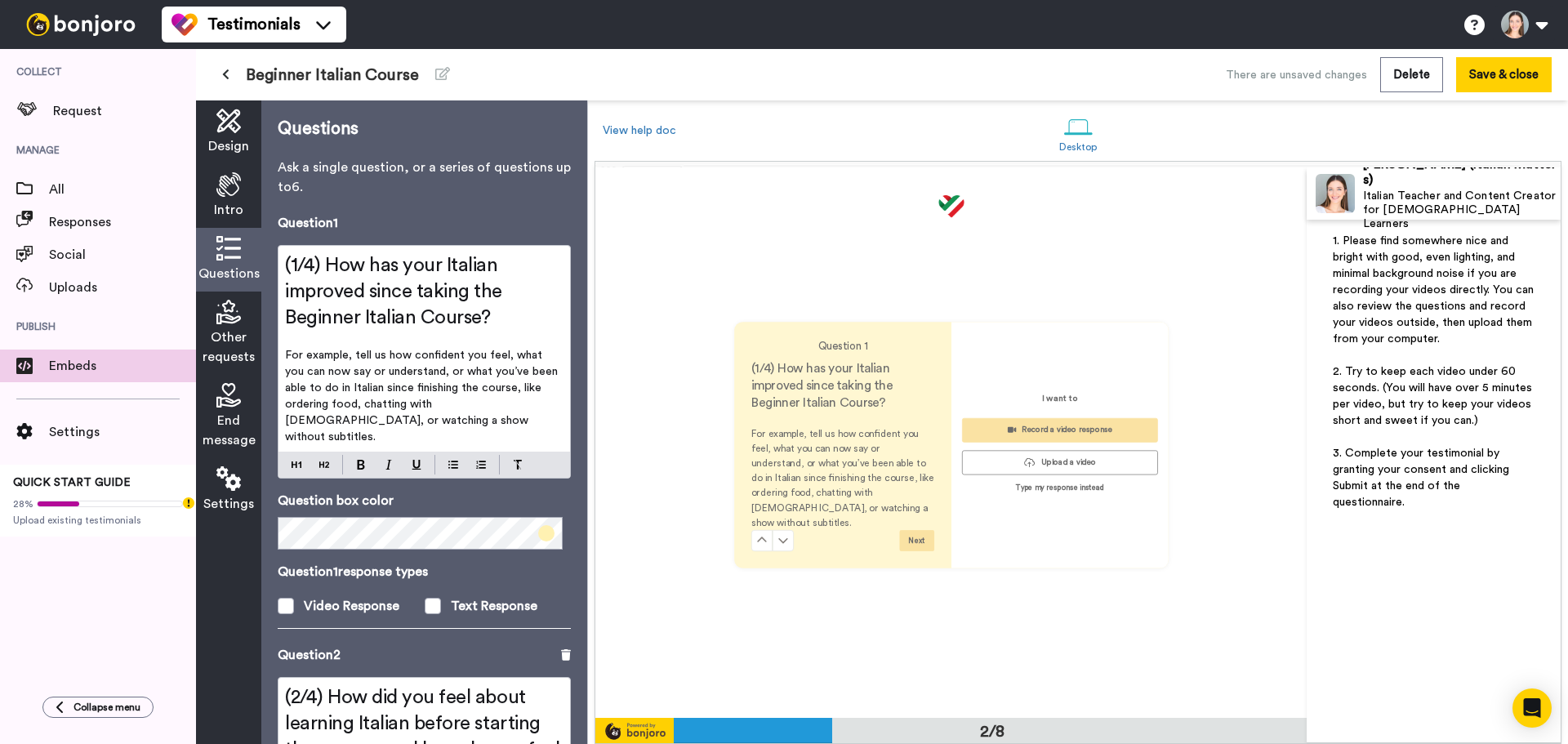
scroll to position [550, 0]
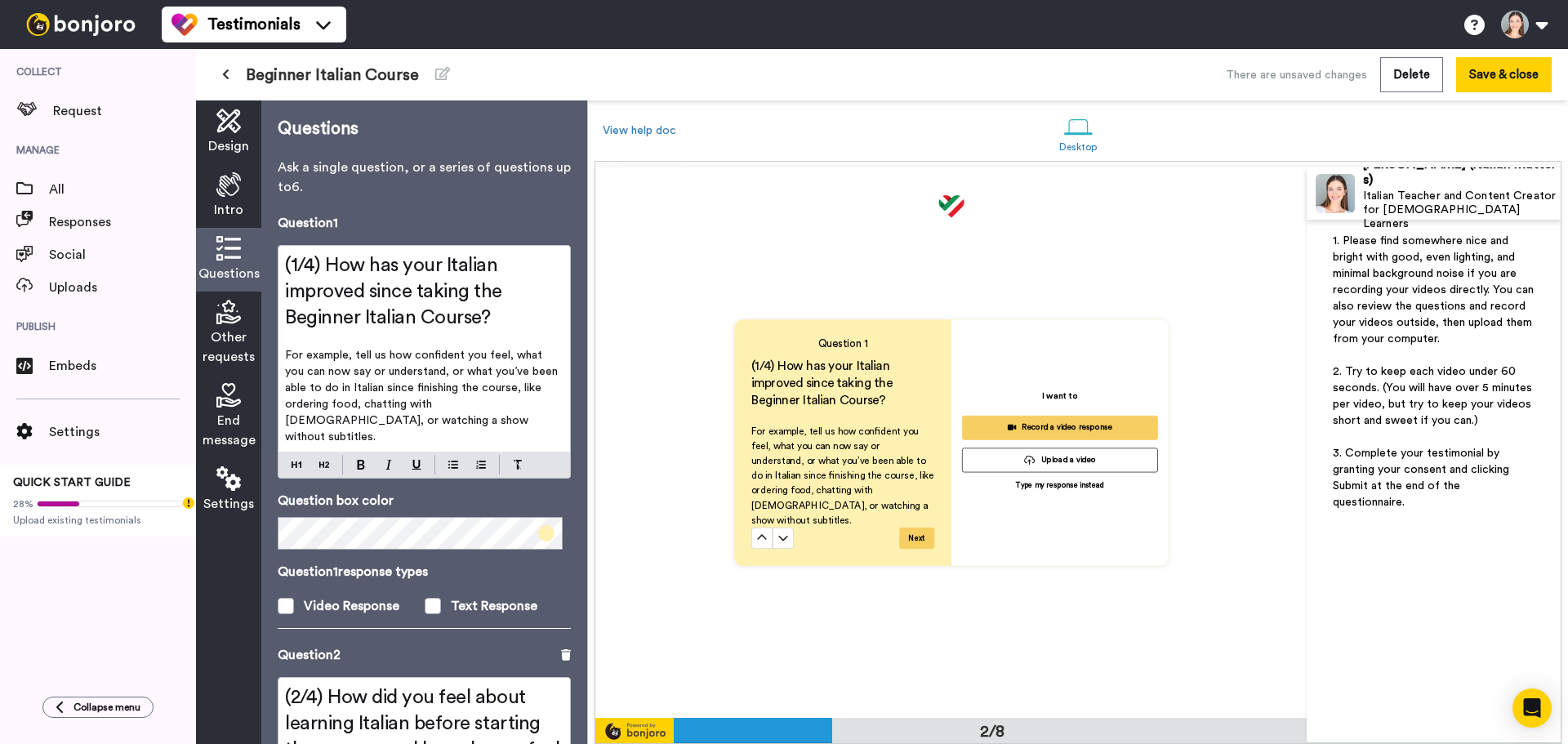
click at [438, 291] on span "(1/4) How has your Italian improved since taking the Beginner Italian Course?" at bounding box center [396, 291] width 222 height 72
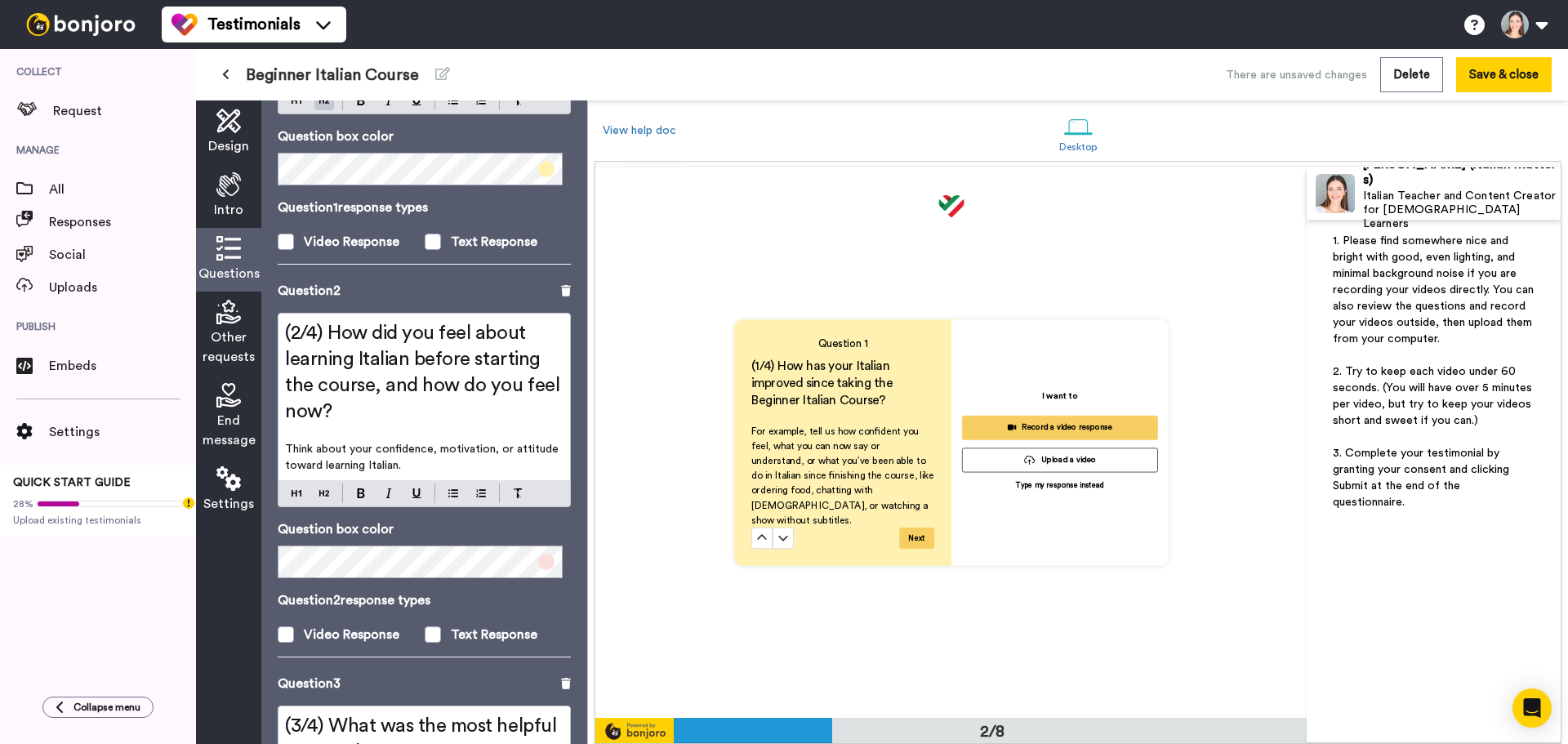
scroll to position [408, 0]
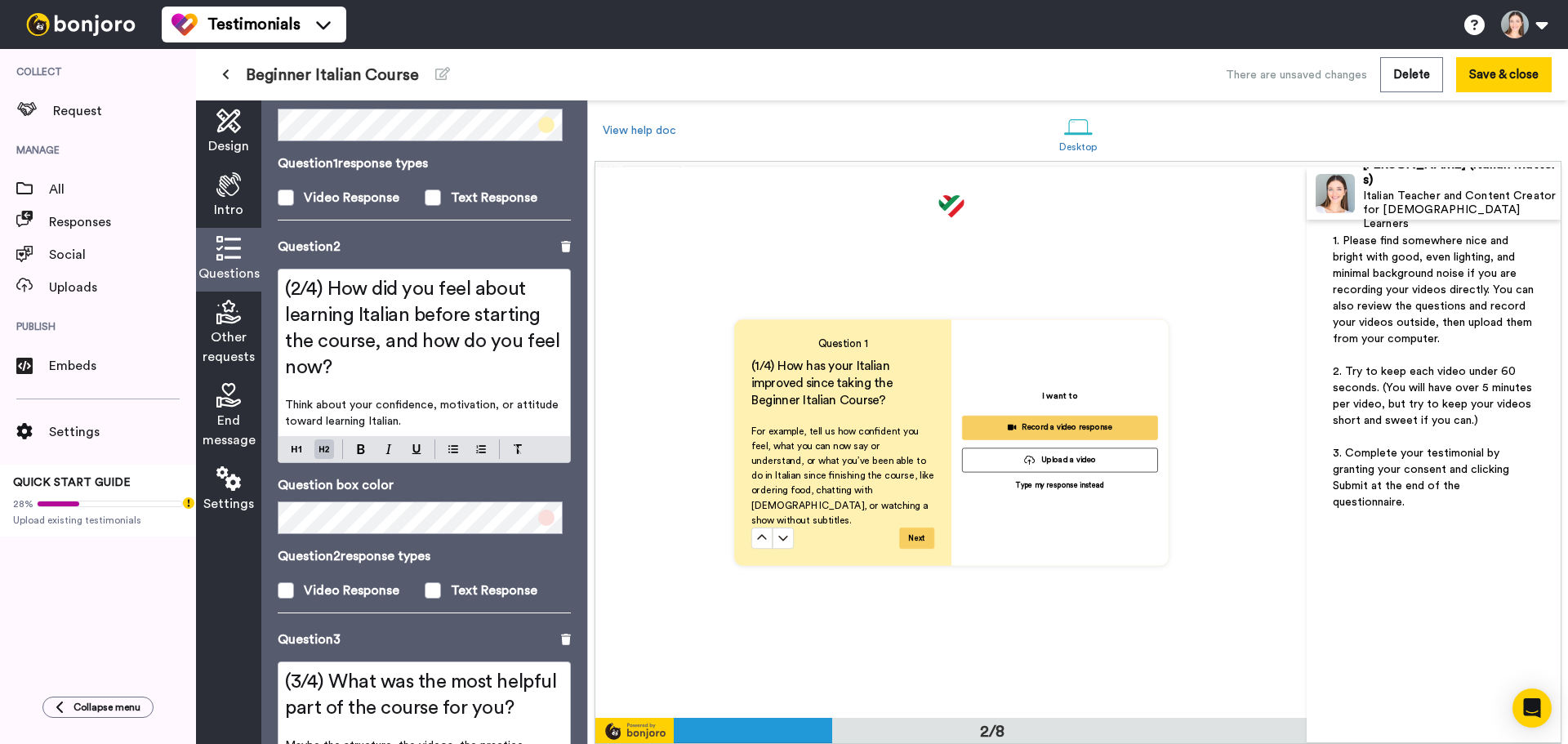
click at [340, 338] on h2 "(2/4) How did you feel about learning Italian before starting the course, and h…" at bounding box center [424, 329] width 278 height 105
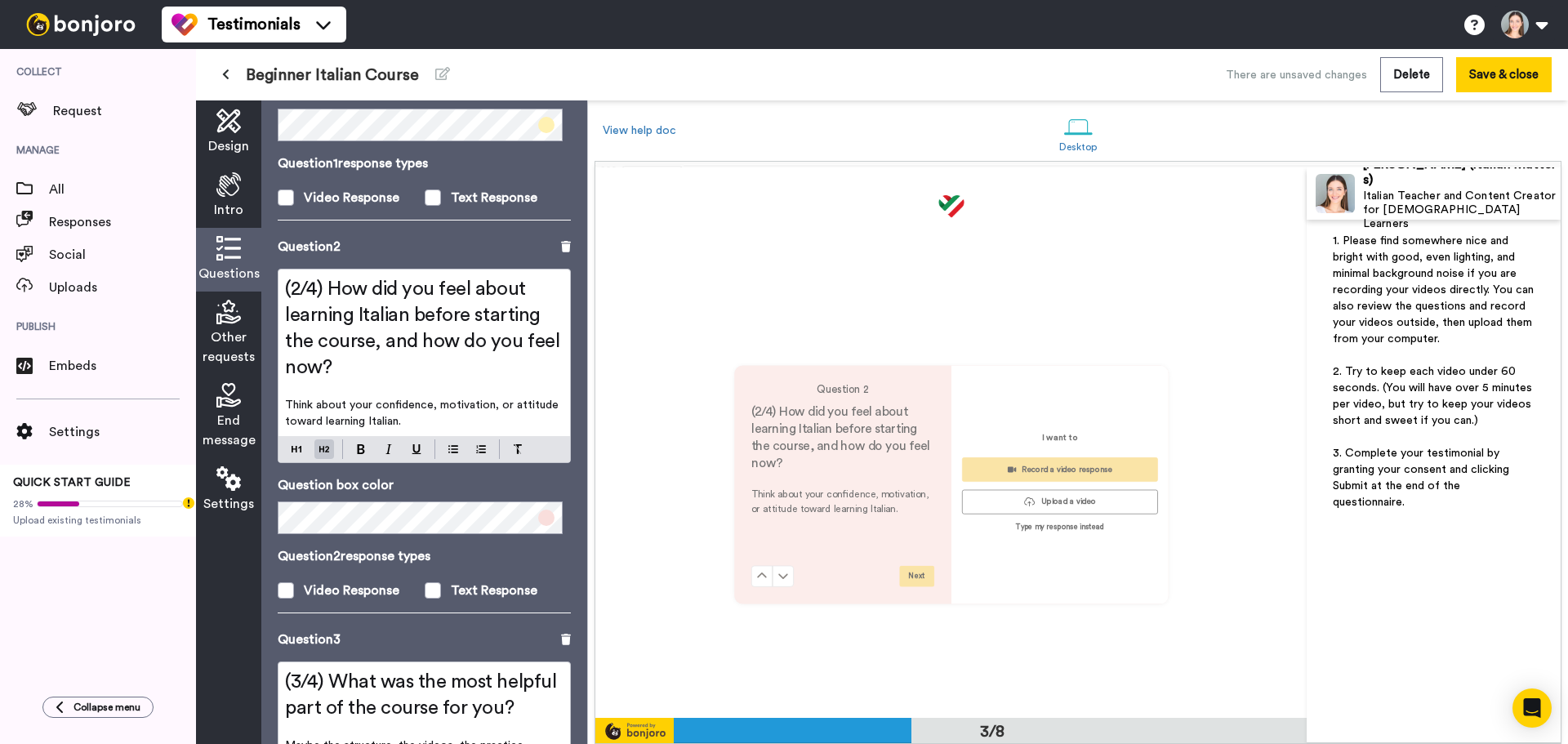
scroll to position [1101, 0]
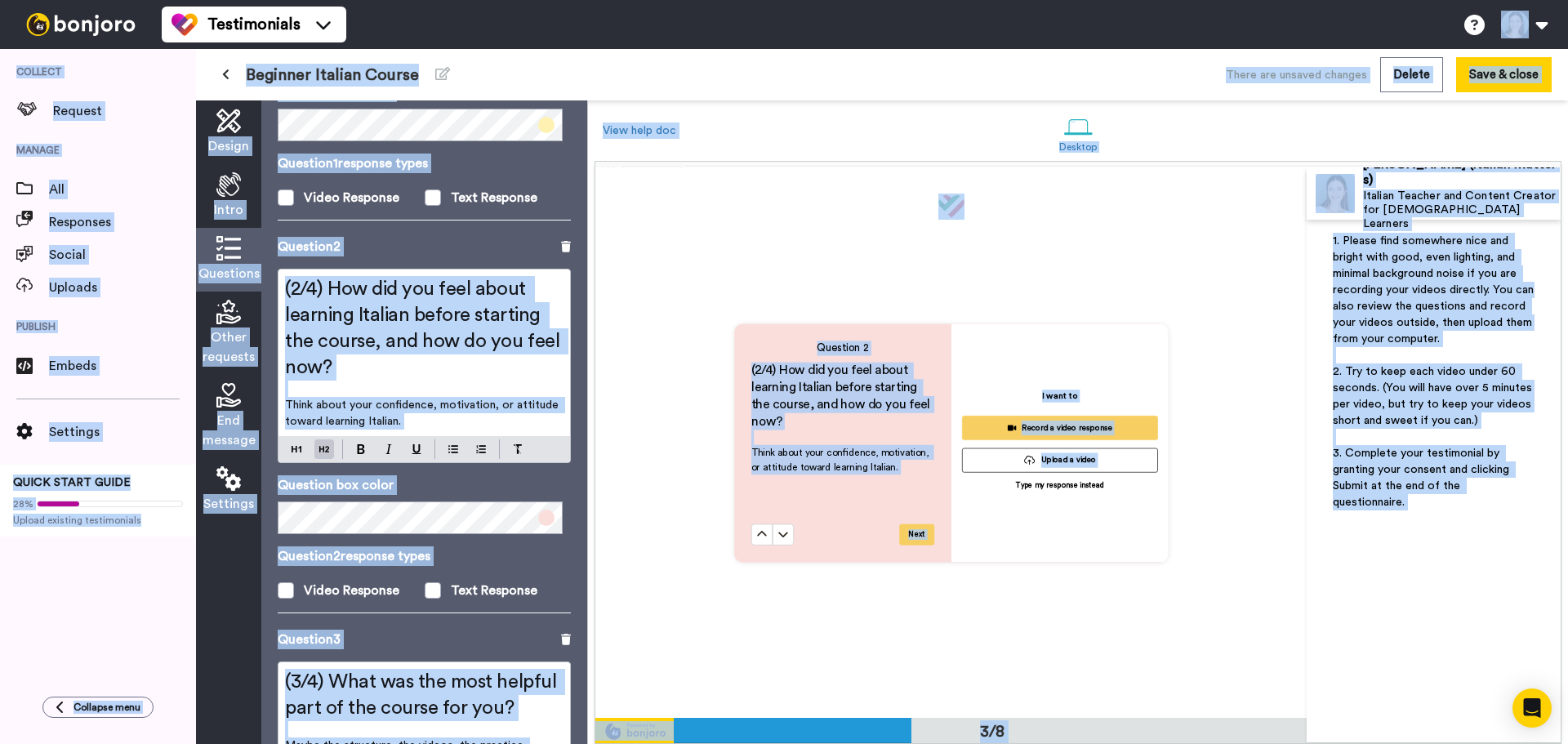
click at [388, 291] on span "(2/4) How did you feel about learning Italian before starting the course, and h…" at bounding box center [425, 328] width 279 height 98
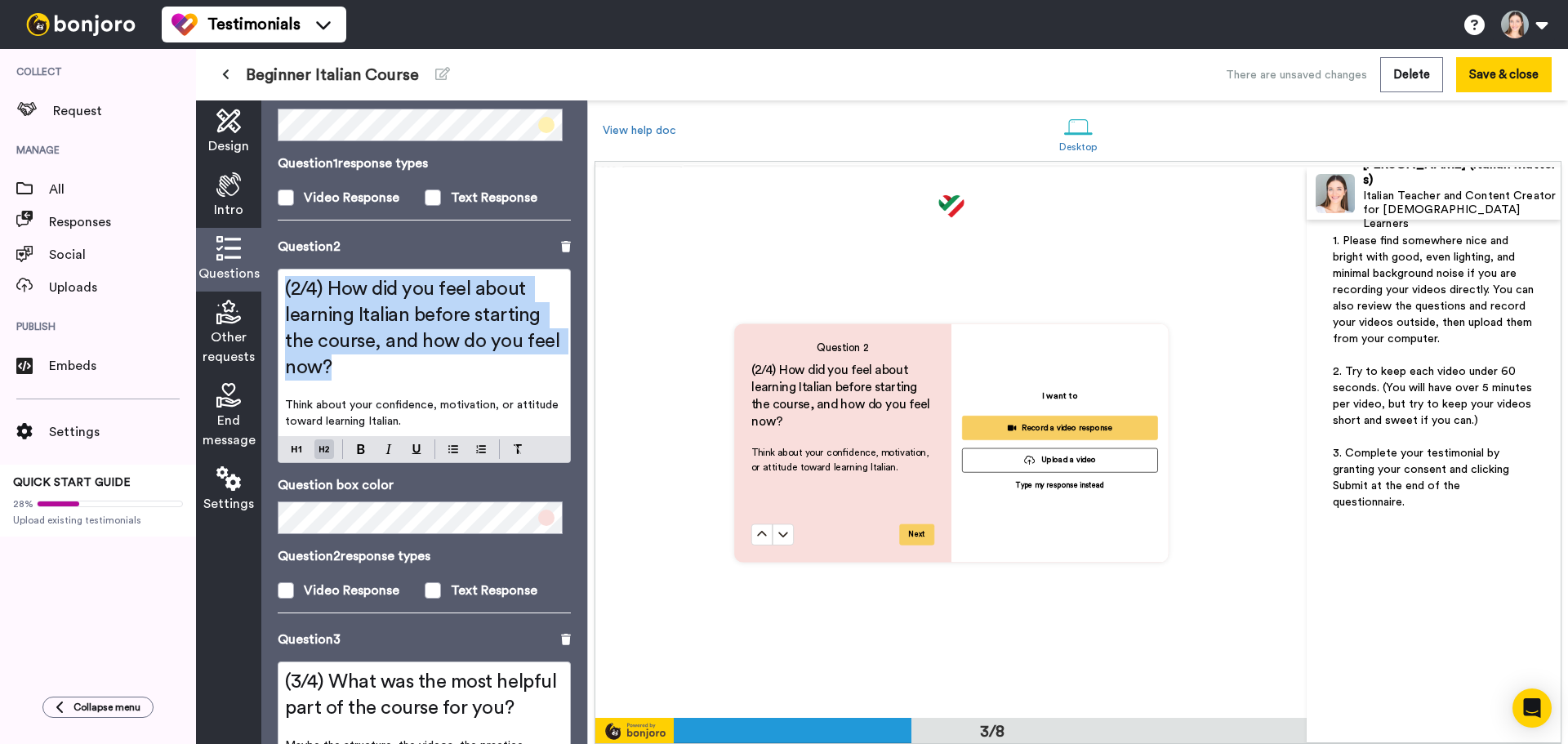
click at [388, 291] on span "(2/4) How did you feel about learning Italian before starting the course, and h…" at bounding box center [425, 328] width 279 height 98
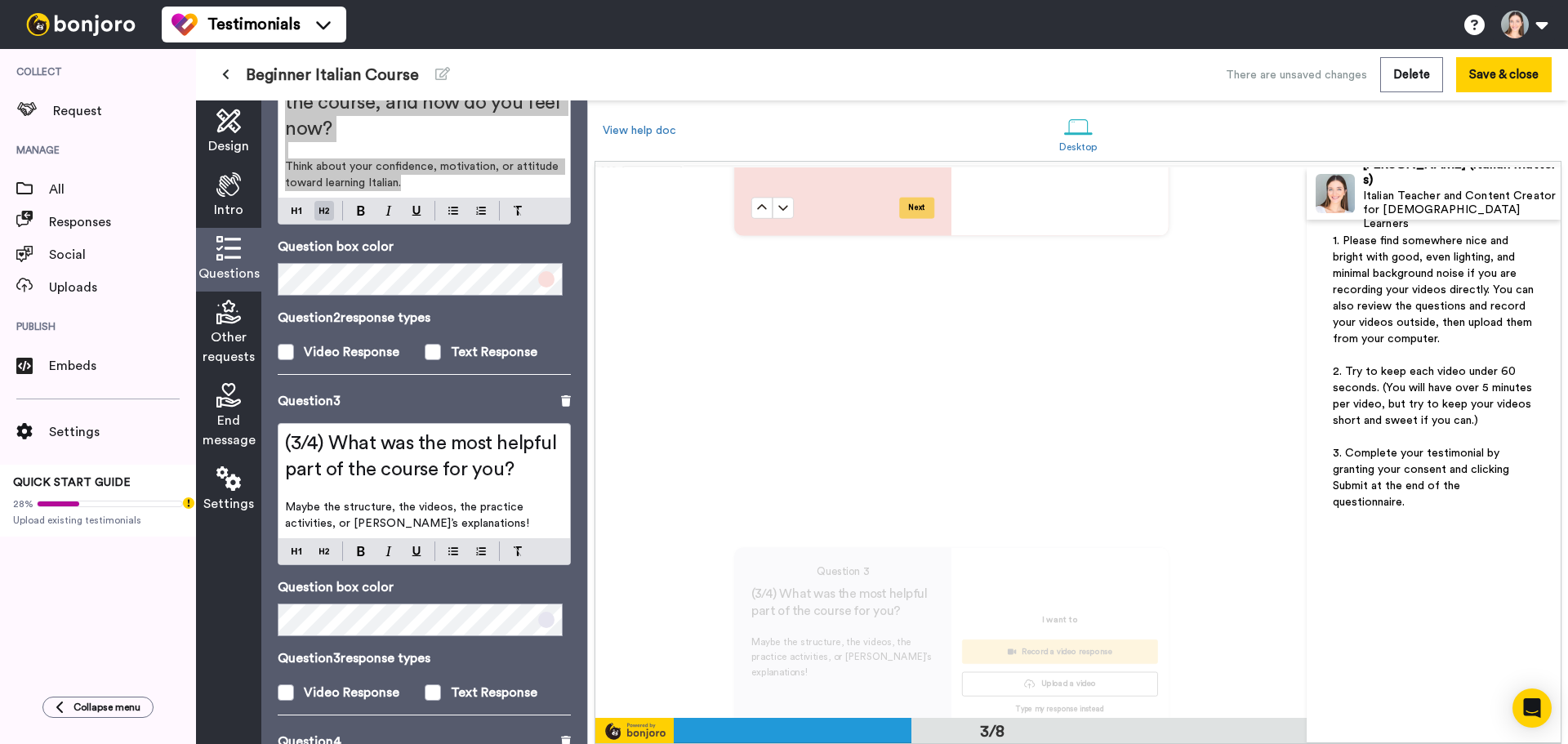
scroll to position [653, 0]
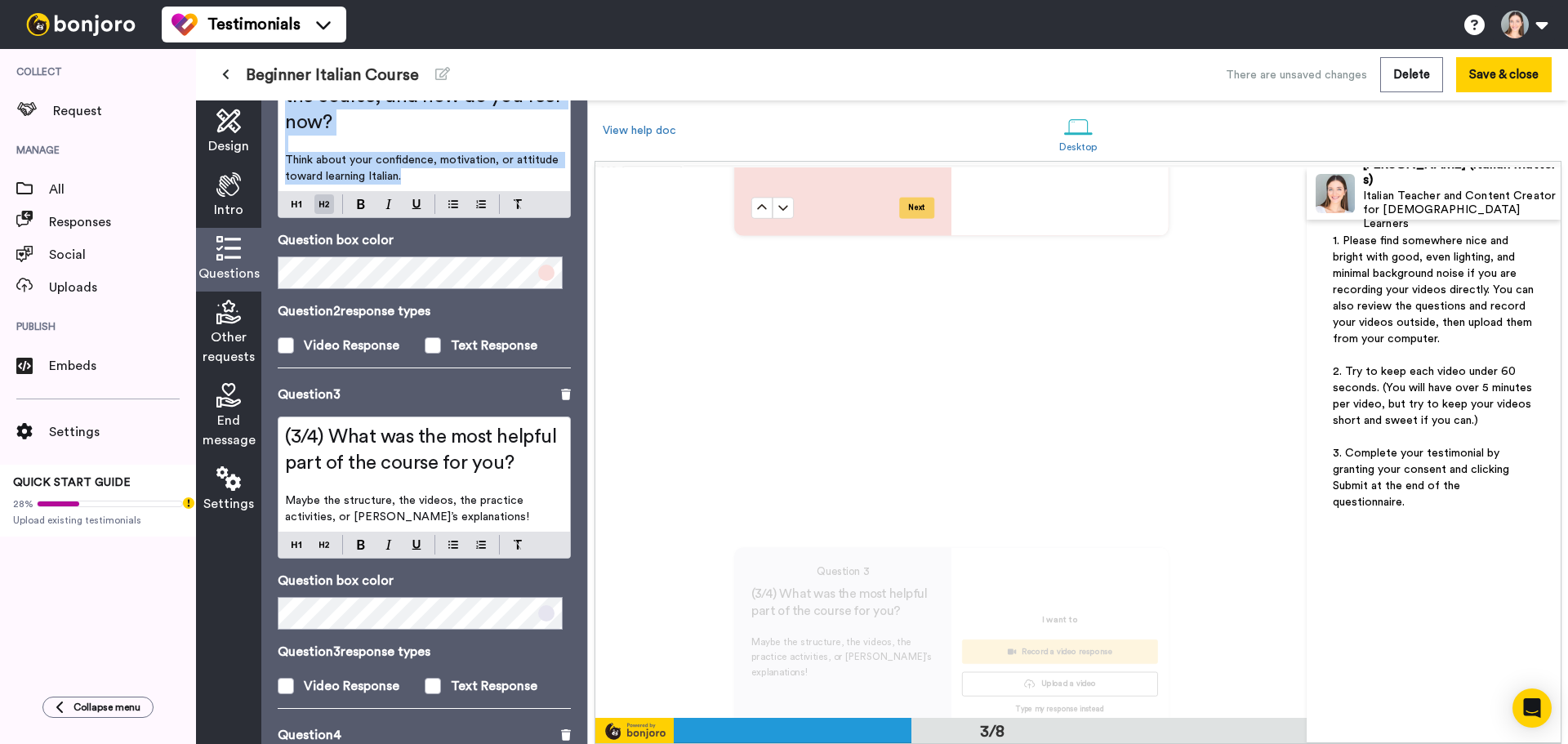
click at [417, 476] on p "﻿" at bounding box center [424, 484] width 278 height 17
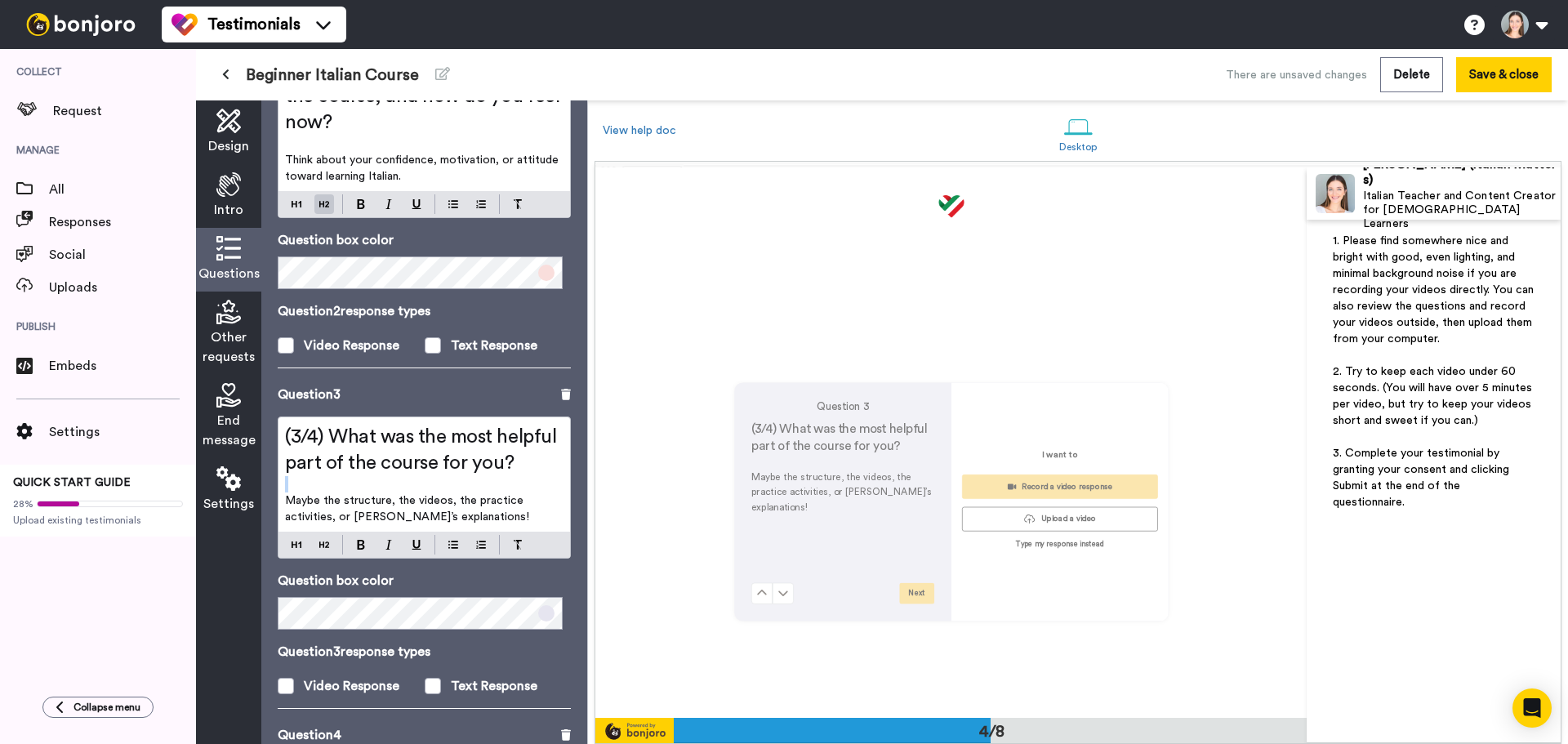
click at [417, 476] on p "﻿" at bounding box center [424, 484] width 278 height 17
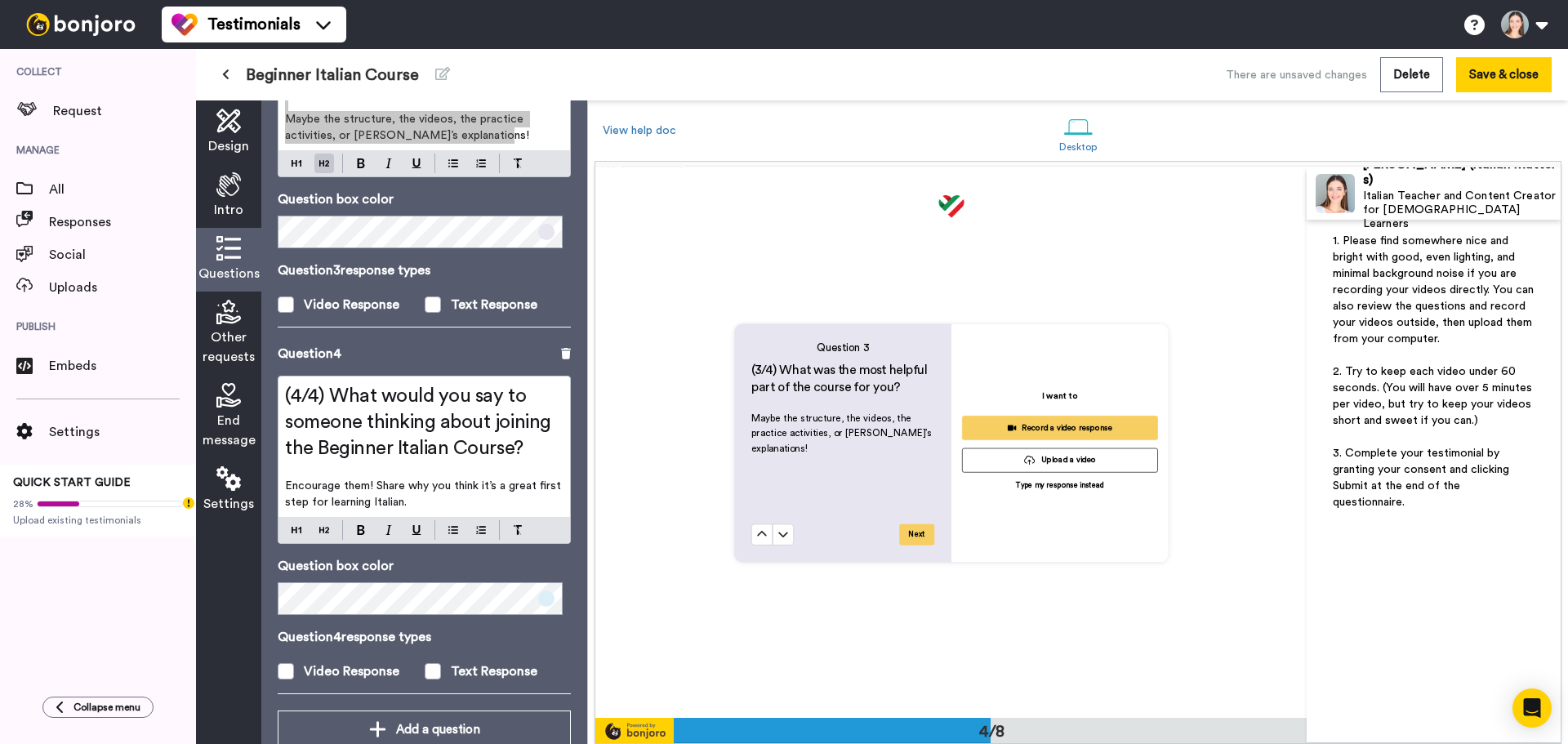
scroll to position [1055, 0]
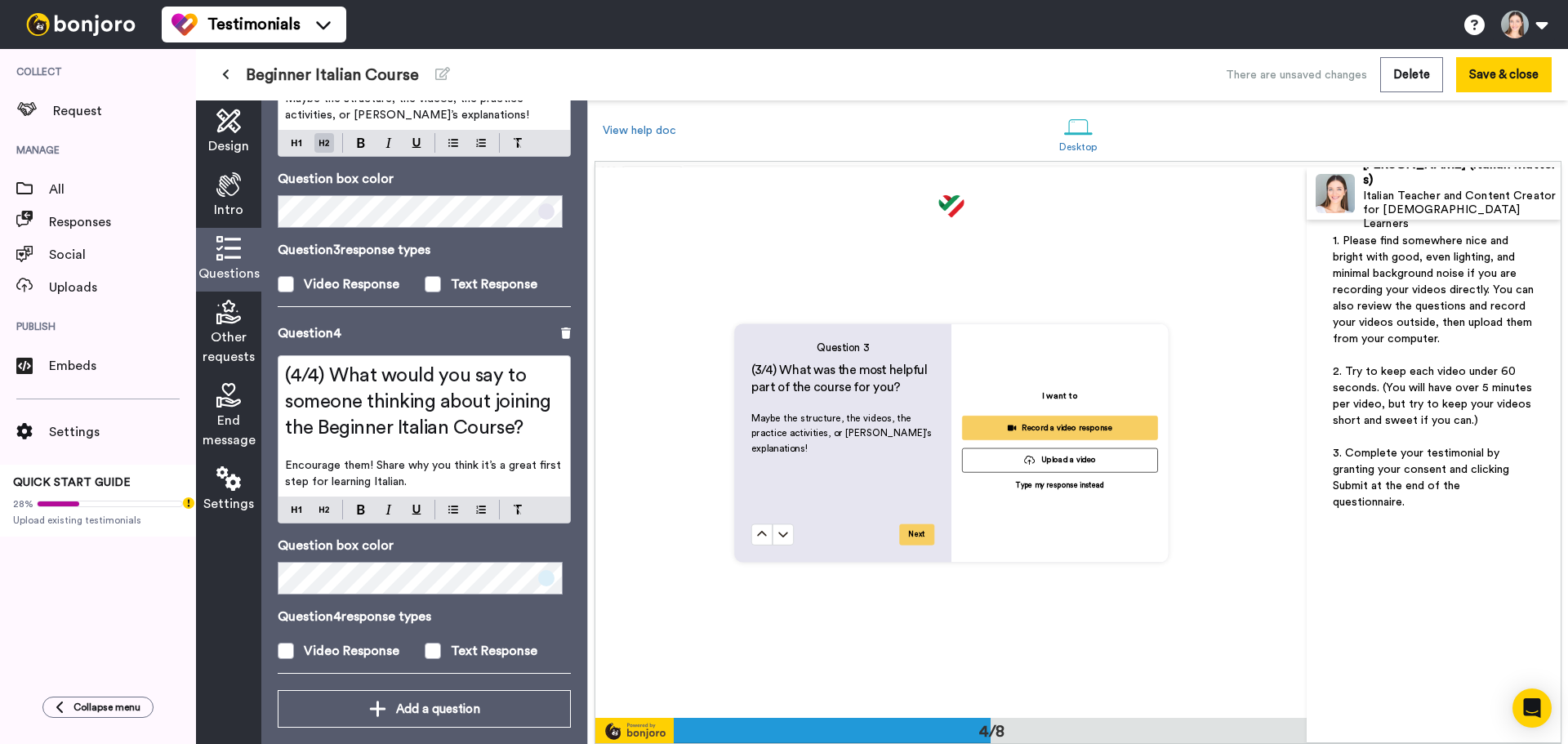
click at [458, 413] on span "(4/4) What would you say to someone thinking about joining the Beginner Italian…" at bounding box center [420, 402] width 270 height 72
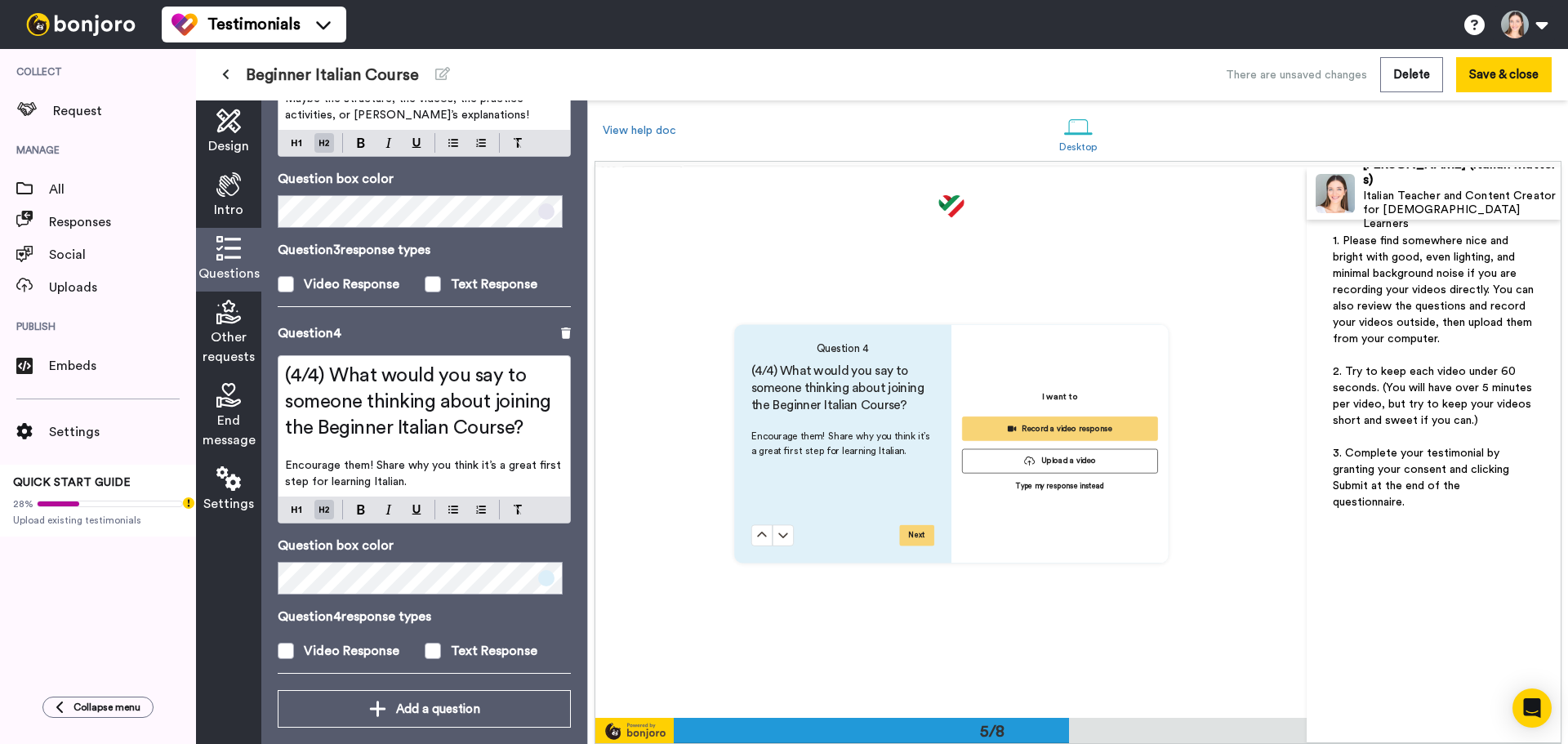
scroll to position [2202, 0]
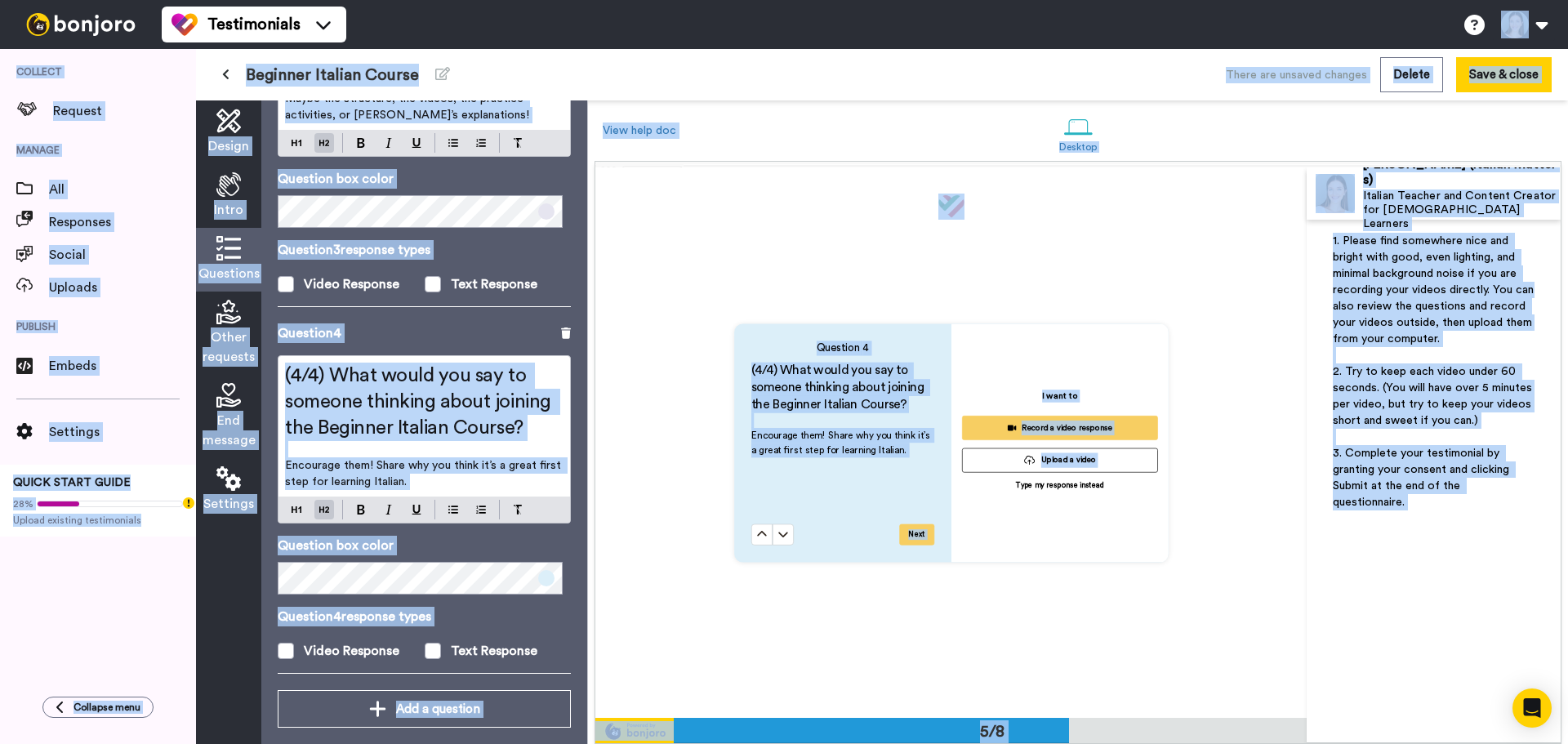
click at [457, 417] on span "(4/4) What would you say to someone thinking about joining the Beginner Italian…" at bounding box center [420, 402] width 270 height 72
click at [485, 390] on span "(4/4) What would you say to someone thinking about joining the Beginner Italian…" at bounding box center [420, 402] width 270 height 72
click at [520, 457] on p "Encourage them! Share why you think it’s a great first step for learning Italia…" at bounding box center [424, 473] width 278 height 32
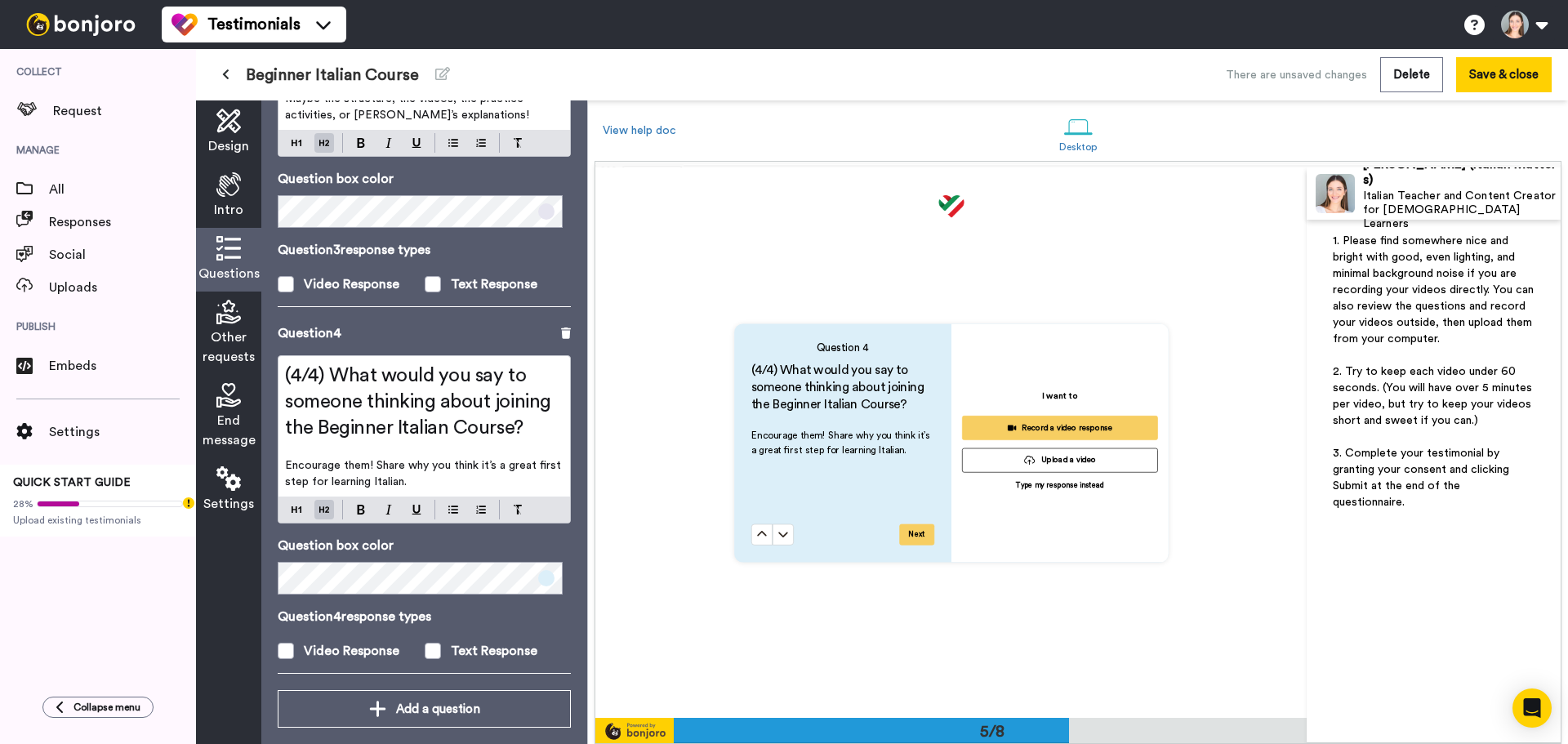
click at [214, 319] on div "Other requests" at bounding box center [228, 333] width 65 height 84
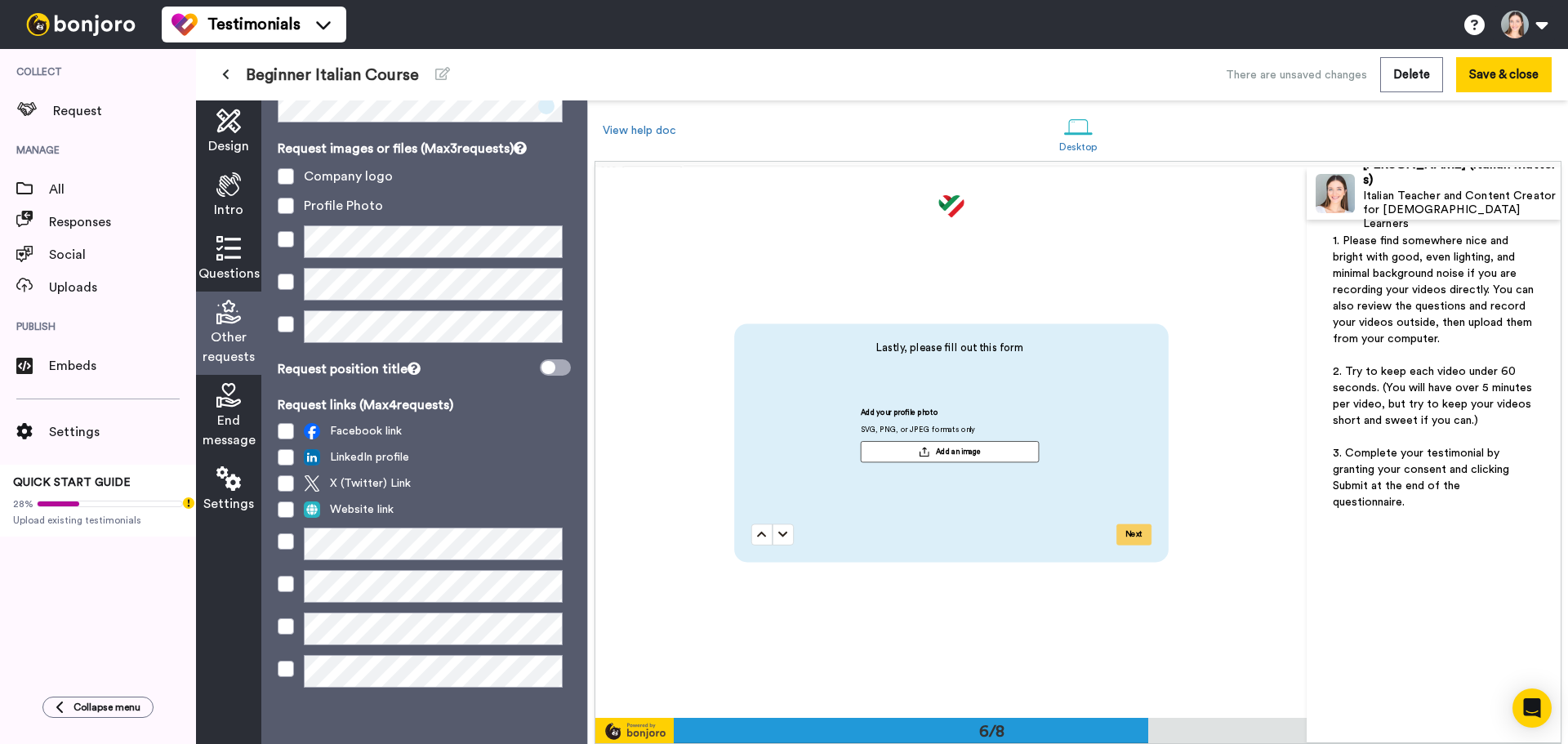
scroll to position [97, 0]
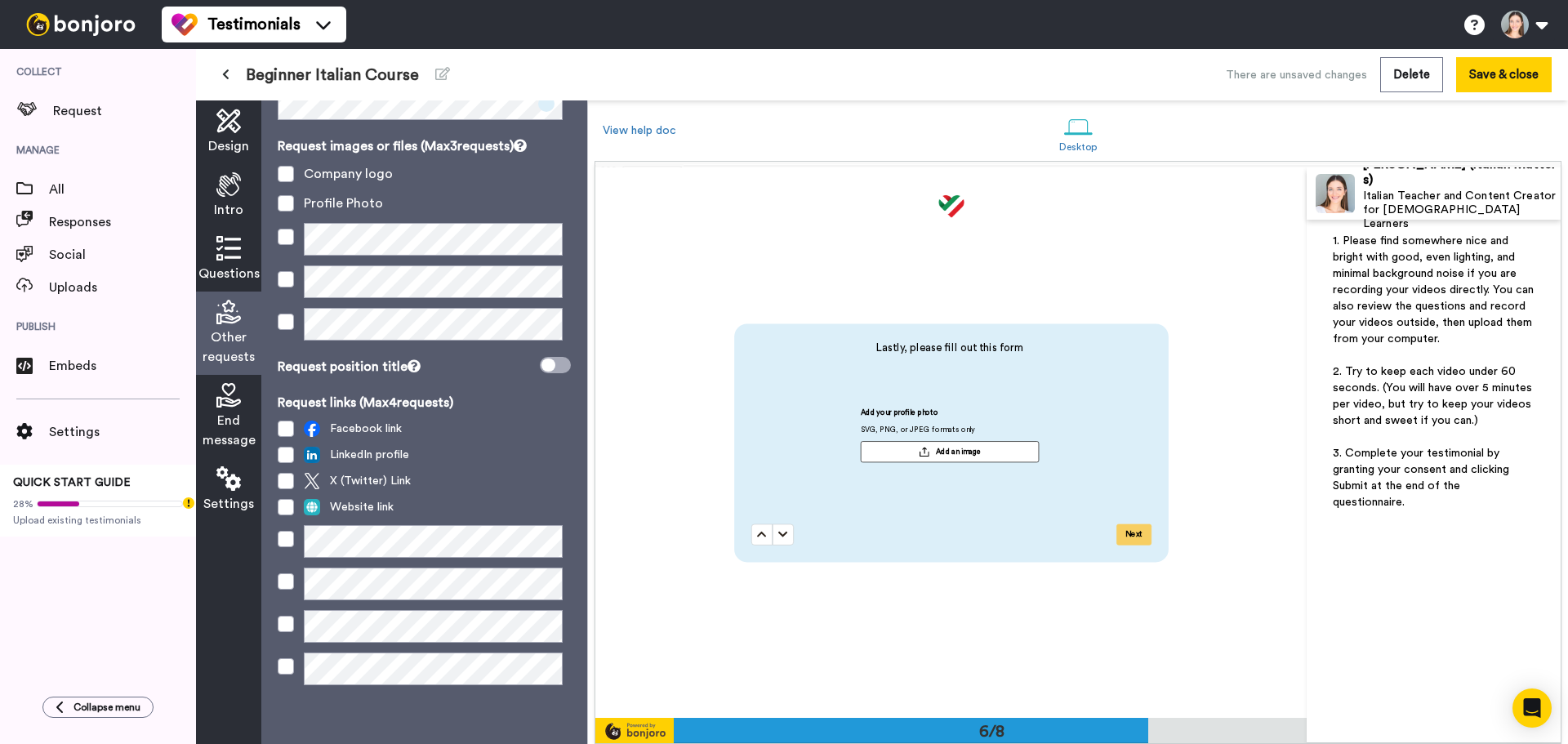
click at [214, 420] on span "End message" at bounding box center [228, 430] width 53 height 39
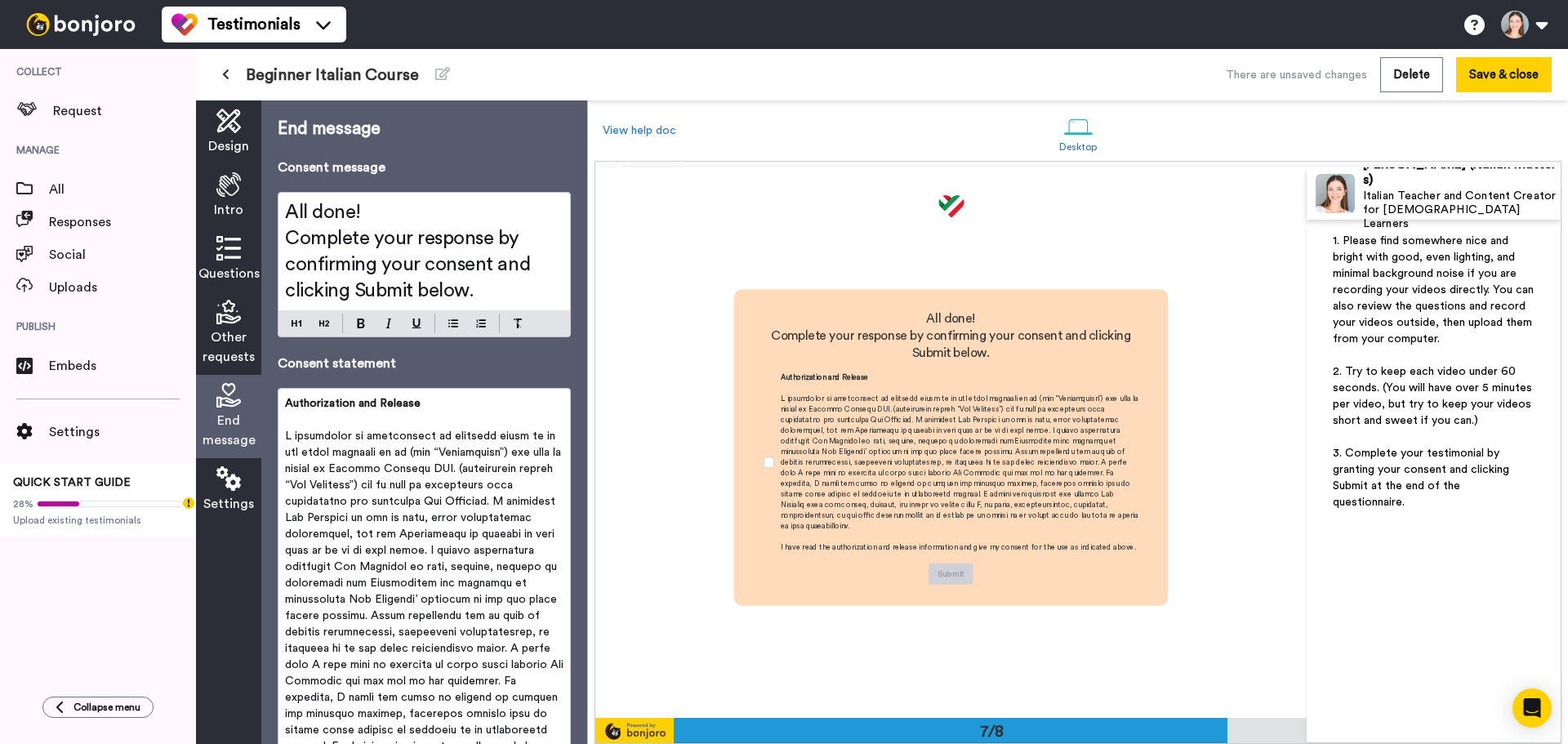
scroll to position [3303, 0]
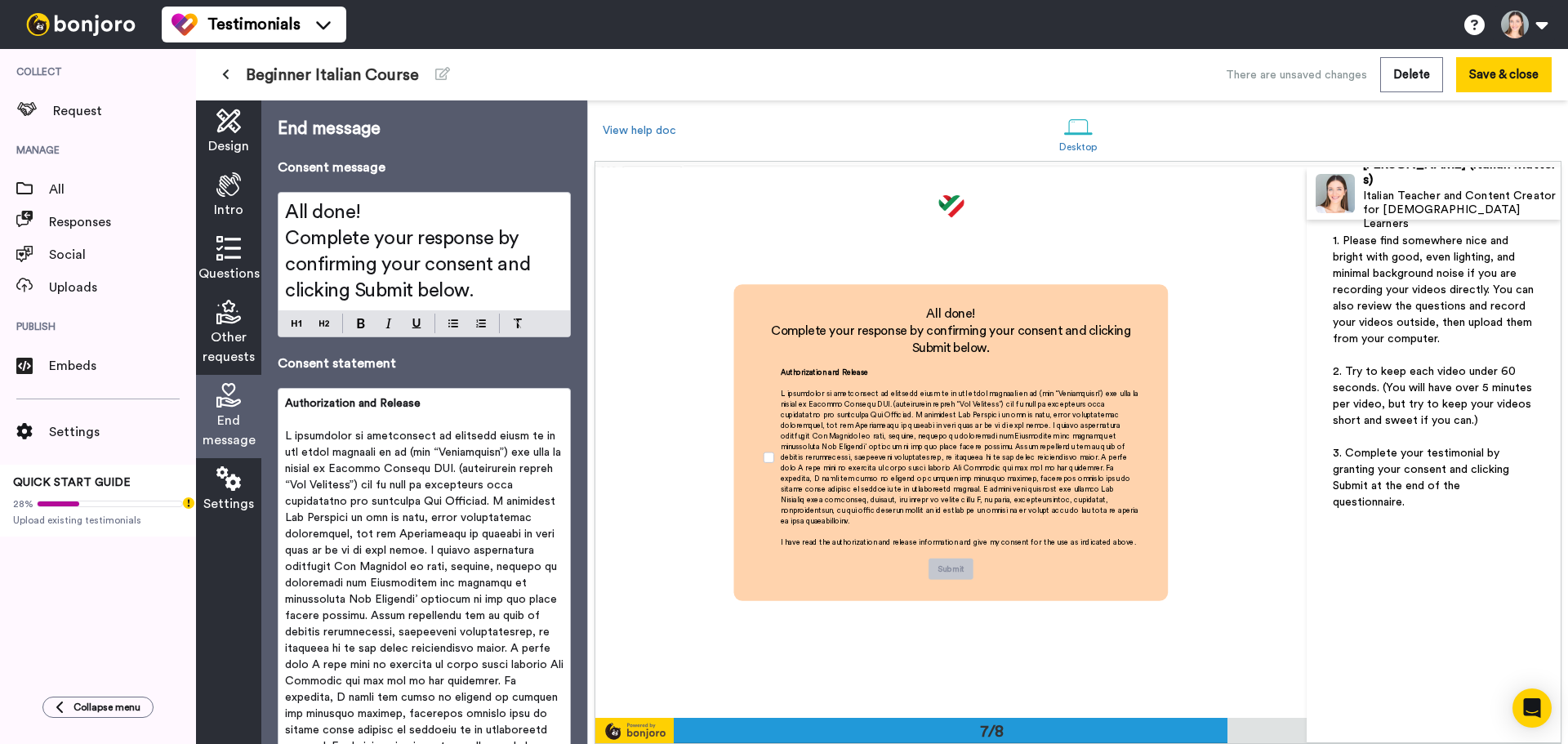
click at [418, 256] on span "Complete your response by confirming your consent and clicking Submit below." at bounding box center [410, 264] width 250 height 72
click at [440, 479] on p at bounding box center [424, 632] width 278 height 408
click at [287, 237] on span "Complete your response by confirming your consent and clicking Submit below." at bounding box center [410, 264] width 250 height 72
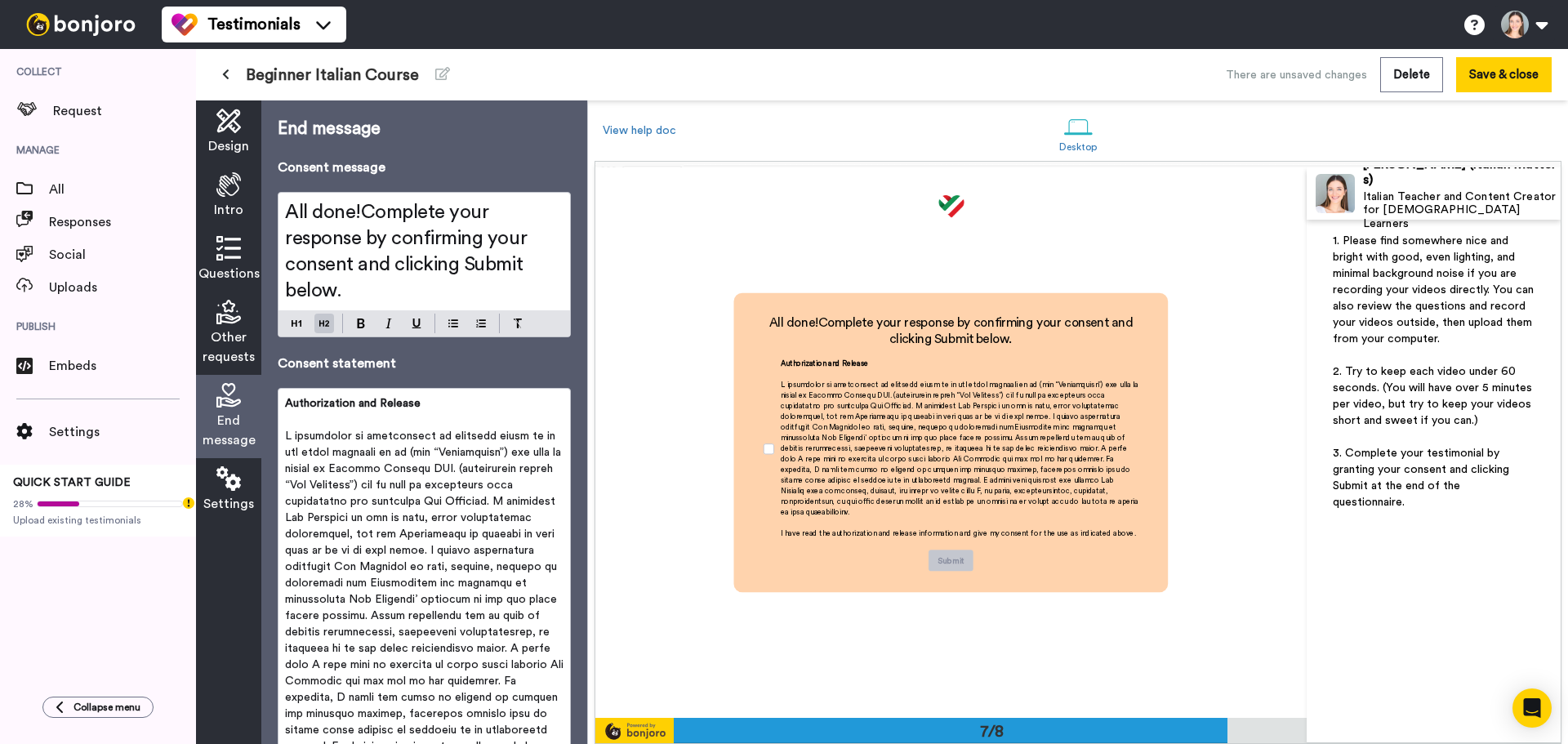
scroll to position [3311, 0]
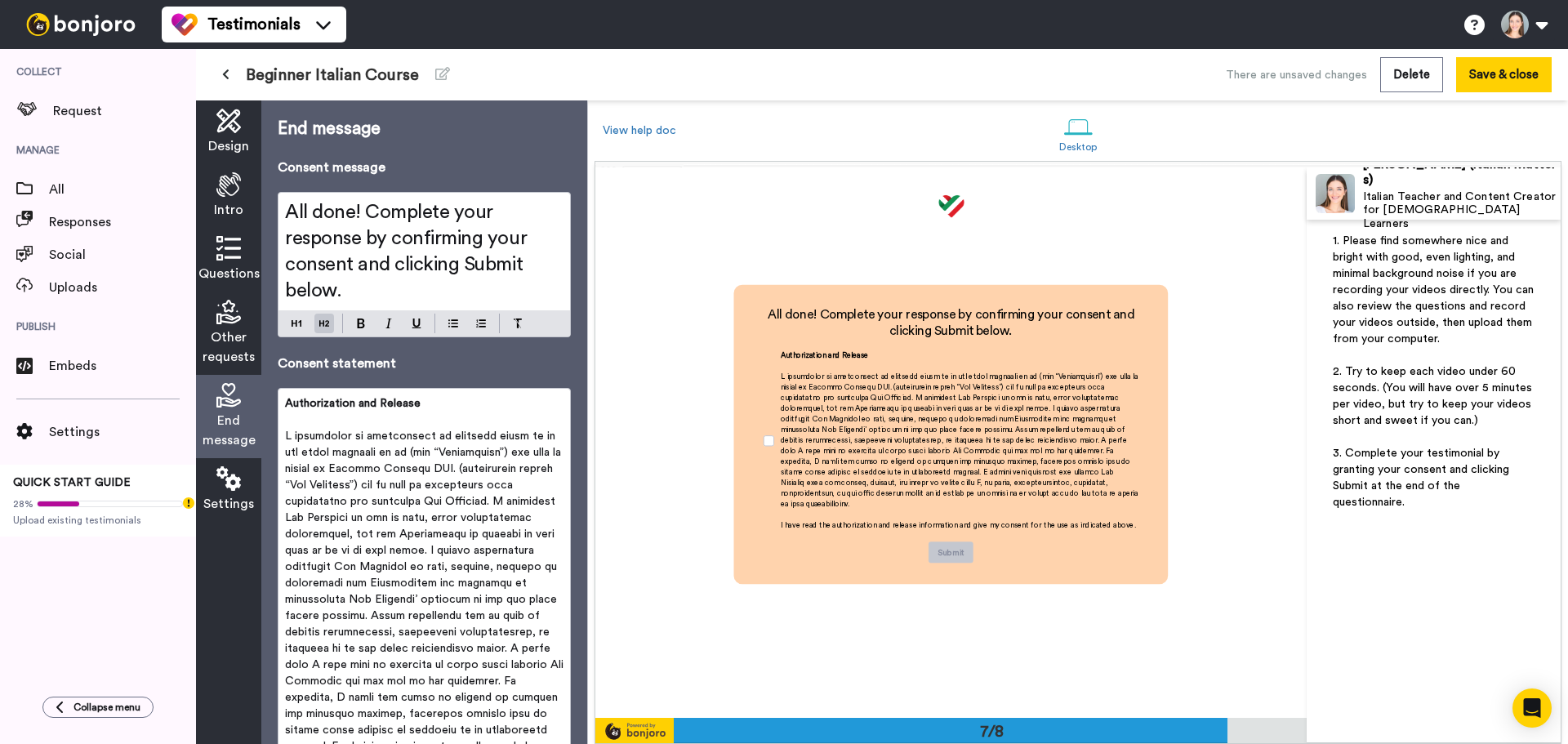
click at [433, 534] on span at bounding box center [426, 632] width 282 height 404
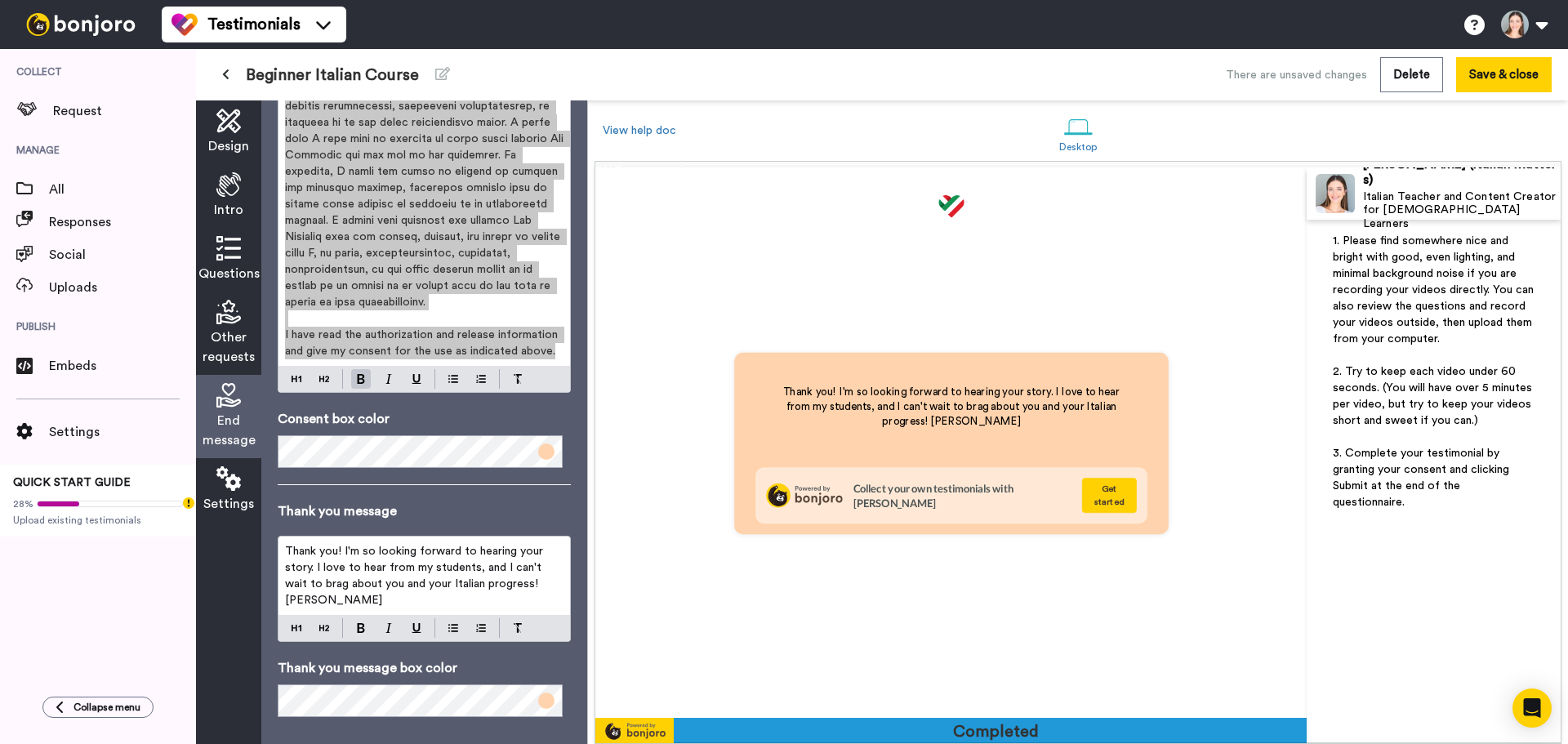
scroll to position [548, 0]
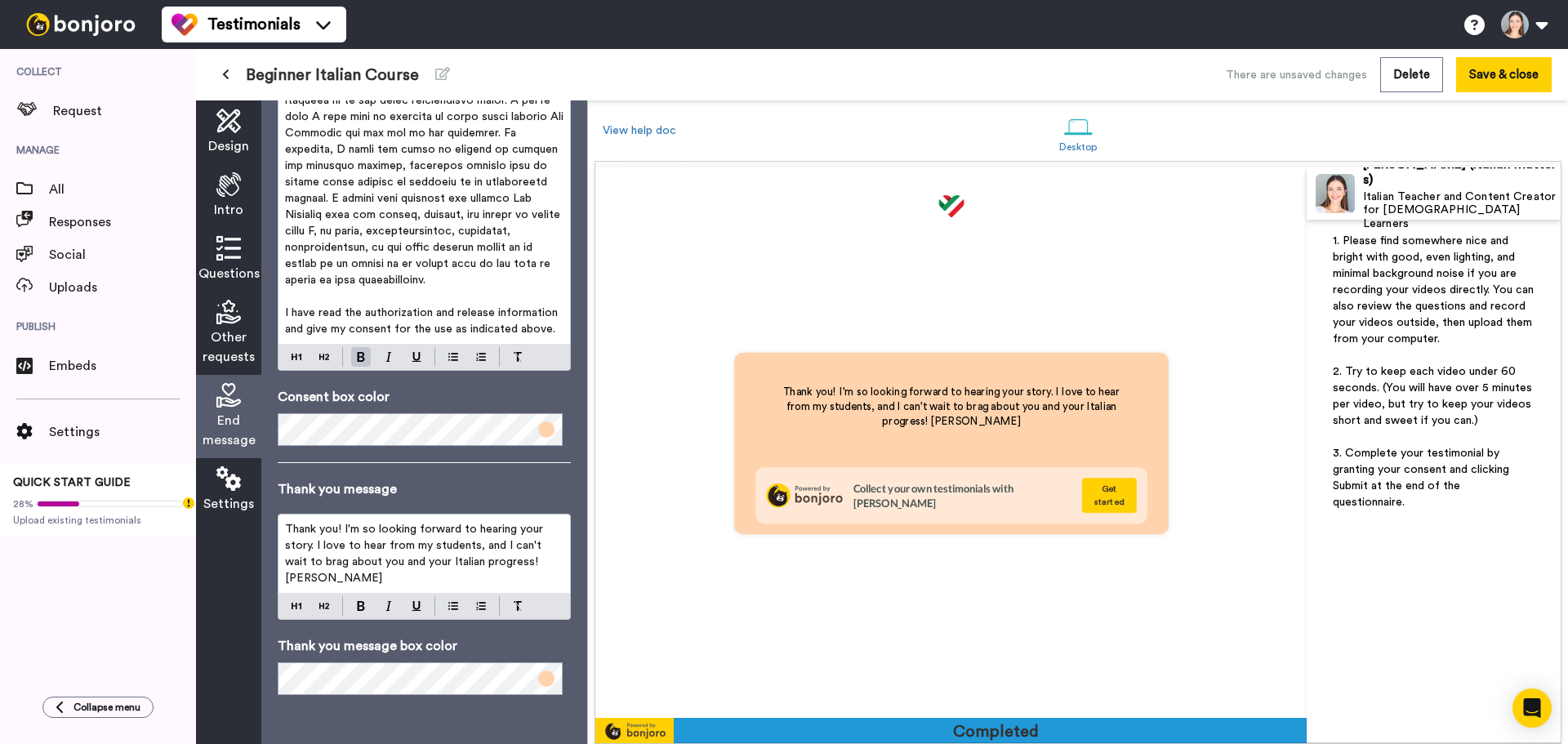
click at [407, 546] on span "Thank you! I'm so looking forward to hearing your story. I love to hear from my…" at bounding box center [416, 553] width 262 height 60
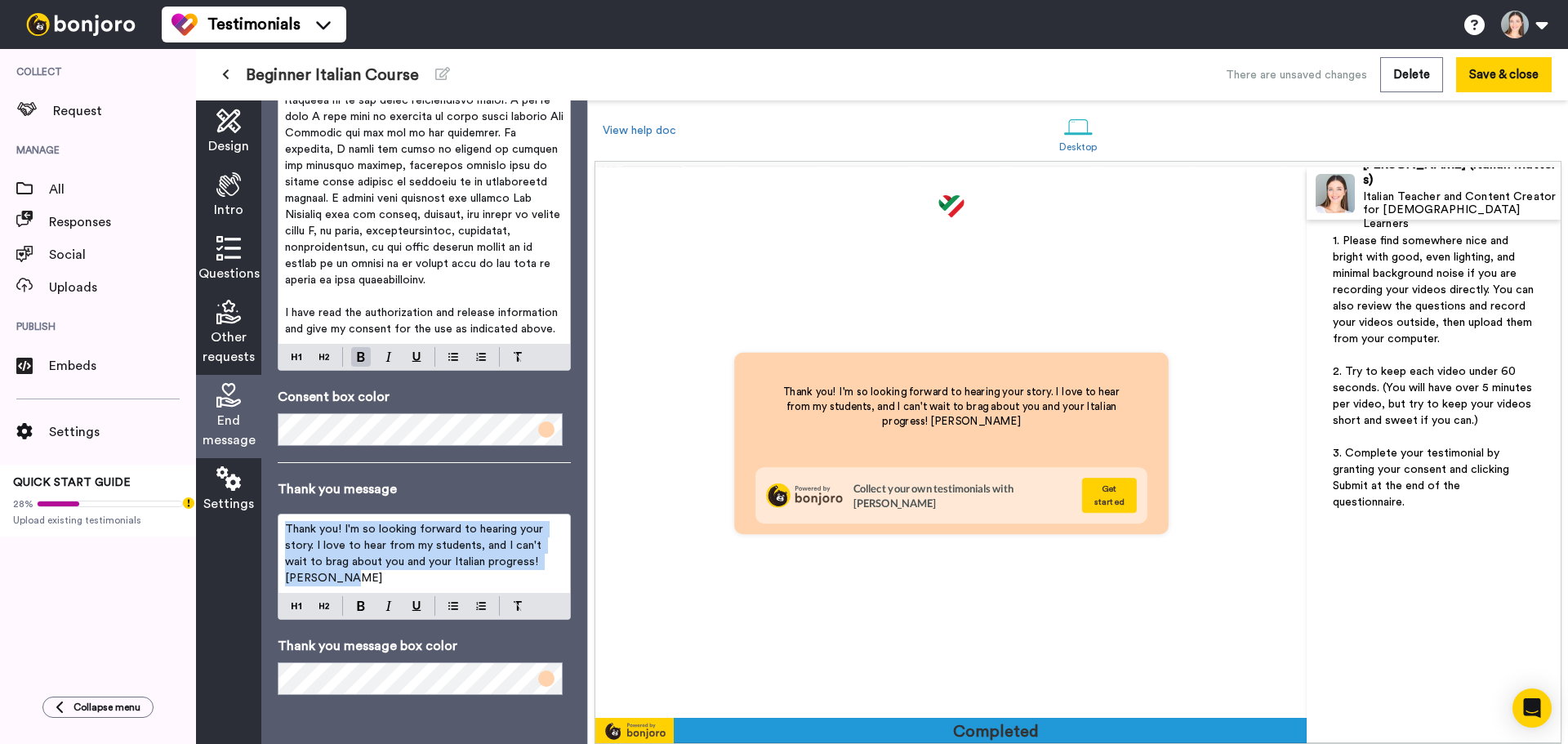
click at [476, 527] on span "Thank you! I'm so looking forward to hearing your story. I love to hear from my…" at bounding box center [416, 553] width 262 height 60
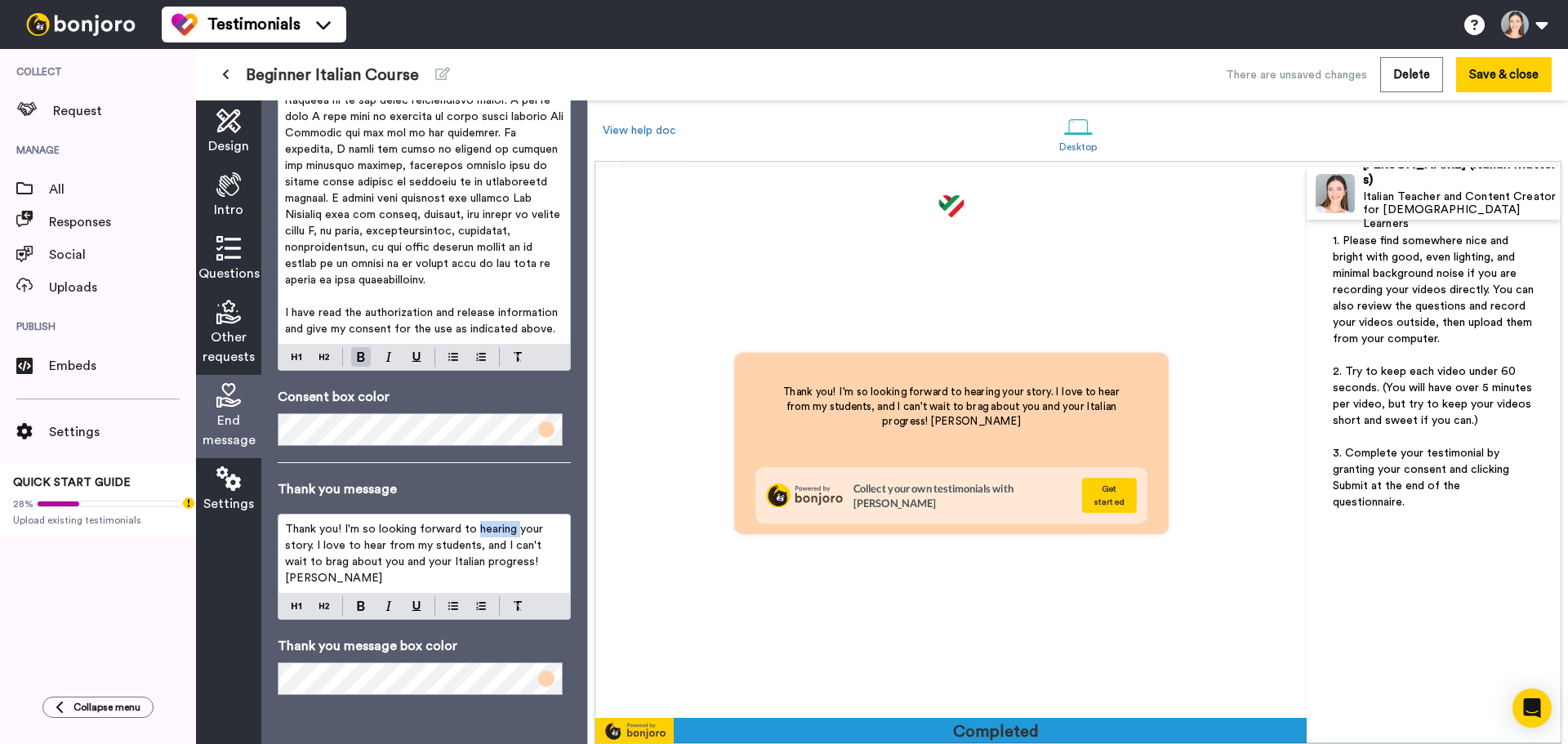
click at [476, 527] on span "Thank you! I'm so looking forward to hearing your story. I love to hear from my…" at bounding box center [416, 553] width 262 height 60
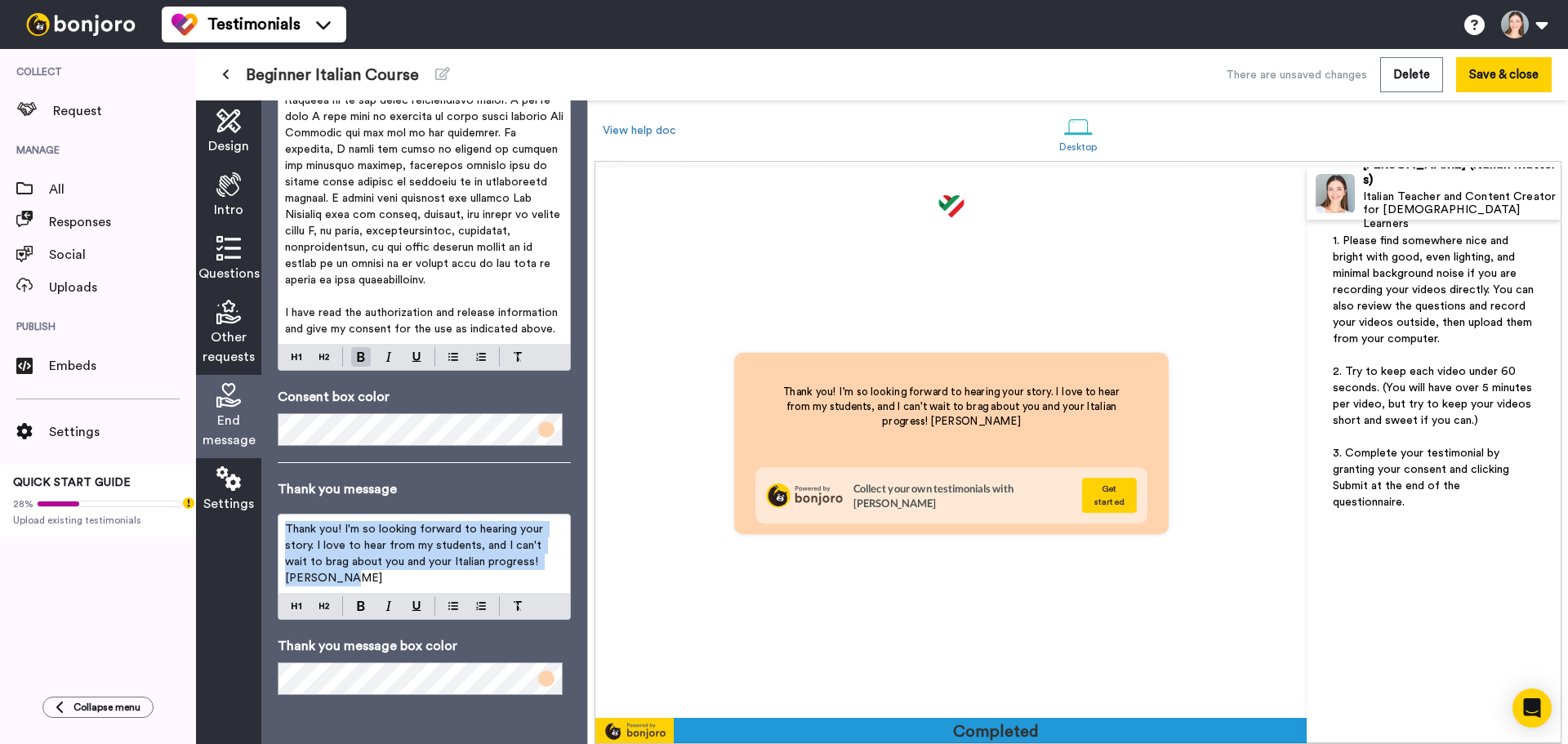
click at [476, 527] on span "Thank you! I'm so looking forward to hearing your story. I love to hear from my…" at bounding box center [416, 553] width 262 height 60
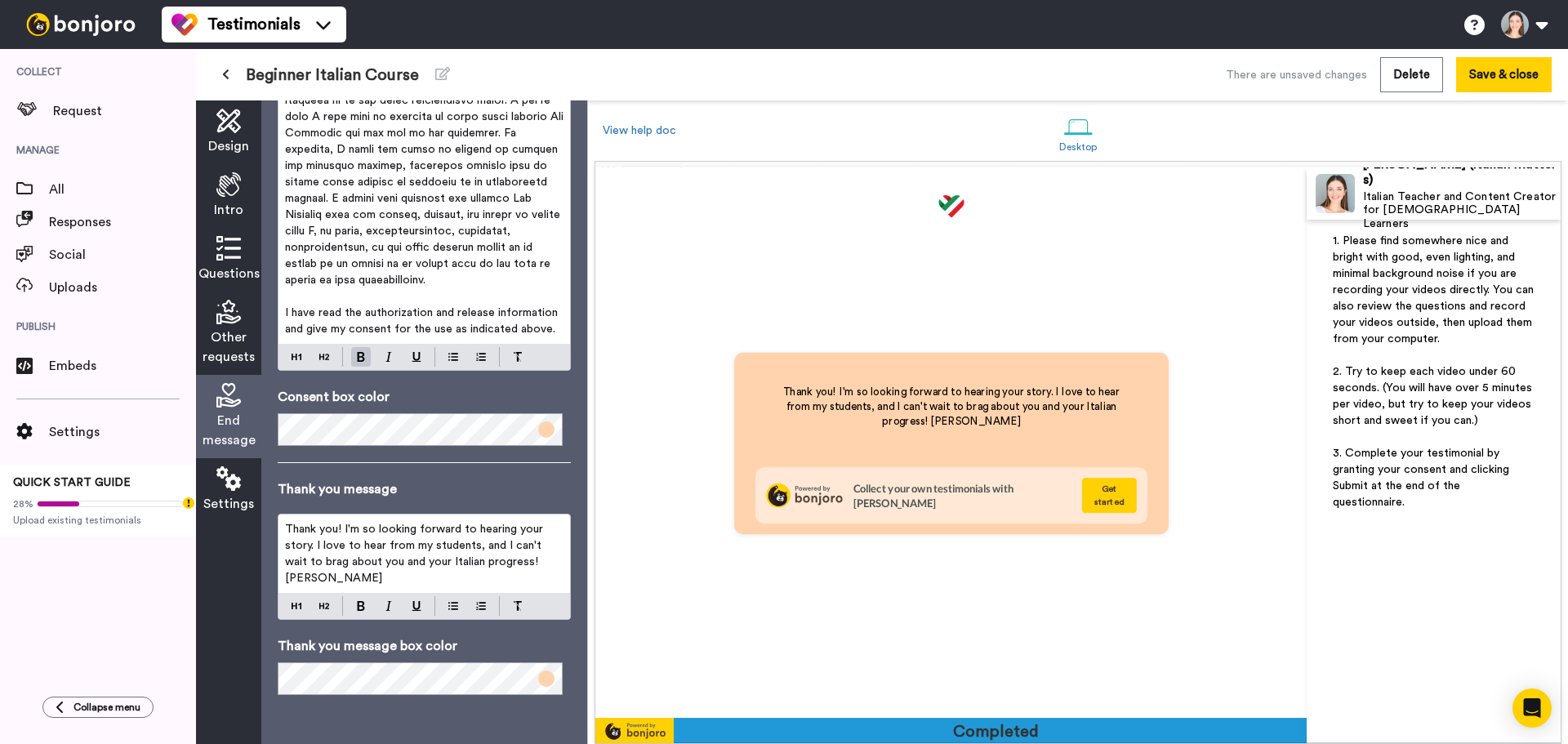
click at [231, 297] on div "Other requests" at bounding box center [228, 333] width 65 height 84
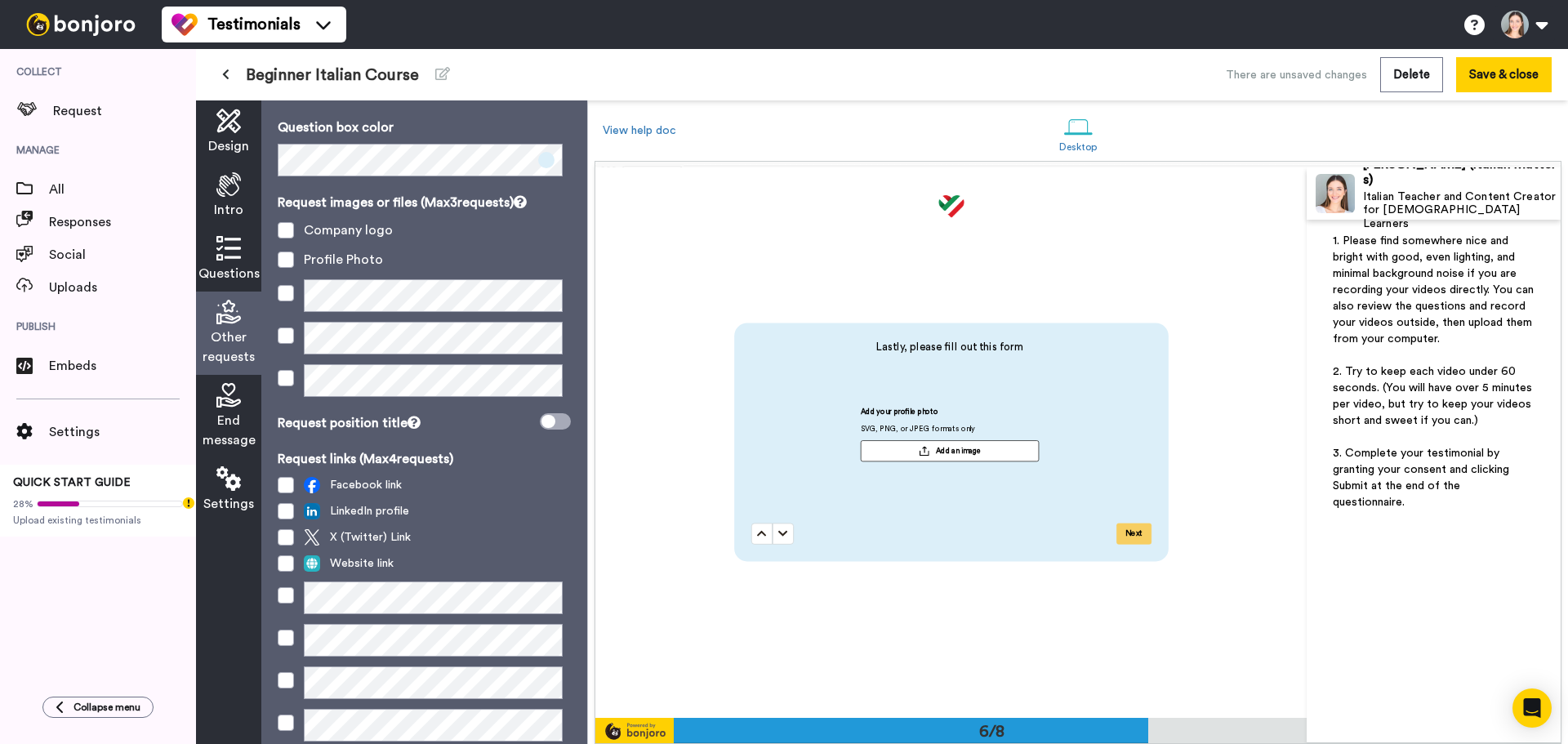
scroll to position [0, 0]
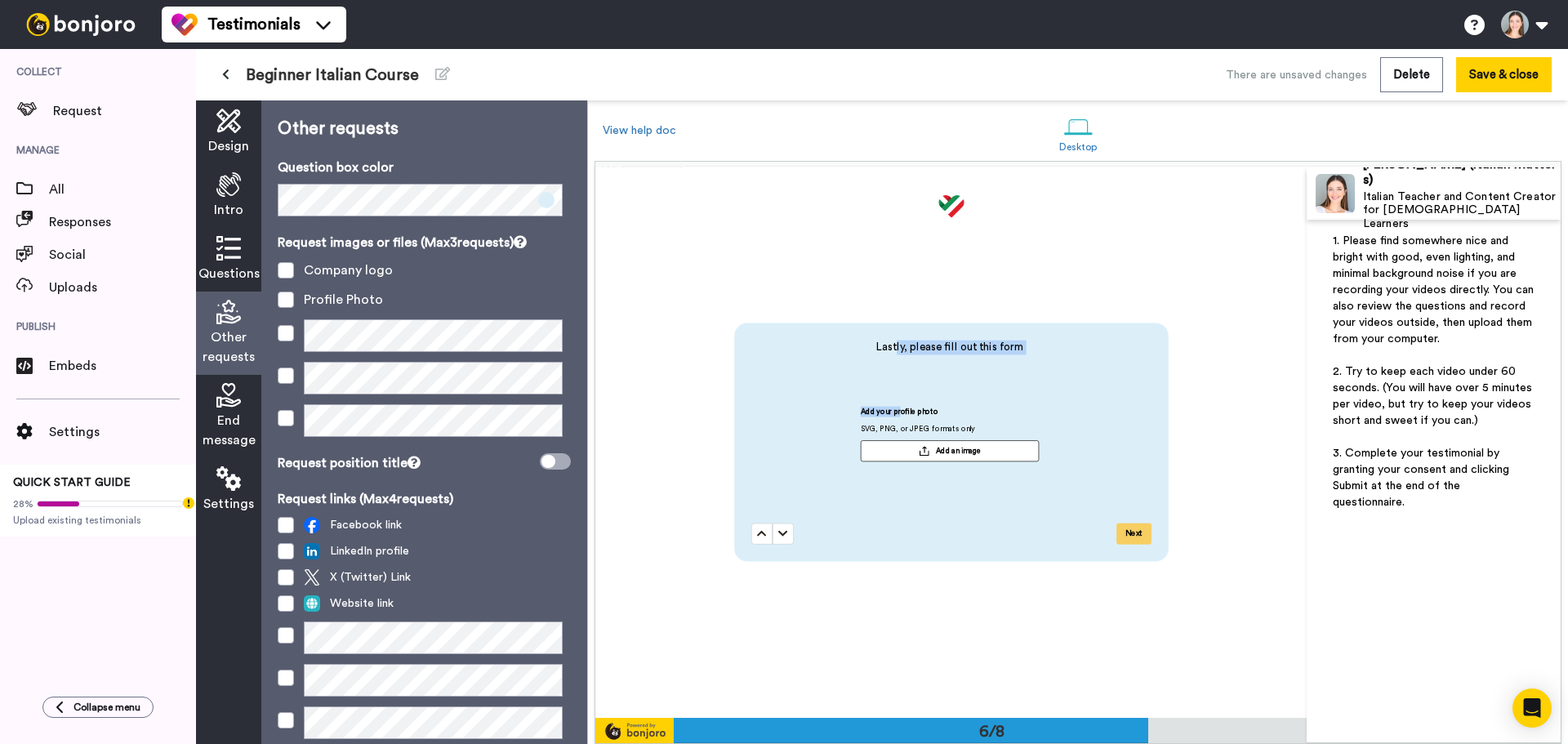
drag, startPoint x: 894, startPoint y: 338, endPoint x: 896, endPoint y: 412, distance: 74.0
click at [896, 412] on div "Lastly, please fill out this form Add your profile photo SVG, PNG, or JPEG form…" at bounding box center [951, 442] width 434 height 238
click at [897, 355] on div "Lastly, please fill out this form Add your profile photo SVG, PNG, or JPEG form…" at bounding box center [953, 427] width 406 height 173
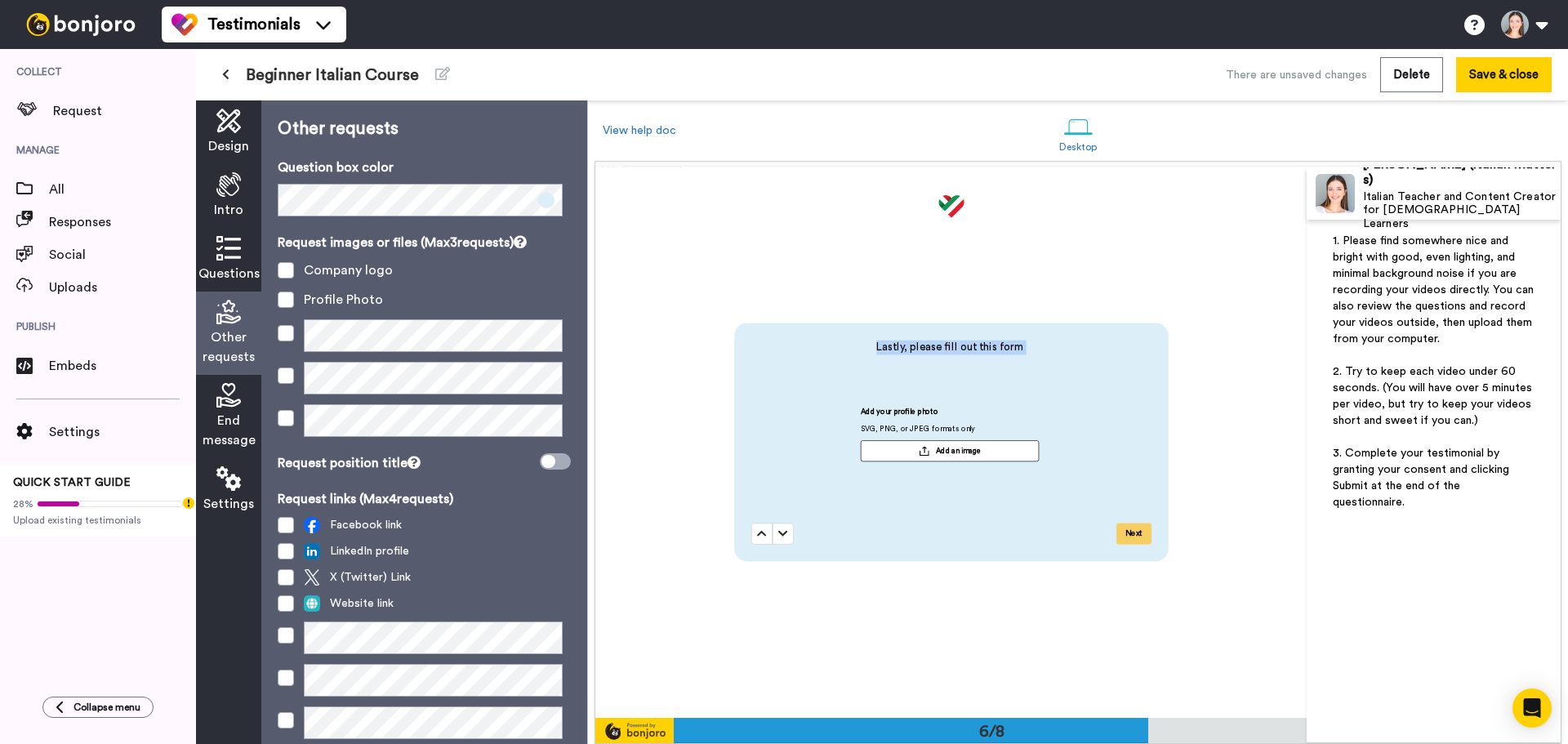
click at [928, 333] on div "Lastly, please fill out this form Add your profile photo SVG, PNG, or JPEG form…" at bounding box center [951, 442] width 434 height 238
click at [900, 401] on div "Add your profile photo SVG, PNG, or JPEG formats only Add an image" at bounding box center [949, 434] width 397 height 77
click at [280, 337] on span at bounding box center [285, 336] width 17 height 17
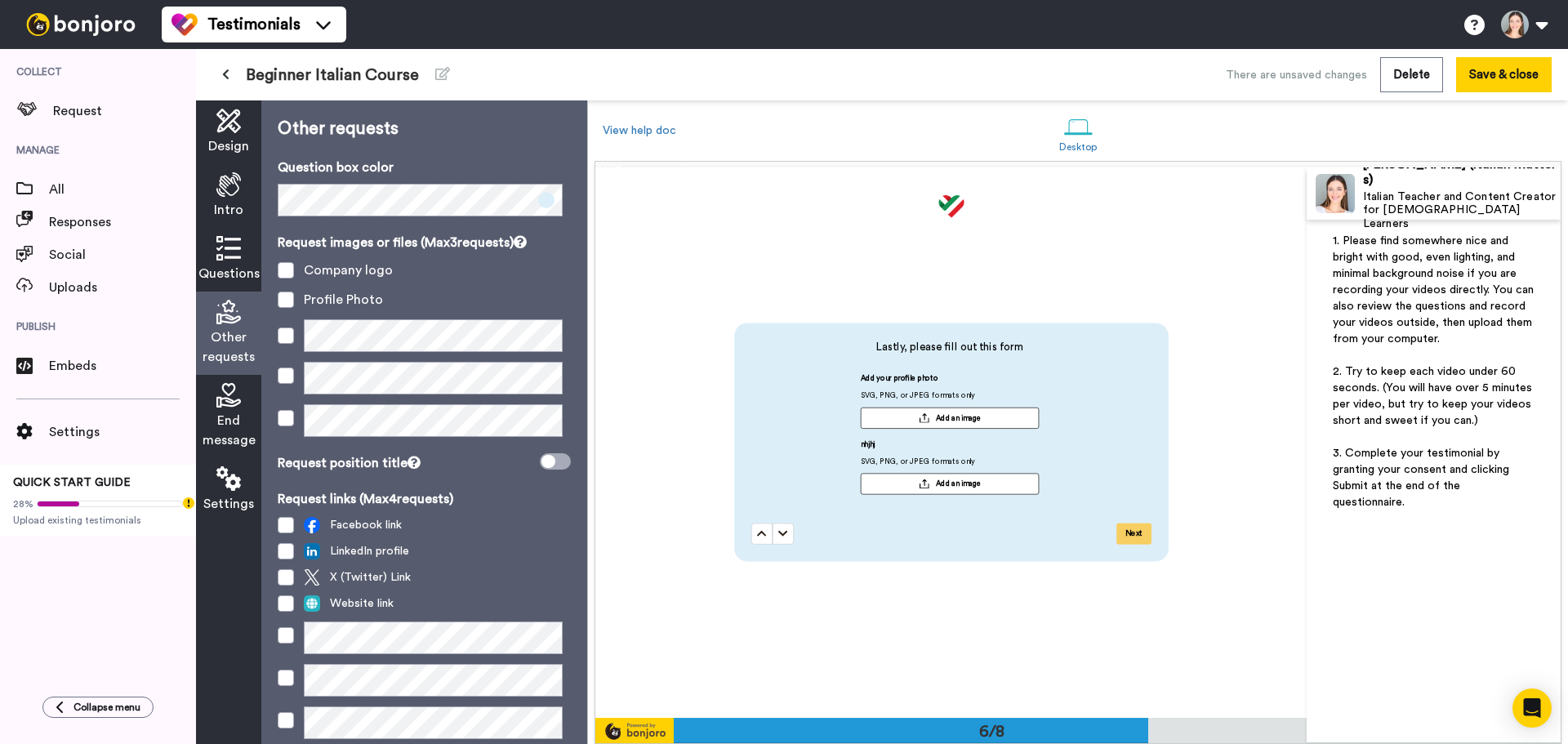
click at [997, 338] on div "Lastly, please fill out this form Add your profile photo SVG, PNG, or JPEG form…" at bounding box center [951, 442] width 434 height 238
drag, startPoint x: 996, startPoint y: 338, endPoint x: 1007, endPoint y: 345, distance: 13.0
click at [1022, 349] on div "Lastly, please fill out this form Add your profile photo SVG, PNG, or JPEG form…" at bounding box center [951, 442] width 434 height 238
click at [1007, 344] on span "Lastly, please fill out this form" at bounding box center [949, 347] width 397 height 15
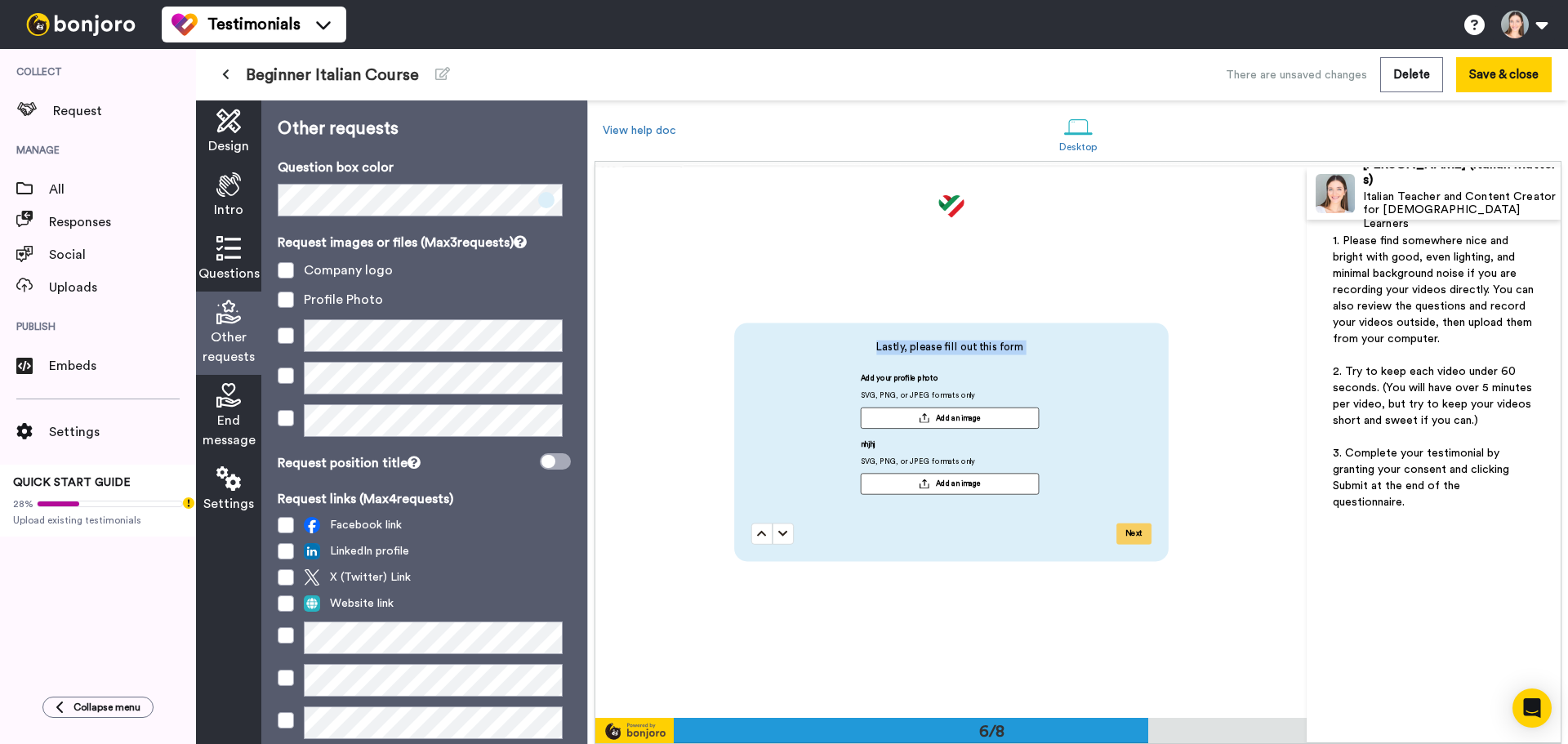
click at [1007, 344] on span "Lastly, please fill out this form" at bounding box center [949, 347] width 397 height 15
click at [282, 331] on span at bounding box center [285, 336] width 17 height 17
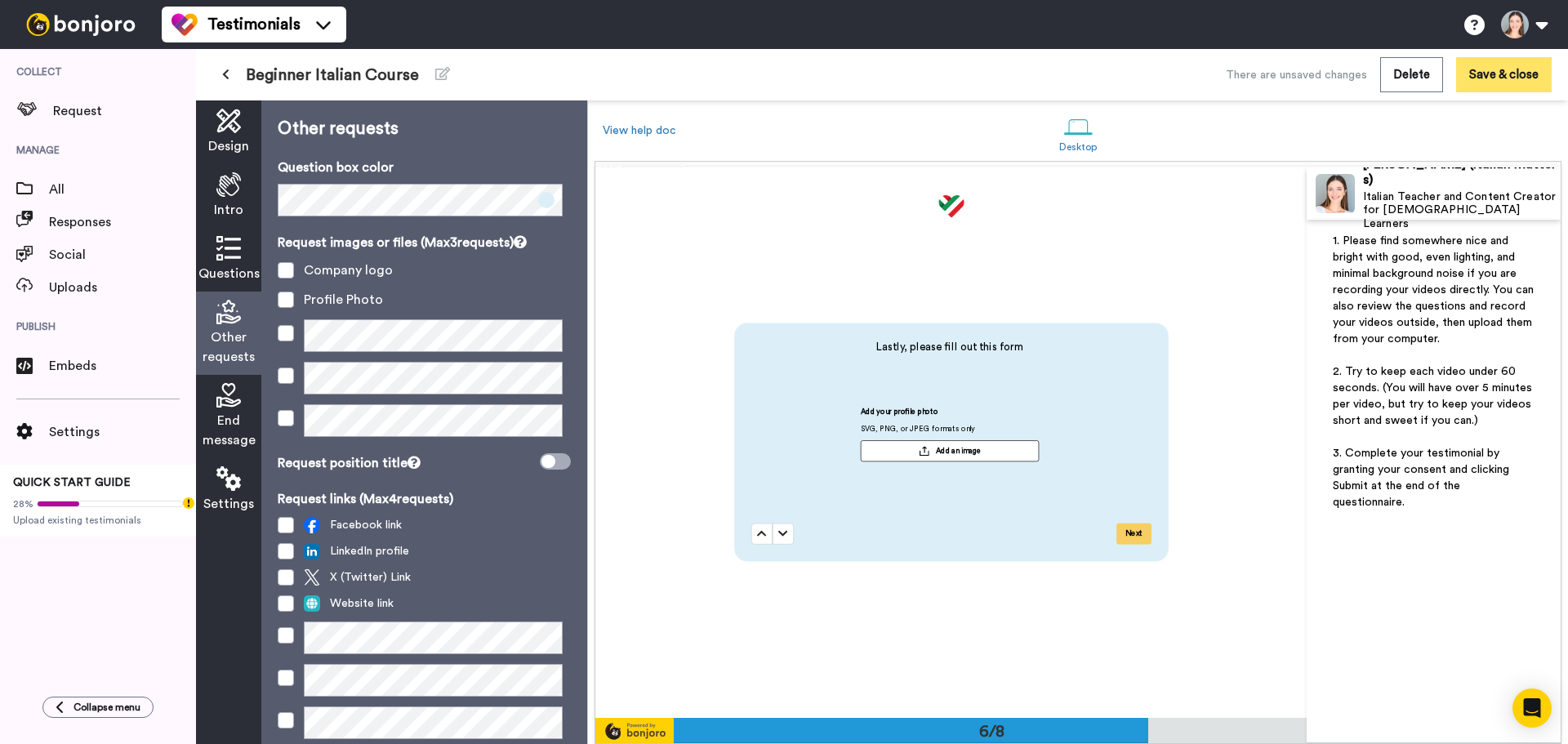
click at [1501, 61] on button "Save & close" at bounding box center [1504, 75] width 96 height 35
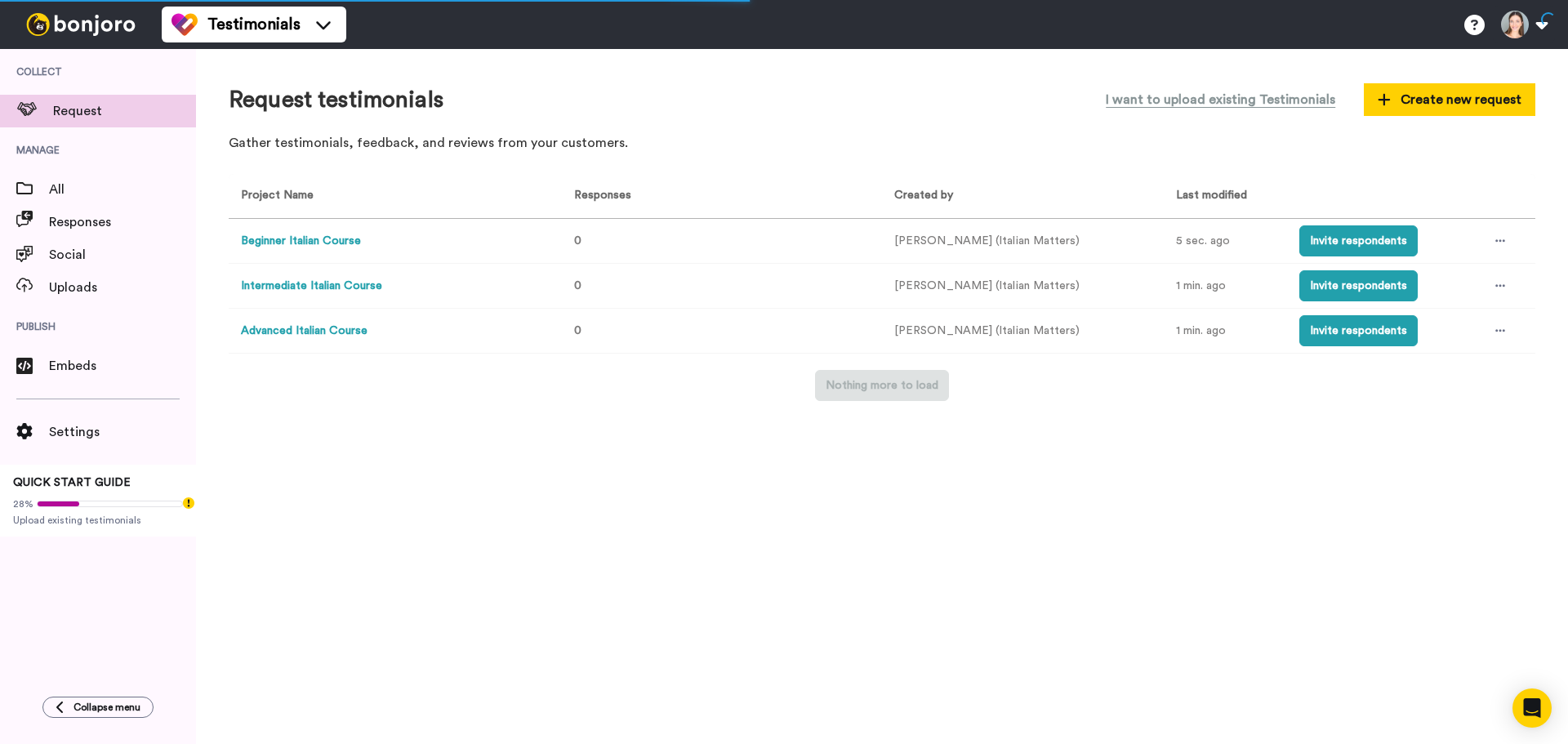
click at [303, 236] on button "Beginner Italian Course" at bounding box center [301, 242] width 120 height 17
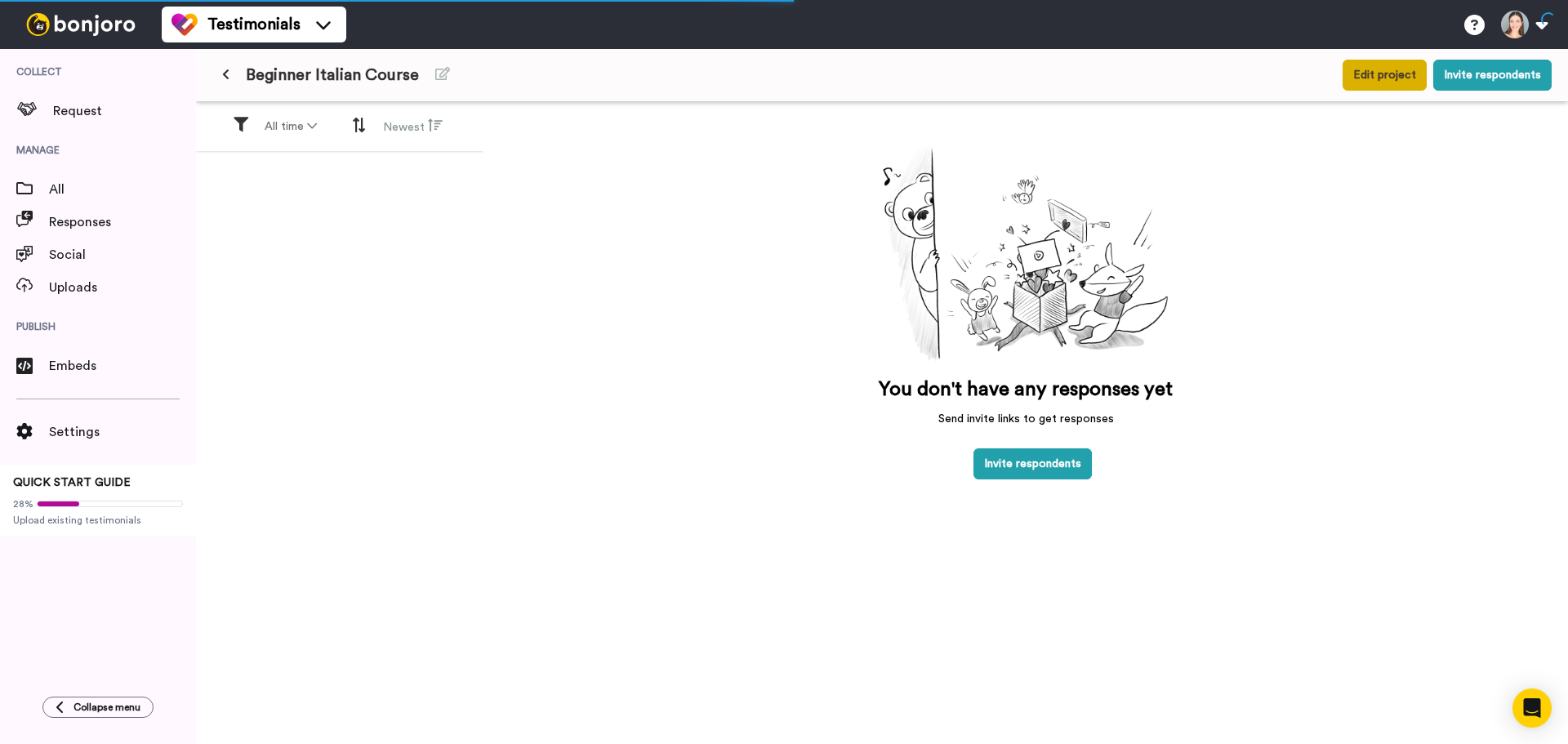
click at [1403, 72] on button "Edit project" at bounding box center [1385, 75] width 84 height 31
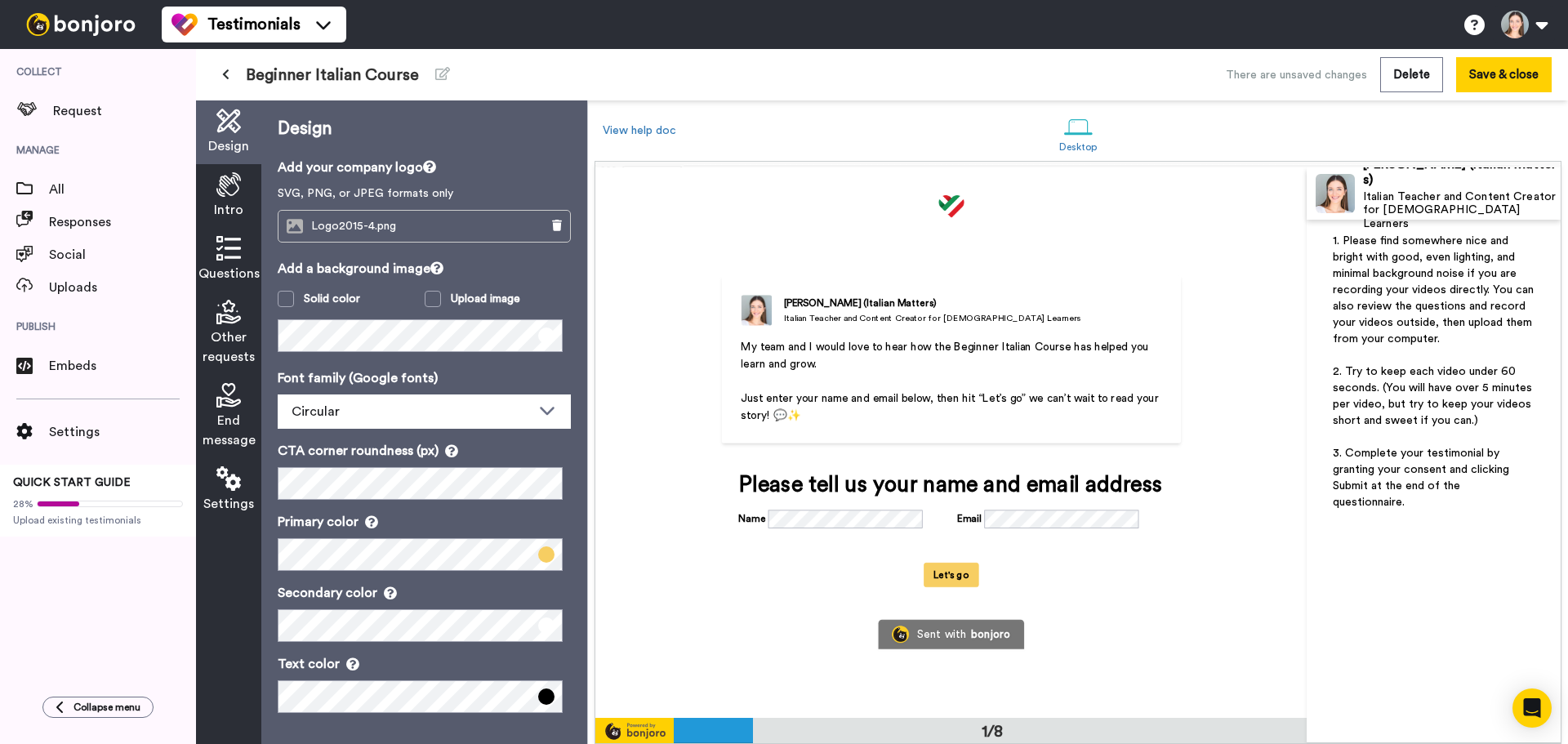
click at [228, 440] on span "End message" at bounding box center [228, 430] width 53 height 39
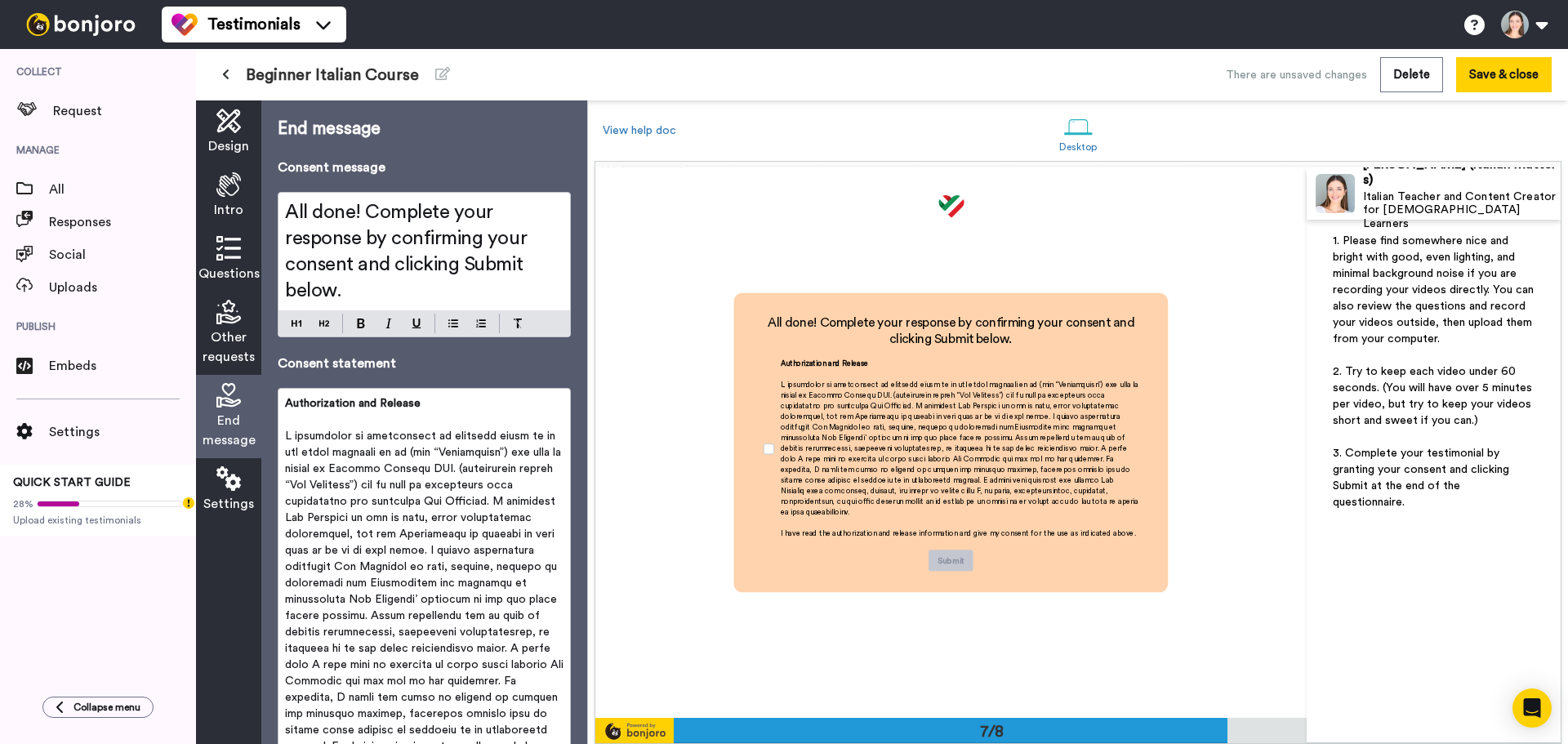
click at [215, 354] on span "Other requests" at bounding box center [228, 347] width 52 height 39
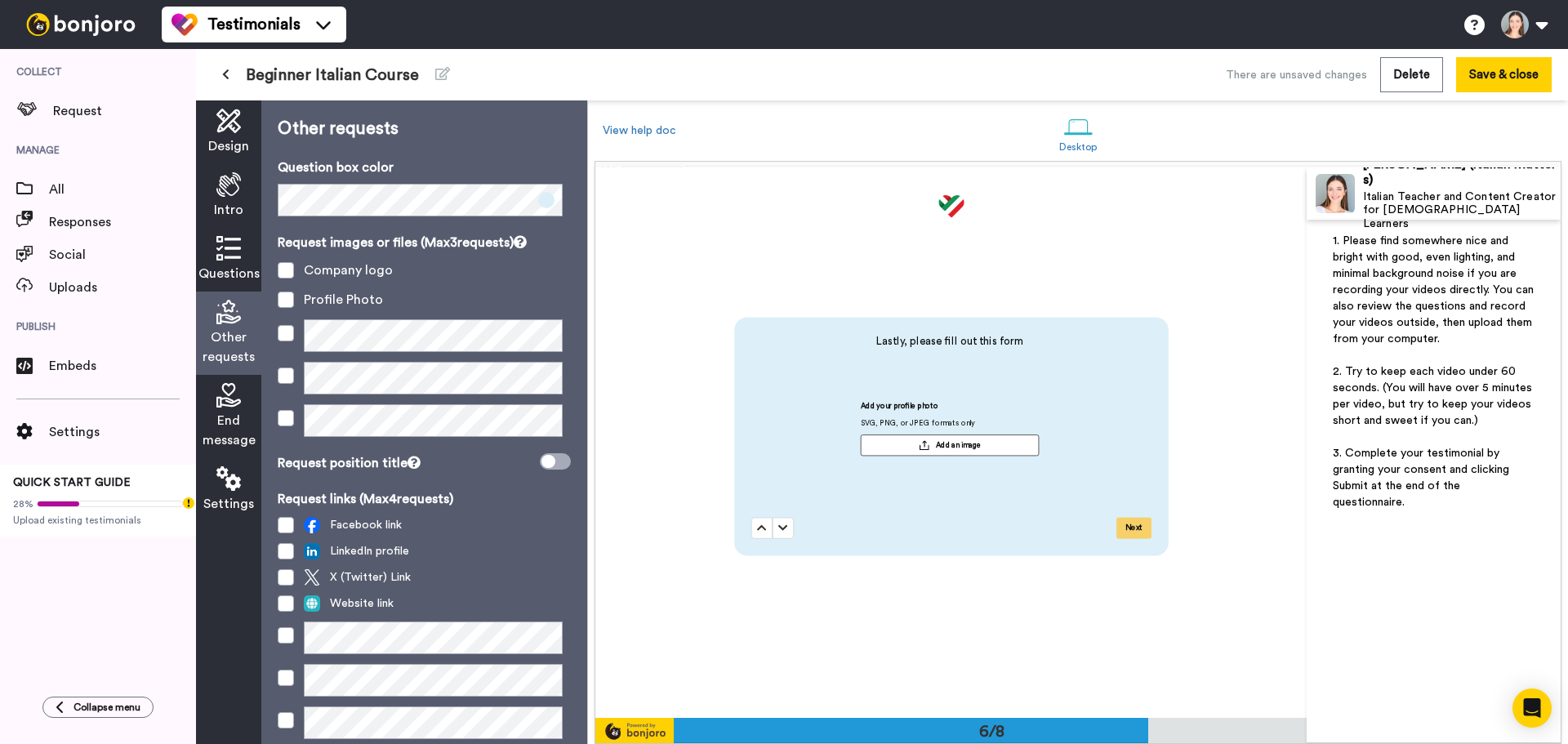
scroll to position [2753, 0]
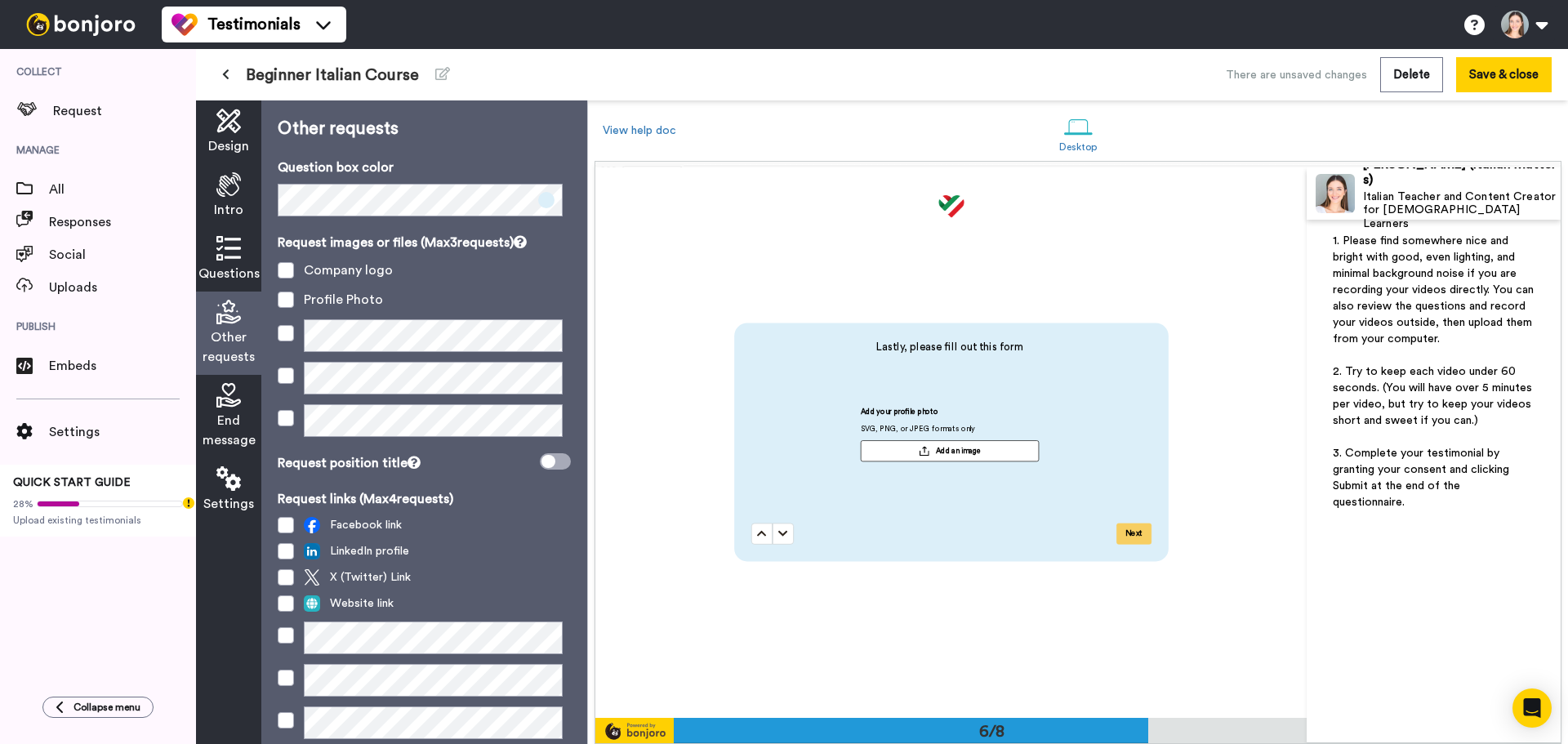
click at [85, 29] on img at bounding box center [80, 24] width 122 height 23
click at [1488, 73] on button "Save & close" at bounding box center [1504, 75] width 96 height 35
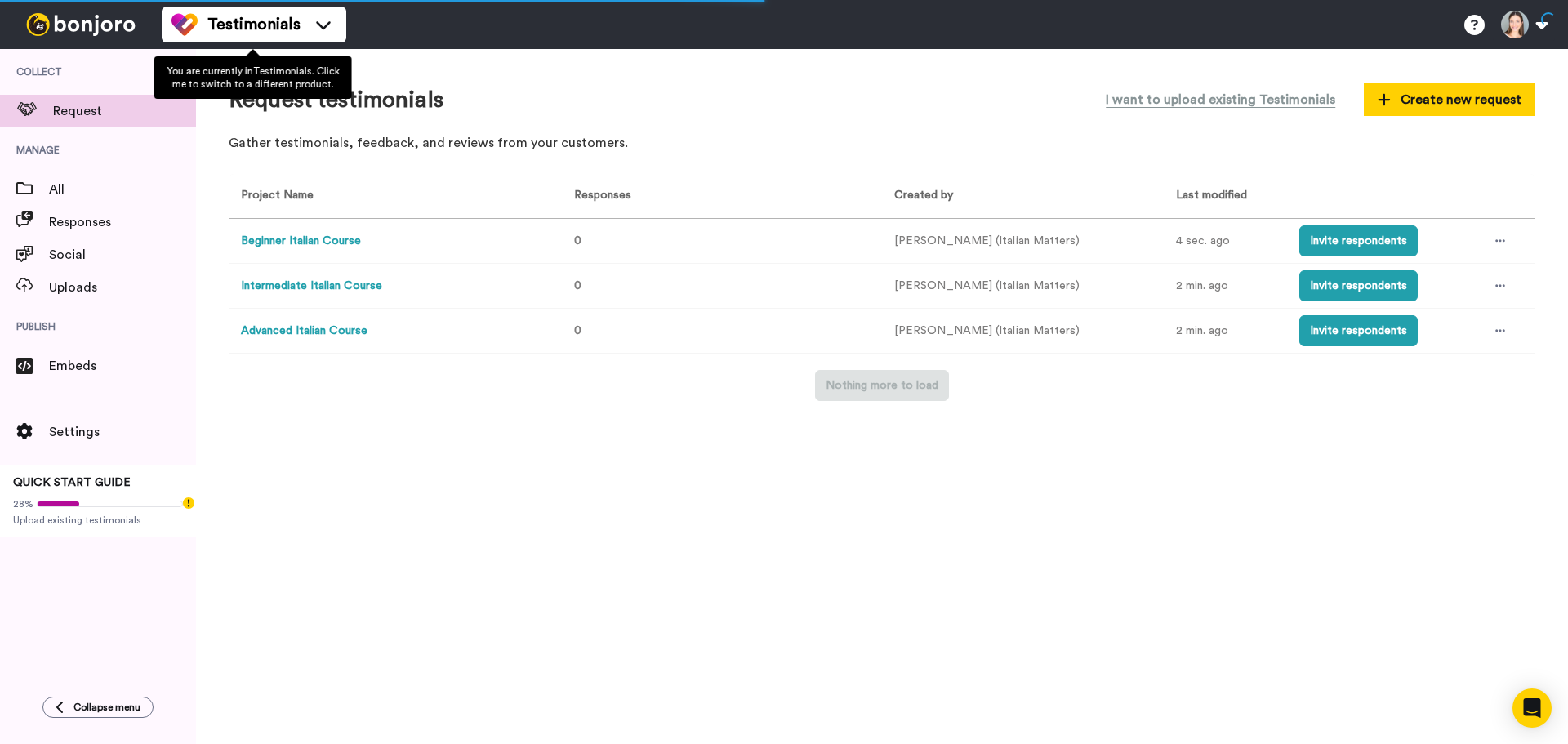
click at [340, 2] on ul "Testimonials Switch to Video messaging Testimonials Settings Discover Help & Su…" at bounding box center [254, 24] width 185 height 49
click at [328, 15] on div "Testimonials" at bounding box center [254, 24] width 165 height 26
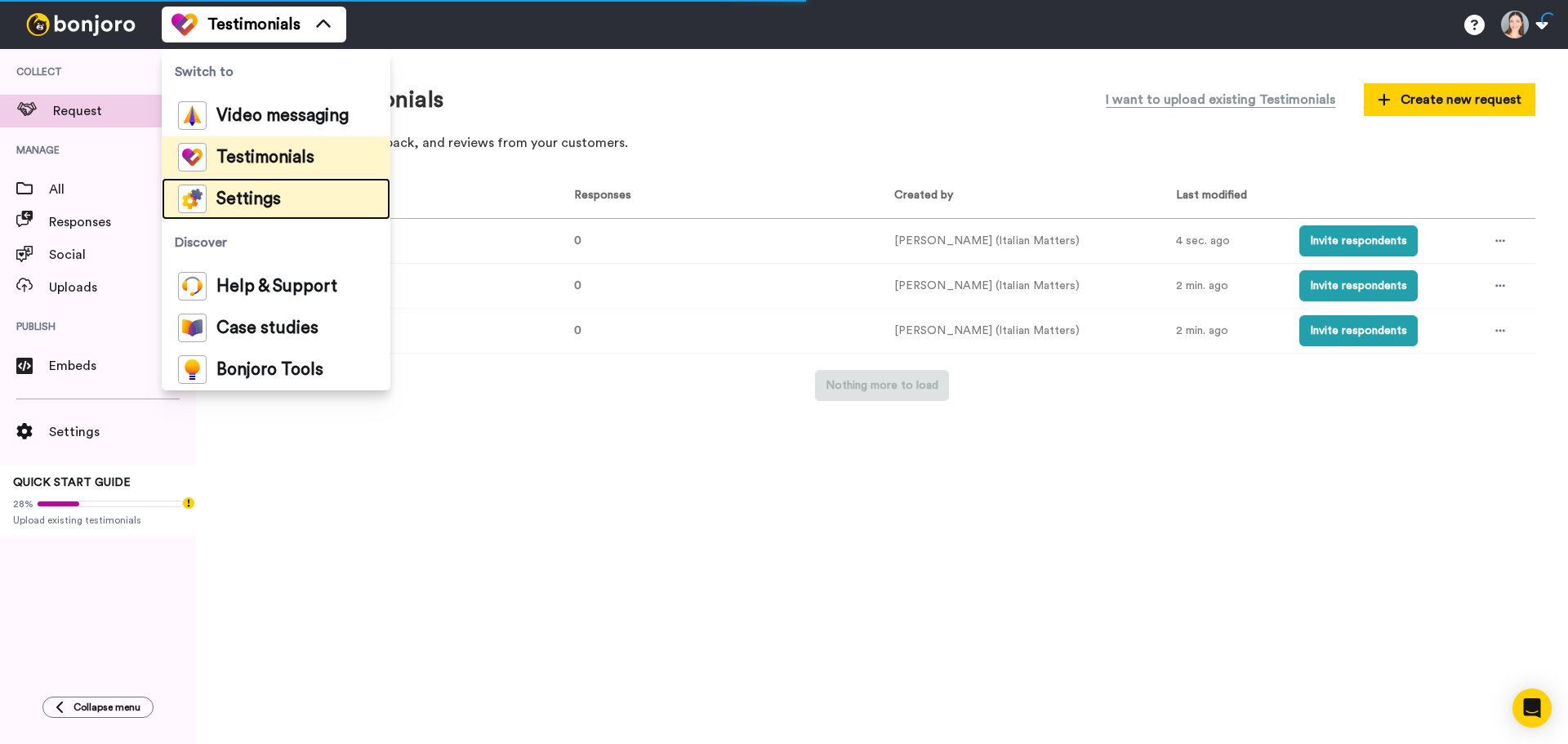
click at [333, 213] on li "Settings" at bounding box center [276, 199] width 228 height 42
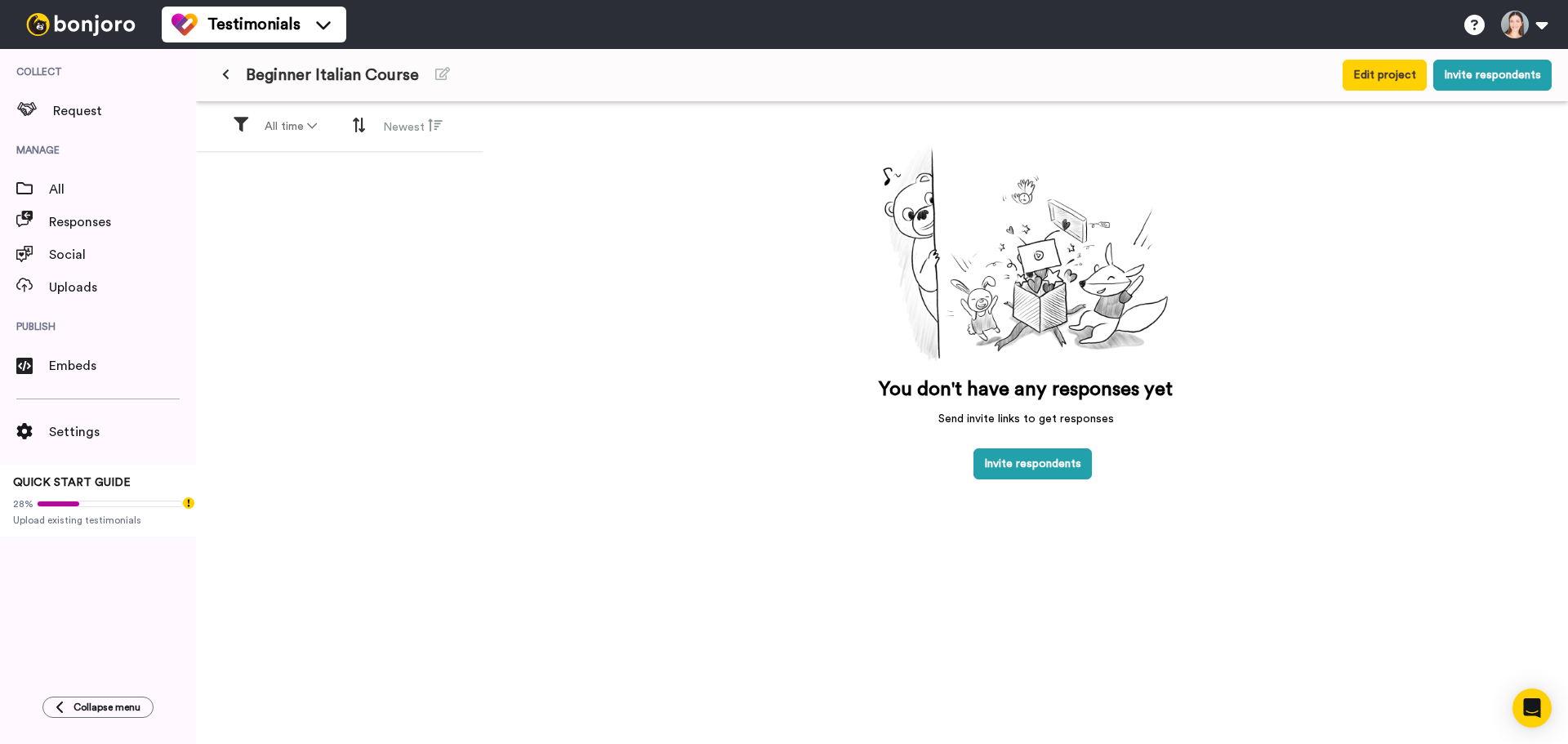
click at [1388, 54] on div "Beginner Italian Course Edit project Invite respondents" at bounding box center [882, 75] width 1372 height 52
click at [1387, 73] on button "Edit project" at bounding box center [1385, 75] width 84 height 31
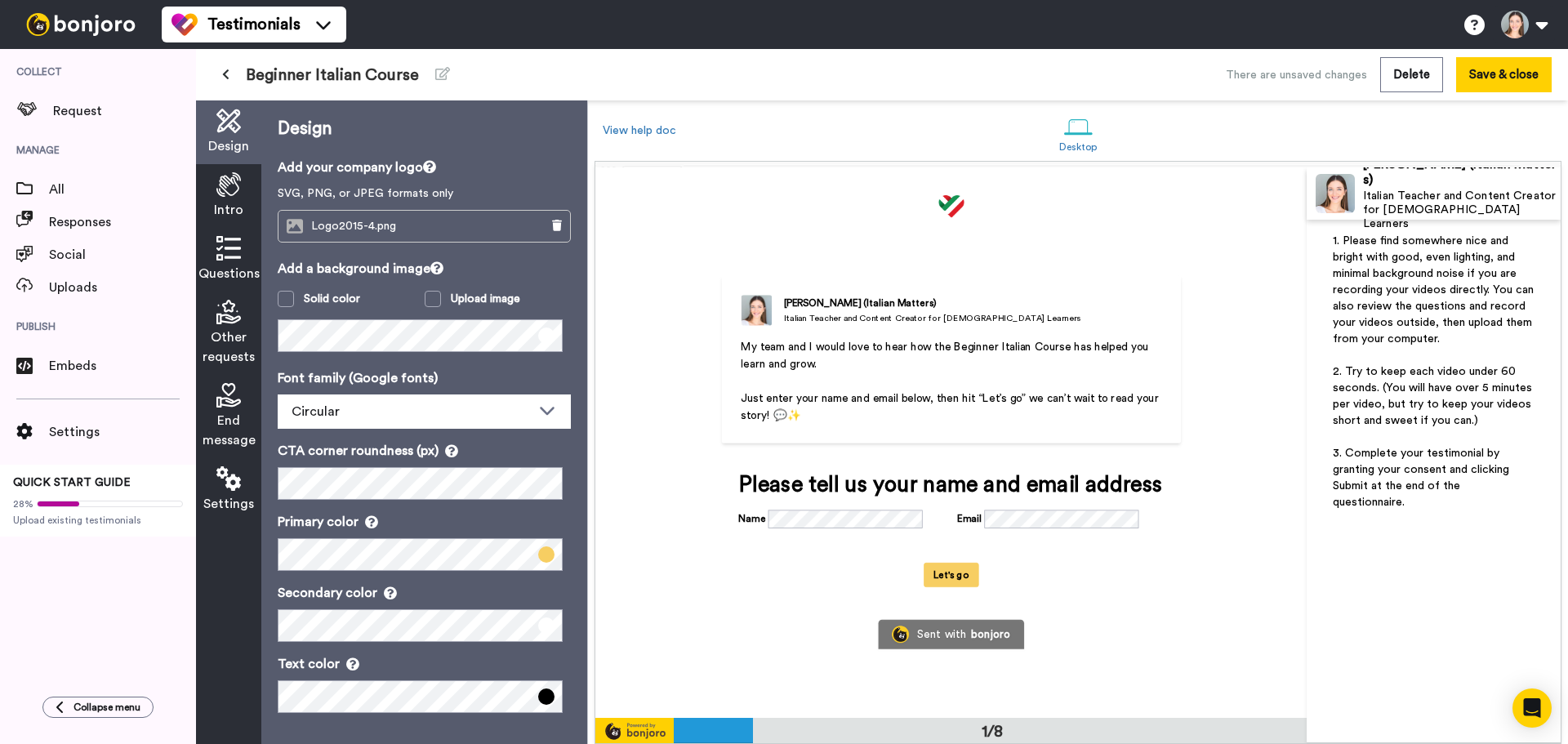
click at [203, 476] on div "Settings" at bounding box center [228, 489] width 65 height 64
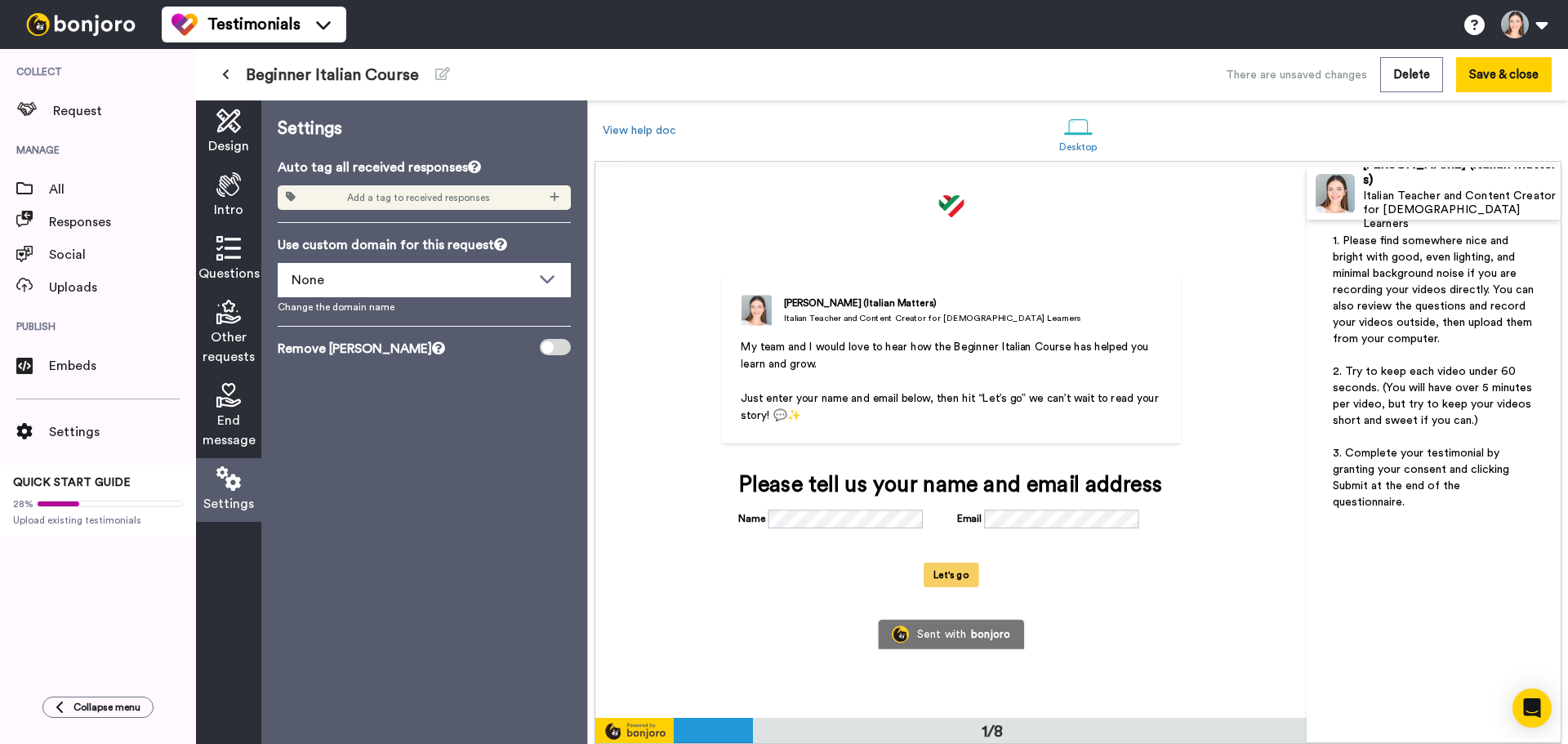
click at [245, 424] on span "End message" at bounding box center [228, 430] width 53 height 39
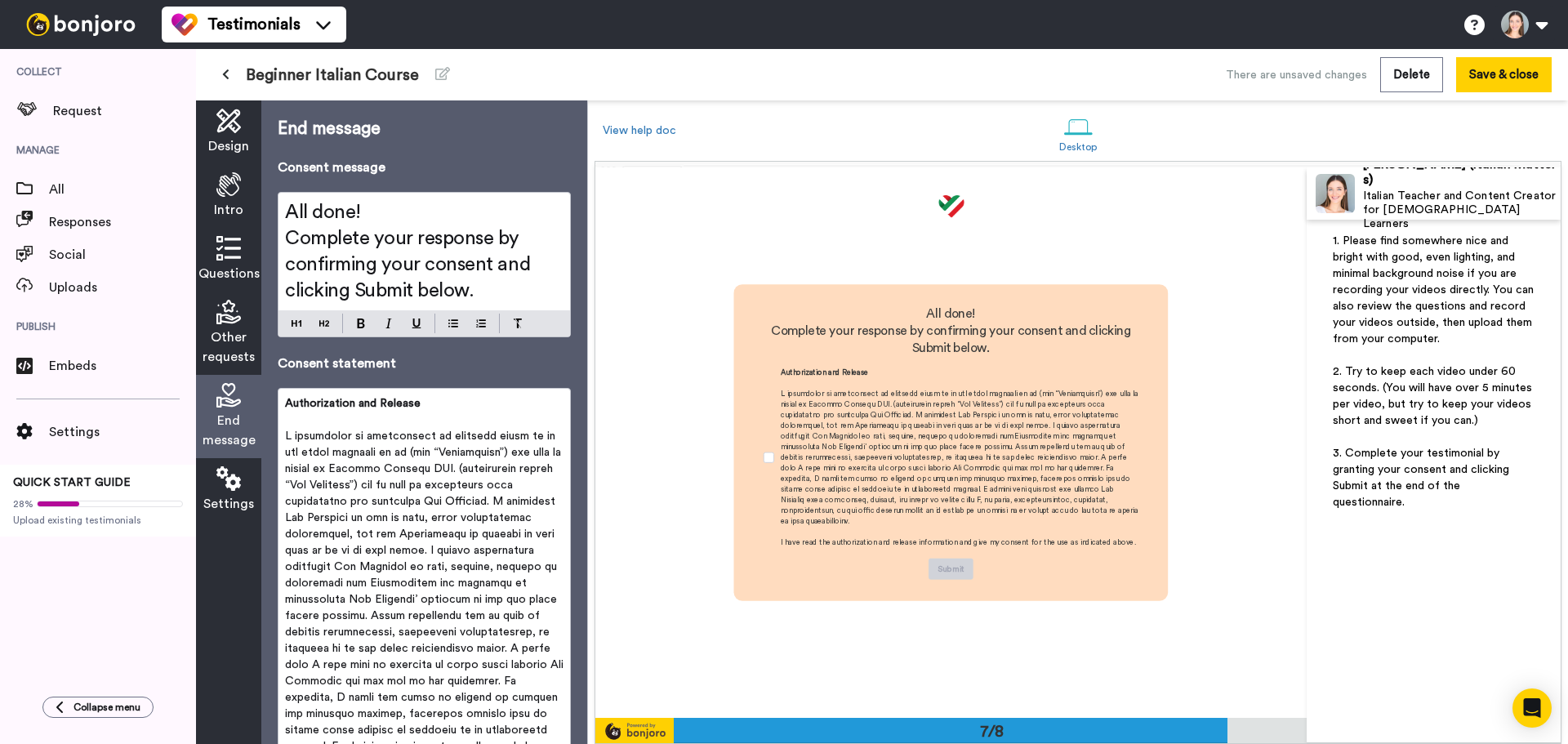
scroll to position [3303, 0]
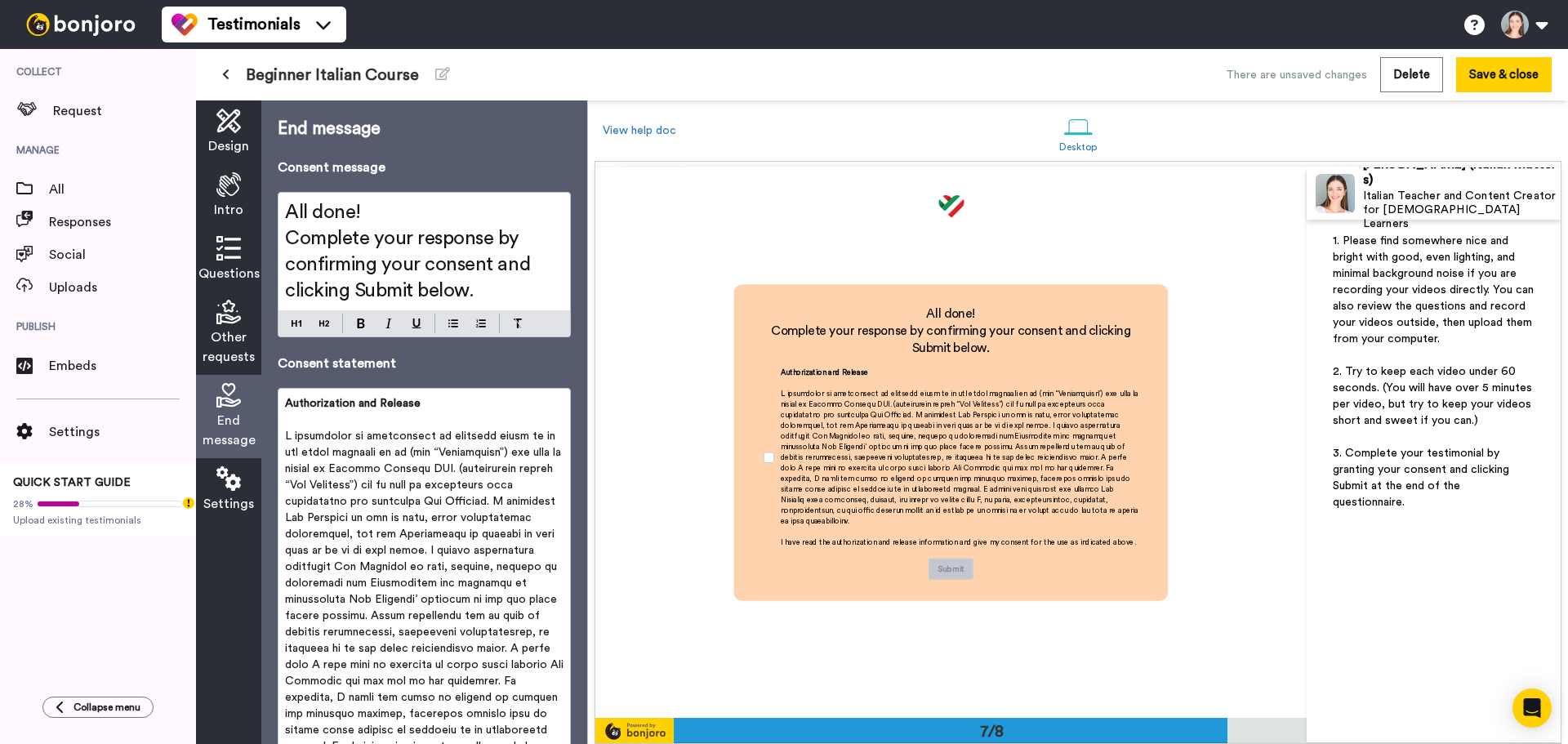
click at [290, 234] on span "Complete your response by confirming your consent and clicking Submit below." at bounding box center [410, 264] width 250 height 72
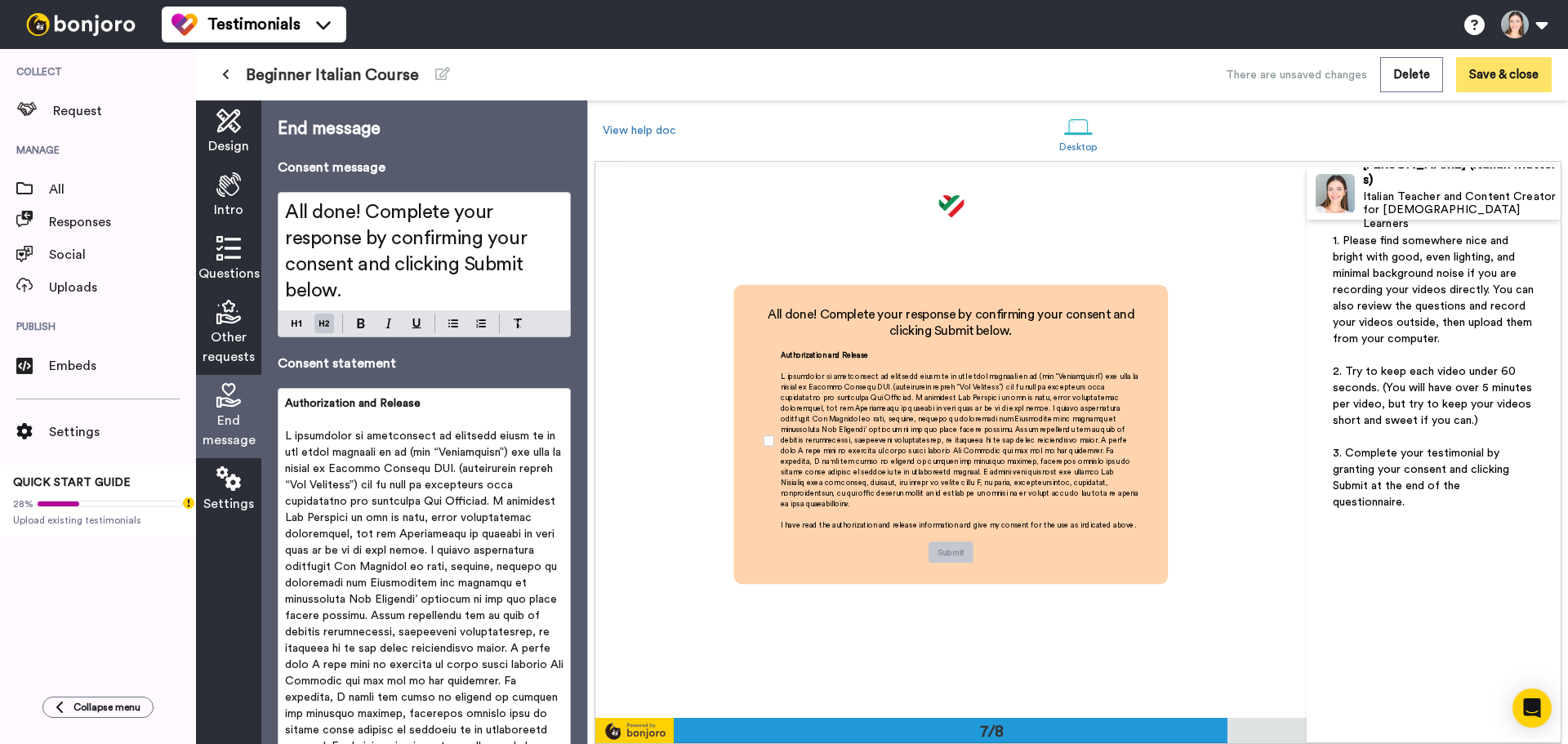
click at [1535, 79] on button "Save & close" at bounding box center [1504, 75] width 96 height 35
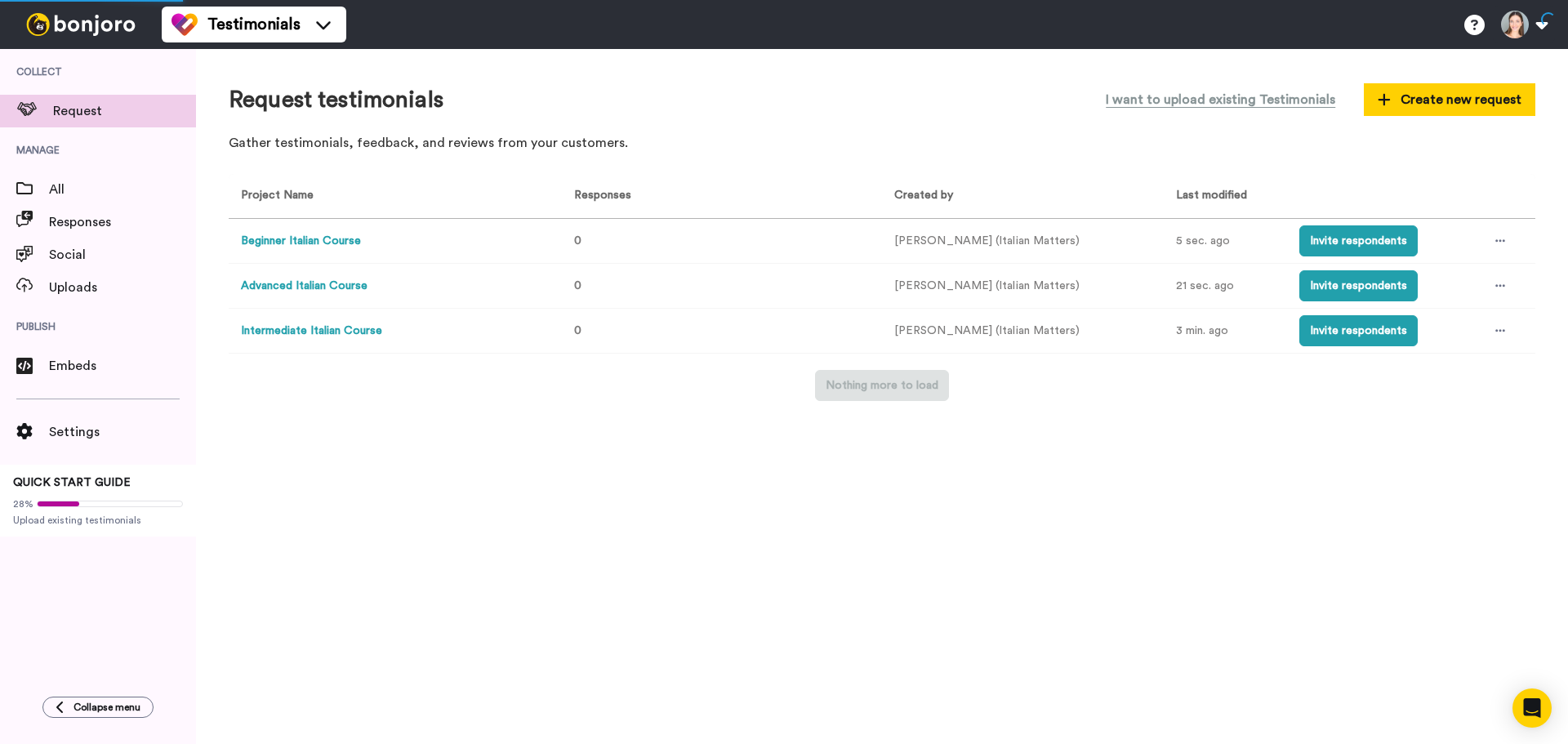
click at [315, 324] on button "Intermediate Italian Course" at bounding box center [311, 331] width 141 height 17
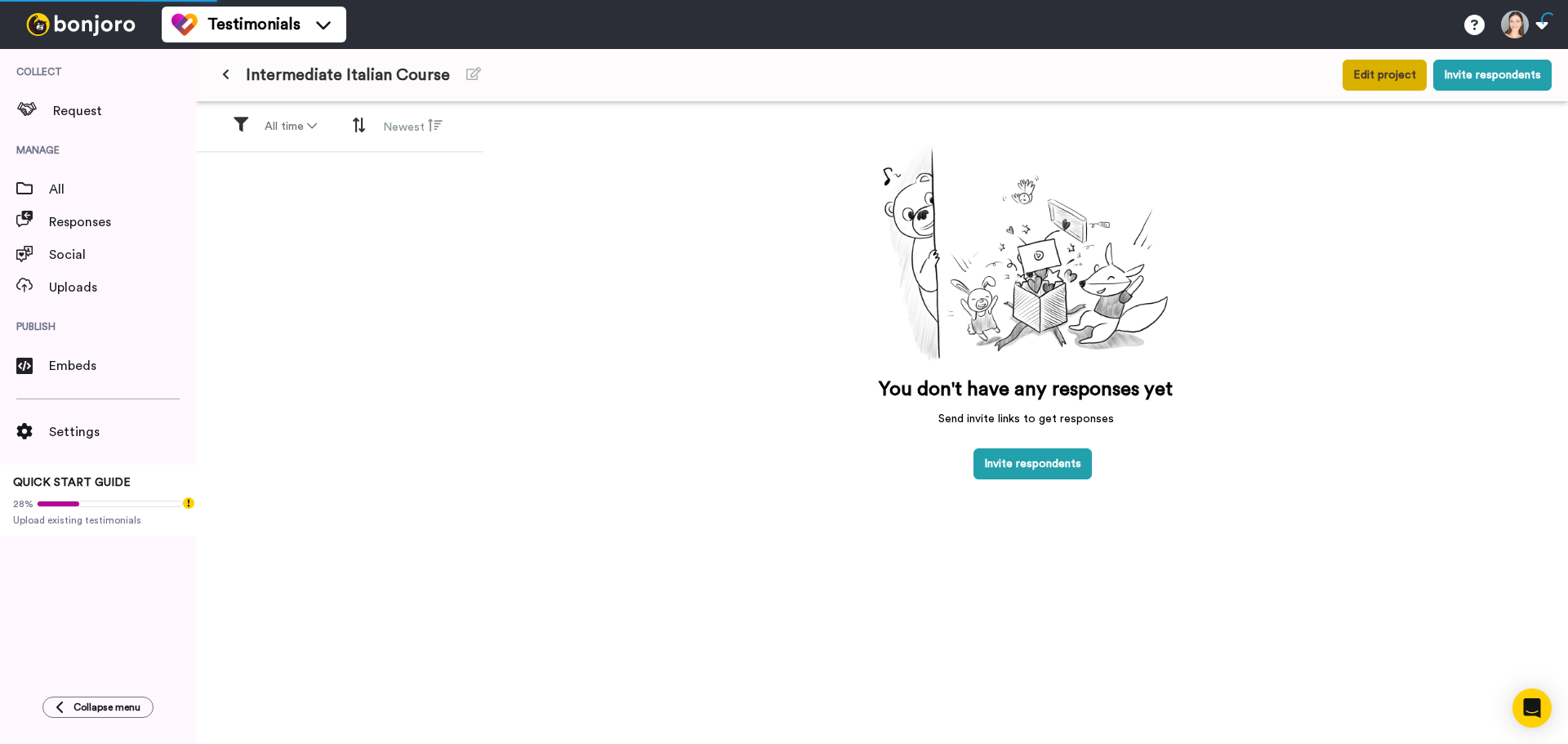
click at [1395, 80] on button "Edit project" at bounding box center [1385, 75] width 84 height 31
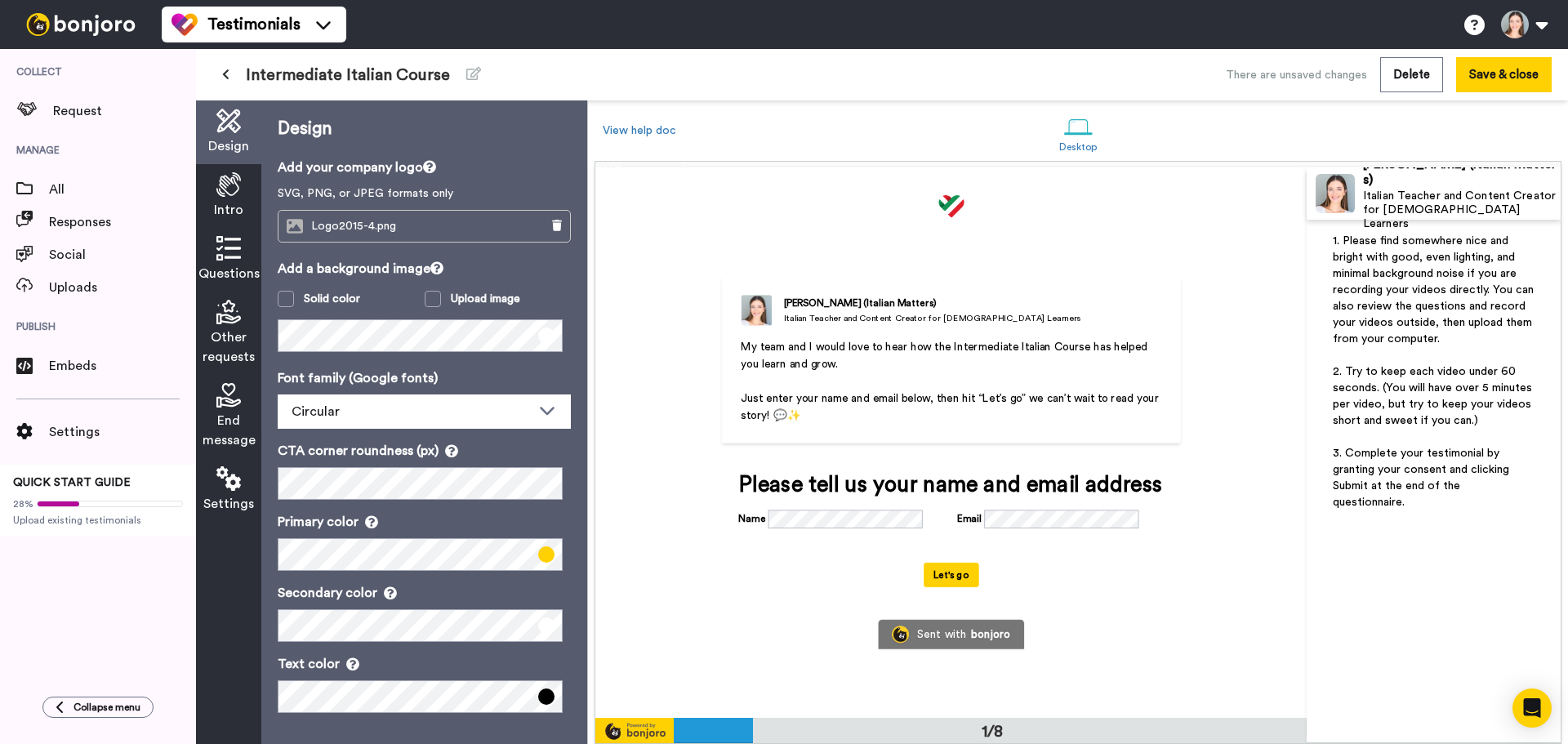
scroll to position [2, 0]
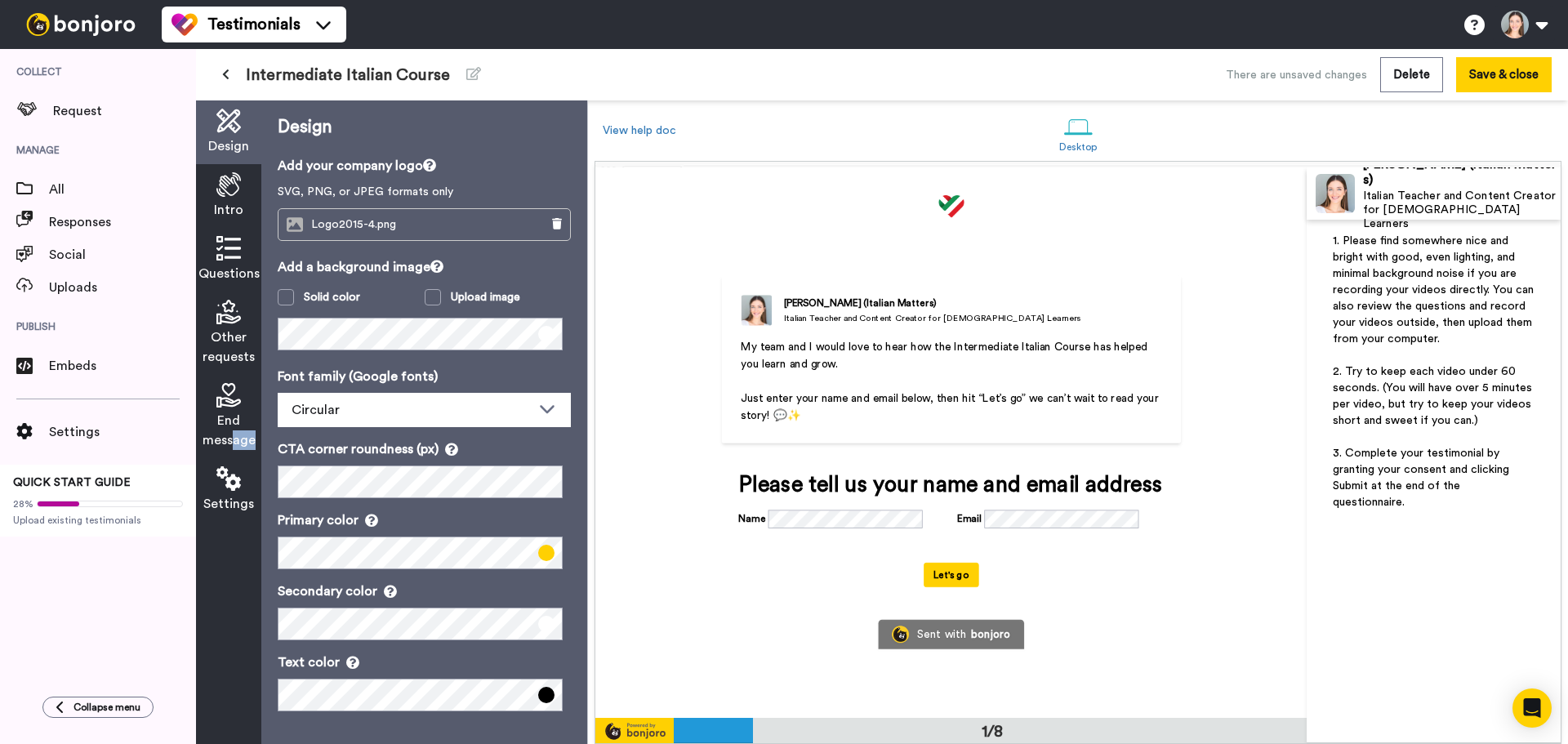
click at [234, 459] on div "Design Intro Questions Other requests End message Settings" at bounding box center [228, 422] width 65 height 644
click at [241, 495] on span "Settings" at bounding box center [228, 504] width 51 height 19
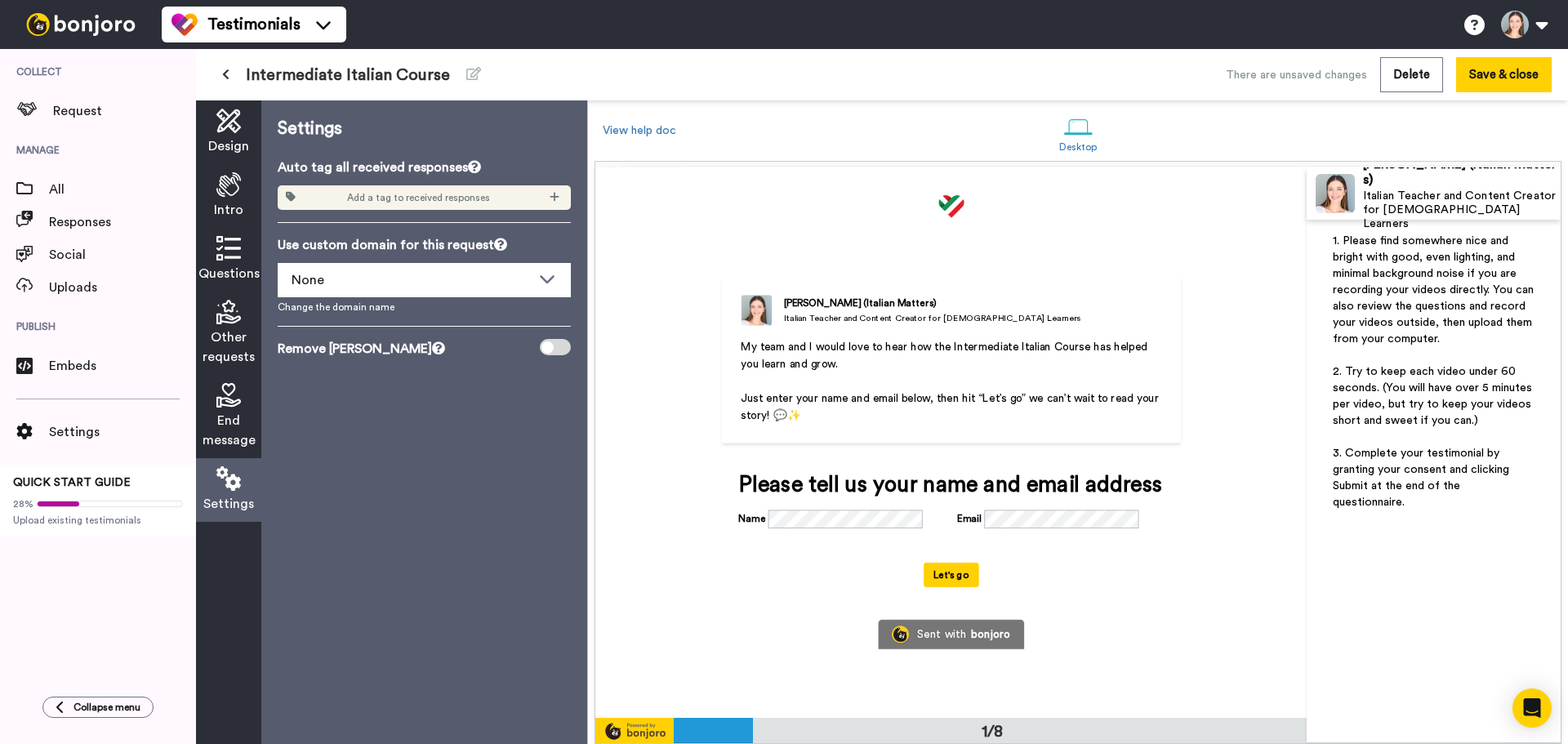
scroll to position [0, 0]
click at [238, 426] on span "End message" at bounding box center [228, 430] width 53 height 39
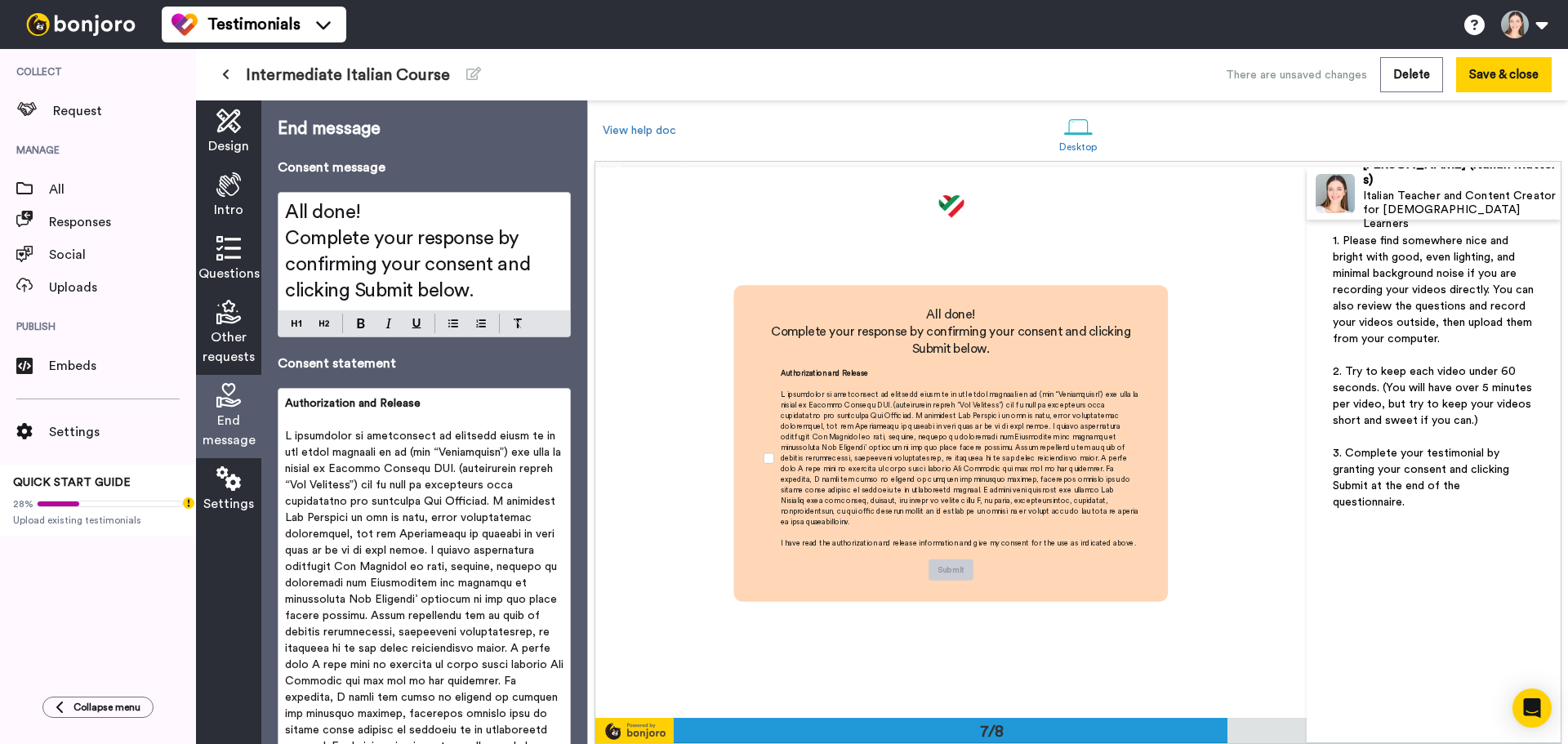
scroll to position [3303, 0]
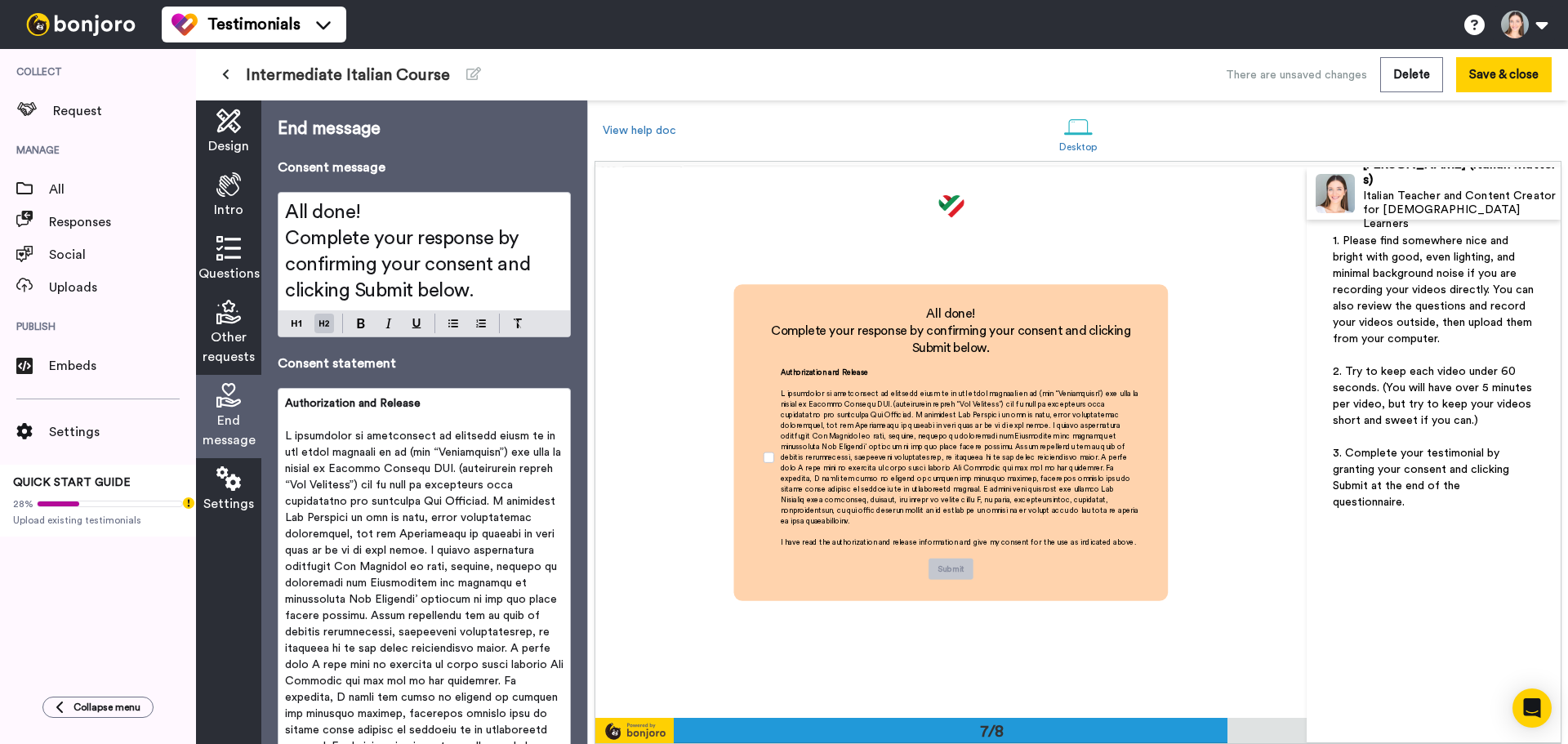
click at [287, 250] on h2 "Complete your response by confirming your consent and clicking Submit below." at bounding box center [424, 264] width 278 height 78
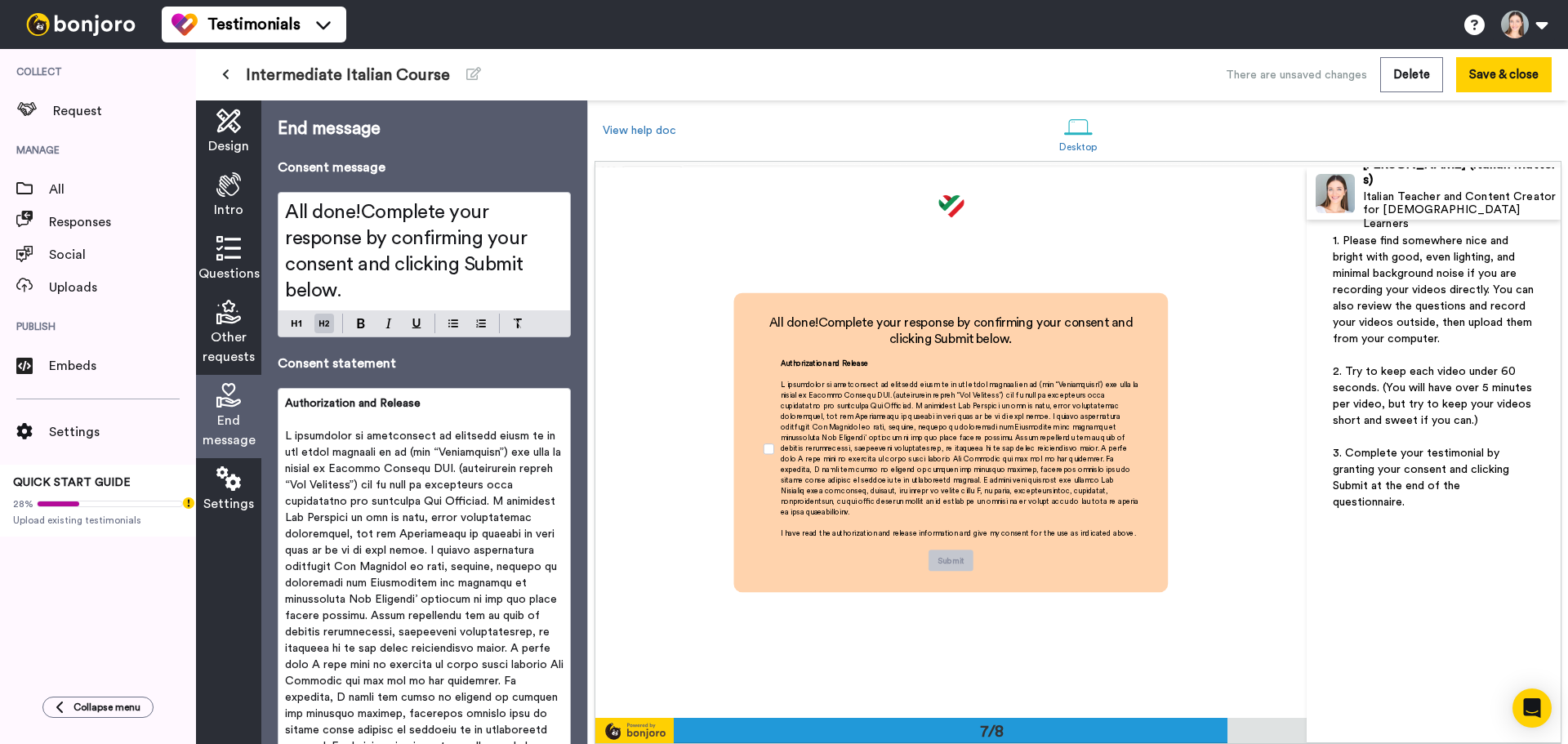
scroll to position [3311, 0]
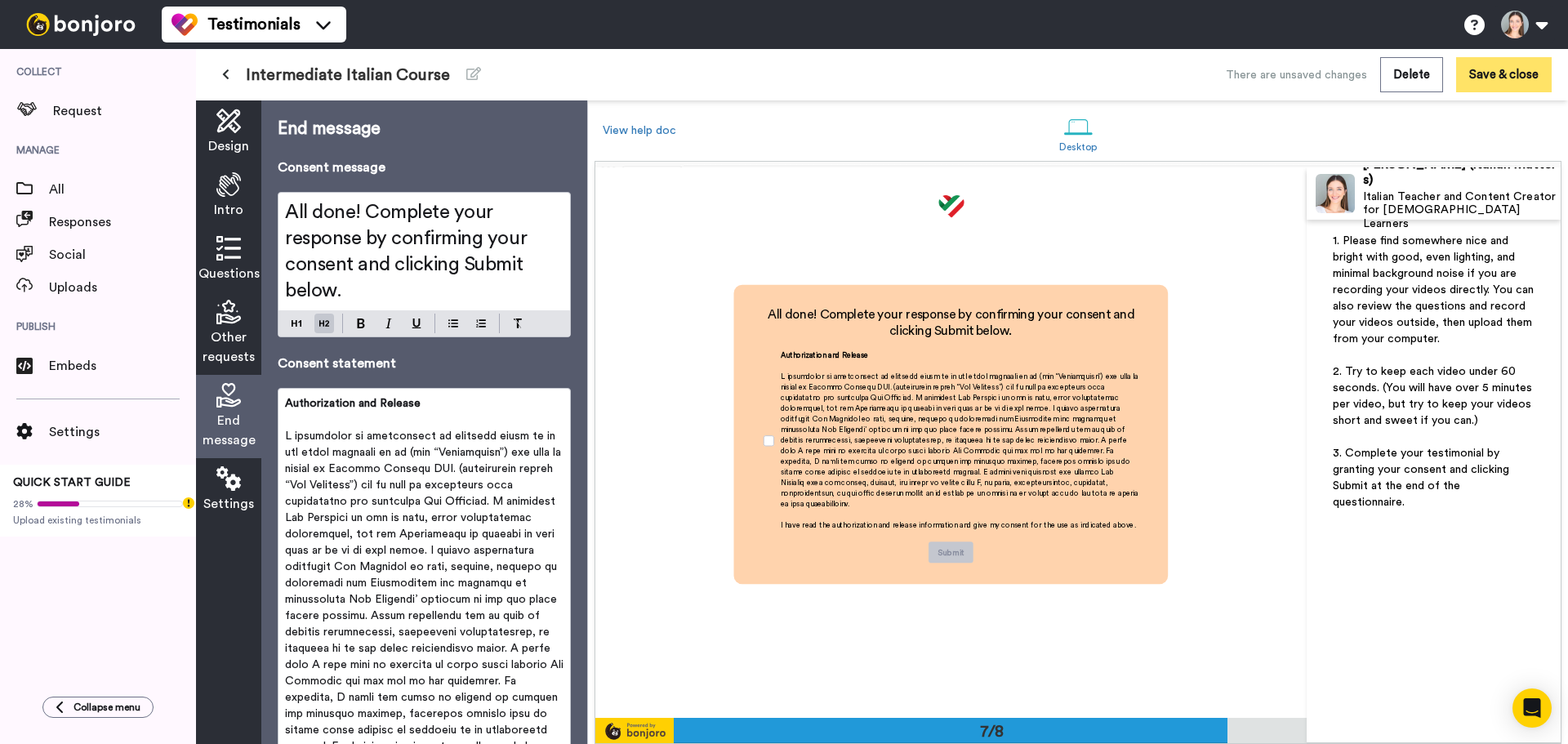
click at [1513, 92] on button "Save & close" at bounding box center [1504, 75] width 96 height 35
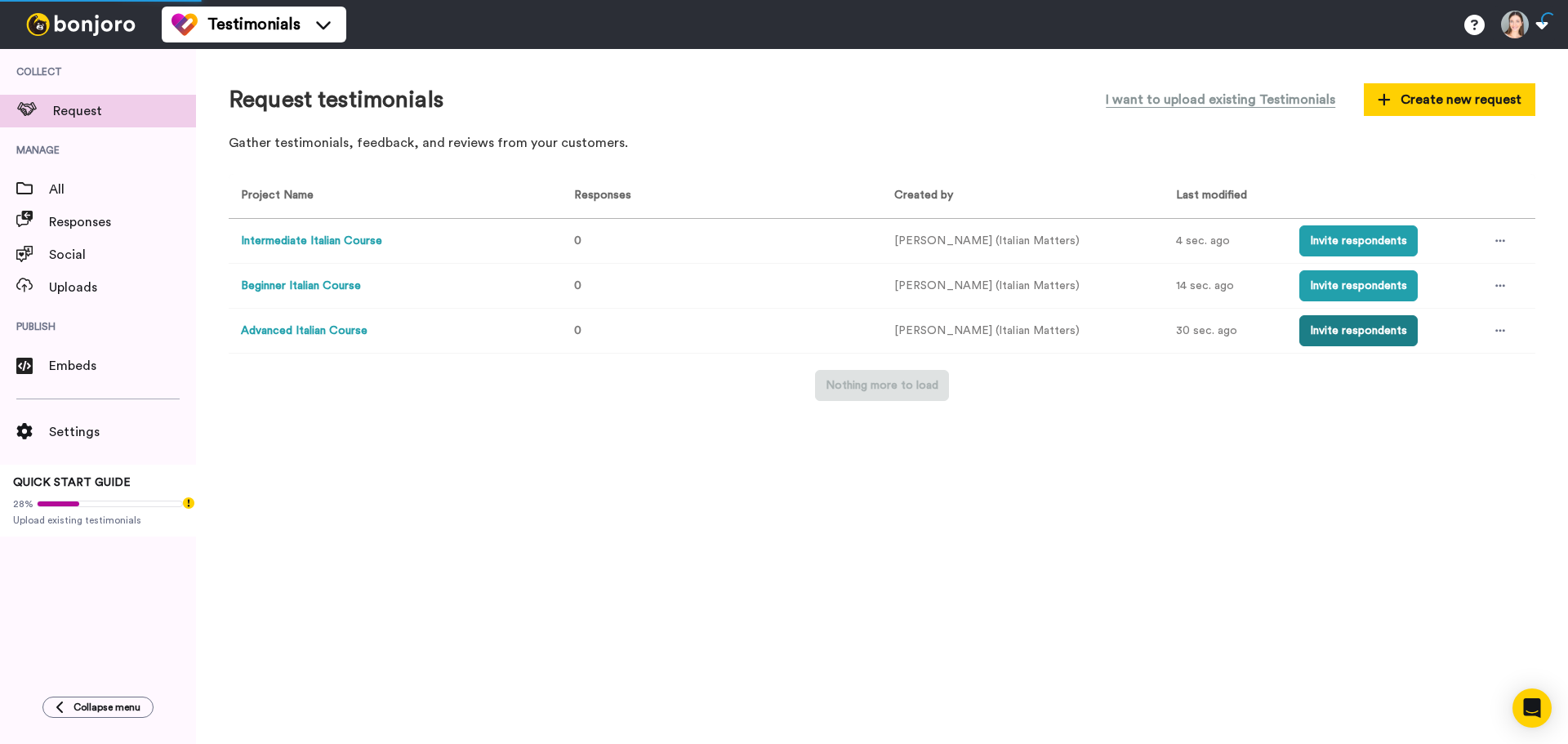
drag, startPoint x: 1394, startPoint y: 290, endPoint x: 1381, endPoint y: 338, distance: 49.7
click at [1381, 338] on tbody "Intermediate Italian Course 0 Margherita Berti (Italian Matters) 4 sec. ago Inv…" at bounding box center [882, 286] width 1306 height 135
click at [1377, 336] on button "Invite respondents" at bounding box center [1359, 331] width 119 height 31
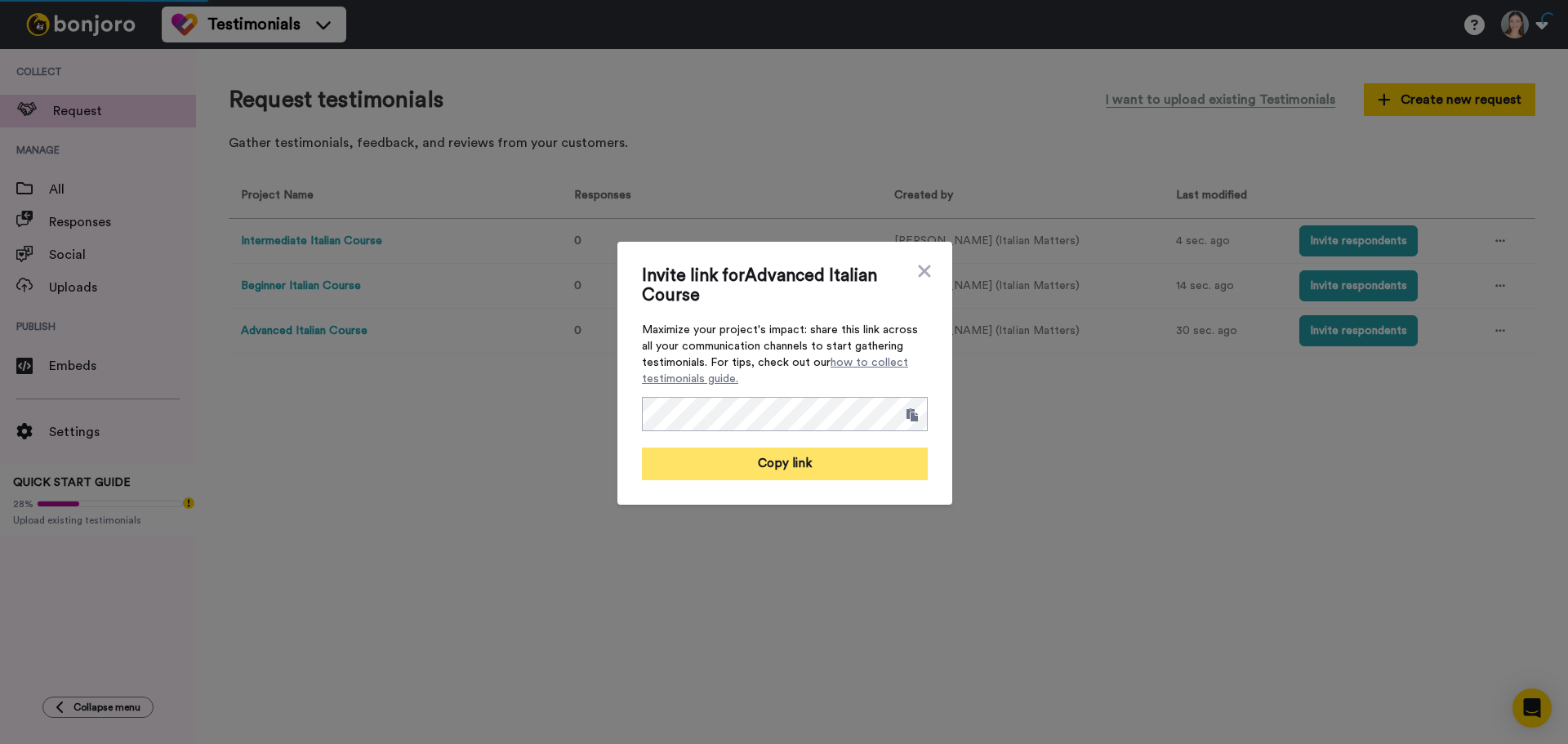
click at [840, 474] on button "Copy link" at bounding box center [785, 463] width 286 height 32
click at [929, 264] on div "Invite link for Advanced Italian Course Maximize your project's impact: share t…" at bounding box center [785, 373] width 335 height 263
click at [917, 265] on icon at bounding box center [924, 271] width 17 height 19
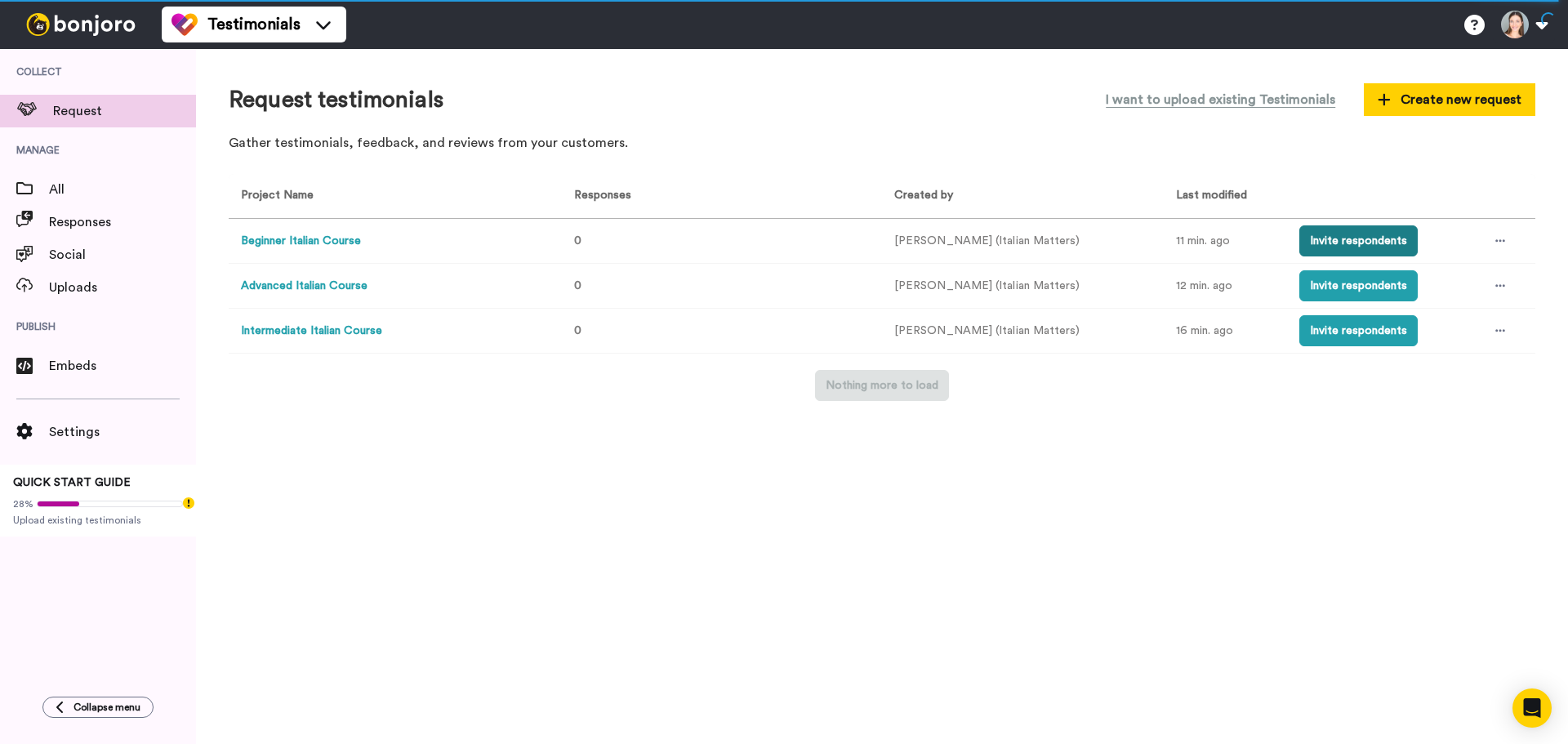
click at [1375, 236] on button "Invite respondents" at bounding box center [1359, 241] width 119 height 31
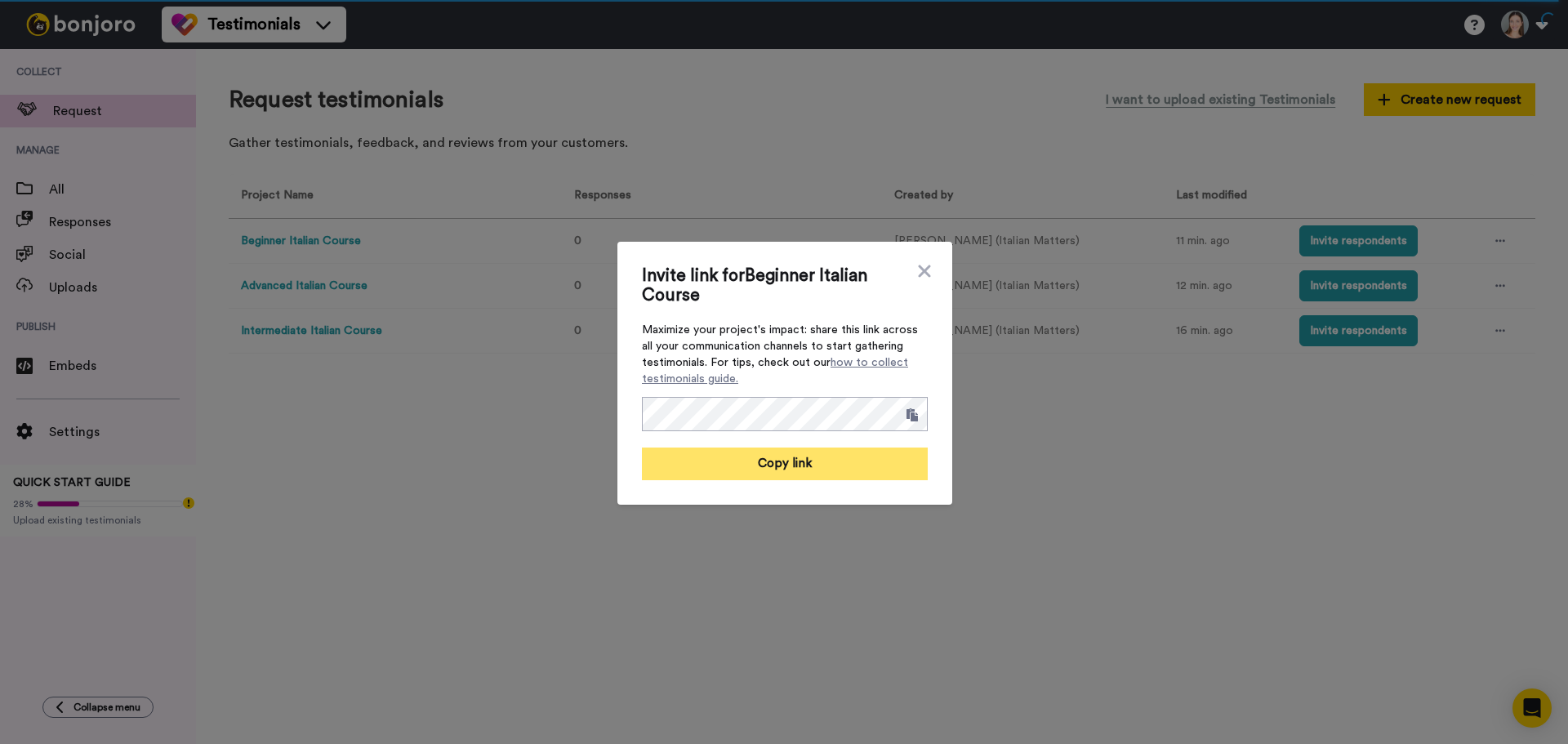
click at [861, 469] on button "Copy link" at bounding box center [785, 463] width 286 height 32
click at [1279, 587] on div "Invite link for Beginner Italian Course Maximize your project's impact: share t…" at bounding box center [784, 372] width 1568 height 744
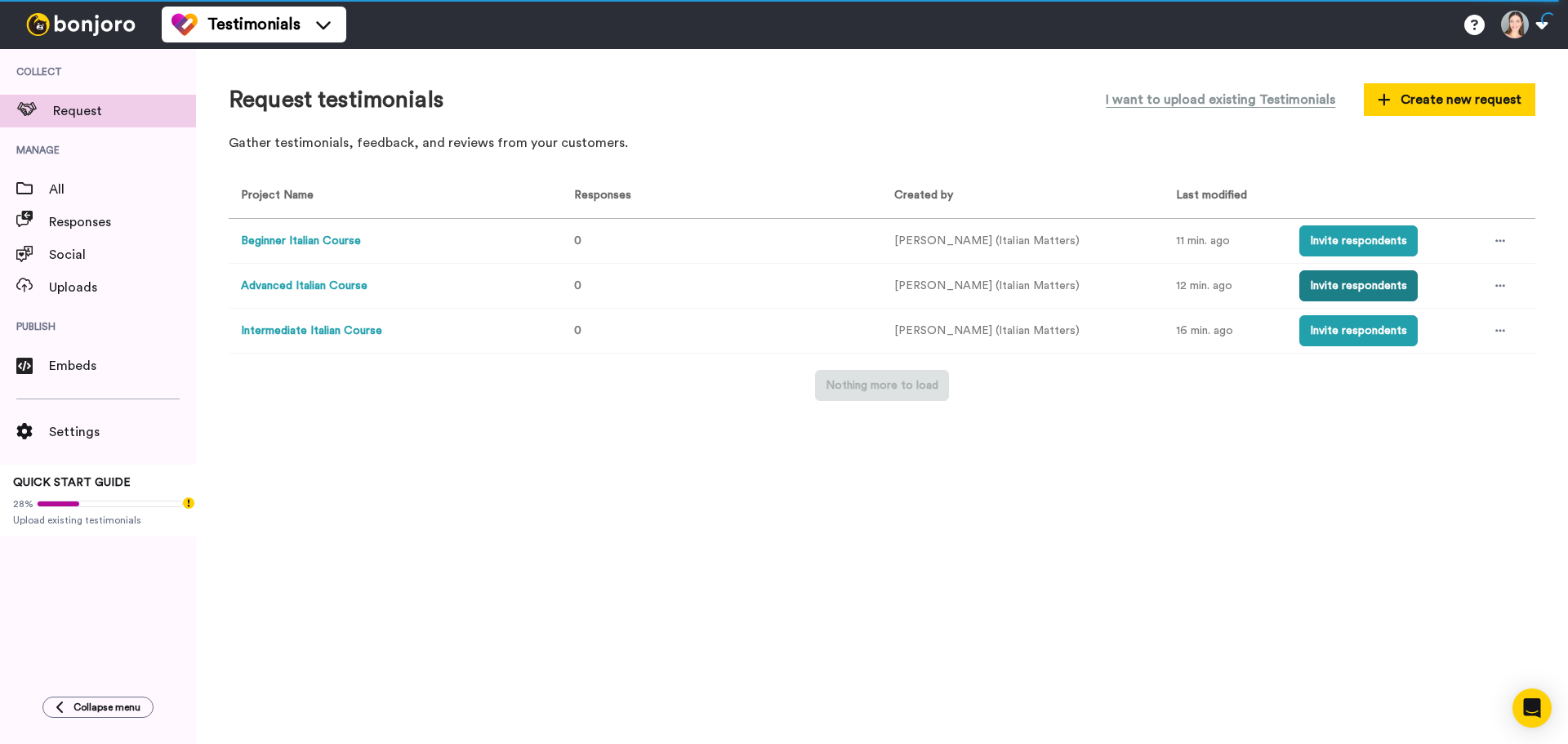
click at [1356, 296] on button "Invite respondents" at bounding box center [1359, 286] width 119 height 31
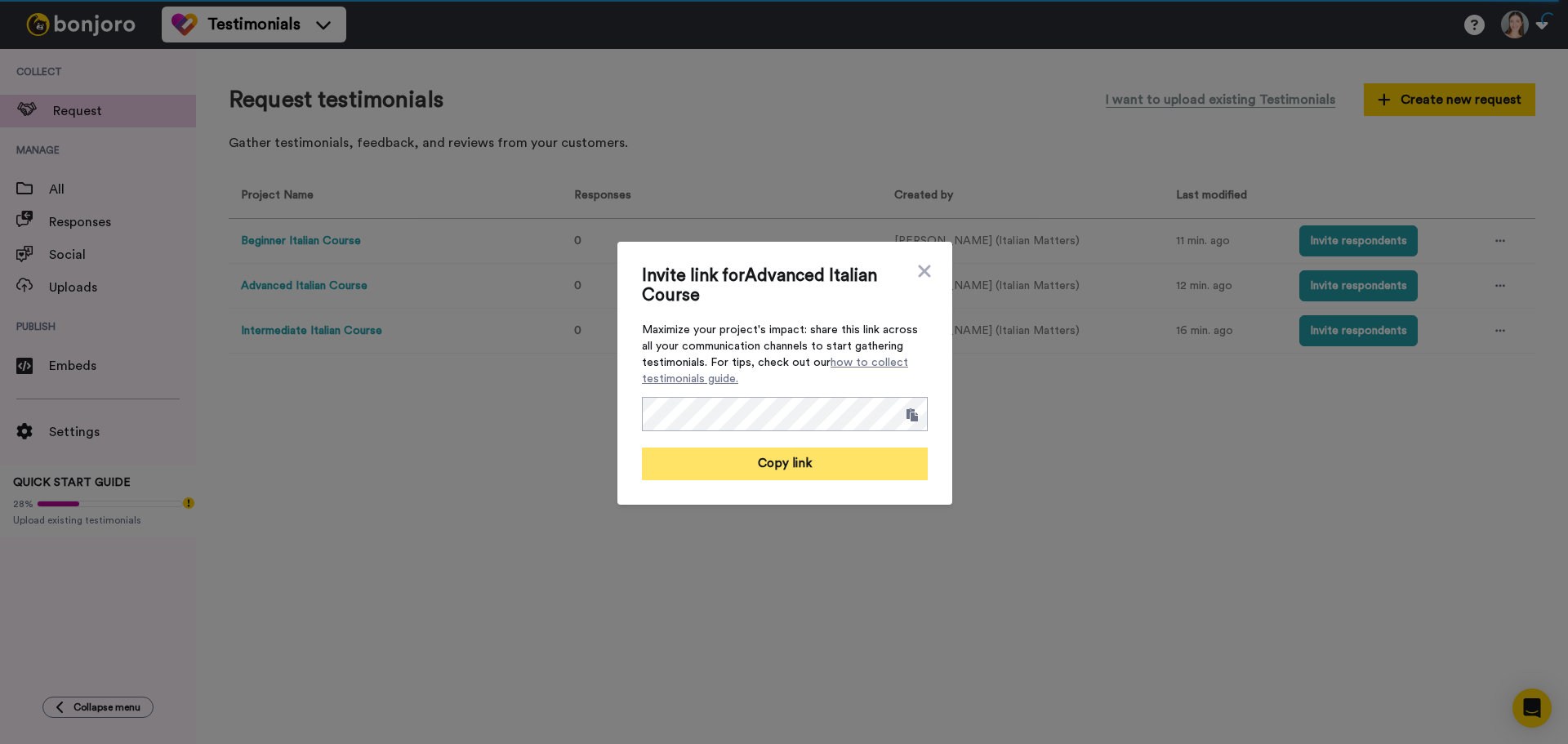
click at [846, 468] on button "Copy link" at bounding box center [785, 463] width 286 height 32
click at [917, 266] on icon at bounding box center [924, 271] width 17 height 19
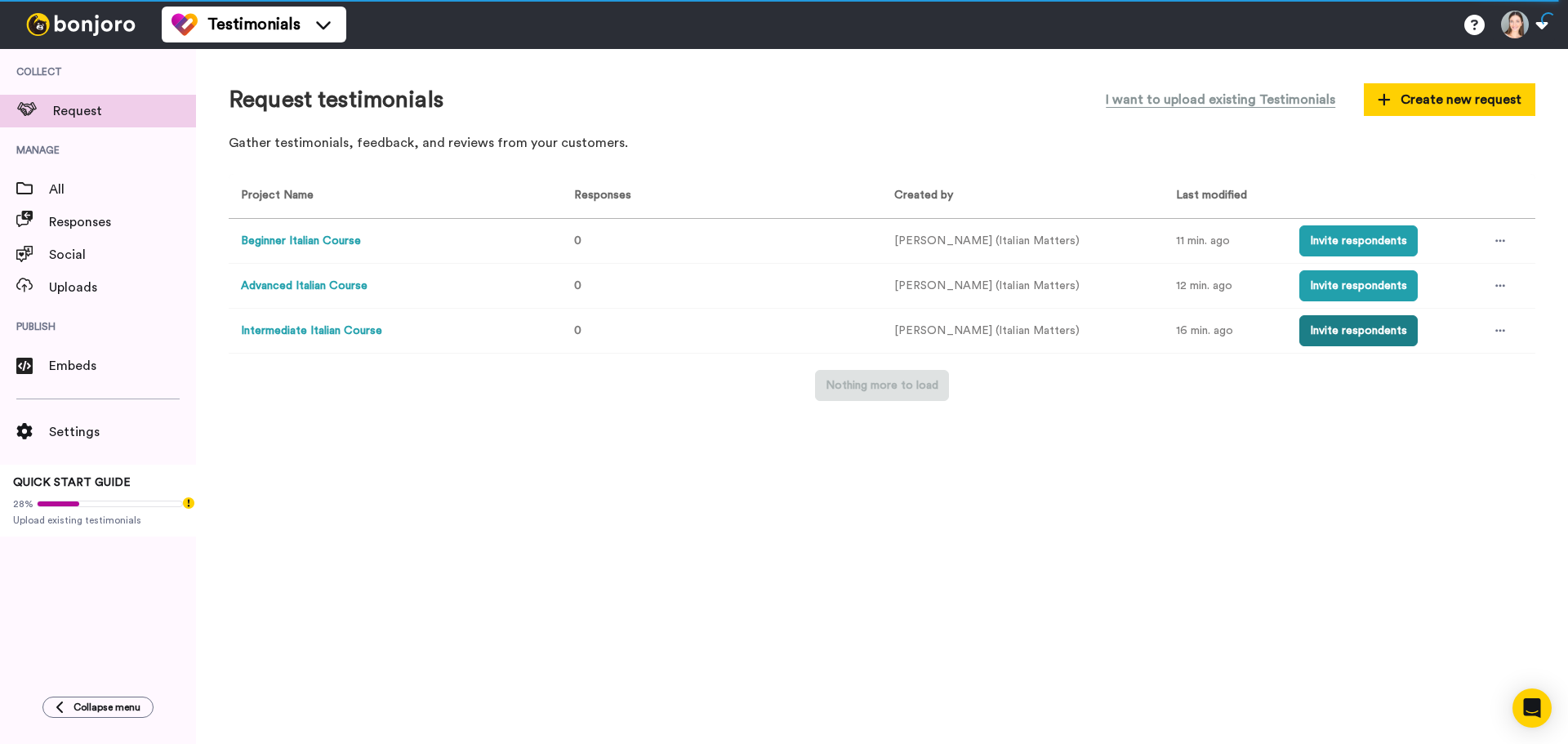
click at [1358, 339] on button "Invite respondents" at bounding box center [1359, 331] width 119 height 31
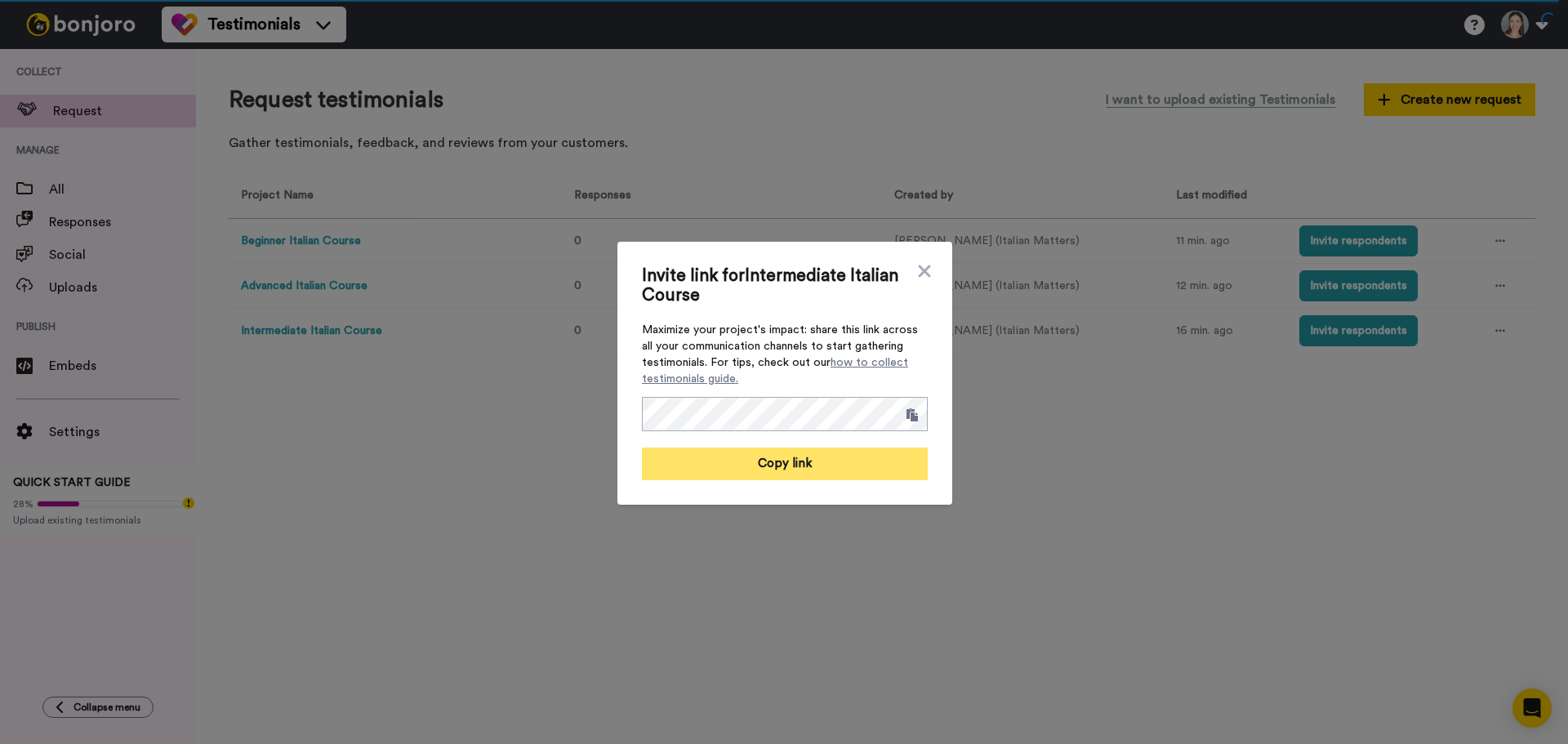
click at [809, 477] on button "Copy link" at bounding box center [785, 463] width 286 height 32
click at [531, 398] on div "Invite link for Intermediate Italian Course Maximize your project's impact: sha…" at bounding box center [784, 372] width 1568 height 744
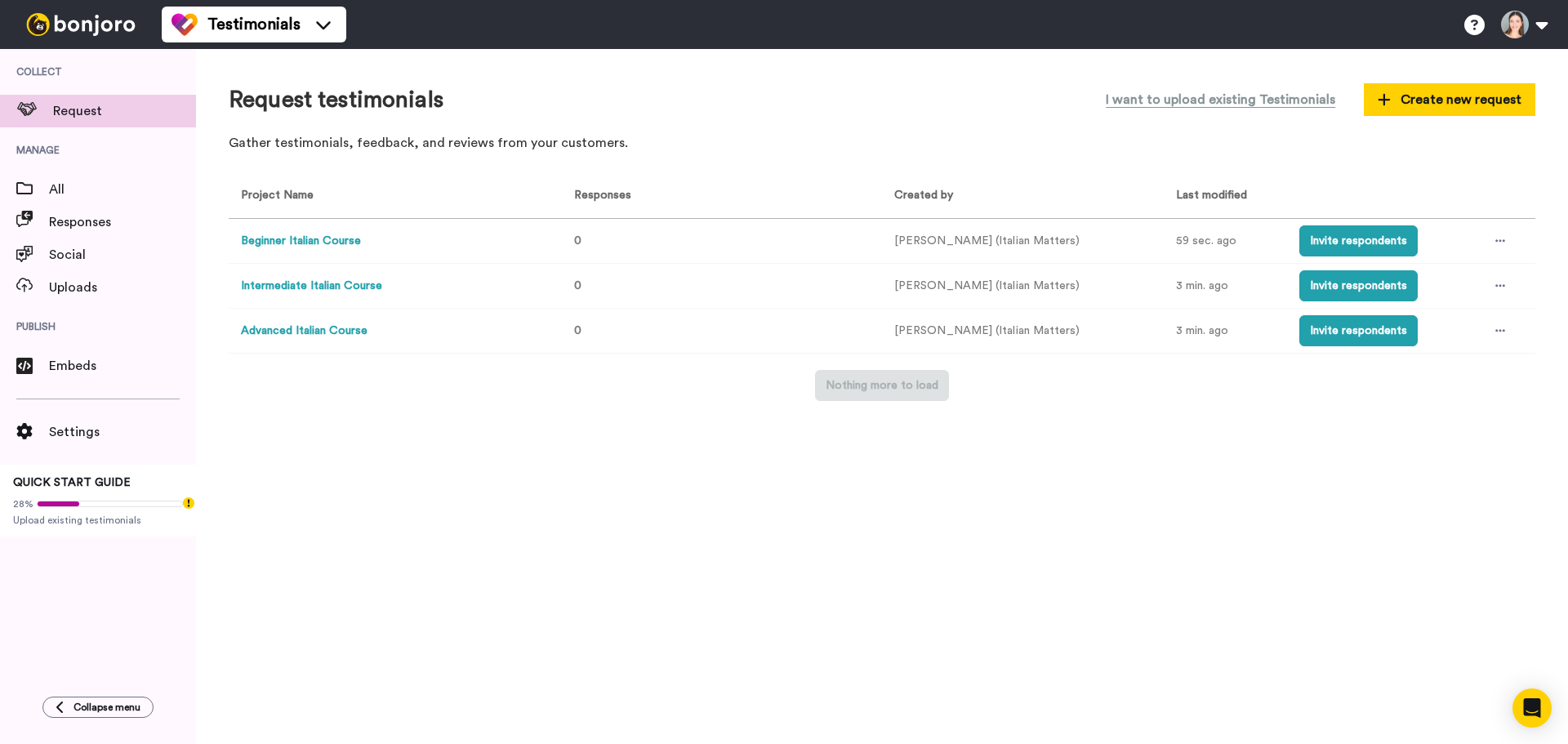
click at [351, 242] on button "Beginner Italian Course" at bounding box center [301, 242] width 120 height 17
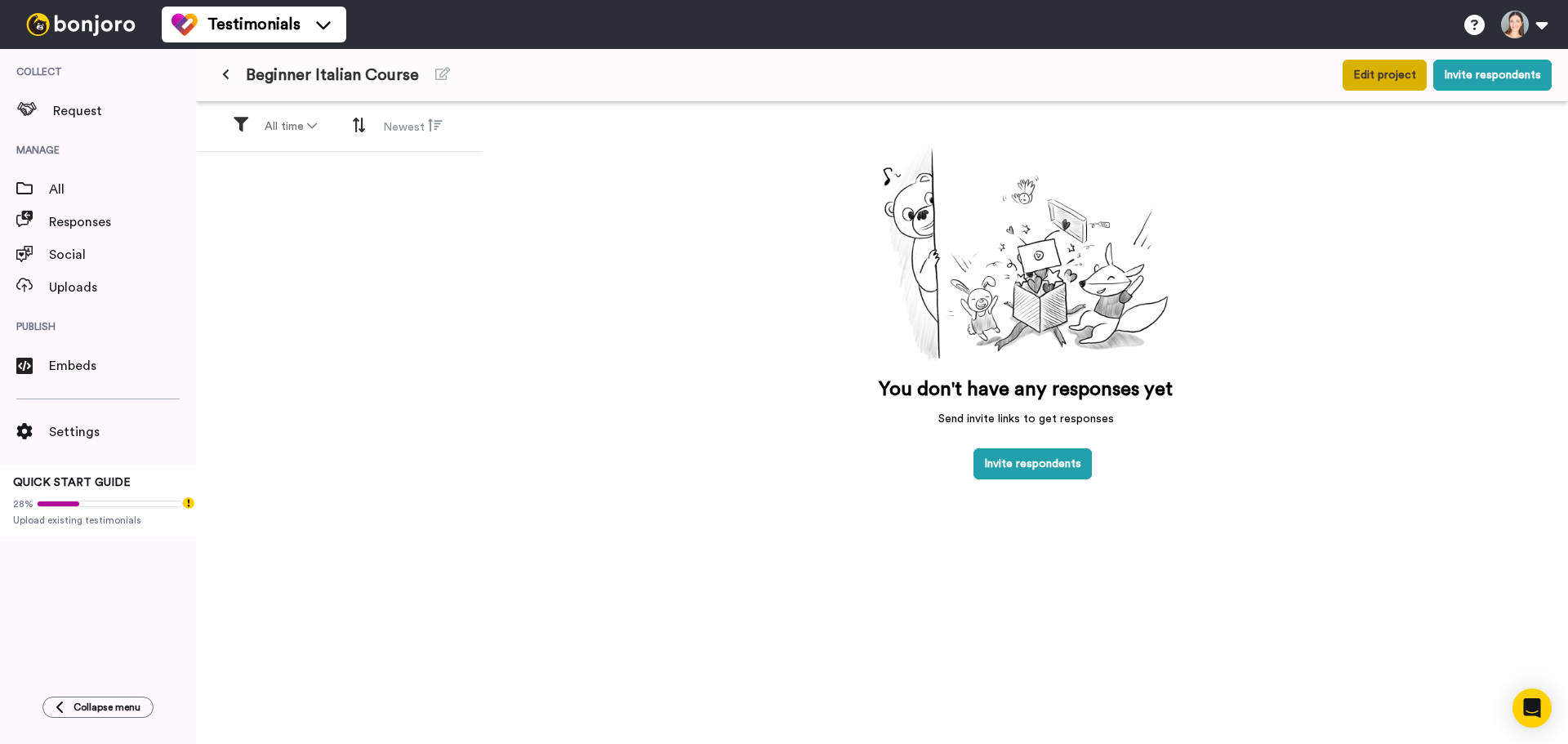
click at [1364, 67] on button "Edit project" at bounding box center [1385, 75] width 84 height 31
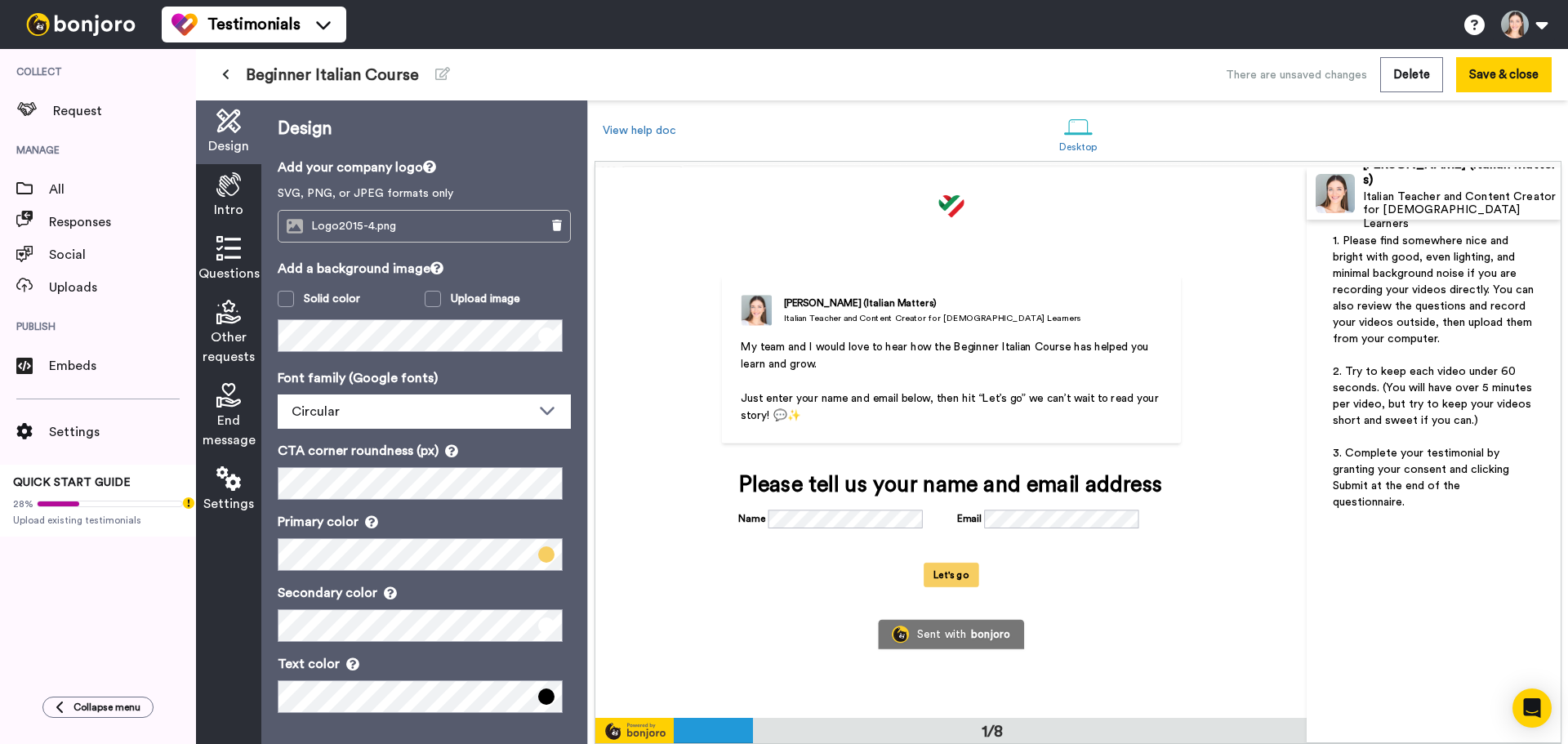
click at [250, 404] on div "End message" at bounding box center [228, 417] width 65 height 84
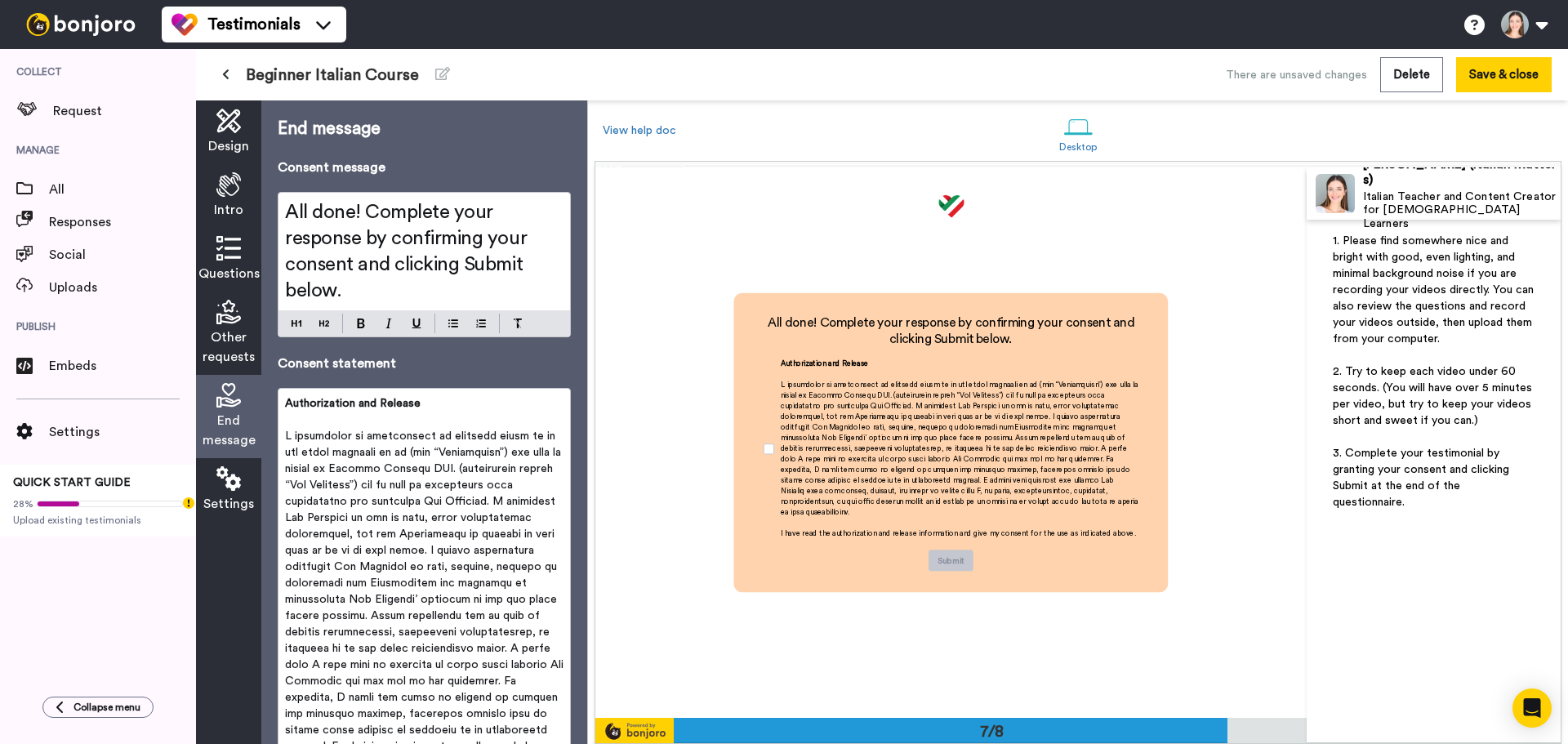
click at [238, 352] on span "Other requests" at bounding box center [228, 347] width 52 height 39
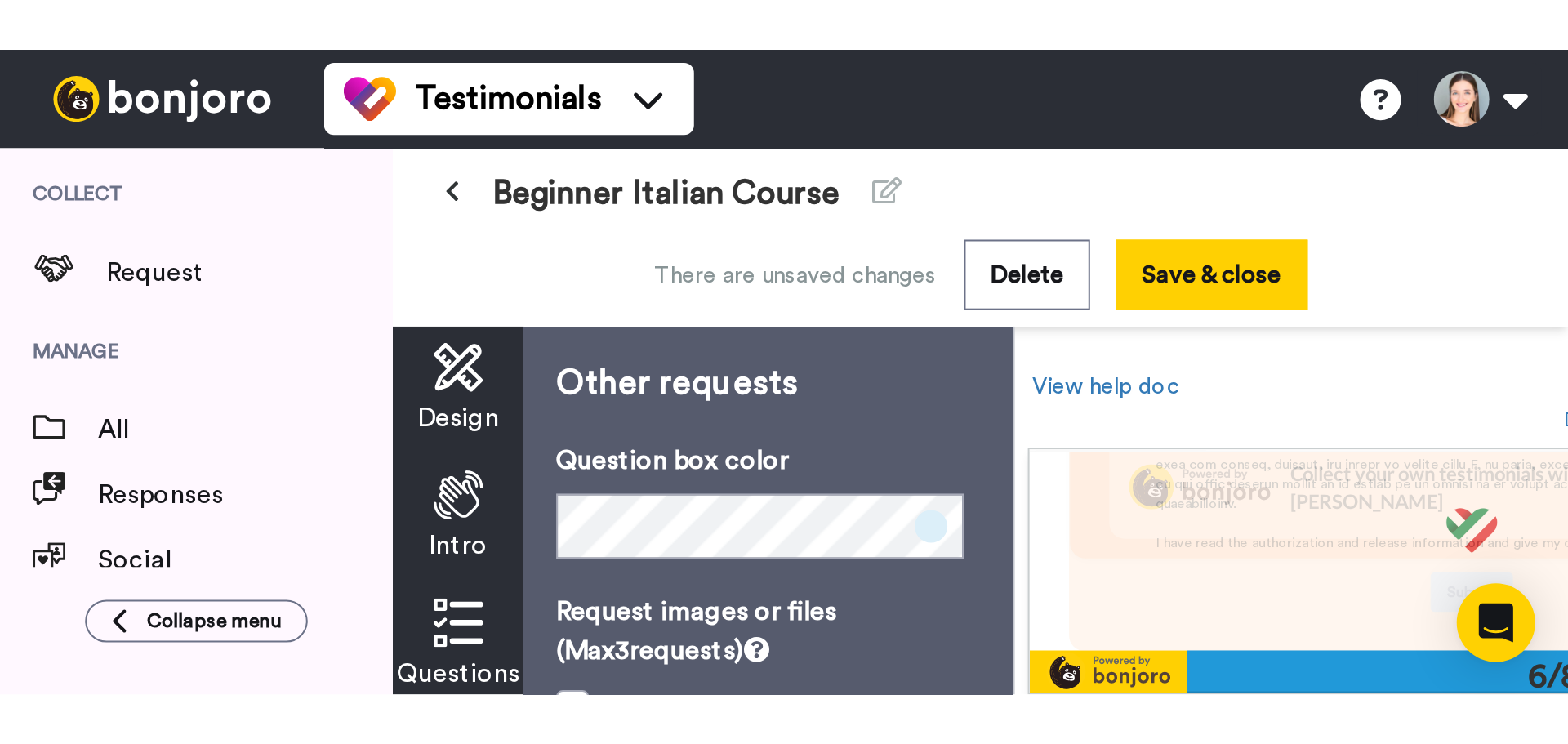
scroll to position [686, 0]
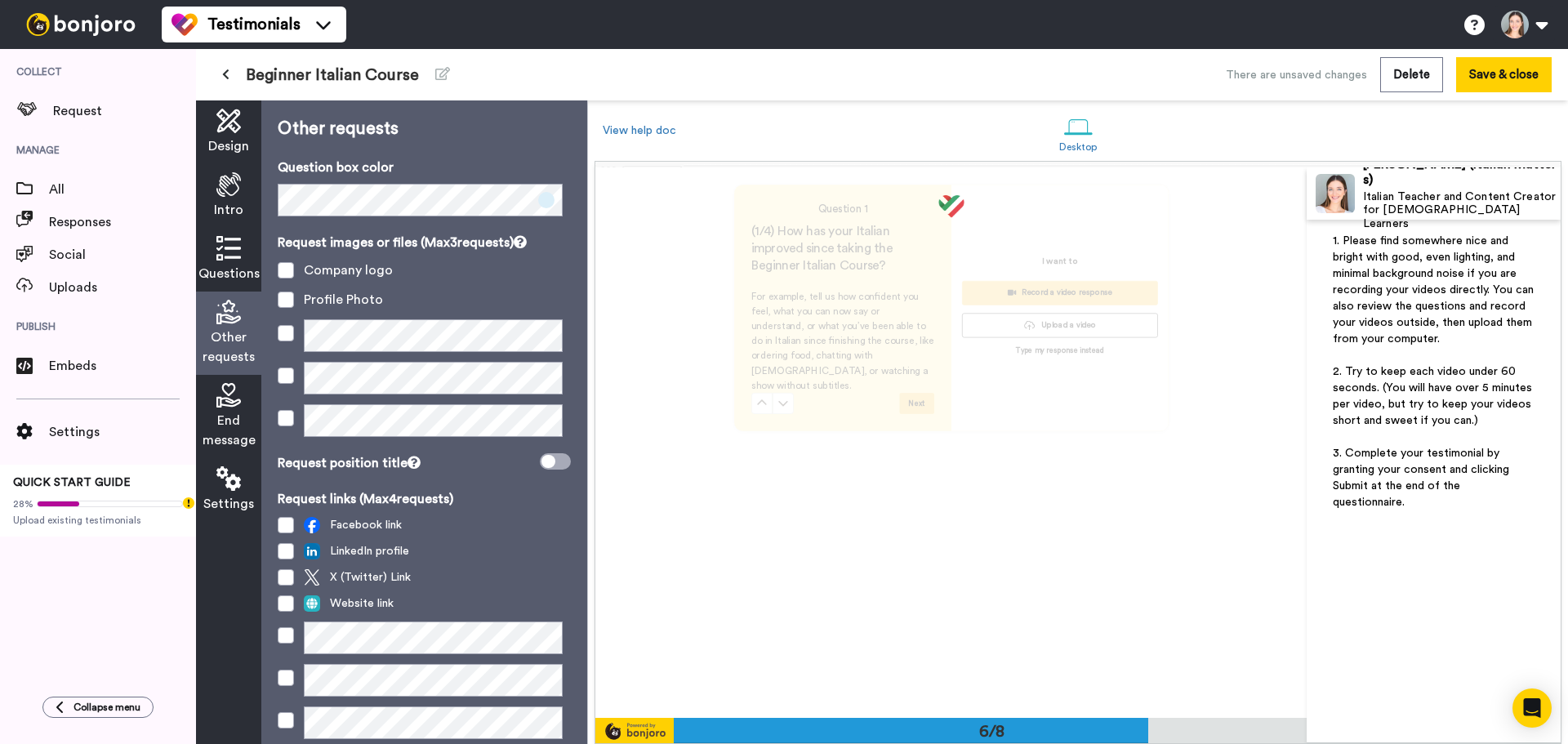
click at [567, 27] on div "Testimonials Switch to Video messaging Testimonials Settings Discover Help & Su…" at bounding box center [864, 24] width 1407 height 49
click at [225, 80] on button at bounding box center [225, 75] width 27 height 30
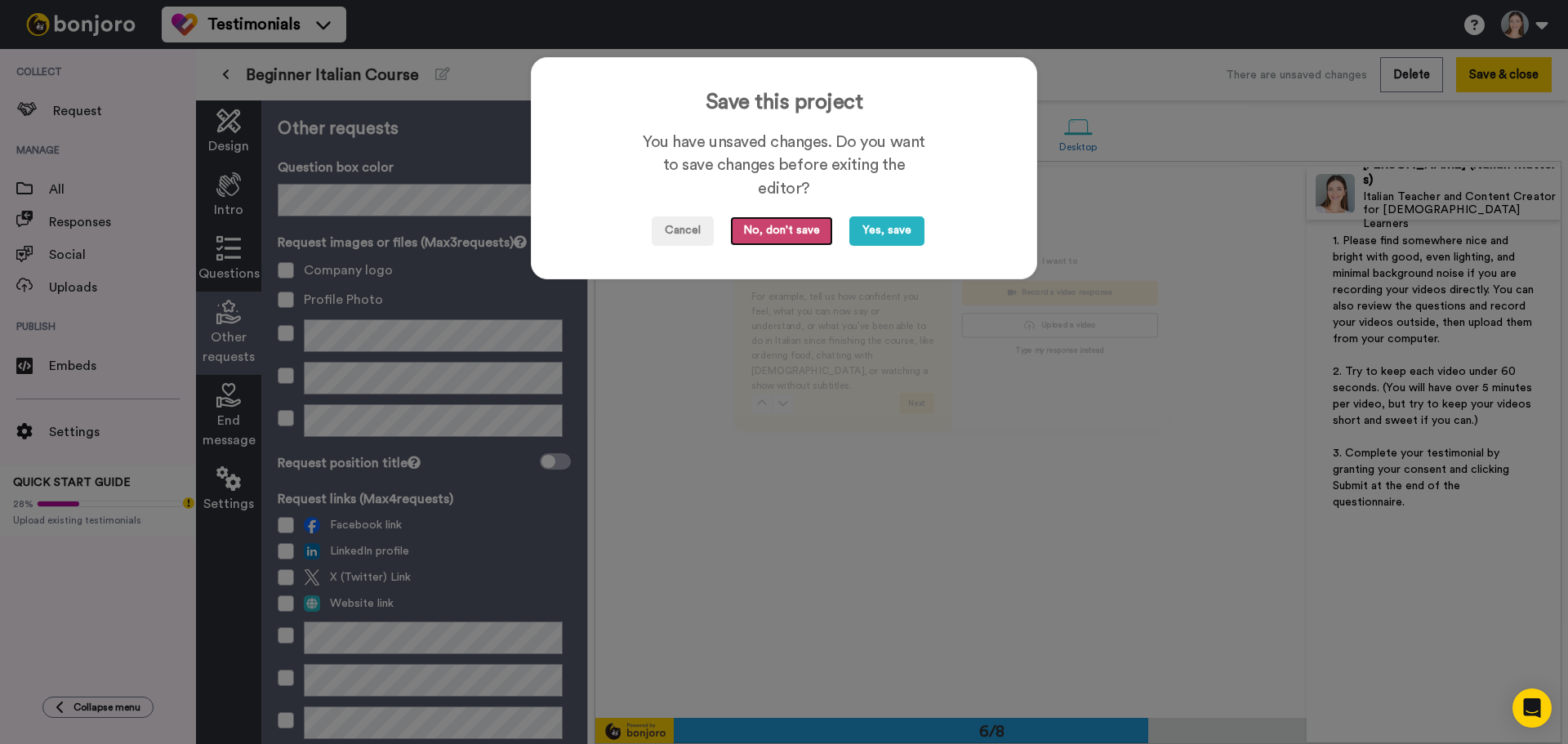
click at [801, 235] on button "No, don't save" at bounding box center [781, 231] width 103 height 30
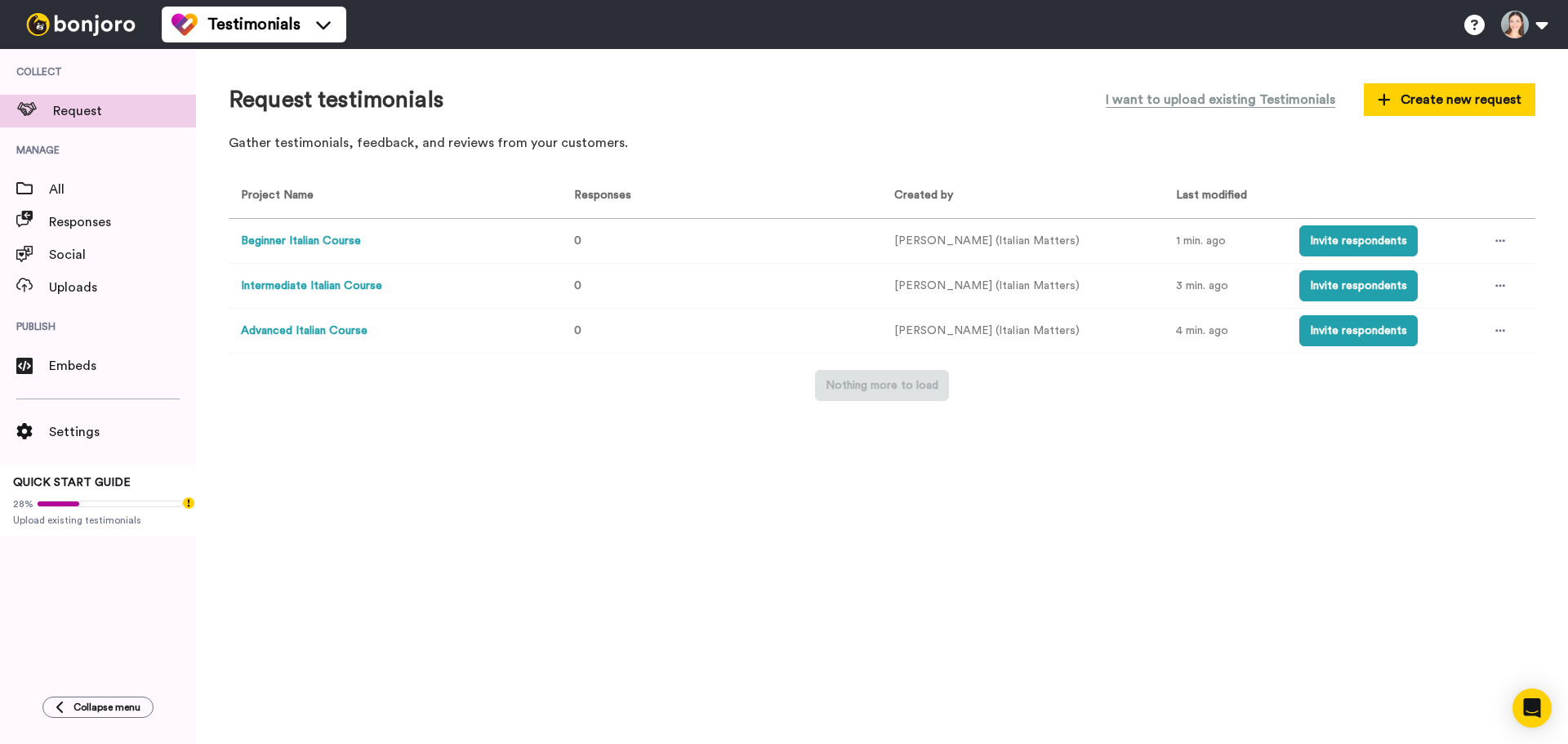
click at [321, 324] on button "Advanced Italian Course" at bounding box center [303, 331] width 126 height 17
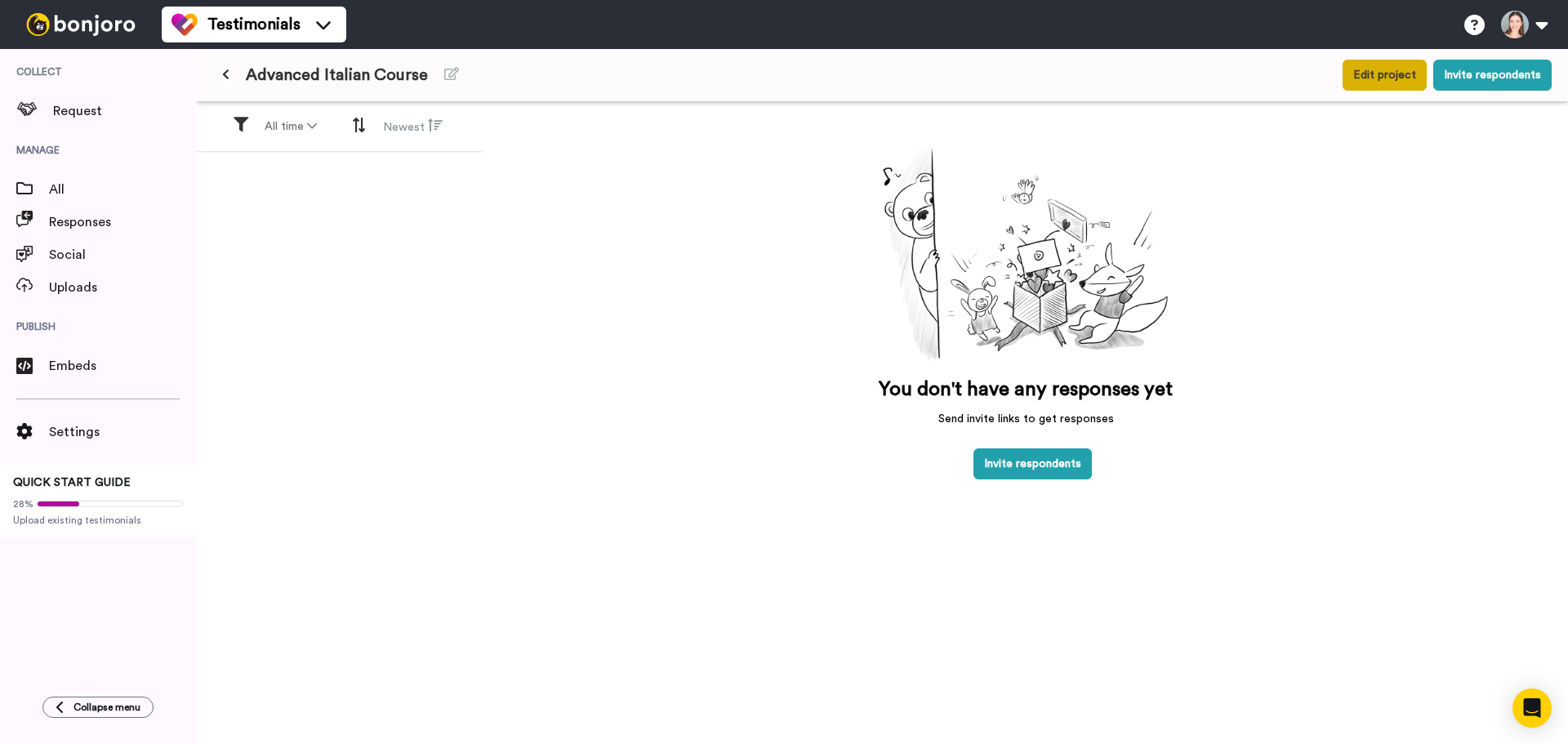
click at [1367, 68] on button "Edit project" at bounding box center [1385, 75] width 84 height 31
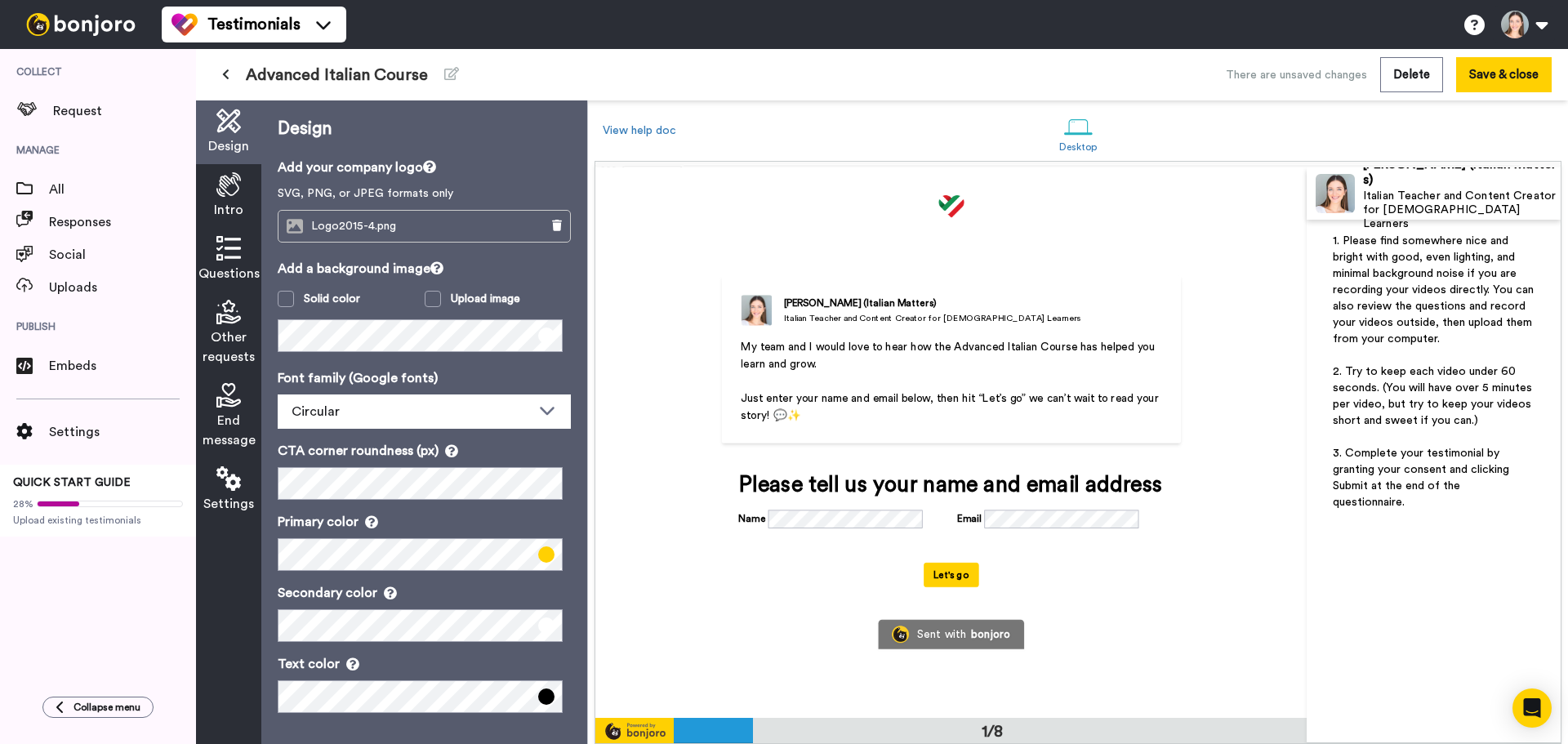
click at [228, 375] on div "End message" at bounding box center [228, 417] width 65 height 84
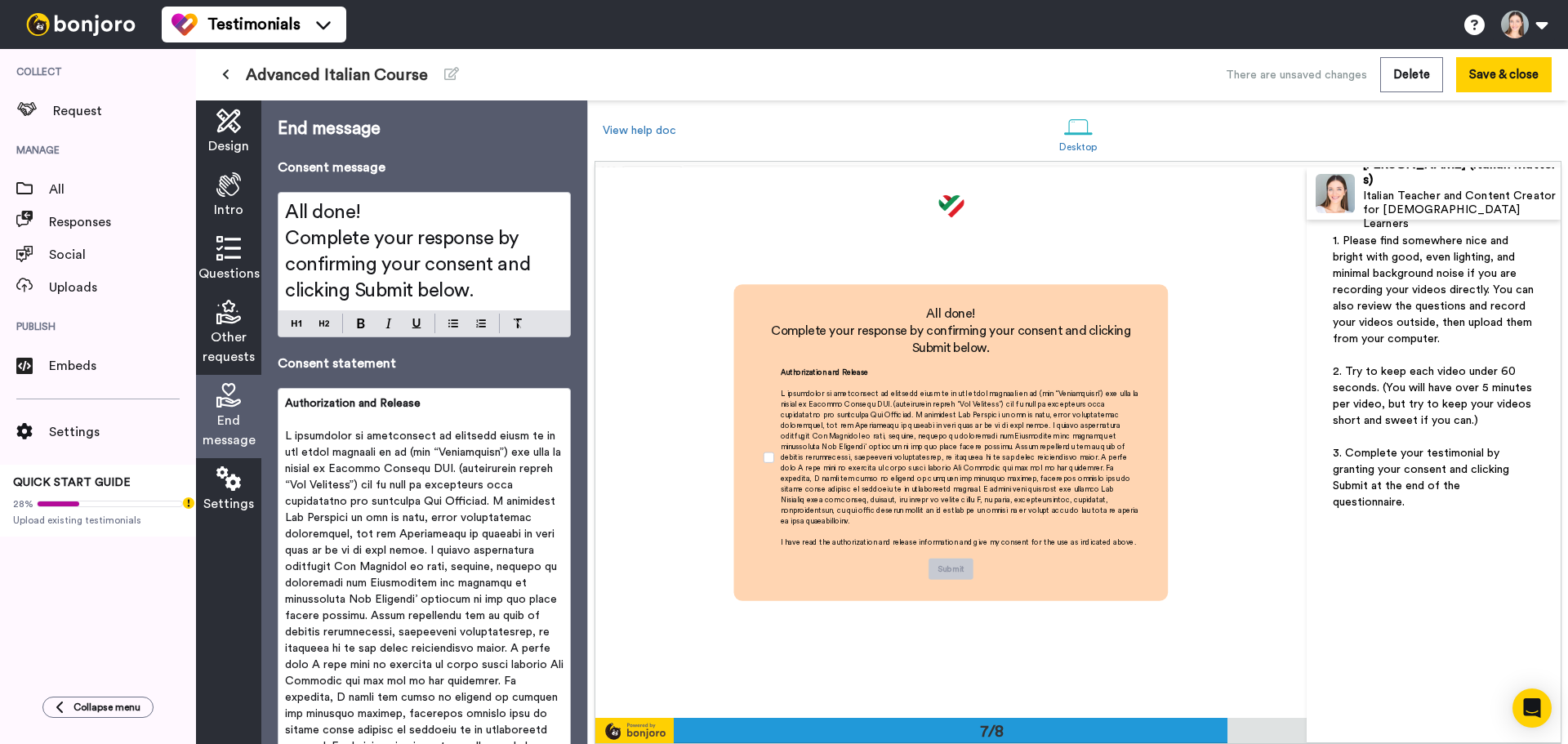
click at [228, 330] on span "Other requests" at bounding box center [228, 347] width 52 height 39
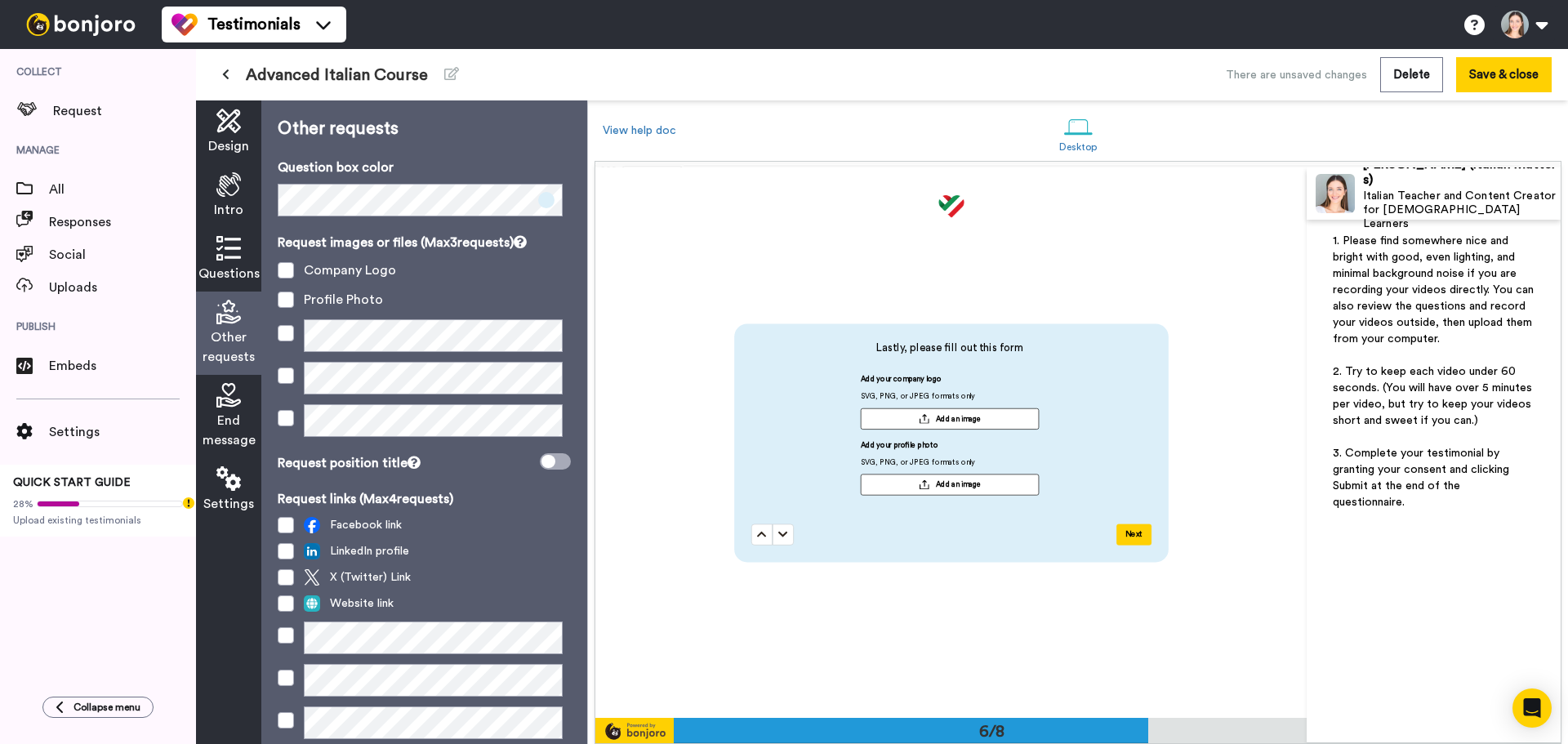
scroll to position [2753, 0]
click at [286, 265] on span at bounding box center [285, 270] width 17 height 17
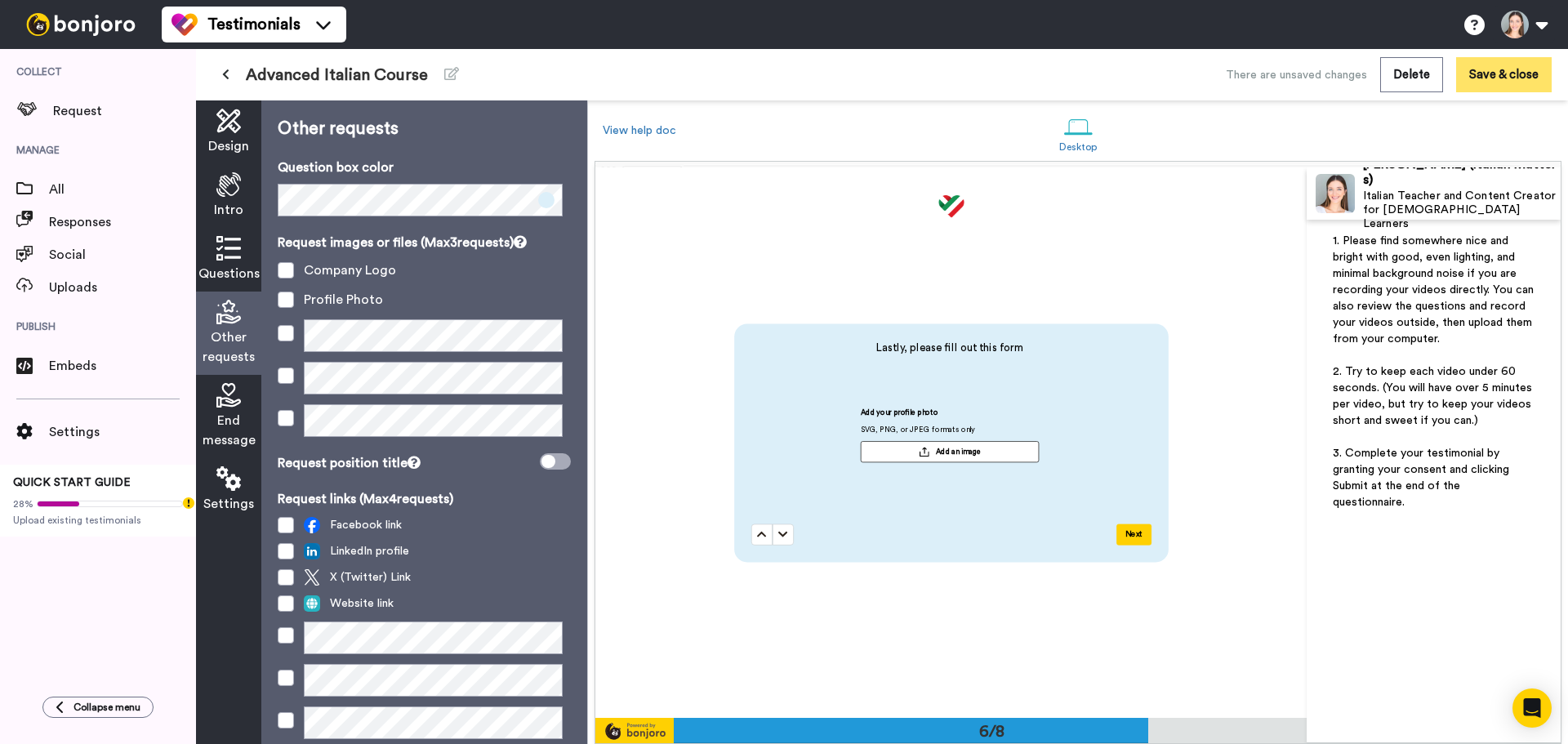
click at [1486, 71] on button "Save & close" at bounding box center [1504, 75] width 96 height 35
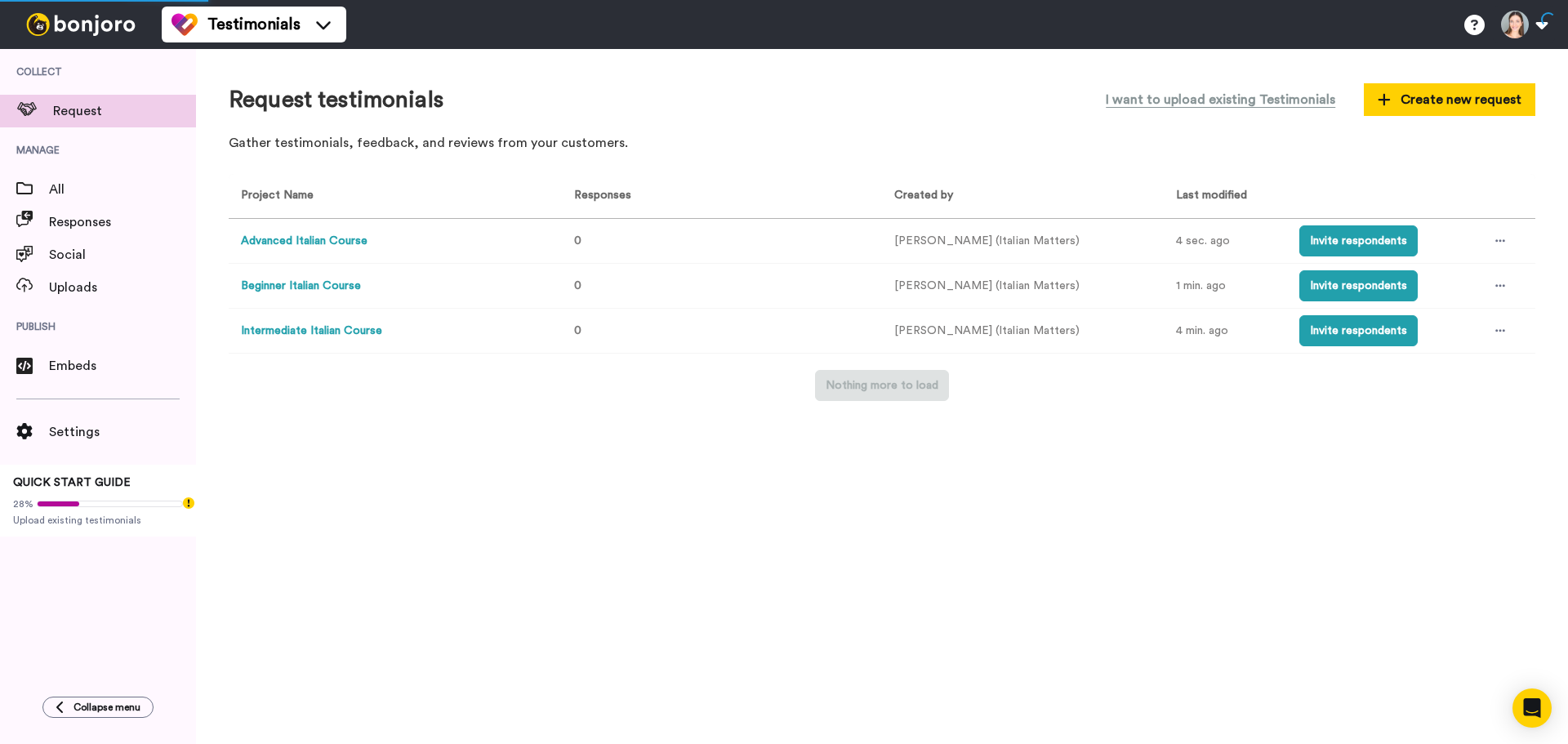
click at [300, 287] on button "Beginner Italian Course" at bounding box center [301, 286] width 120 height 17
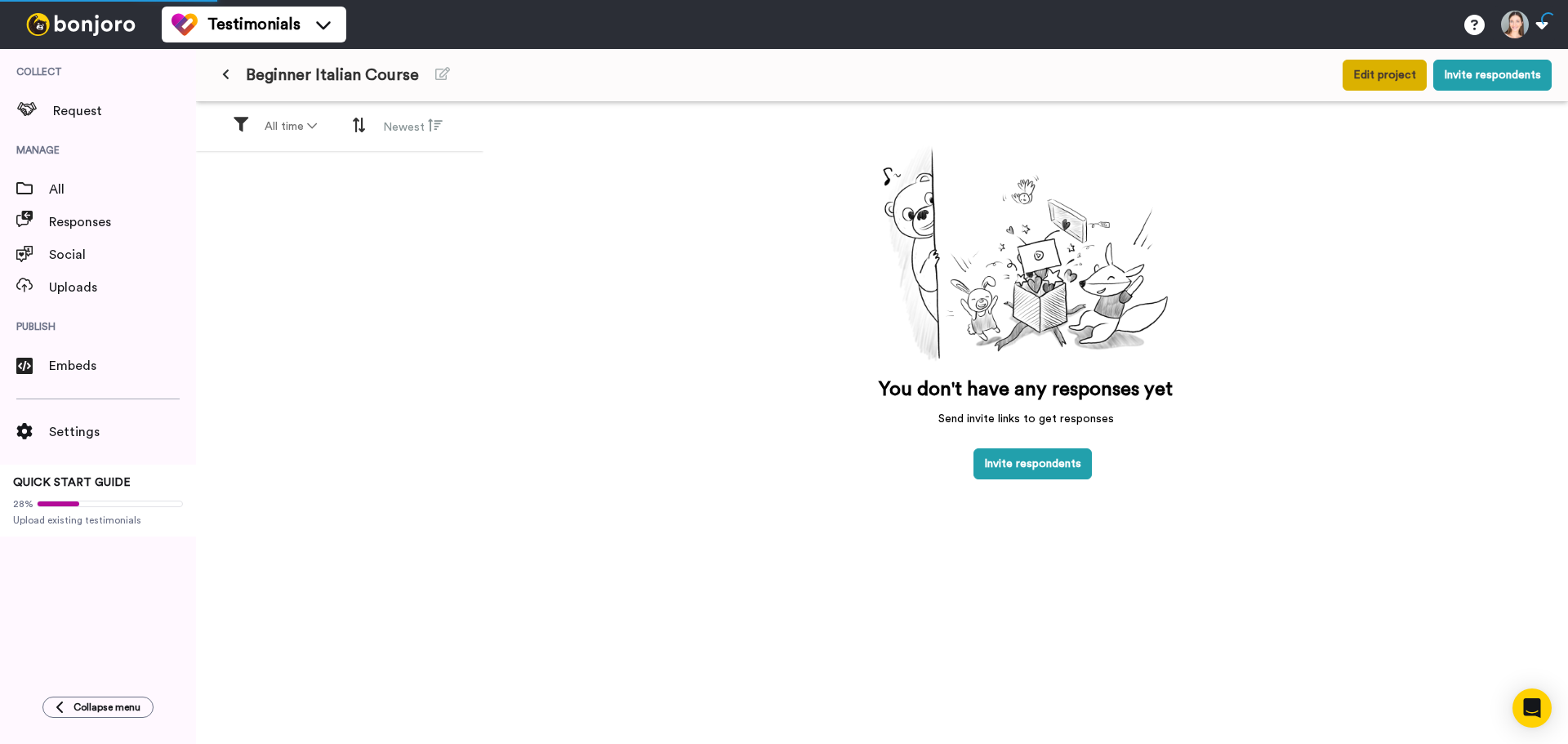
click at [1381, 71] on button "Edit project" at bounding box center [1385, 75] width 84 height 31
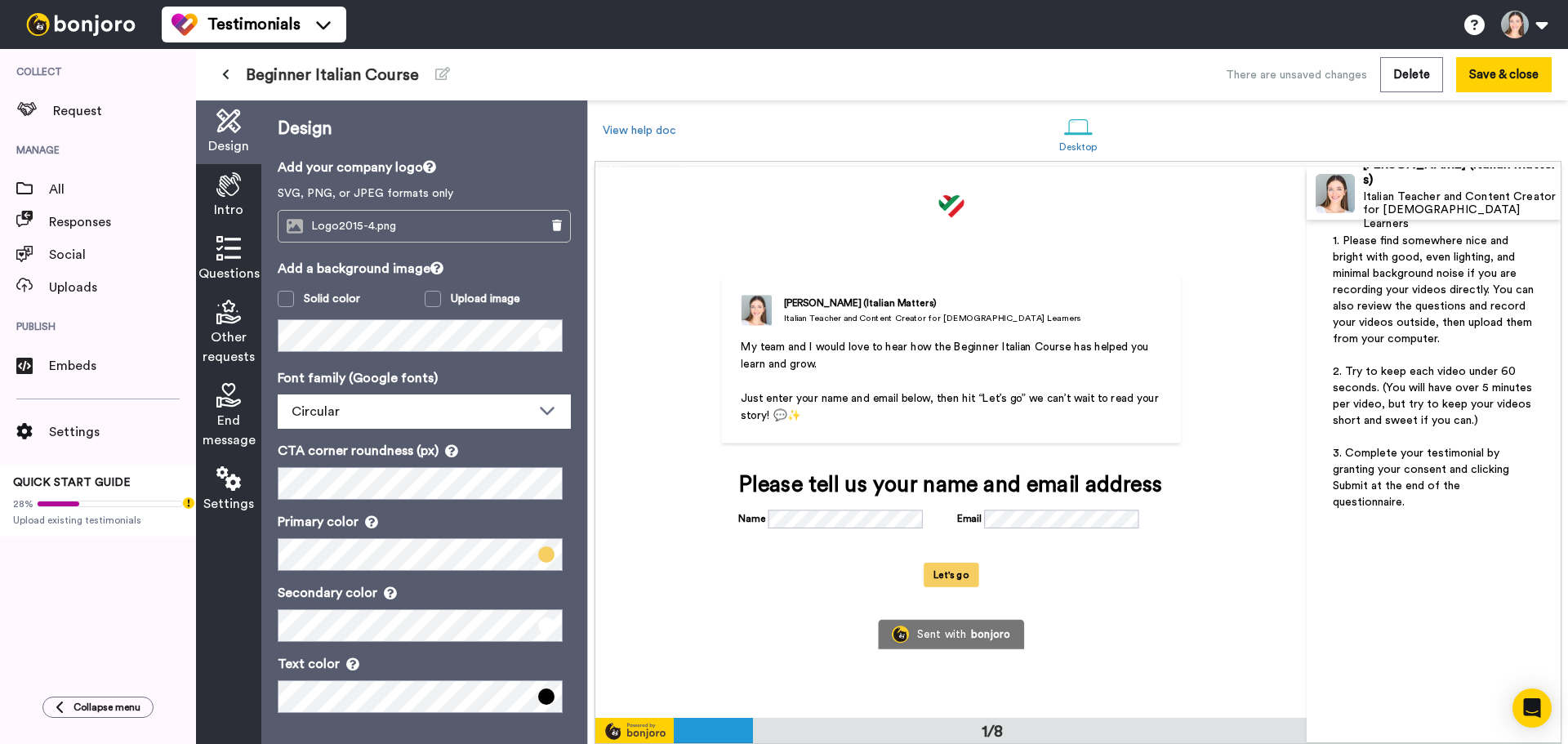
click at [247, 438] on span "End message" at bounding box center [228, 430] width 53 height 39
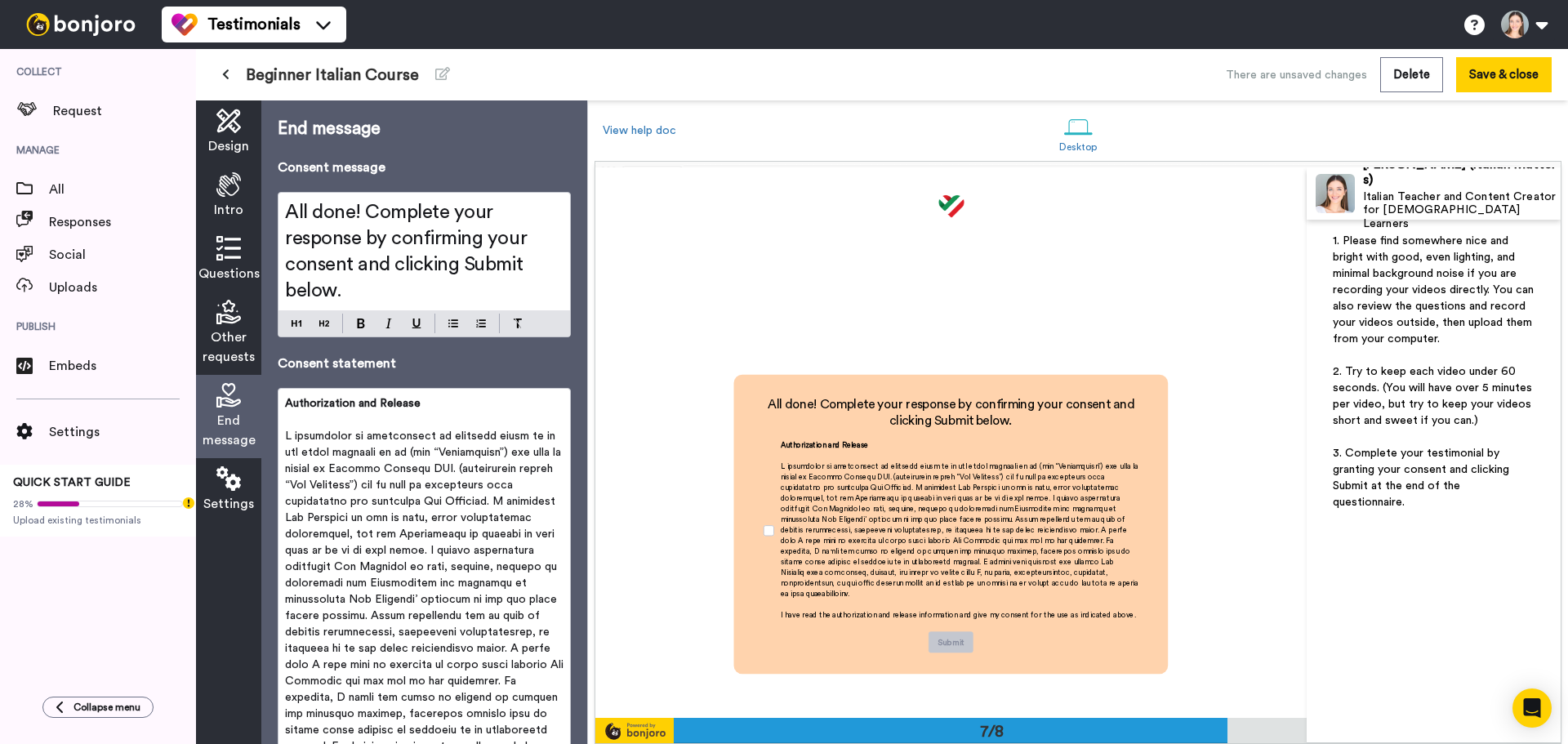
click at [250, 357] on span "Other requests" at bounding box center [228, 347] width 52 height 39
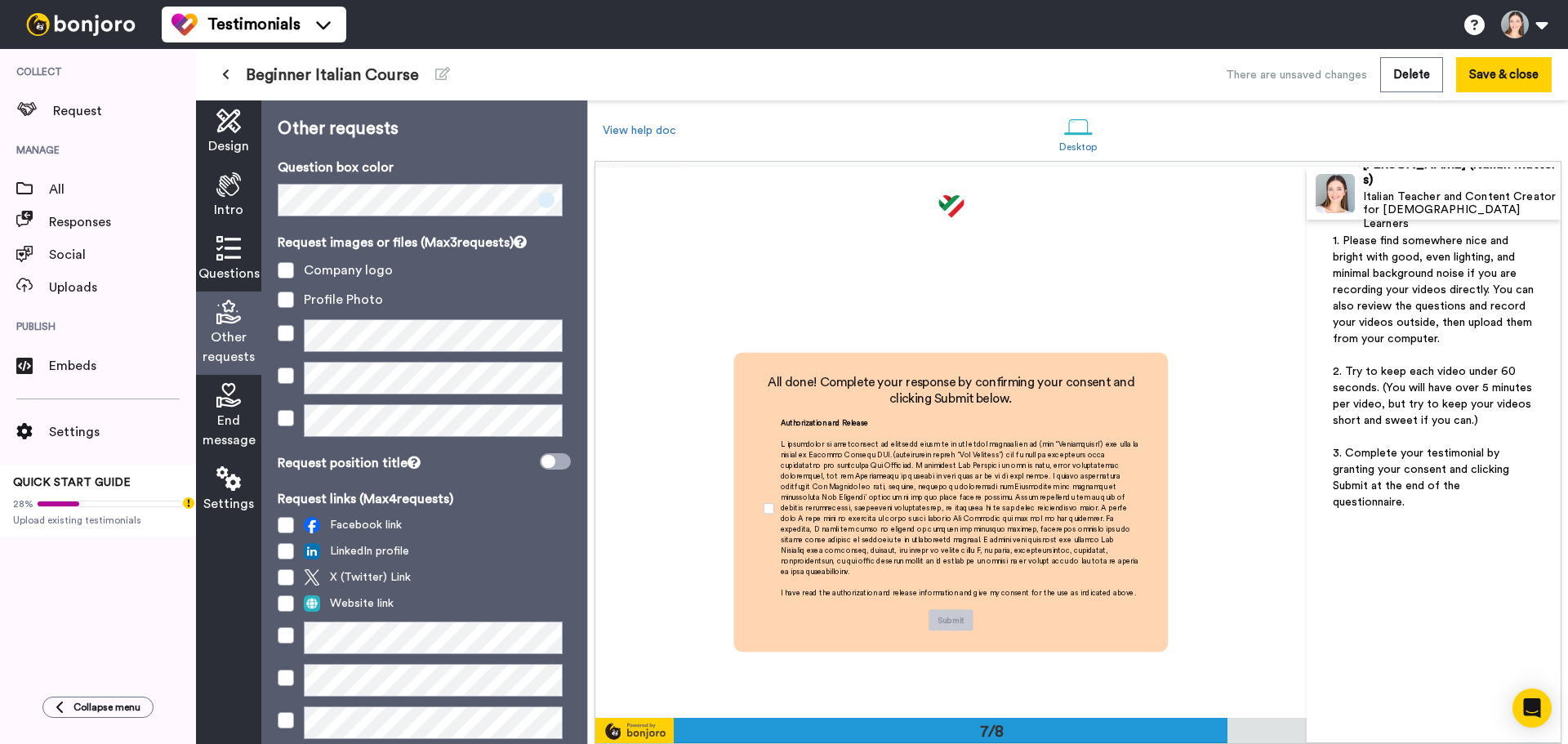
scroll to position [3243, 0]
click at [660, 134] on link "View help doc" at bounding box center [639, 130] width 73 height 11
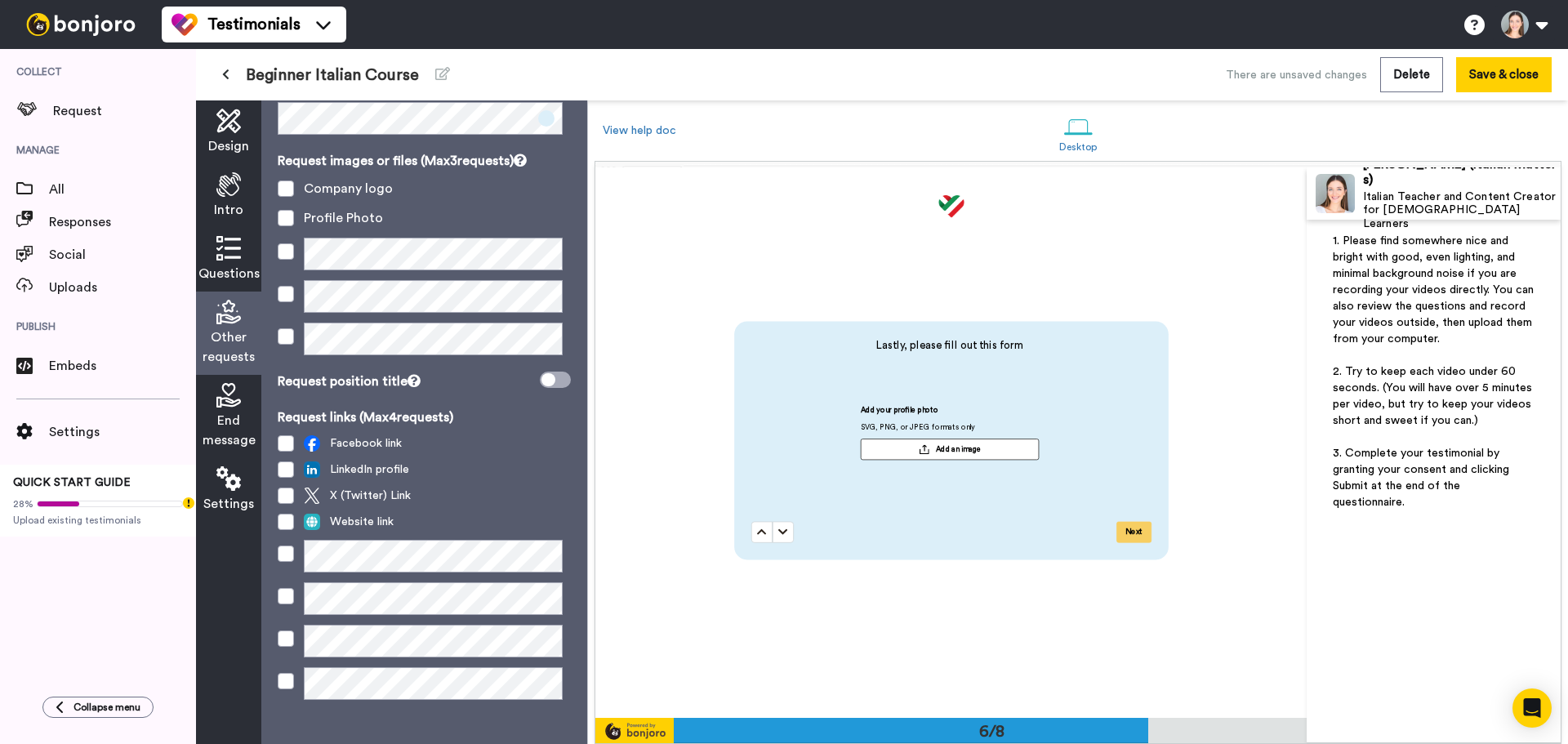
scroll to position [2753, 0]
drag, startPoint x: 950, startPoint y: 358, endPoint x: 958, endPoint y: 423, distance: 65.5
click at [958, 423] on div "Lastly, please fill out this form Add your profile photo SVG, PNG, or JPEG form…" at bounding box center [953, 427] width 406 height 173
click at [219, 259] on icon at bounding box center [228, 249] width 24 height 24
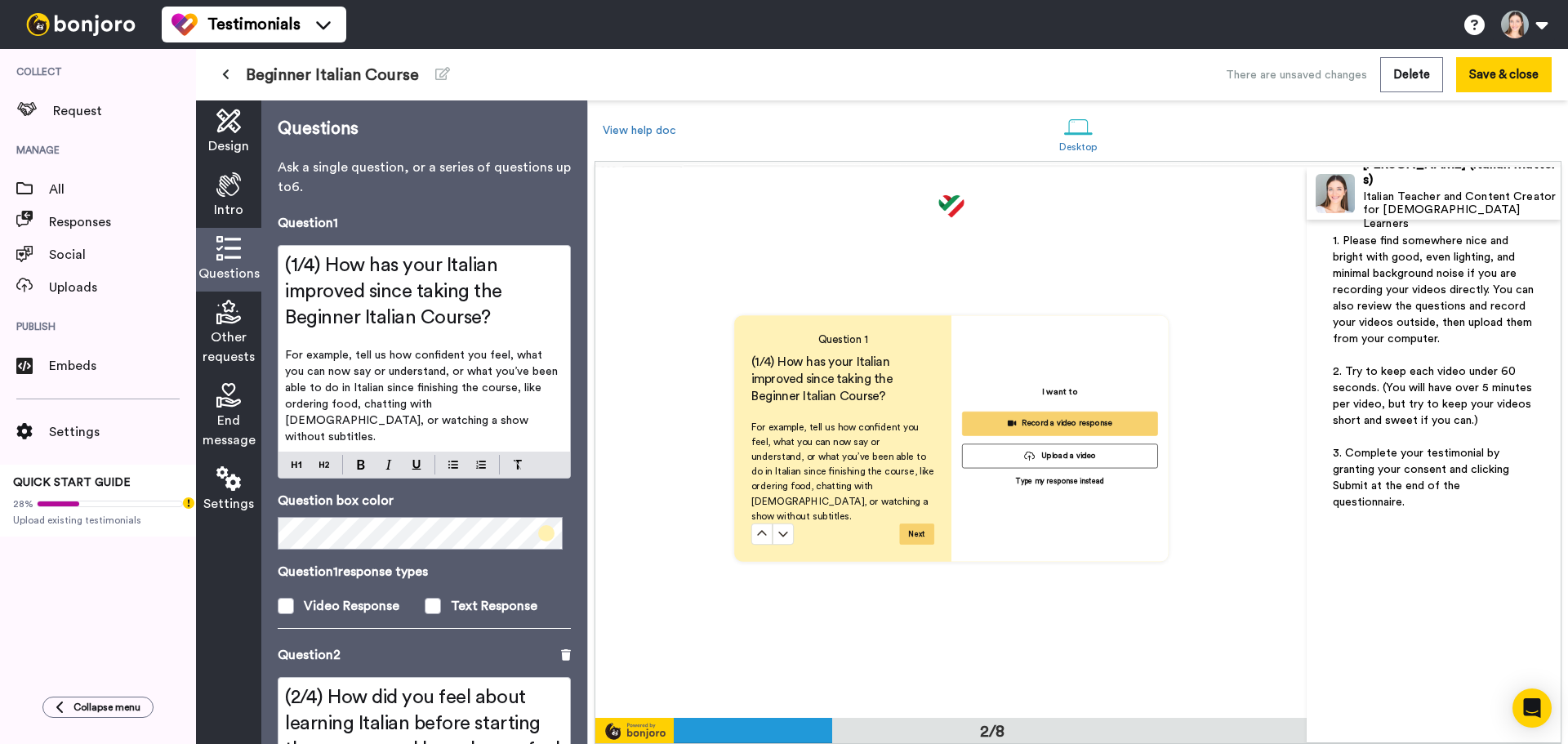
scroll to position [550, 0]
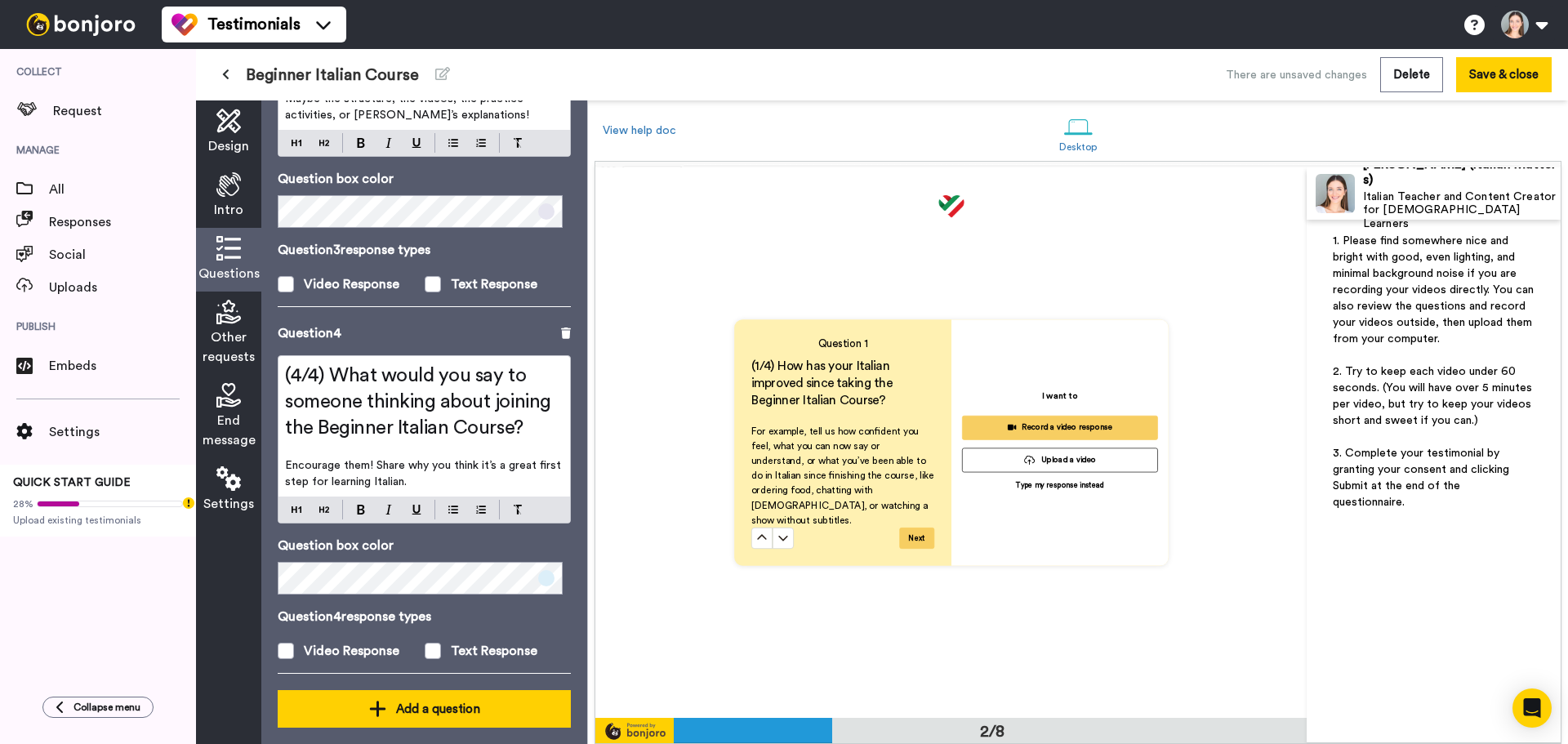
click at [405, 700] on div "Add a question" at bounding box center [424, 709] width 267 height 19
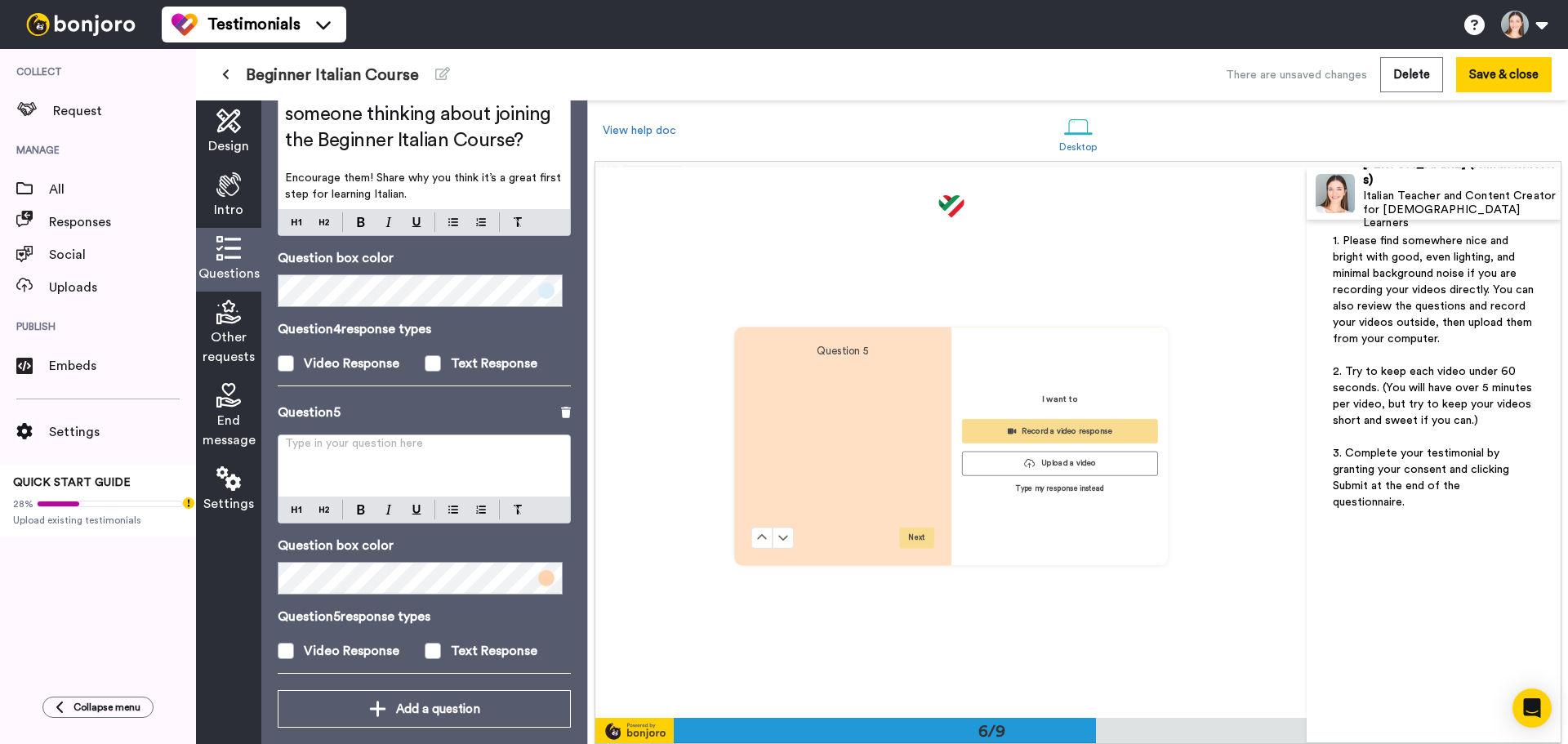
scroll to position [2753, 0]
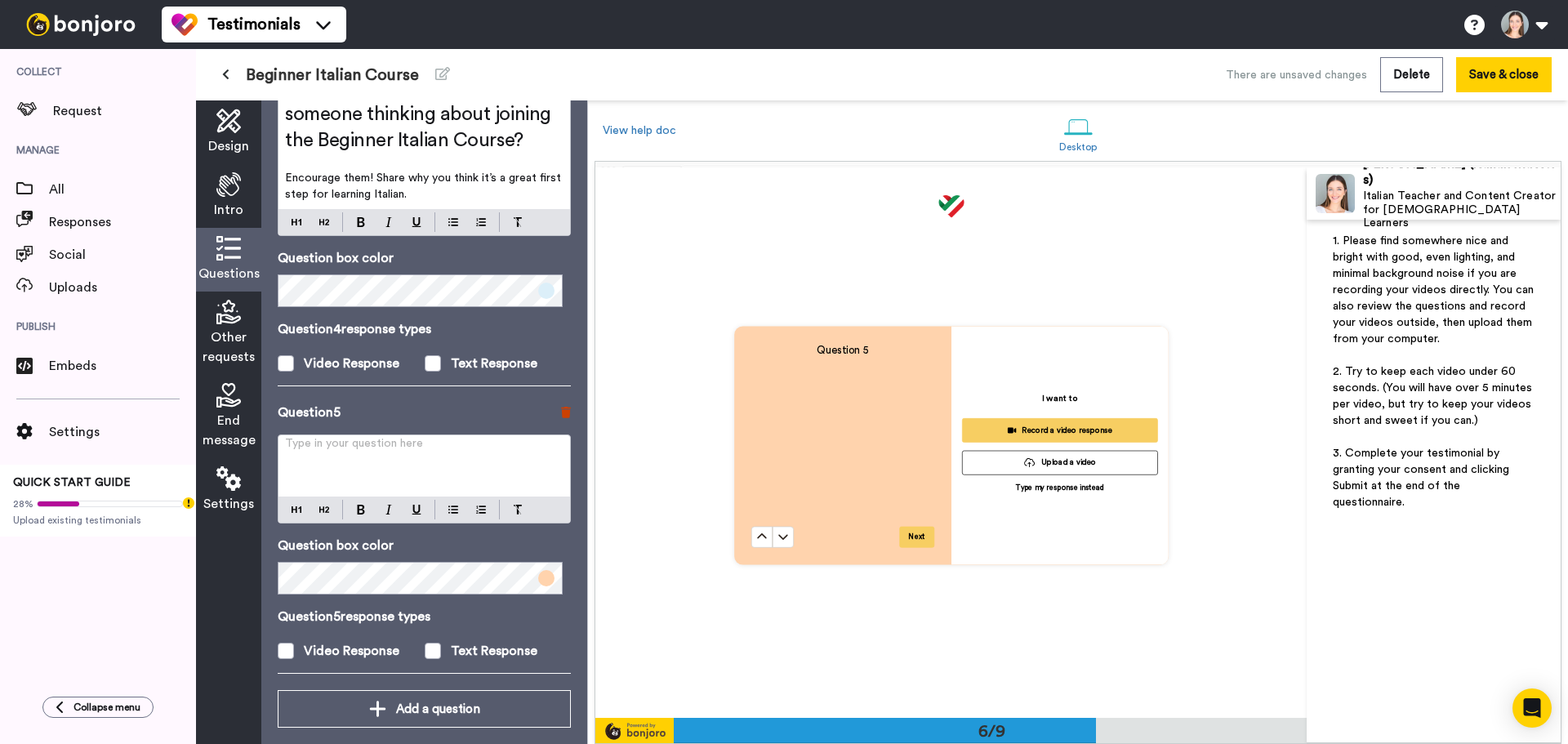
click at [561, 406] on icon at bounding box center [565, 412] width 10 height 11
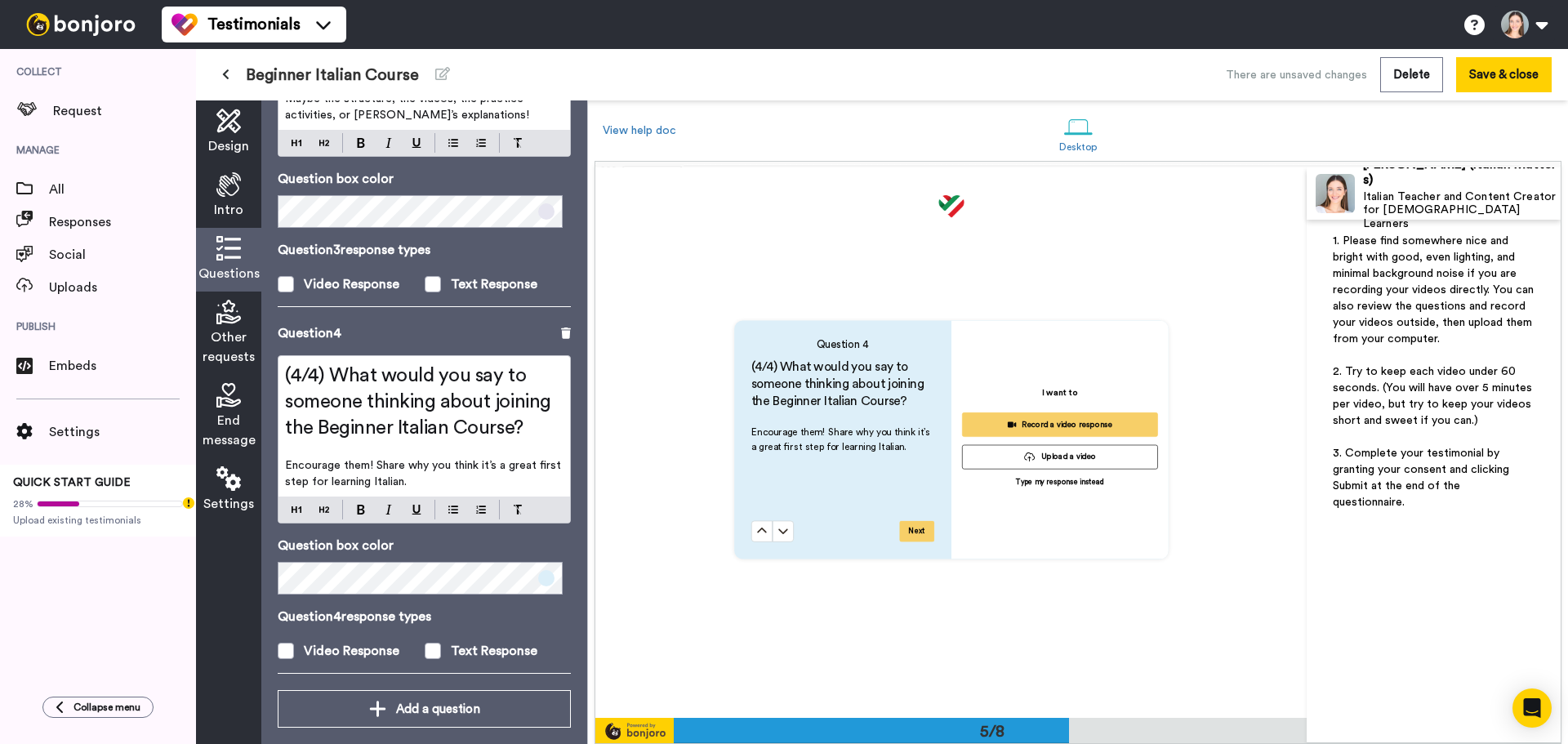
scroll to position [2204, 0]
click at [1492, 76] on button "Save & close" at bounding box center [1504, 75] width 96 height 35
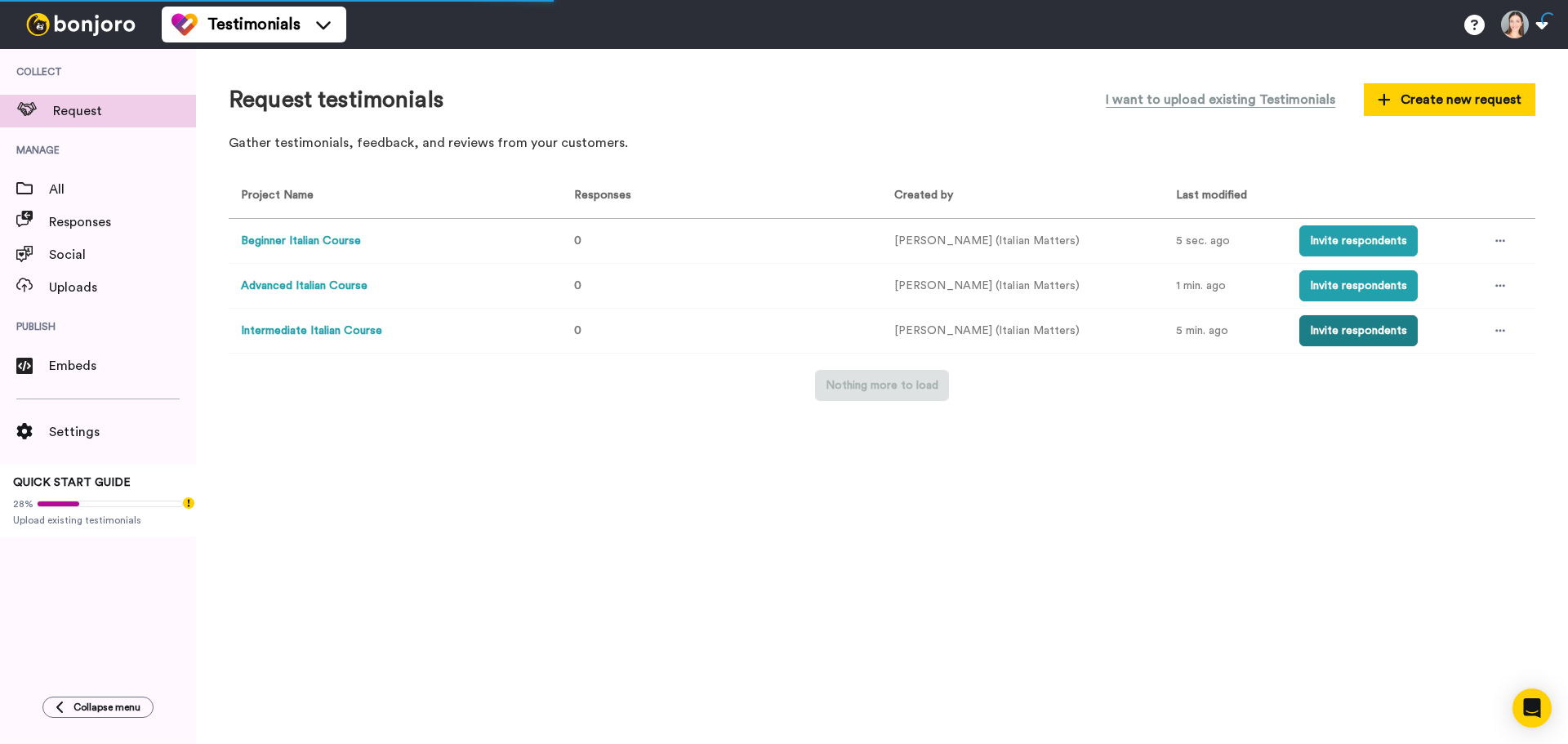
click at [1344, 328] on button "Invite respondents" at bounding box center [1359, 331] width 119 height 31
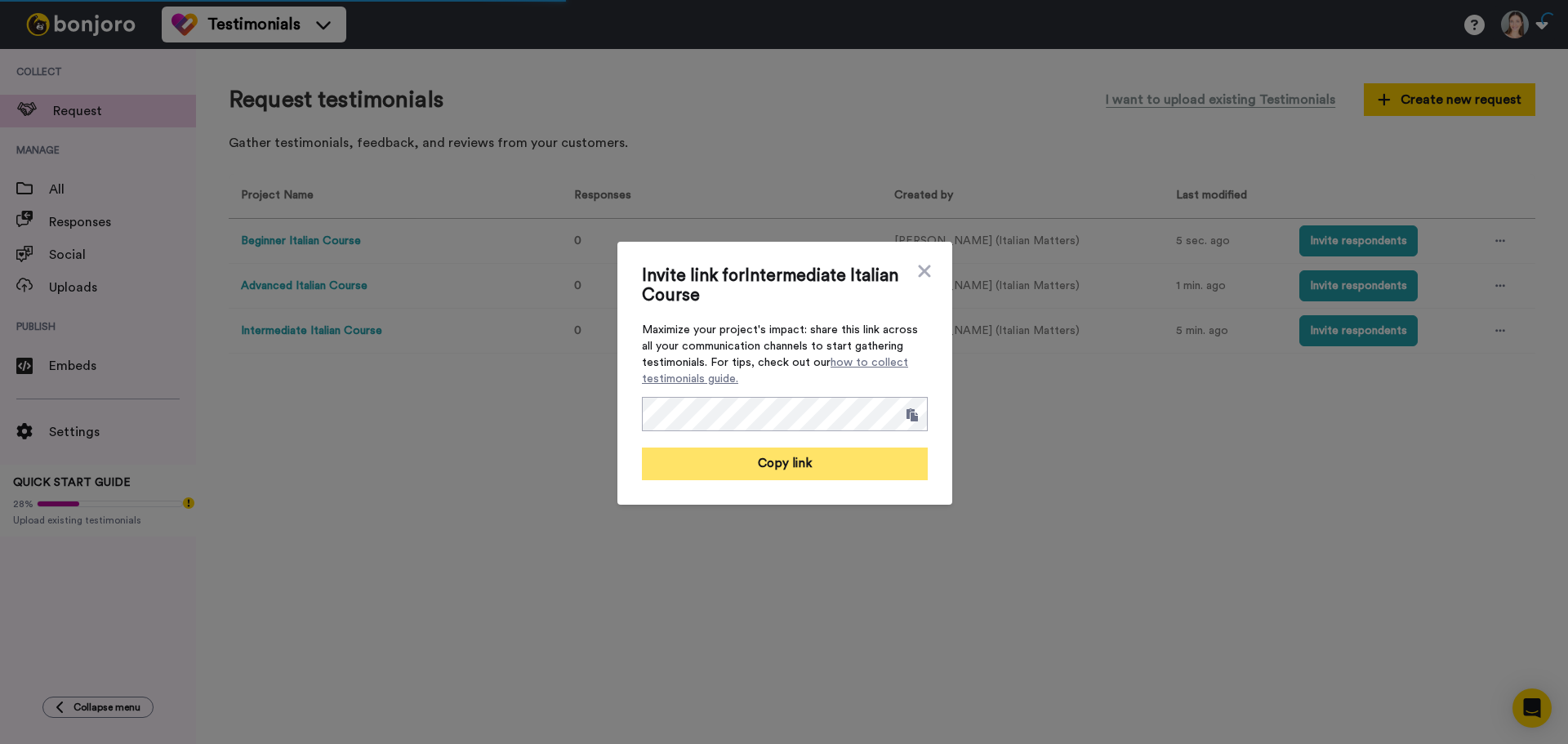
click at [816, 452] on button "Copy link" at bounding box center [785, 463] width 286 height 32
click at [334, 536] on div "Invite link for Intermediate Italian Course Maximize your project's impact: sha…" at bounding box center [784, 372] width 1568 height 744
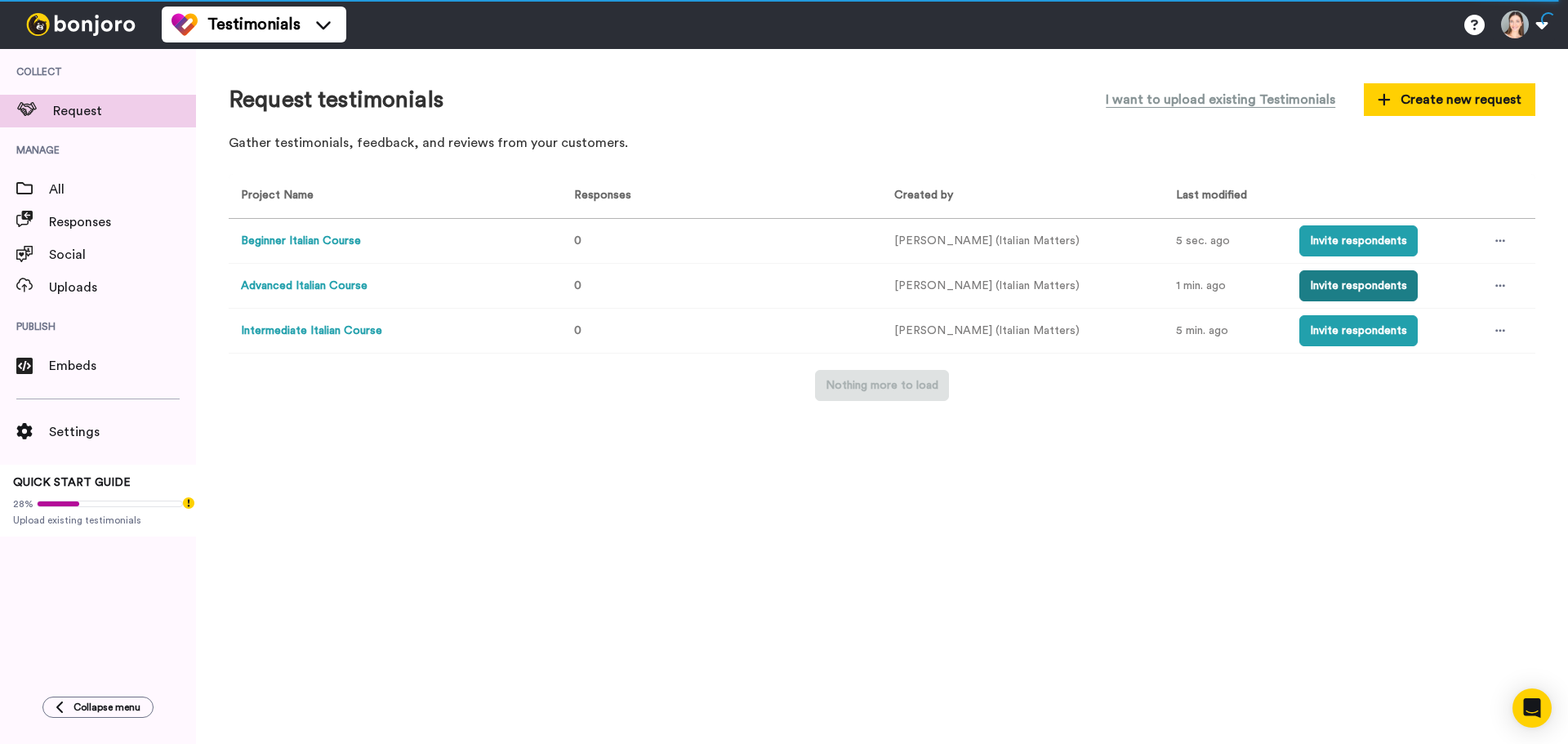
click at [1366, 288] on button "Invite respondents" at bounding box center [1359, 286] width 119 height 31
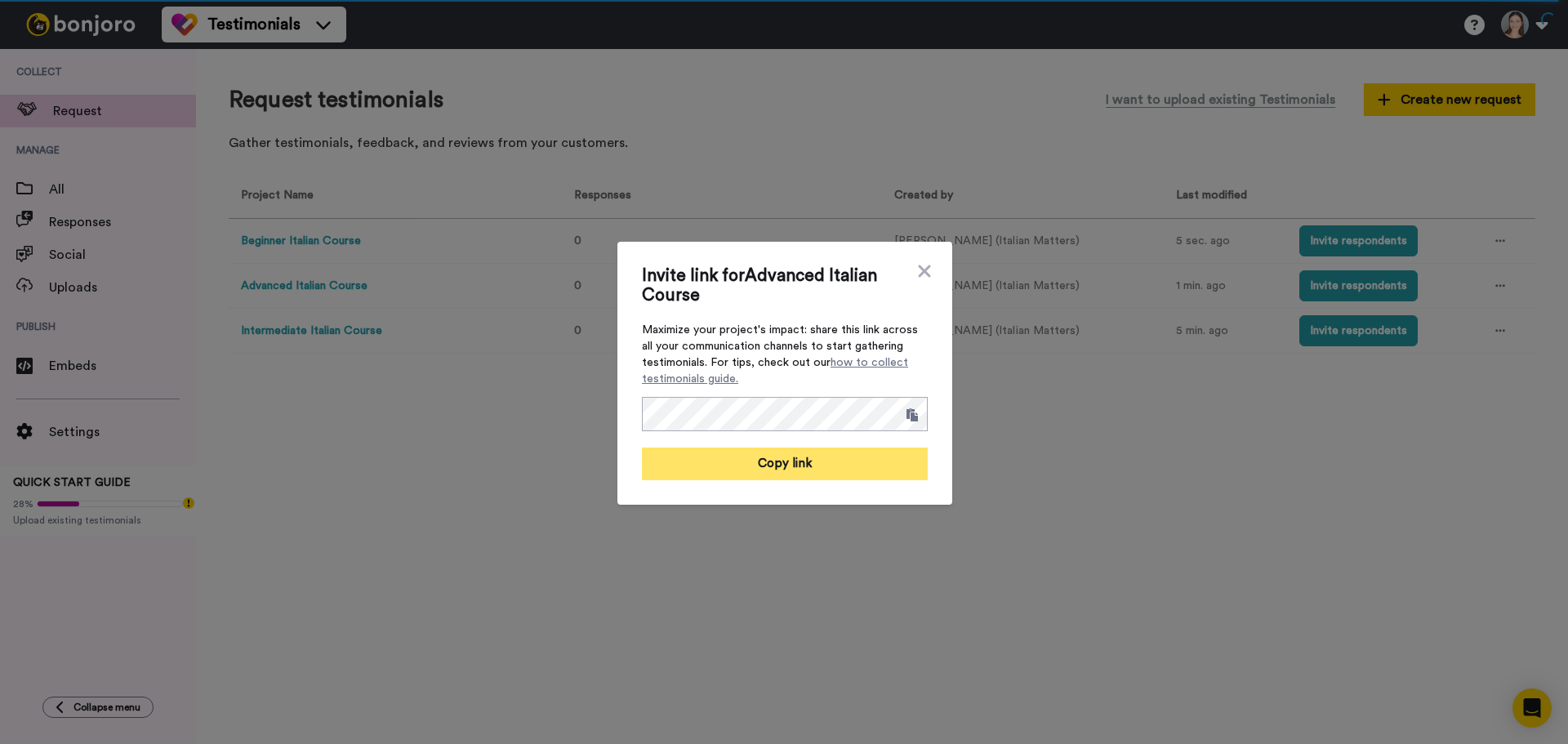
click at [856, 454] on button "Copy link" at bounding box center [785, 463] width 286 height 32
click at [918, 267] on icon at bounding box center [924, 270] width 12 height 12
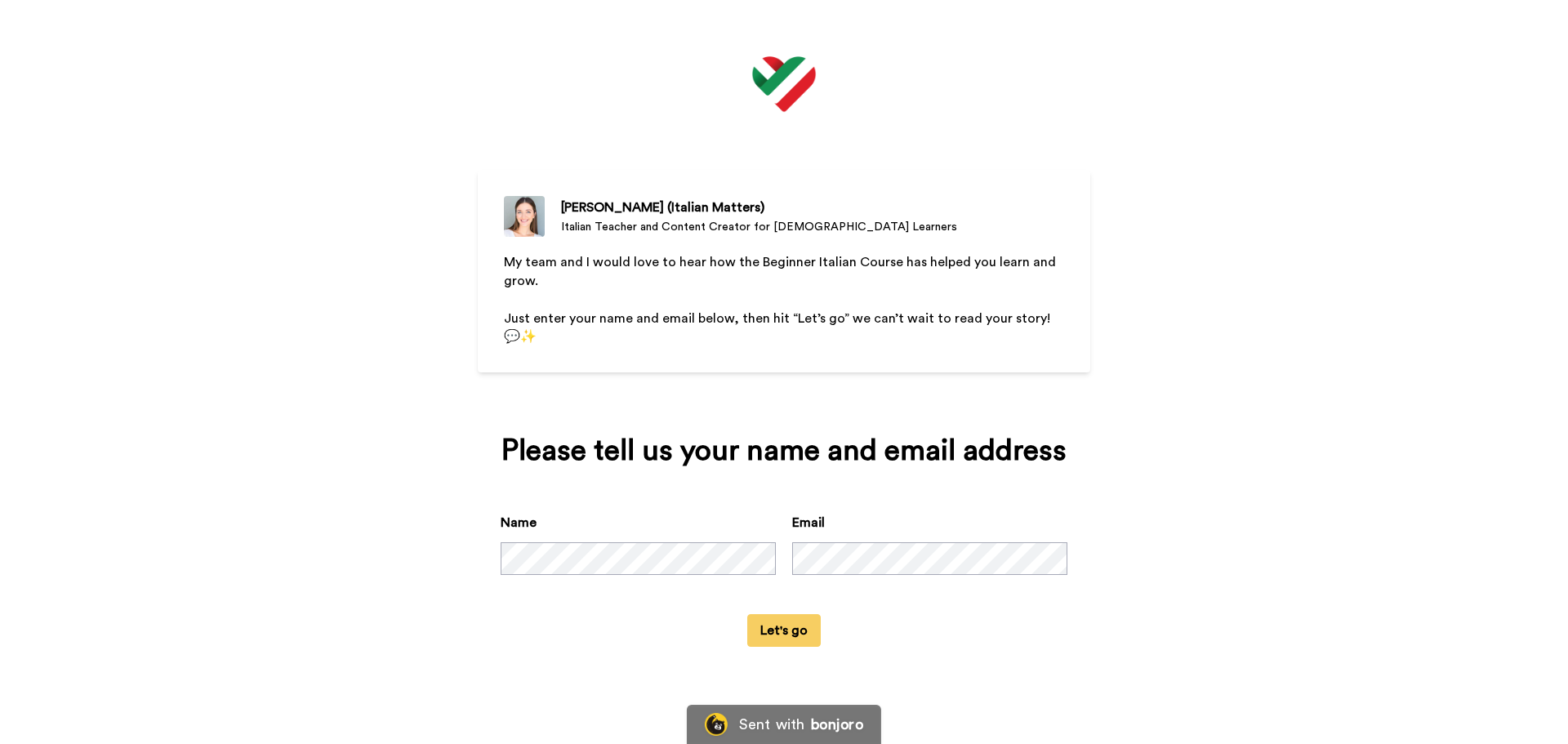
drag, startPoint x: 773, startPoint y: 641, endPoint x: 992, endPoint y: 335, distance: 376.3
click at [774, 641] on button "Let's go" at bounding box center [784, 630] width 73 height 32
click at [775, 624] on button "Let's go" at bounding box center [784, 630] width 73 height 32
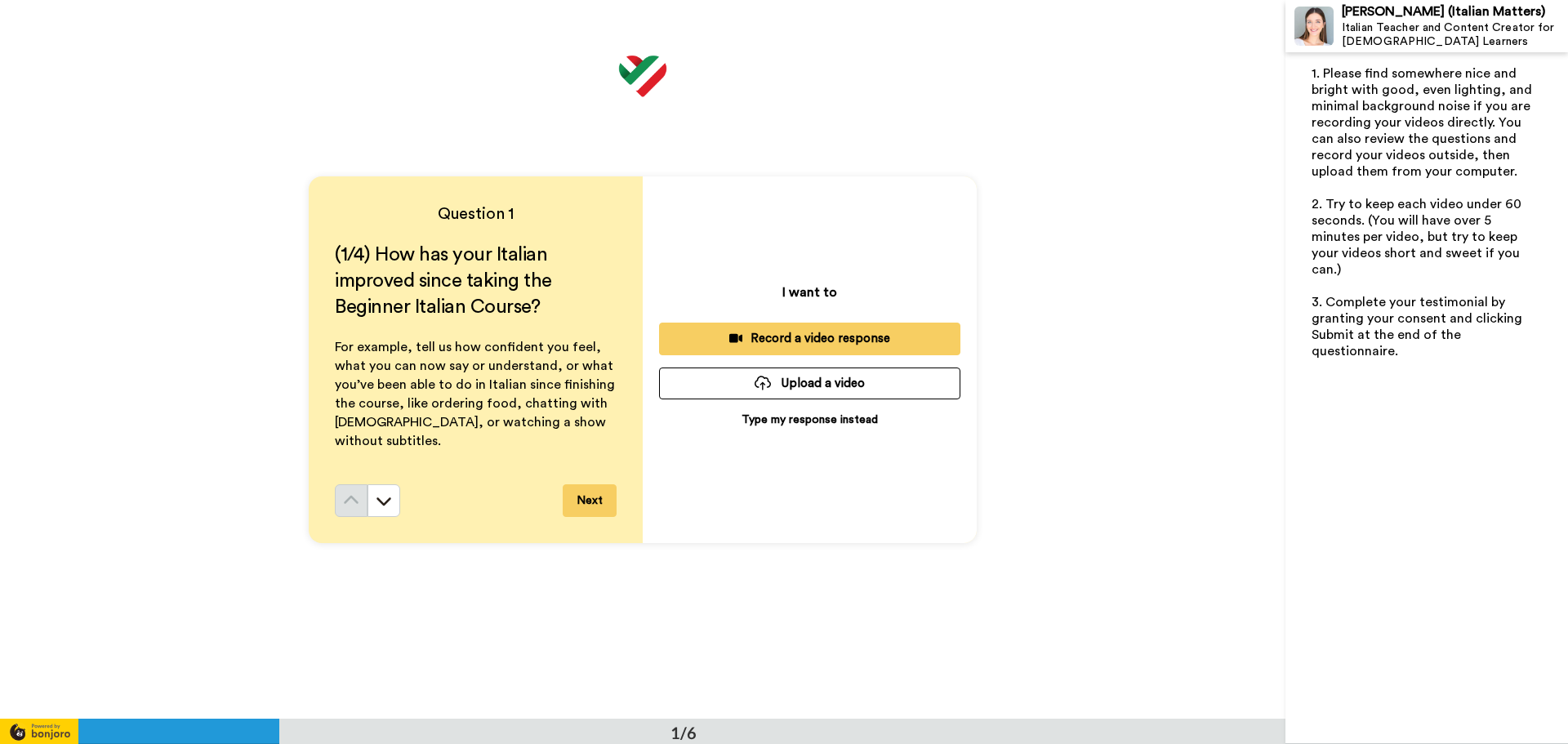
click at [583, 488] on button "Next" at bounding box center [590, 500] width 54 height 32
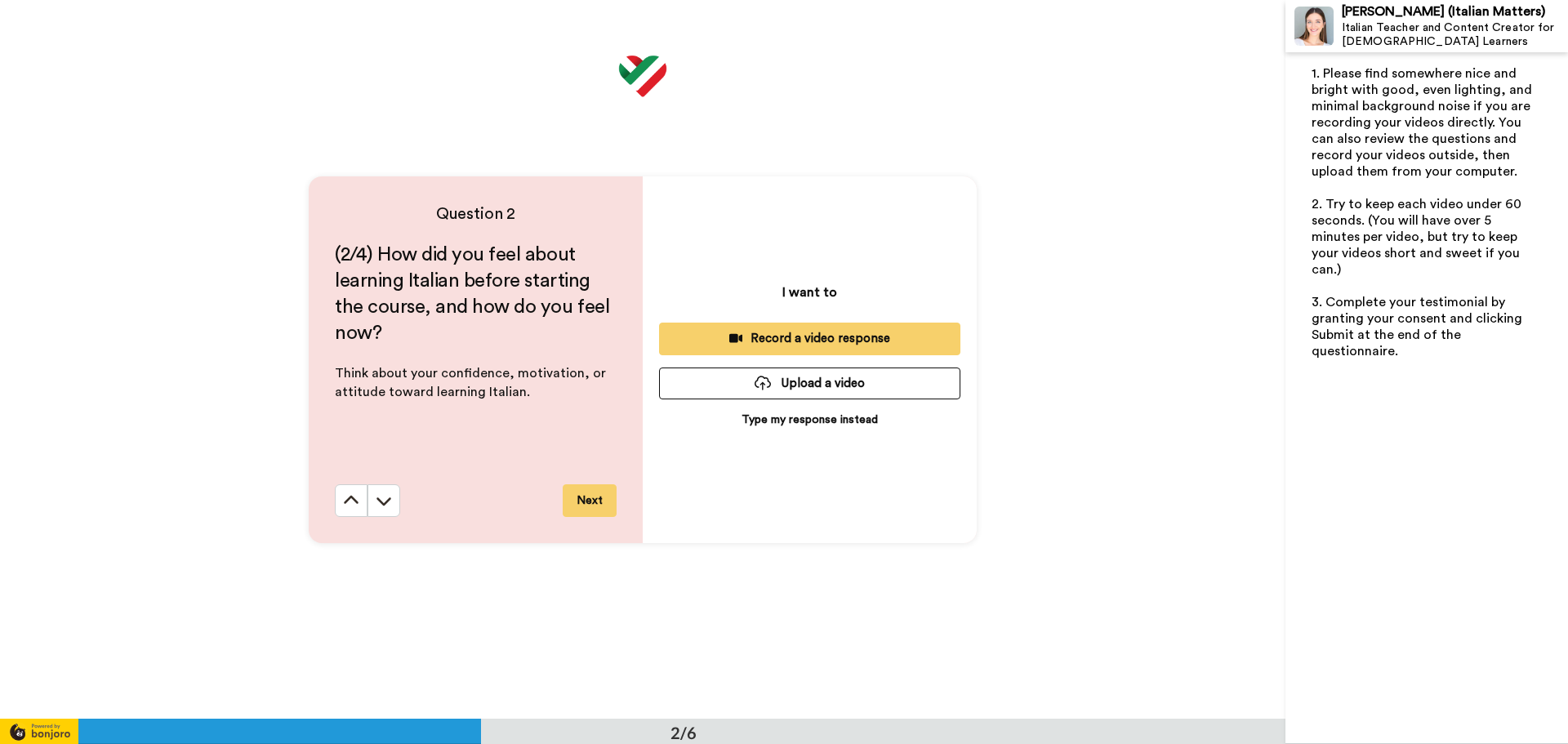
scroll to position [720, 0]
click at [577, 482] on div "(2/4) How did you feel about learning Italian before starting the course, and h…" at bounding box center [475, 362] width 282 height 242
click at [573, 509] on button "Next" at bounding box center [590, 499] width 54 height 32
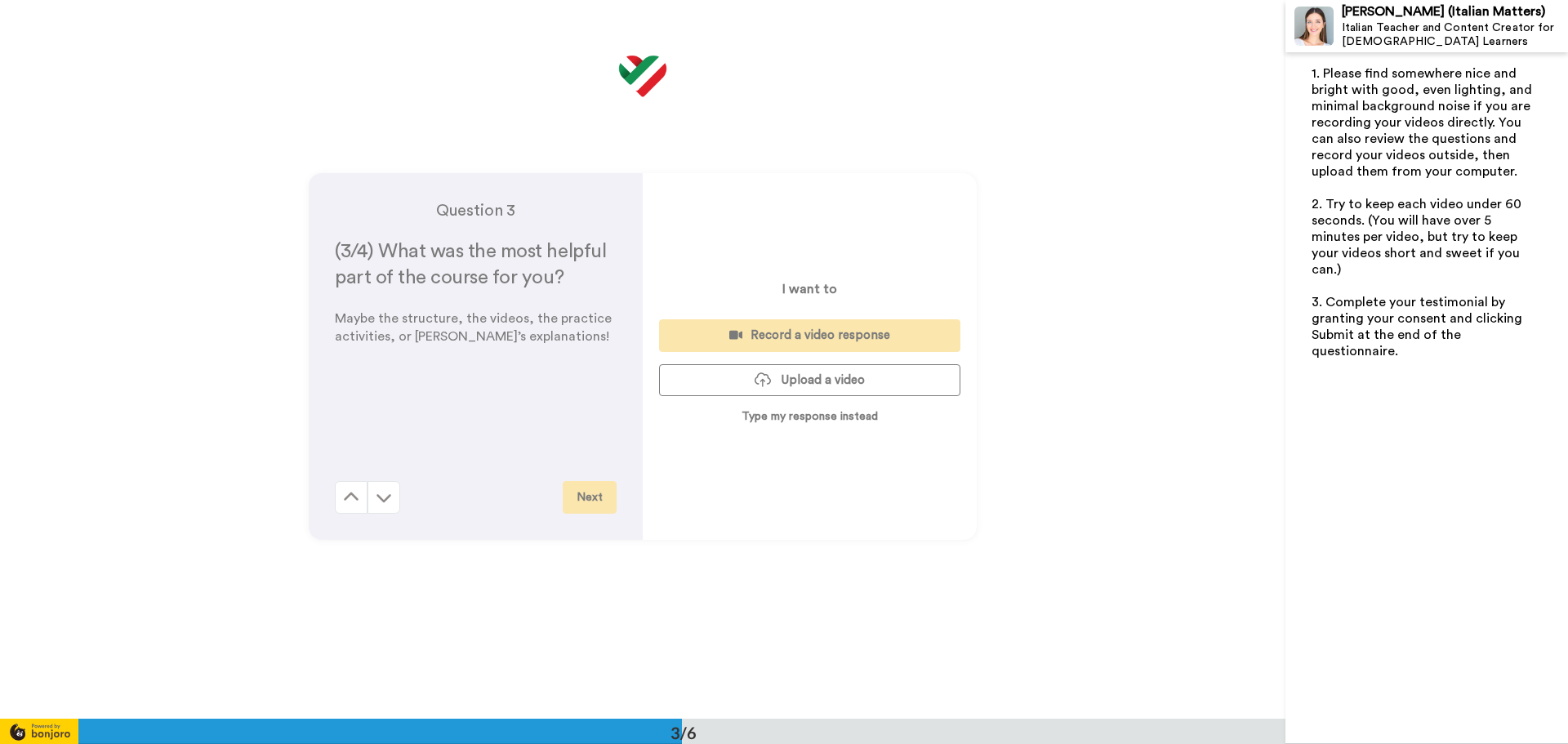
scroll to position [1438, 0]
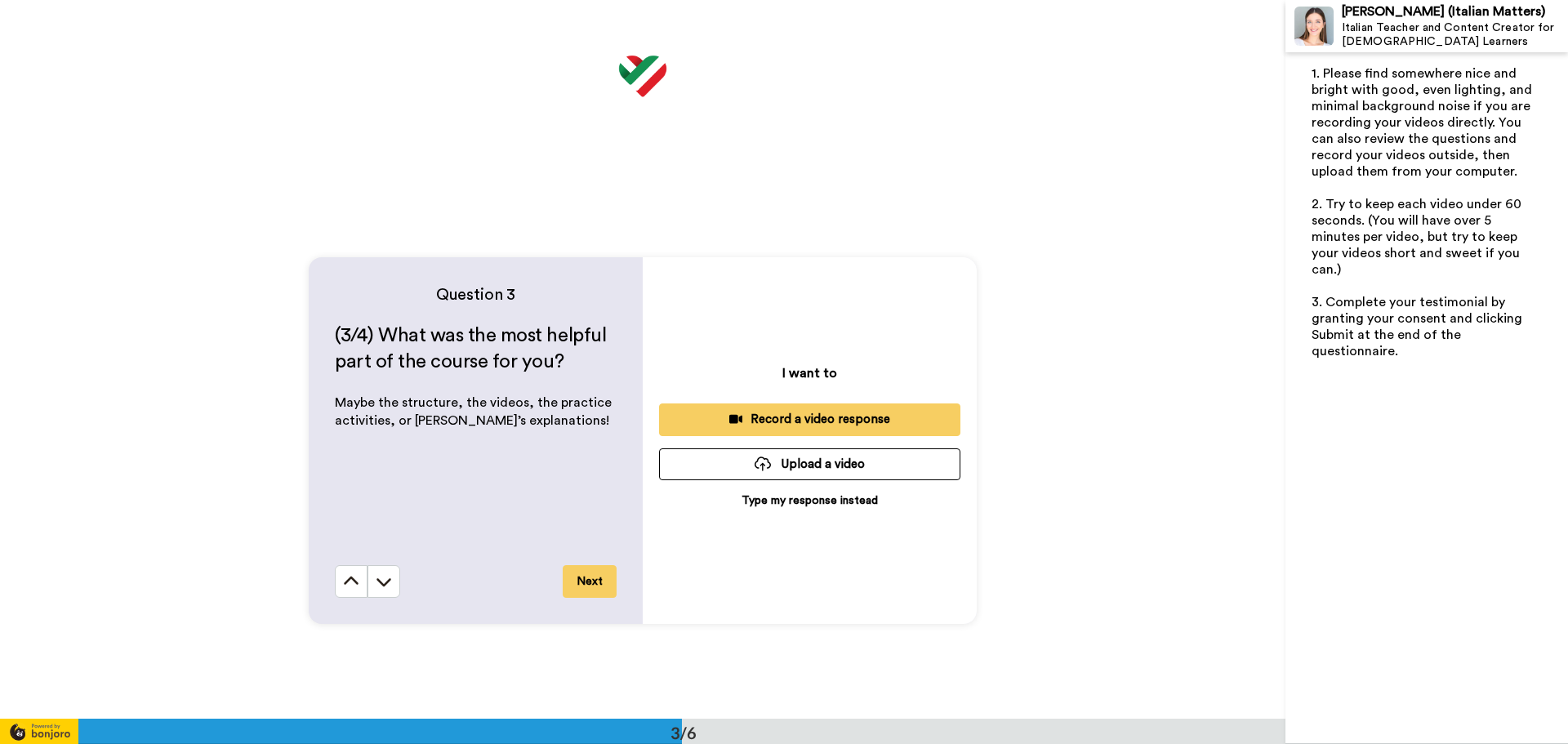
click at [592, 586] on button "Next" at bounding box center [590, 581] width 54 height 32
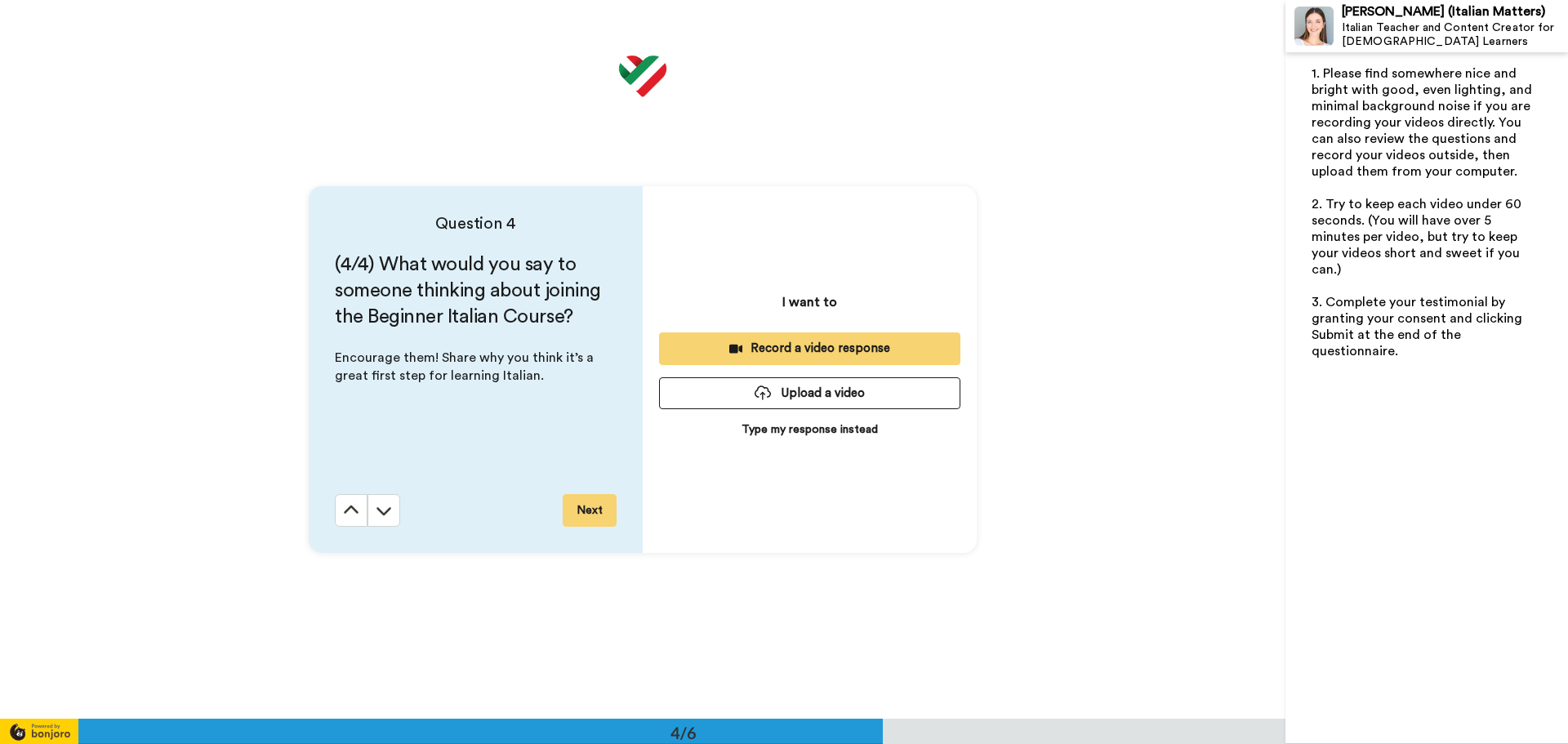
scroll to position [2157, 0]
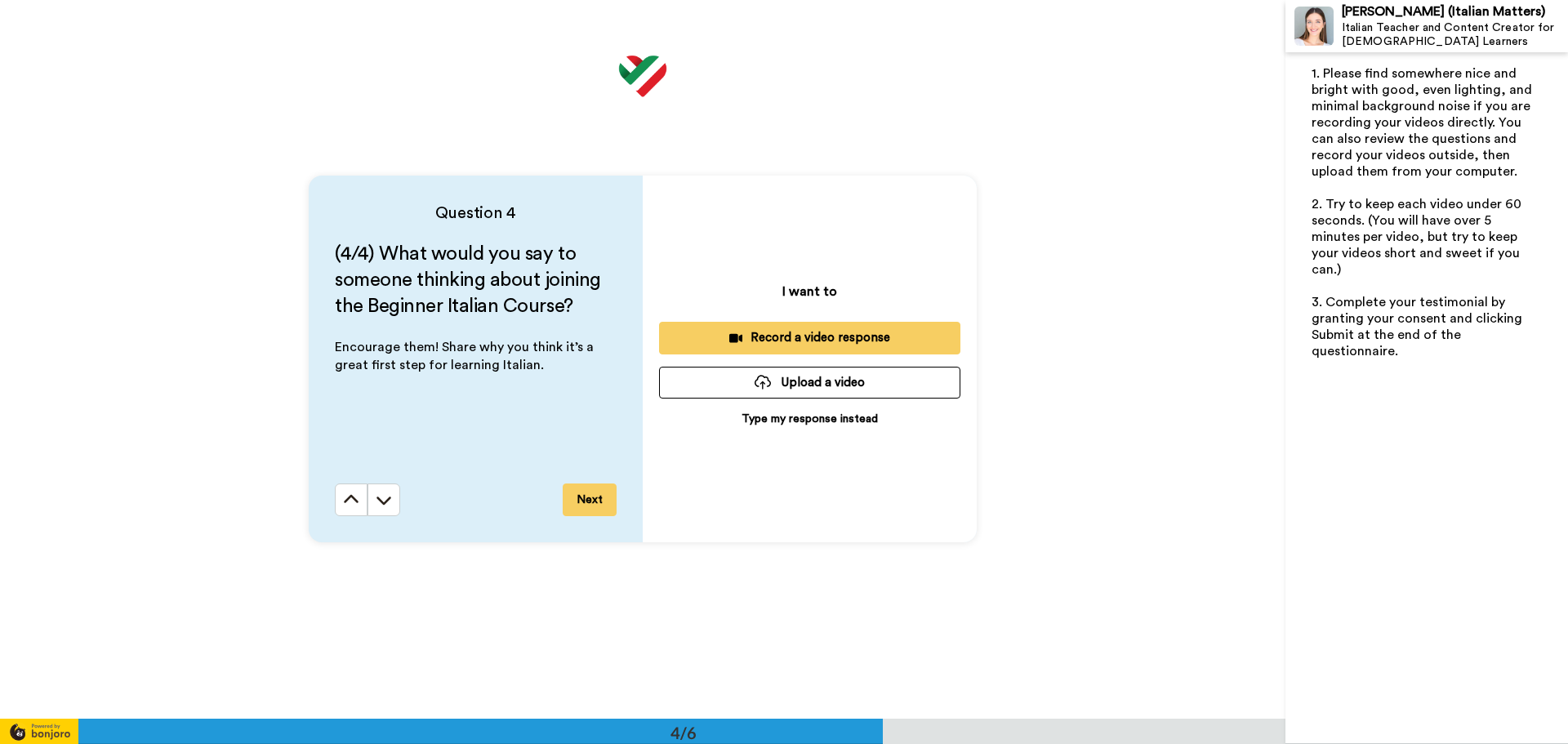
click at [587, 501] on button "Next" at bounding box center [590, 499] width 54 height 32
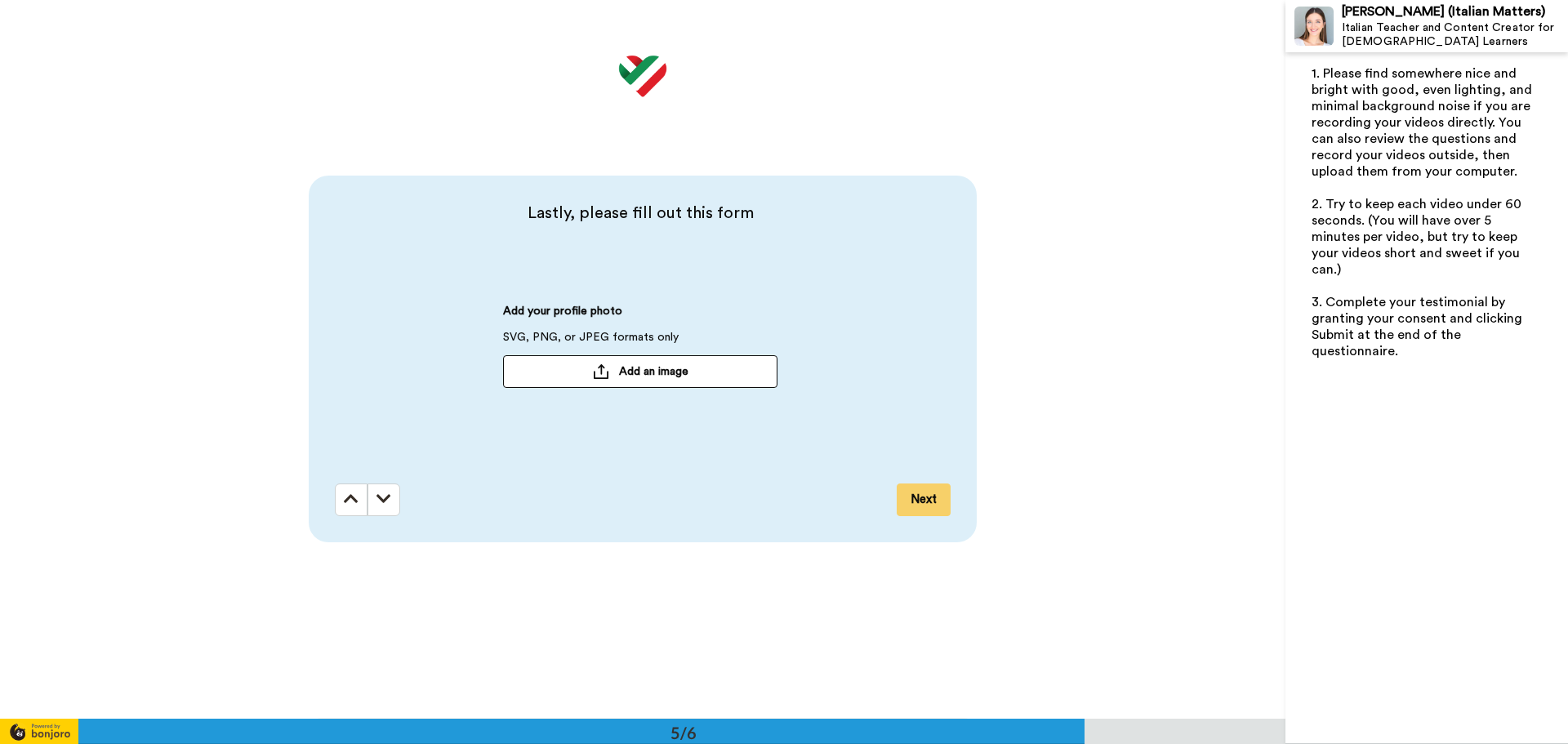
scroll to position [2876, 0]
click at [932, 510] on button "Next" at bounding box center [924, 499] width 54 height 32
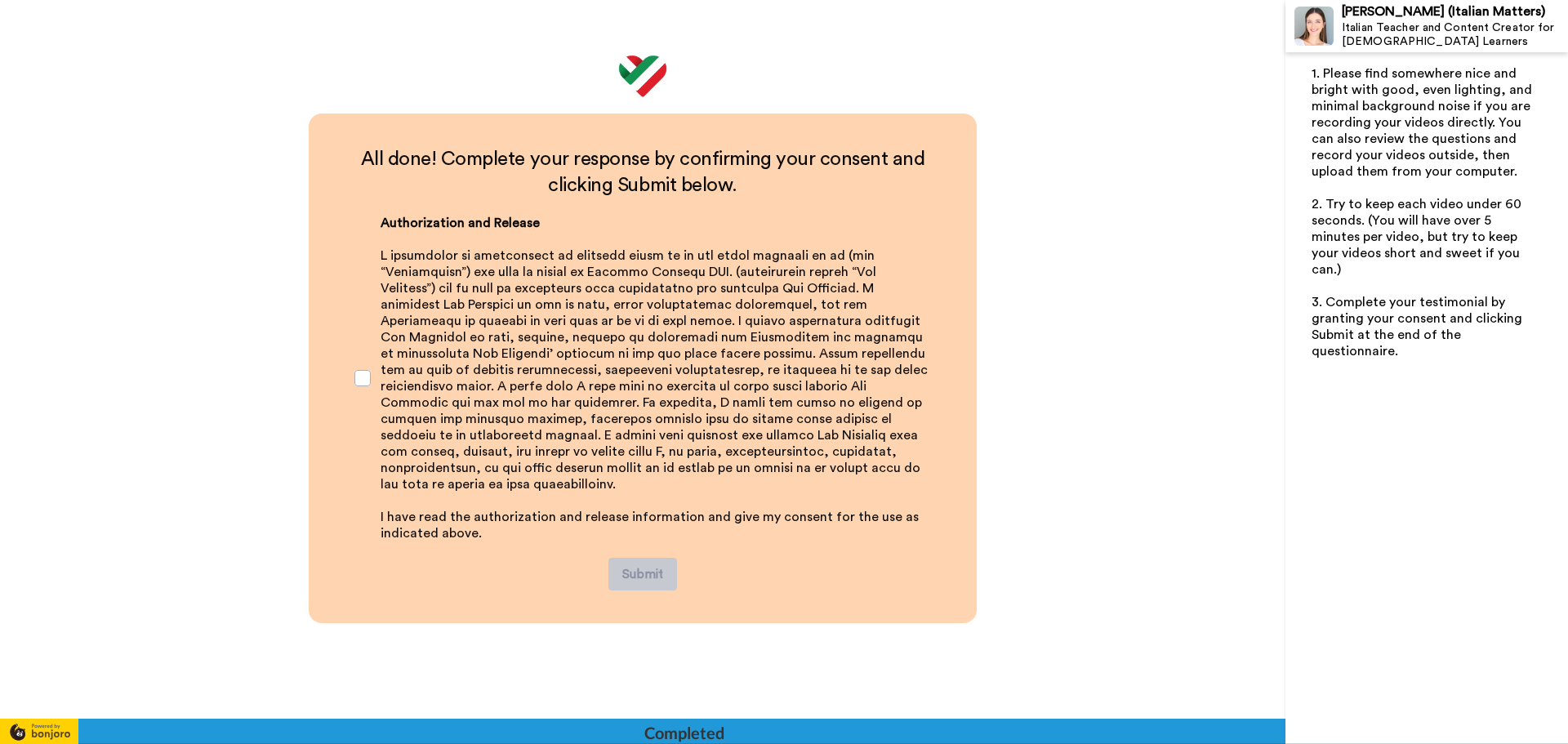
scroll to position [3482, 0]
click at [370, 372] on div "Authorization and Release ﻿ ﻿ I have read the authorization and release informa…" at bounding box center [642, 377] width 603 height 359
click at [361, 374] on span at bounding box center [362, 376] width 17 height 17
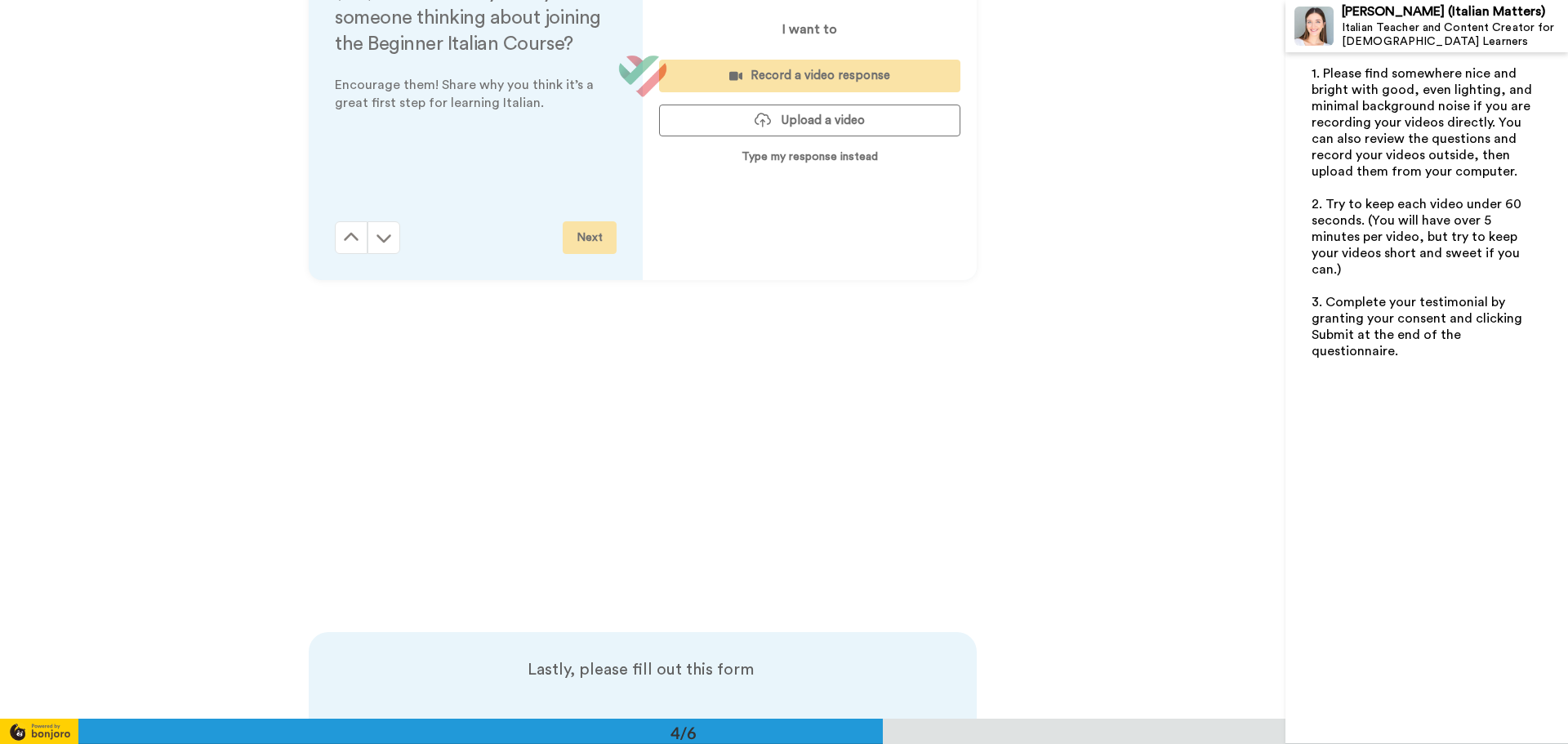
scroll to position [2256, 0]
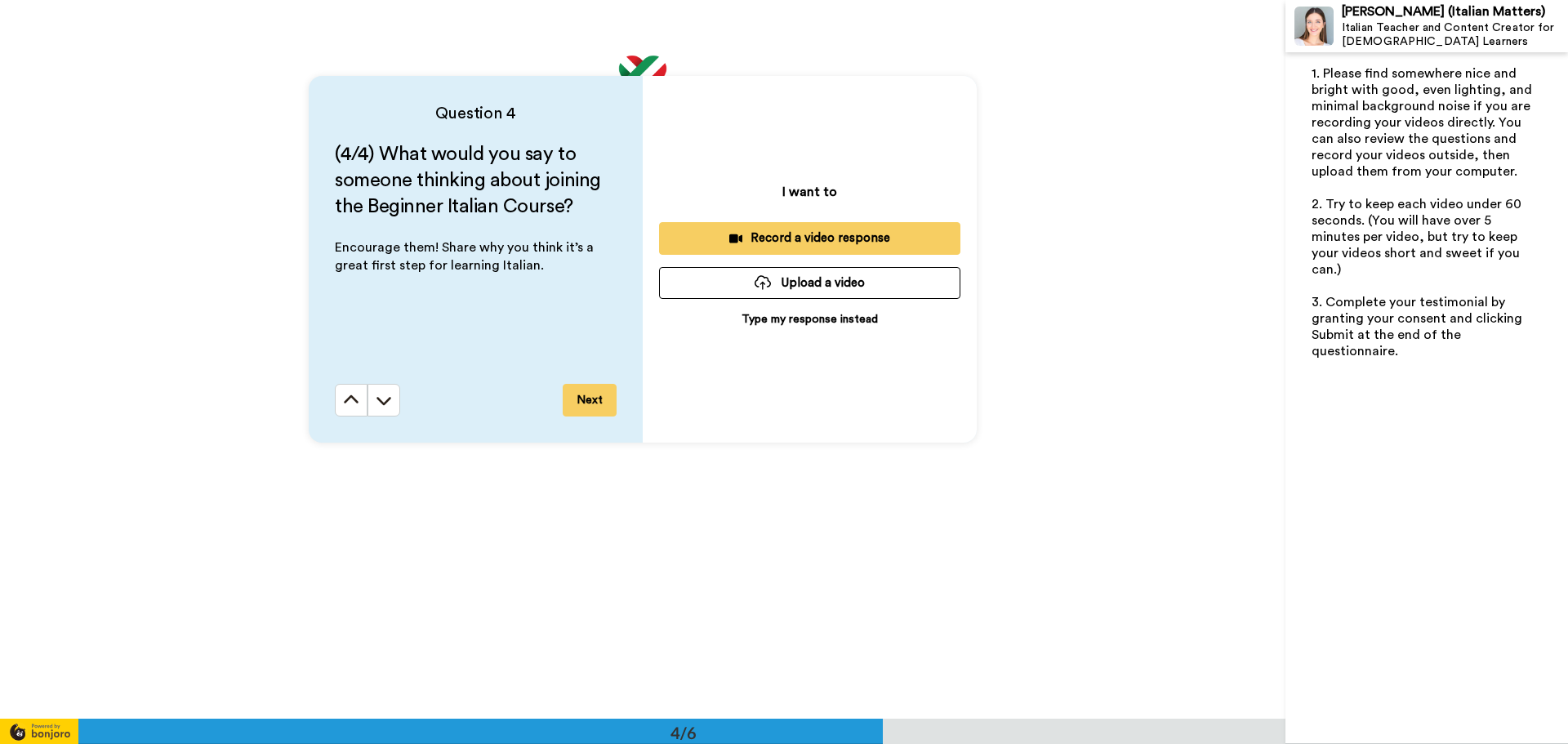
click at [792, 320] on p "Type my response instead" at bounding box center [809, 319] width 136 height 17
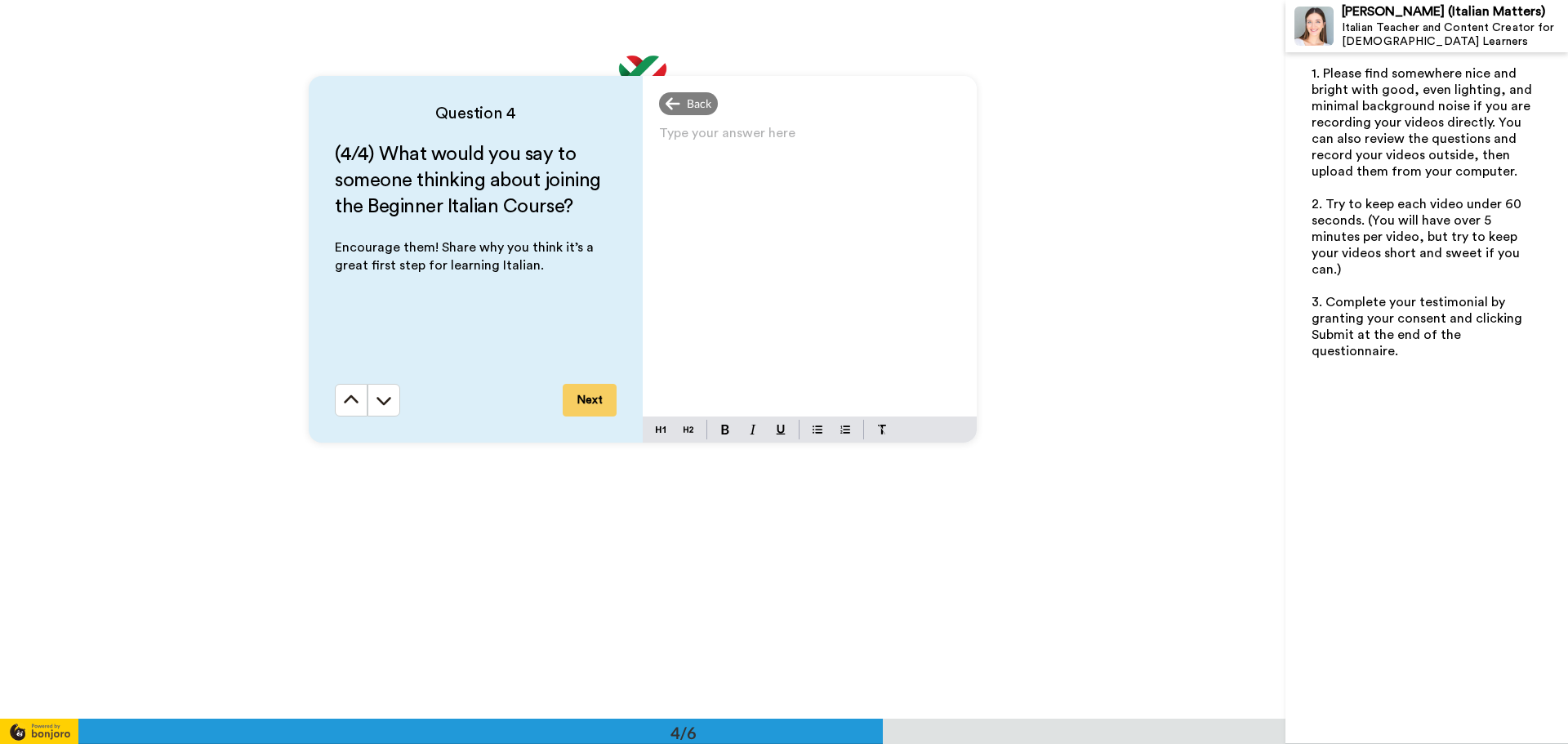
click at [801, 288] on div "Type your answer here ﻿" at bounding box center [809, 270] width 334 height 295
click at [606, 404] on button "Next" at bounding box center [590, 399] width 54 height 32
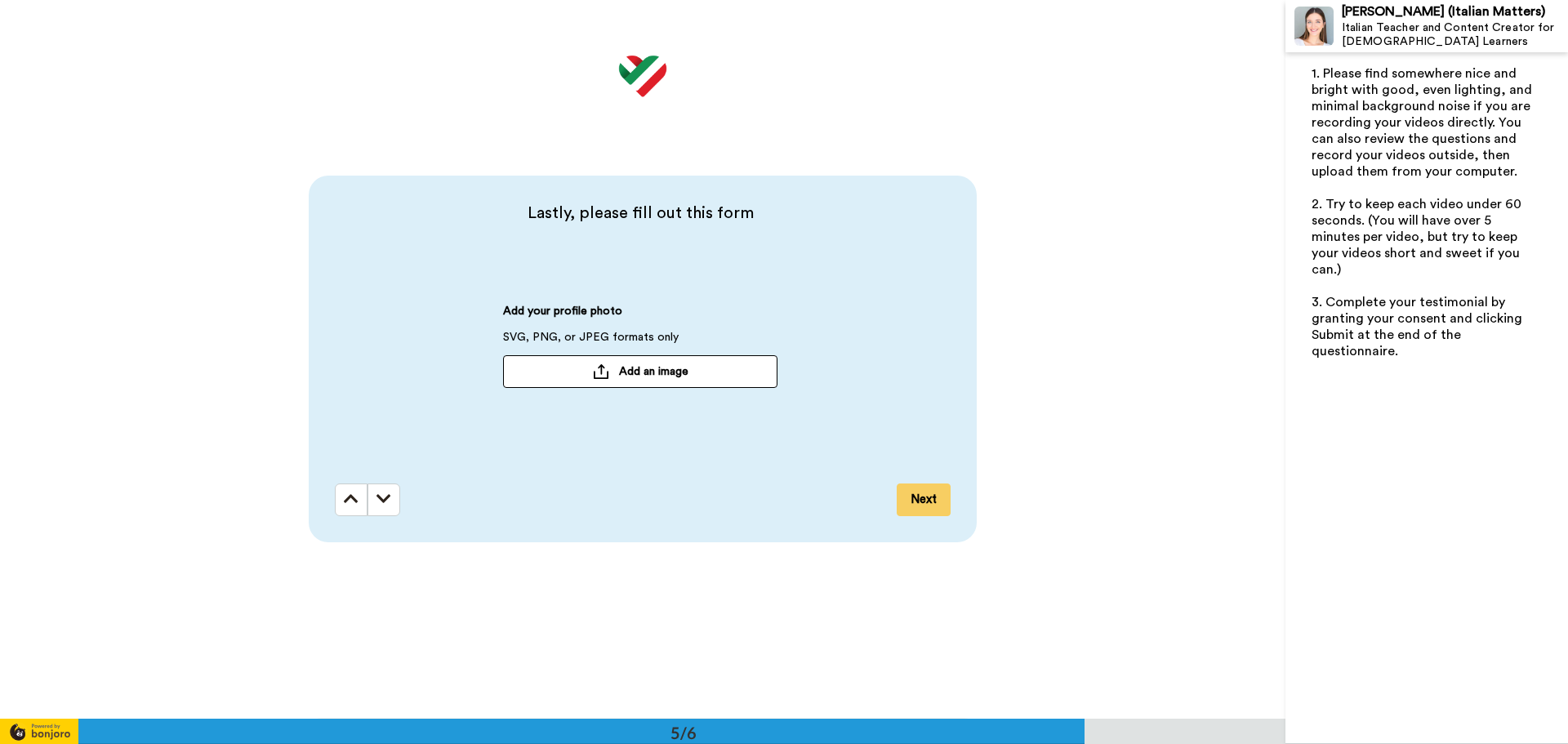
click at [909, 493] on button "Next" at bounding box center [924, 499] width 54 height 32
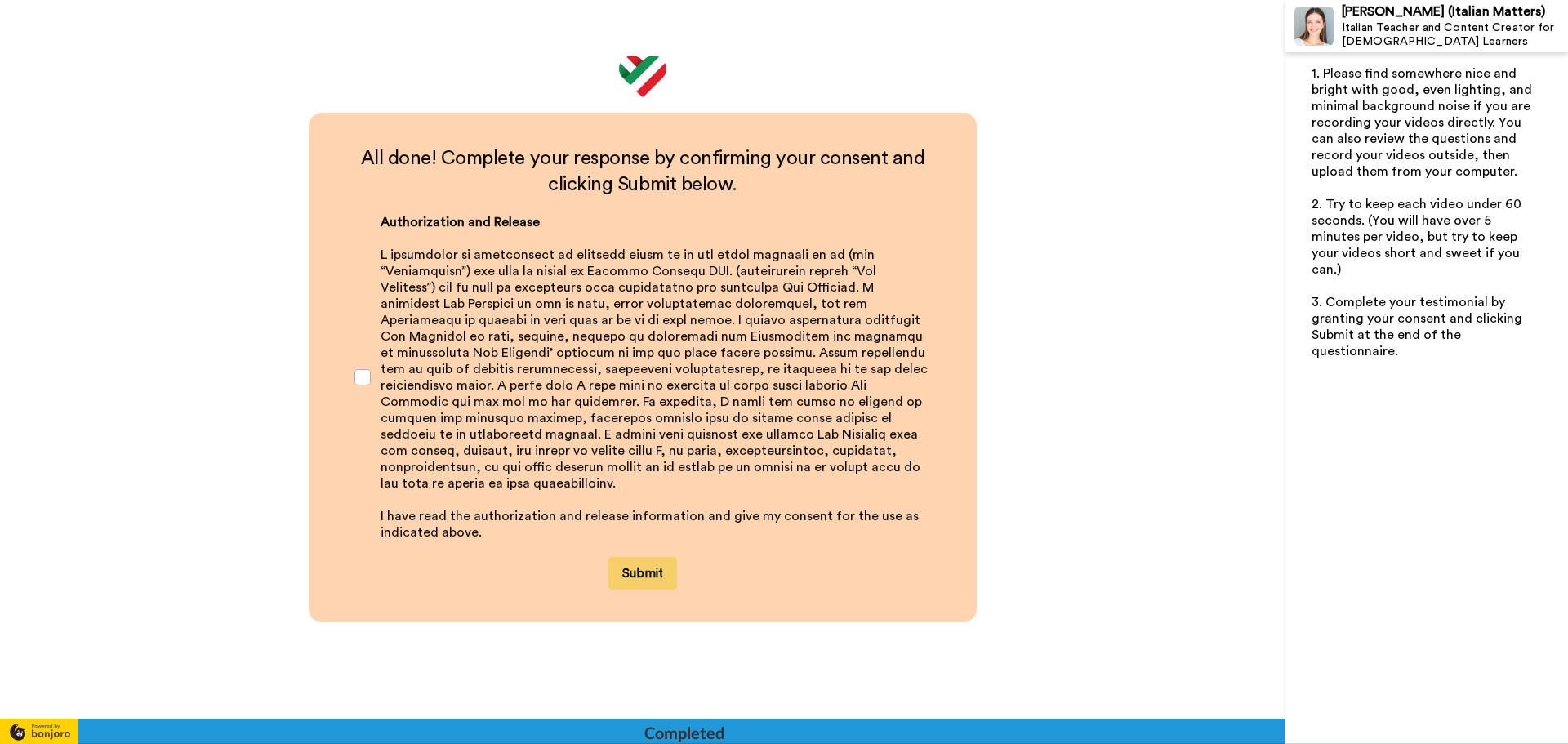
scroll to position [3482, 0]
click at [660, 579] on div "All done! Complete your response by confirming your consent and clicking Submit…" at bounding box center [643, 366] width 668 height 509
click at [658, 556] on button "Submit" at bounding box center [643, 572] width 69 height 32
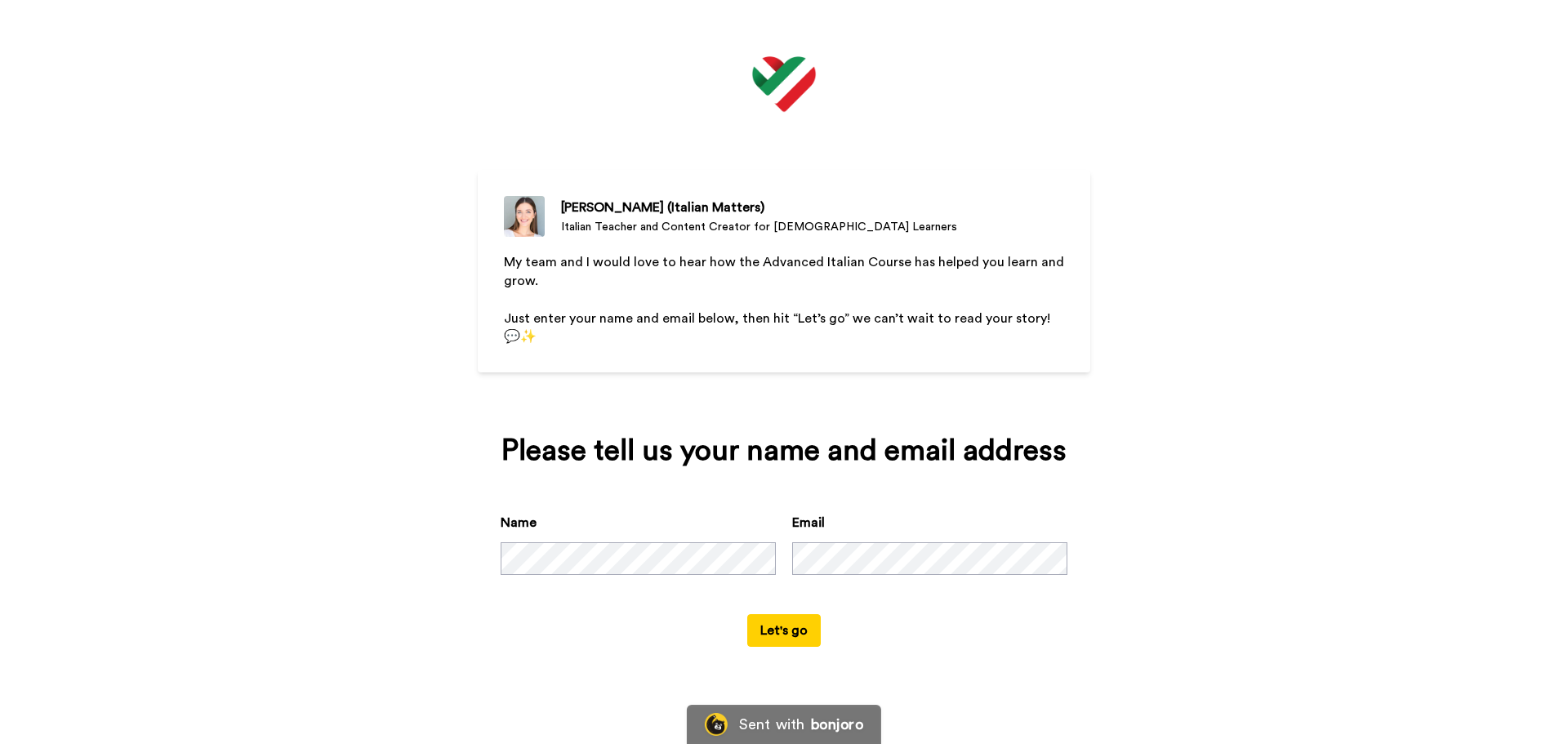
click at [793, 634] on button "Let's go" at bounding box center [784, 630] width 73 height 32
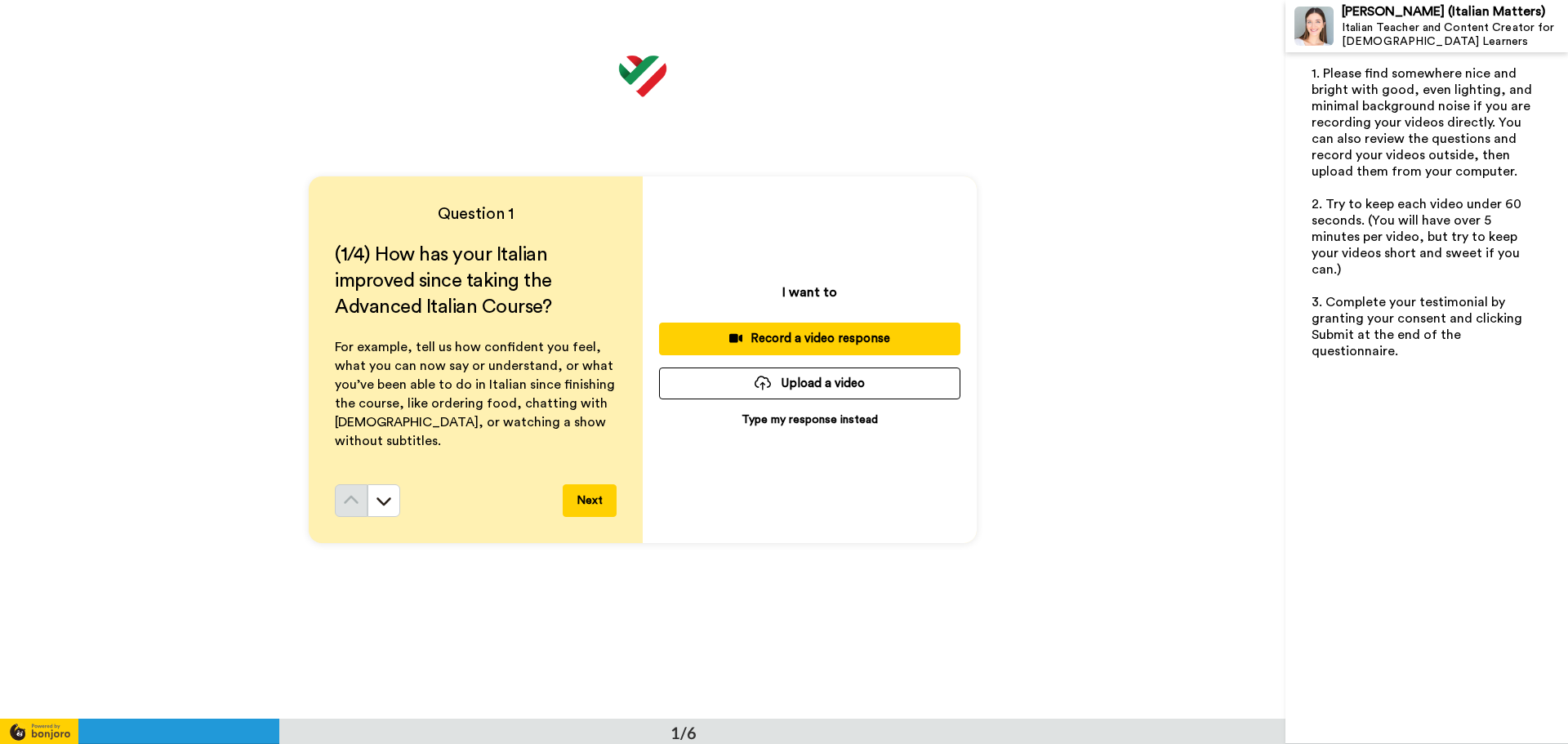
click at [578, 503] on button "Next" at bounding box center [590, 500] width 54 height 32
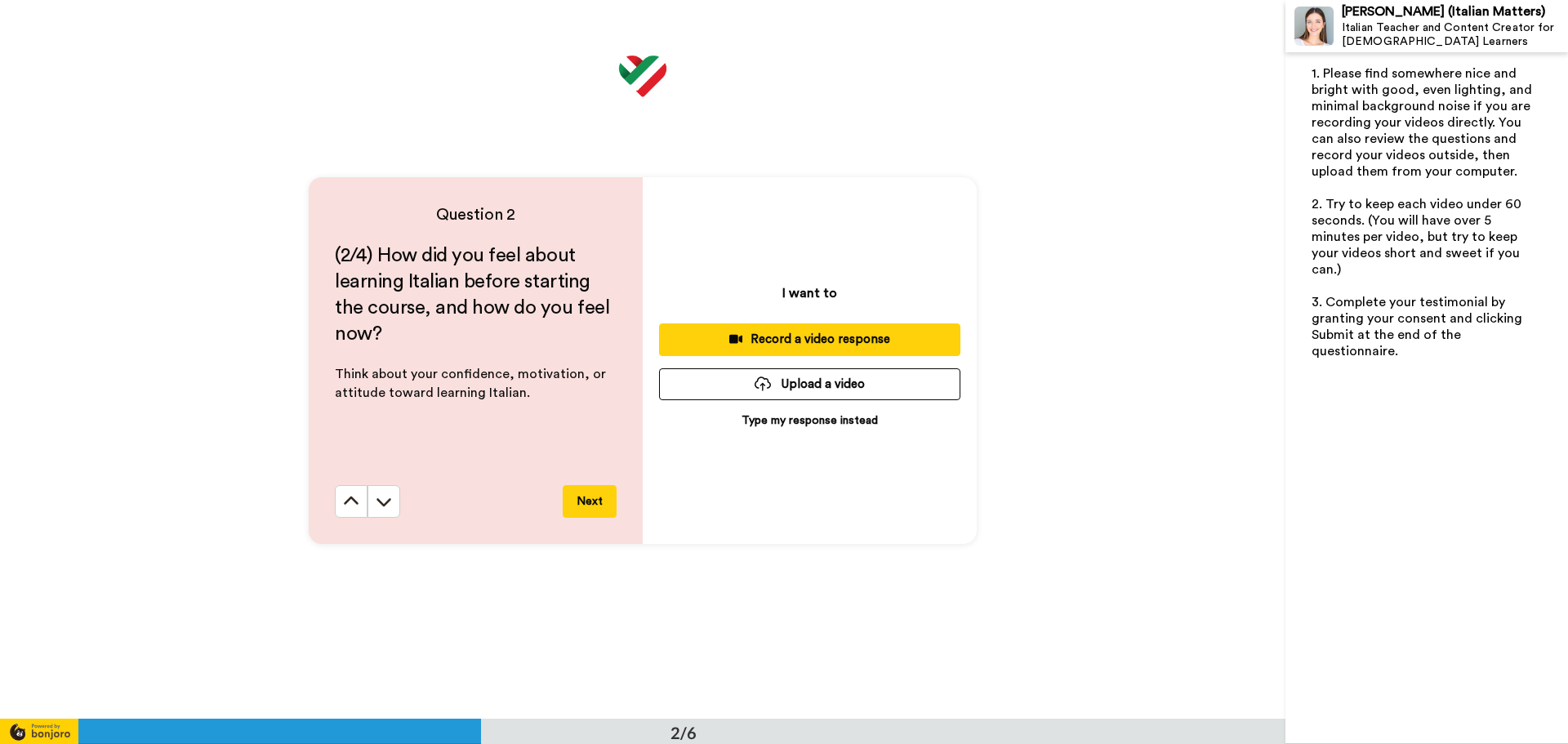
scroll to position [720, 0]
click at [585, 502] on button "Next" at bounding box center [590, 499] width 54 height 32
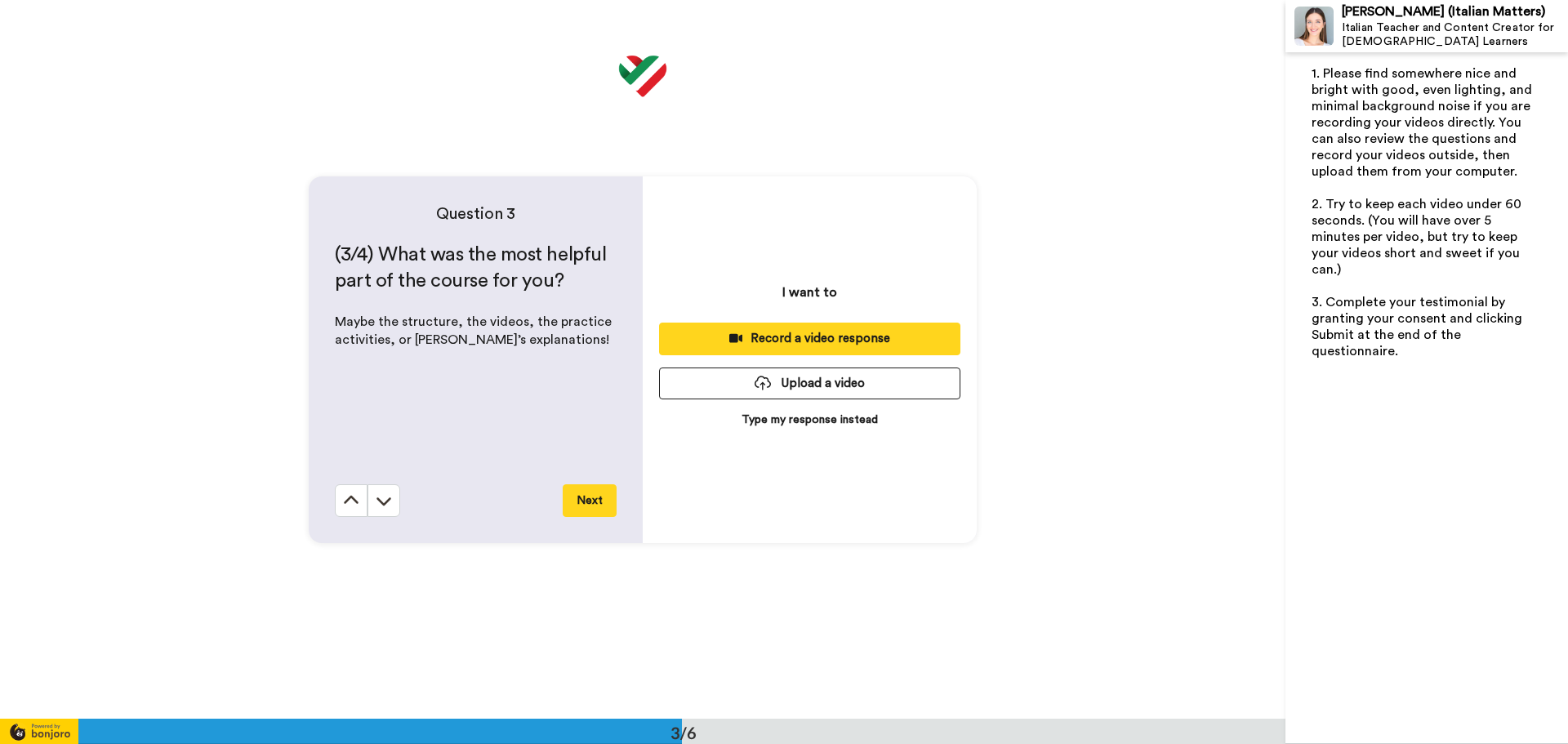
scroll to position [1438, 0]
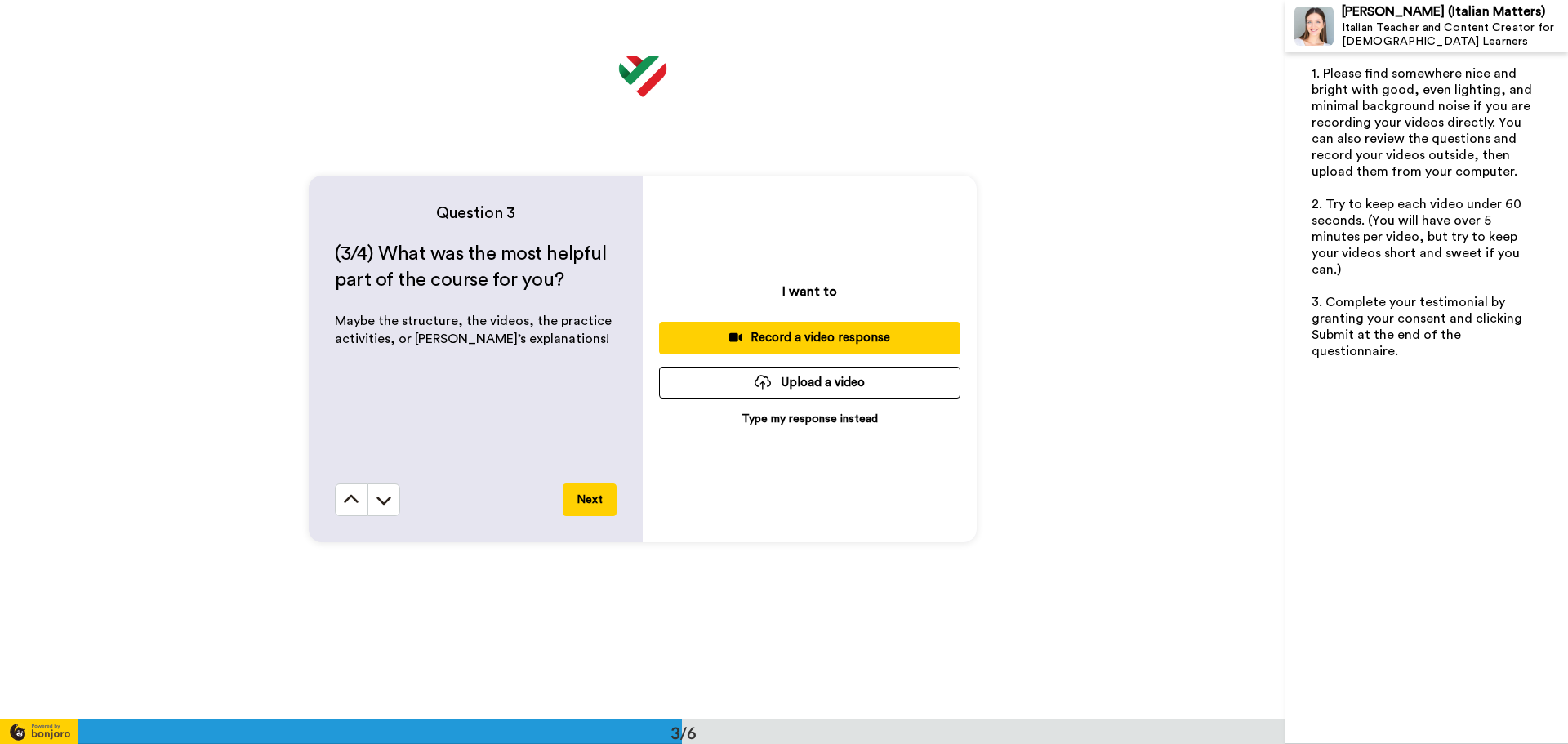
click at [587, 506] on button "Next" at bounding box center [590, 499] width 54 height 32
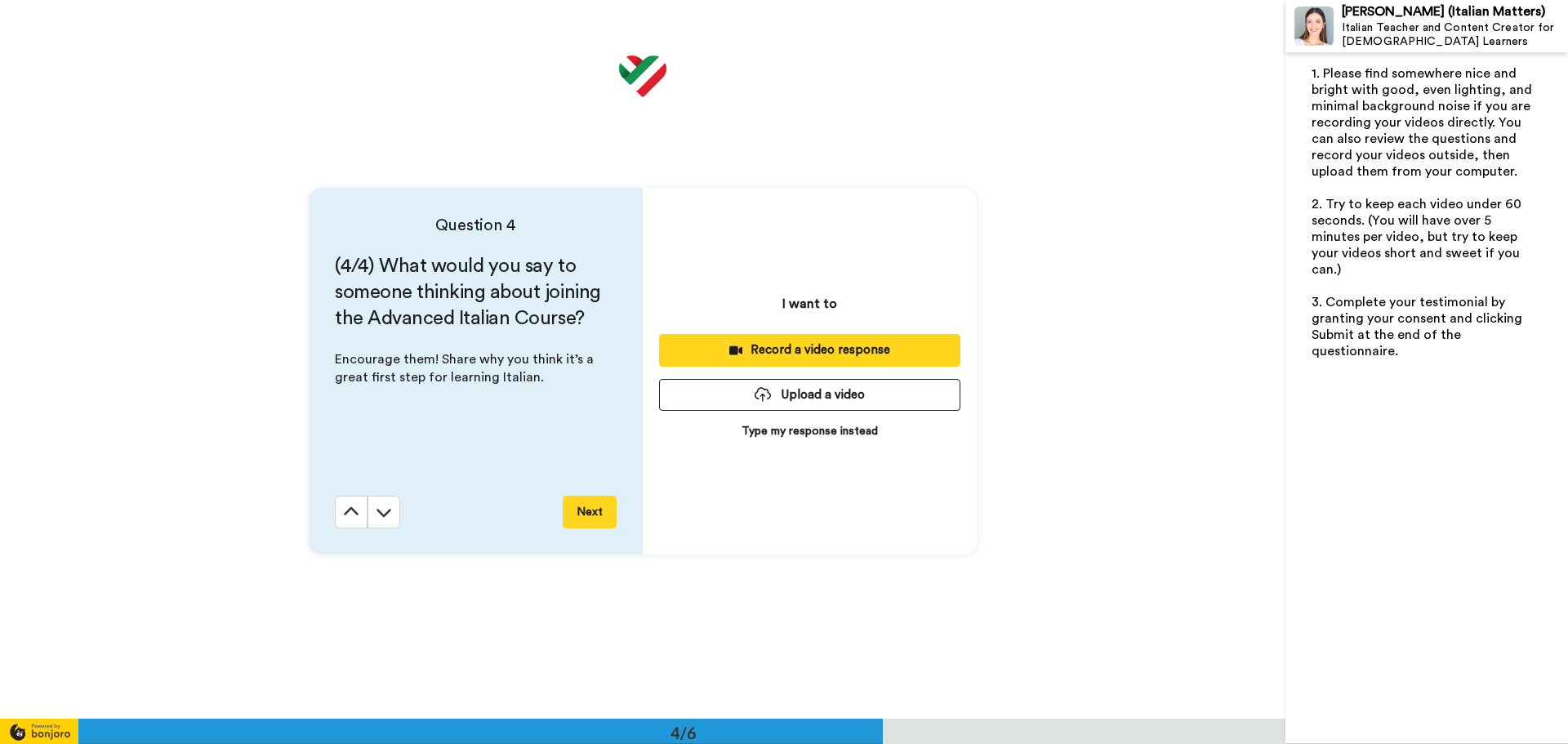
scroll to position [2157, 0]
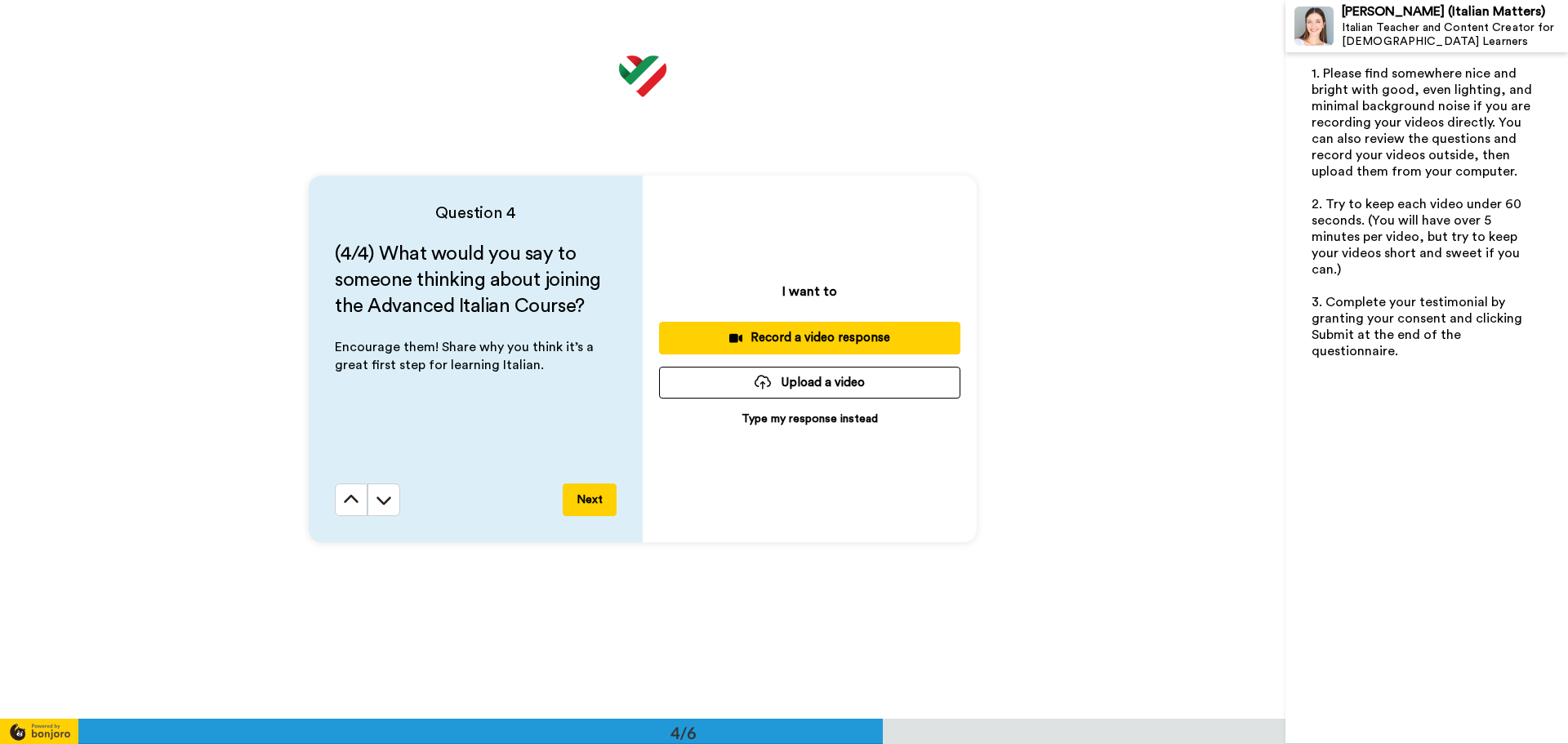
click at [583, 511] on button "Next" at bounding box center [590, 499] width 54 height 32
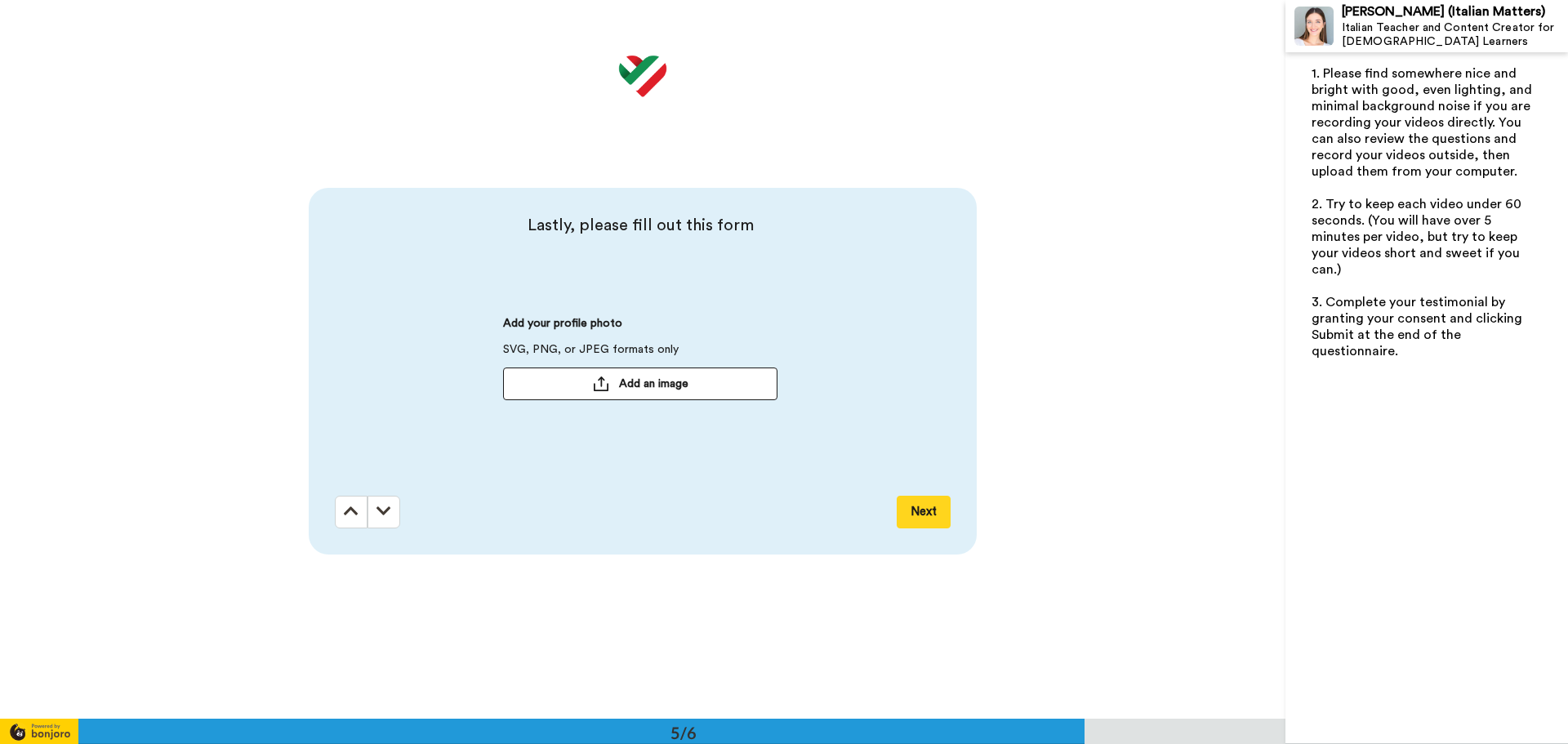
scroll to position [2876, 0]
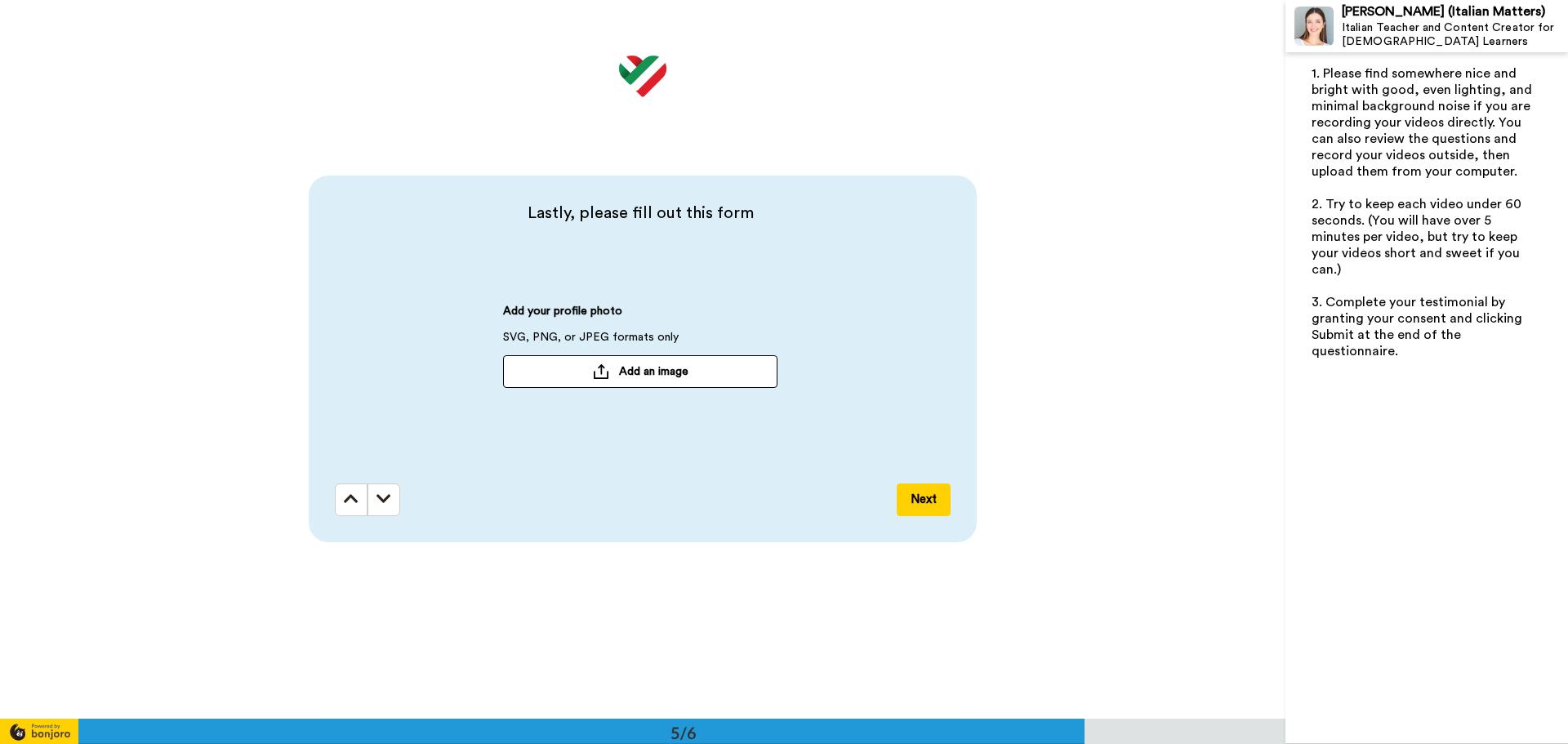
click at [898, 488] on button "Next" at bounding box center [924, 499] width 54 height 32
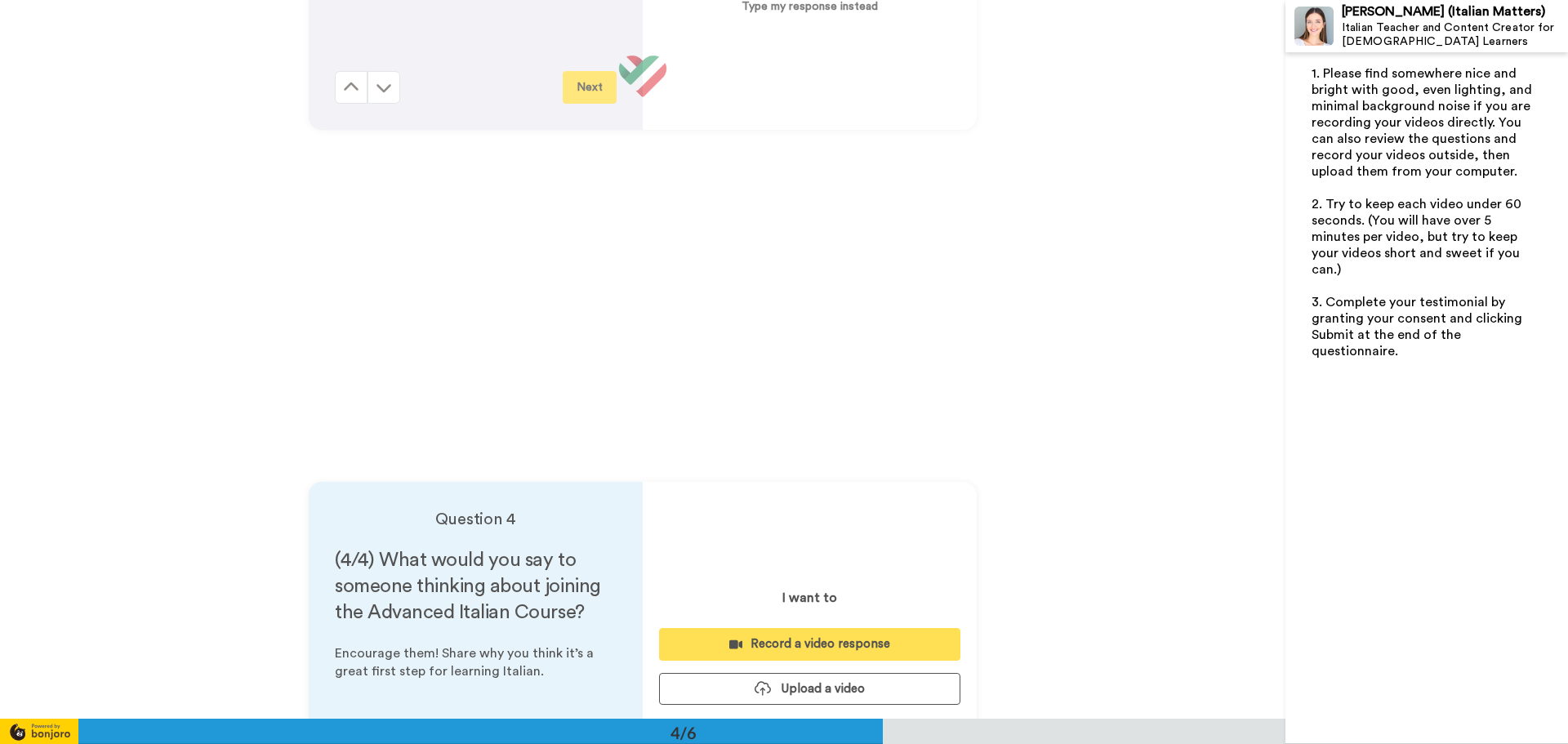
scroll to position [1943, 0]
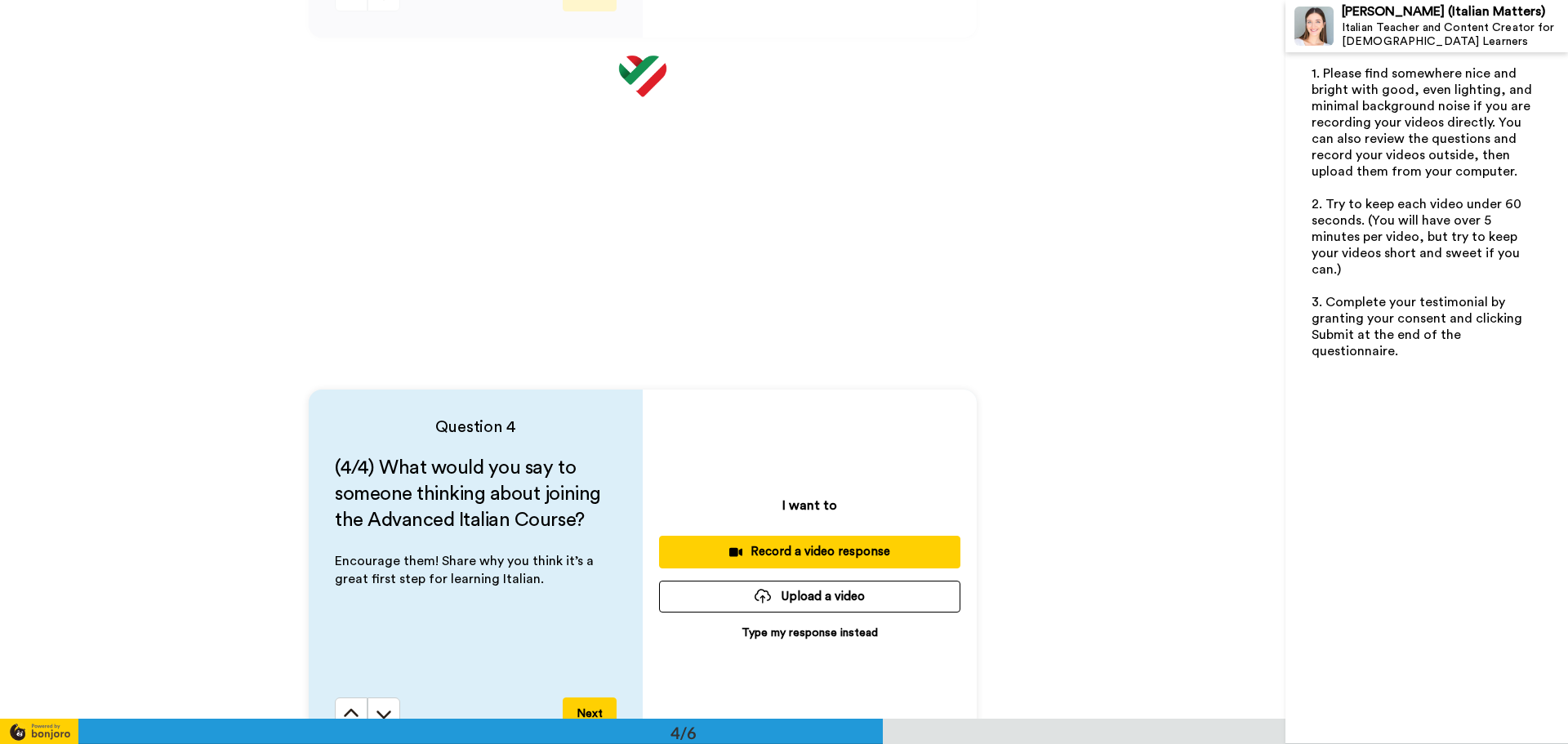
click at [799, 625] on p "Type my response instead" at bounding box center [809, 632] width 136 height 17
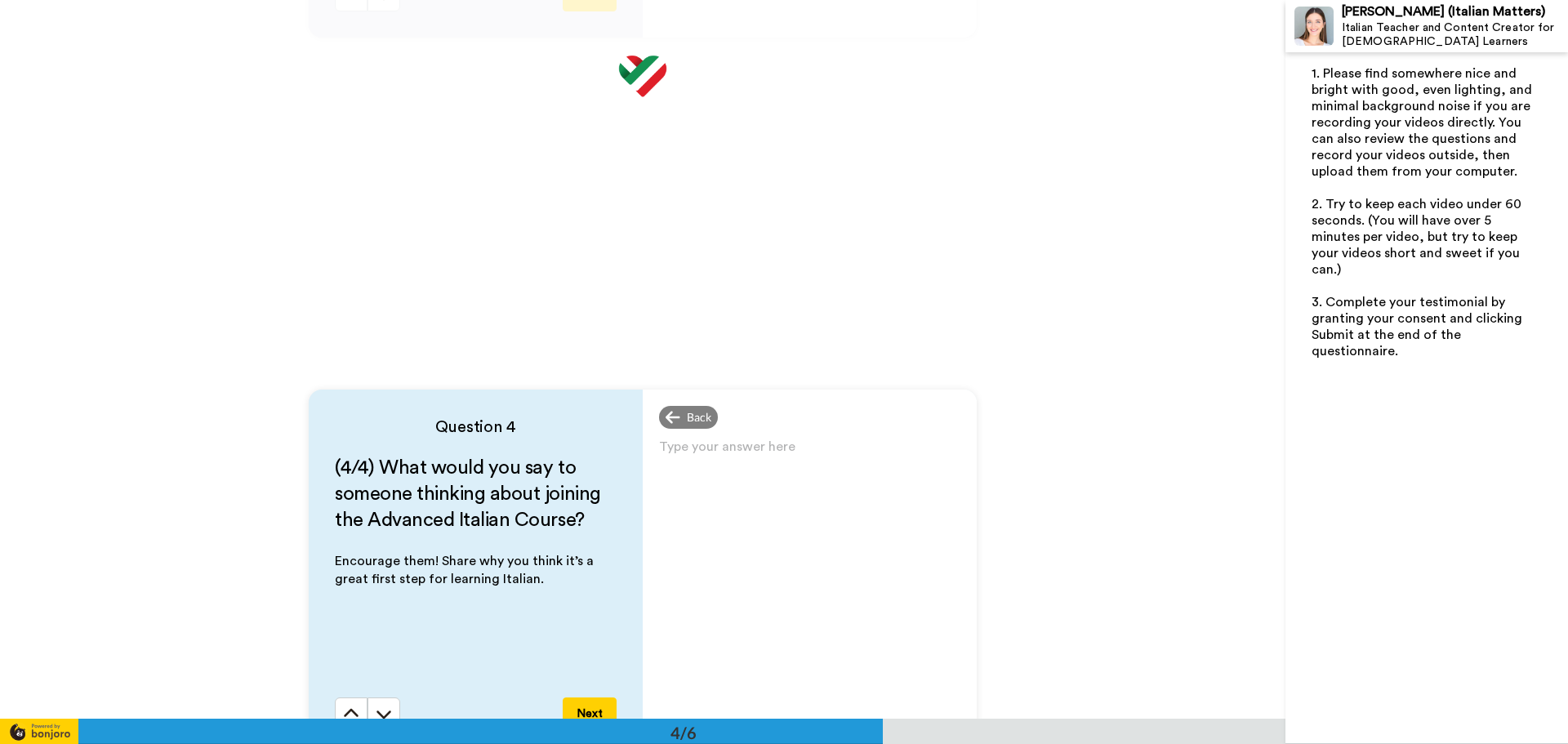
click at [797, 532] on div "Type your answer here ﻿" at bounding box center [809, 583] width 334 height 295
click at [786, 462] on p "Type your answer here ﻿" at bounding box center [810, 454] width 302 height 23
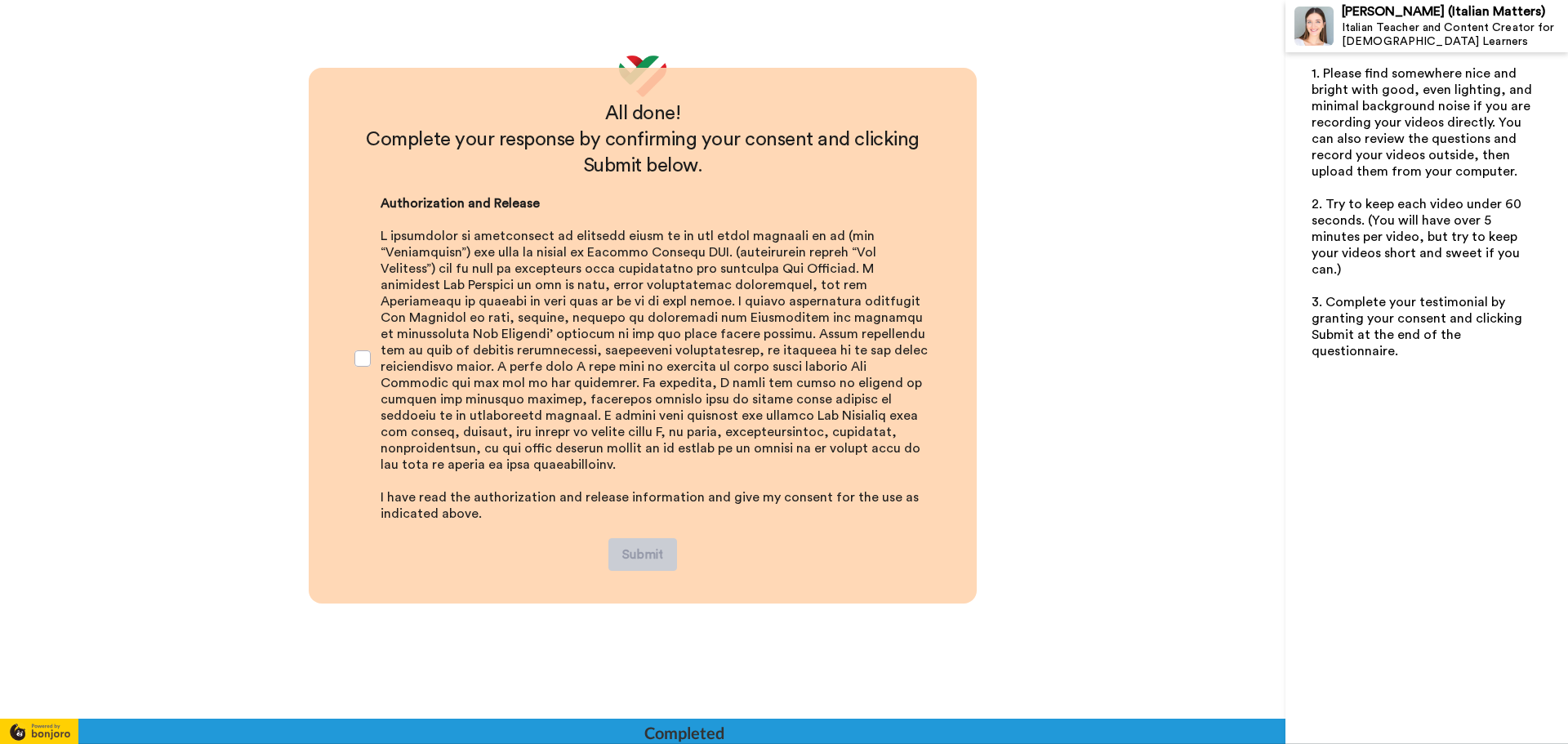
scroll to position [3594, 0]
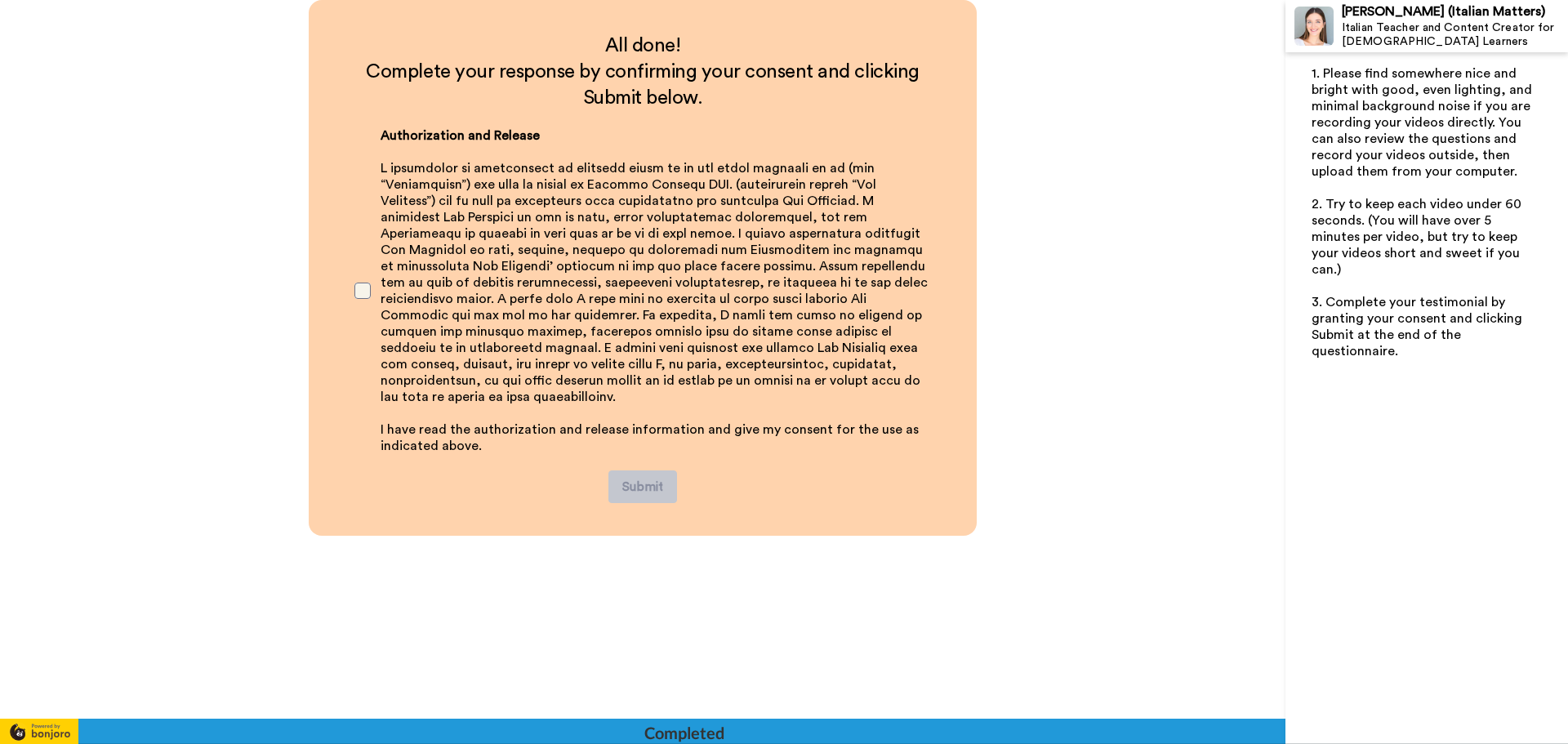
click at [355, 283] on span at bounding box center [362, 290] width 17 height 17
click at [646, 483] on button "Submit" at bounding box center [643, 486] width 69 height 32
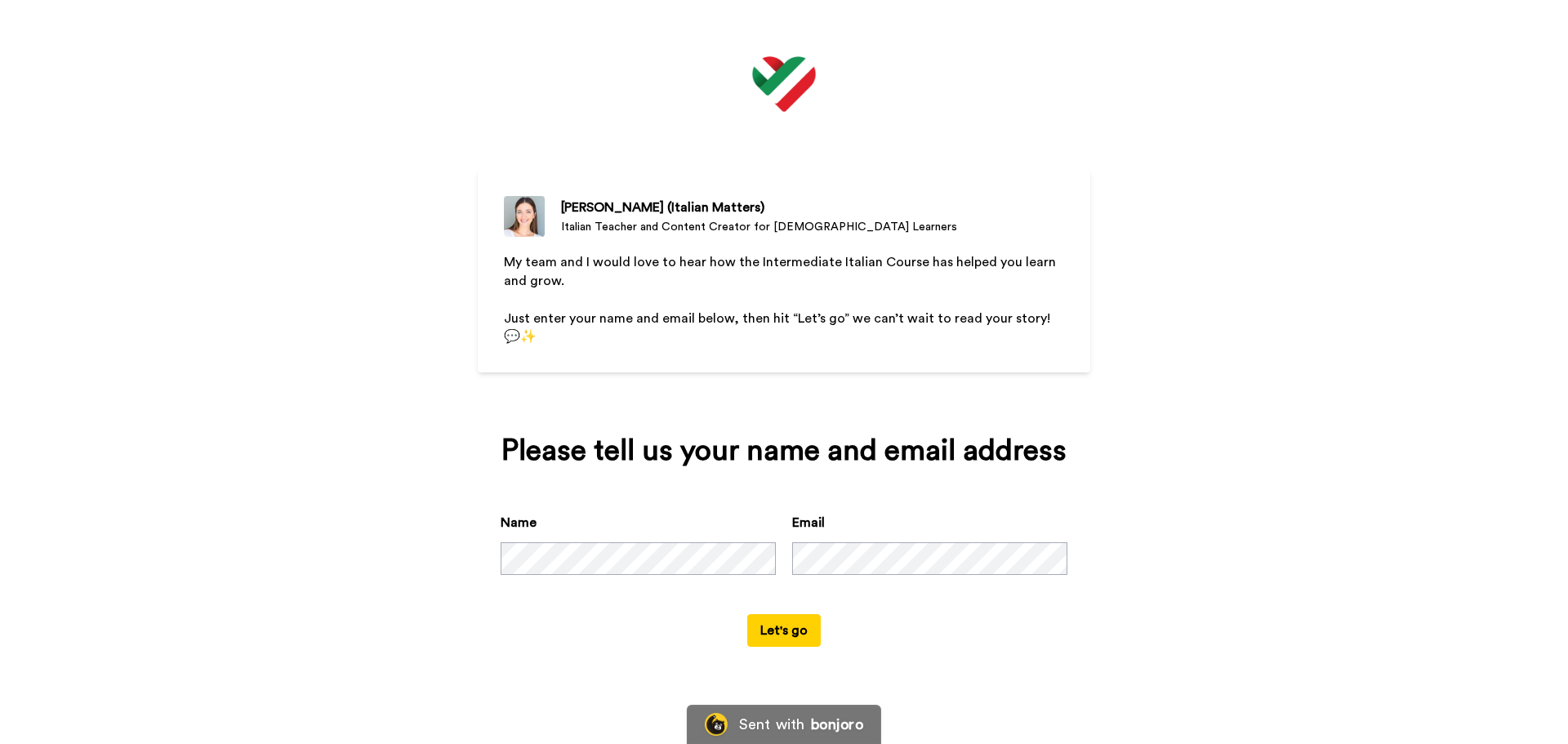
click at [790, 625] on button "Let's go" at bounding box center [784, 630] width 73 height 32
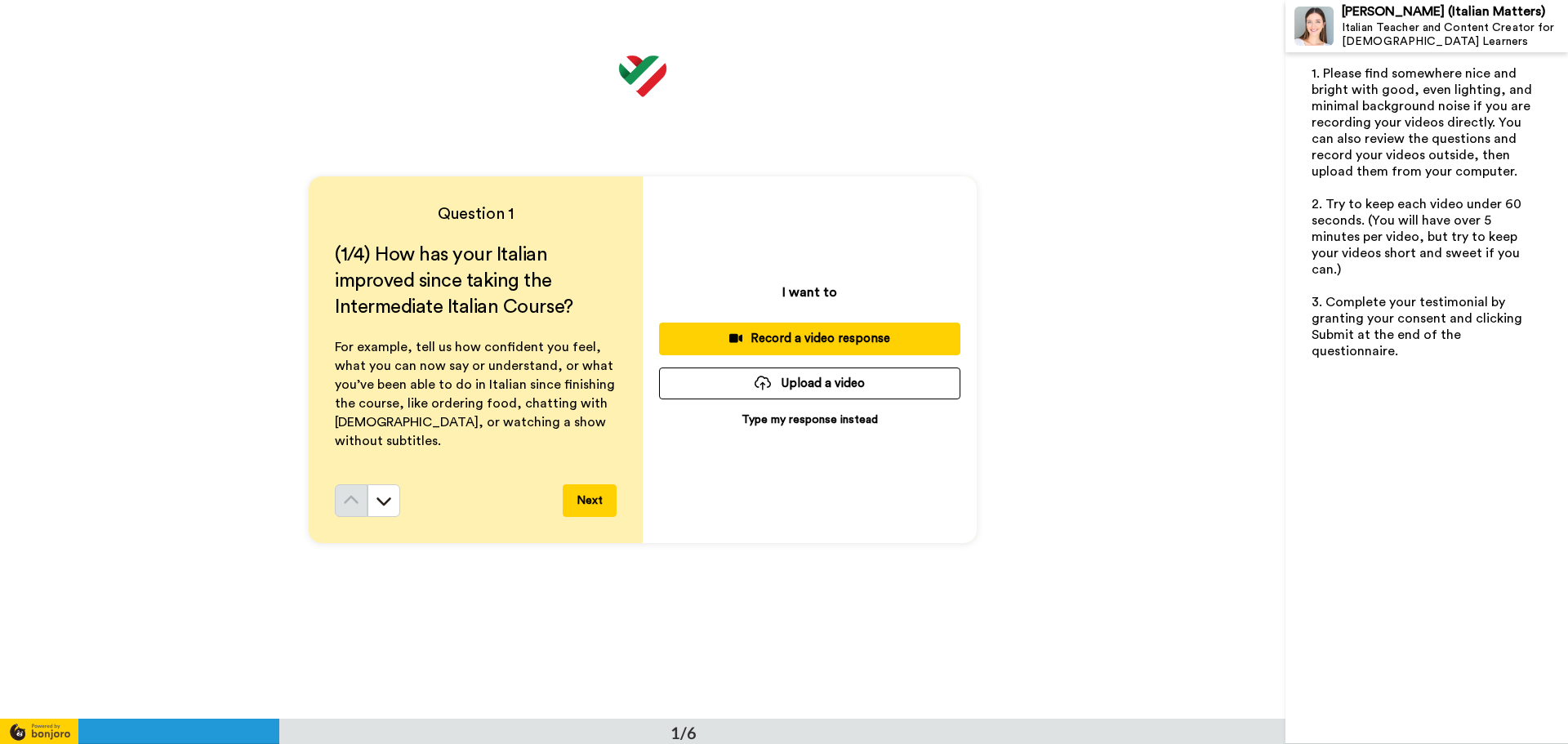
click at [604, 504] on button "Next" at bounding box center [590, 500] width 54 height 32
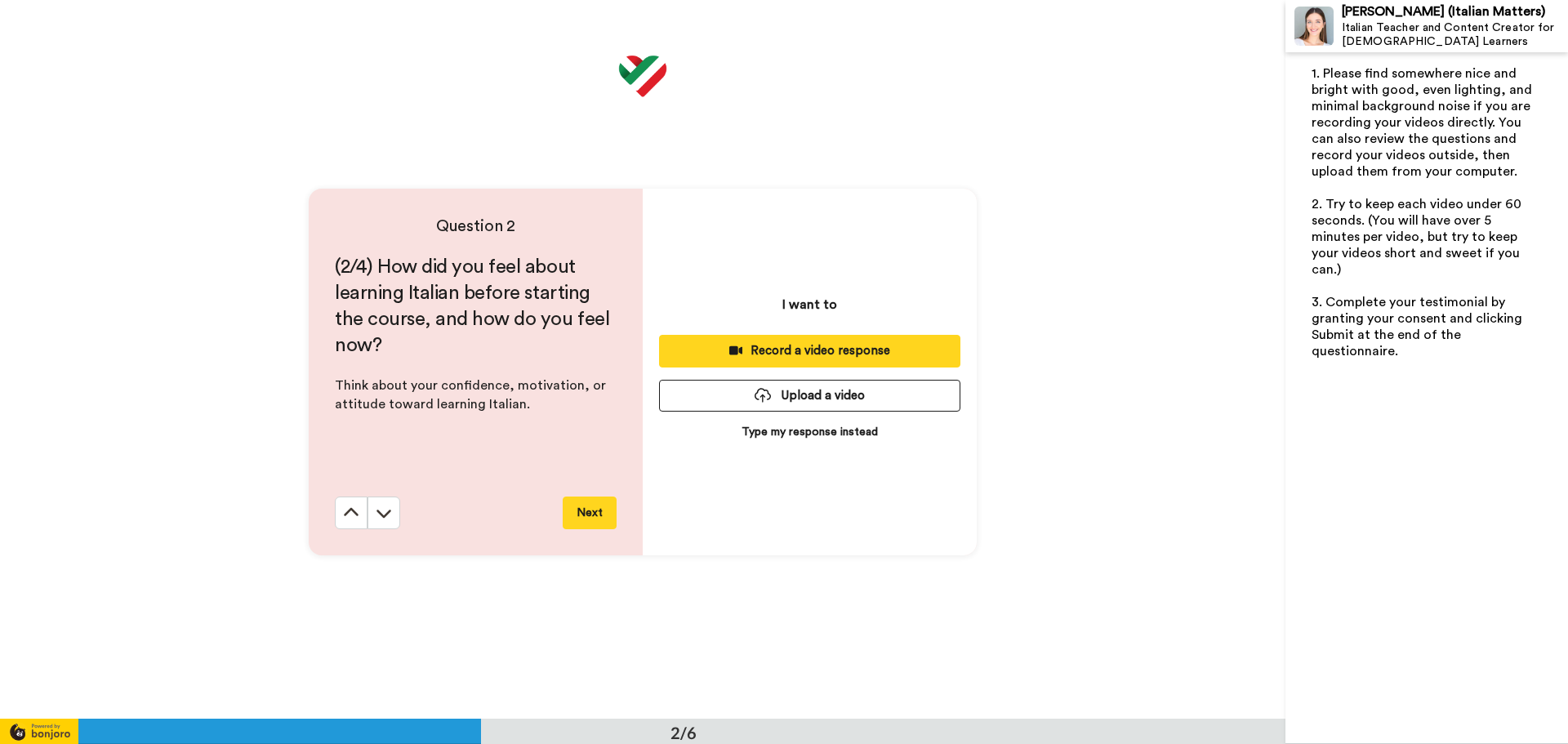
scroll to position [720, 0]
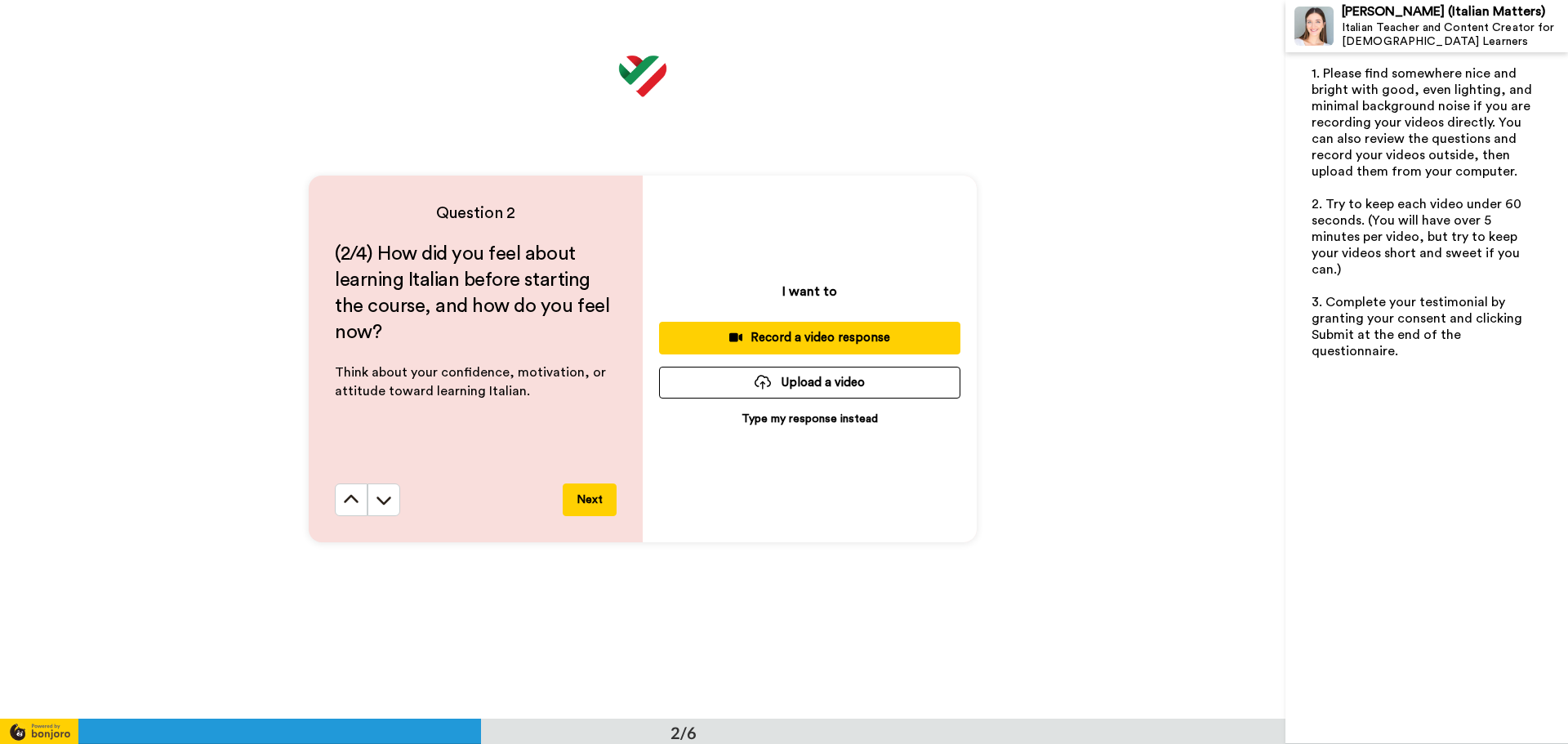
click at [587, 509] on button "Next" at bounding box center [590, 499] width 54 height 32
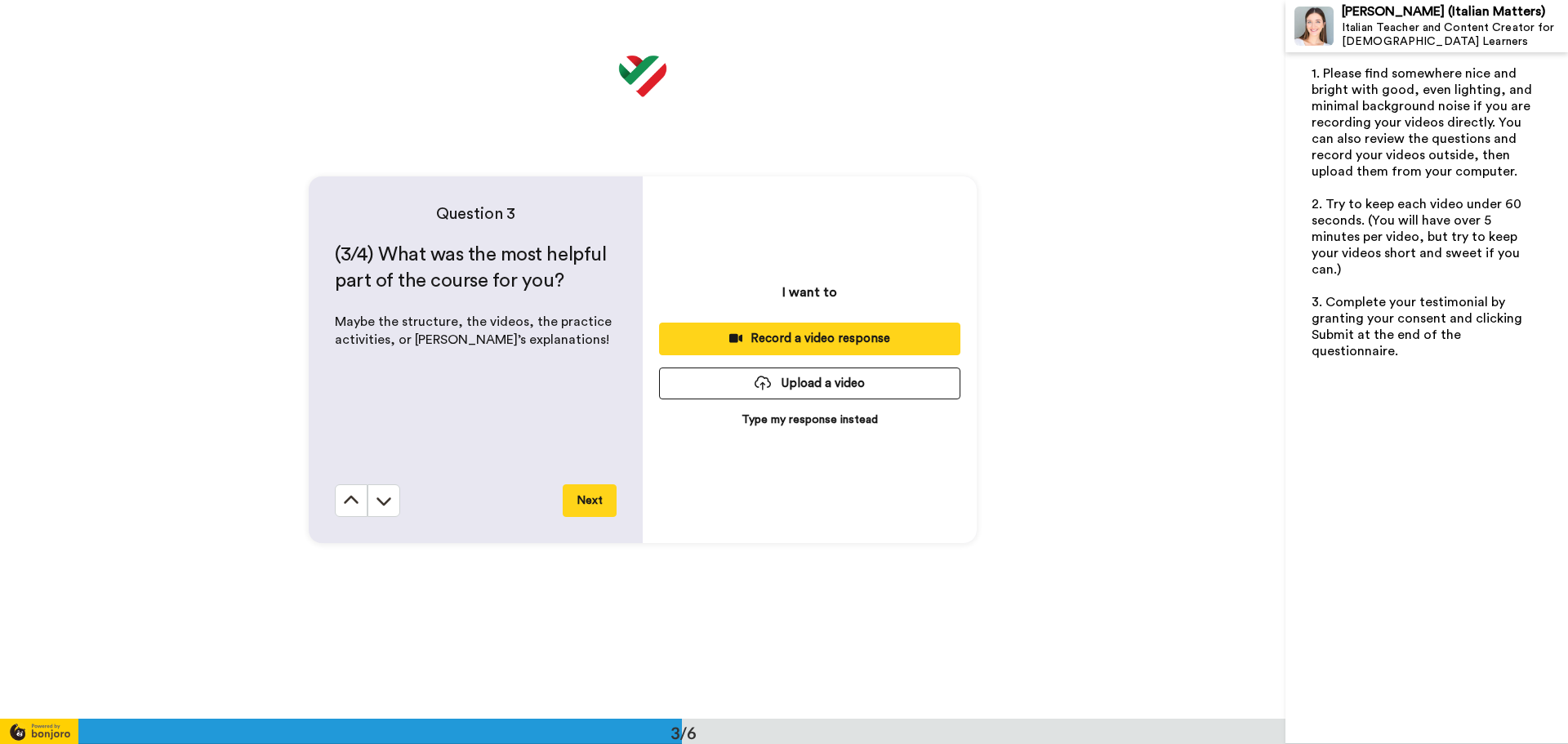
scroll to position [1438, 0]
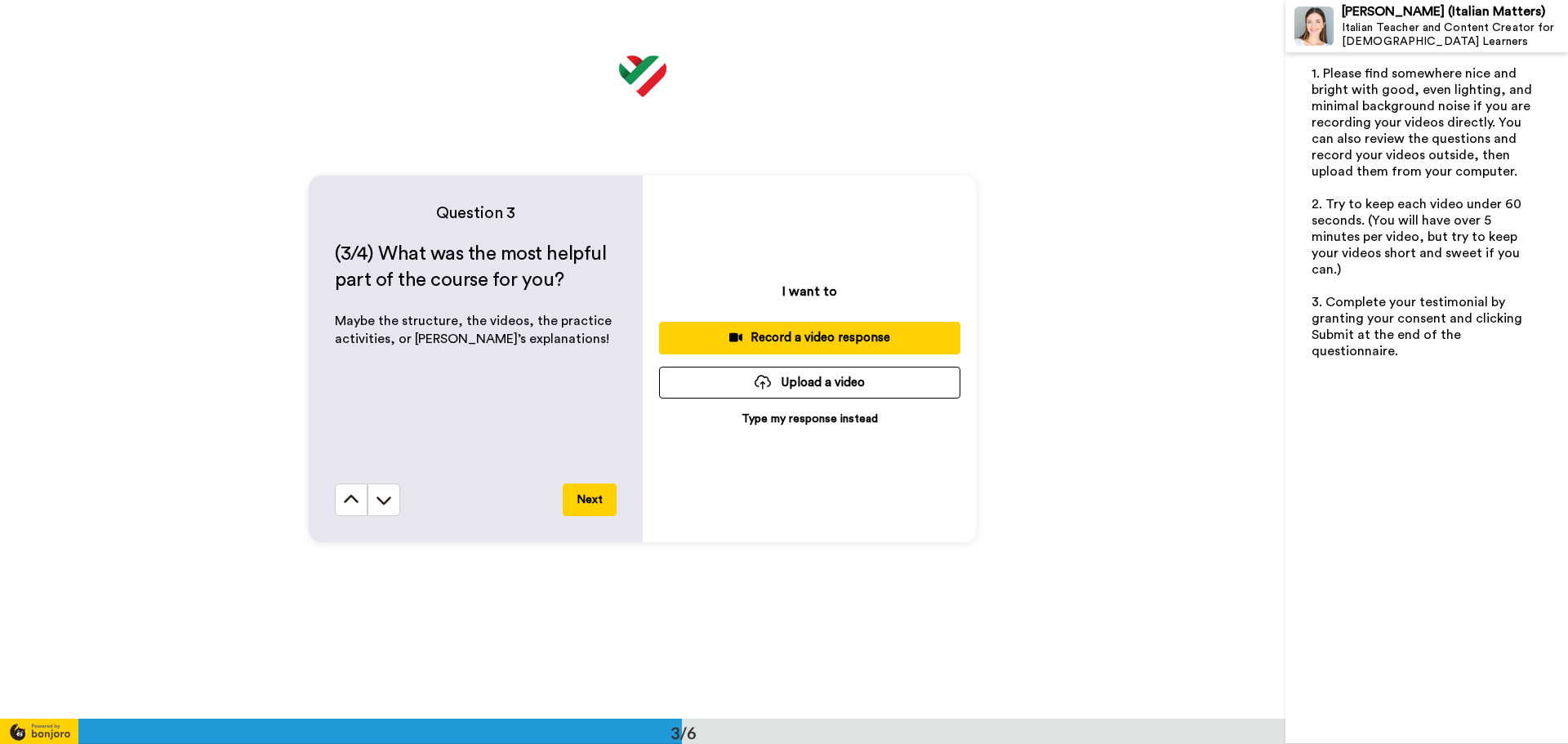
click at [566, 528] on div "Question 3 (3/4) What was the most helpful part of the course for you? ﻿ Maybe …" at bounding box center [475, 358] width 334 height 366
click at [590, 502] on button "Next" at bounding box center [590, 499] width 54 height 32
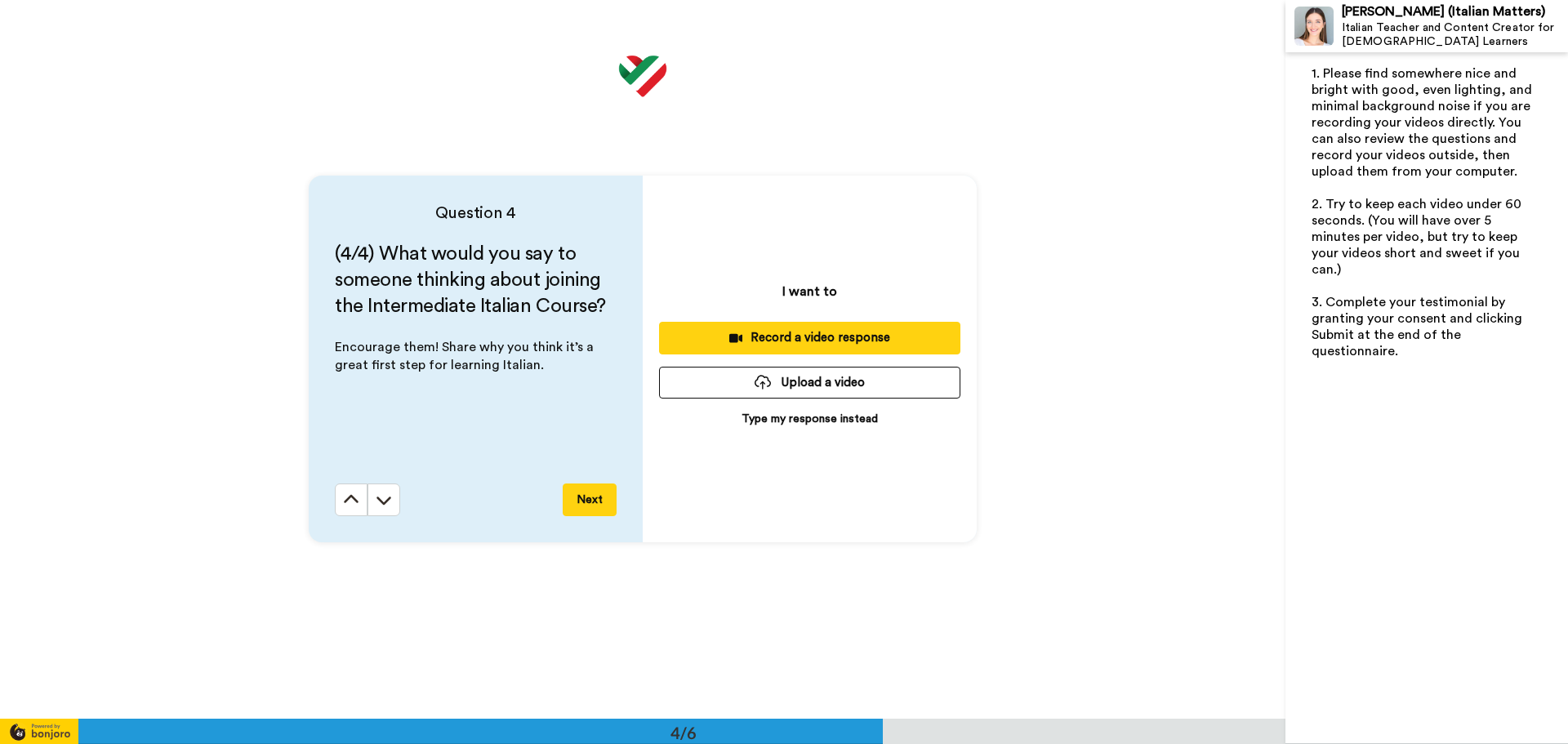
scroll to position [2157, 0]
click at [593, 502] on button "Next" at bounding box center [590, 499] width 54 height 32
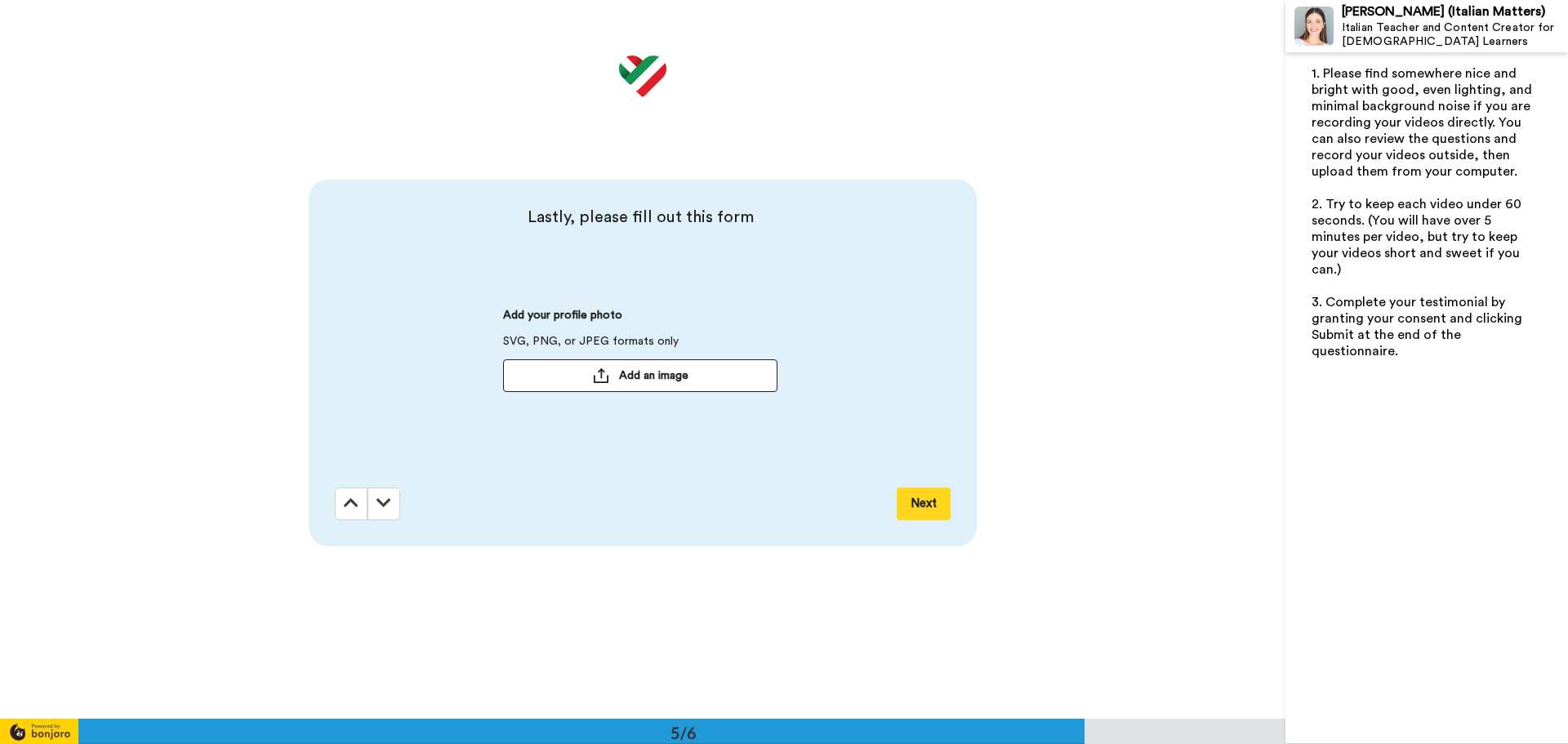
scroll to position [2876, 0]
click at [914, 509] on button "Next" at bounding box center [924, 499] width 54 height 32
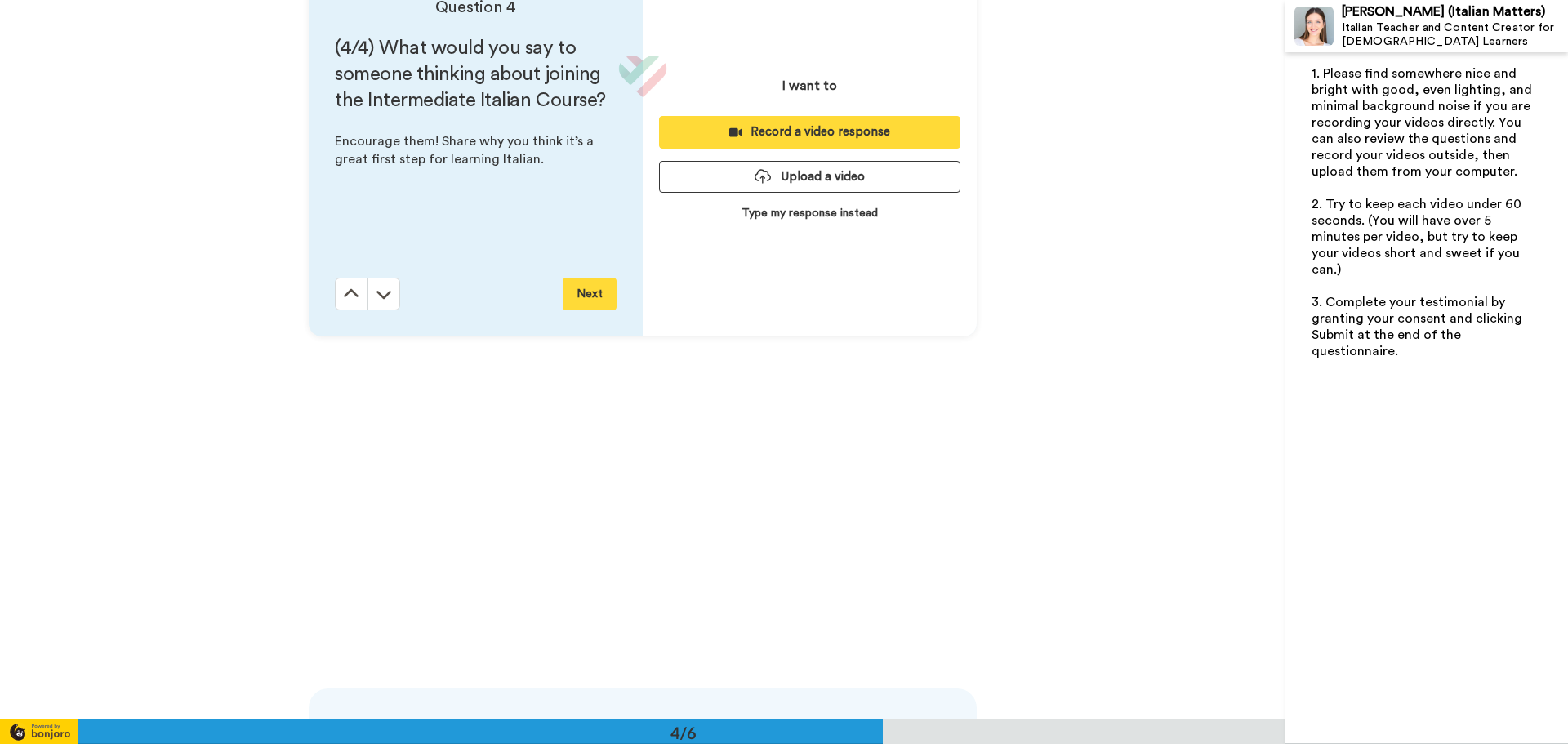
scroll to position [2338, 0]
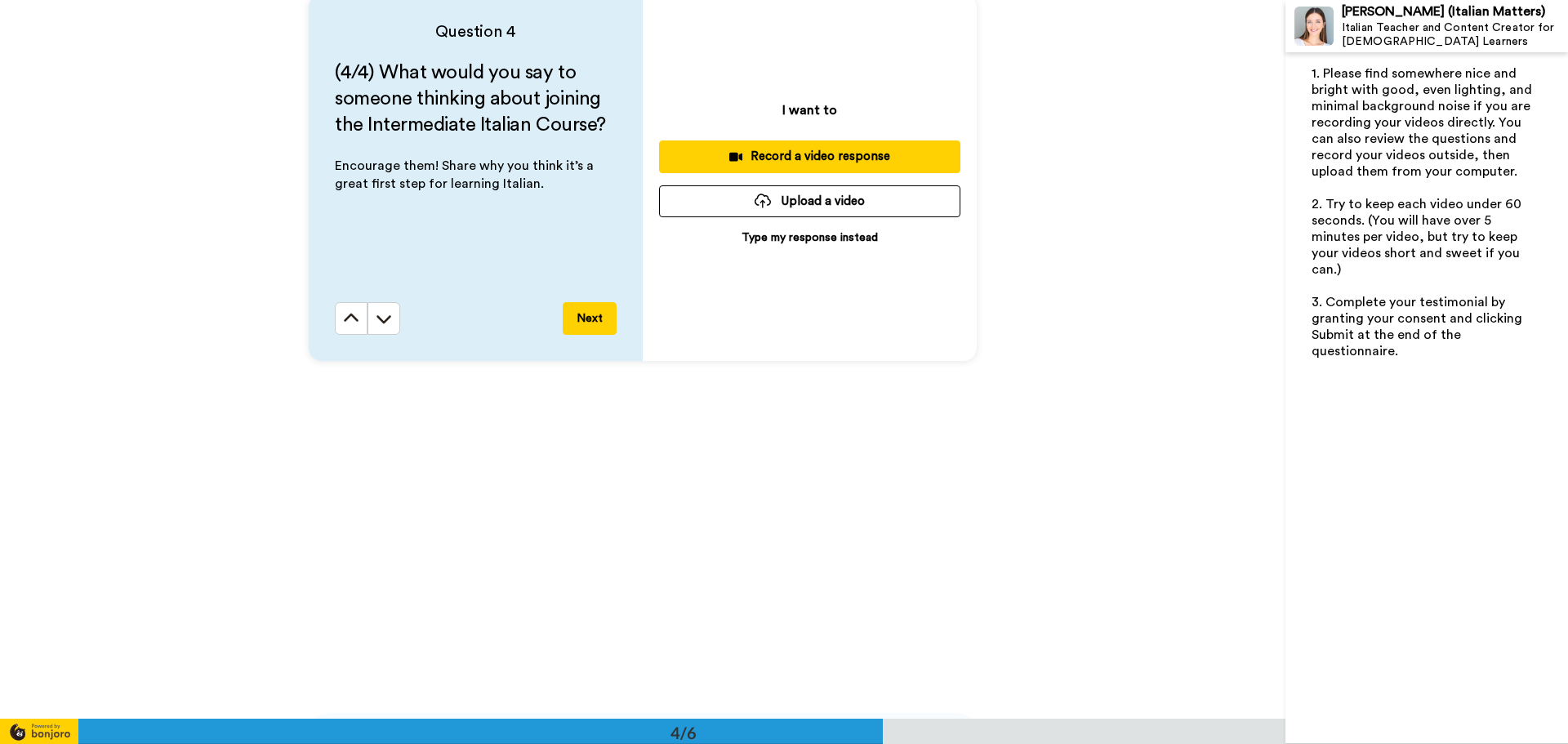
click at [766, 240] on p "Type my response instead" at bounding box center [809, 237] width 136 height 17
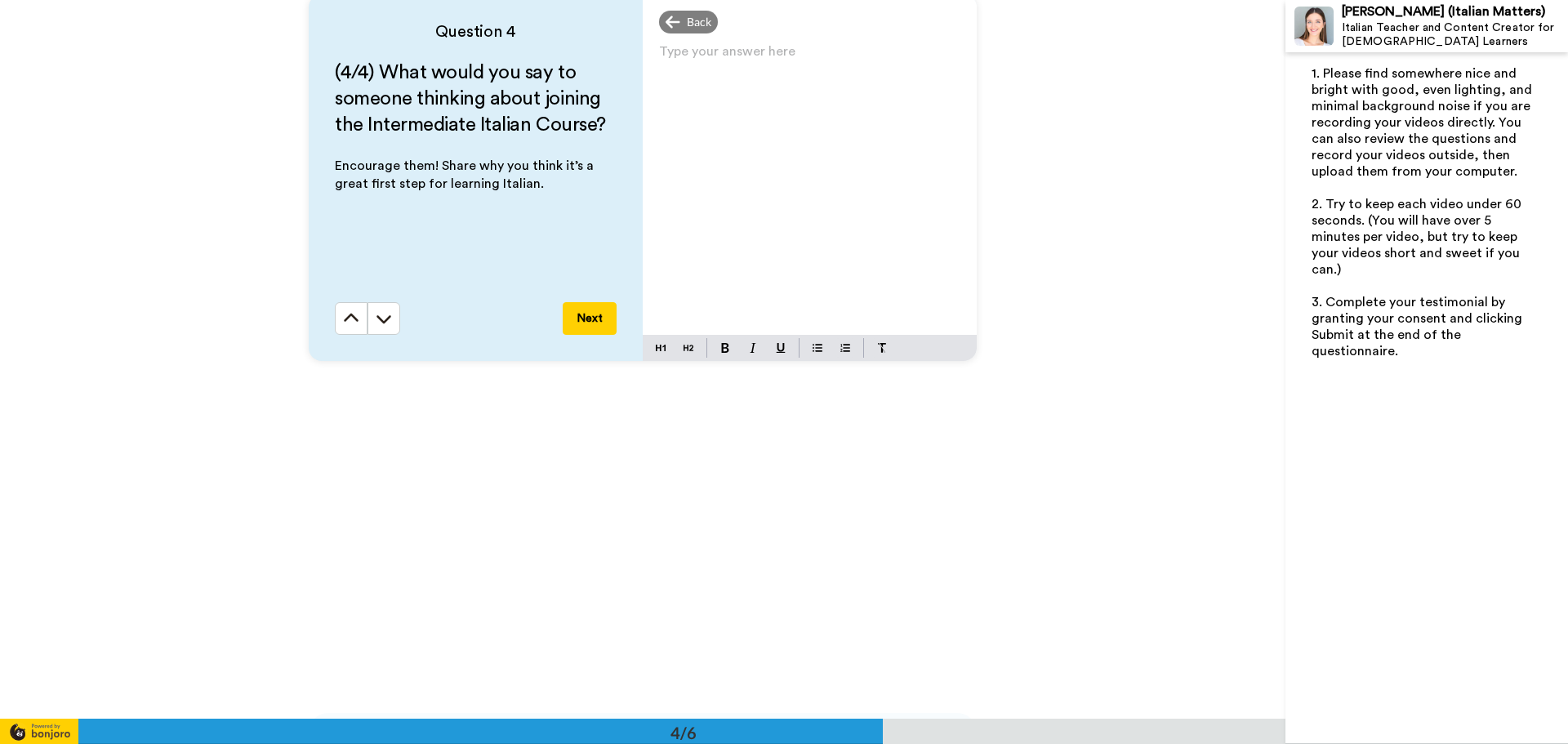
click at [781, 188] on div "Type your answer here ﻿" at bounding box center [809, 188] width 334 height 295
click at [574, 314] on button "Next" at bounding box center [590, 317] width 54 height 32
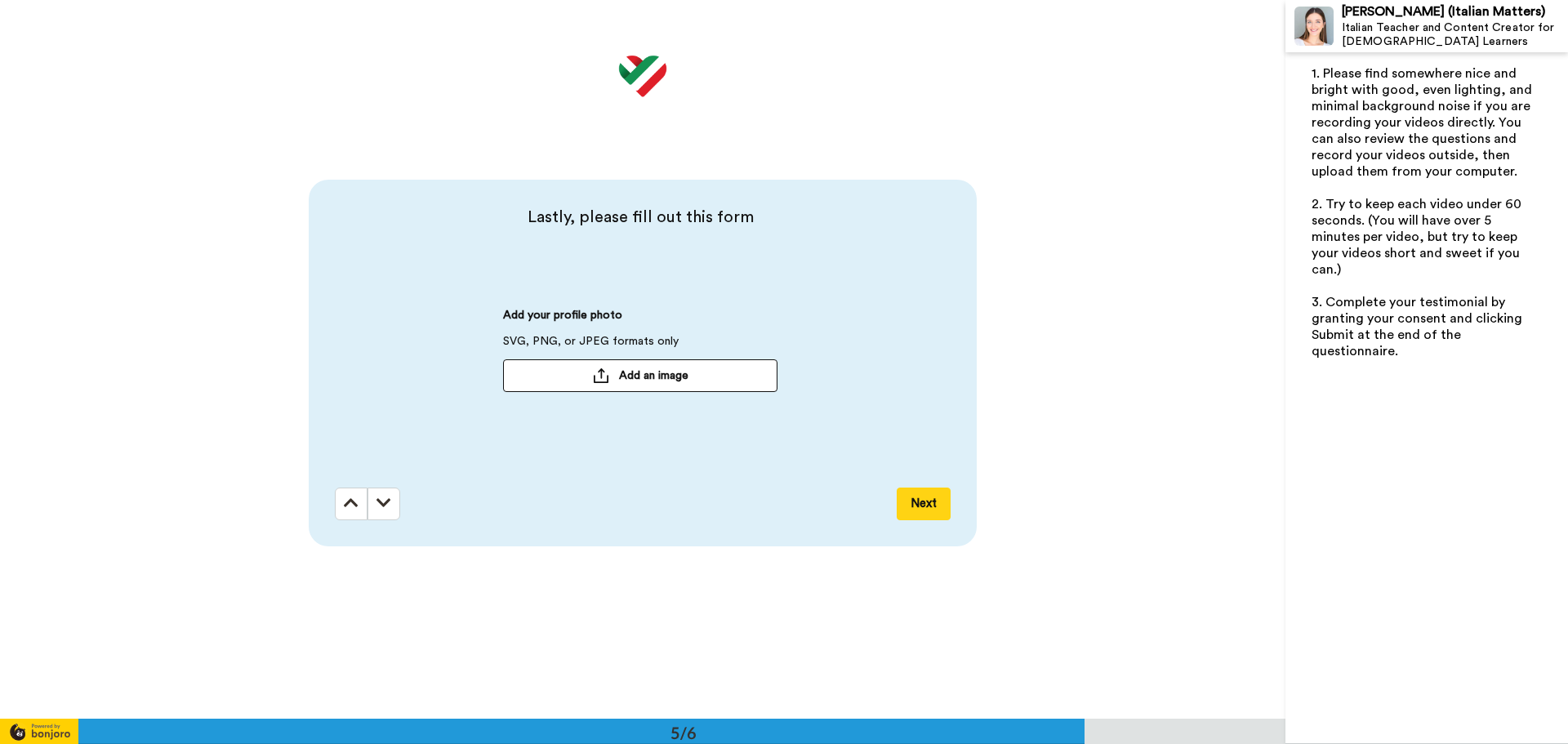
scroll to position [2876, 0]
click at [921, 495] on button "Next" at bounding box center [924, 499] width 54 height 32
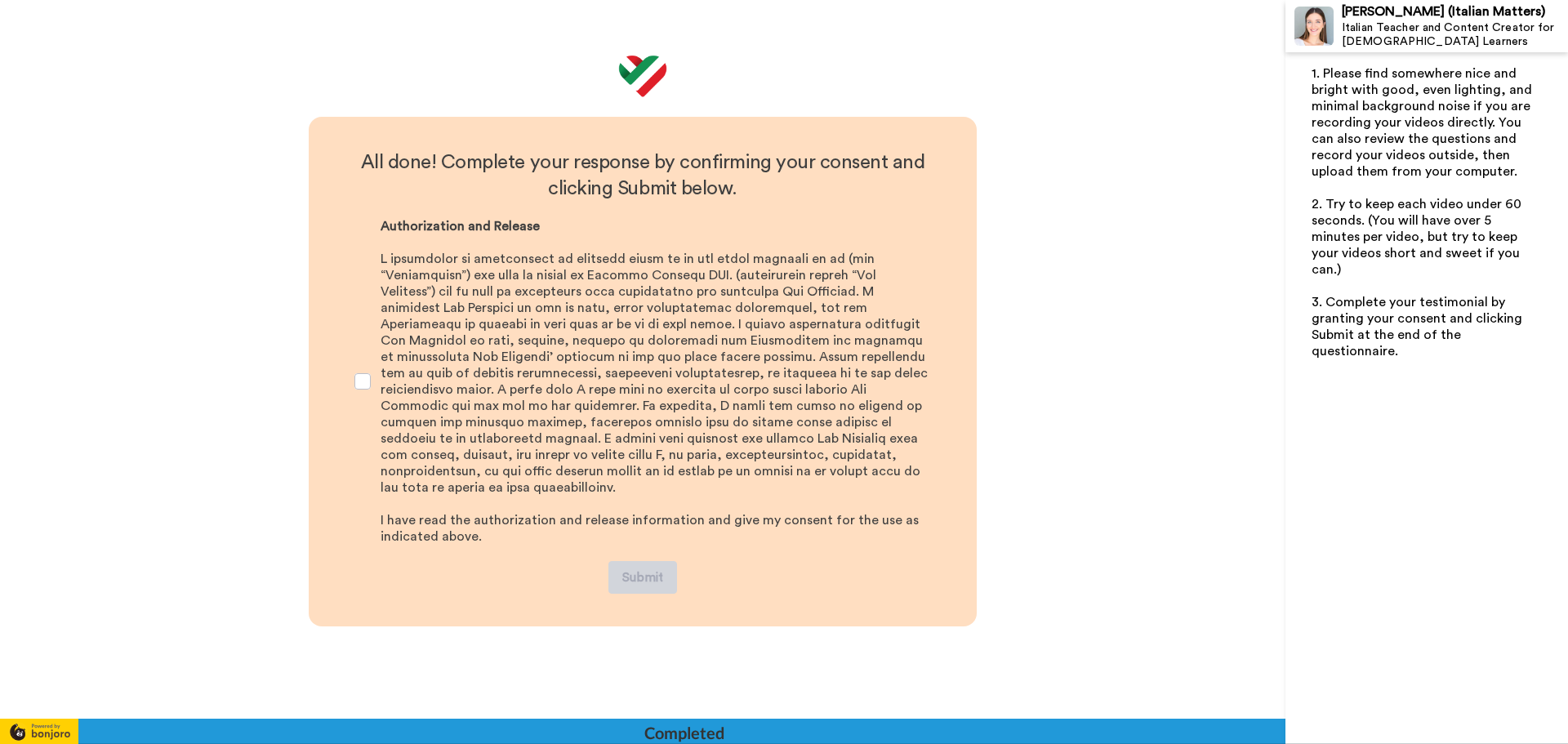
scroll to position [3482, 0]
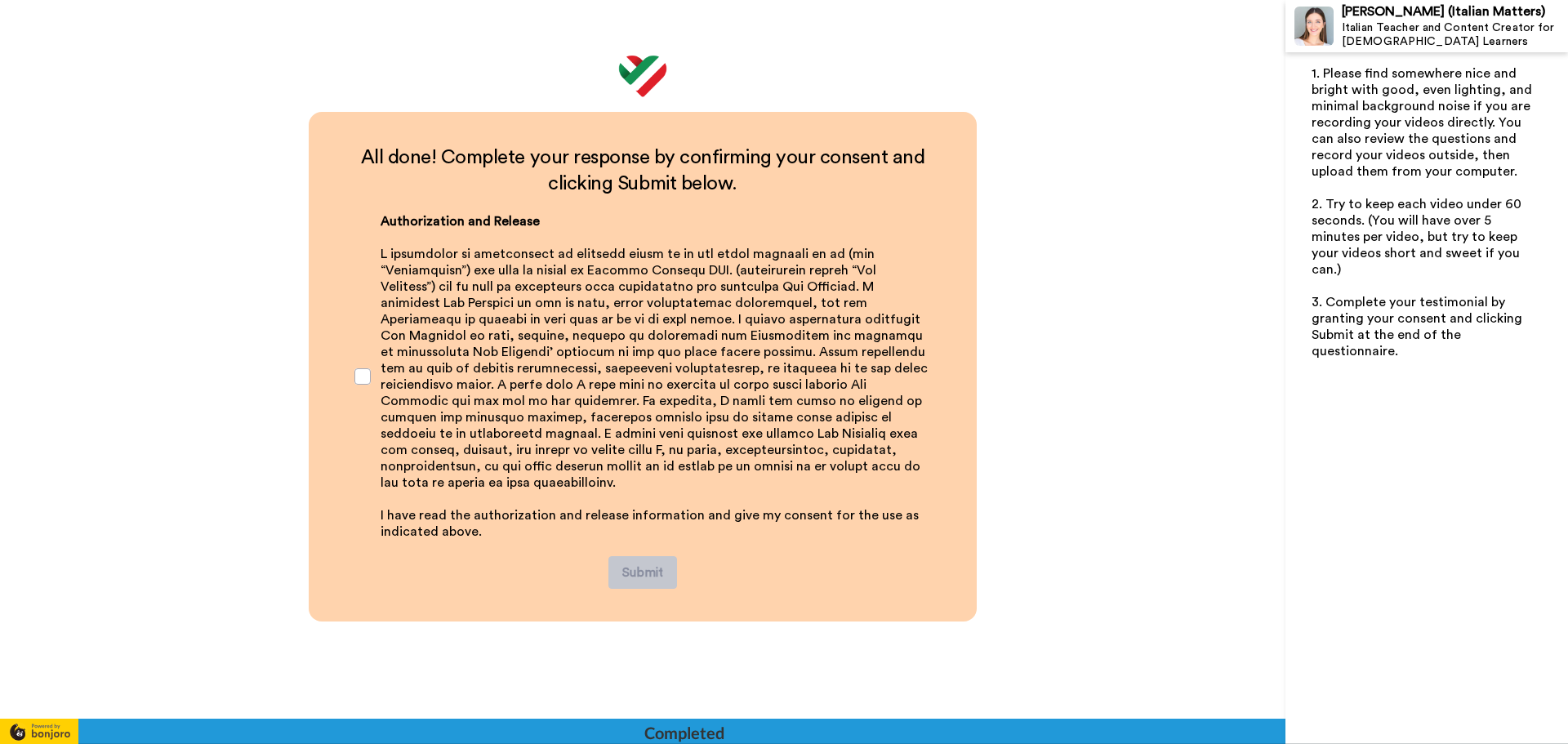
click at [350, 365] on div "Authorization and Release ﻿ ﻿ I have read the authorization and release informa…" at bounding box center [642, 377] width 603 height 359
click at [358, 368] on span at bounding box center [362, 376] width 17 height 17
click at [640, 556] on button "Submit" at bounding box center [643, 572] width 69 height 32
